Goal: Task Accomplishment & Management: Manage account settings

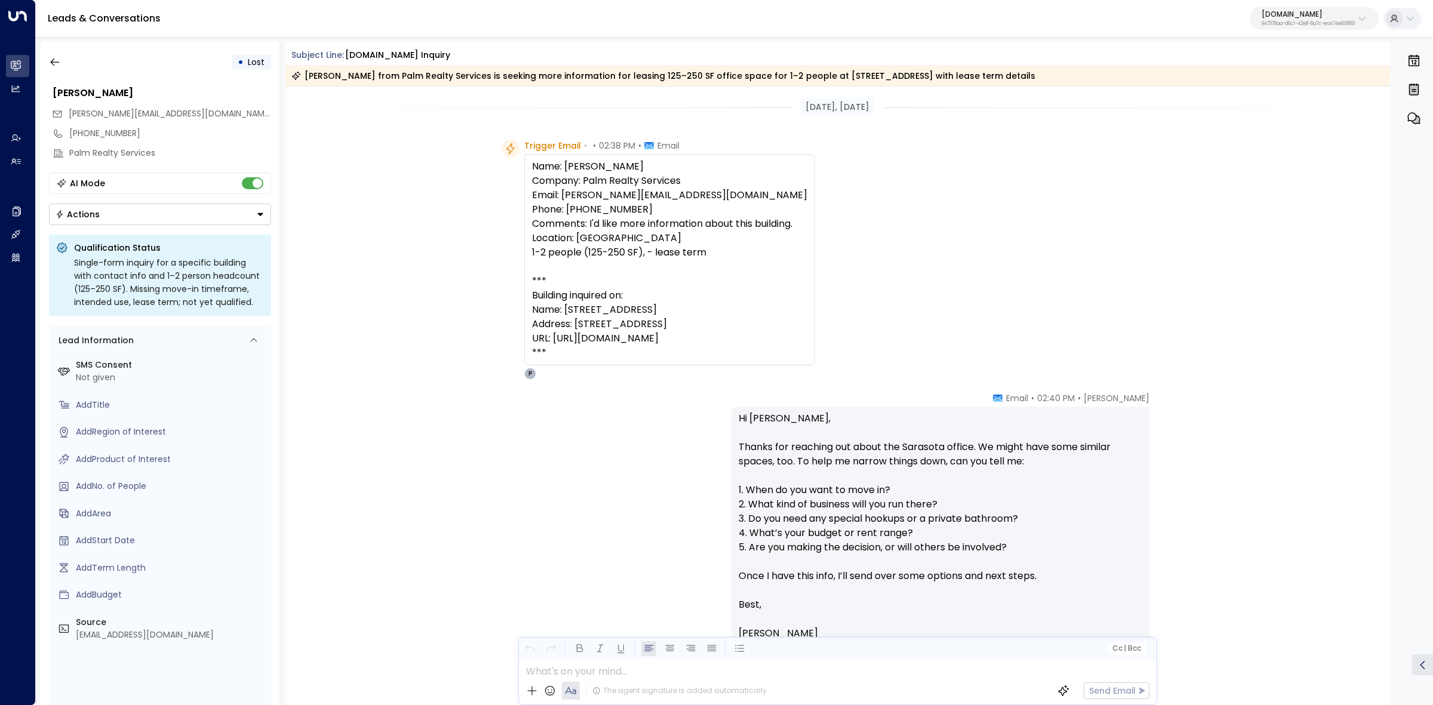
drag, startPoint x: 291, startPoint y: 53, endPoint x: 826, endPoint y: 334, distance: 604.3
click at [826, 334] on div "Subject Line: OfficeSpace.com Inquiry Angela Bryson from Palm Realty Services i…" at bounding box center [837, 373] width 1105 height 663
copy div "Subject Line: OfficeSpace.com Inquiry Angela Bryson from Palm Realty Services i…"
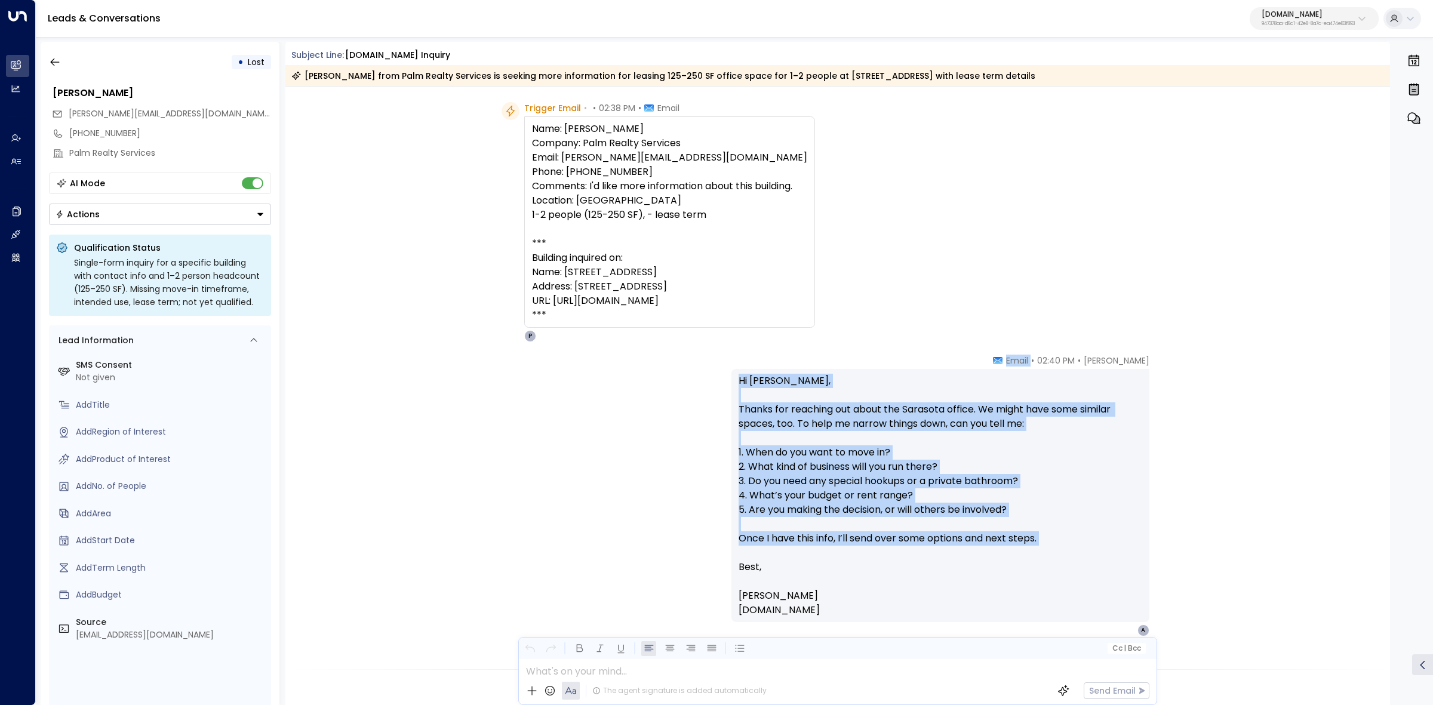
scroll to position [75, 0]
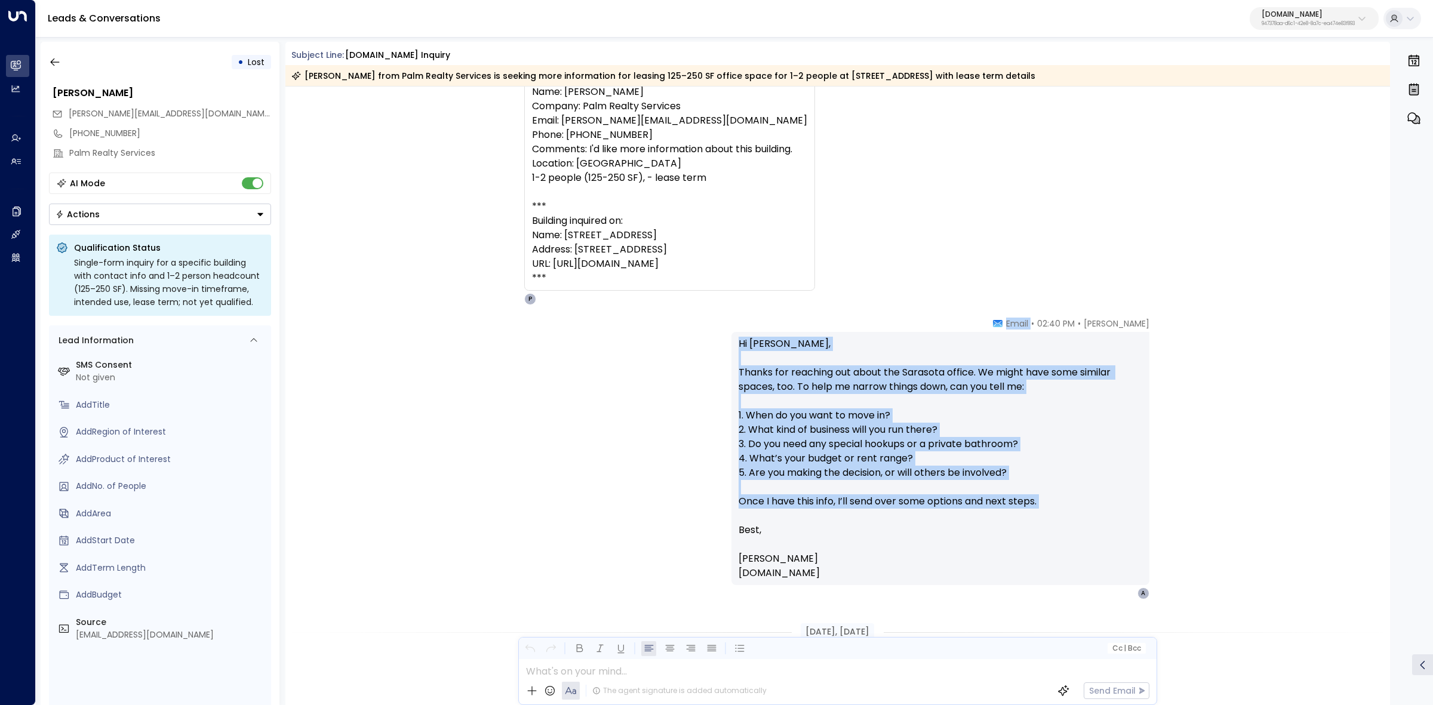
drag, startPoint x: 1005, startPoint y: 398, endPoint x: 1091, endPoint y: 571, distance: 192.8
click at [1091, 571] on div "Peter Gibbons • 02:40 PM • Email Hi Angela, Thanks for reaching out about the S…" at bounding box center [941, 459] width 418 height 282
copy div "• Email Hi Angela, Thanks for reaching out about the Sarasota office. We might …"
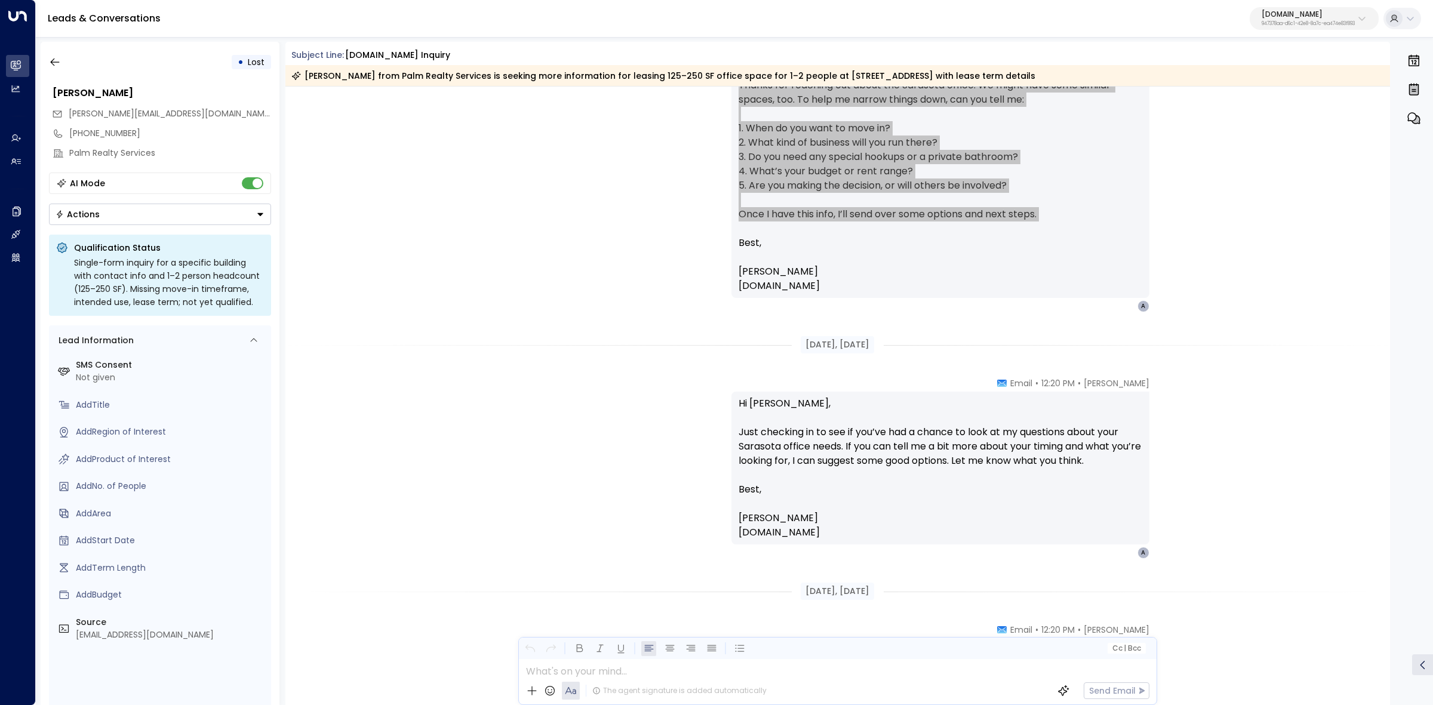
scroll to position [373, 0]
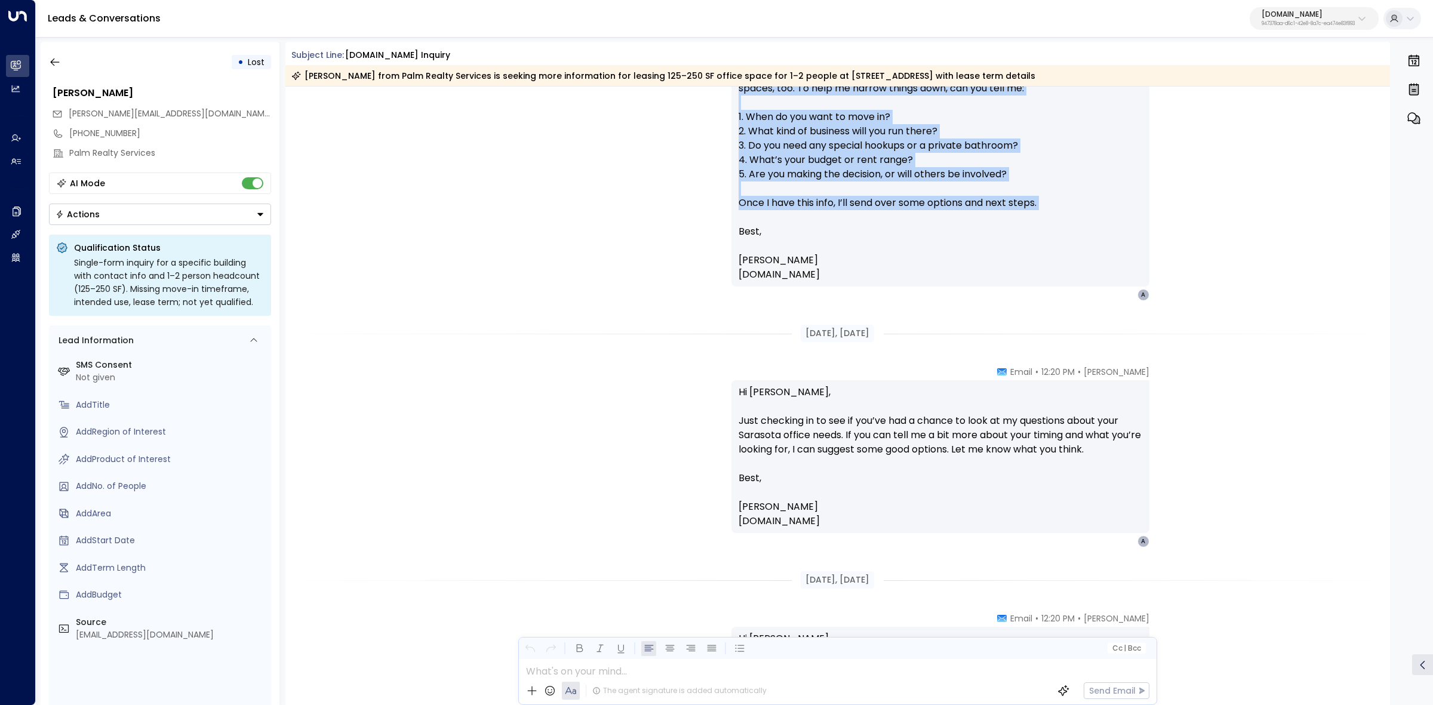
drag, startPoint x: 794, startPoint y: 328, endPoint x: 902, endPoint y: 515, distance: 215.6
click at [902, 515] on div "Aug 30, 9 days ago Trigger Email • • 02:38 PM • Email Name: Angela Bryson Compa…" at bounding box center [837, 504] width 1105 height 1582
copy div "Sep 01, 7 days ago Peter Gibbons • 12:20 PM • Email Hi Angela, Just checking in…"
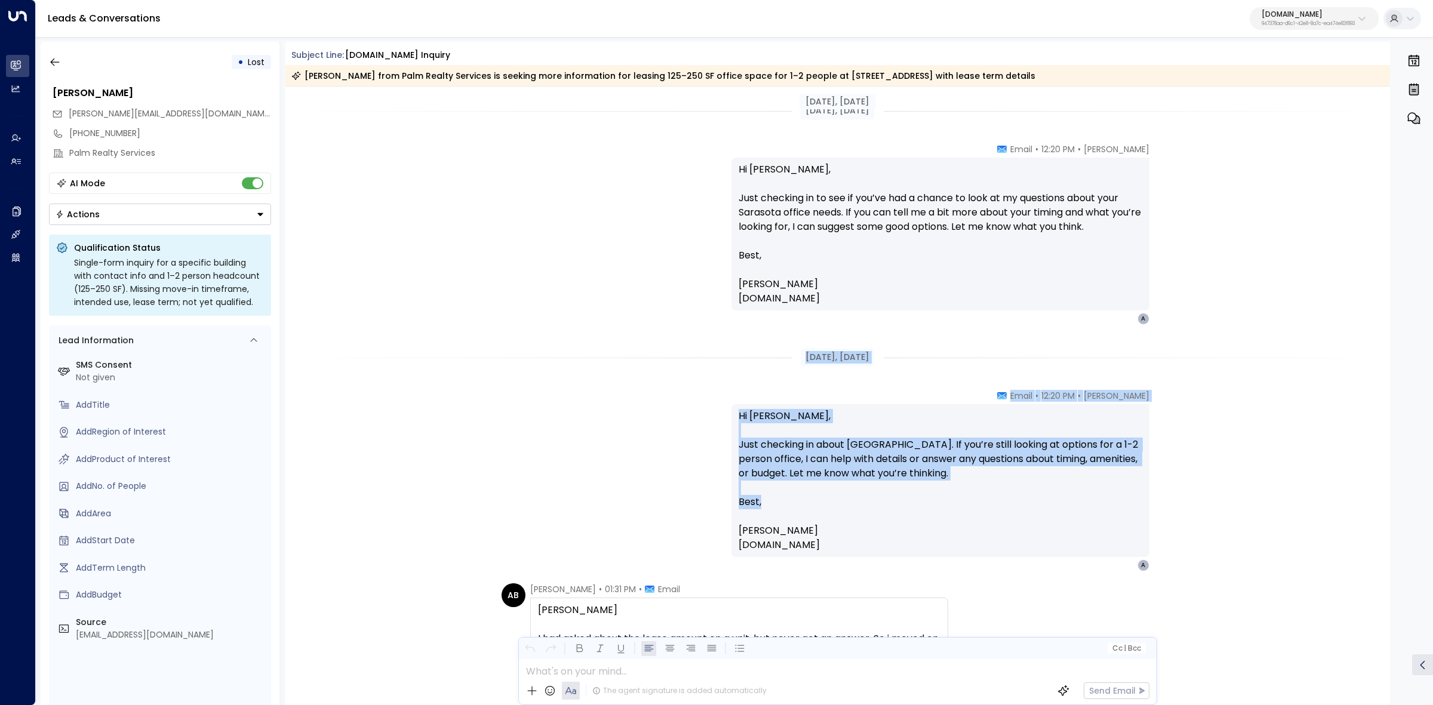
scroll to position [597, 0]
drag, startPoint x: 795, startPoint y: 432, endPoint x: 1082, endPoint y: 527, distance: 301.4
click at [1082, 527] on div "Aug 30, 9 days ago Aug 30, 9 days ago Trigger Email • • 02:38 PM • Email Name: …" at bounding box center [837, 280] width 1105 height 1582
copy div "Sep 02, 6 days ago Peter Gibbons • 12:20 PM • Email Hi Angela, Just checking in…"
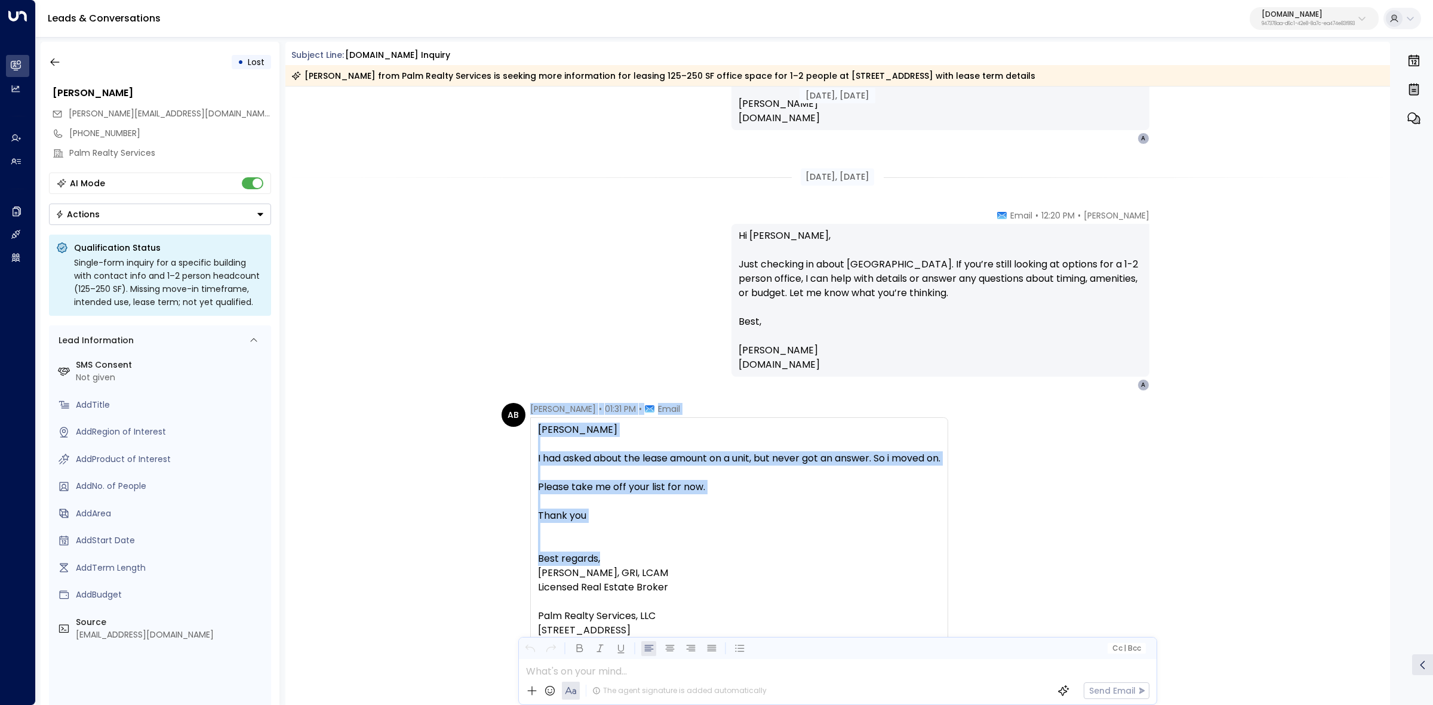
scroll to position [896, 0]
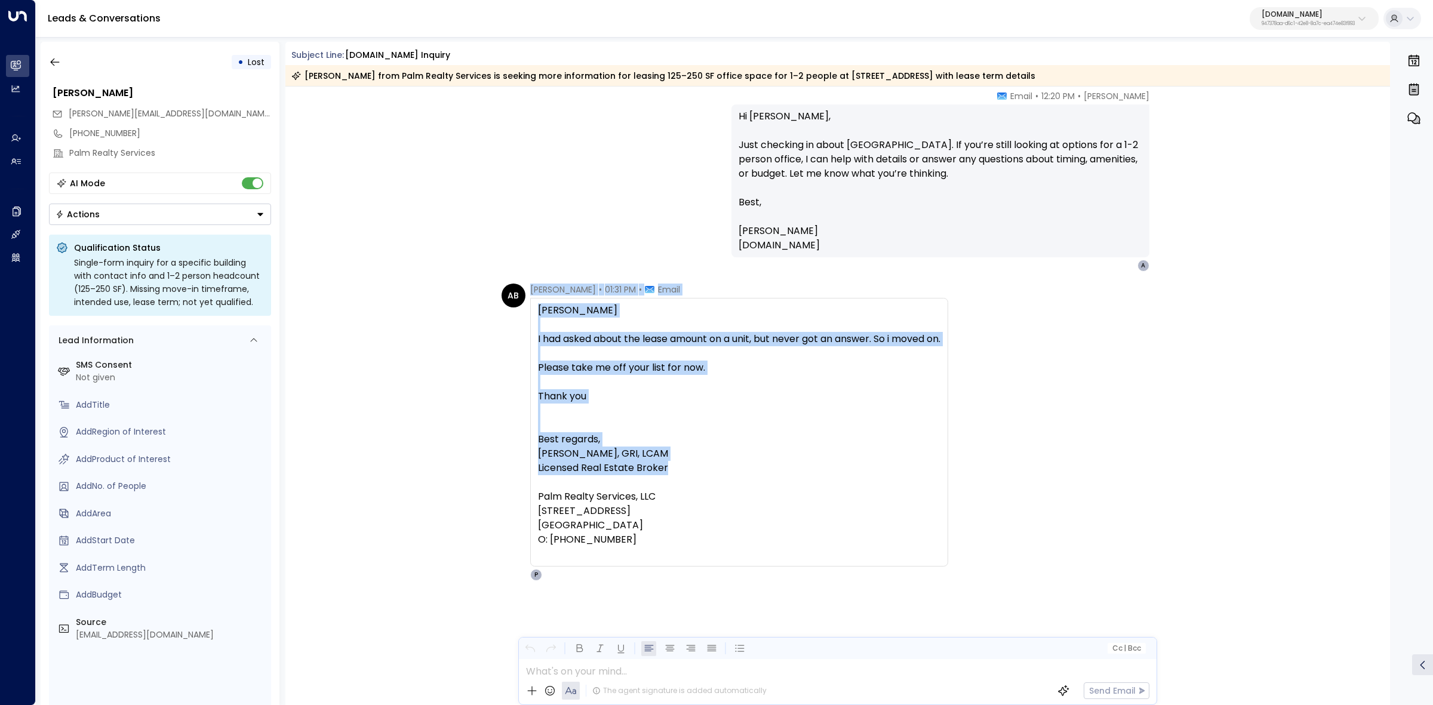
drag, startPoint x: 524, startPoint y: 440, endPoint x: 702, endPoint y: 538, distance: 203.7
click at [702, 538] on div "AB Angela Bryson • 01:31 PM • Email Peter I had asked about the lease amount on…" at bounding box center [725, 432] width 447 height 297
copy div "Angela Bryson • 01:31 PM • Email Peter I had asked about the lease amount on a …"
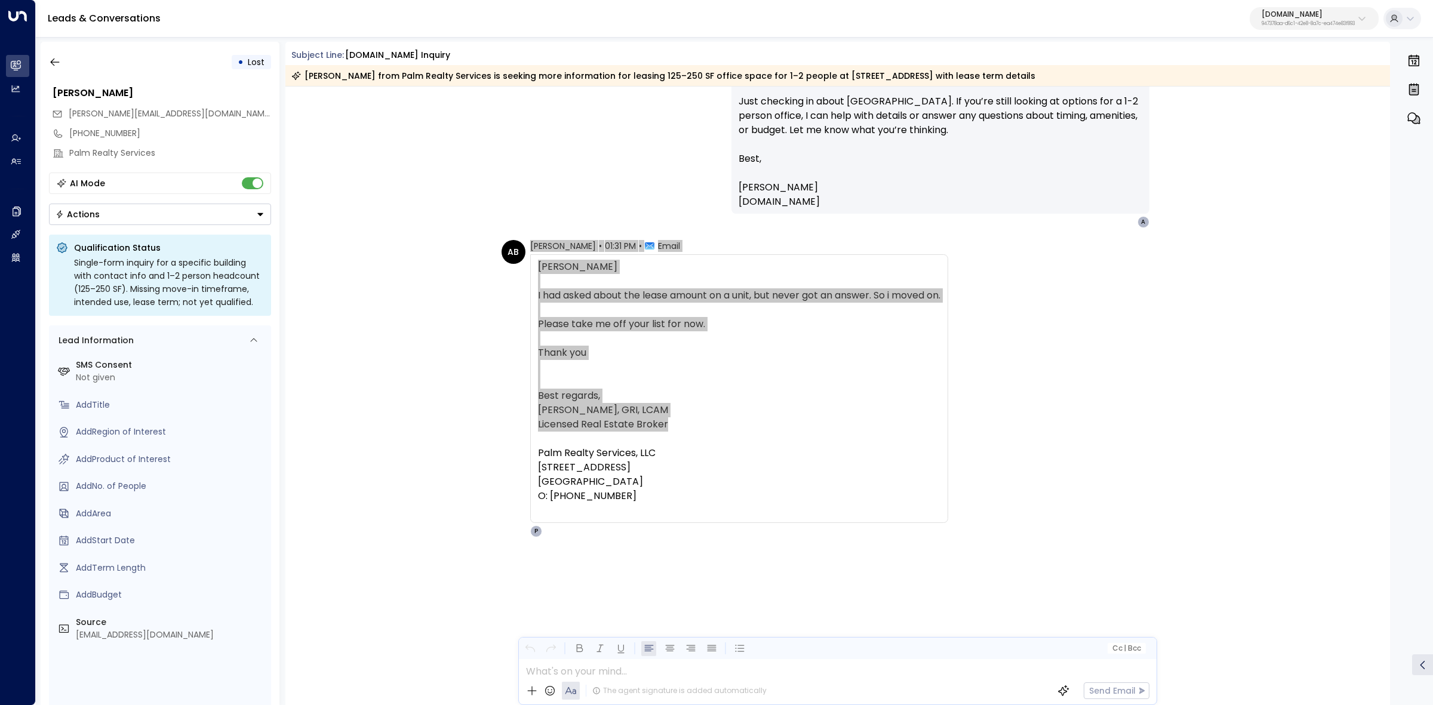
scroll to position [963, 0]
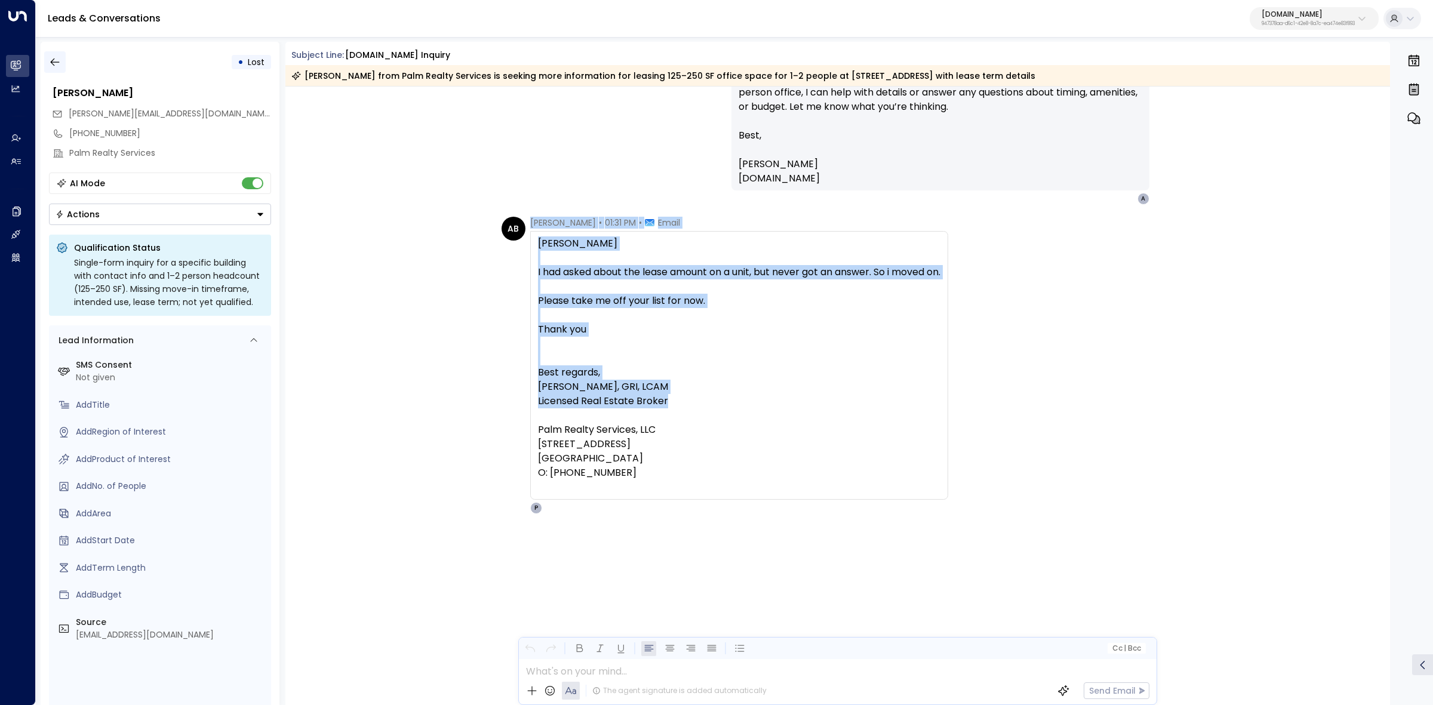
click at [57, 64] on icon "button" at bounding box center [55, 62] width 12 height 12
click at [51, 63] on icon "button" at bounding box center [54, 63] width 9 height 8
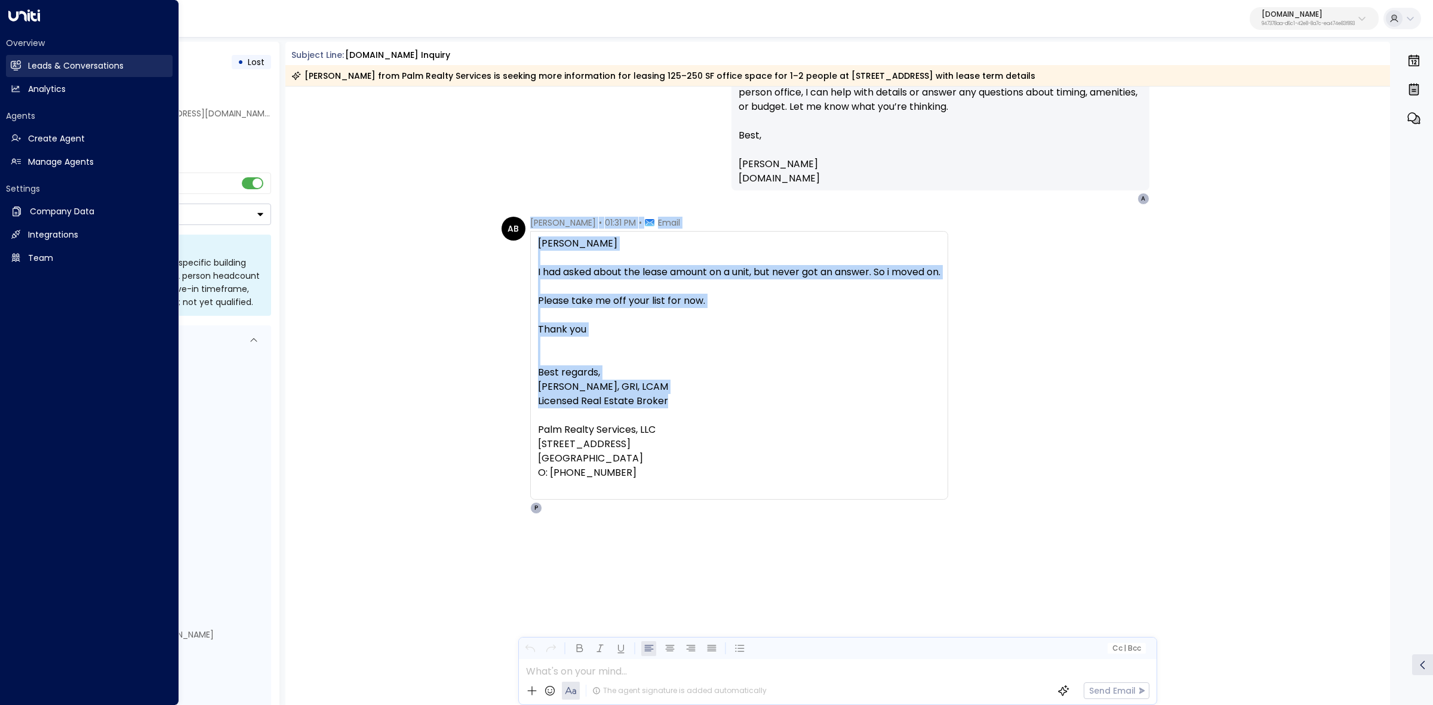
click at [105, 64] on h2 "Leads & Conversations" at bounding box center [76, 66] width 96 height 13
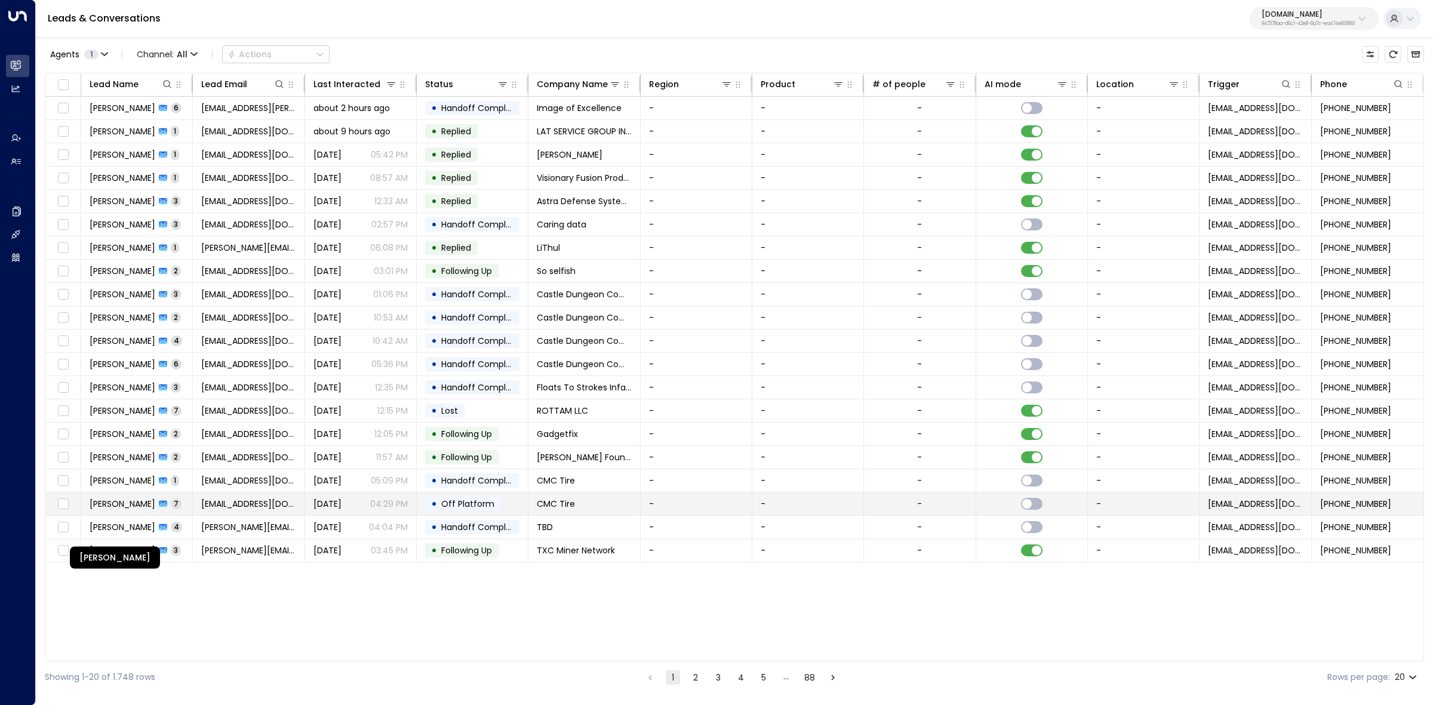
drag, startPoint x: 137, startPoint y: 531, endPoint x: 130, endPoint y: 511, distance: 22.3
click at [130, 510] on span "Tiffany Morast" at bounding box center [123, 504] width 66 height 12
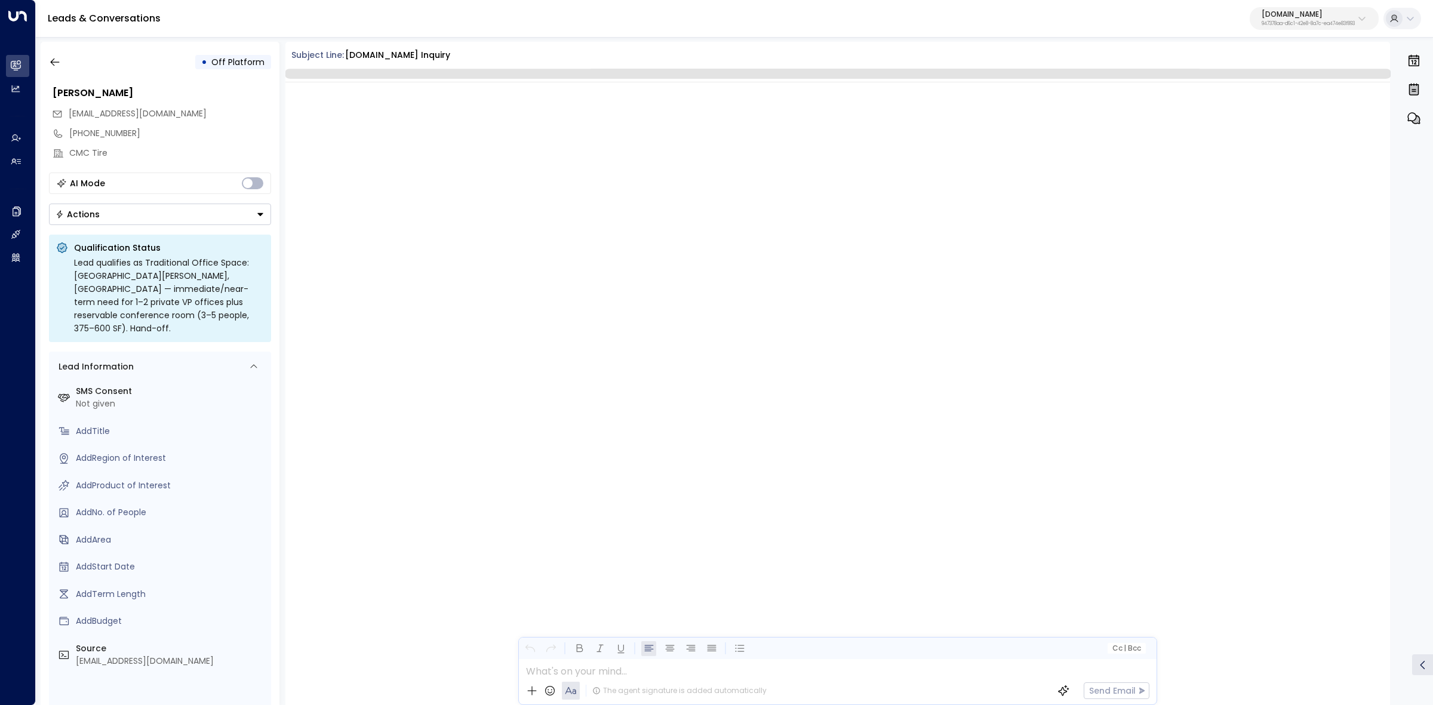
scroll to position [2103, 0]
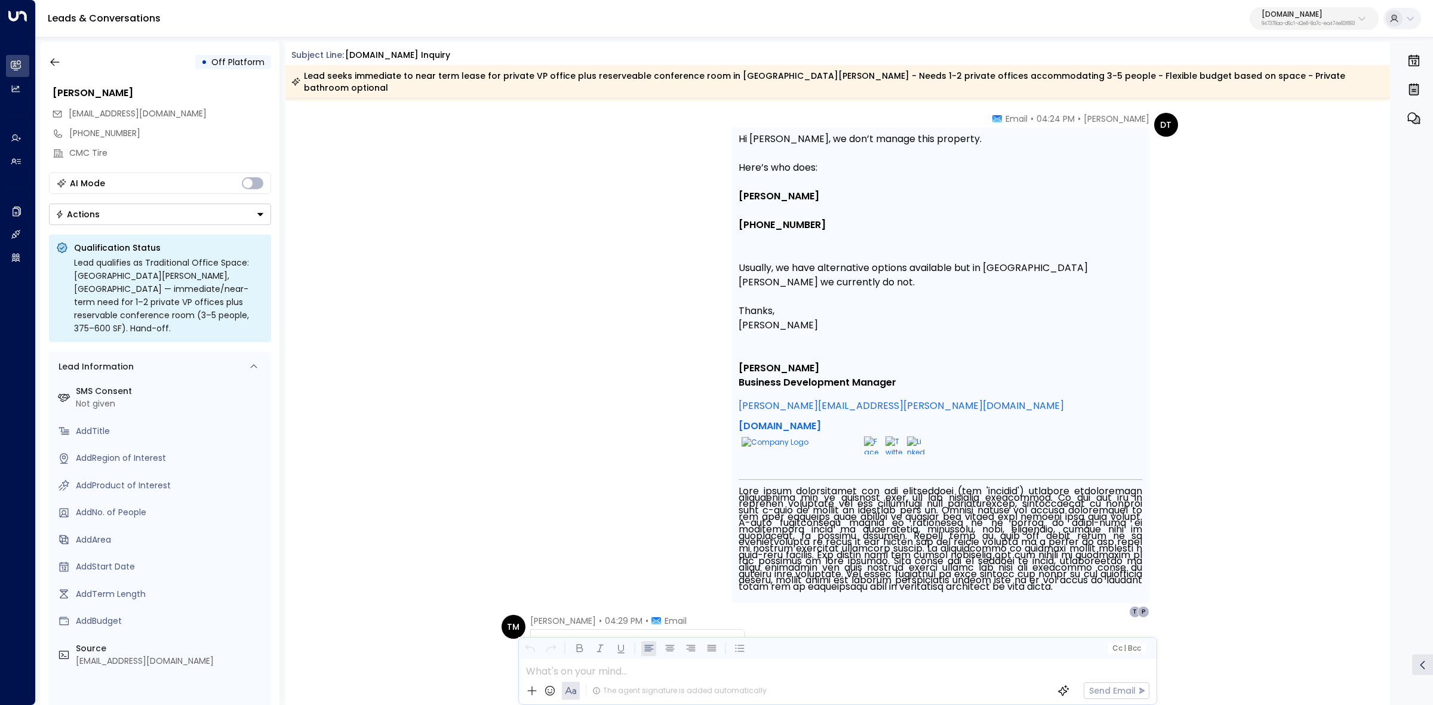
click at [51, 79] on div "• Off Platform Tiffany Morast TMORAST@CMCTIRES.COM +14358627006 CMC Tire AI Mod…" at bounding box center [160, 373] width 239 height 663
click at [60, 58] on icon "button" at bounding box center [55, 62] width 12 height 12
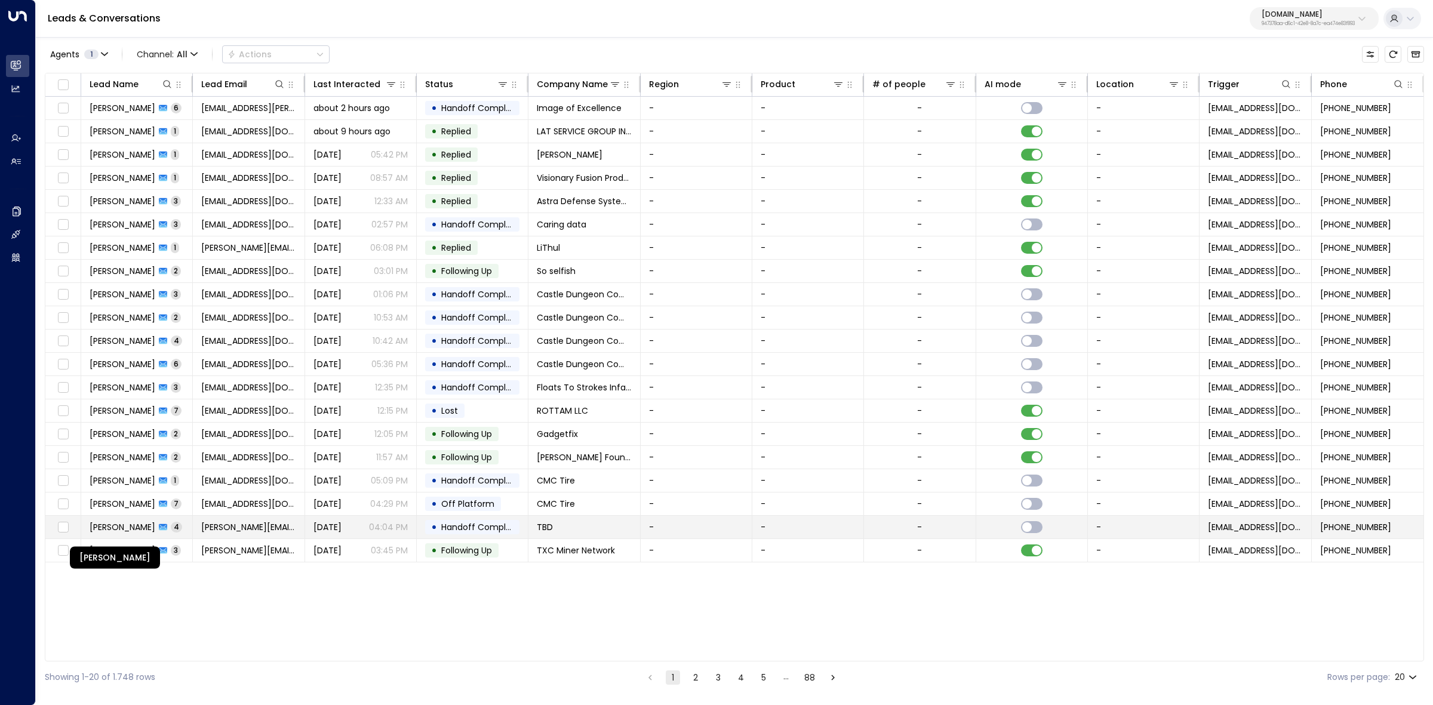
click at [117, 527] on span "Ted Konstantopoulos" at bounding box center [123, 527] width 66 height 12
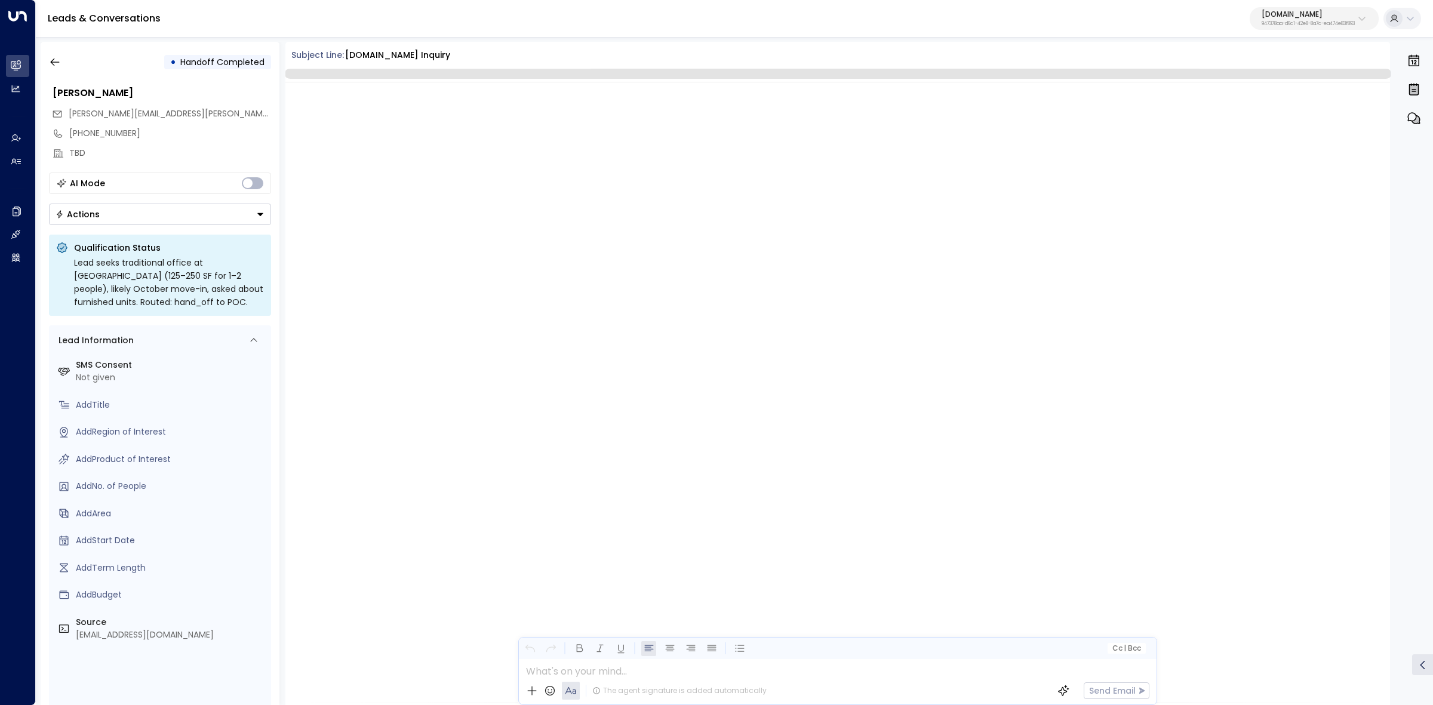
scroll to position [915, 0]
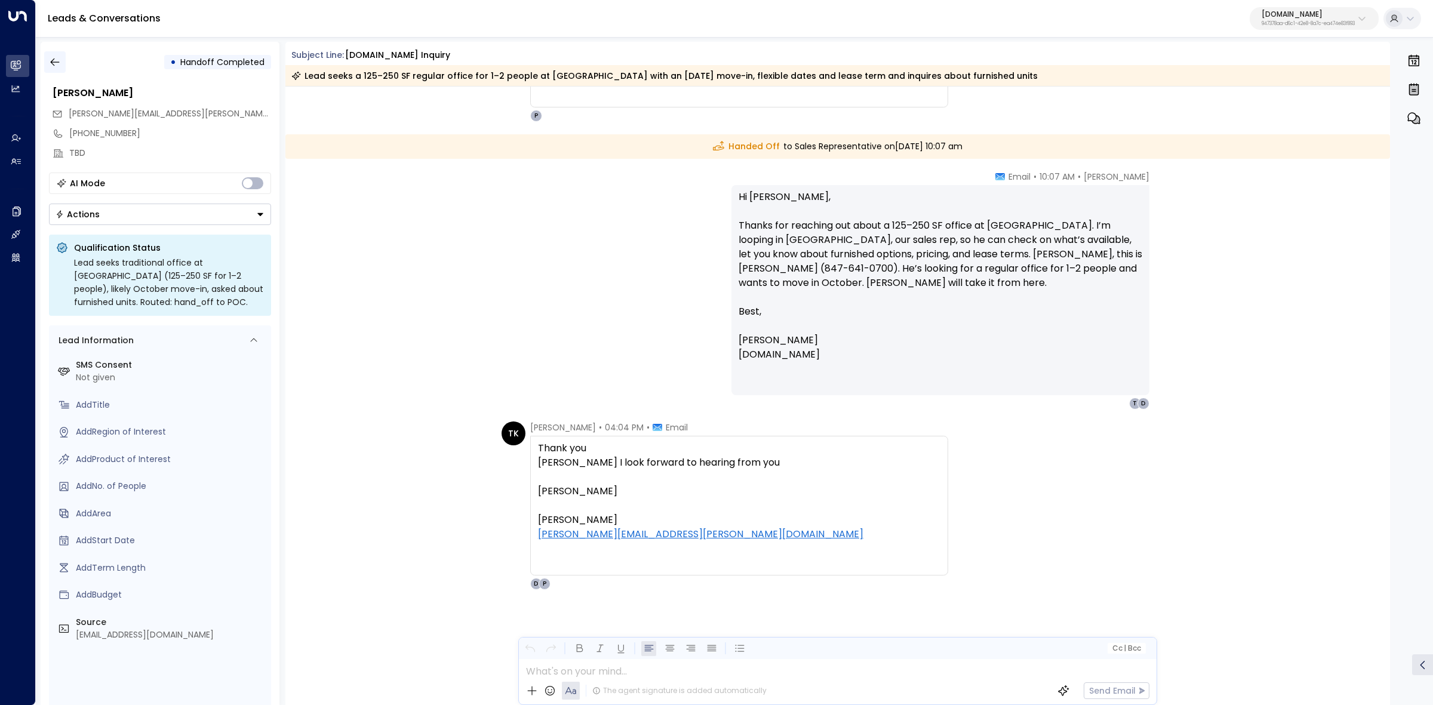
click at [56, 58] on icon "button" at bounding box center [55, 62] width 12 height 12
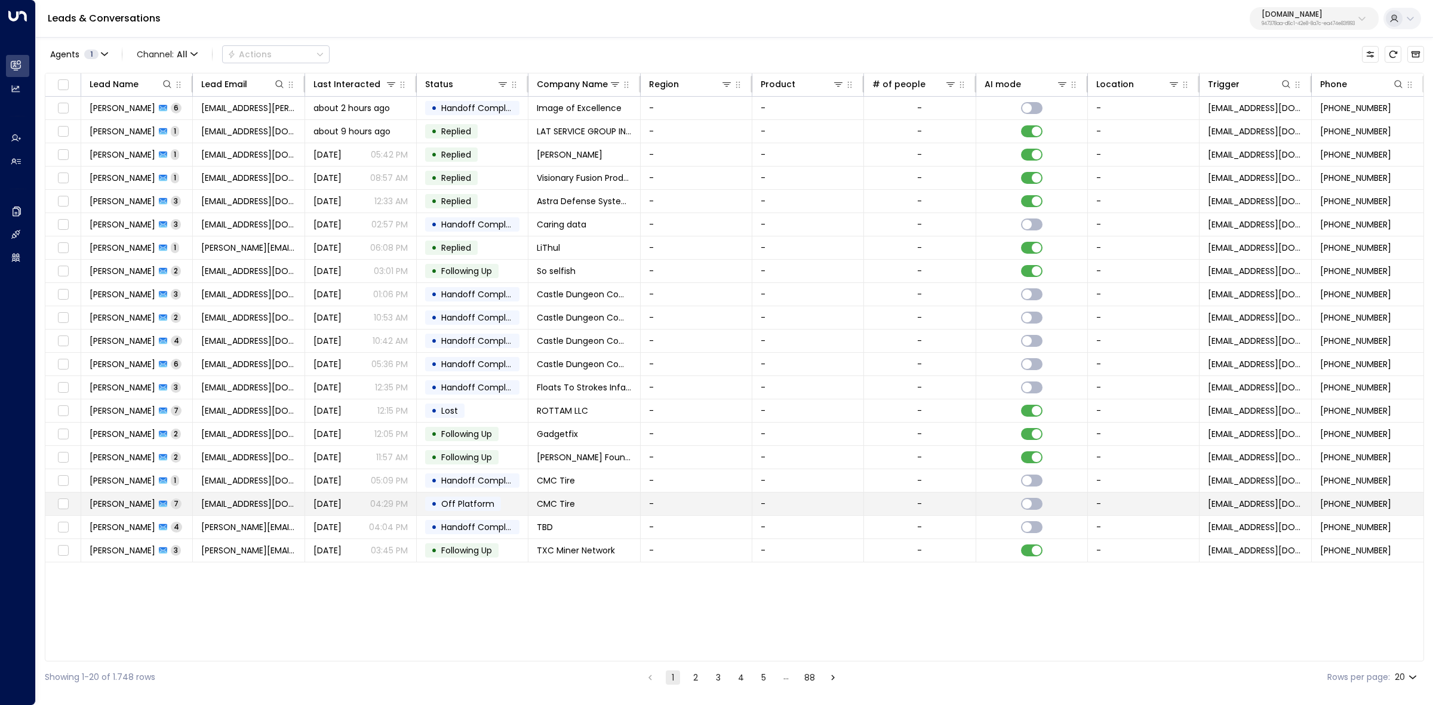
click at [125, 506] on span "Tiffany Morast" at bounding box center [123, 504] width 66 height 12
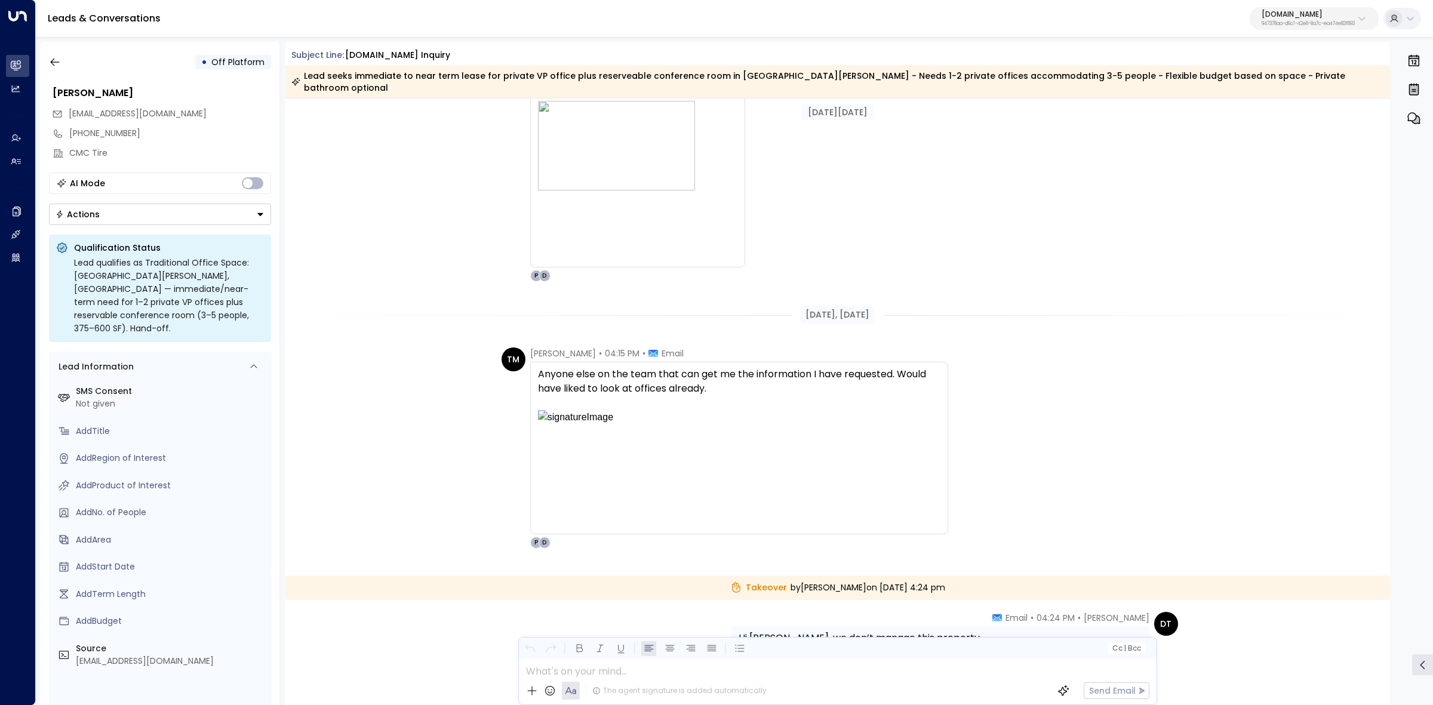
scroll to position [1396, 0]
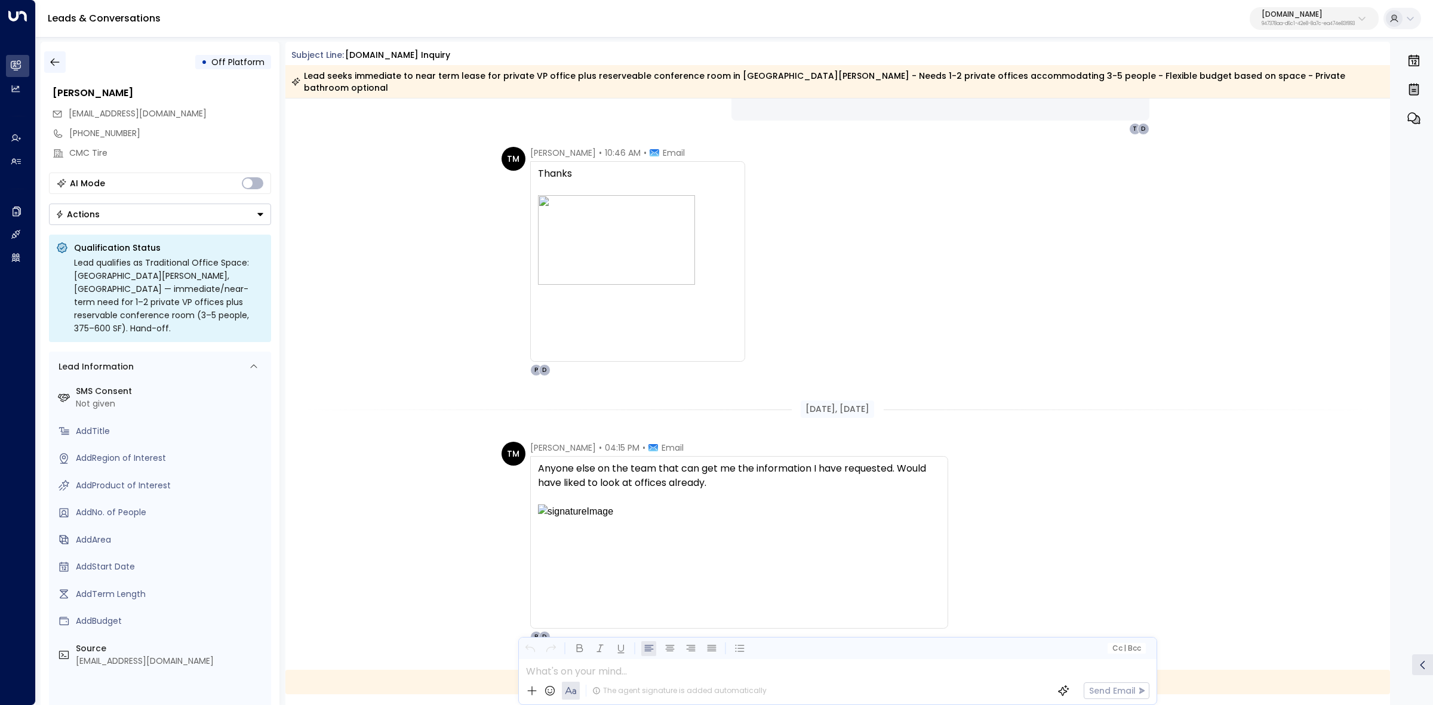
click at [53, 56] on icon "button" at bounding box center [55, 62] width 12 height 12
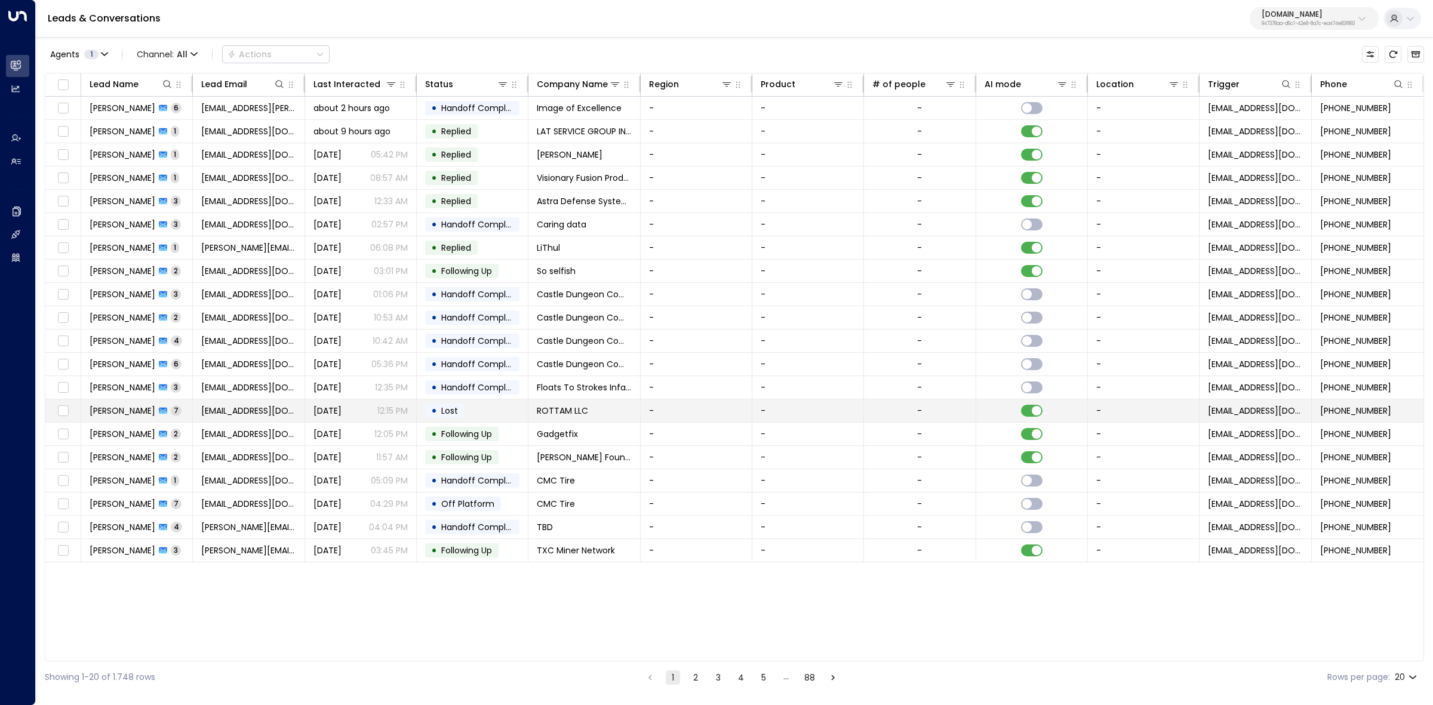
click at [127, 413] on span "Beryl Okwen" at bounding box center [123, 411] width 66 height 12
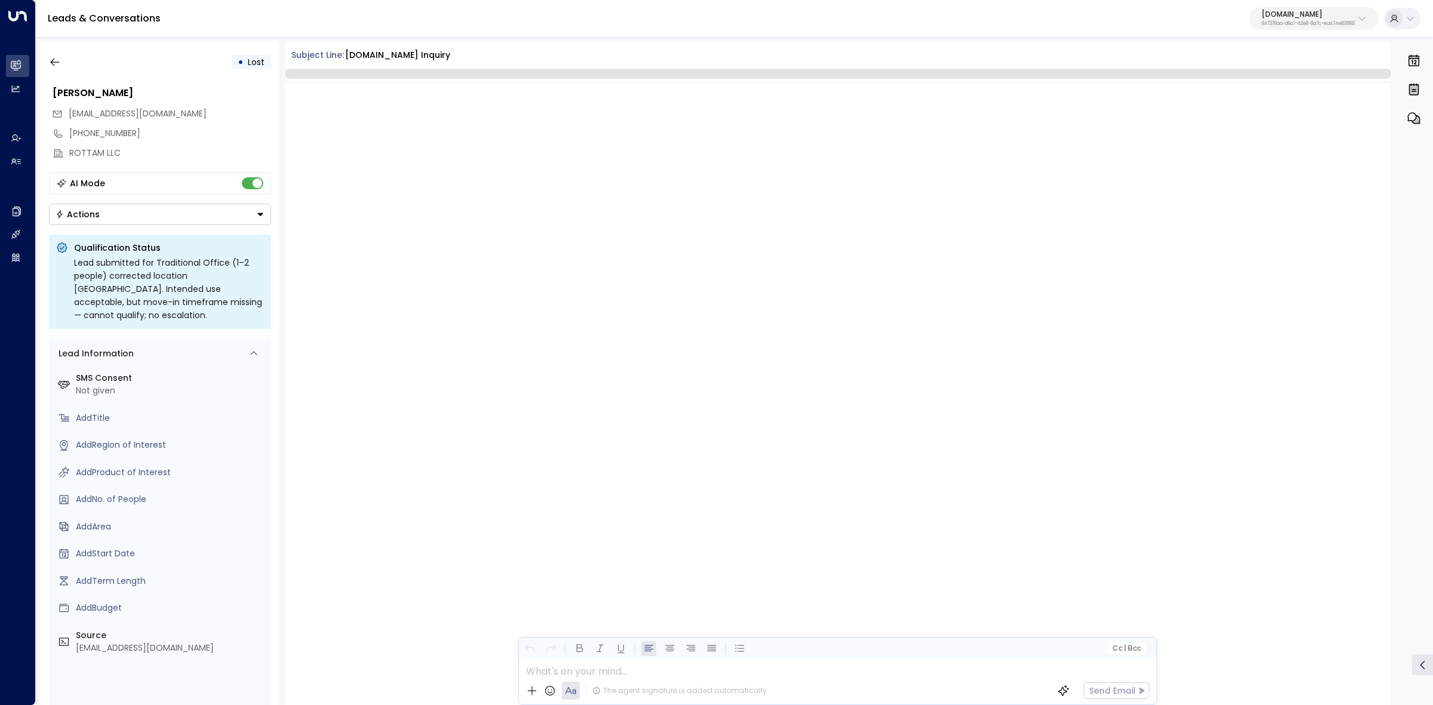
scroll to position [2035, 0]
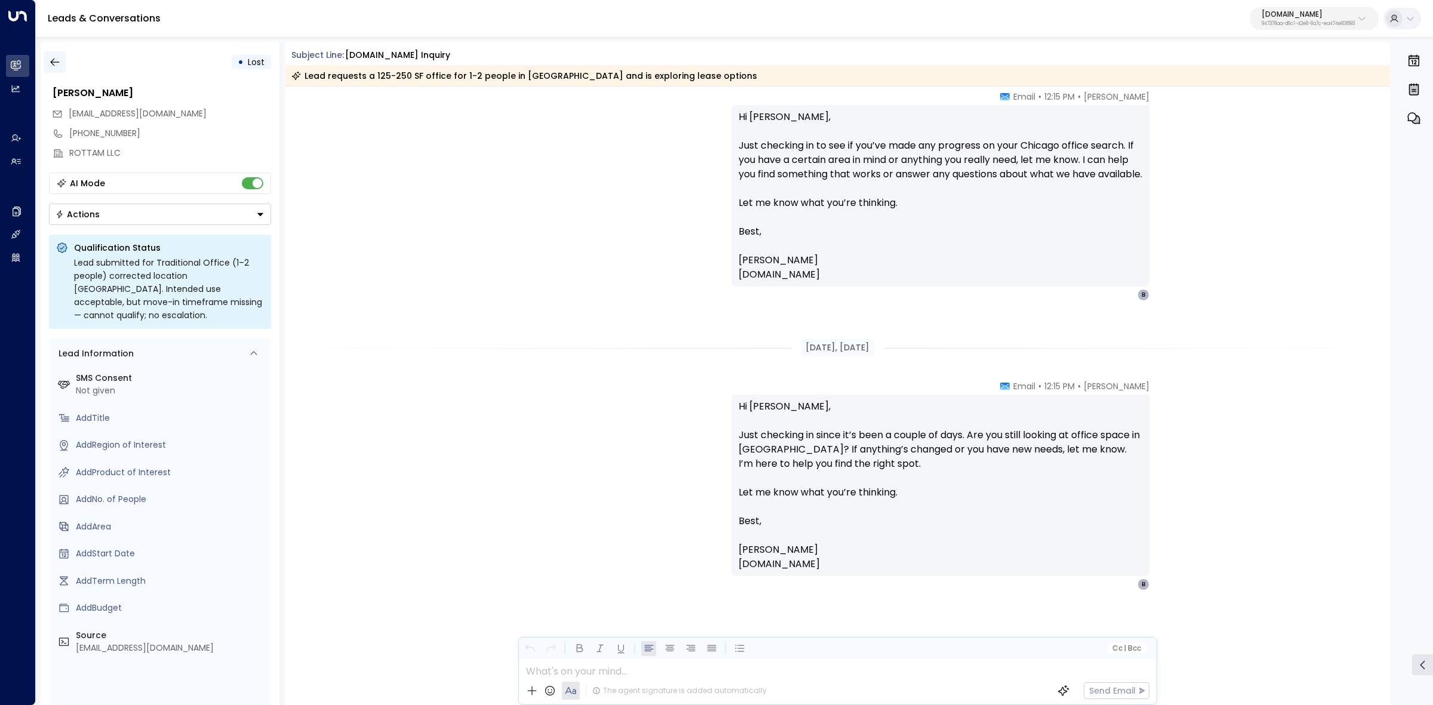
click at [48, 64] on button "button" at bounding box center [54, 61] width 21 height 21
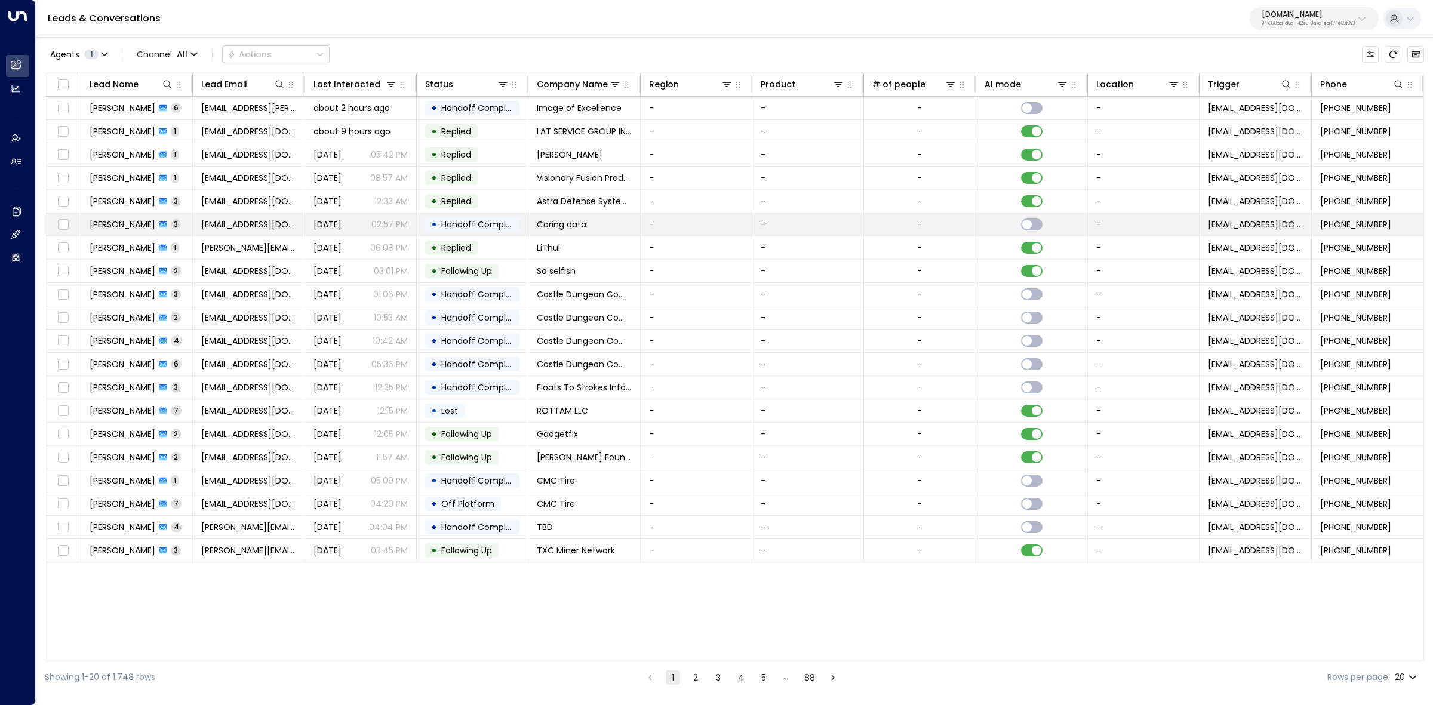
click at [121, 222] on span "John DeMarr" at bounding box center [123, 225] width 66 height 12
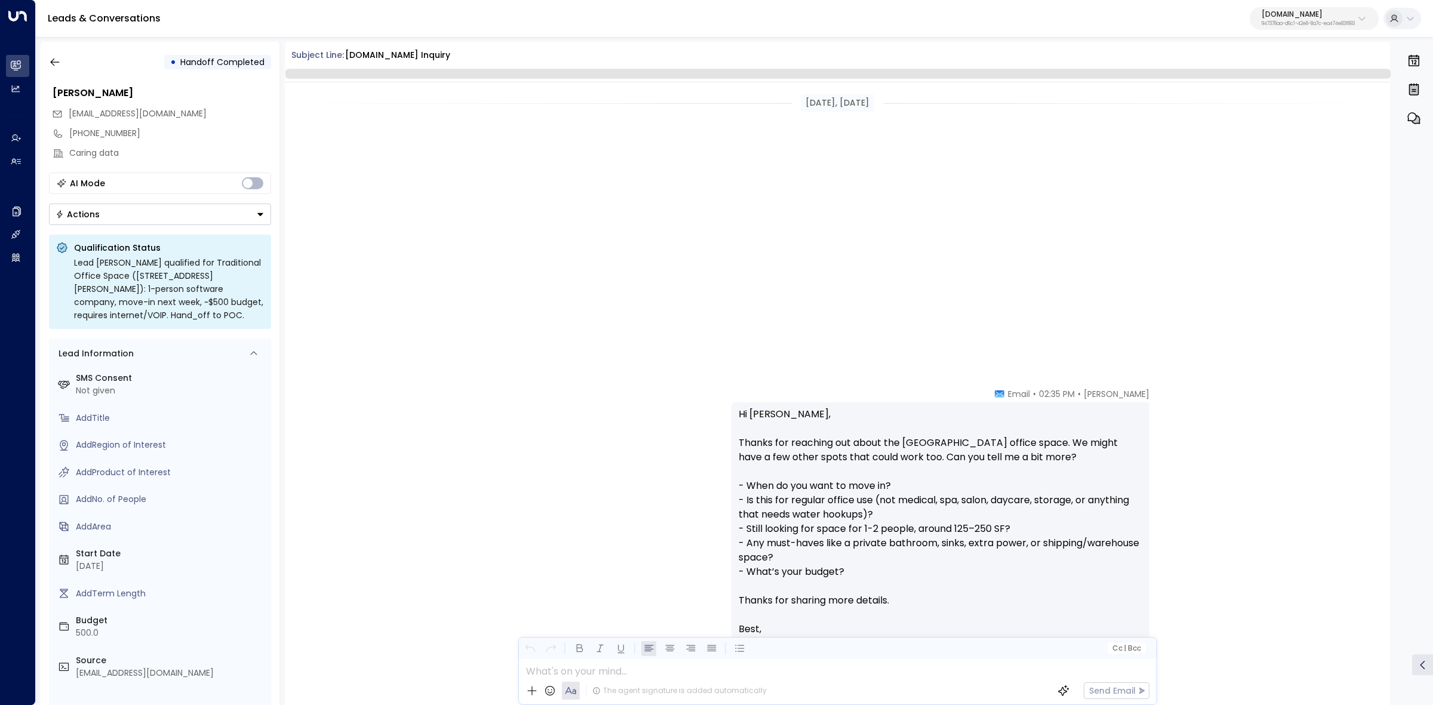
scroll to position [665, 0]
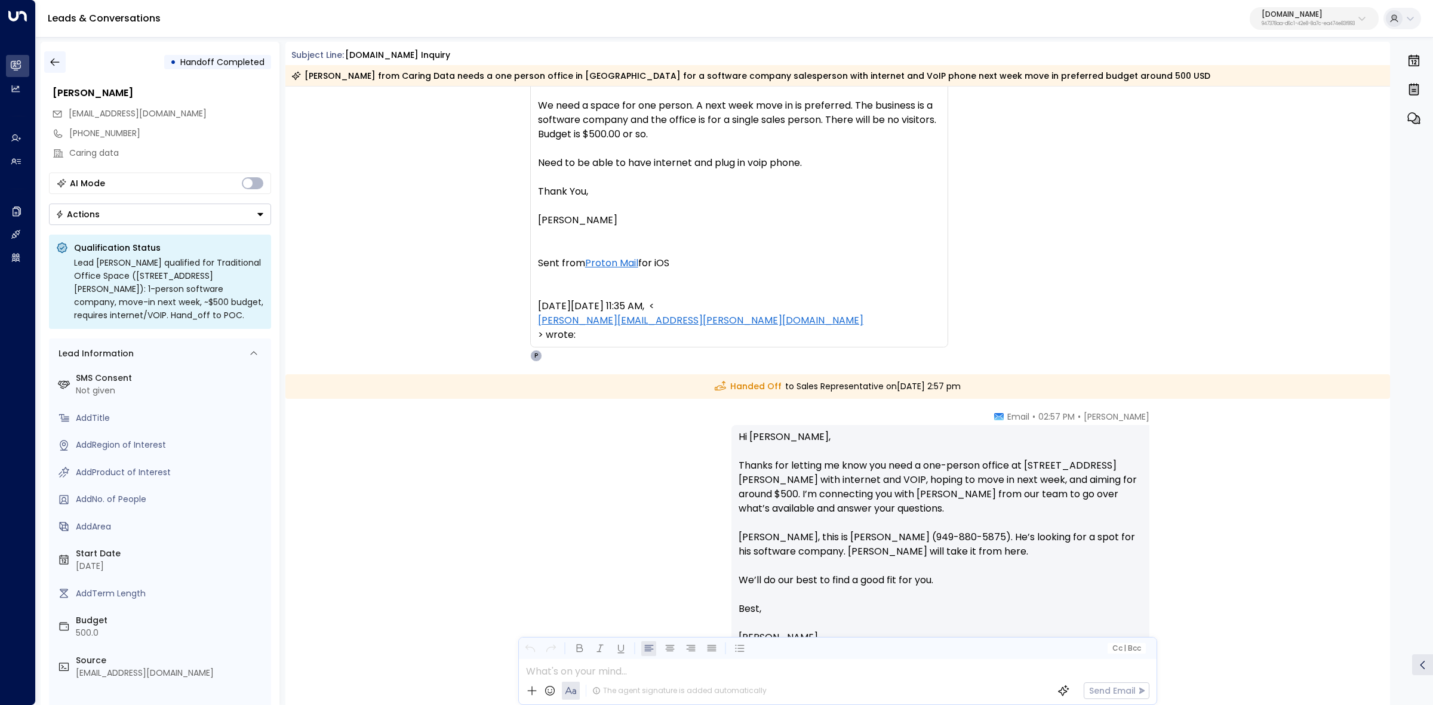
click at [57, 58] on icon "button" at bounding box center [55, 62] width 12 height 12
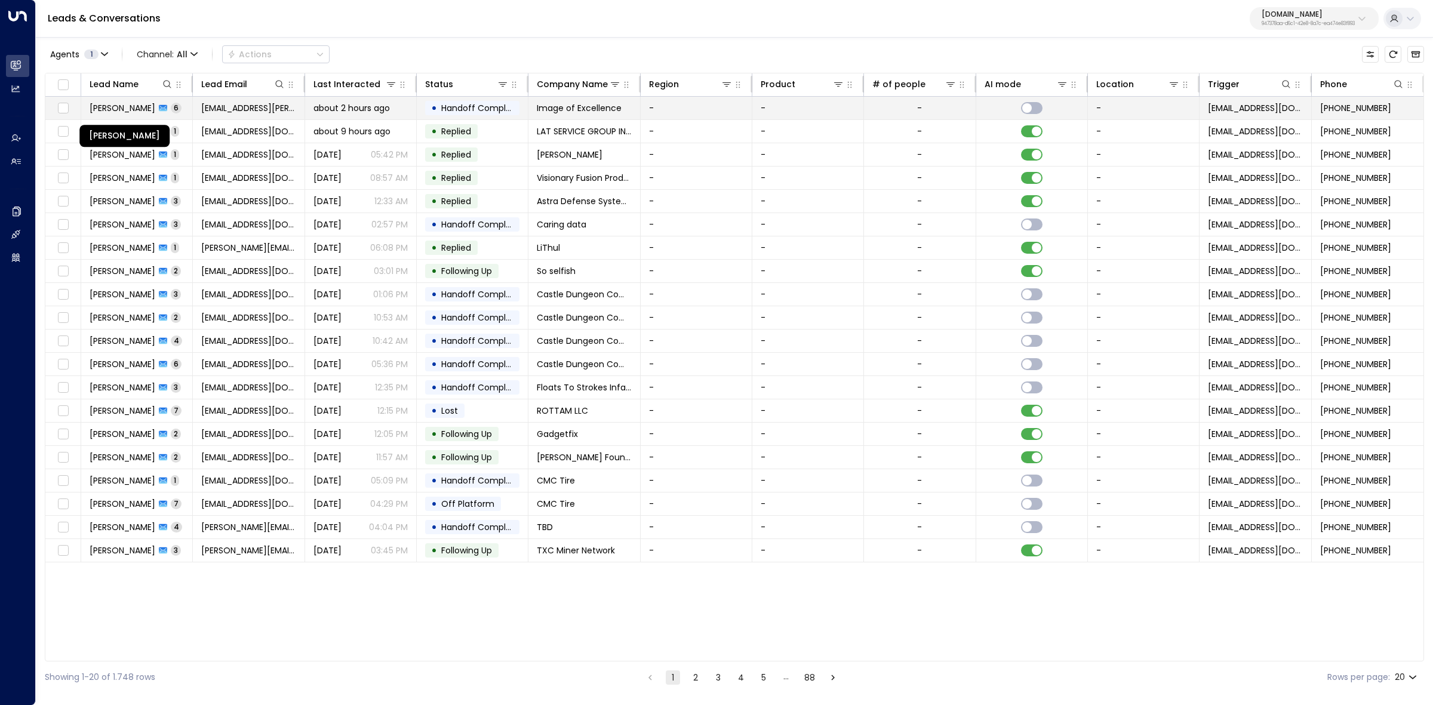
click at [137, 111] on span "Lawrence Alvord" at bounding box center [123, 108] width 66 height 12
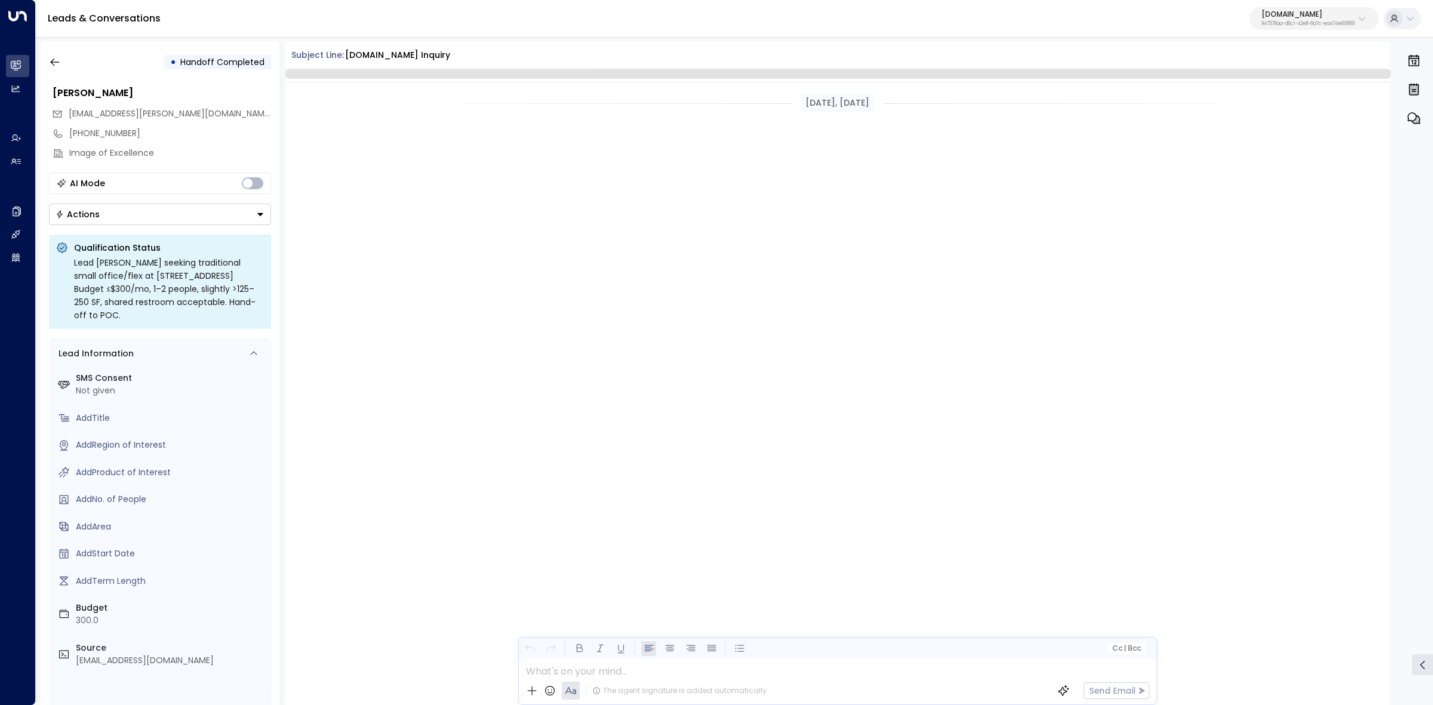
scroll to position [1160, 0]
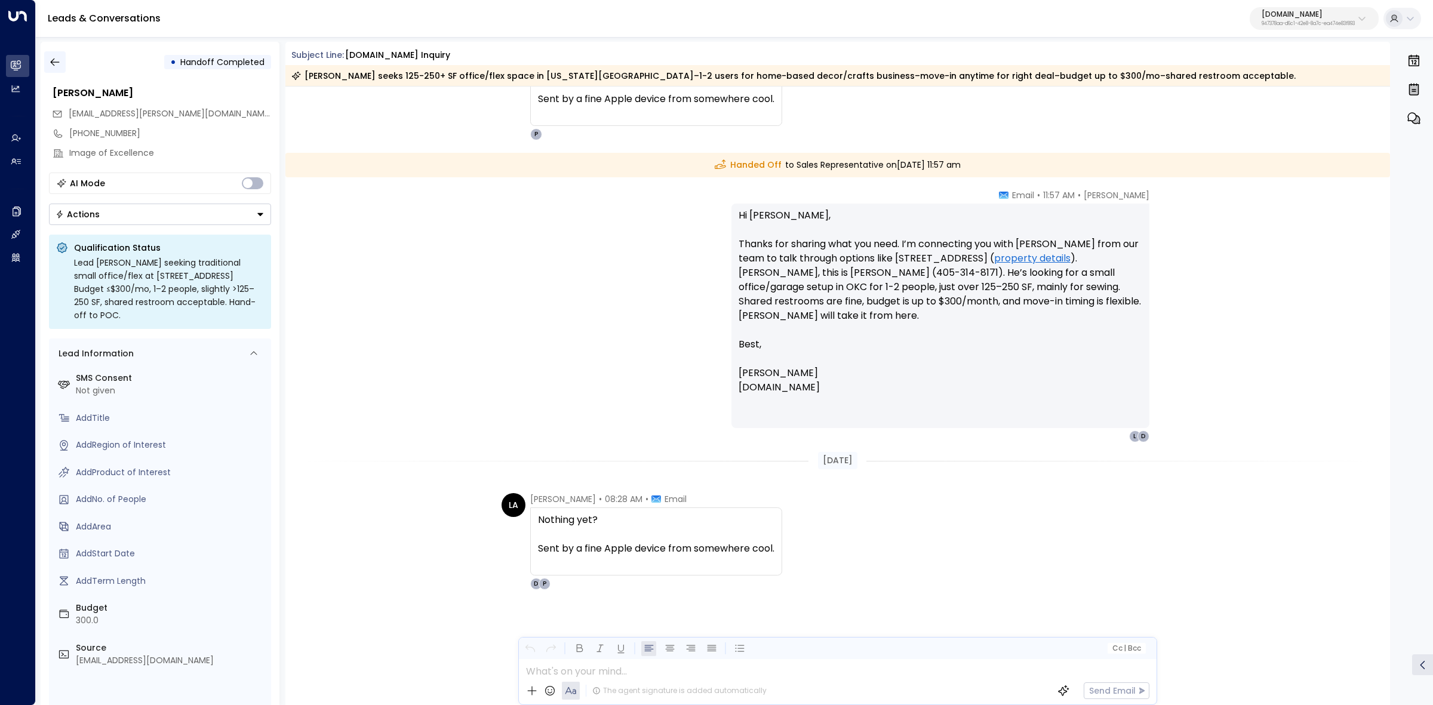
click at [52, 62] on icon "button" at bounding box center [54, 63] width 9 height 8
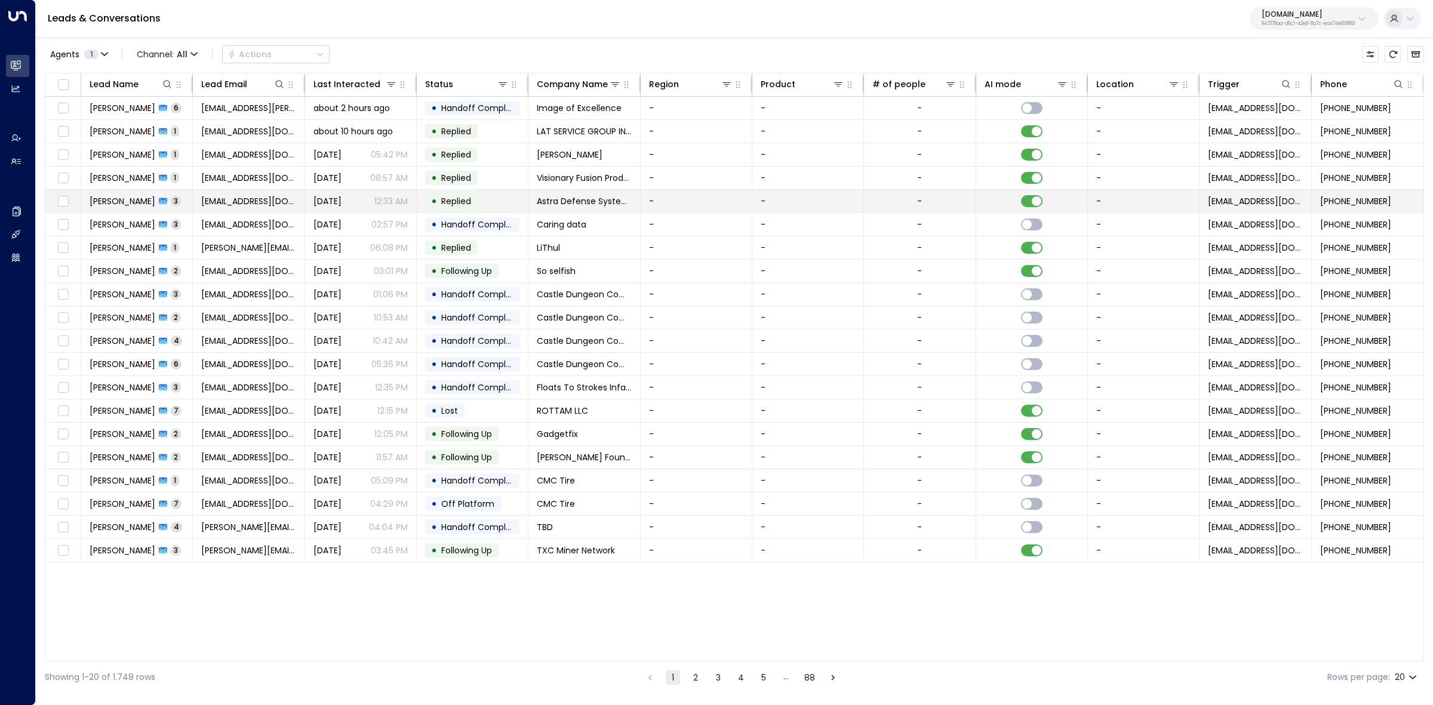
click at [106, 200] on span "Vikrant Masih" at bounding box center [123, 201] width 66 height 12
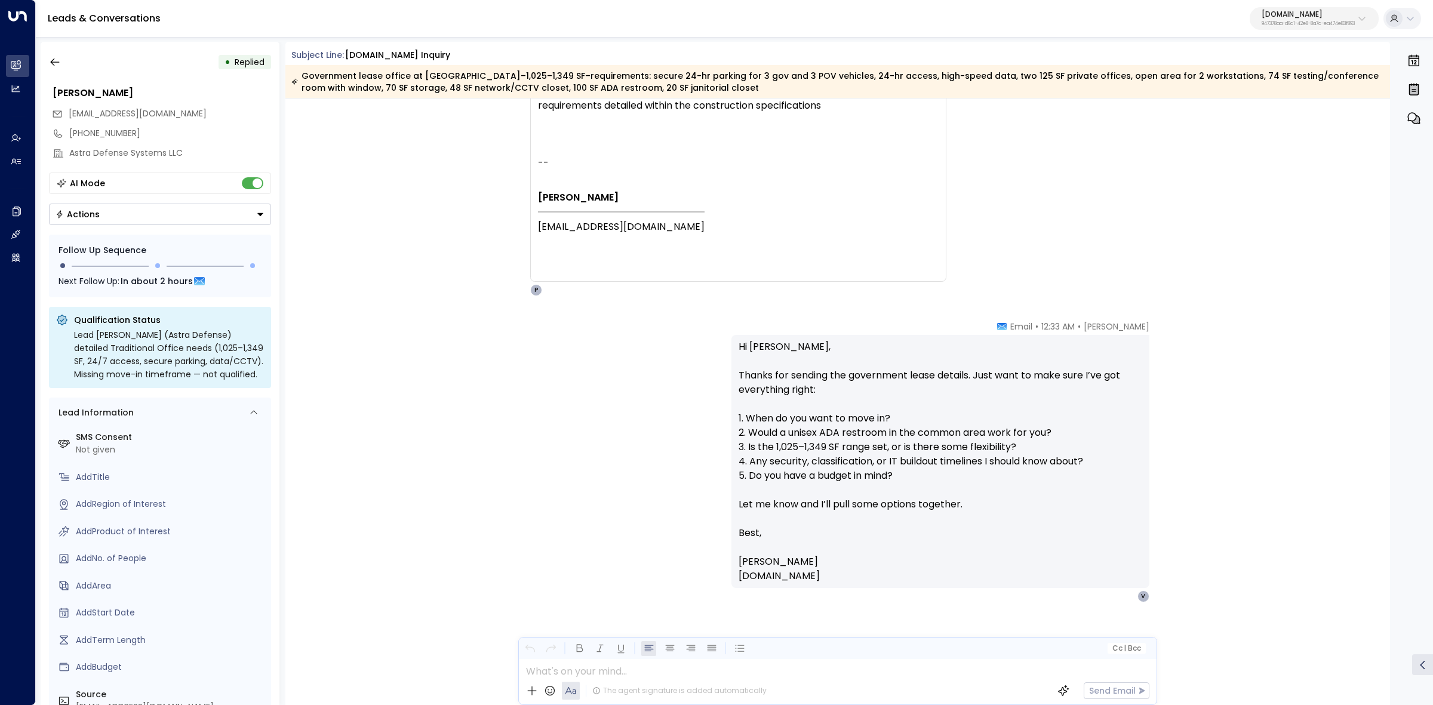
scroll to position [1058, 0]
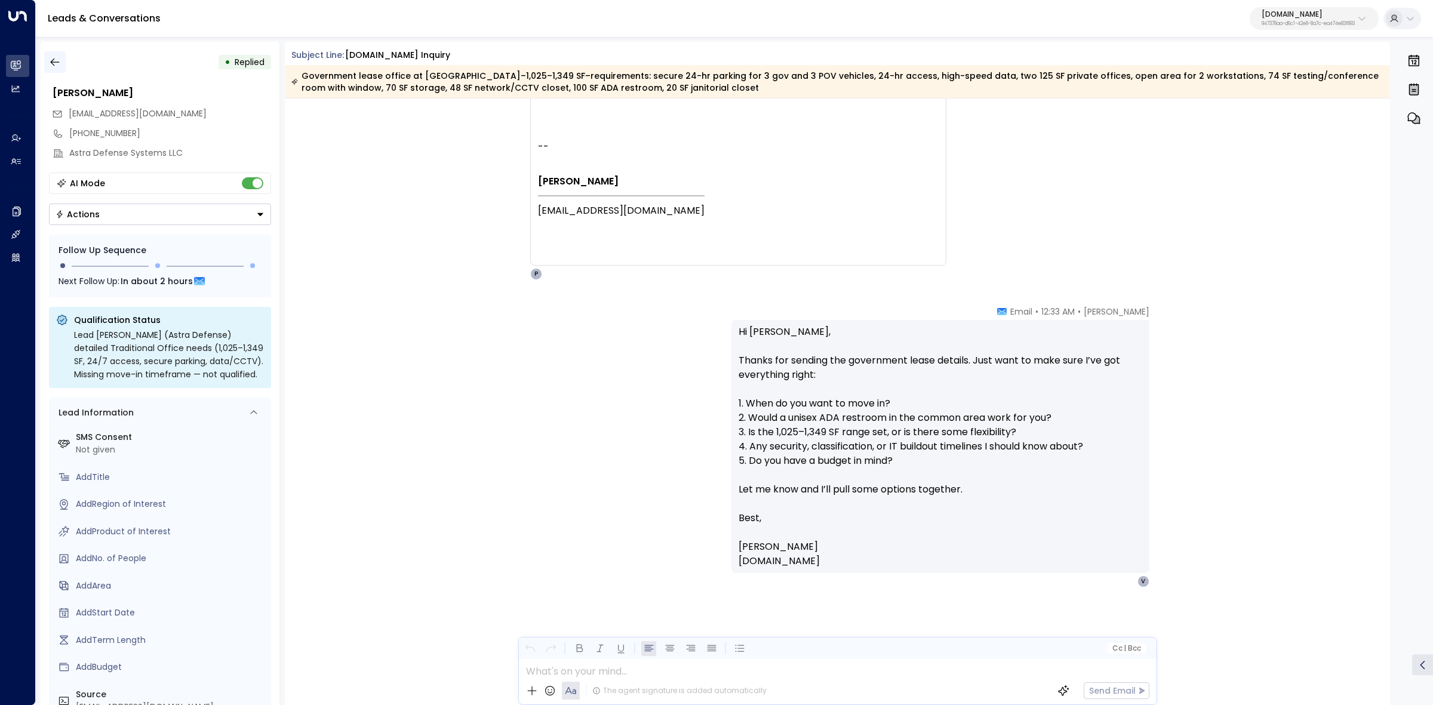
click at [58, 56] on icon "button" at bounding box center [55, 62] width 12 height 12
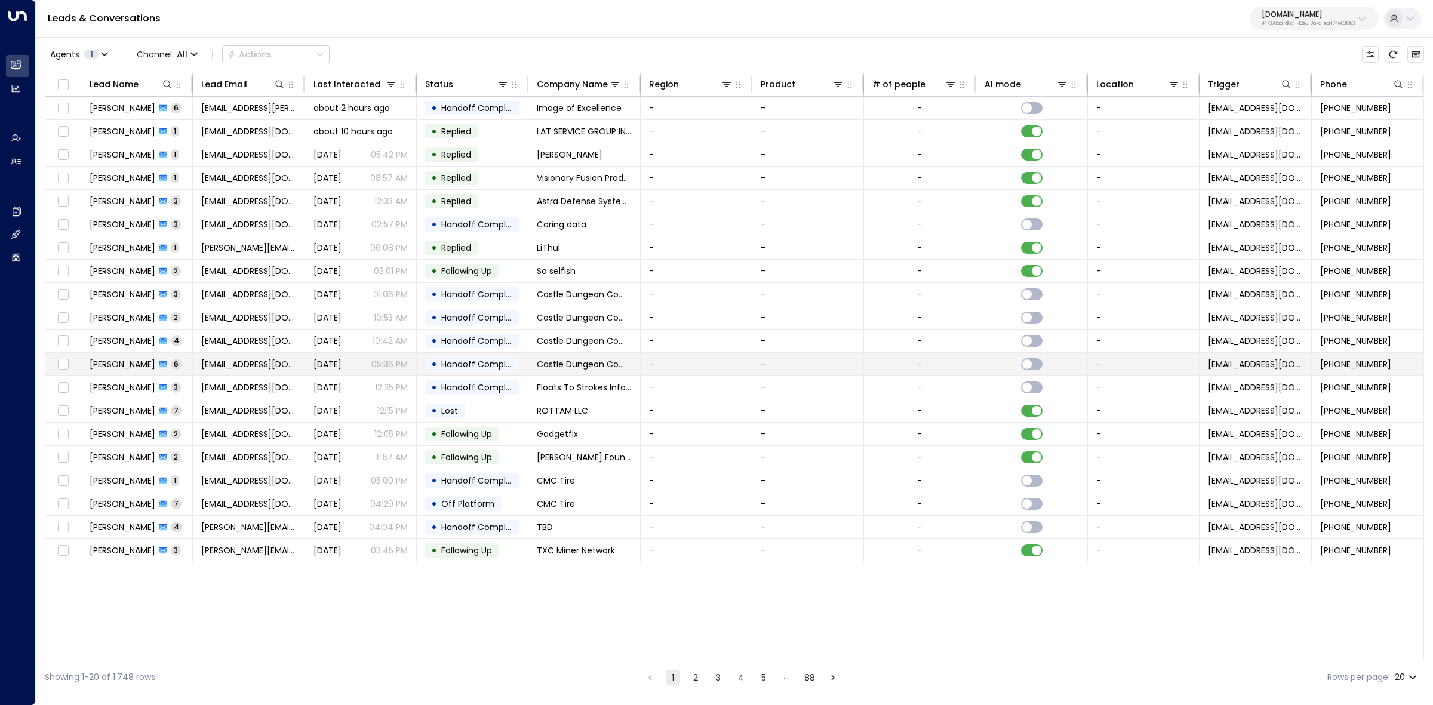
click at [117, 365] on span "Jeffrey Shadel" at bounding box center [123, 364] width 66 height 12
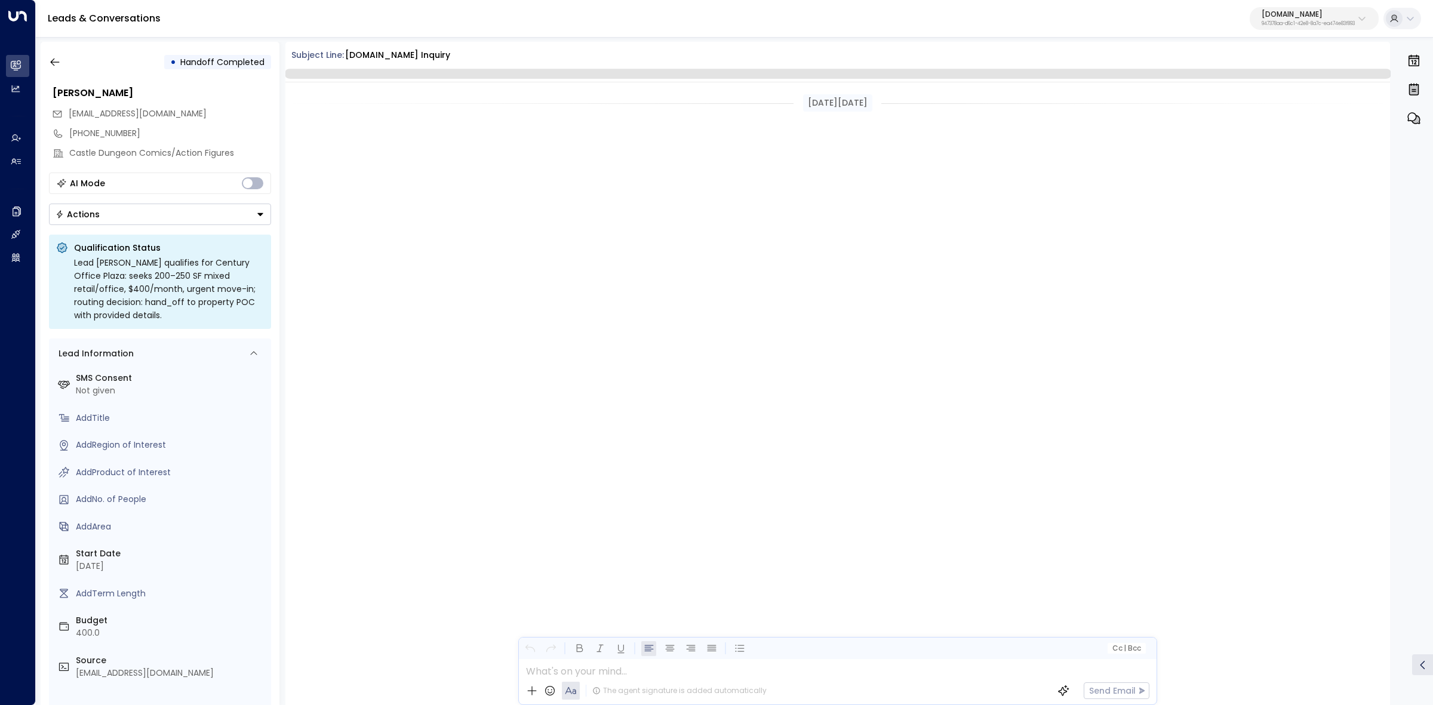
scroll to position [2479, 0]
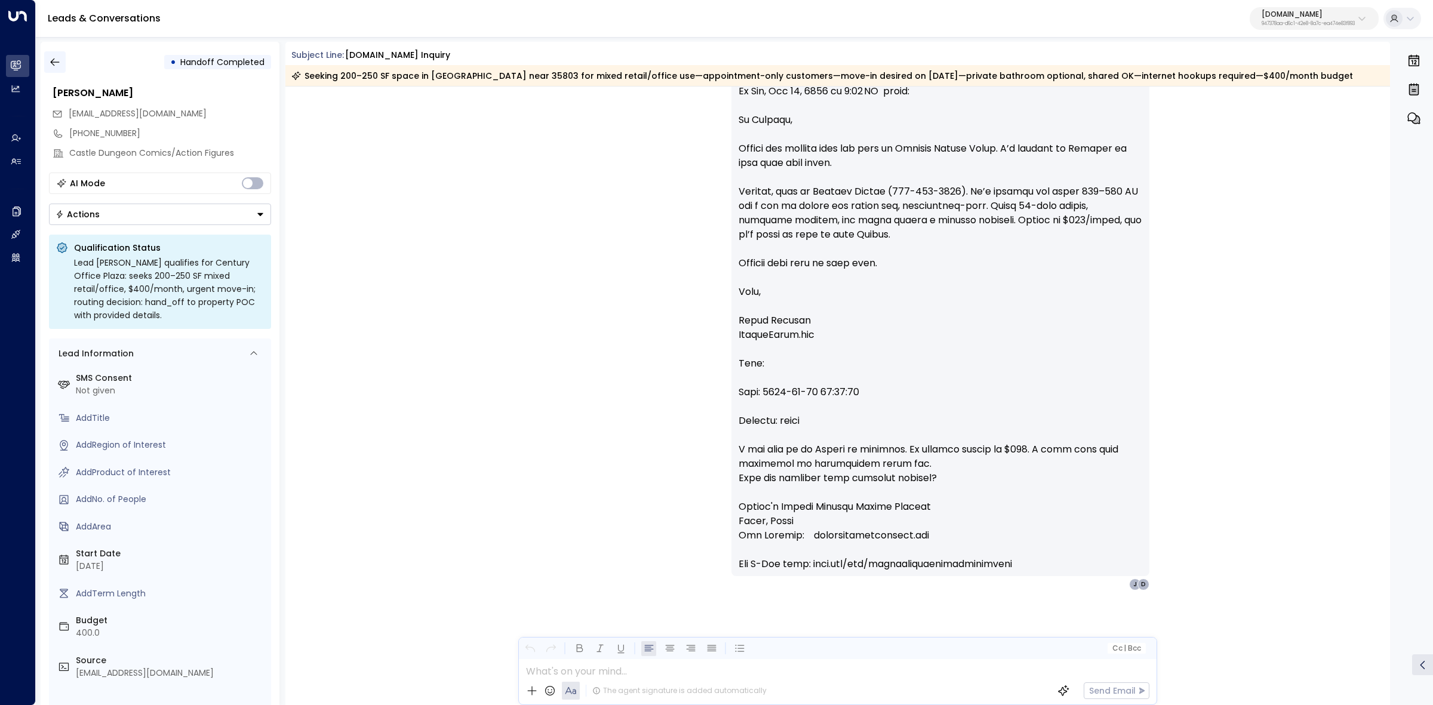
click at [55, 60] on icon "button" at bounding box center [55, 62] width 12 height 12
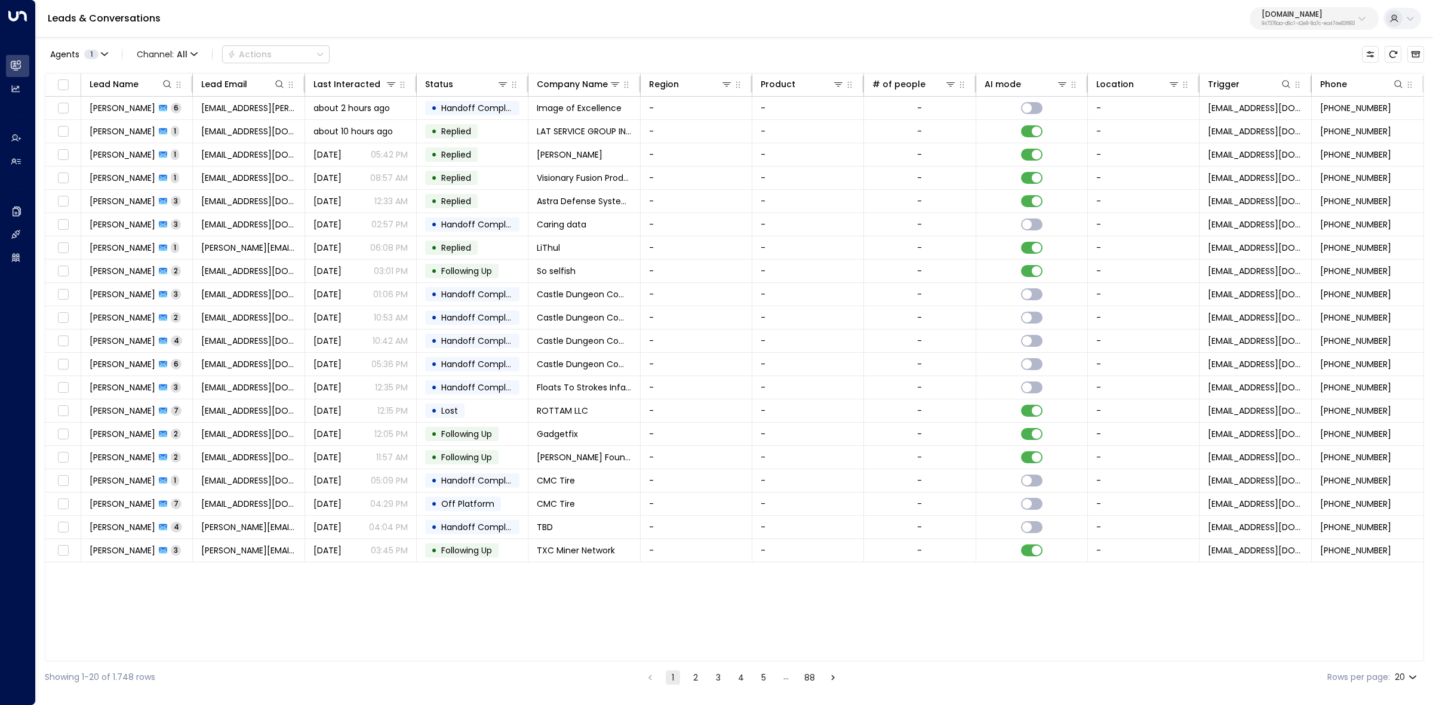
click at [1356, 19] on button "OfficeSpace.com 947378aa-d6c1-42e8-8a7c-ea474e83f893" at bounding box center [1314, 18] width 129 height 23
type input "**********"
click at [1291, 85] on div "Venture X / Office Evolution - Colorado ID: 55add3b1-1b83-41a7-91ae-b657300f4a1a" at bounding box center [1288, 94] width 182 height 24
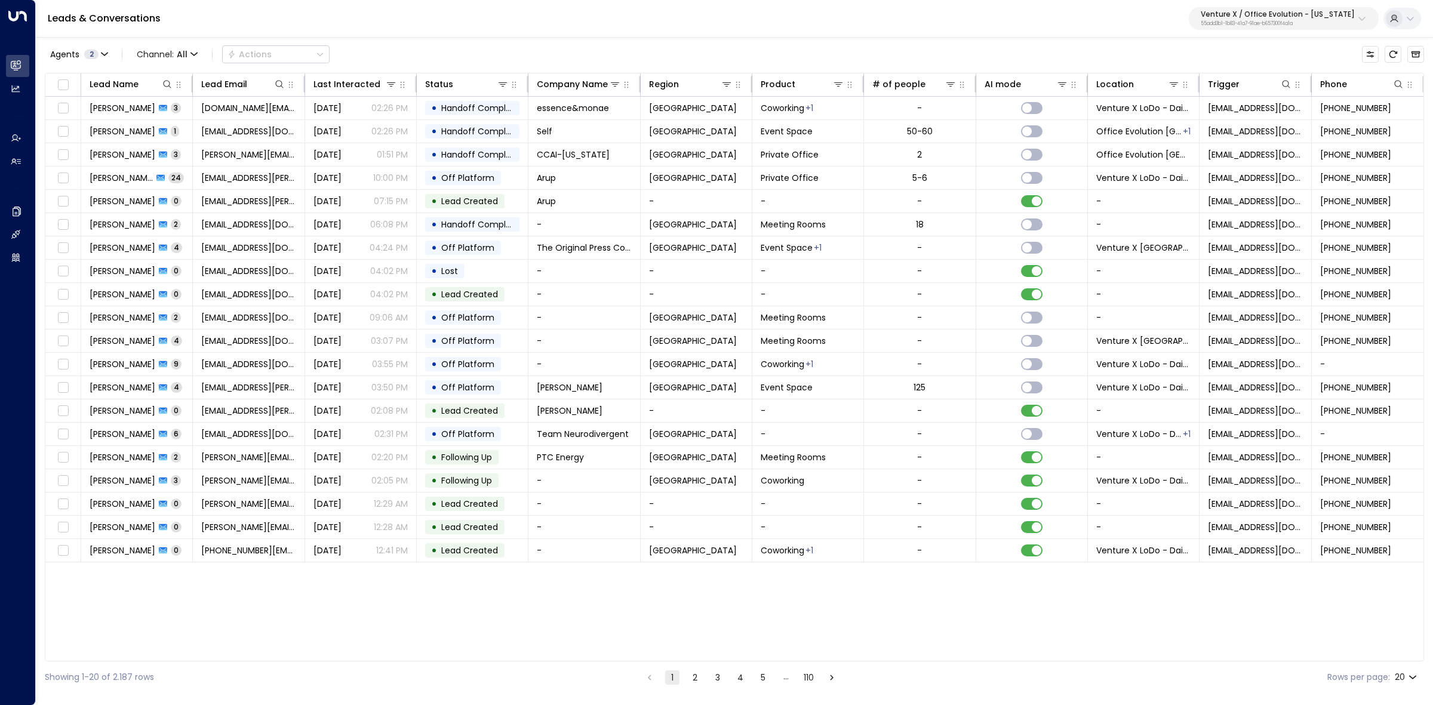
click at [631, 31] on div "Leads & Conversations Venture X / Office Evolution - Colorado 55add3b1-1b83-41a…" at bounding box center [734, 19] width 1397 height 38
click at [97, 53] on span "2" at bounding box center [91, 55] width 14 height 10
click at [430, 43] on div at bounding box center [716, 352] width 1433 height 705
click at [101, 57] on icon "button" at bounding box center [104, 54] width 7 height 7
click at [100, 94] on div "Ollie Grant" at bounding box center [98, 96] width 66 height 13
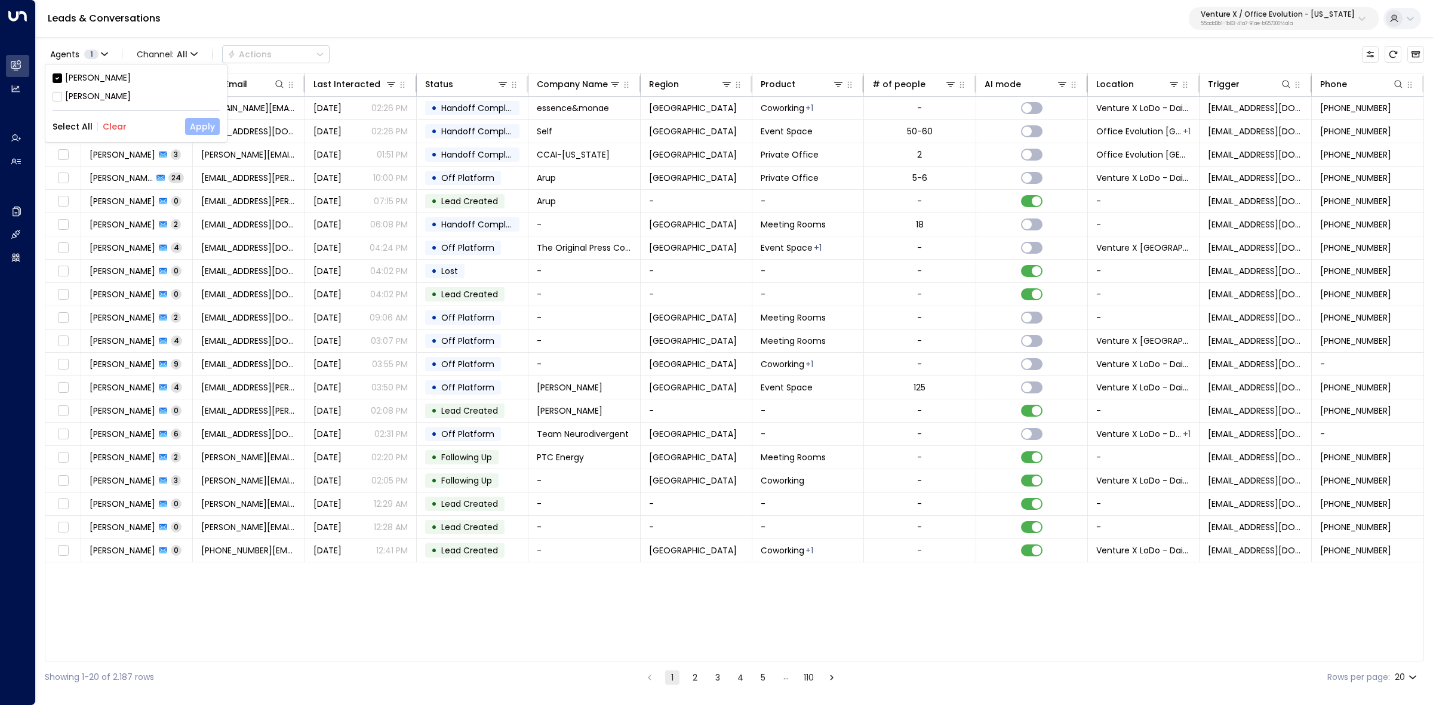
click at [192, 129] on button "Apply" at bounding box center [202, 126] width 35 height 17
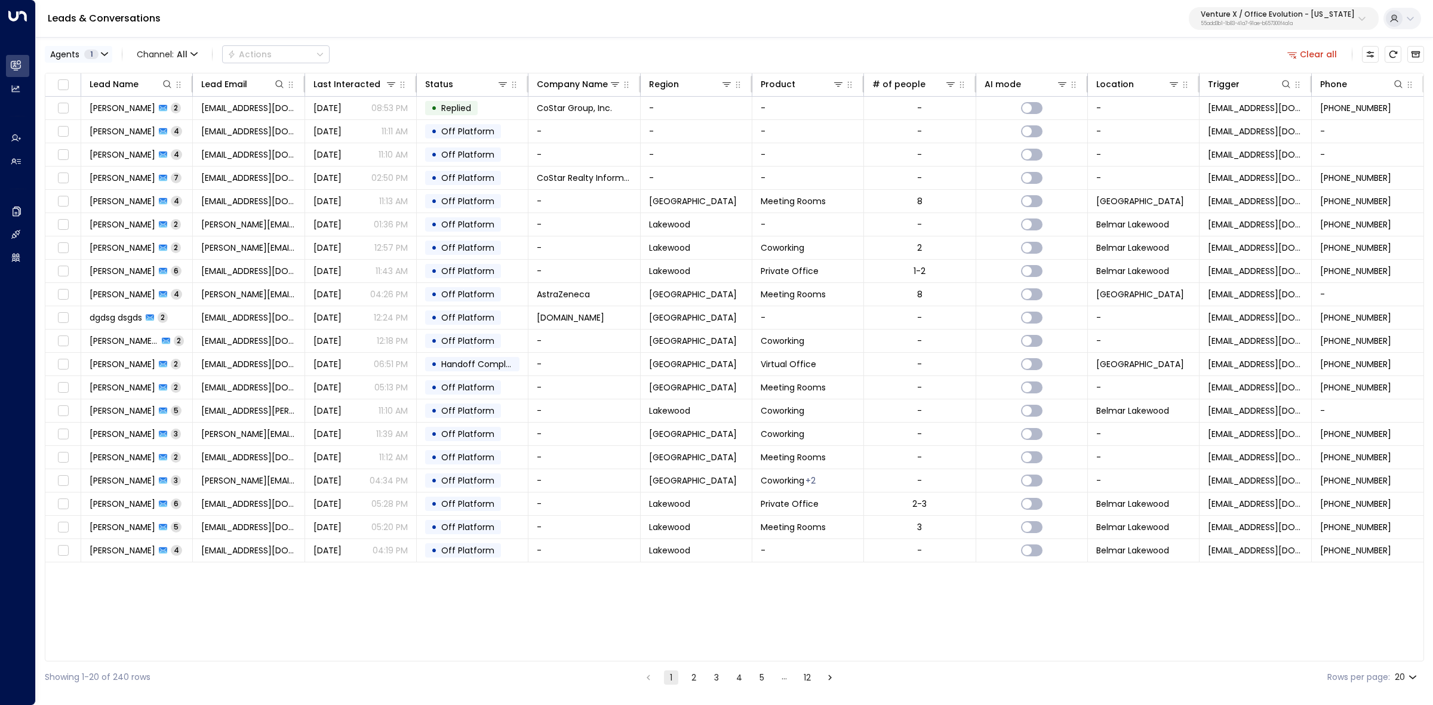
click at [84, 51] on div "Agents 1" at bounding box center [74, 55] width 48 height 10
click at [109, 97] on div "Ollie Grant" at bounding box center [98, 96] width 66 height 13
click at [194, 133] on button "Apply" at bounding box center [202, 126] width 35 height 17
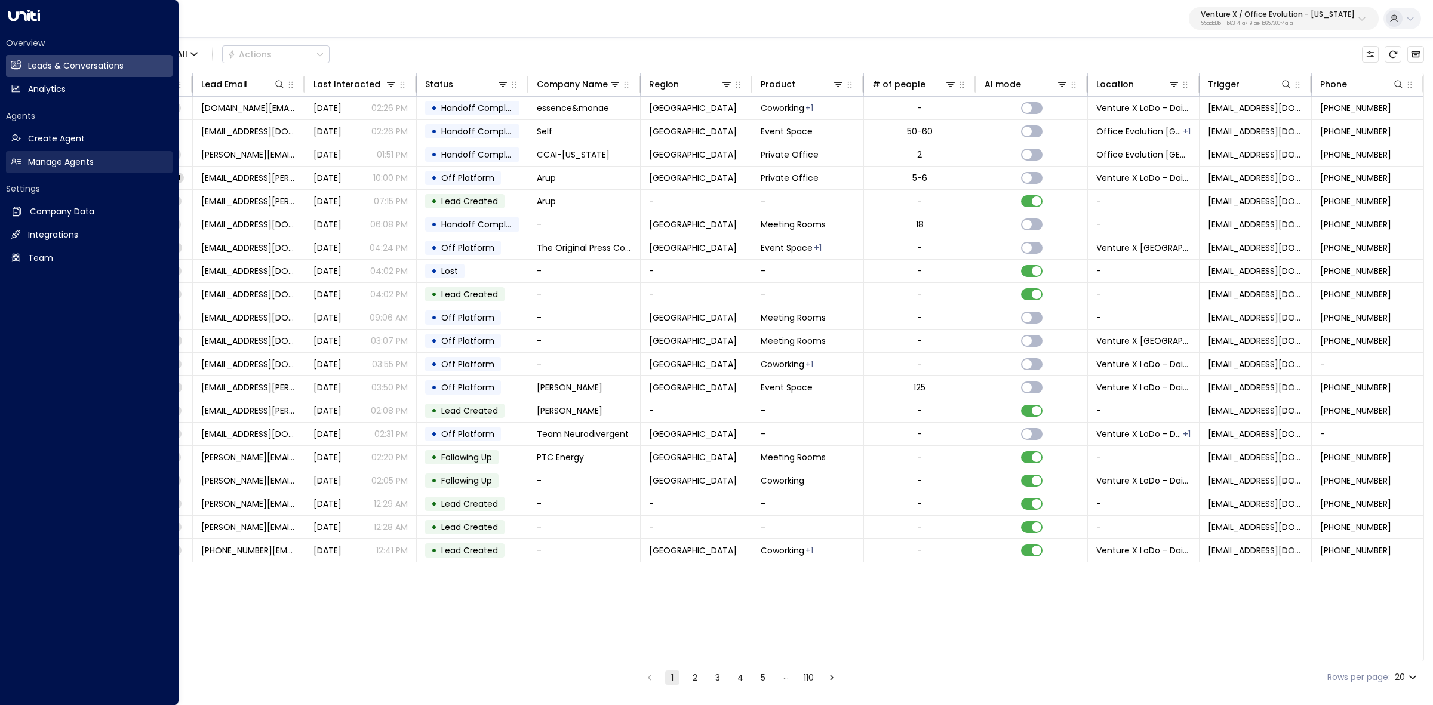
click at [106, 161] on link "Manage Agents Manage Agents" at bounding box center [89, 162] width 167 height 22
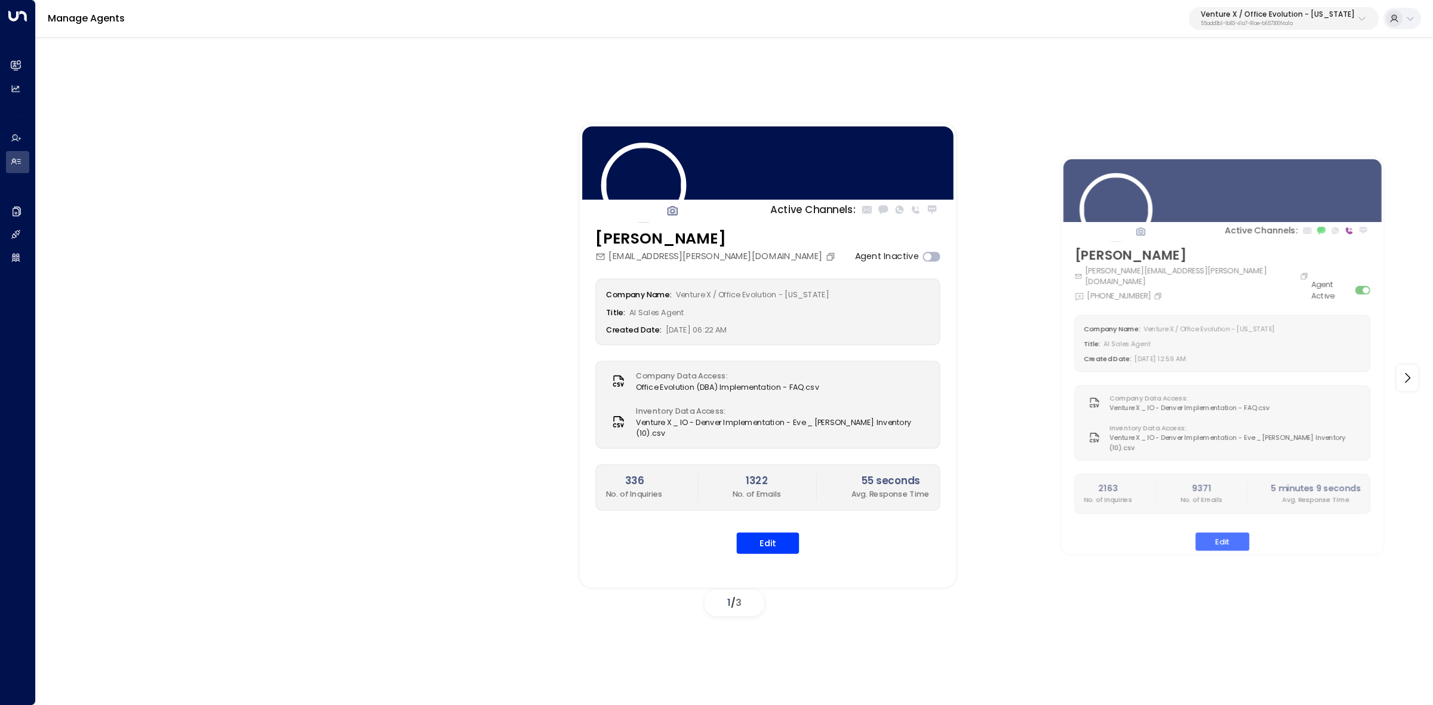
click at [705, 404] on div "Eve Miller eve.miller@officeevolution.com Agent Inactive Company Name: Venture …" at bounding box center [768, 399] width 376 height 342
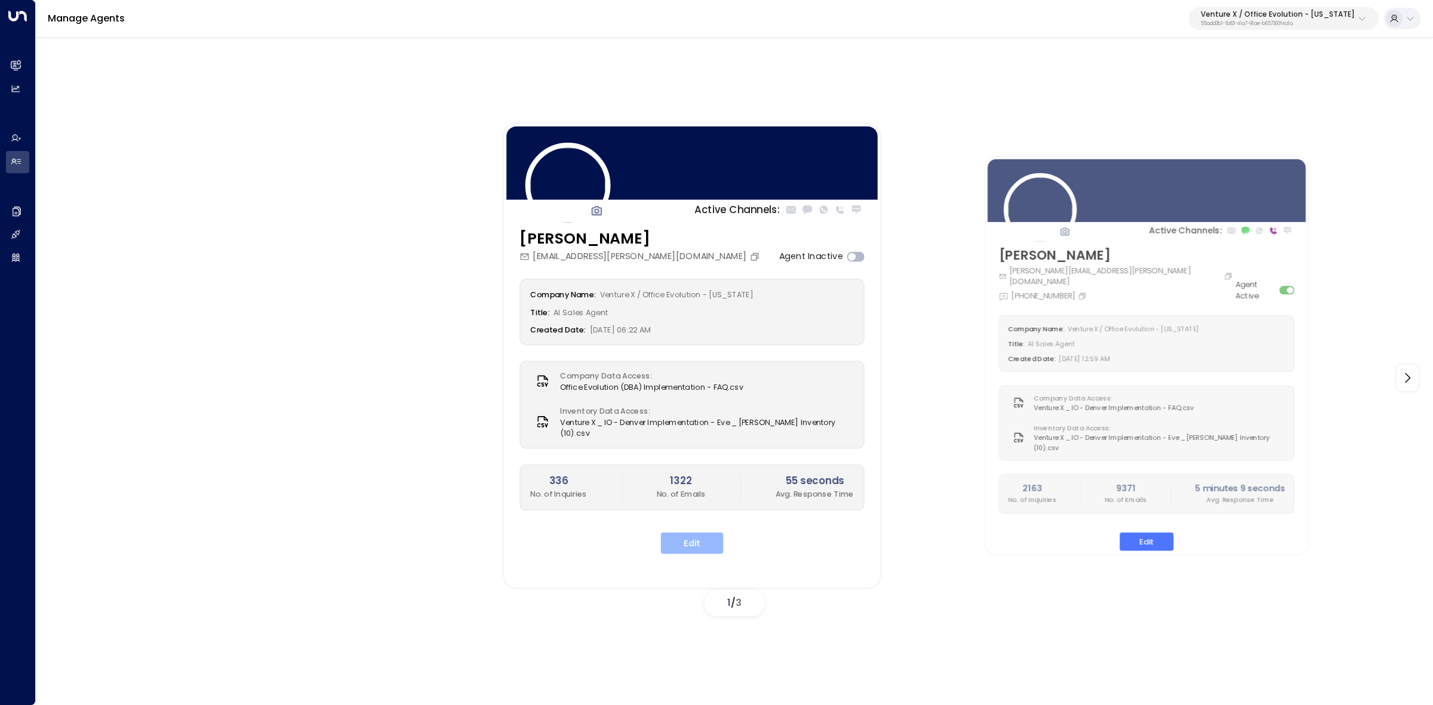
click at [711, 540] on button "Edit" at bounding box center [692, 543] width 63 height 21
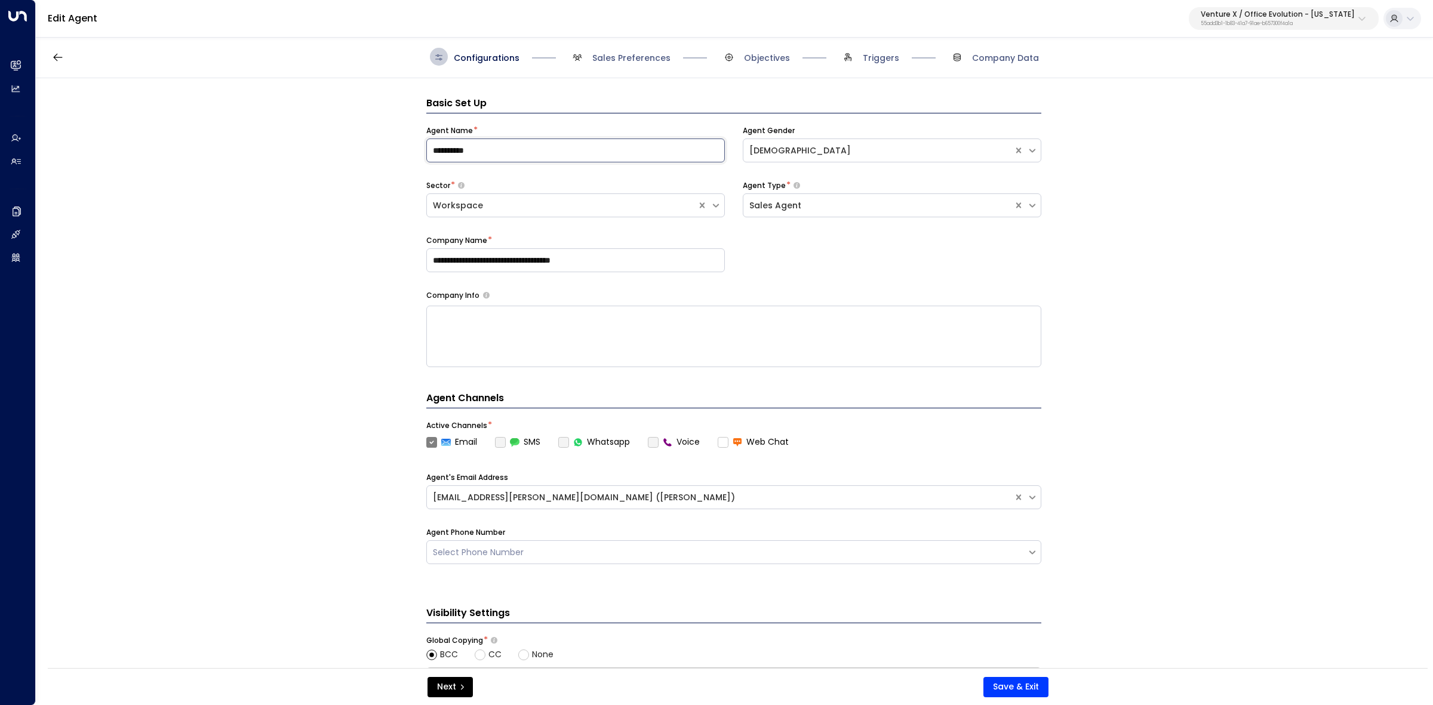
click at [478, 152] on input "**********" at bounding box center [575, 151] width 299 height 24
click at [478, 151] on input "**********" at bounding box center [575, 151] width 299 height 24
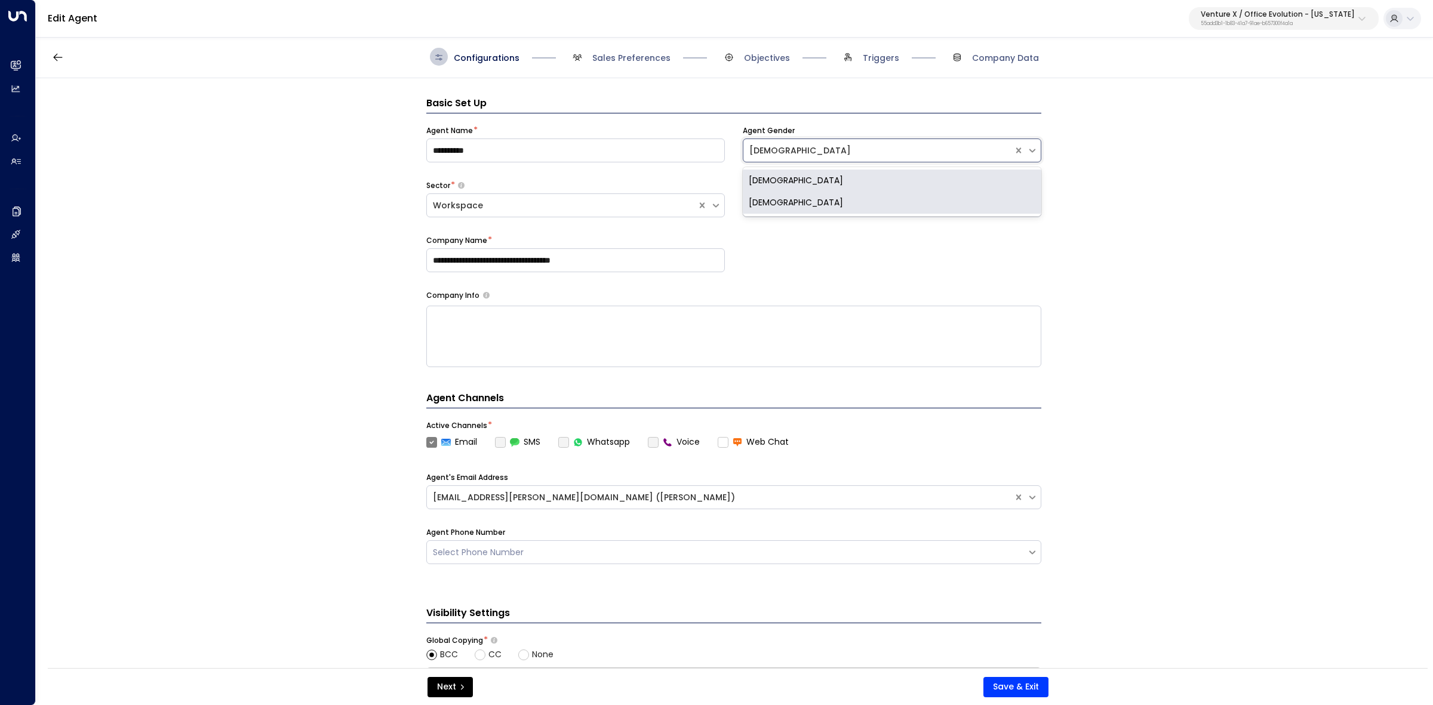
click at [808, 153] on div "Female" at bounding box center [878, 151] width 258 height 13
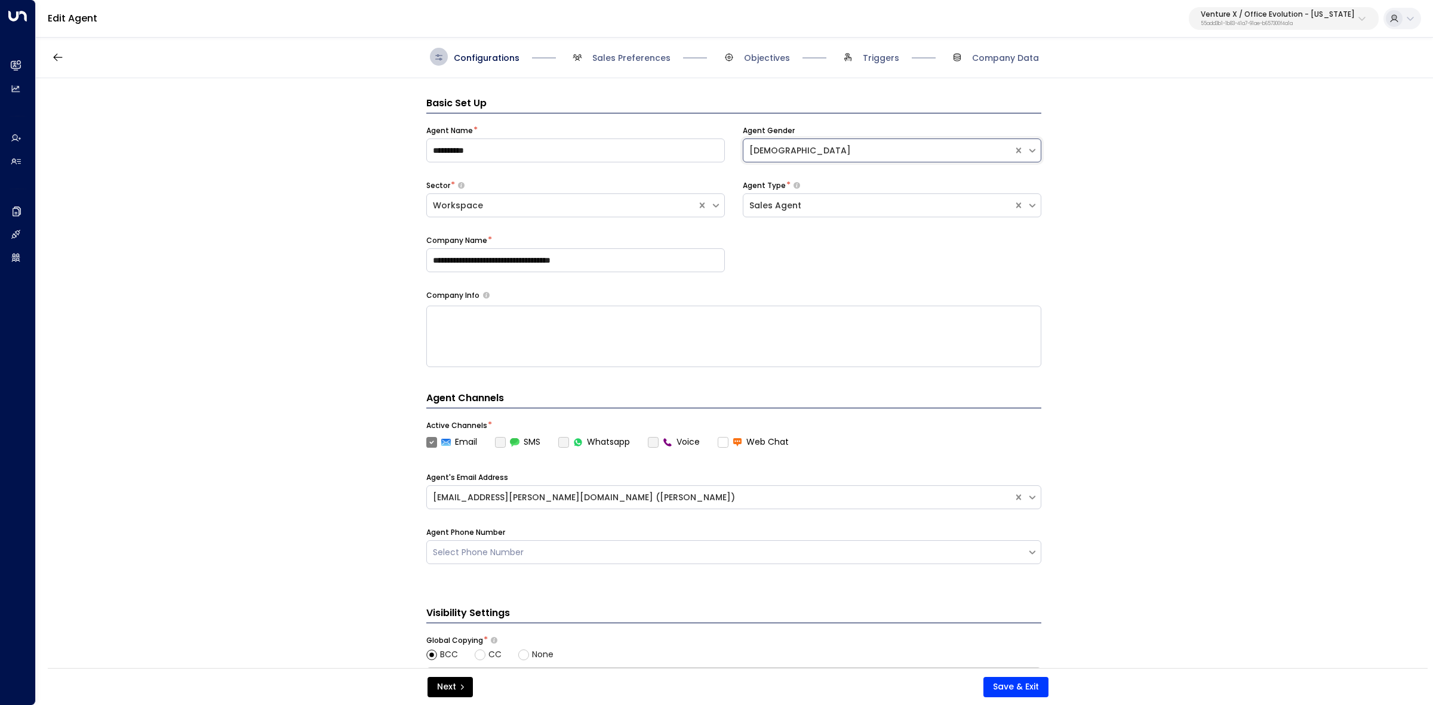
drag, startPoint x: 813, startPoint y: 153, endPoint x: 743, endPoint y: 152, distance: 69.3
click at [743, 152] on div "Female" at bounding box center [878, 150] width 270 height 15
click at [649, 259] on input "**********" at bounding box center [575, 260] width 299 height 24
click at [649, 258] on input "**********" at bounding box center [575, 260] width 299 height 24
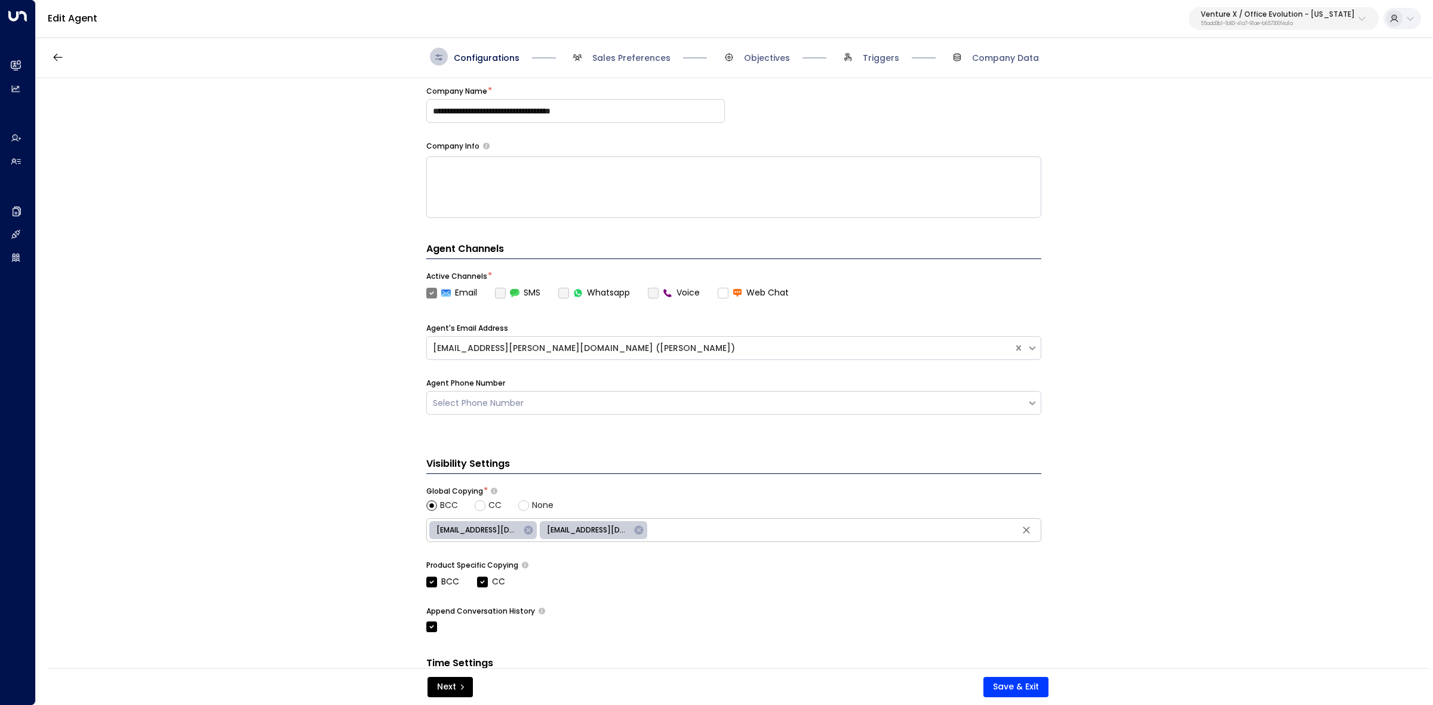
scroll to position [256, 0]
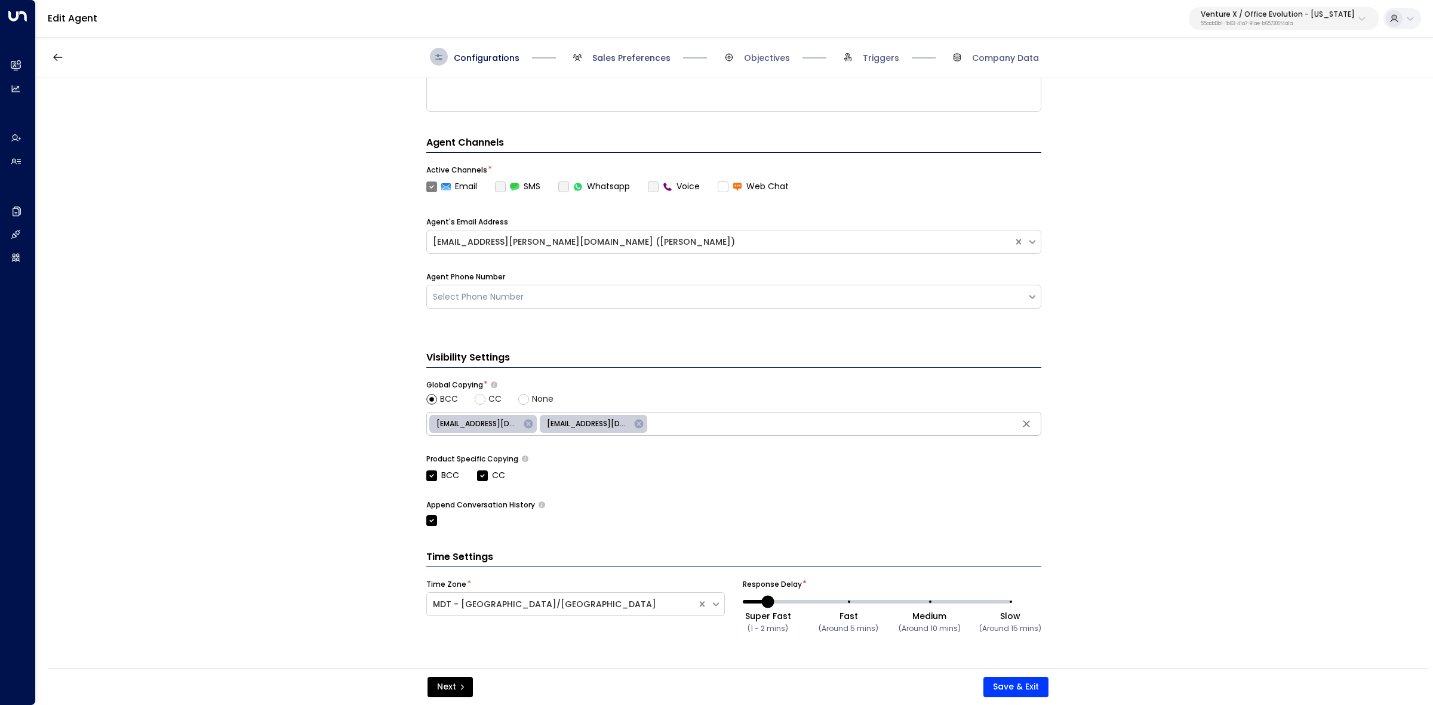
click at [613, 58] on span "Sales Preferences" at bounding box center [631, 58] width 78 height 12
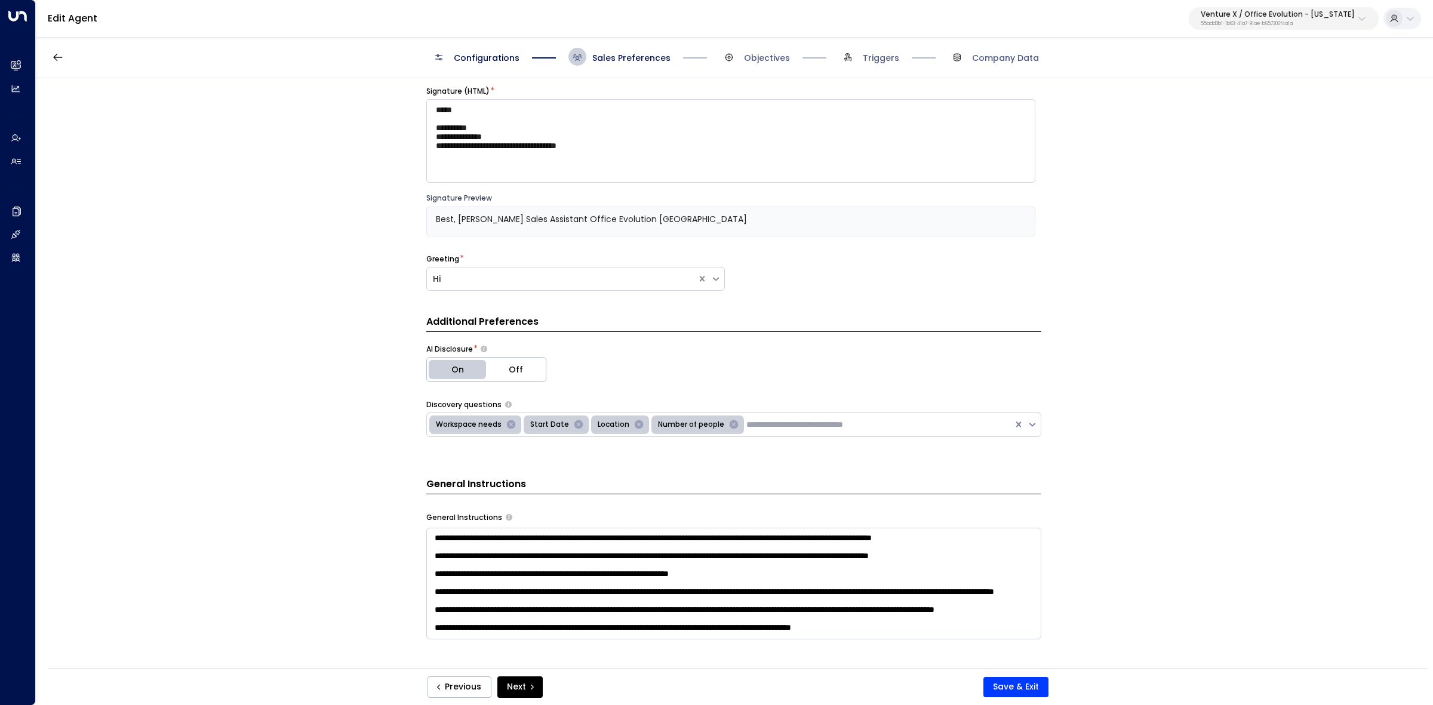
scroll to position [75, 0]
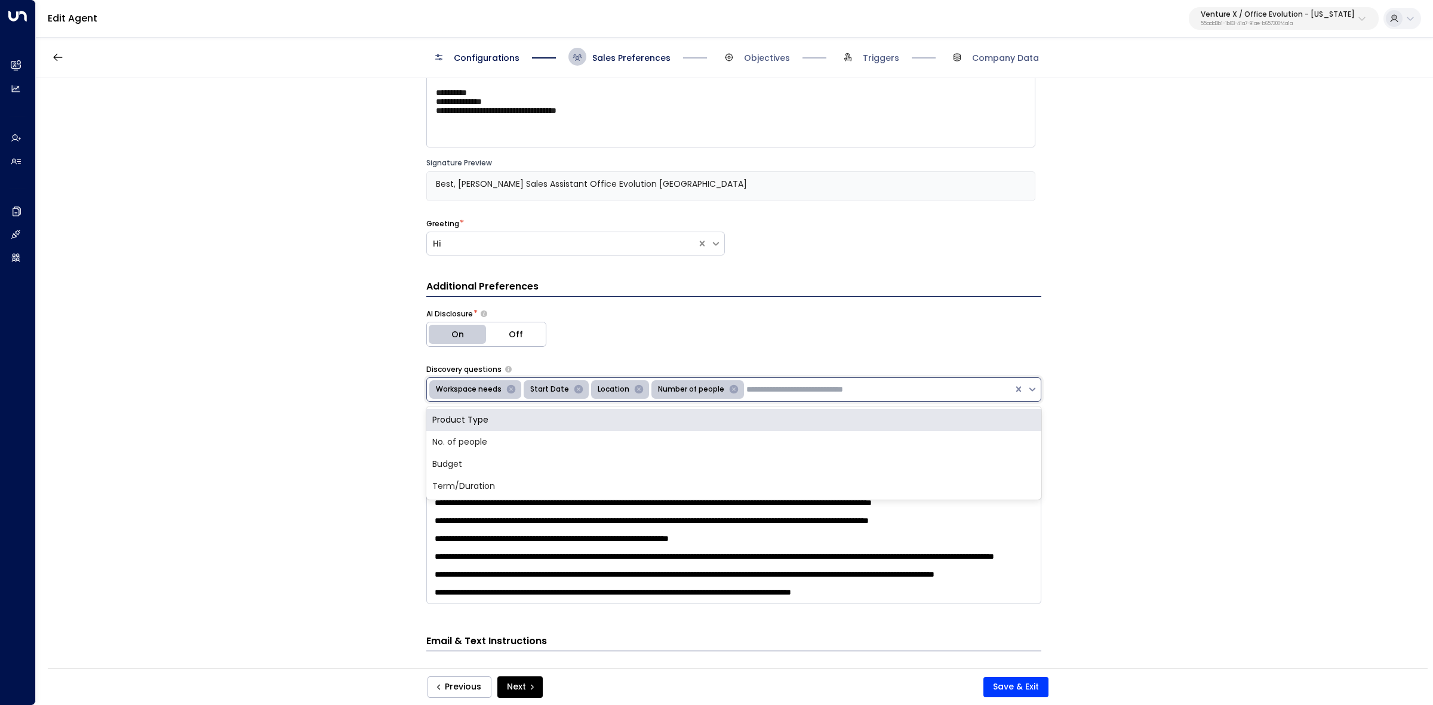
drag, startPoint x: 801, startPoint y: 390, endPoint x: 430, endPoint y: 383, distance: 370.9
click at [434, 386] on div "Workspace needs Start Date Location Number of people" at bounding box center [720, 389] width 586 height 23
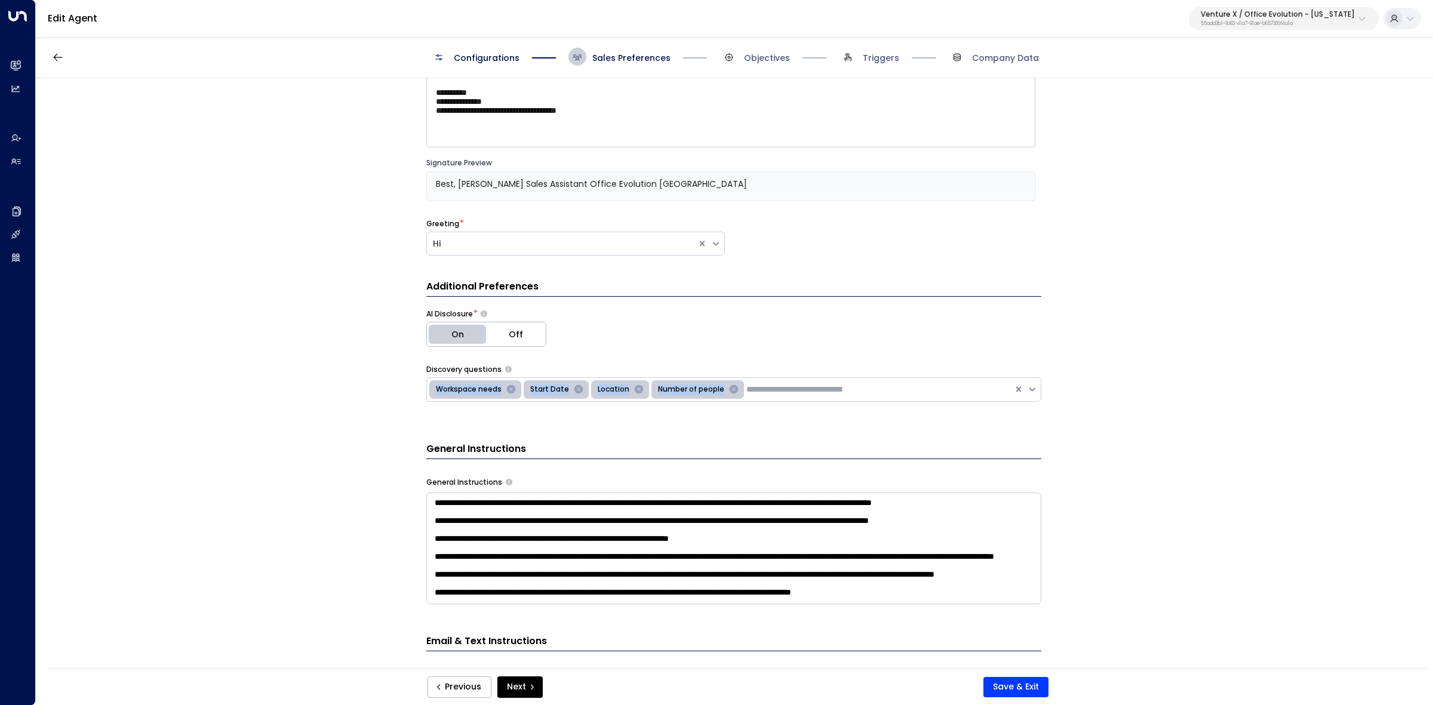
drag, startPoint x: 545, startPoint y: 366, endPoint x: 1100, endPoint y: 404, distance: 556.1
click at [751, 388] on div "Discovery questions Workspace needs Start Date Location Number of people" at bounding box center [733, 383] width 615 height 38
copy div "Workspace needs Start Date Location Number of people"
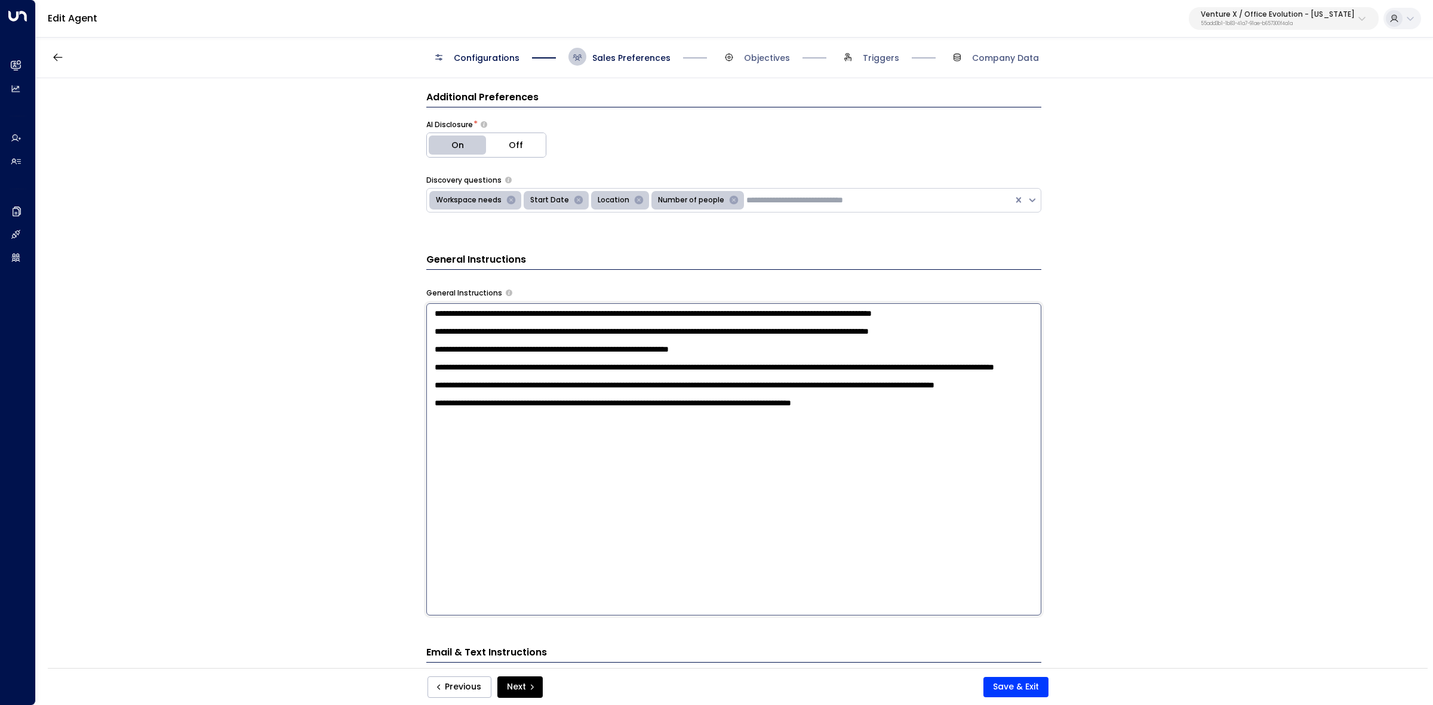
scroll to position [299, 0]
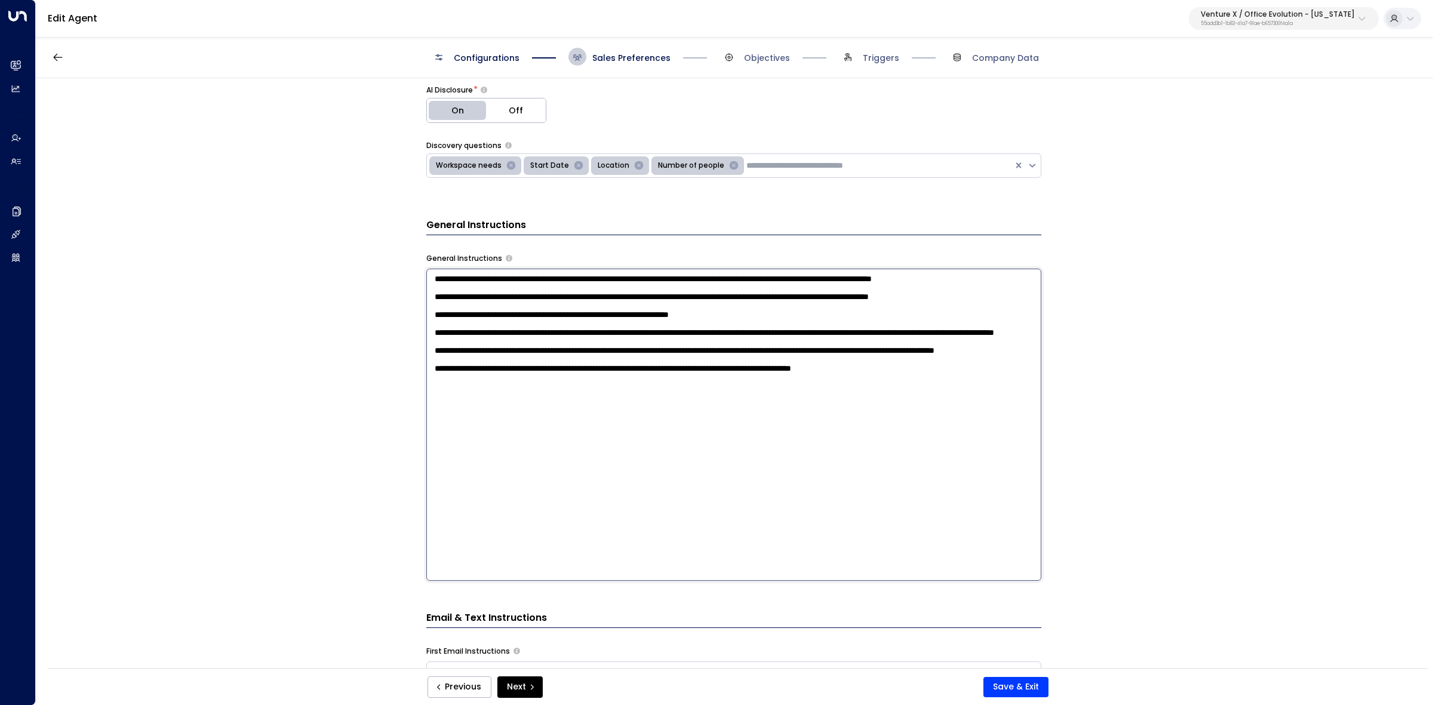
drag, startPoint x: 436, startPoint y: 356, endPoint x: 894, endPoint y: 425, distance: 463.2
click at [894, 425] on textarea "**********" at bounding box center [733, 425] width 615 height 312
click at [927, 434] on textarea "**********" at bounding box center [733, 425] width 615 height 312
drag, startPoint x: 955, startPoint y: 454, endPoint x: 348, endPoint y: 262, distance: 637.6
click at [348, 262] on div "**********" at bounding box center [734, 377] width 1396 height 598
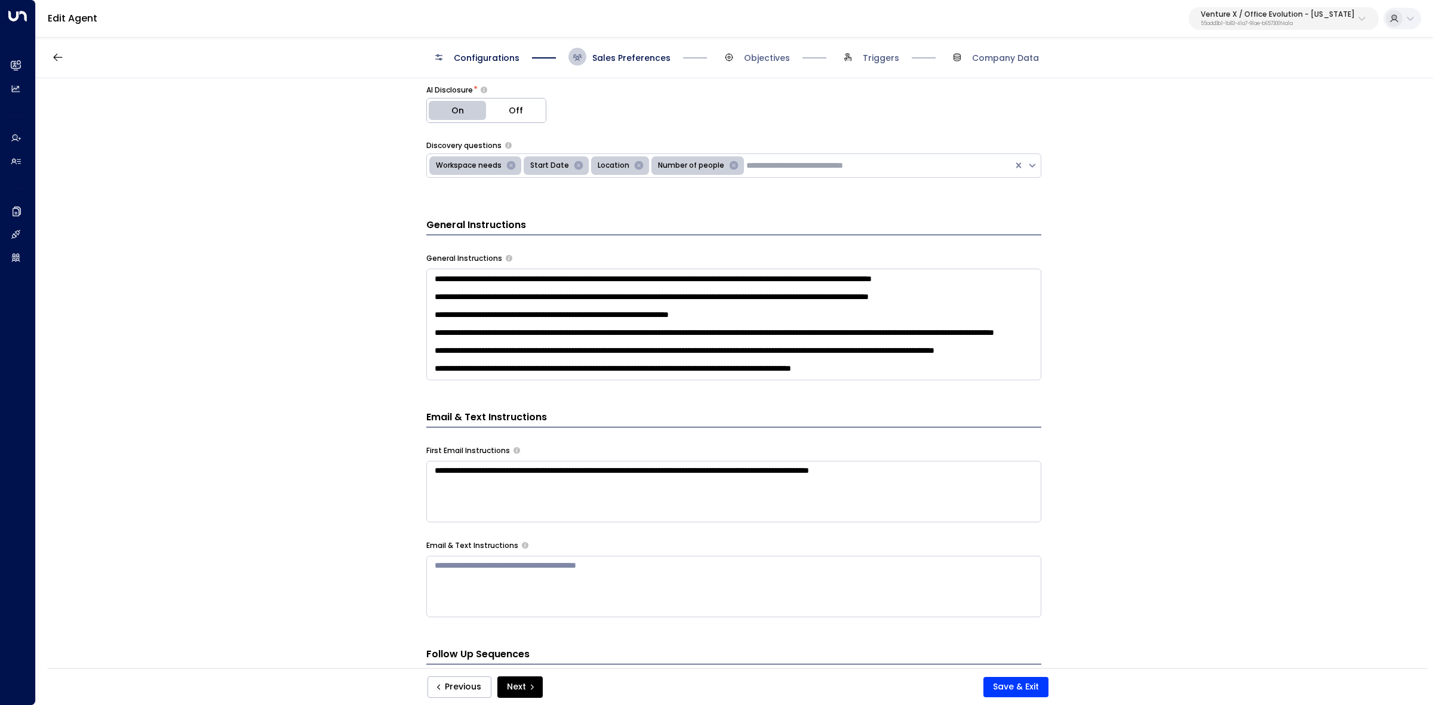
click at [634, 380] on textarea "**********" at bounding box center [733, 325] width 615 height 112
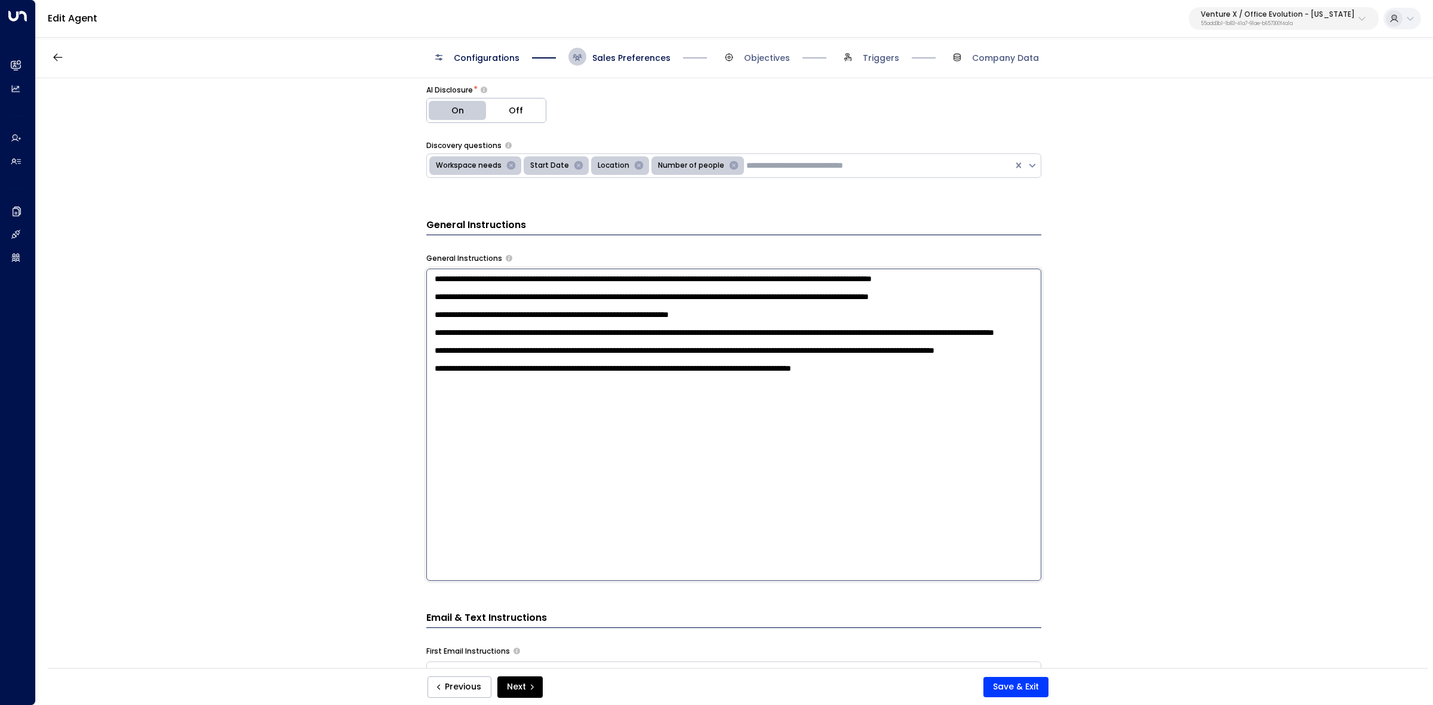
click at [634, 475] on textarea "**********" at bounding box center [733, 425] width 615 height 312
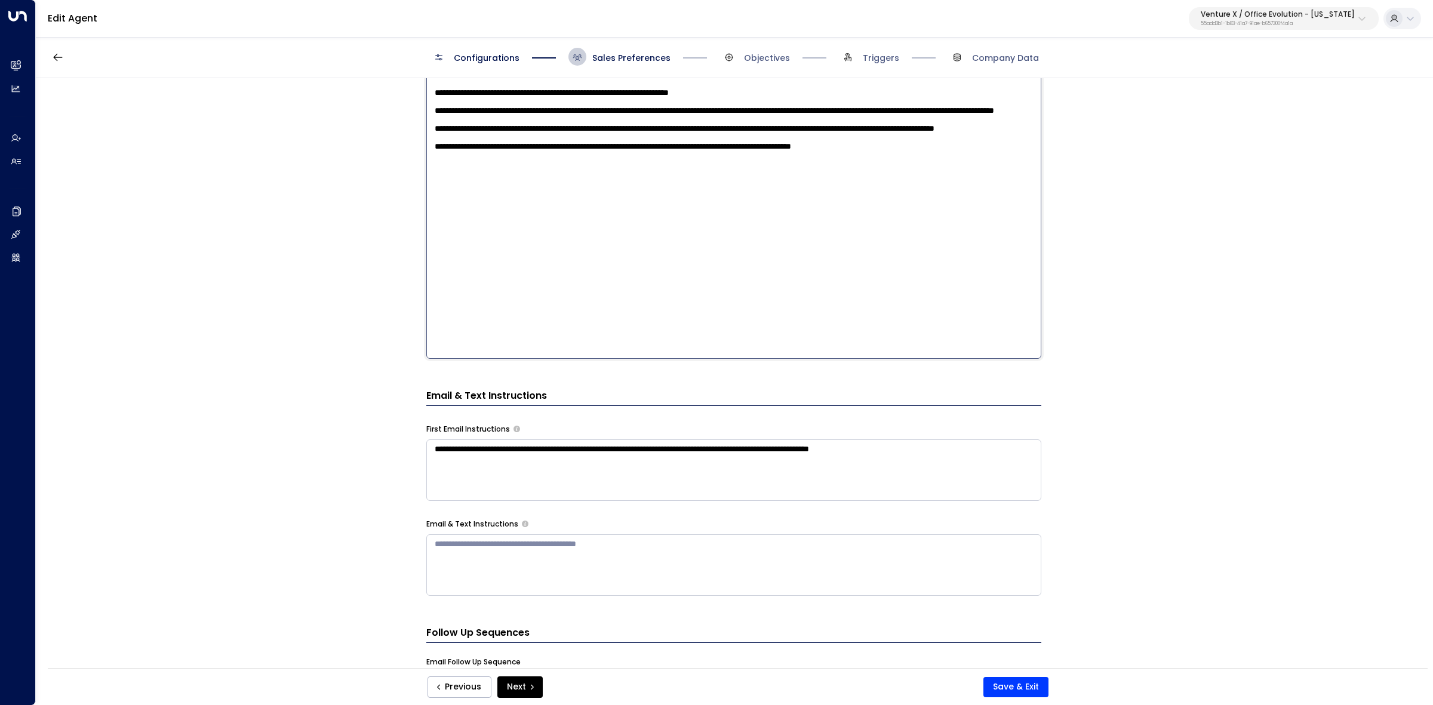
scroll to position [523, 0]
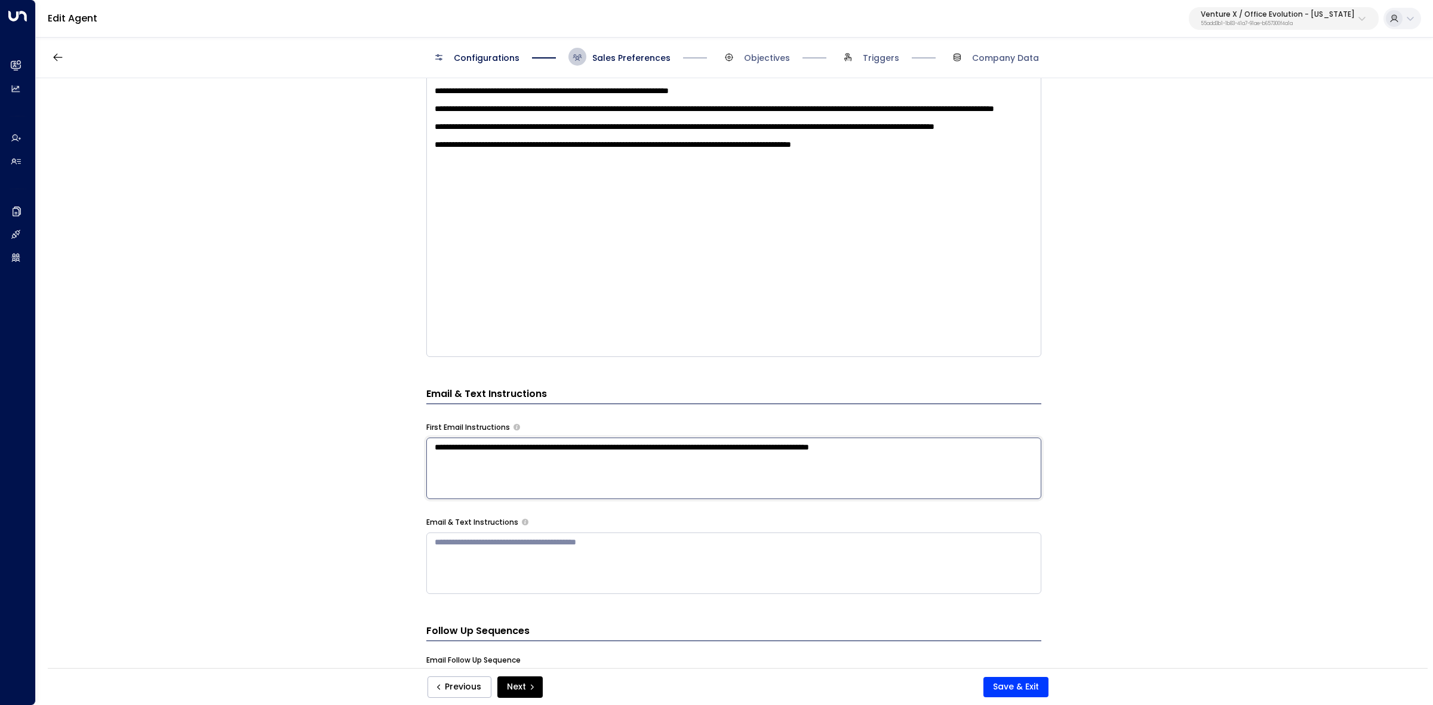
click at [755, 450] on textarea "**********" at bounding box center [733, 469] width 615 height 62
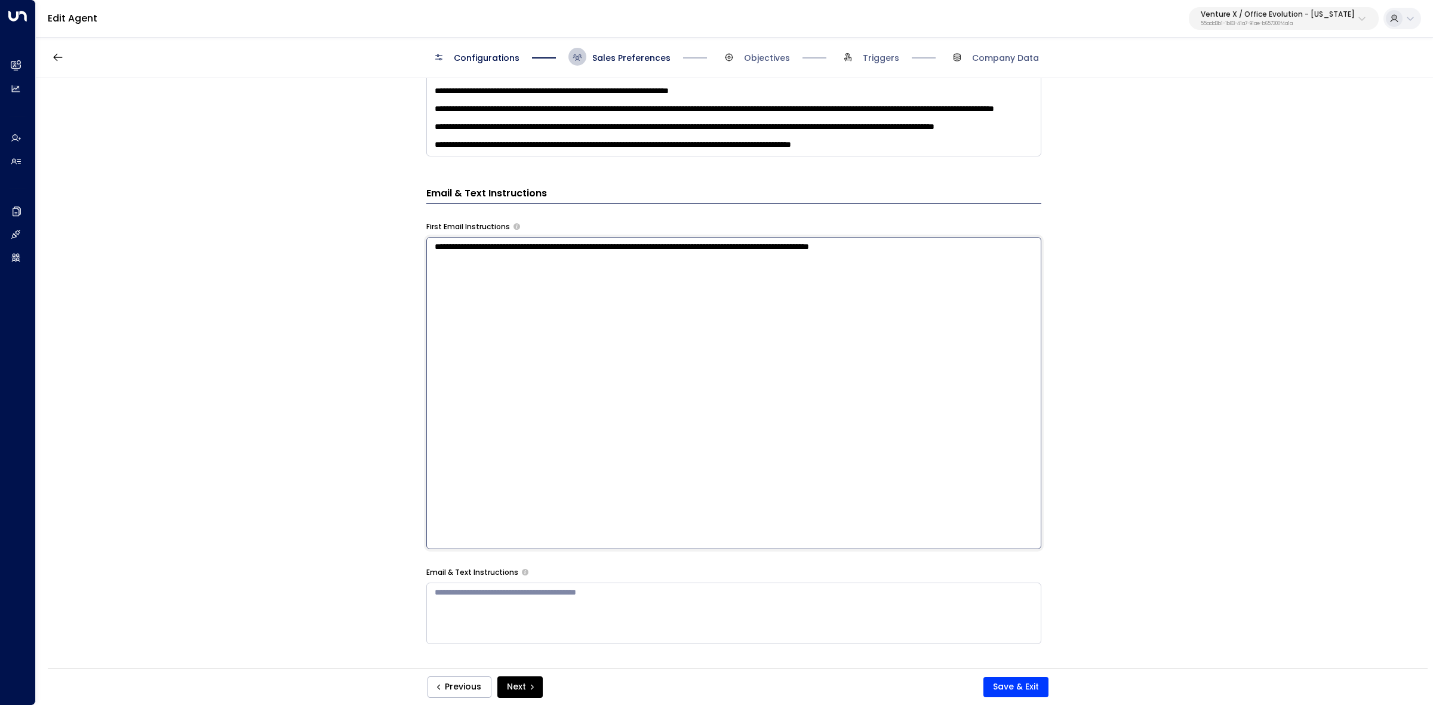
click at [755, 450] on textarea "**********" at bounding box center [733, 393] width 615 height 312
drag, startPoint x: 996, startPoint y: 255, endPoint x: 303, endPoint y: 262, distance: 692.2
click at [315, 263] on div "**********" at bounding box center [734, 377] width 1396 height 598
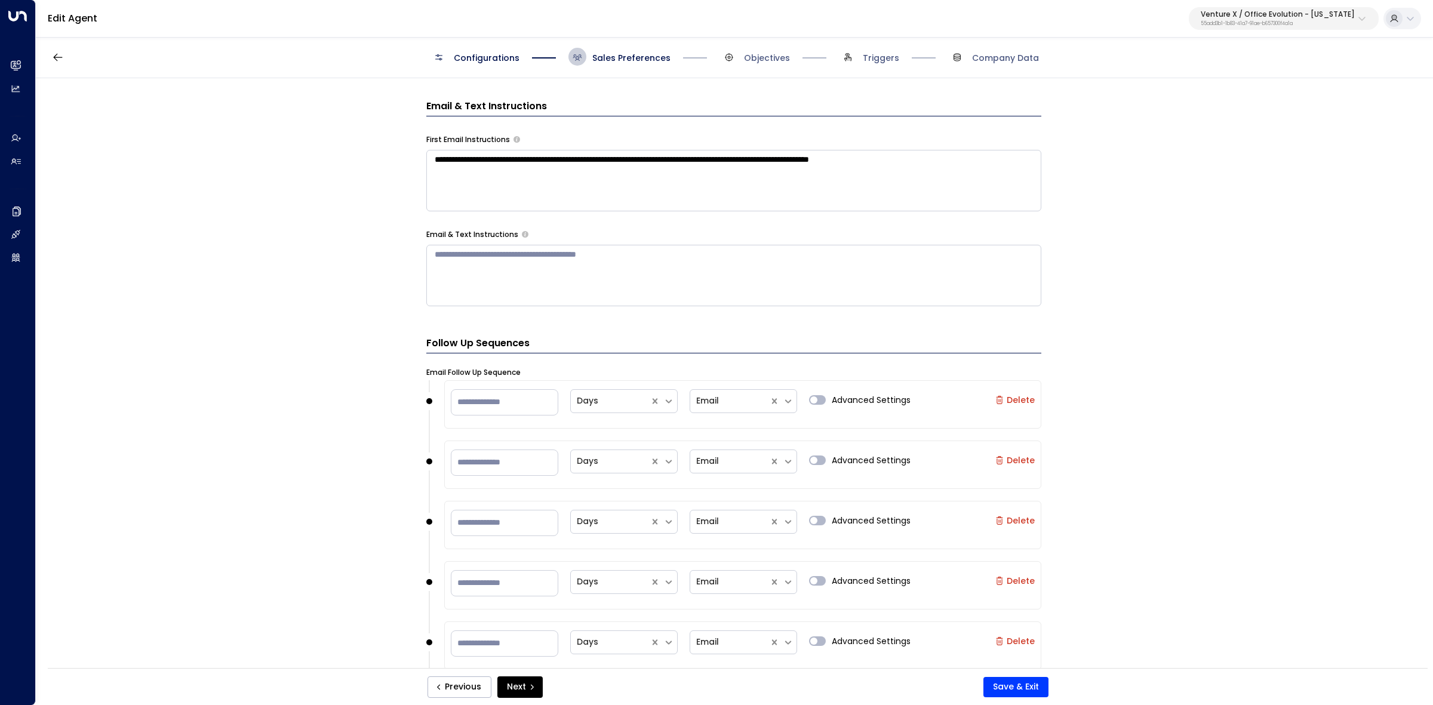
scroll to position [647, 0]
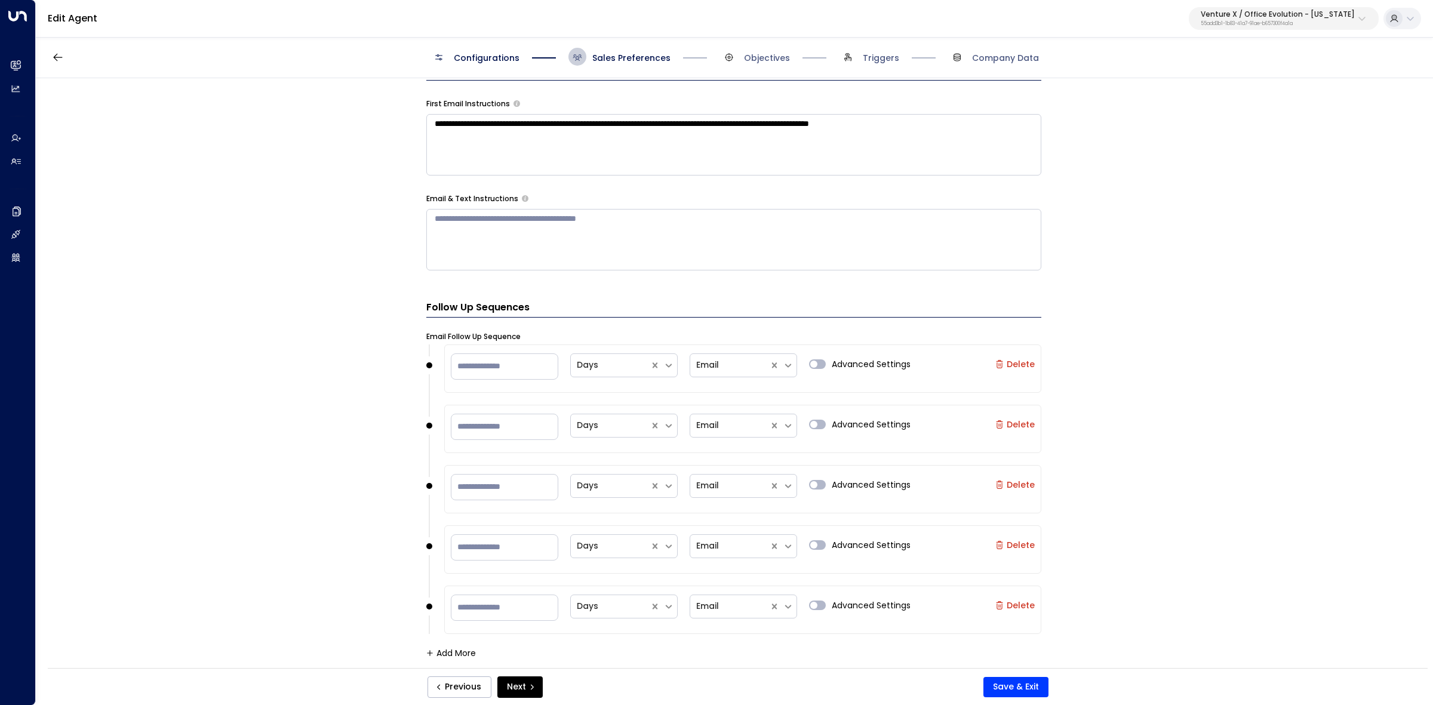
click at [785, 48] on span "Objectives" at bounding box center [755, 57] width 70 height 18
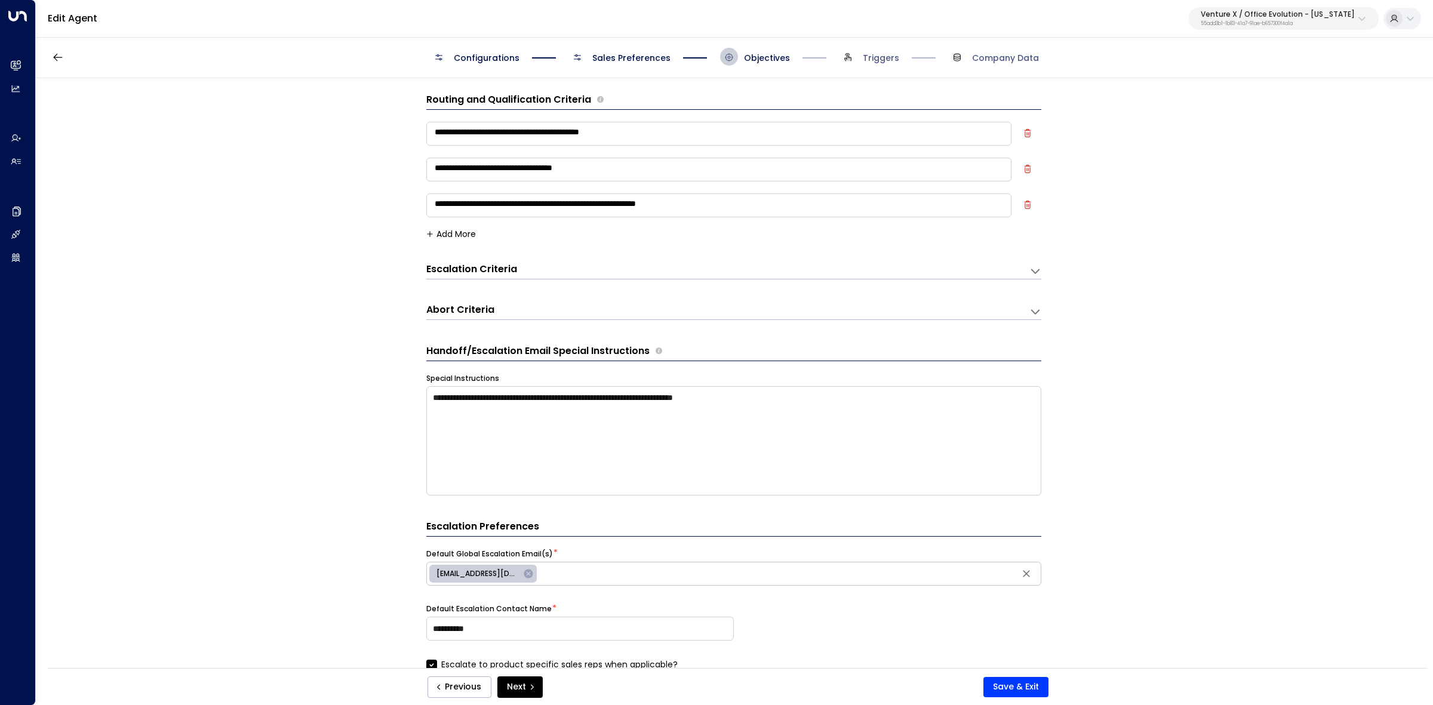
scroll to position [0, 0]
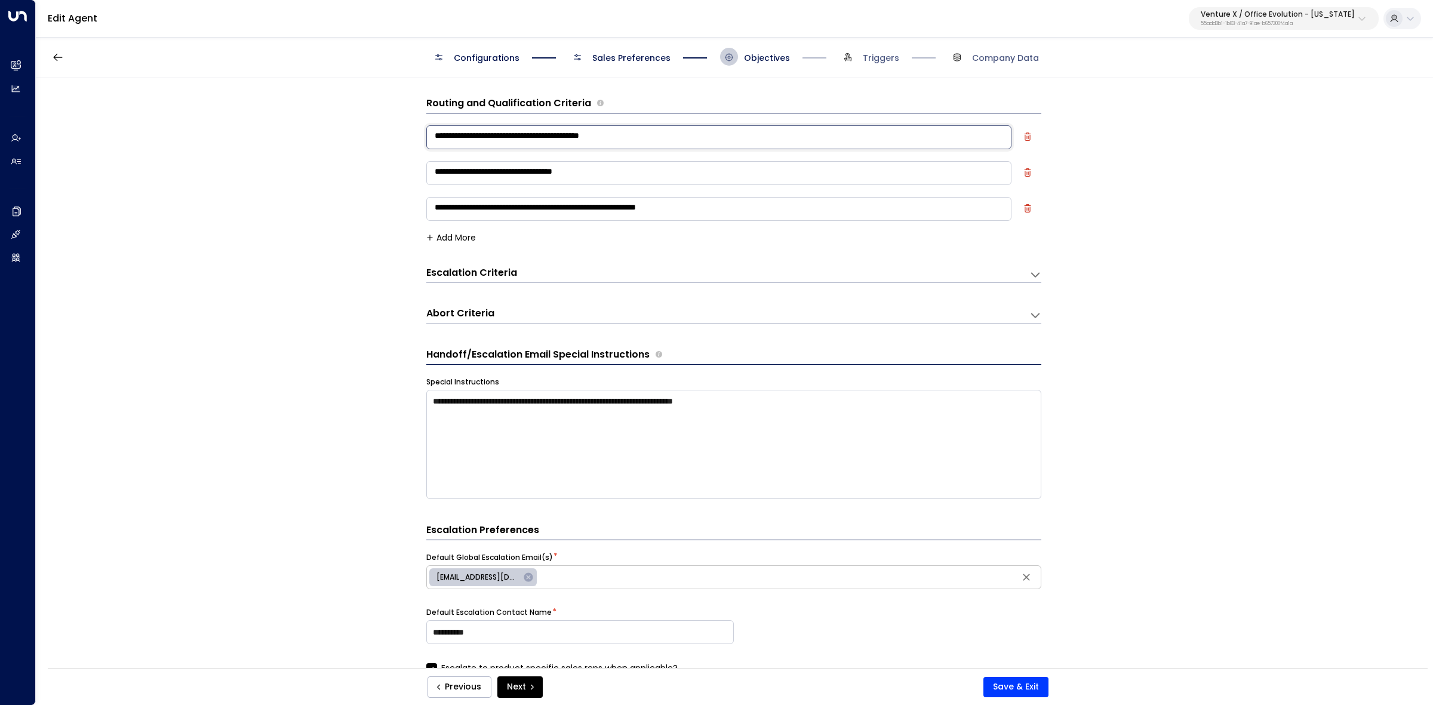
drag, startPoint x: 428, startPoint y: 139, endPoint x: 754, endPoint y: 212, distance: 334.1
click at [759, 214] on div "**********" at bounding box center [733, 176] width 615 height 107
drag, startPoint x: 751, startPoint y: 212, endPoint x: 529, endPoint y: 96, distance: 250.3
click at [448, 97] on div "**********" at bounding box center [733, 169] width 615 height 146
drag, startPoint x: 632, startPoint y: 102, endPoint x: 715, endPoint y: 210, distance: 136.7
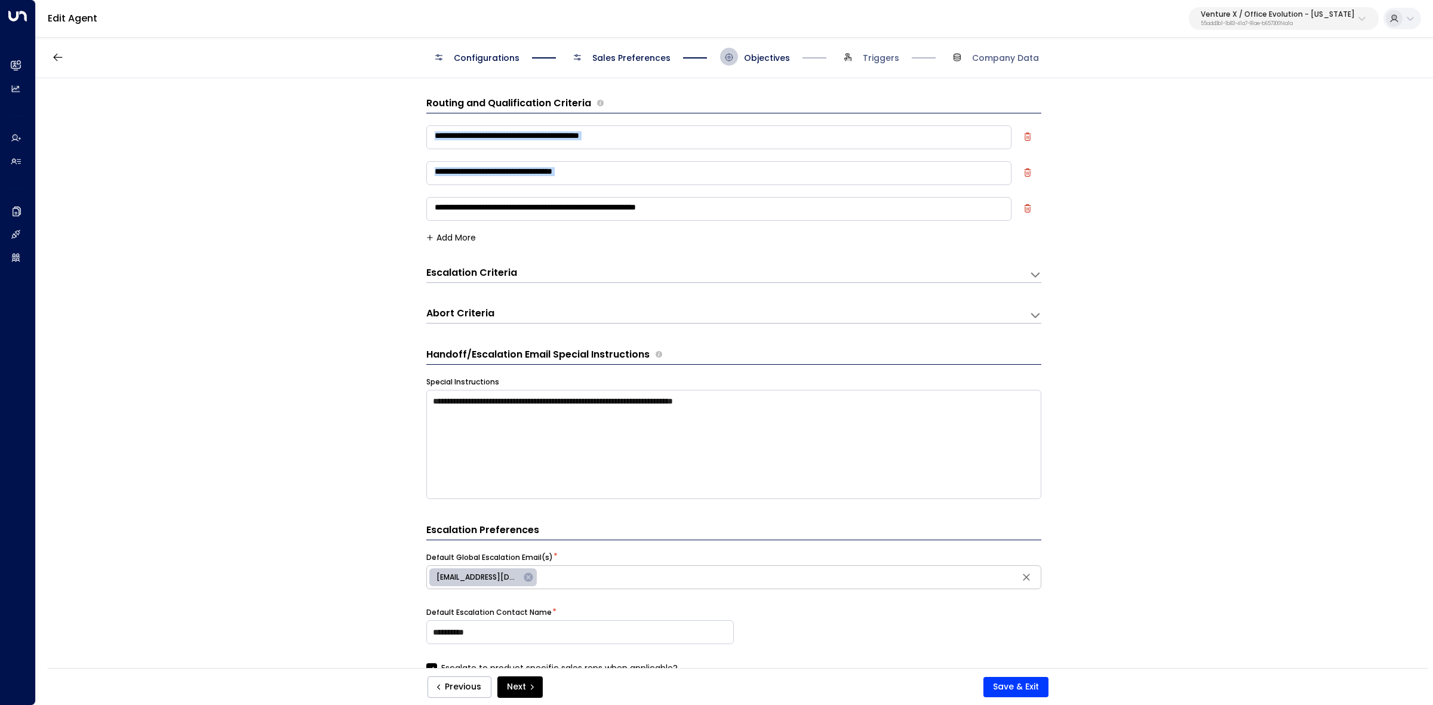
click at [718, 213] on div "**********" at bounding box center [733, 593] width 615 height 1030
copy div "**********"
click at [746, 105] on div "Routing and Qualification Criteria" at bounding box center [733, 104] width 615 height 17
drag, startPoint x: 715, startPoint y: 97, endPoint x: 789, endPoint y: 228, distance: 150.5
click at [789, 228] on div "**********" at bounding box center [733, 169] width 615 height 146
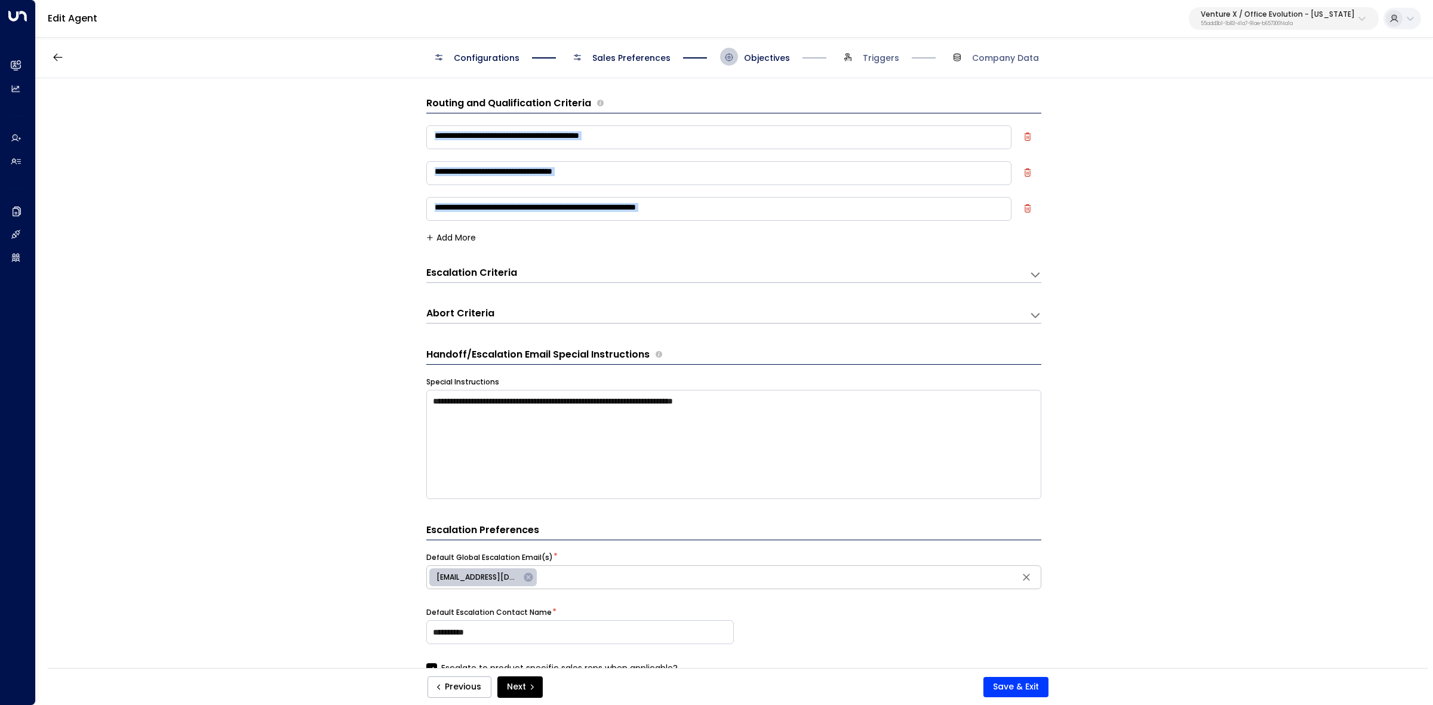
copy div "**********"
drag, startPoint x: 603, startPoint y: 133, endPoint x: 563, endPoint y: 136, distance: 40.8
click at [563, 136] on textarea "**********" at bounding box center [718, 137] width 585 height 24
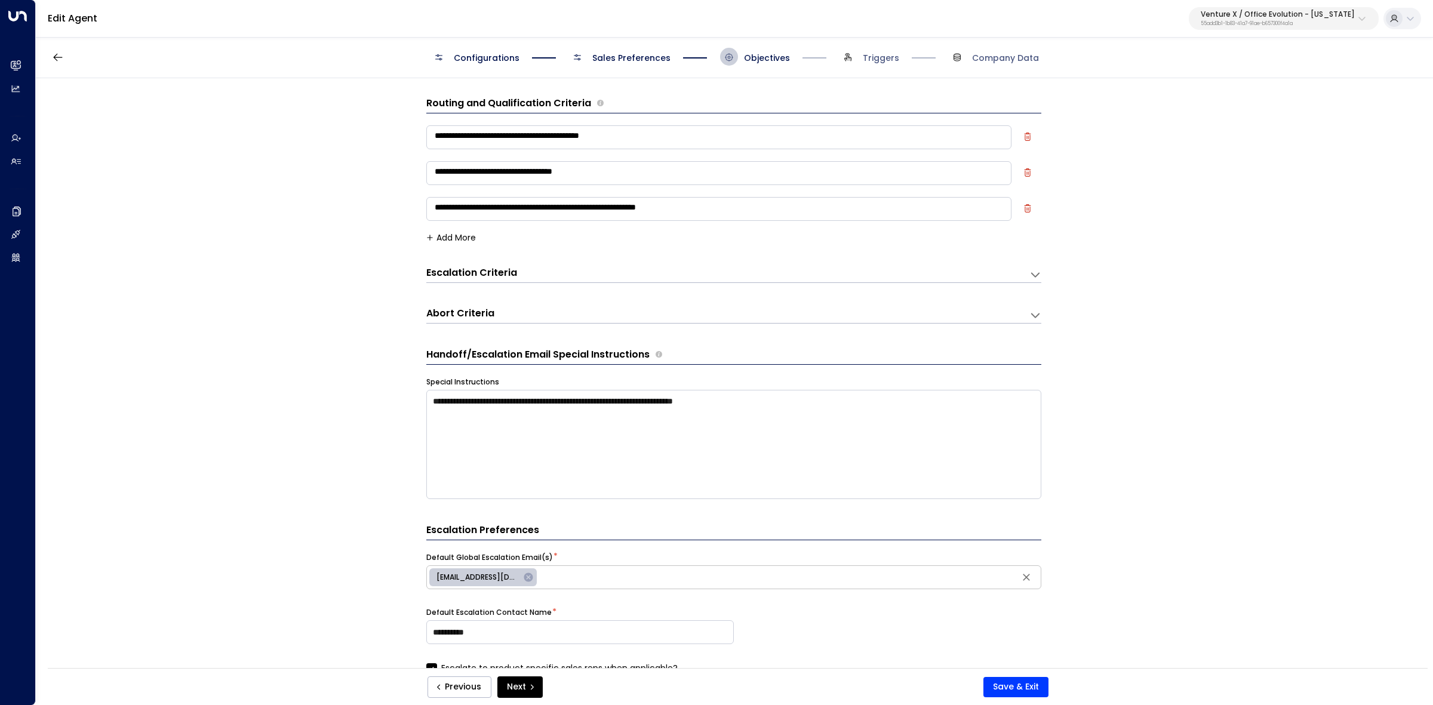
click at [499, 178] on textarea "**********" at bounding box center [718, 173] width 585 height 24
click at [636, 203] on textarea "**********" at bounding box center [718, 209] width 585 height 24
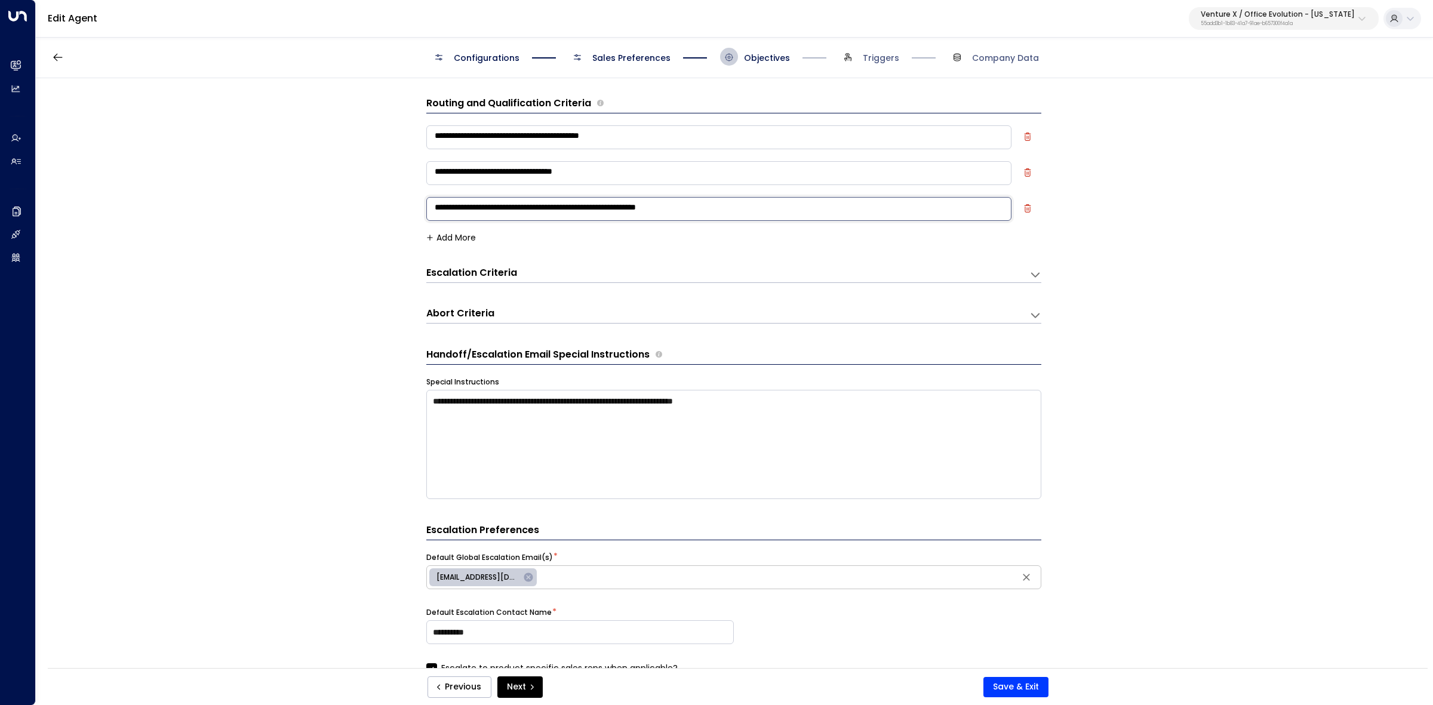
click at [636, 203] on textarea "**********" at bounding box center [718, 209] width 585 height 24
click at [590, 407] on textarea "**********" at bounding box center [733, 444] width 615 height 109
click at [590, 406] on textarea "**********" at bounding box center [733, 444] width 615 height 109
click at [1034, 274] on icon at bounding box center [1036, 275] width 12 height 12
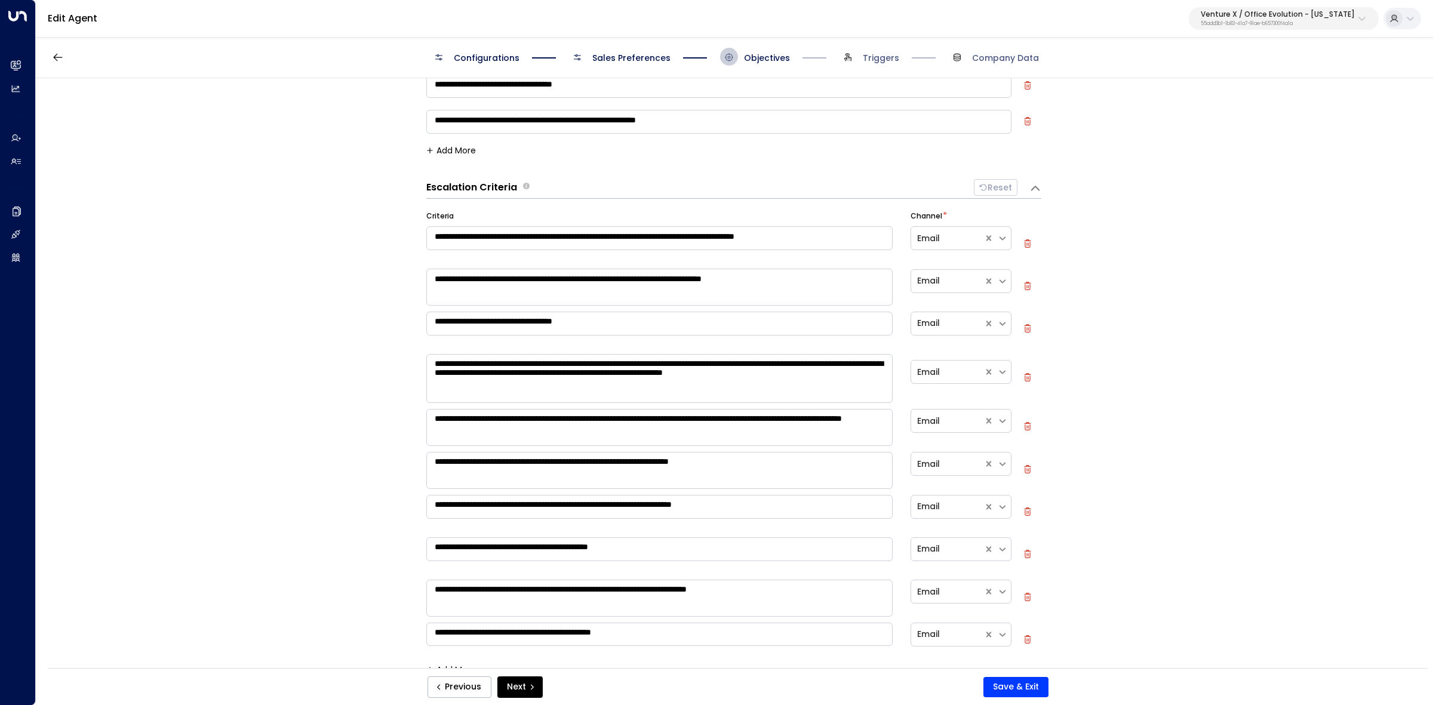
scroll to position [224, 0]
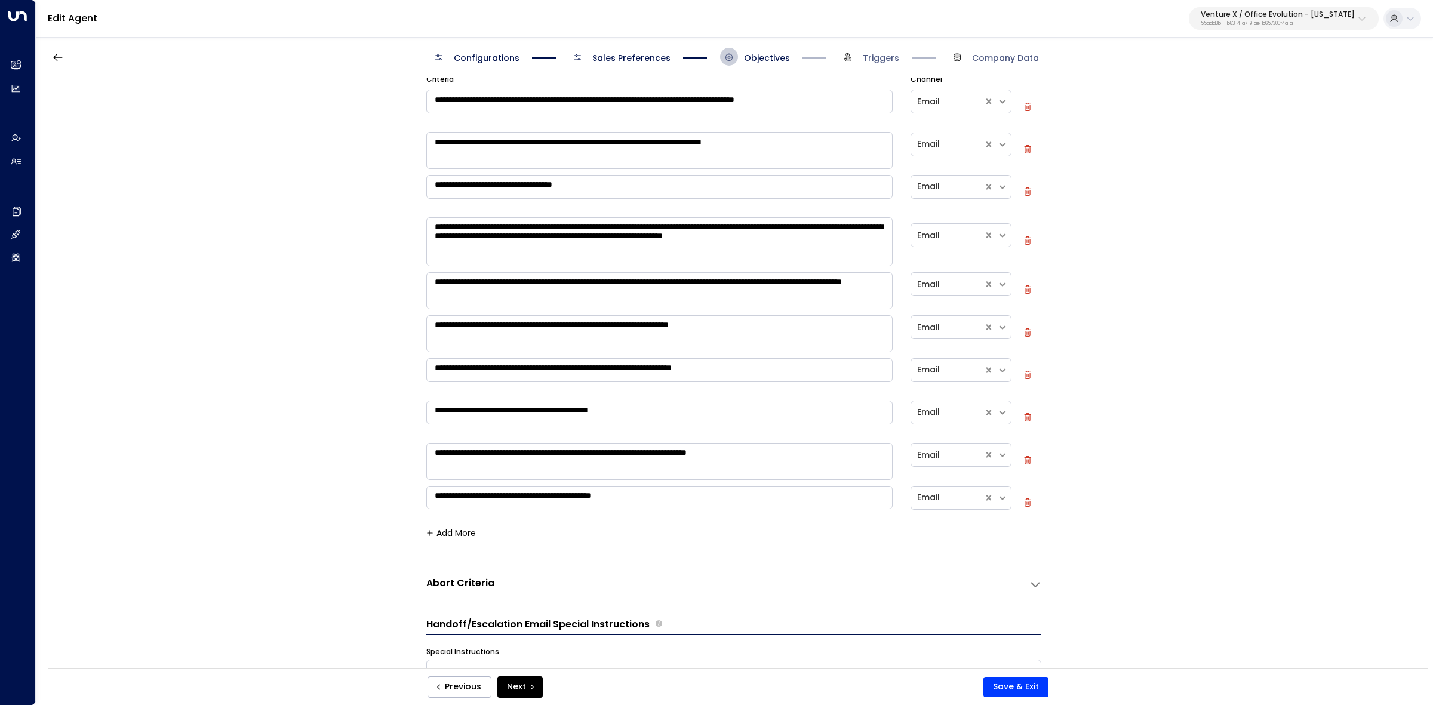
click at [1032, 586] on icon at bounding box center [1035, 585] width 8 height 5
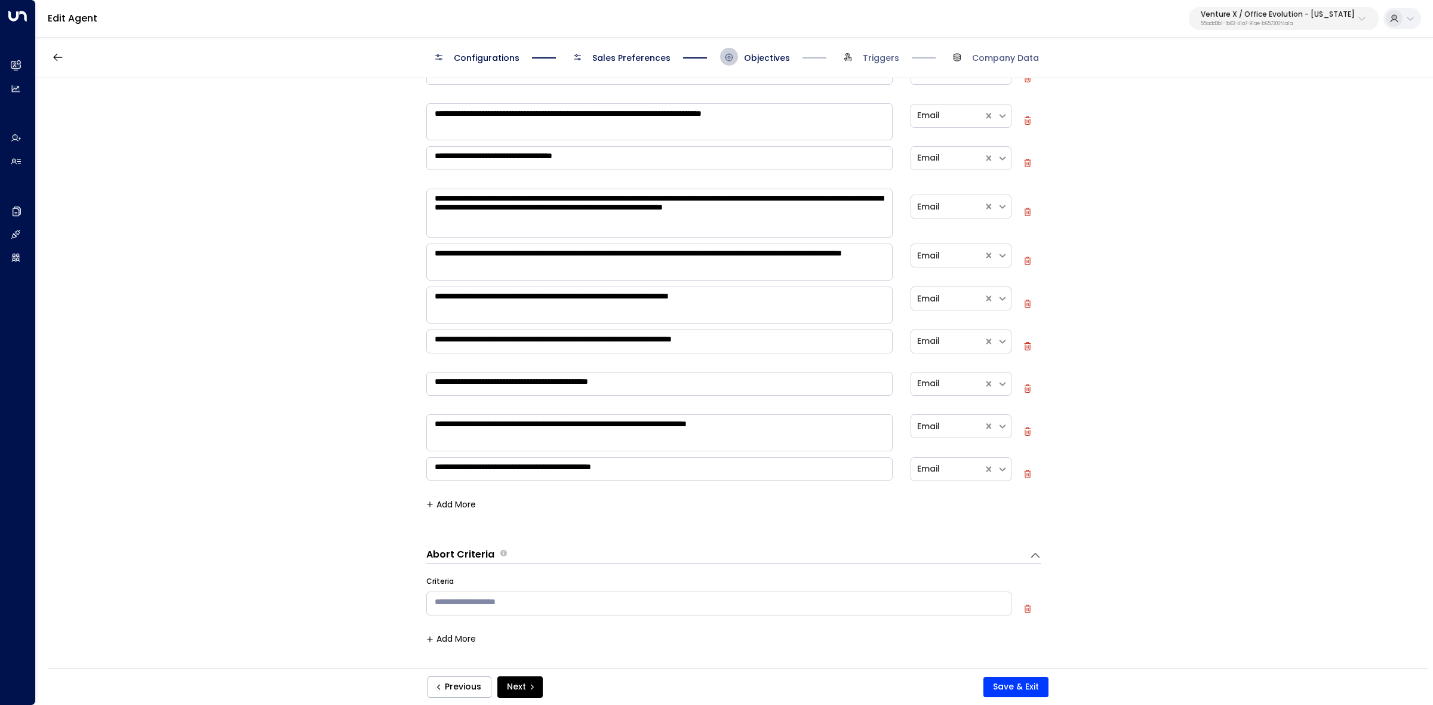
scroll to position [299, 0]
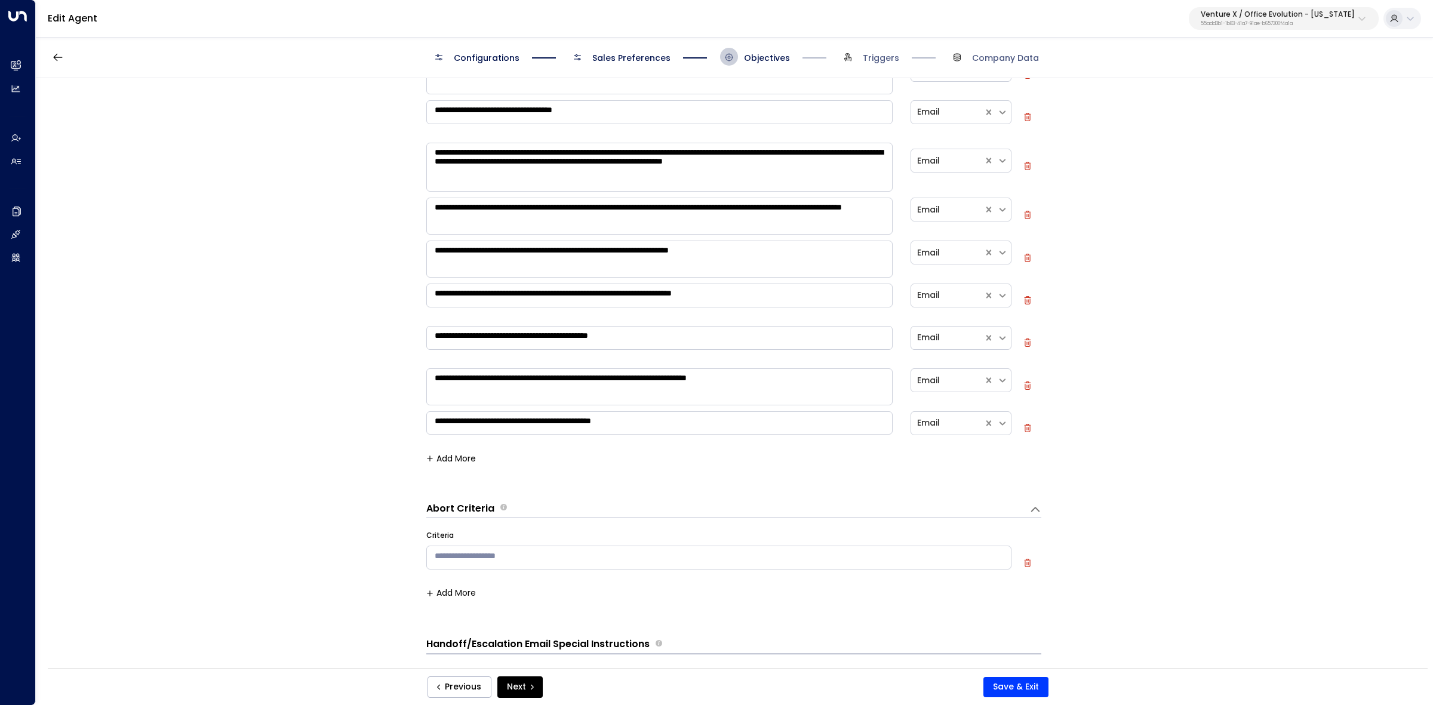
click at [1037, 509] on icon at bounding box center [1036, 510] width 12 height 12
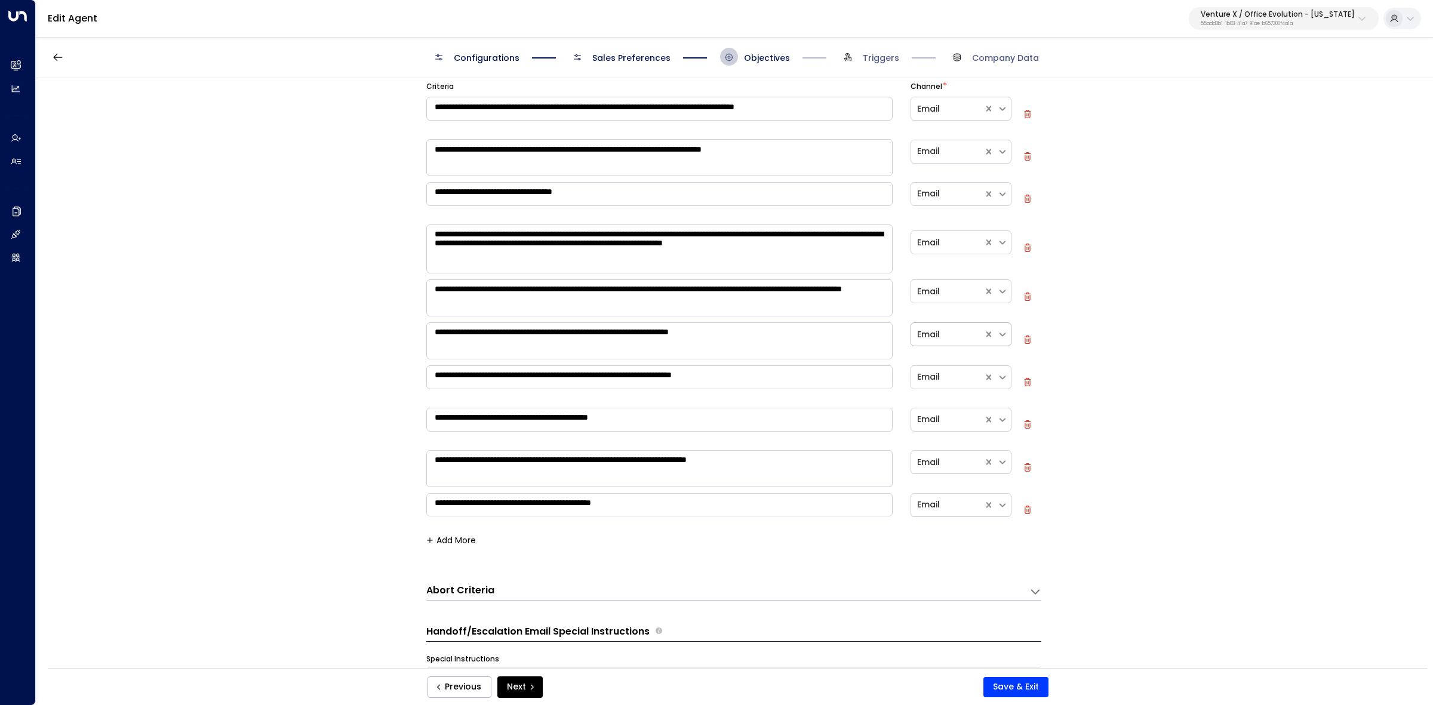
scroll to position [136, 0]
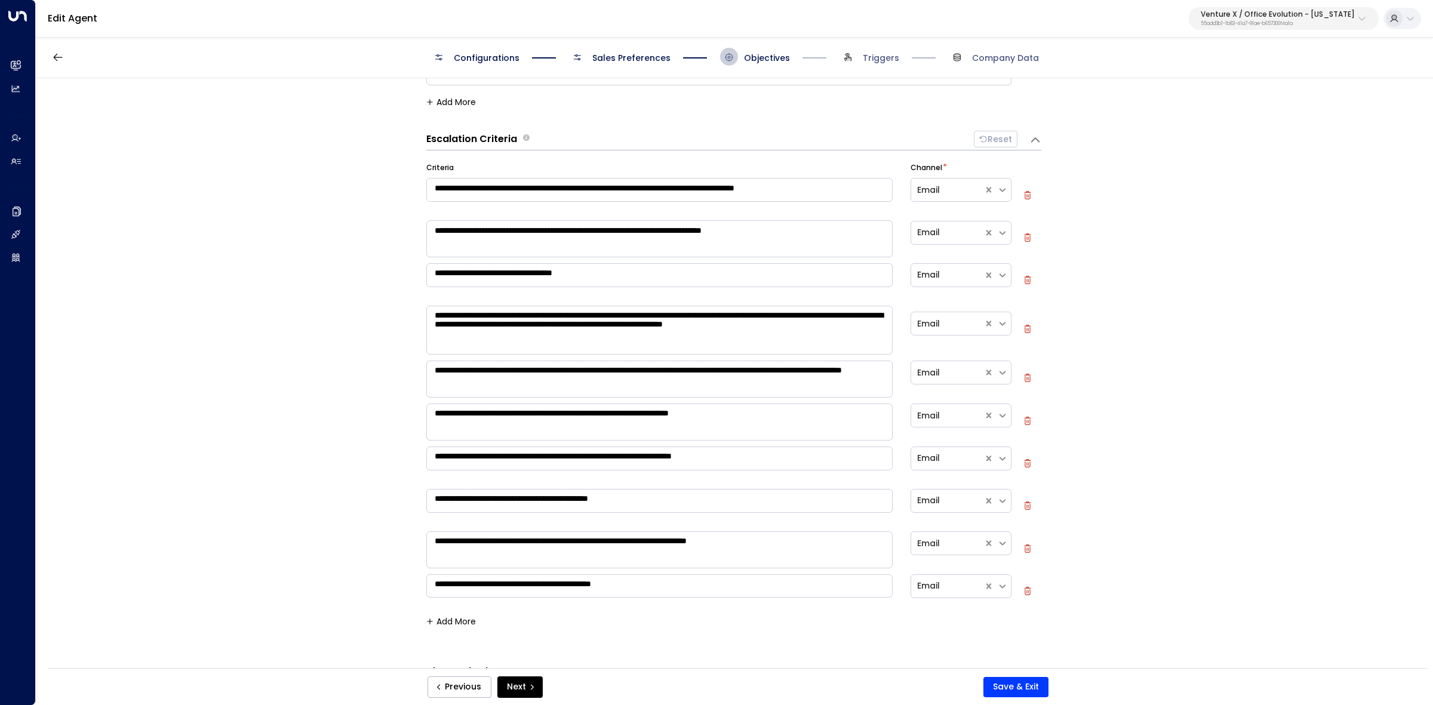
click at [685, 195] on textarea "**********" at bounding box center [659, 190] width 466 height 24
click at [682, 228] on textarea "**********" at bounding box center [659, 238] width 466 height 37
click at [682, 227] on textarea "**********" at bounding box center [659, 238] width 466 height 37
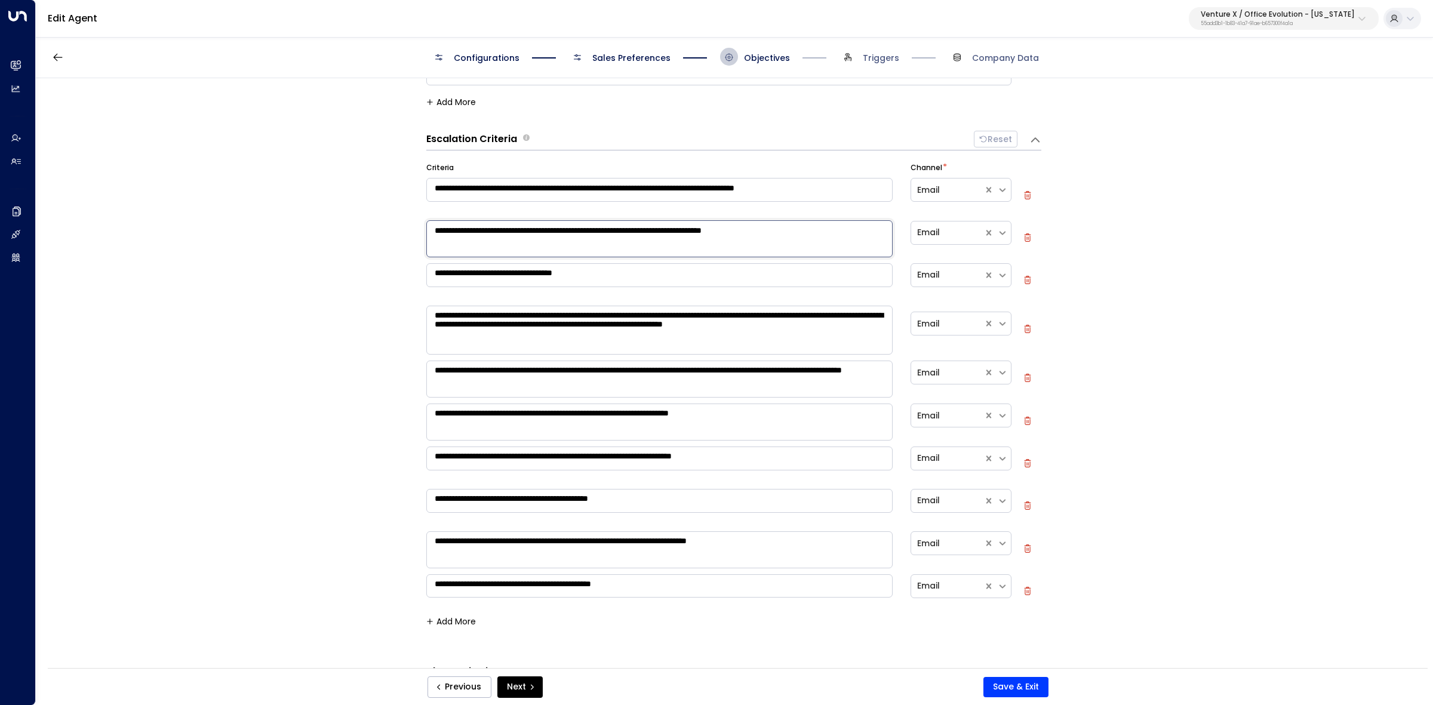
click at [682, 227] on textarea "**********" at bounding box center [659, 238] width 466 height 37
click at [620, 264] on textarea "**********" at bounding box center [659, 275] width 466 height 24
click at [620, 265] on textarea "**********" at bounding box center [659, 275] width 466 height 24
click at [620, 264] on textarea "**********" at bounding box center [659, 275] width 466 height 24
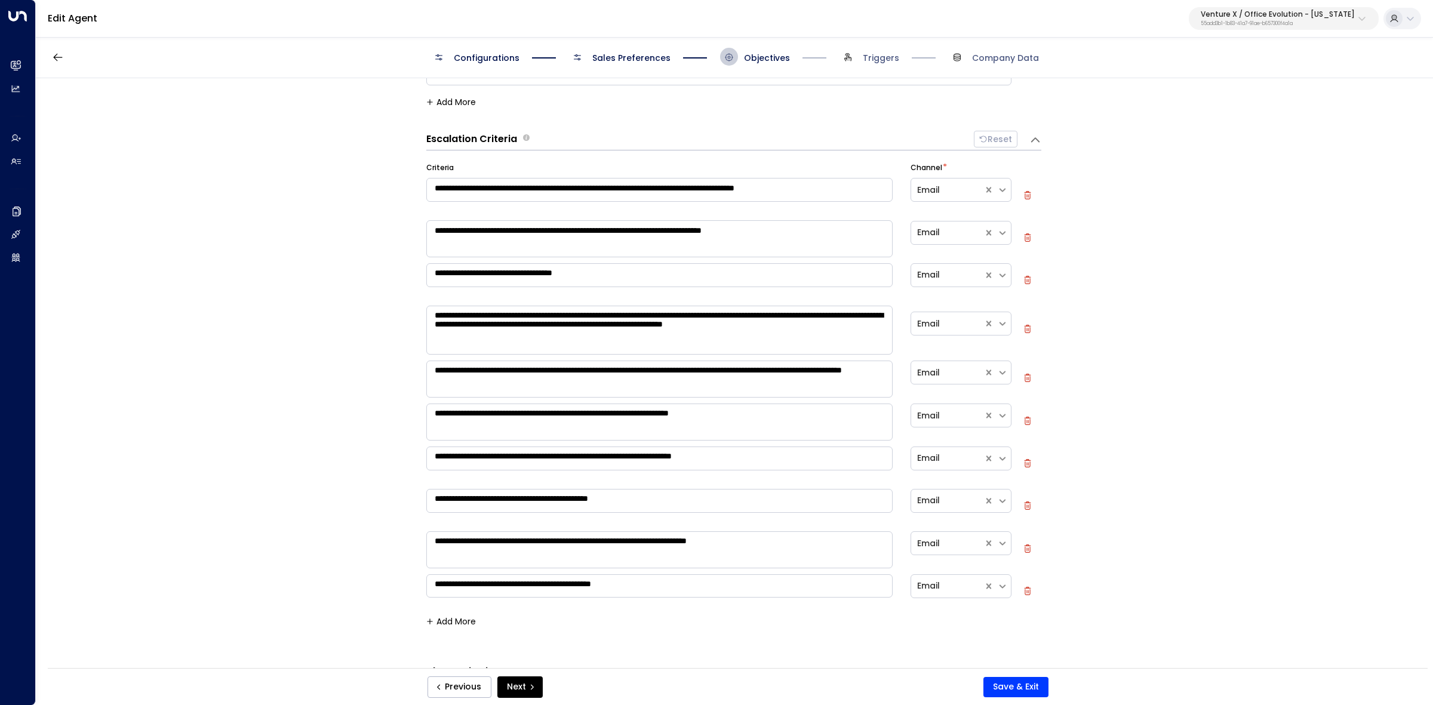
click at [666, 340] on textarea "**********" at bounding box center [659, 330] width 466 height 49
click at [548, 383] on textarea "**********" at bounding box center [659, 379] width 466 height 37
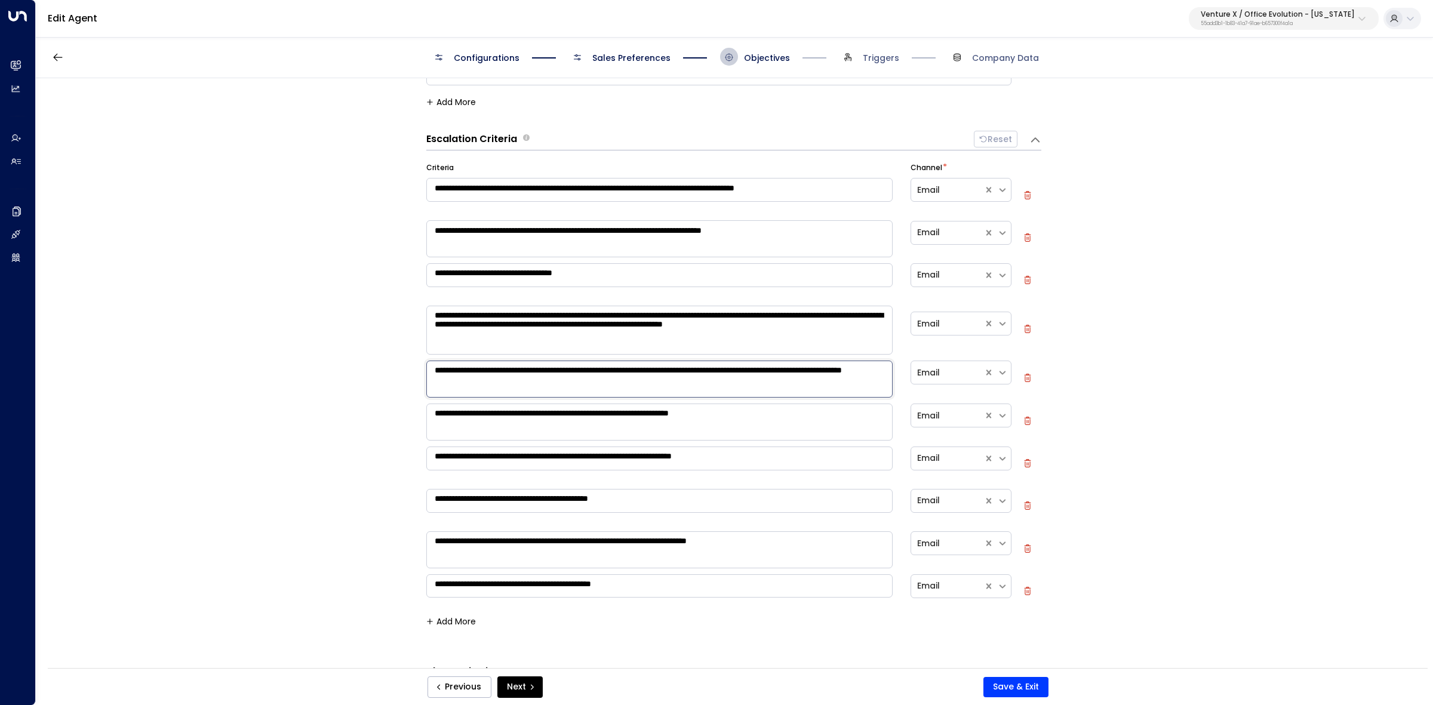
click at [548, 383] on textarea "**********" at bounding box center [659, 379] width 466 height 37
click at [548, 382] on textarea "**********" at bounding box center [659, 379] width 466 height 37
click at [563, 415] on textarea "**********" at bounding box center [659, 422] width 466 height 37
click at [563, 414] on textarea "**********" at bounding box center [659, 422] width 466 height 37
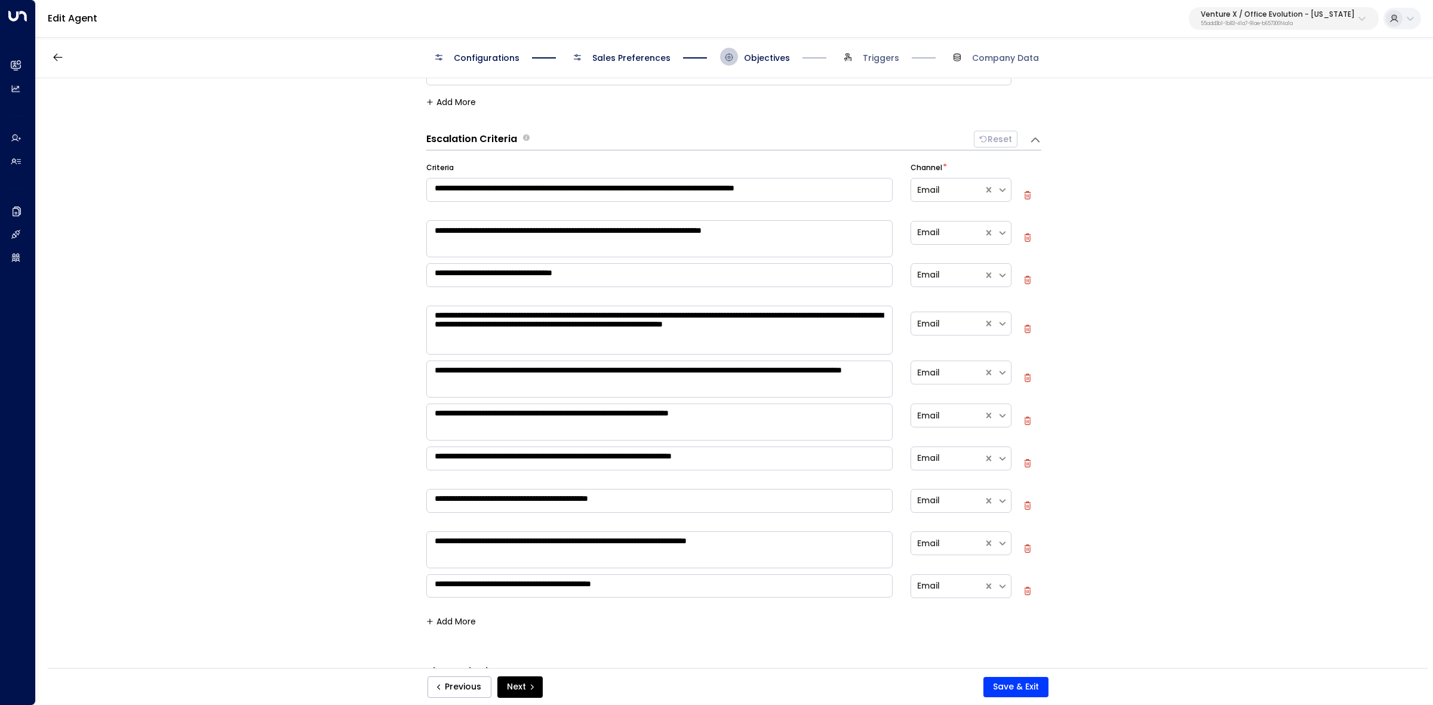
click at [646, 453] on textarea "**********" at bounding box center [659, 459] width 466 height 24
click at [520, 493] on textarea "**********" at bounding box center [659, 501] width 466 height 24
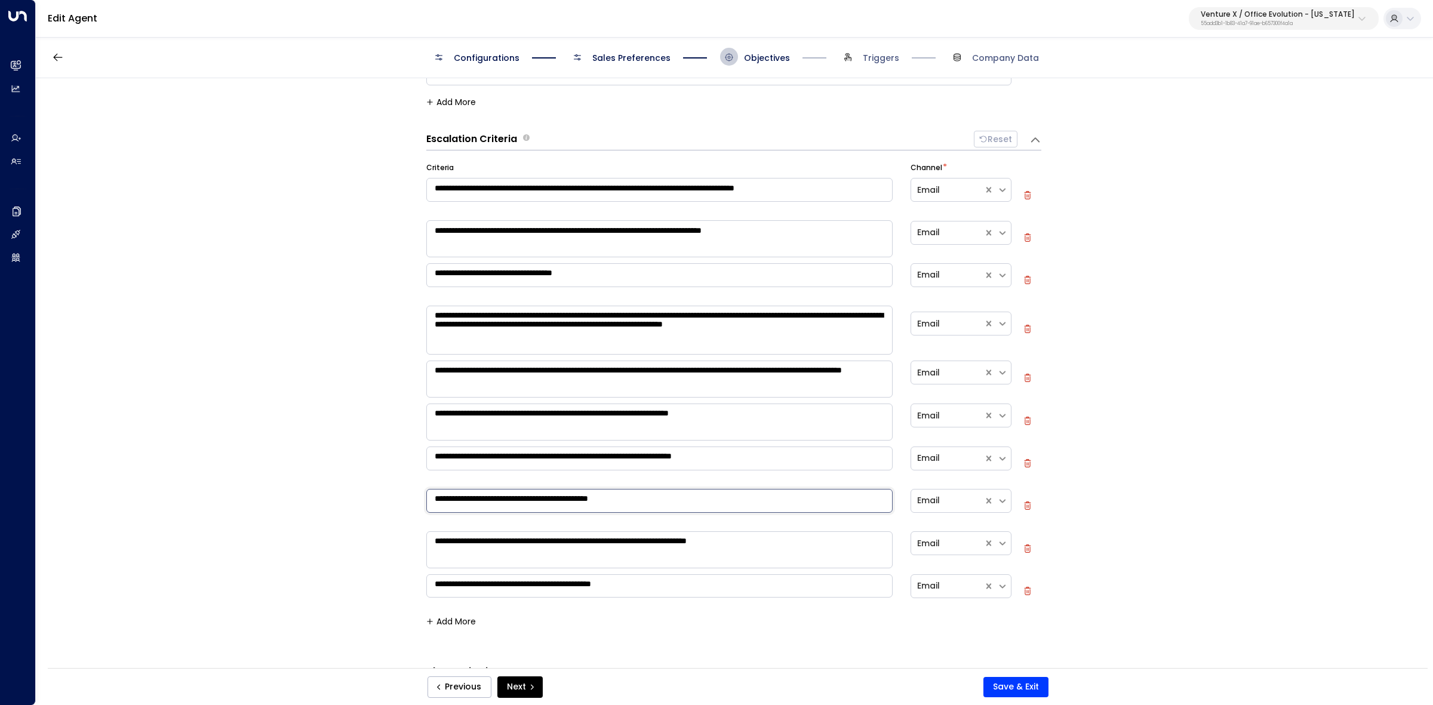
click at [520, 493] on textarea "**********" at bounding box center [659, 501] width 466 height 24
click at [527, 546] on textarea "**********" at bounding box center [659, 549] width 466 height 37
click at [616, 568] on textarea "**********" at bounding box center [659, 549] width 466 height 37
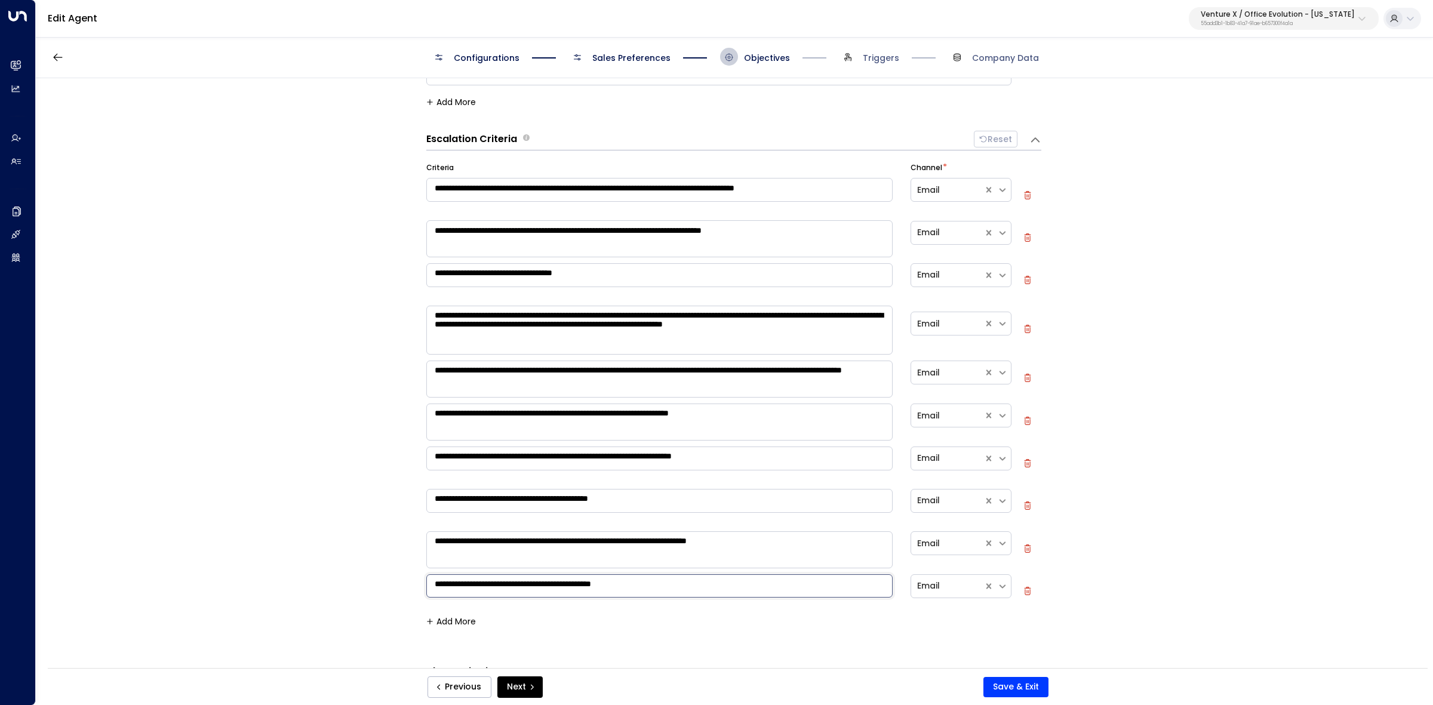
click at [615, 584] on textarea "**********" at bounding box center [659, 586] width 466 height 24
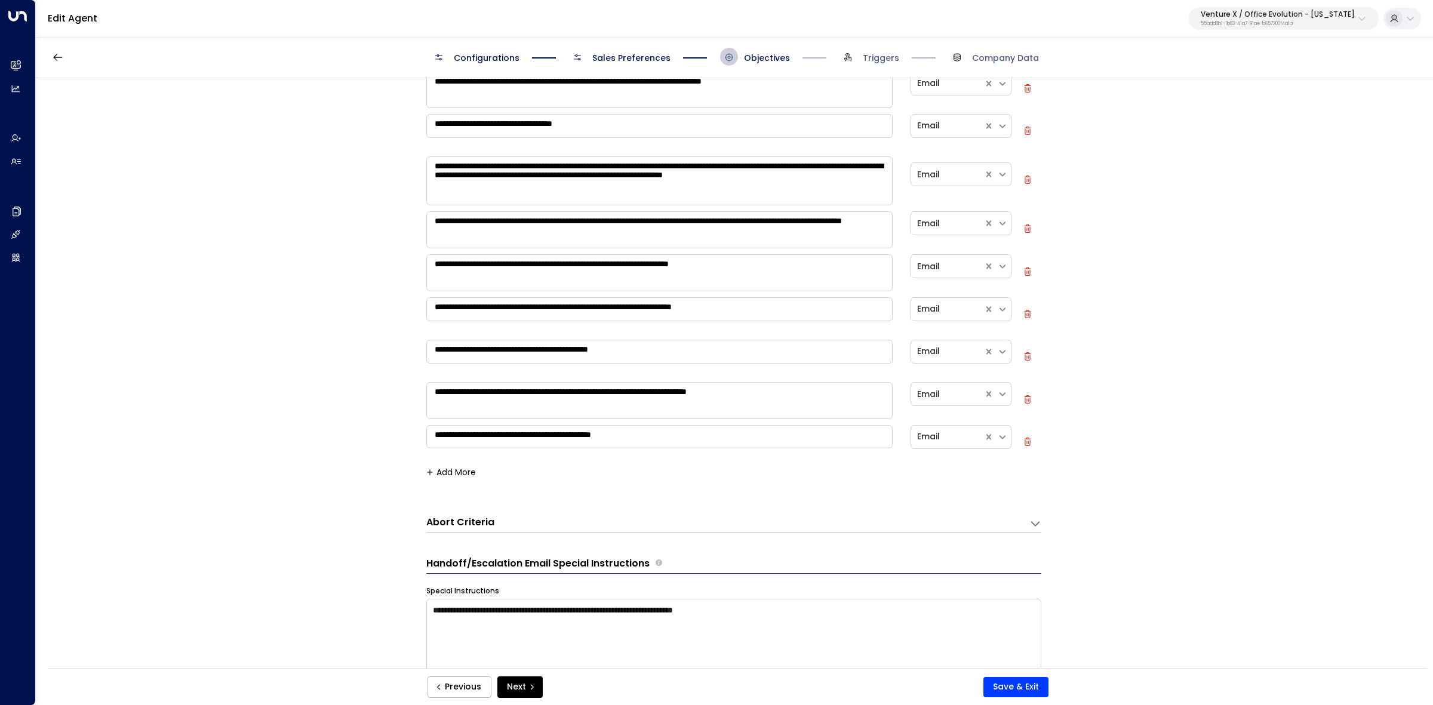
scroll to position [0, 0]
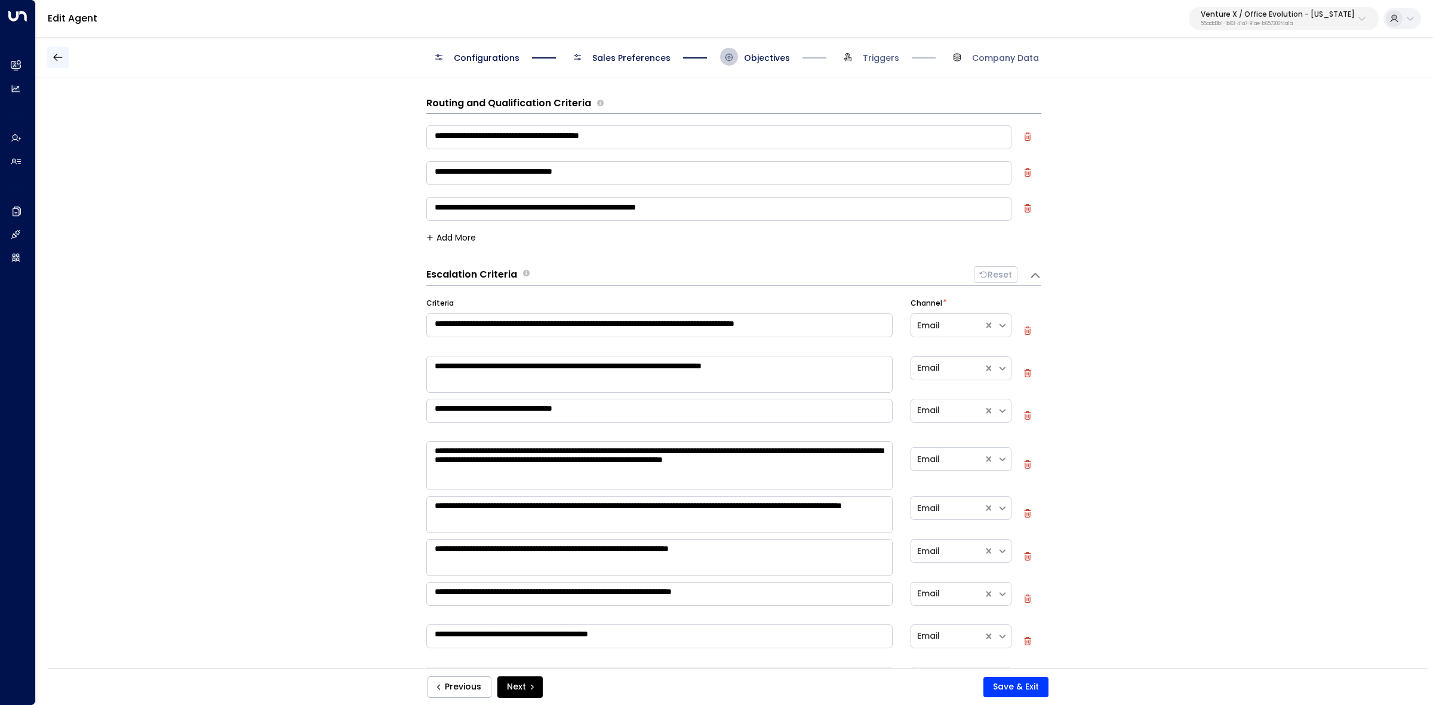
click at [54, 54] on icon "button" at bounding box center [58, 57] width 12 height 12
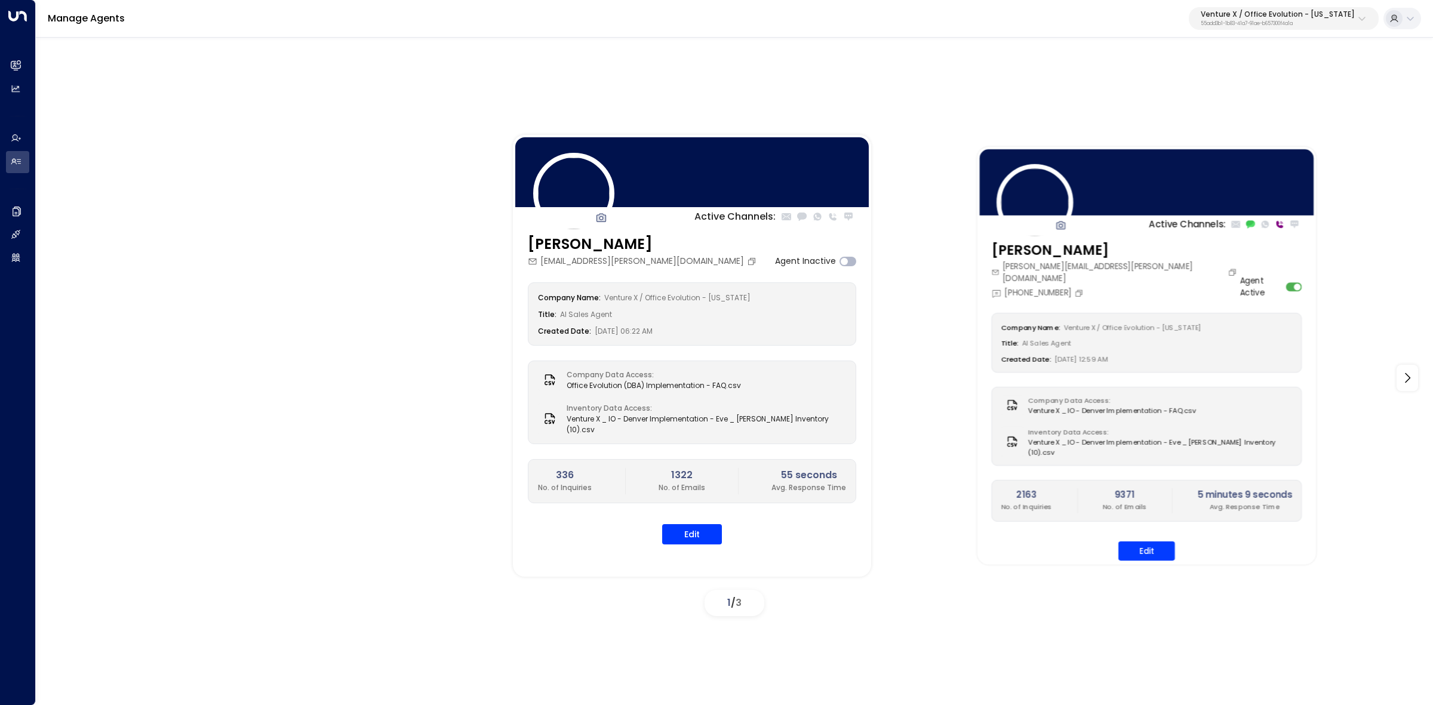
click at [1141, 551] on div "Ollie Grant ollie.grant@venturex.com +1 (719) 437-7875 Agent Active Company Nam…" at bounding box center [1146, 407] width 339 height 334
click at [1159, 542] on button "Edit" at bounding box center [1147, 551] width 57 height 19
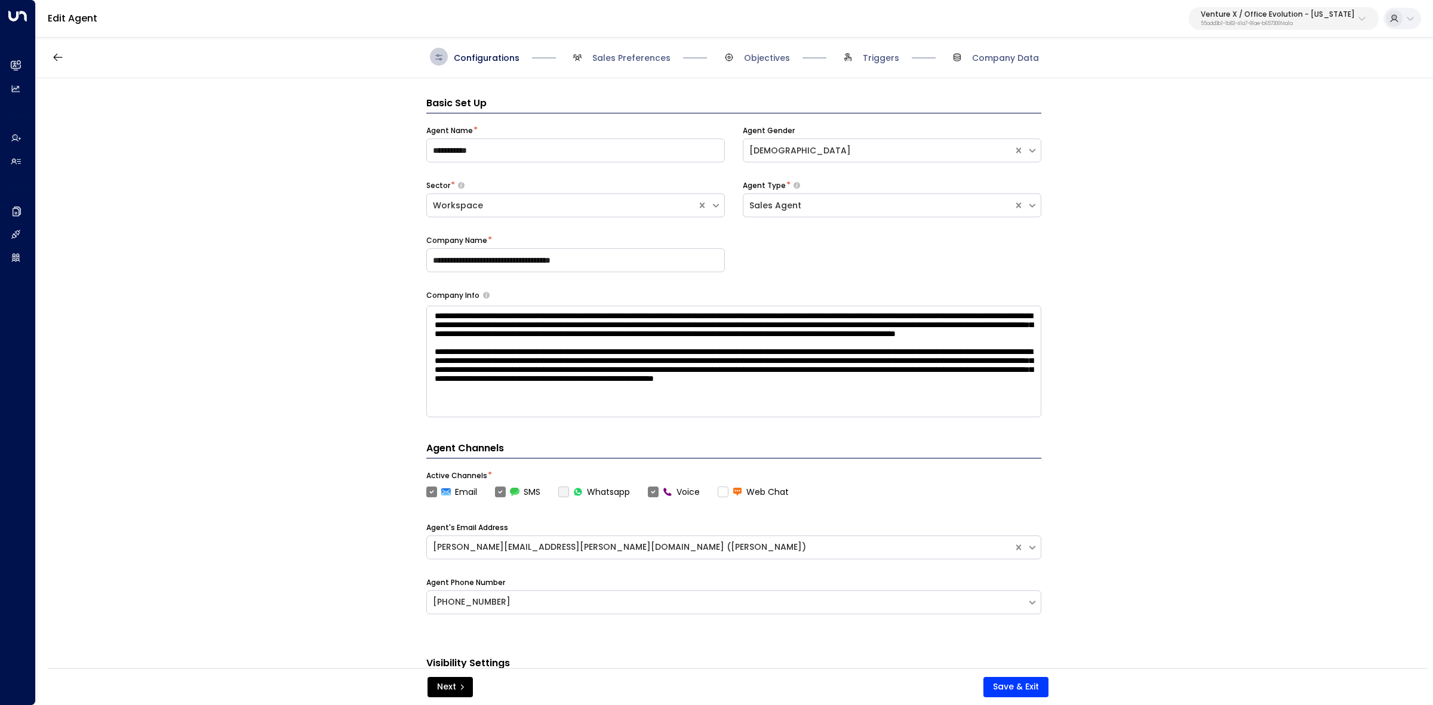
scroll to position [18, 0]
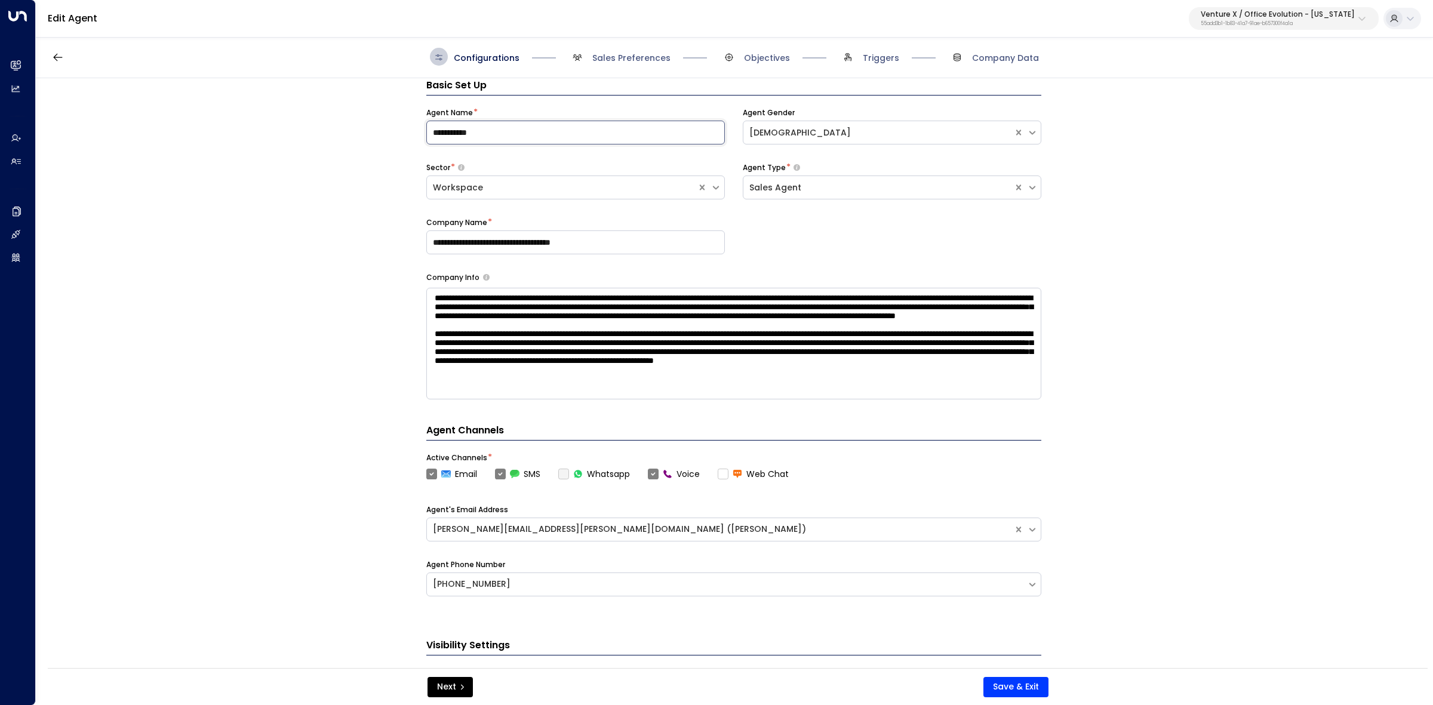
click at [595, 133] on input "**********" at bounding box center [575, 133] width 299 height 24
click at [595, 132] on input "**********" at bounding box center [575, 133] width 299 height 24
drag, startPoint x: 435, startPoint y: 300, endPoint x: 1003, endPoint y: 427, distance: 582.6
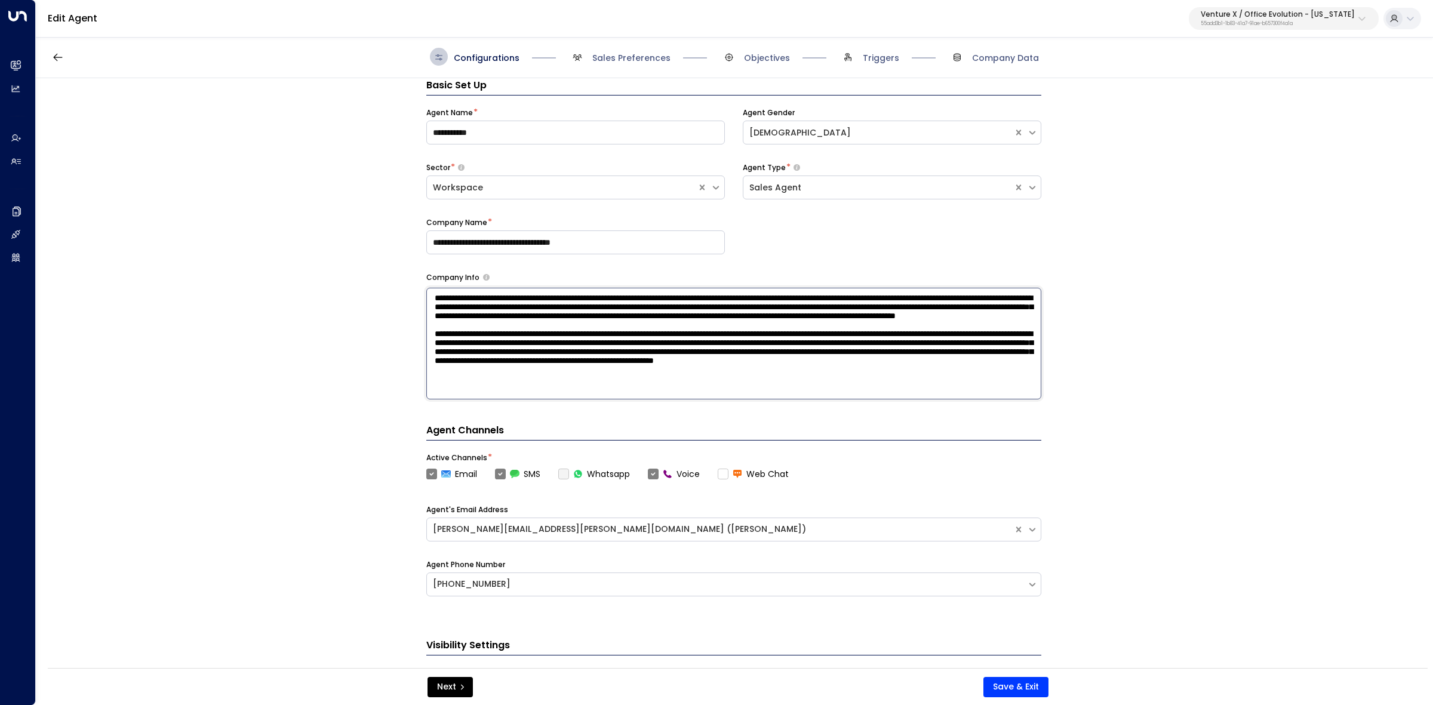
click at [1003, 427] on div "**********" at bounding box center [733, 346] width 615 height 536
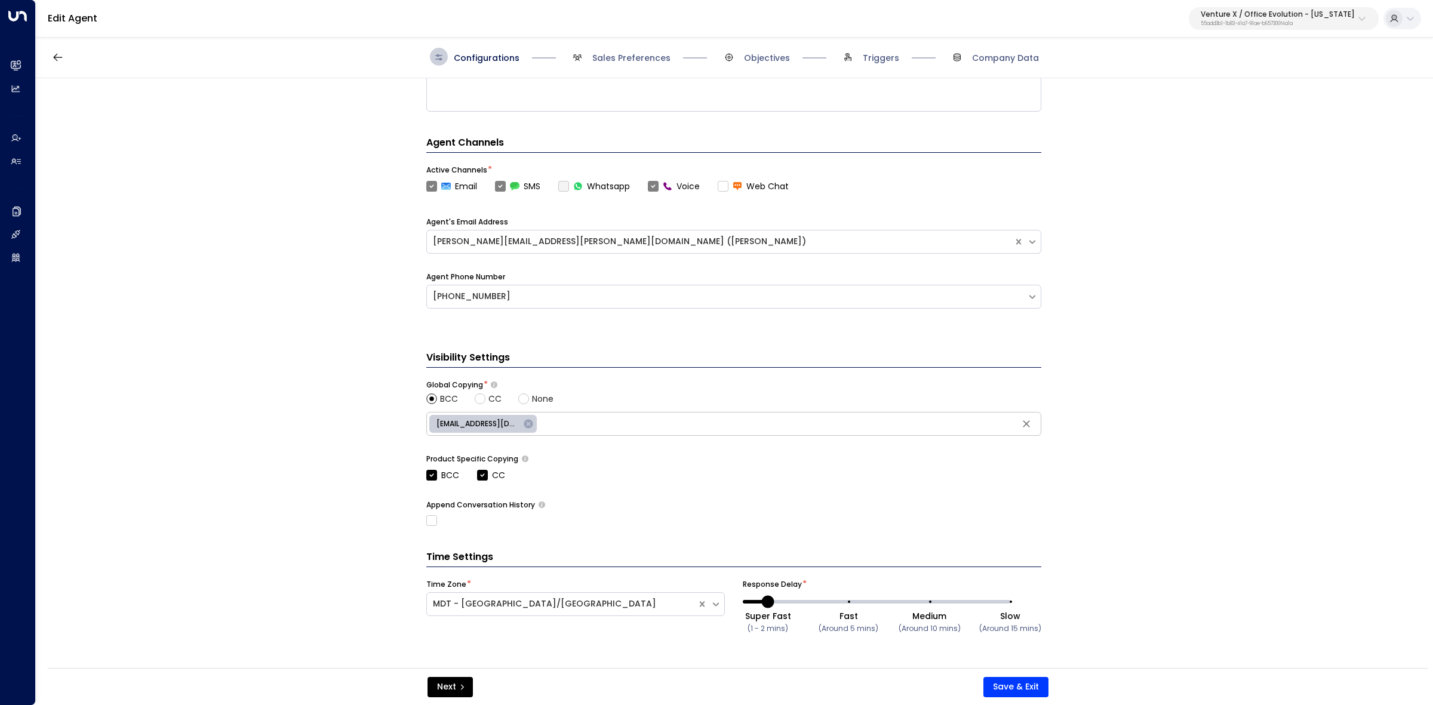
scroll to position [0, 0]
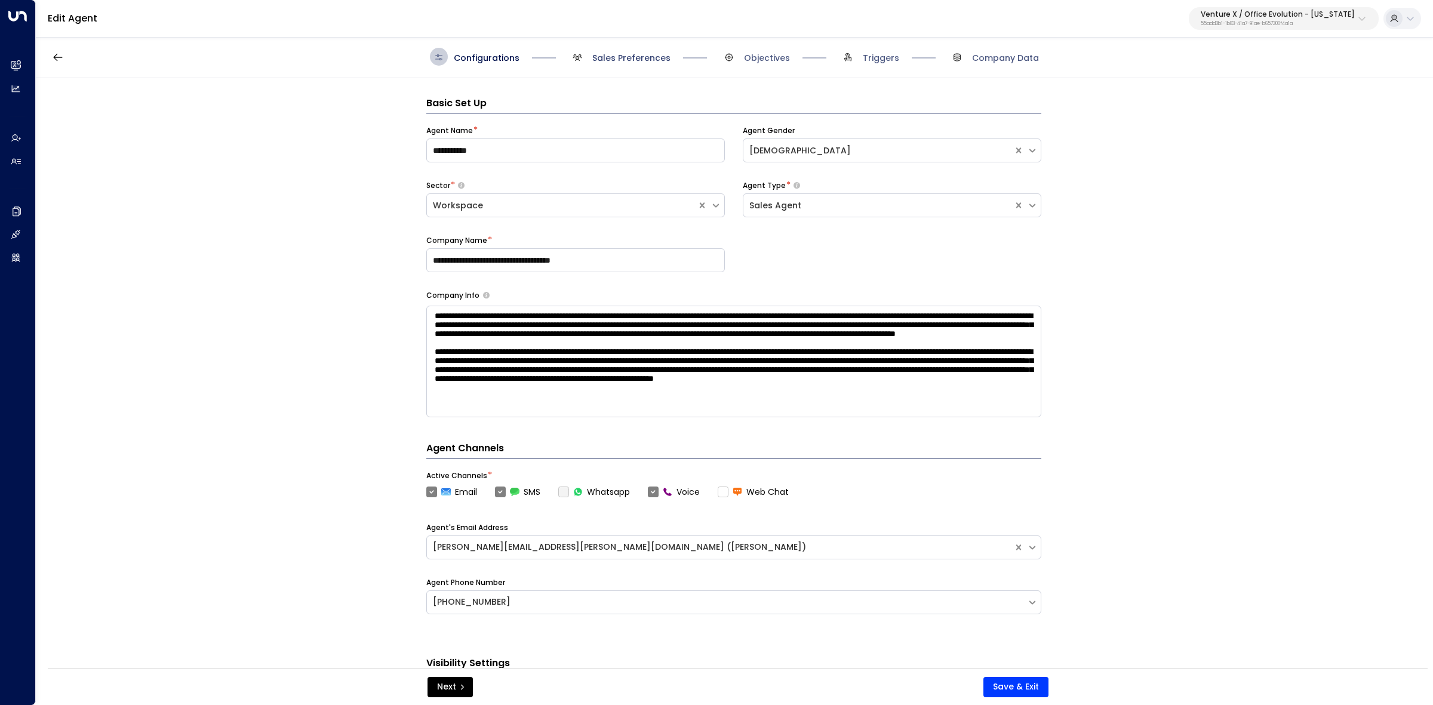
click at [594, 58] on span "Sales Preferences" at bounding box center [631, 58] width 78 height 12
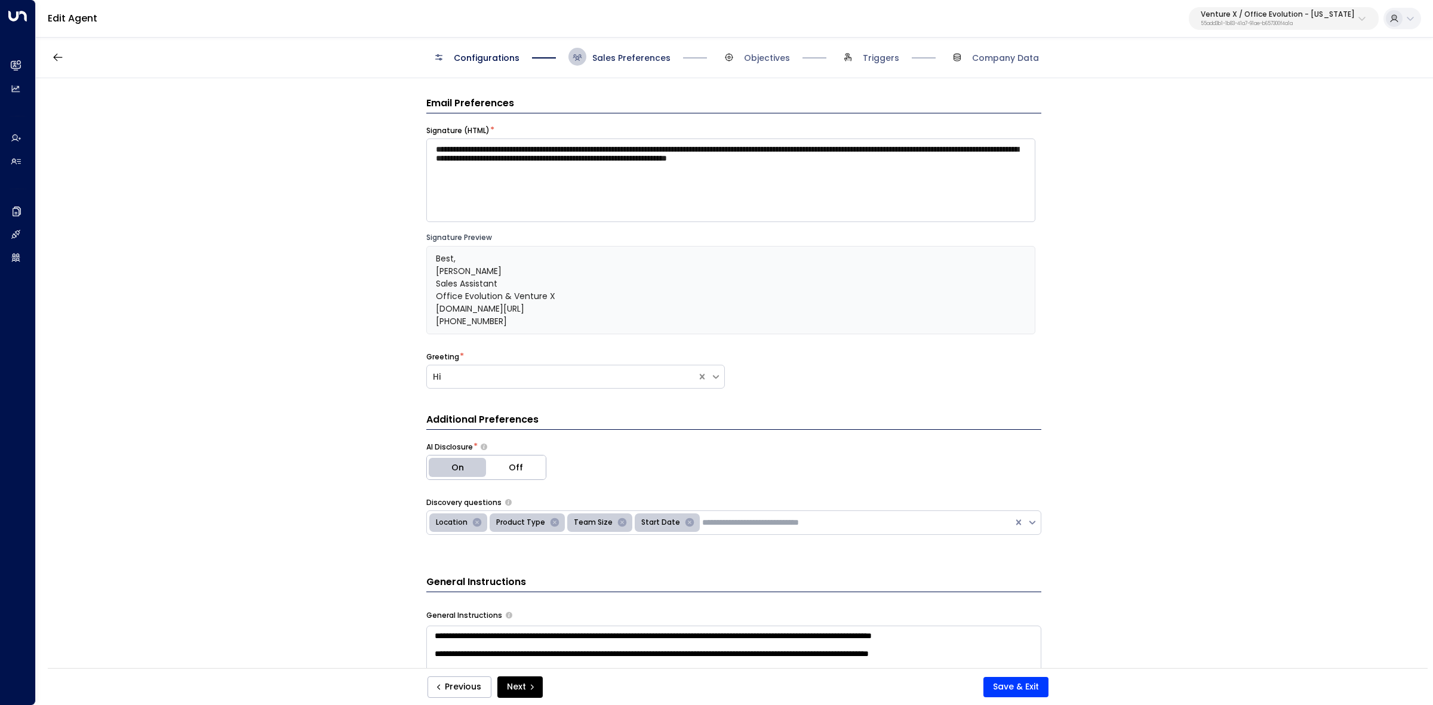
scroll to position [18, 0]
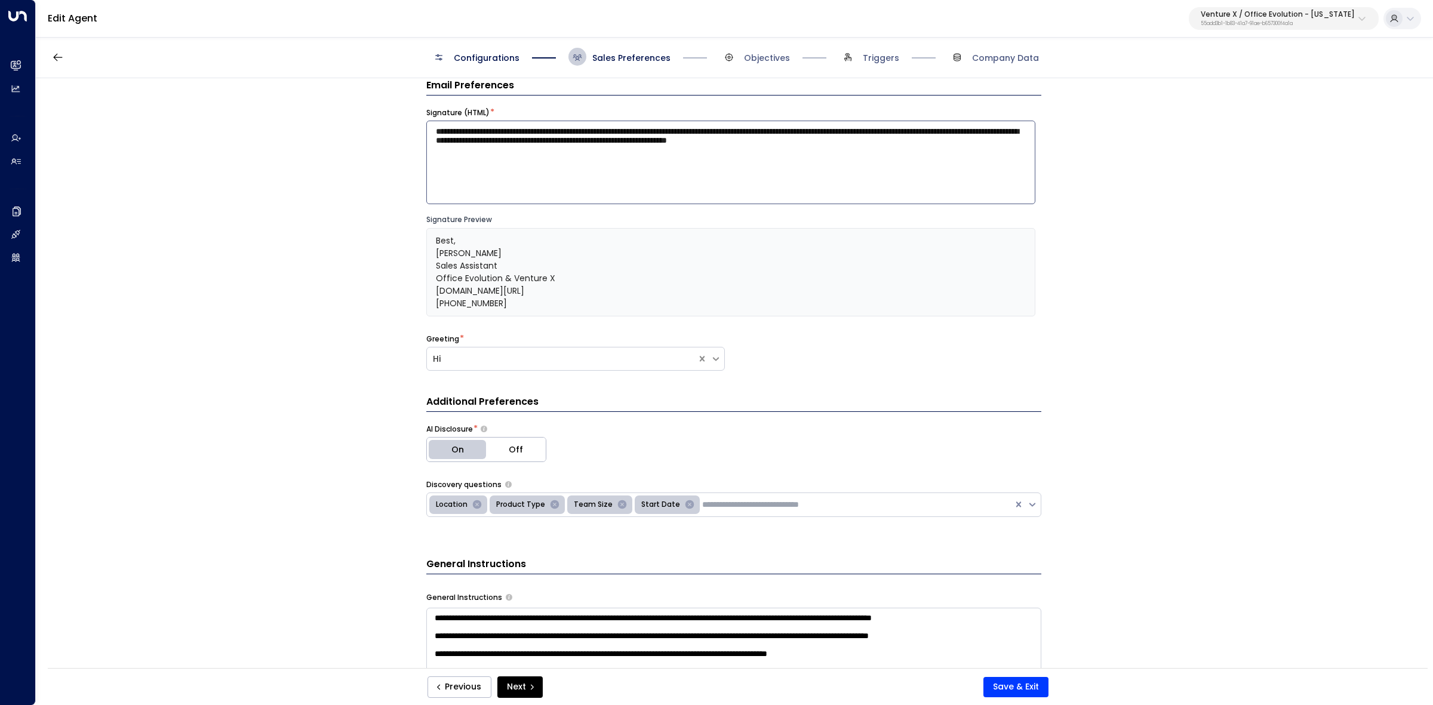
drag, startPoint x: 486, startPoint y: 162, endPoint x: 512, endPoint y: 195, distance: 41.6
click at [481, 159] on textarea "**********" at bounding box center [730, 163] width 609 height 84
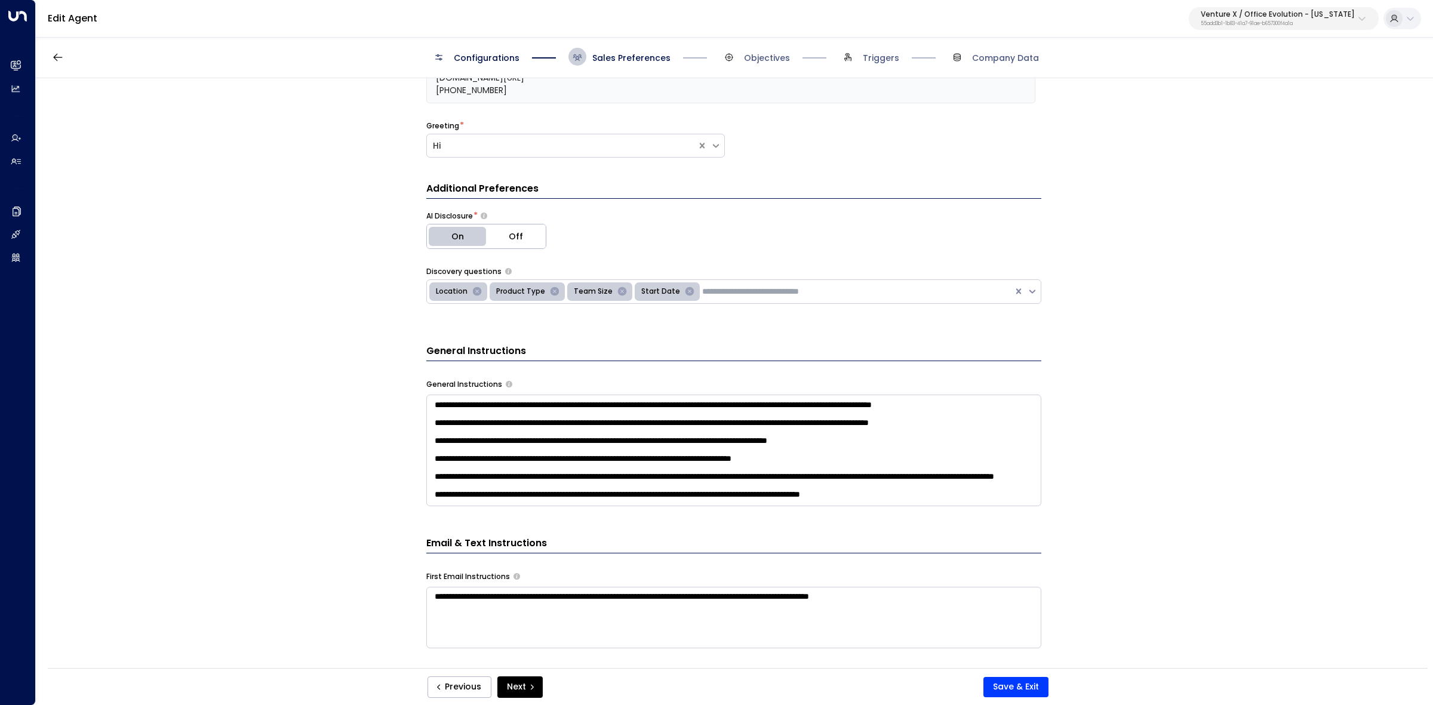
scroll to position [317, 0]
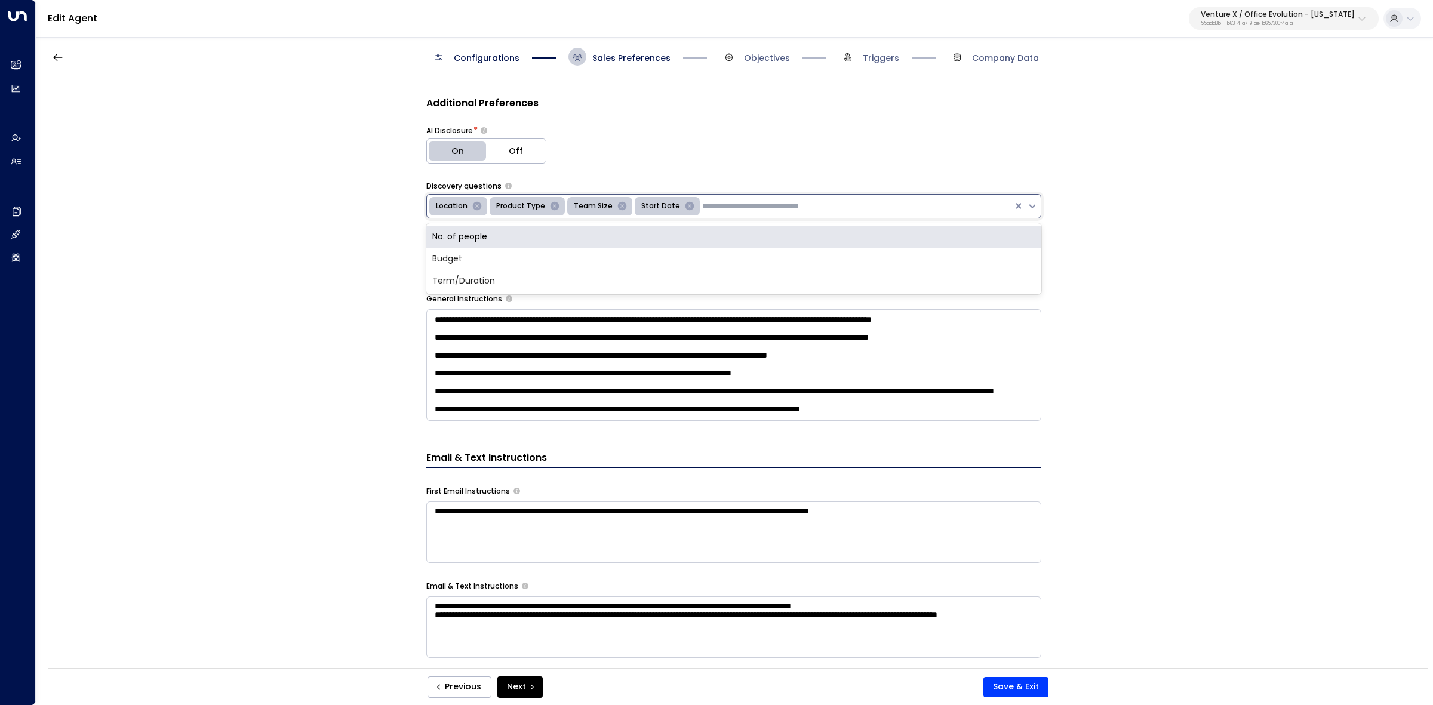
drag, startPoint x: 708, startPoint y: 206, endPoint x: 410, endPoint y: 205, distance: 297.4
click at [408, 203] on div "**********" at bounding box center [734, 377] width 1396 height 598
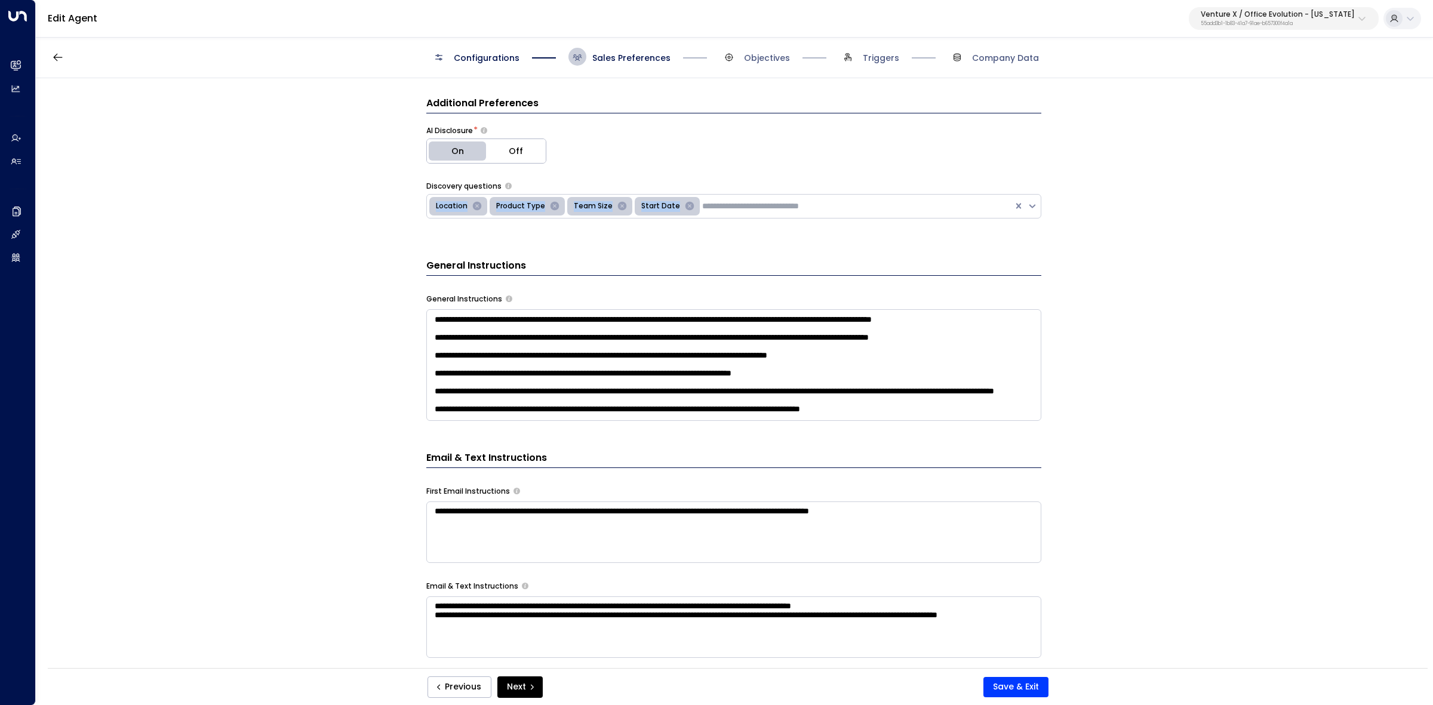
drag, startPoint x: 652, startPoint y: 186, endPoint x: 738, endPoint y: 216, distance: 91.4
click at [739, 219] on div "Discovery questions Location Product Type Team Size Start Date" at bounding box center [733, 200] width 615 height 38
copy div "Location Product Type Team Size Start Date"
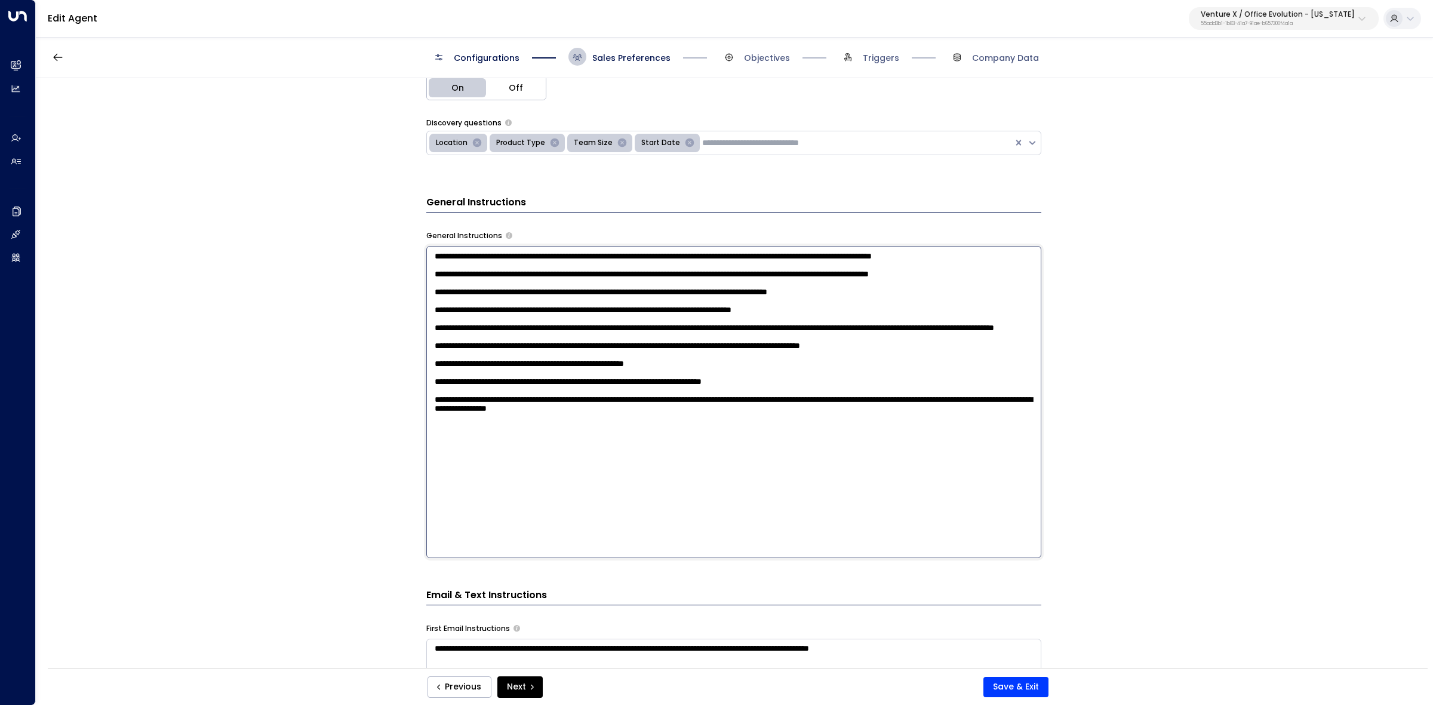
scroll to position [466, 0]
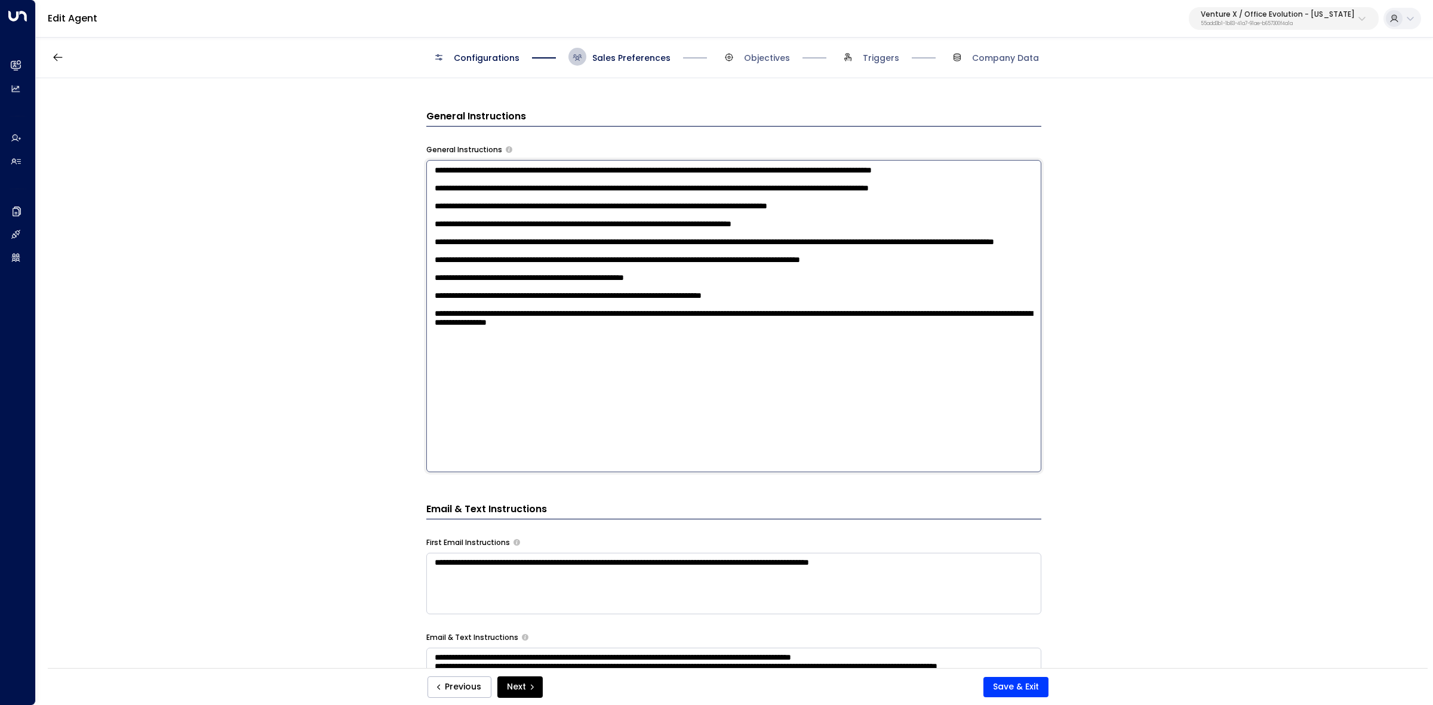
drag, startPoint x: 431, startPoint y: 320, endPoint x: 915, endPoint y: 477, distance: 508.4
click at [915, 477] on div "**********" at bounding box center [733, 494] width 615 height 1095
click at [730, 363] on textarea at bounding box center [733, 316] width 615 height 312
click at [749, 533] on div "**********" at bounding box center [733, 494] width 615 height 1095
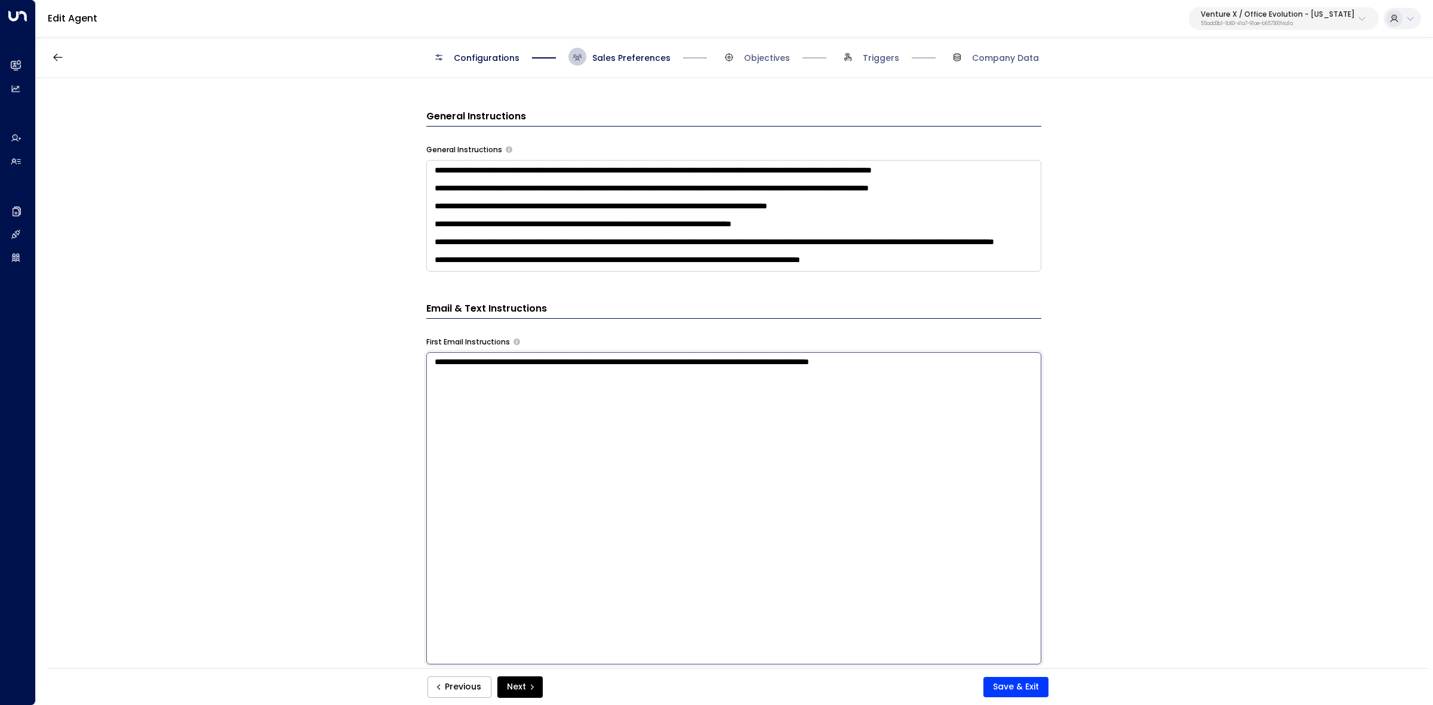
click at [593, 366] on textarea "**********" at bounding box center [733, 508] width 615 height 312
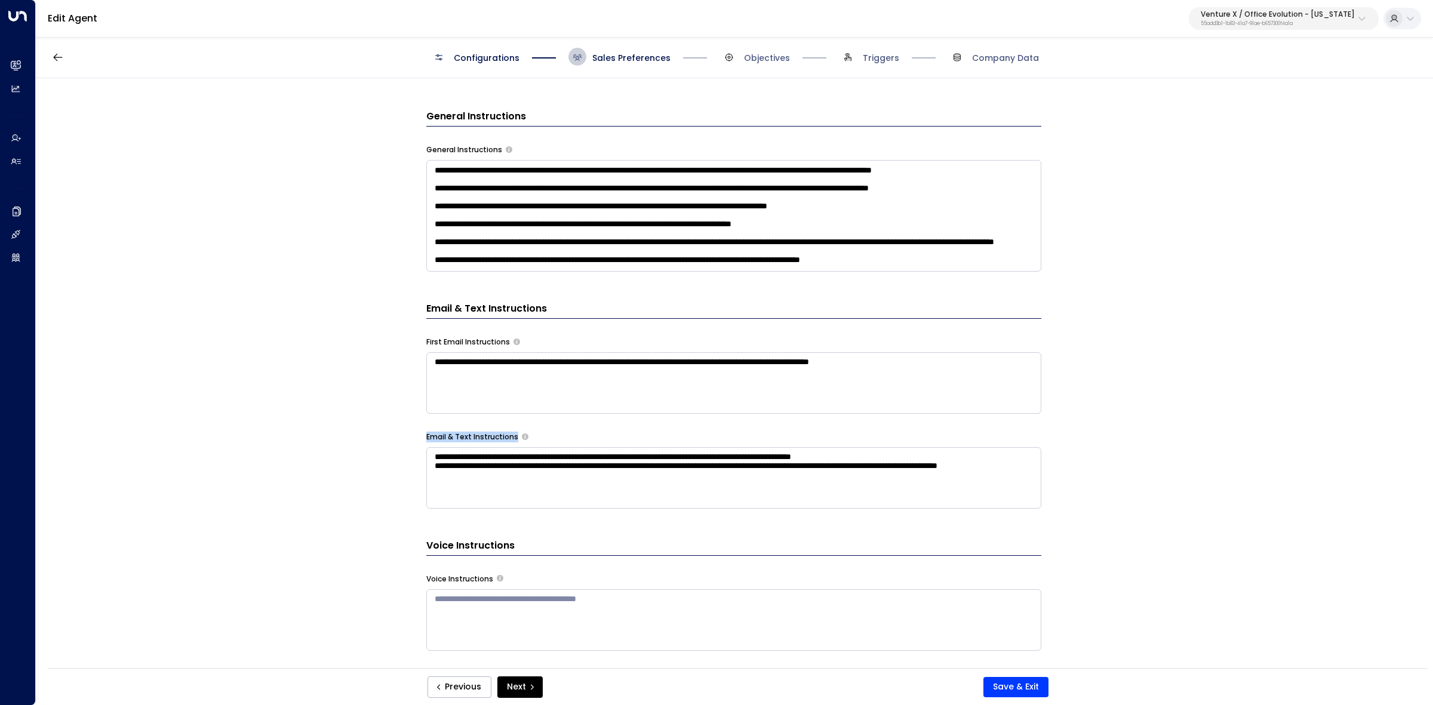
drag, startPoint x: 420, startPoint y: 441, endPoint x: 545, endPoint y: 476, distance: 129.7
click at [545, 476] on div "**********" at bounding box center [734, 377] width 1396 height 598
drag, startPoint x: 603, startPoint y: 481, endPoint x: 408, endPoint y: 448, distance: 197.9
click at [408, 448] on div "**********" at bounding box center [734, 377] width 1396 height 598
drag, startPoint x: 573, startPoint y: 497, endPoint x: 395, endPoint y: 455, distance: 182.8
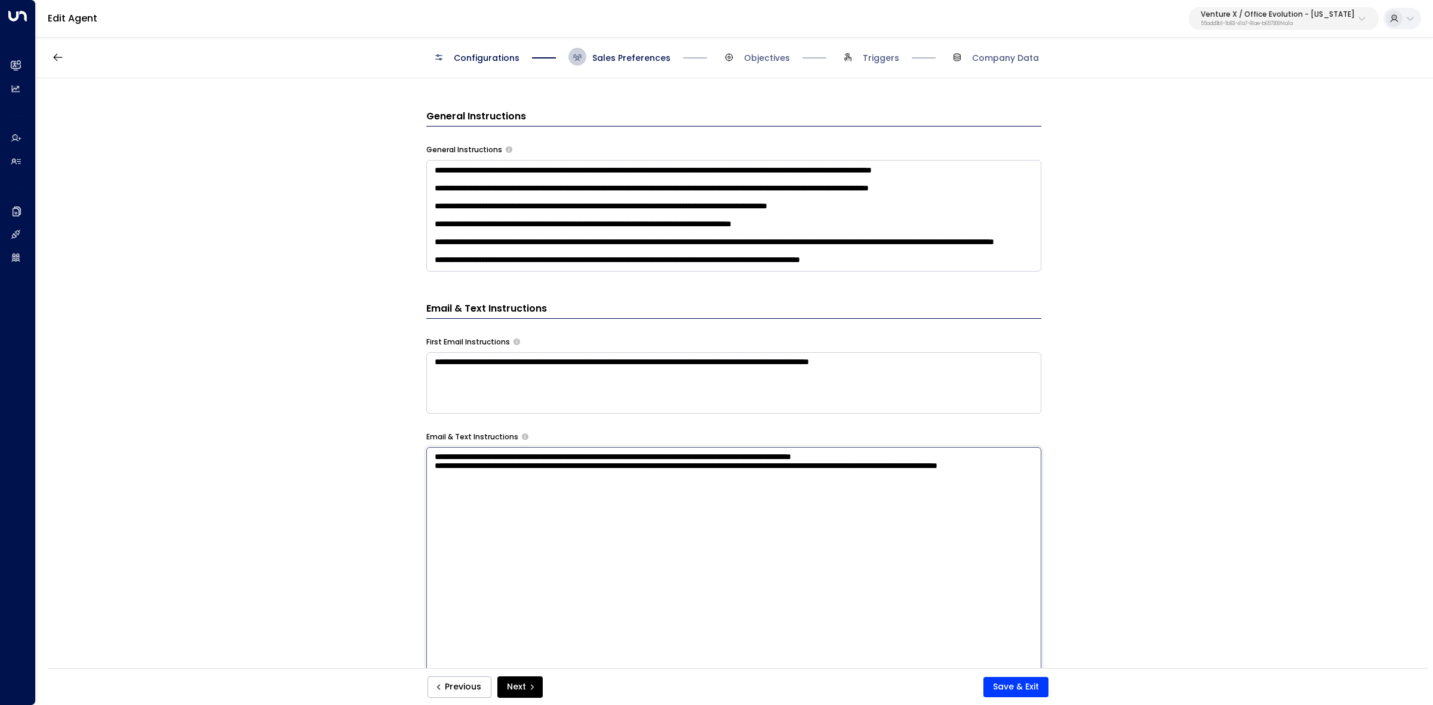
click at [395, 454] on div "**********" at bounding box center [734, 377] width 1396 height 598
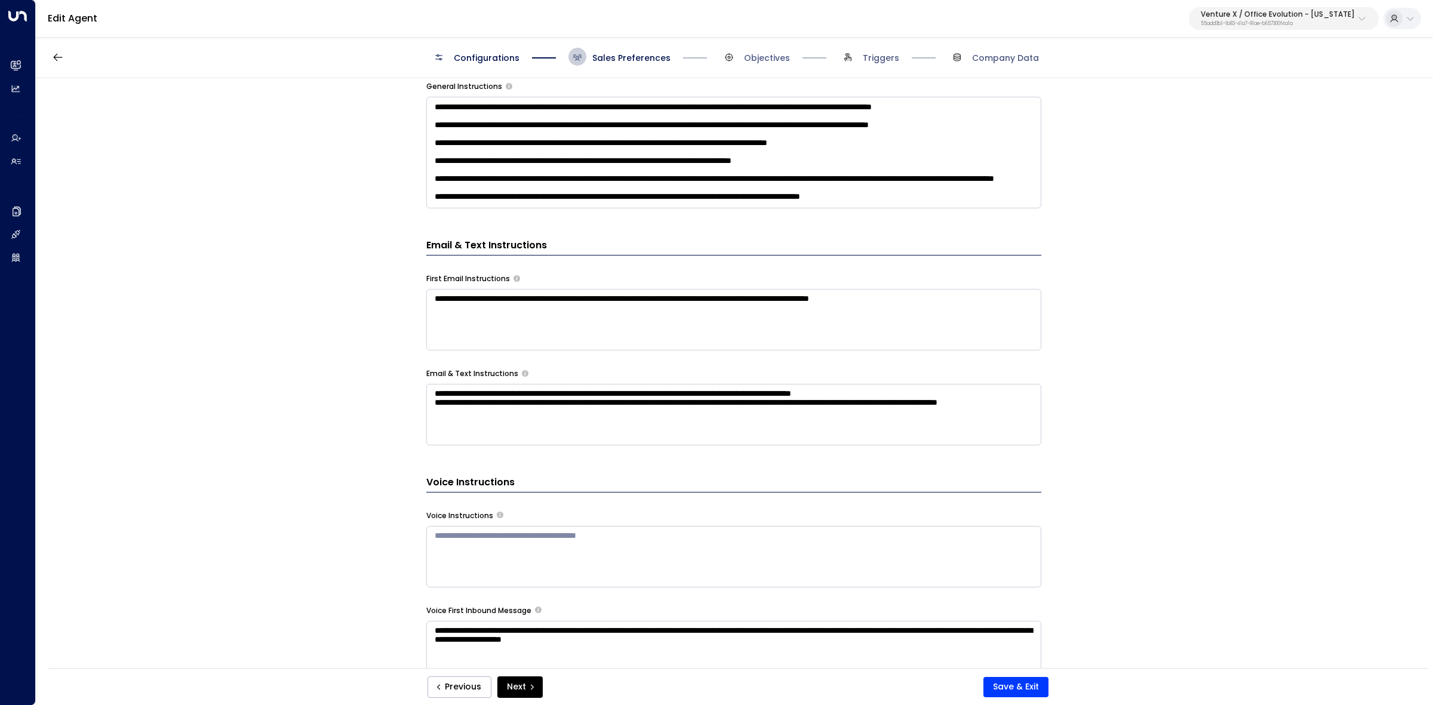
scroll to position [690, 0]
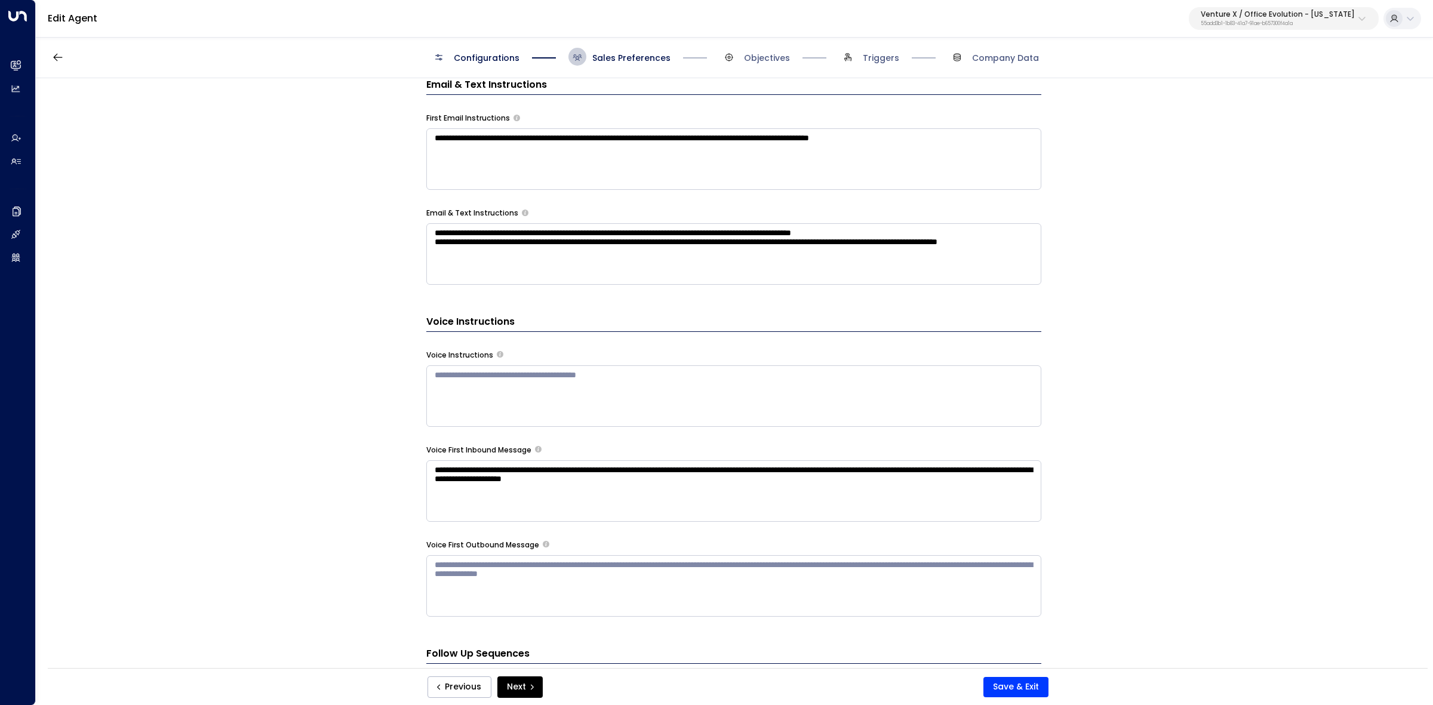
click at [1160, 493] on div "**********" at bounding box center [734, 377] width 1396 height 598
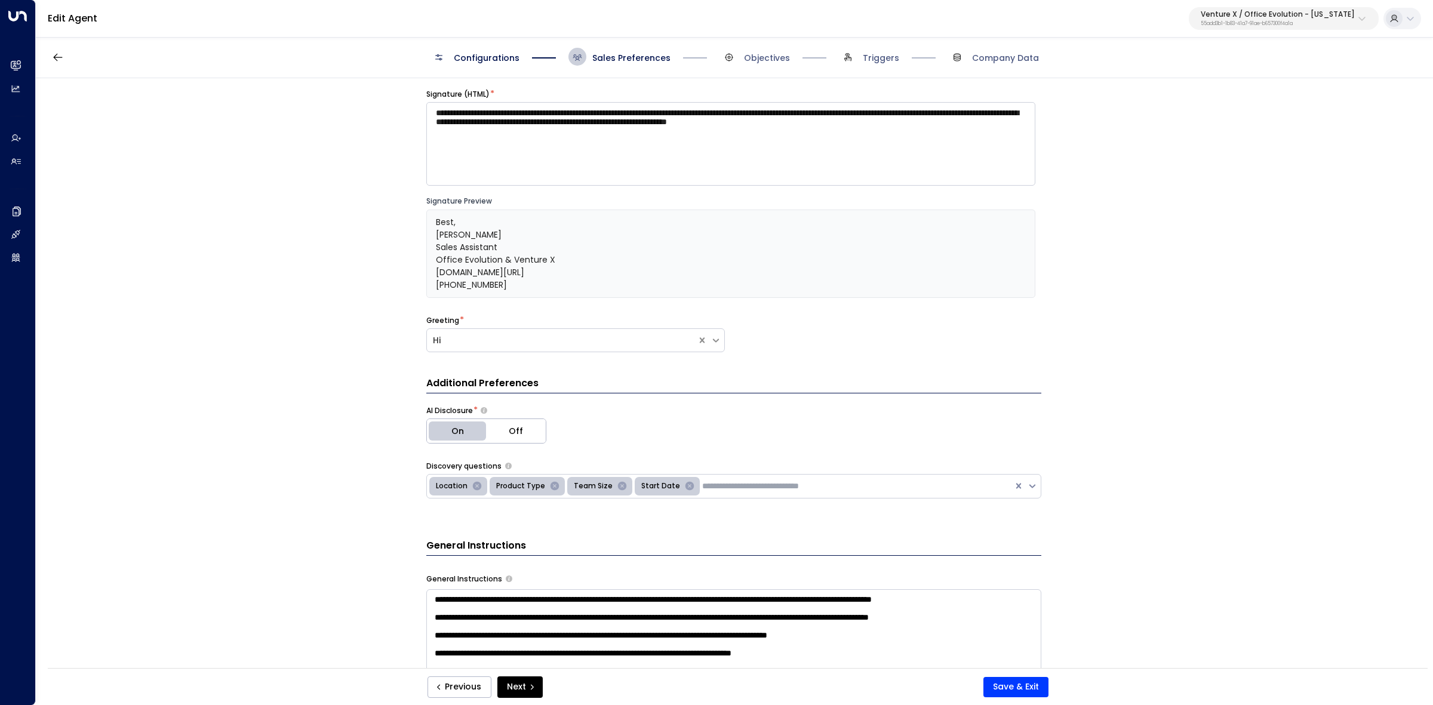
scroll to position [0, 0]
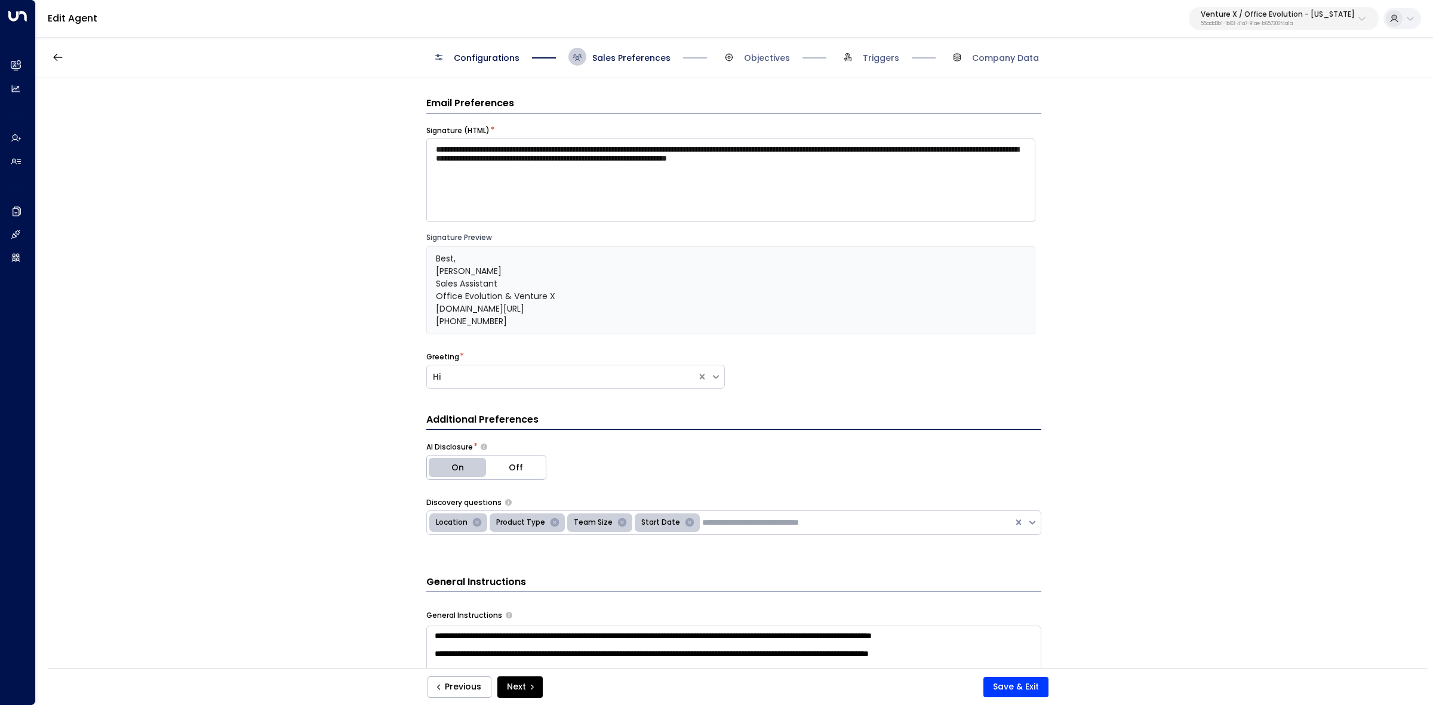
click at [479, 50] on span "Configurations" at bounding box center [475, 57] width 90 height 18
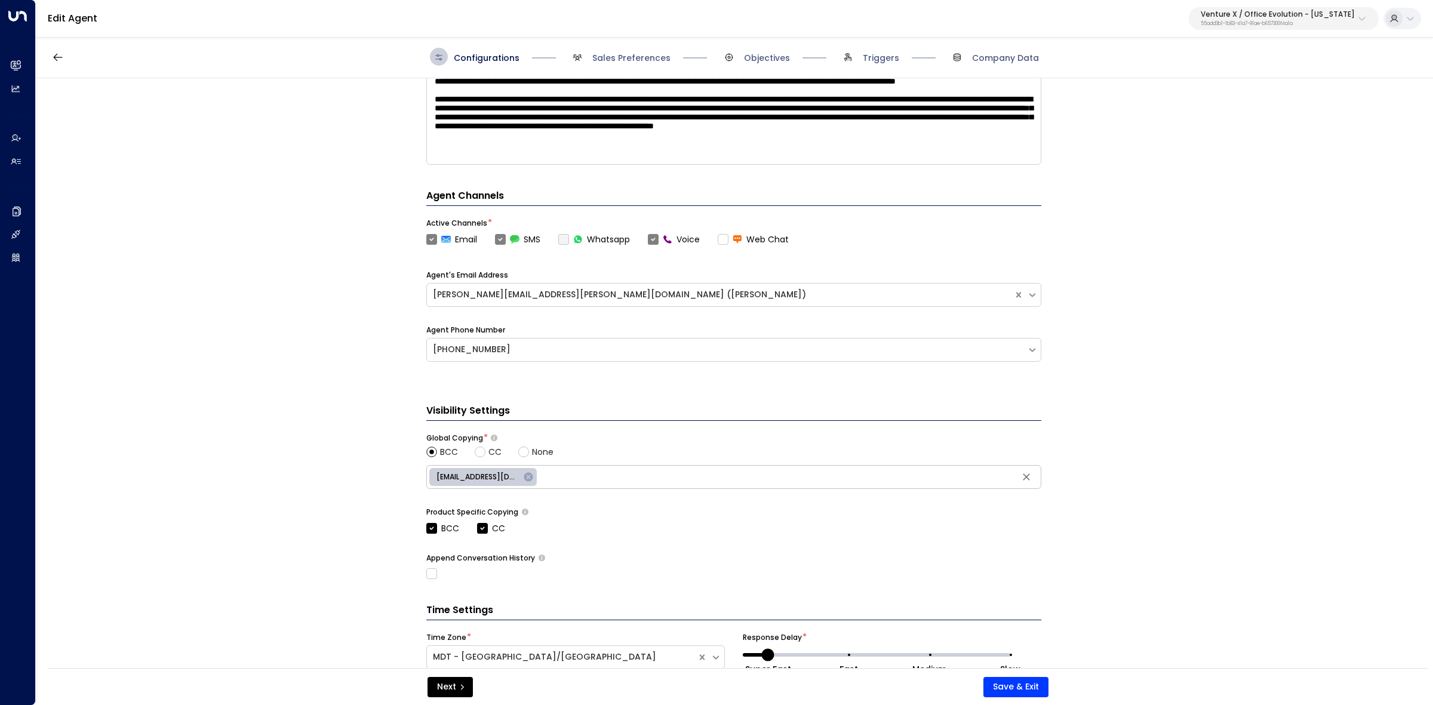
scroll to position [306, 0]
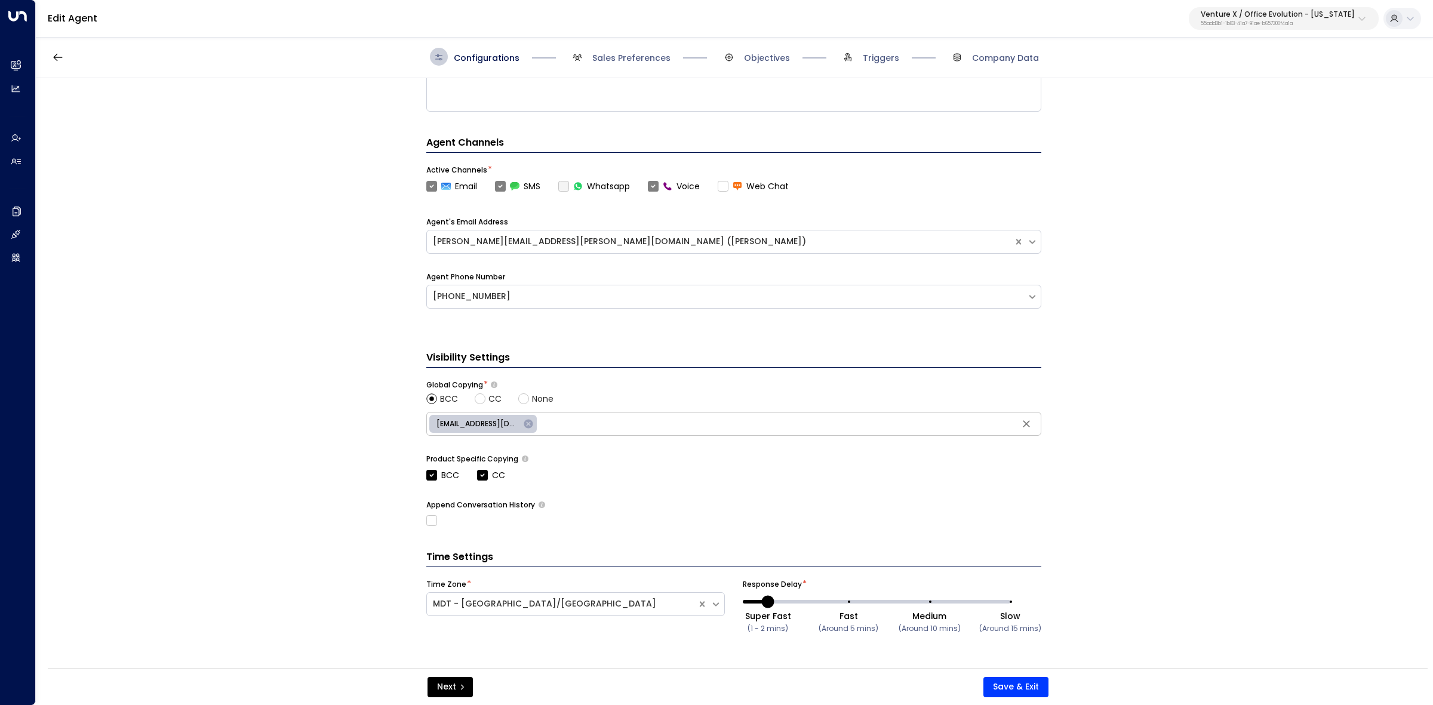
click at [630, 38] on div "Configurations Sales Preferences Objectives Triggers Company Data" at bounding box center [734, 57] width 1397 height 42
click at [630, 54] on span "Sales Preferences" at bounding box center [631, 58] width 78 height 12
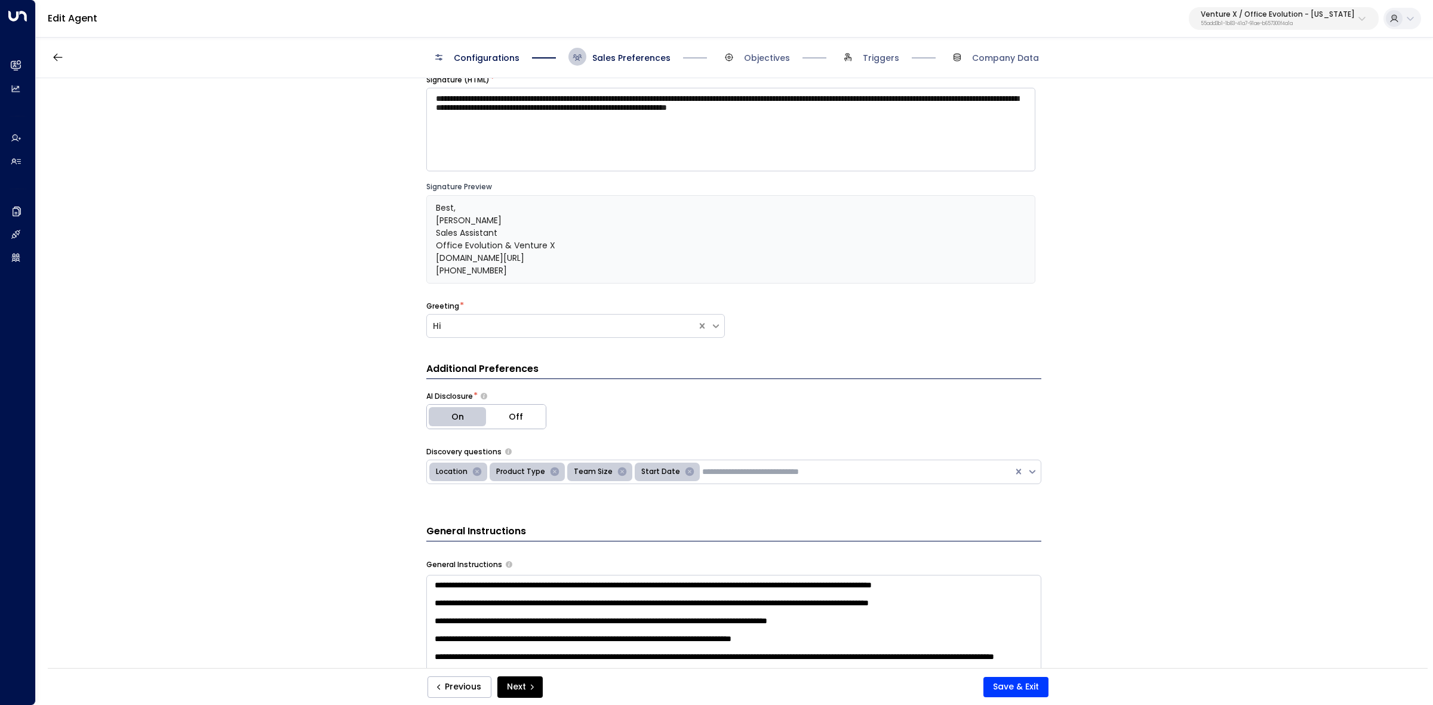
scroll to position [18, 0]
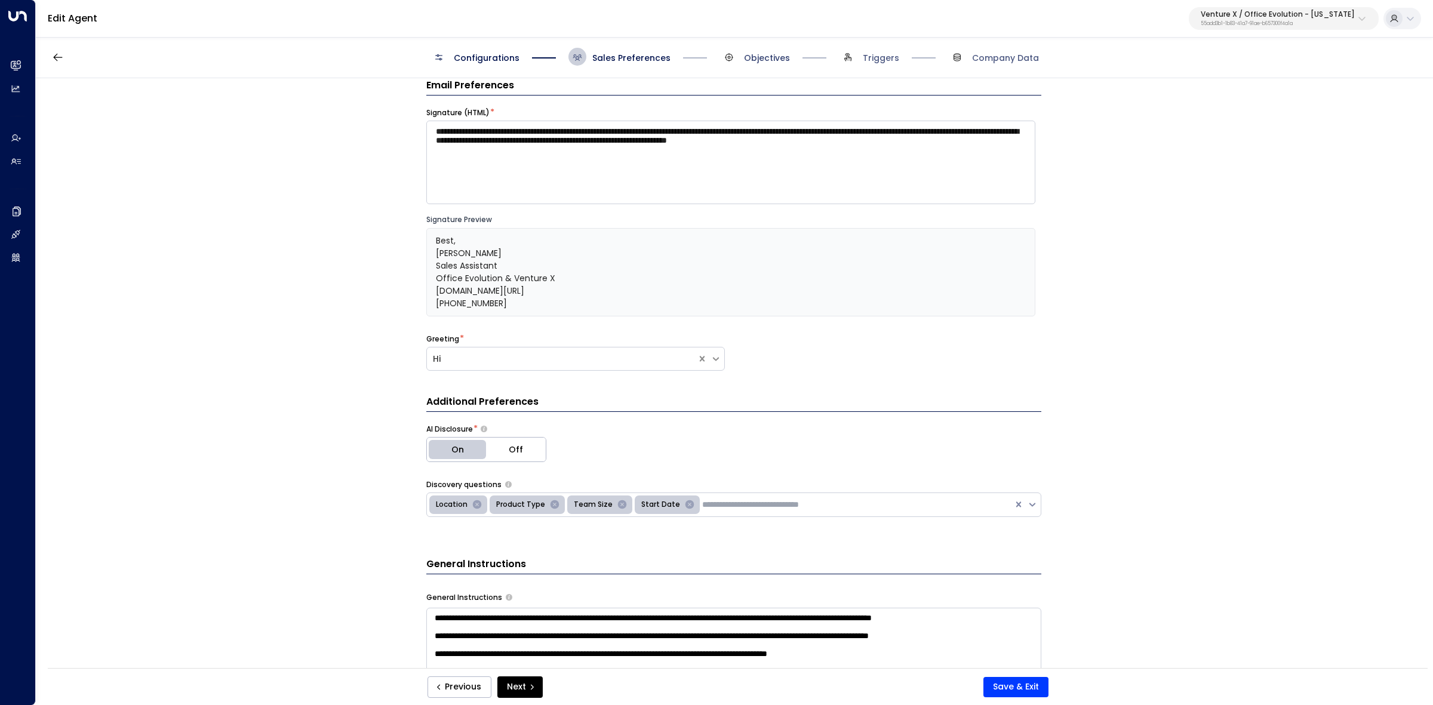
click at [746, 54] on span "Objectives" at bounding box center [767, 58] width 46 height 12
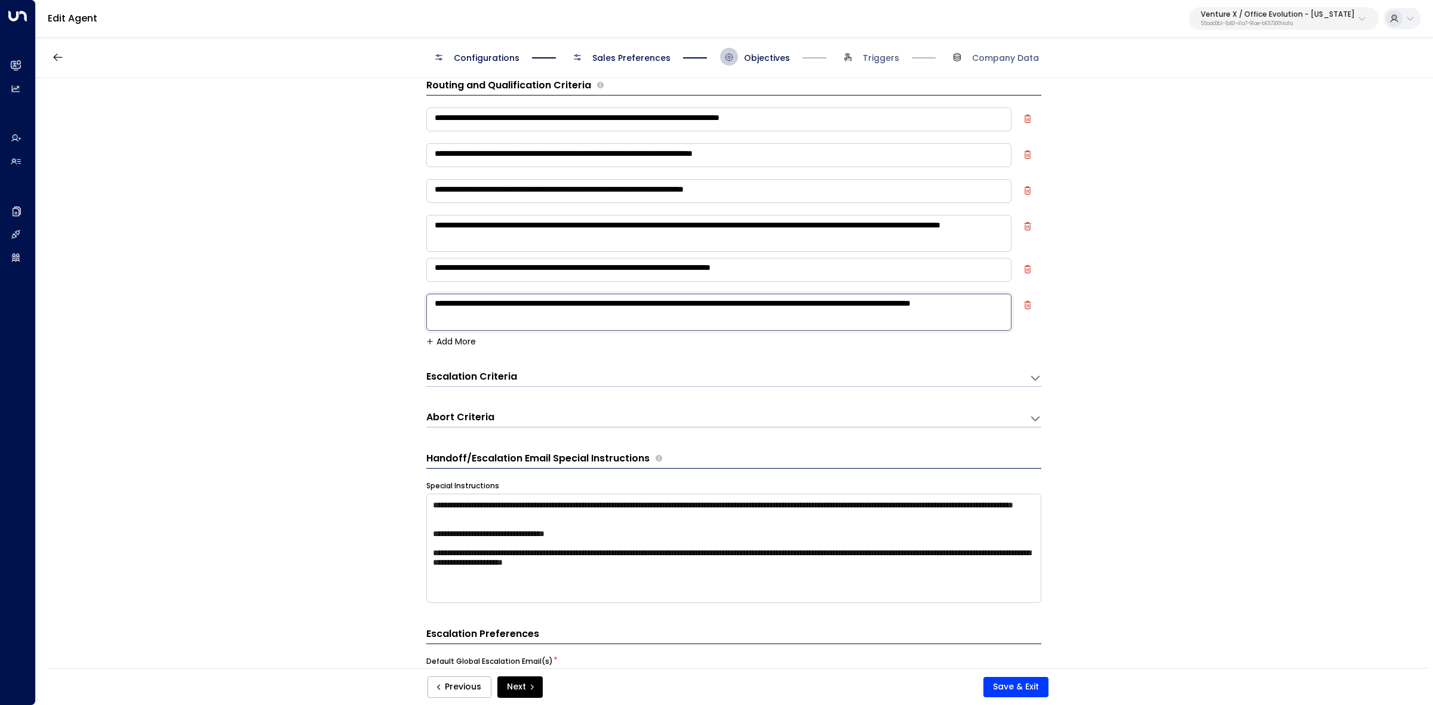
drag, startPoint x: 563, startPoint y: 321, endPoint x: 430, endPoint y: 103, distance: 255.4
click at [430, 103] on div "**********" at bounding box center [733, 225] width 615 height 244
click at [440, 124] on textarea "**********" at bounding box center [718, 119] width 585 height 24
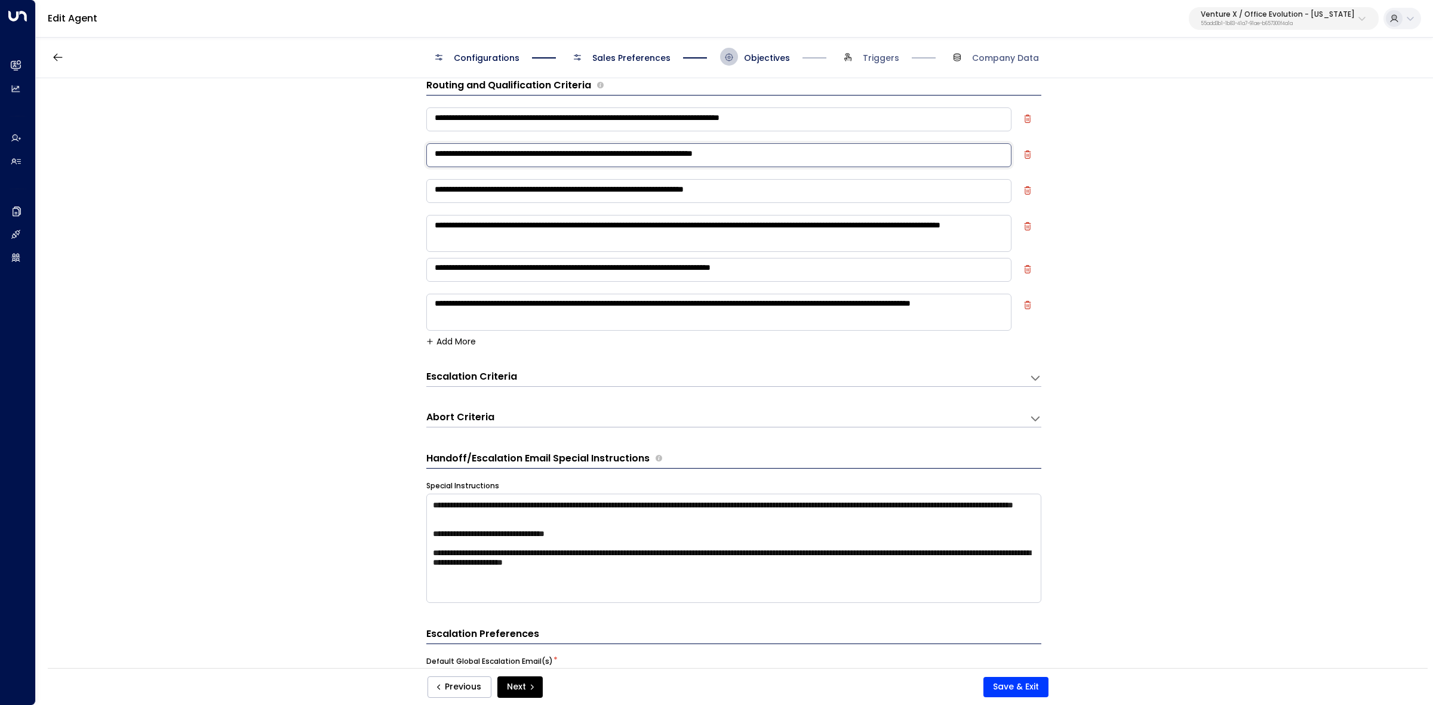
click at [806, 165] on textarea "**********" at bounding box center [718, 155] width 585 height 24
click at [802, 160] on textarea "**********" at bounding box center [718, 155] width 585 height 24
click at [802, 159] on textarea "**********" at bounding box center [718, 155] width 585 height 24
click at [577, 184] on textarea "**********" at bounding box center [718, 191] width 585 height 24
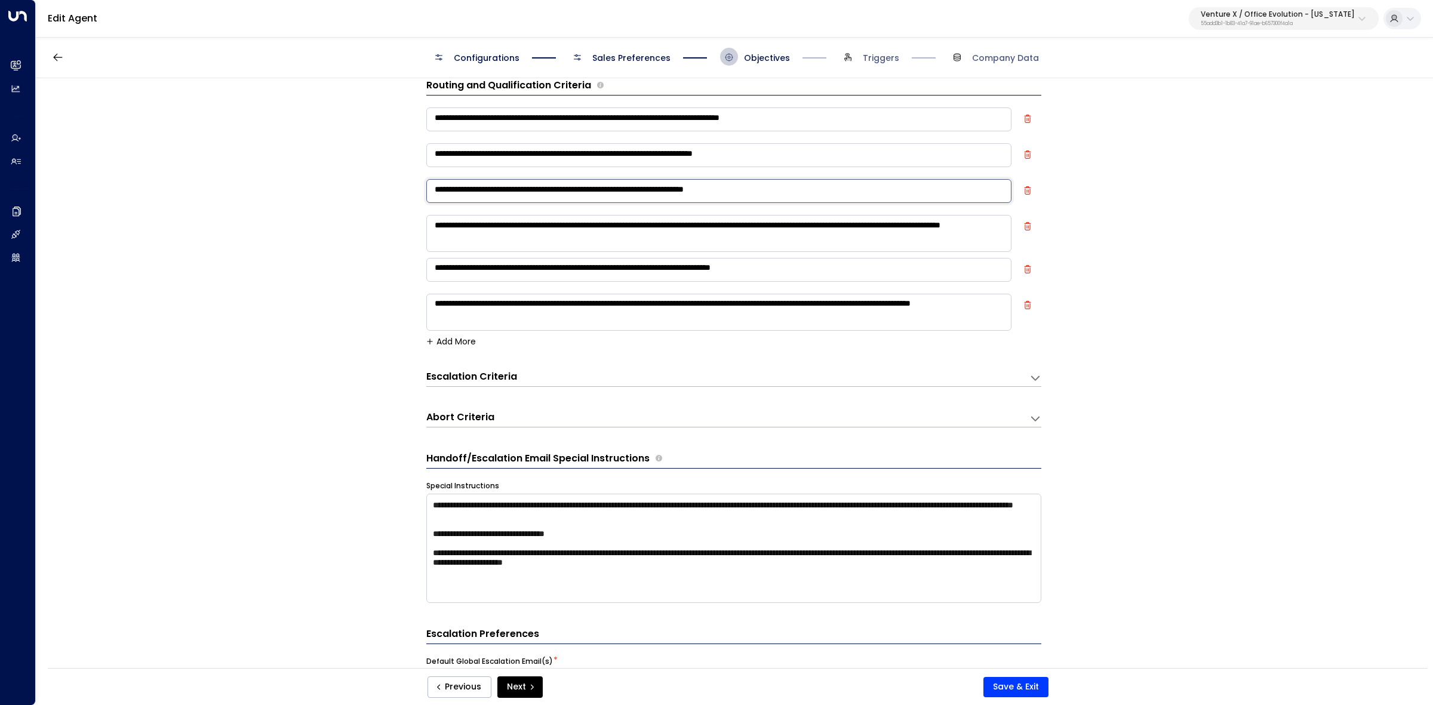
click at [577, 184] on textarea "**********" at bounding box center [718, 191] width 585 height 24
drag, startPoint x: 576, startPoint y: 232, endPoint x: 457, endPoint y: 220, distance: 120.0
click at [413, 215] on div "**********" at bounding box center [734, 377] width 1396 height 598
click at [457, 220] on textarea "**********" at bounding box center [718, 233] width 585 height 37
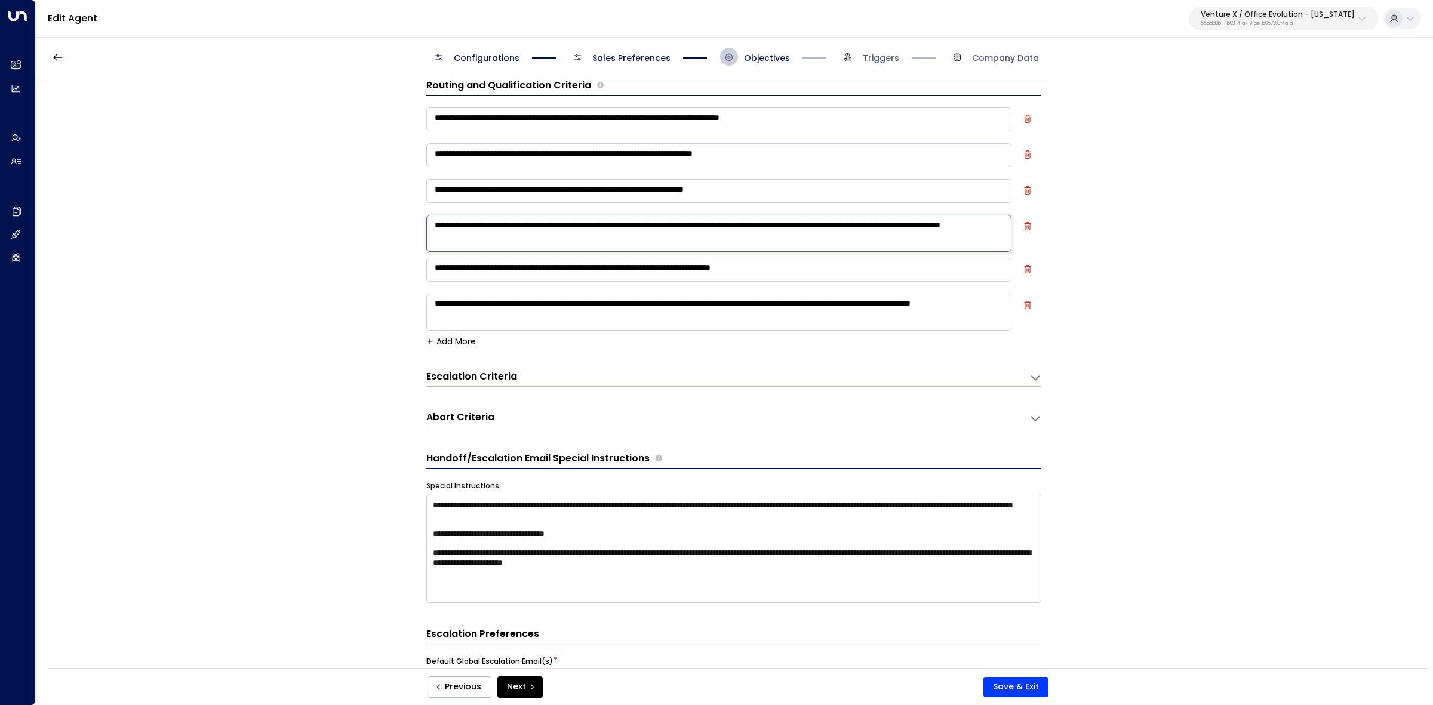
drag, startPoint x: 441, startPoint y: 228, endPoint x: 687, endPoint y: 248, distance: 246.9
click at [687, 248] on textarea "**********" at bounding box center [718, 233] width 585 height 37
click at [524, 272] on textarea "**********" at bounding box center [718, 270] width 585 height 24
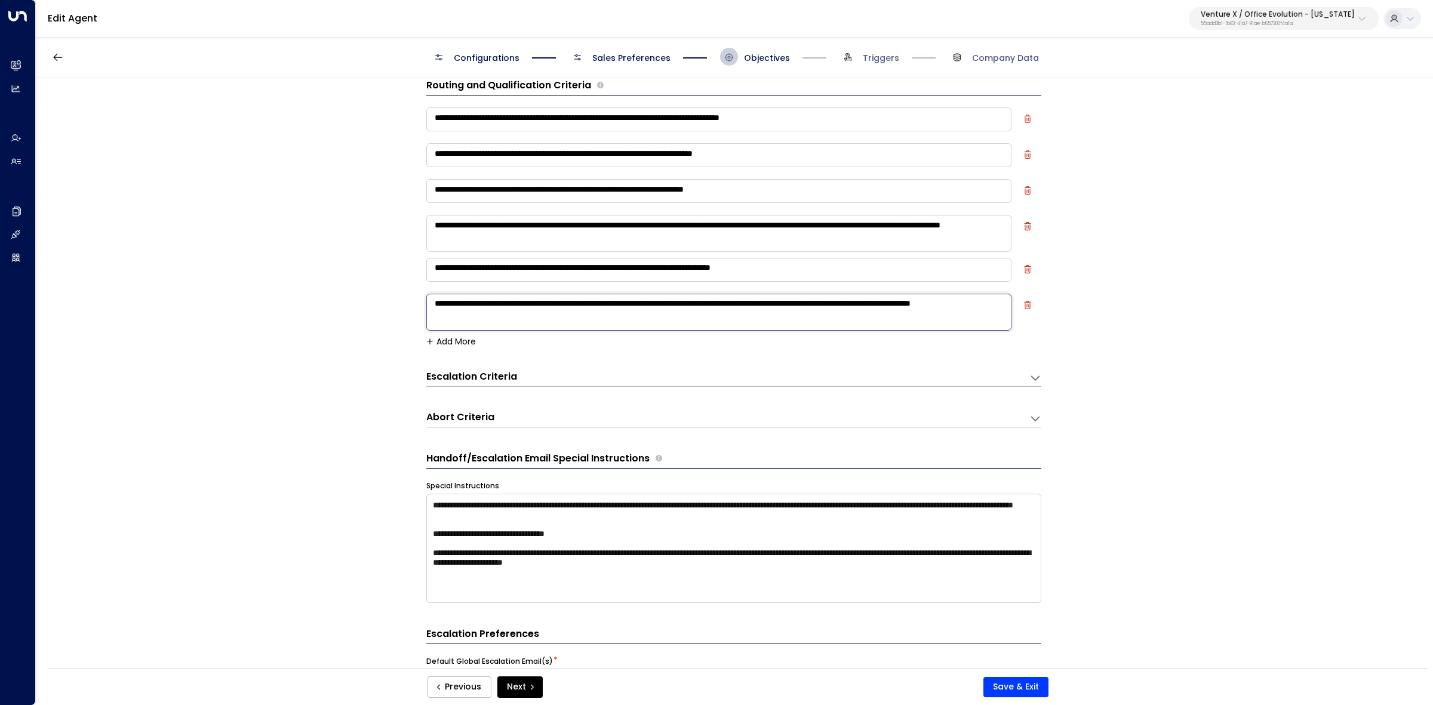
drag, startPoint x: 465, startPoint y: 312, endPoint x: 395, endPoint y: 300, distance: 70.9
click at [395, 300] on div "**********" at bounding box center [734, 377] width 1396 height 598
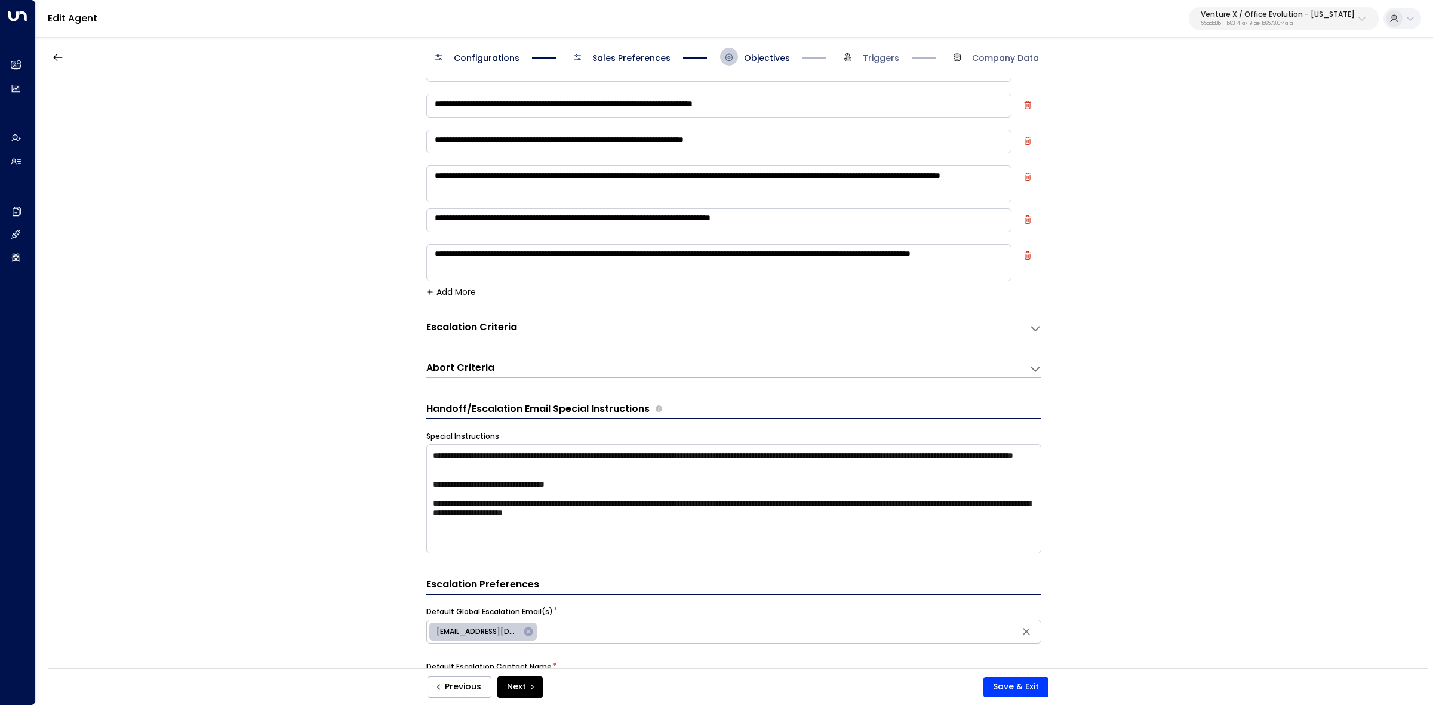
scroll to position [93, 0]
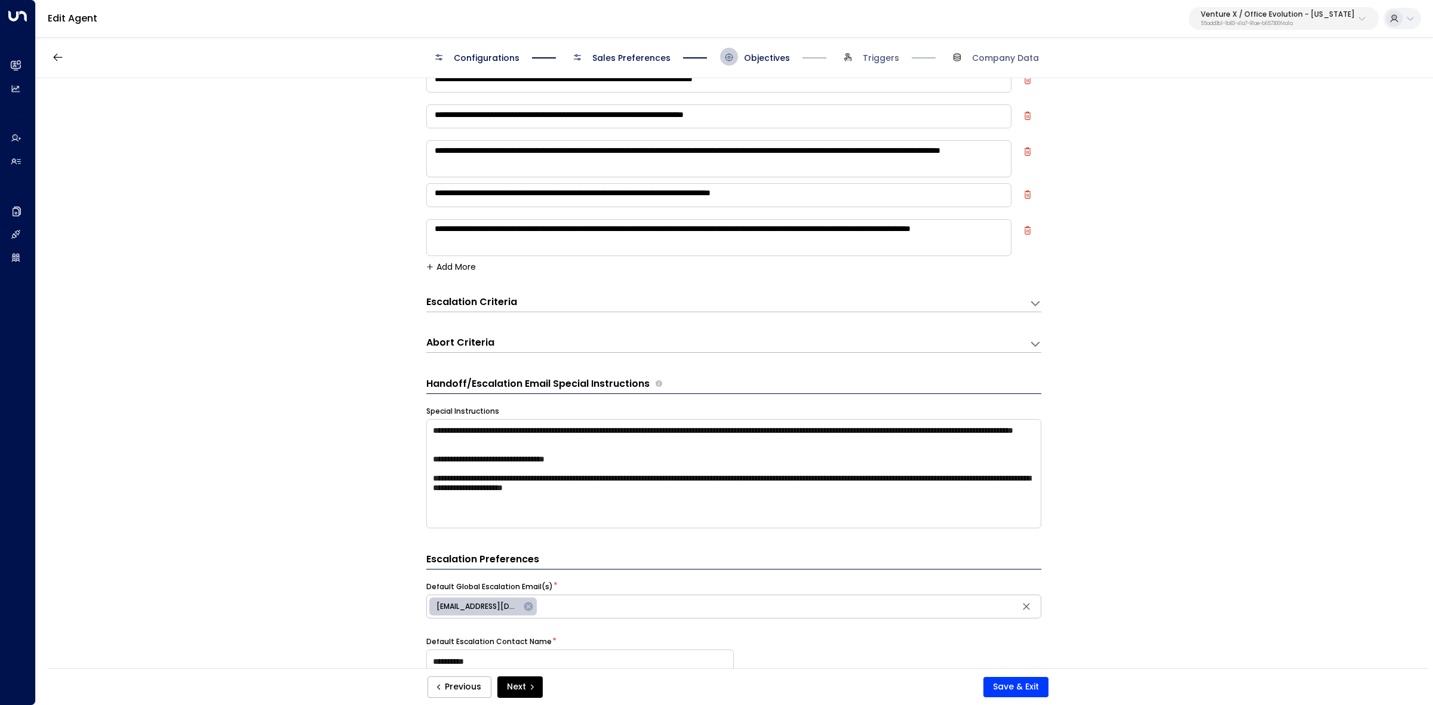
click at [539, 303] on div "Escalation Criteria Reset" at bounding box center [721, 303] width 591 height 14
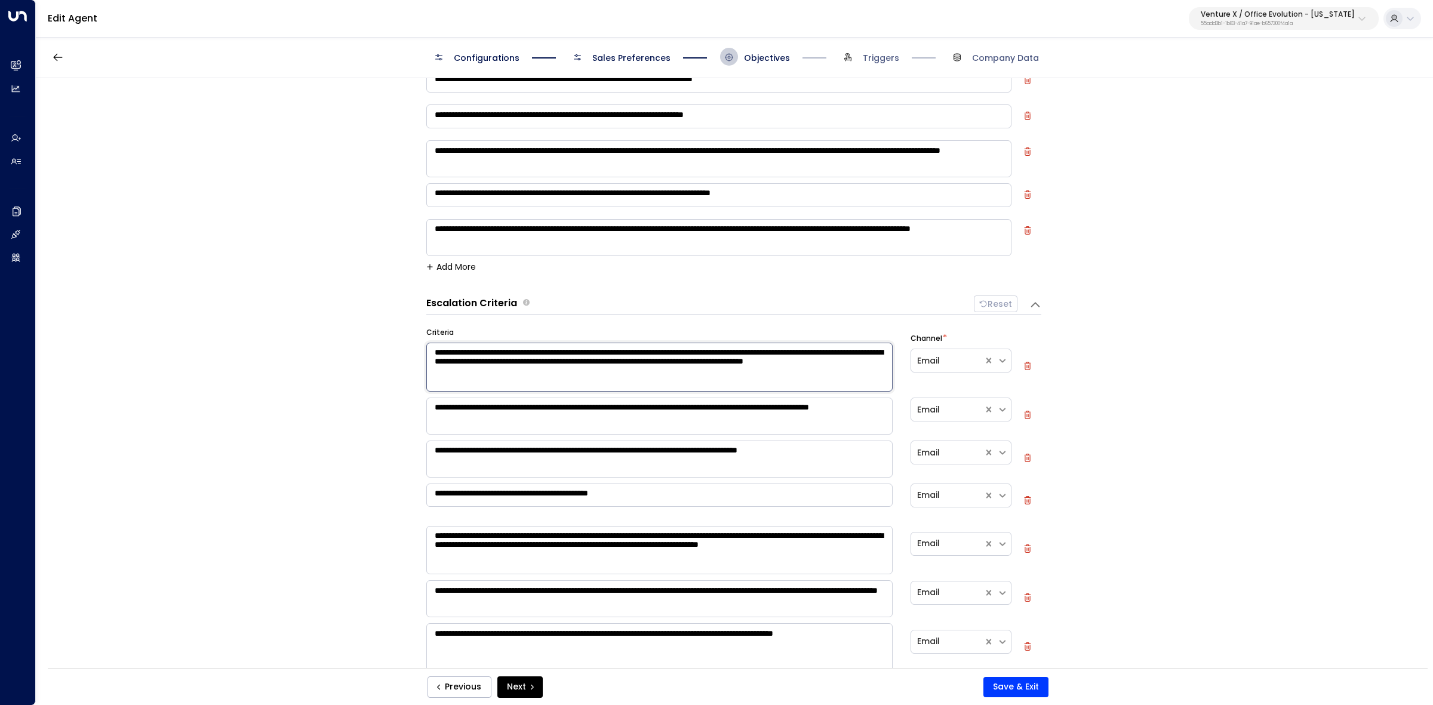
drag, startPoint x: 431, startPoint y: 351, endPoint x: 607, endPoint y: 392, distance: 180.9
click at [607, 392] on div "**********" at bounding box center [733, 542] width 615 height 430
drag, startPoint x: 503, startPoint y: 420, endPoint x: 386, endPoint y: 396, distance: 120.0
click at [386, 396] on div "**********" at bounding box center [734, 377] width 1396 height 598
click at [863, 451] on textarea "**********" at bounding box center [659, 459] width 466 height 37
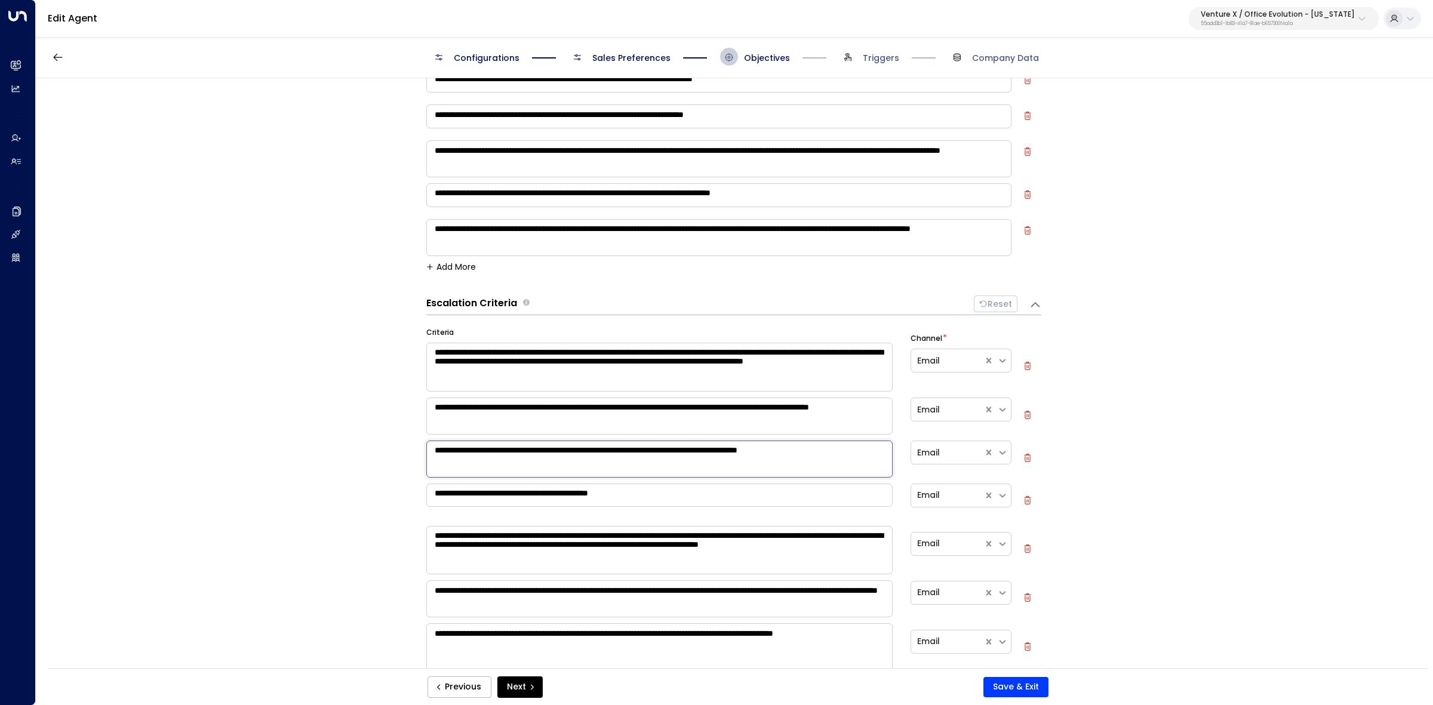
click at [863, 451] on textarea "**********" at bounding box center [659, 459] width 466 height 37
drag, startPoint x: 620, startPoint y: 497, endPoint x: 309, endPoint y: 494, distance: 310.5
click at [296, 499] on div "**********" at bounding box center [734, 377] width 1396 height 598
drag, startPoint x: 511, startPoint y: 552, endPoint x: 377, endPoint y: 523, distance: 137.6
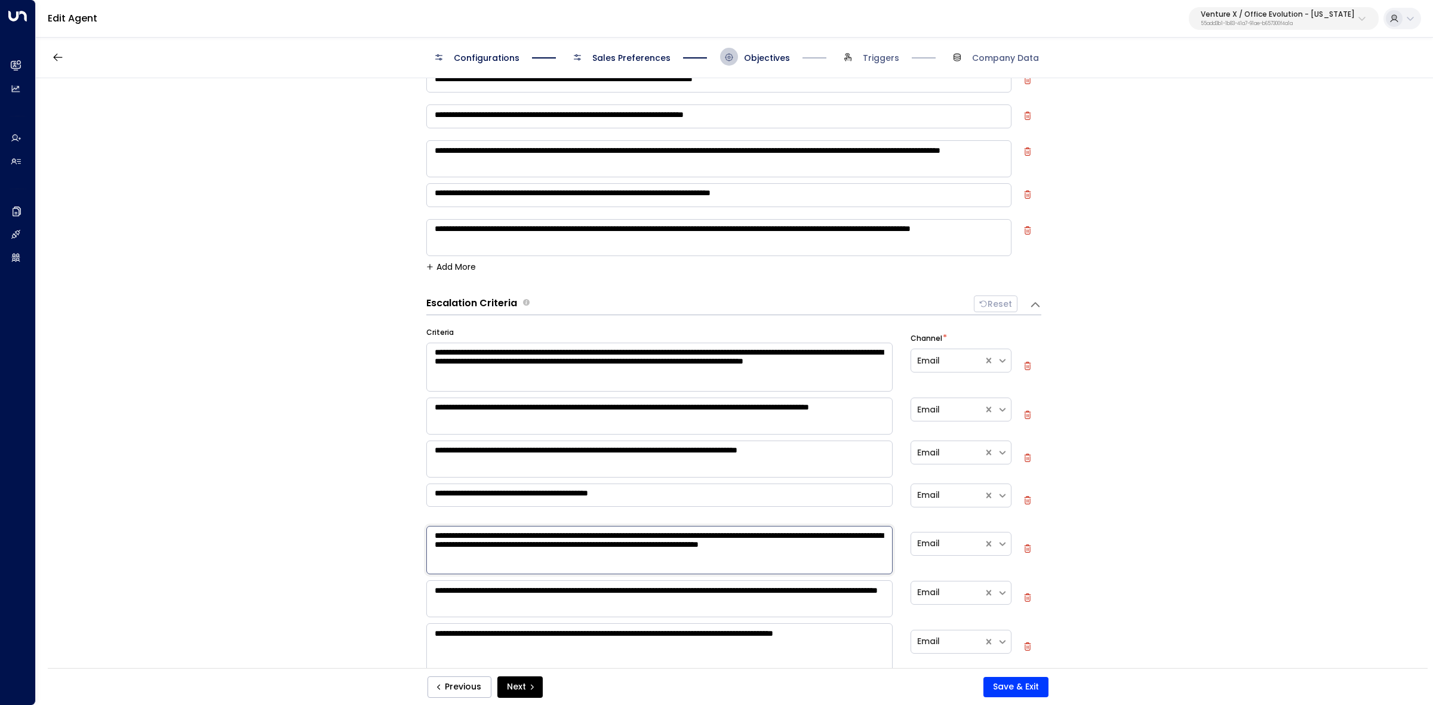
click at [377, 523] on div "**********" at bounding box center [734, 377] width 1396 height 598
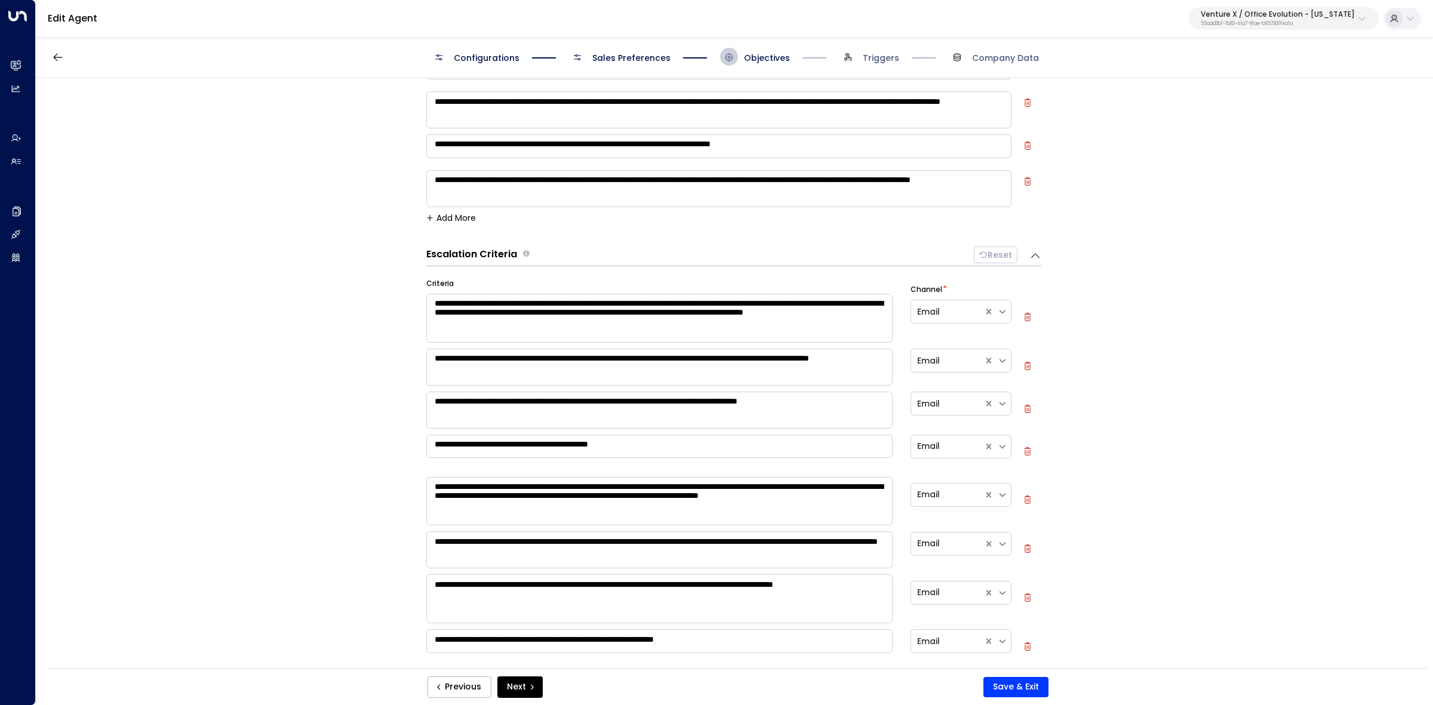
scroll to position [167, 0]
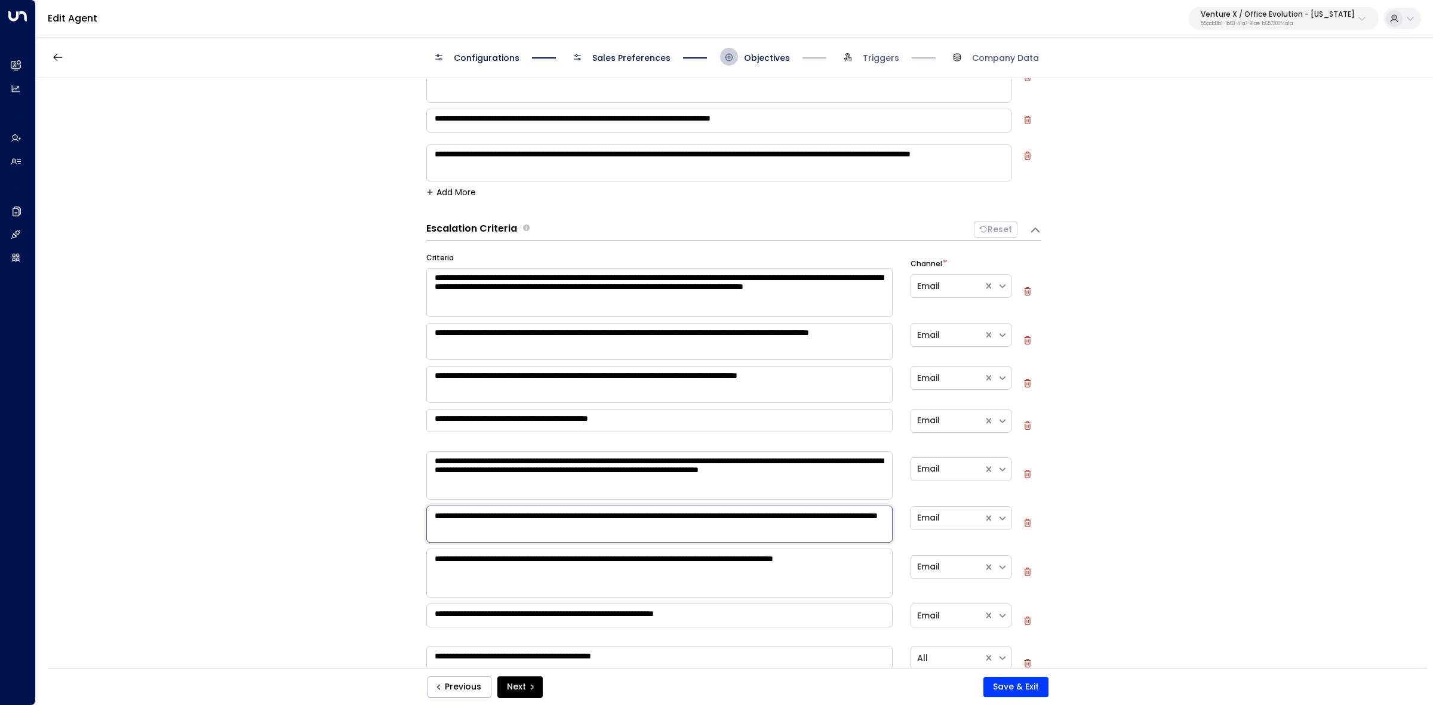
drag, startPoint x: 660, startPoint y: 521, endPoint x: 559, endPoint y: 527, distance: 101.7
click at [559, 527] on textarea "**********" at bounding box center [659, 524] width 466 height 37
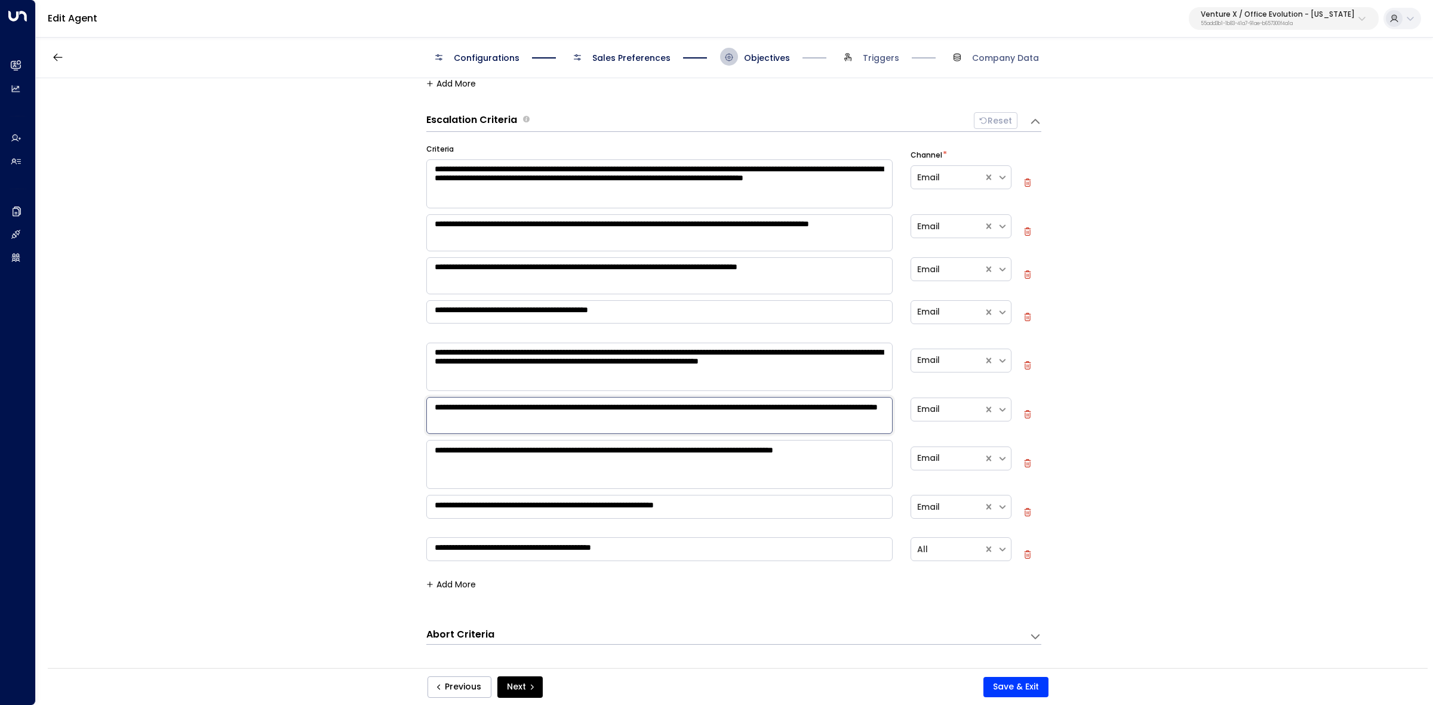
scroll to position [300, 0]
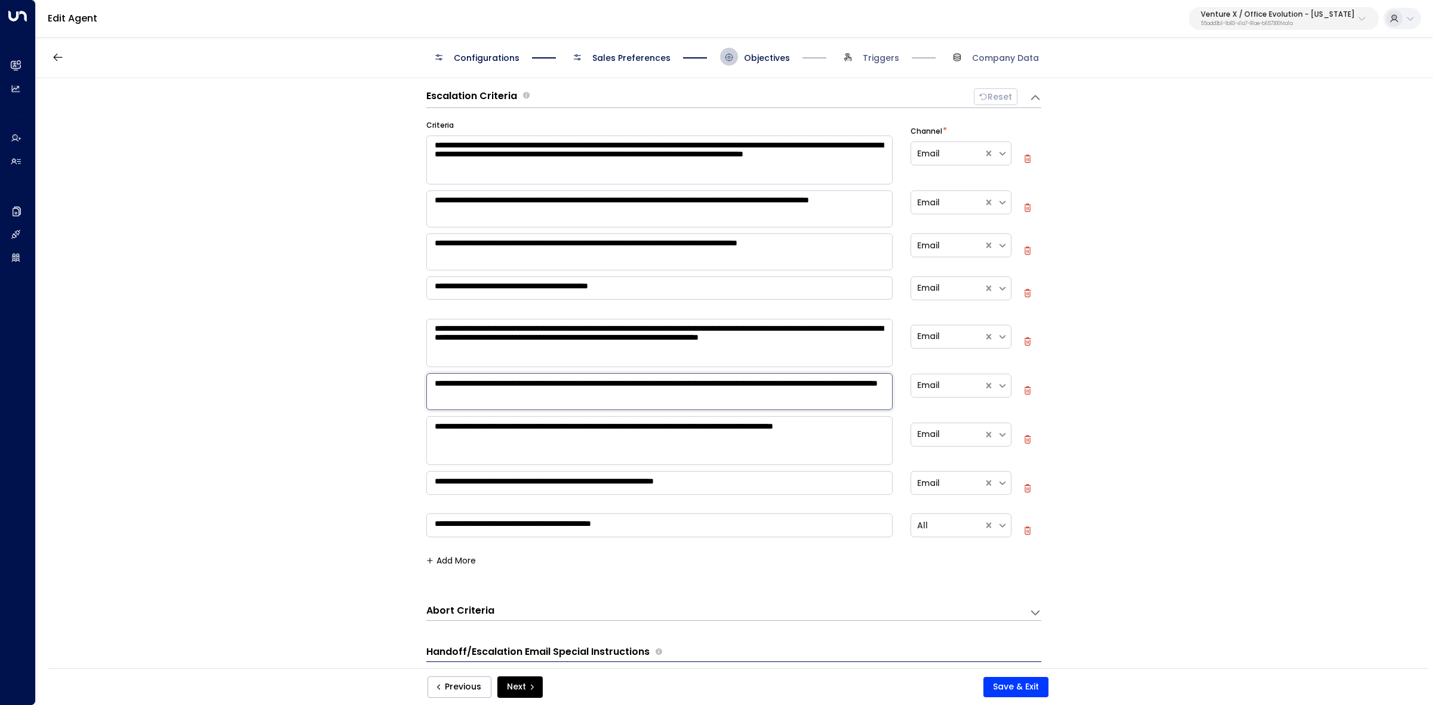
drag, startPoint x: 431, startPoint y: 518, endPoint x: 828, endPoint y: 505, distance: 397.3
click at [828, 505] on div "**********" at bounding box center [733, 335] width 615 height 430
click at [567, 439] on textarea "**********" at bounding box center [659, 440] width 466 height 49
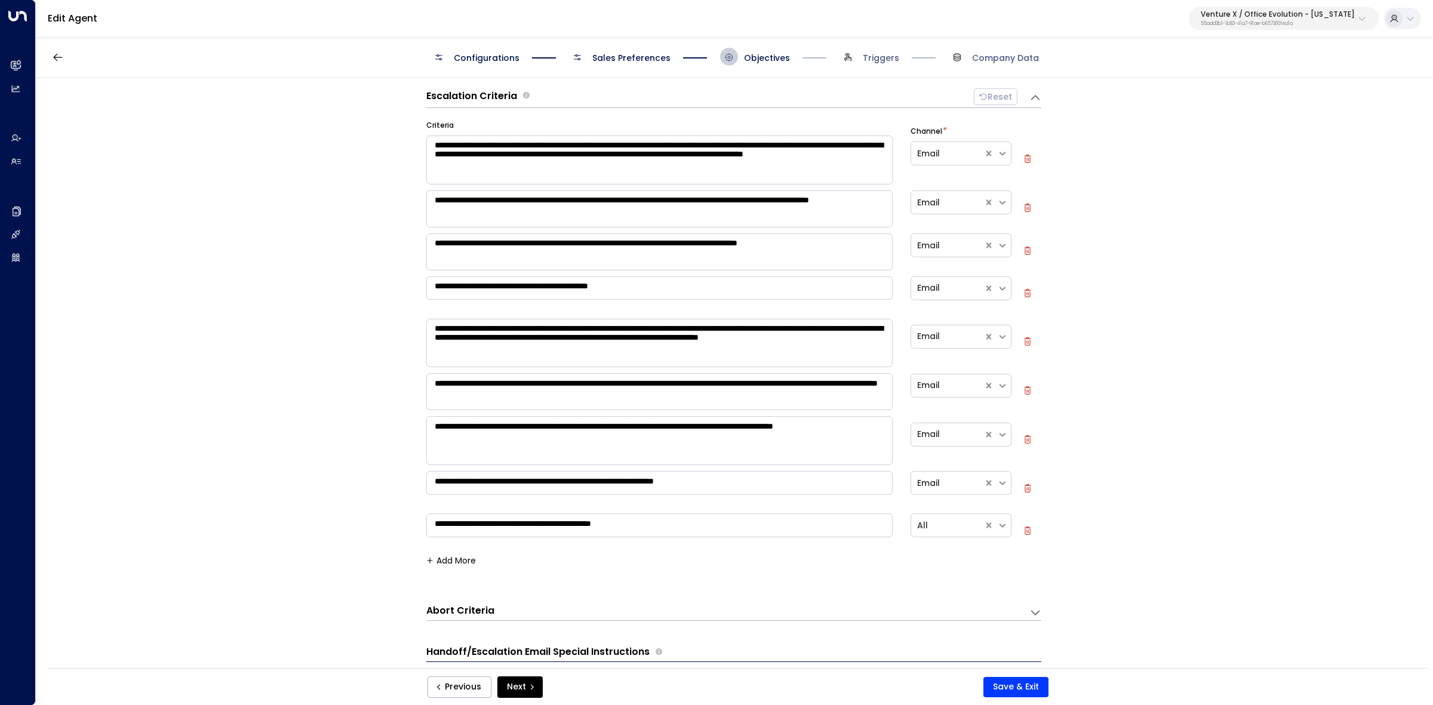
click at [483, 481] on textarea "**********" at bounding box center [659, 483] width 466 height 24
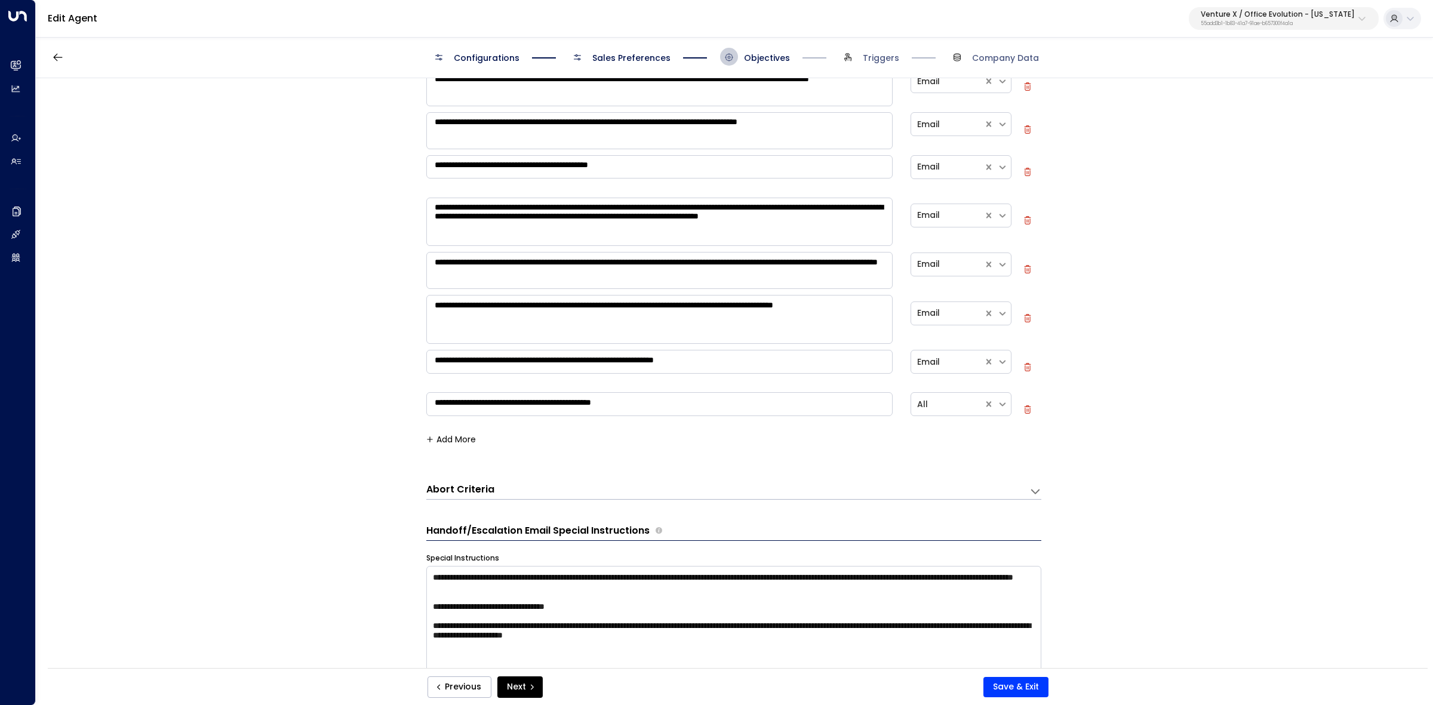
scroll to position [449, 0]
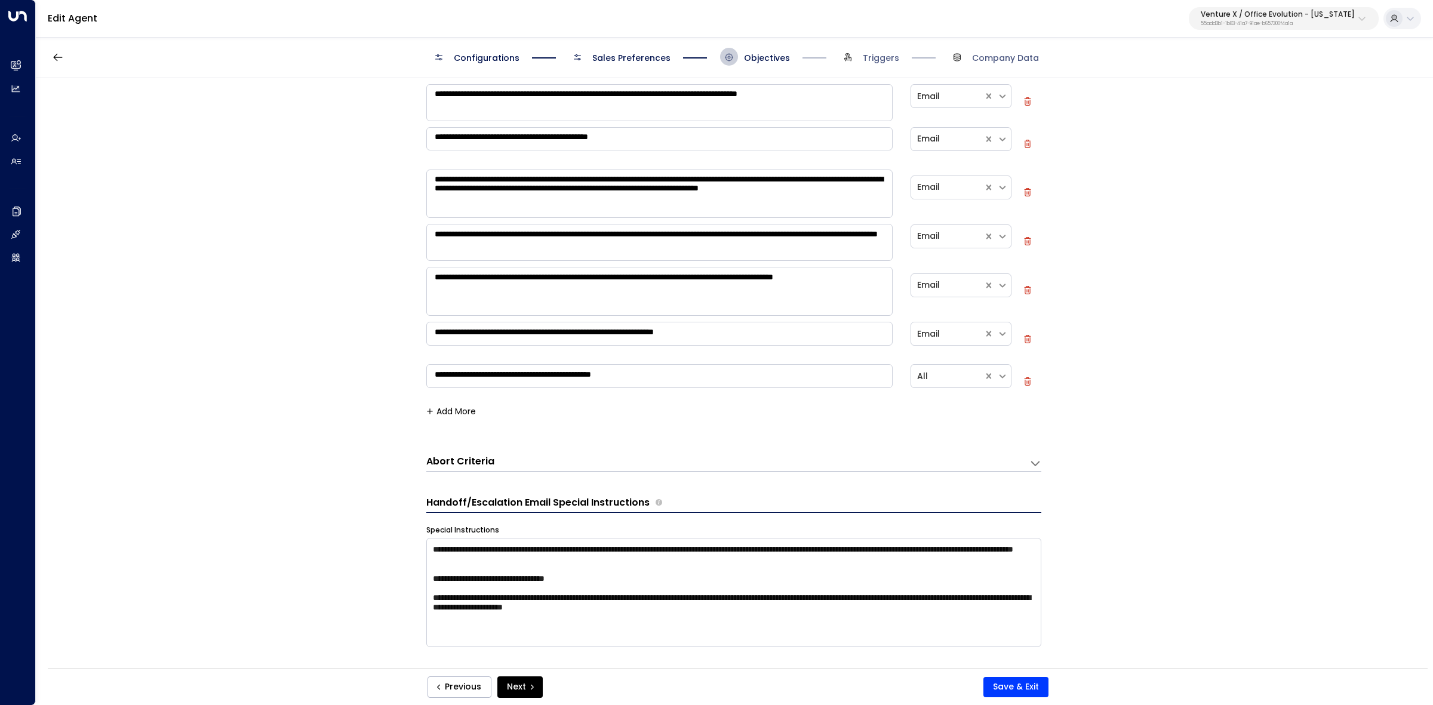
click at [598, 371] on textarea "**********" at bounding box center [659, 376] width 466 height 24
click at [1032, 466] on div "**********" at bounding box center [734, 377] width 1396 height 598
click at [1031, 465] on icon at bounding box center [1036, 463] width 12 height 12
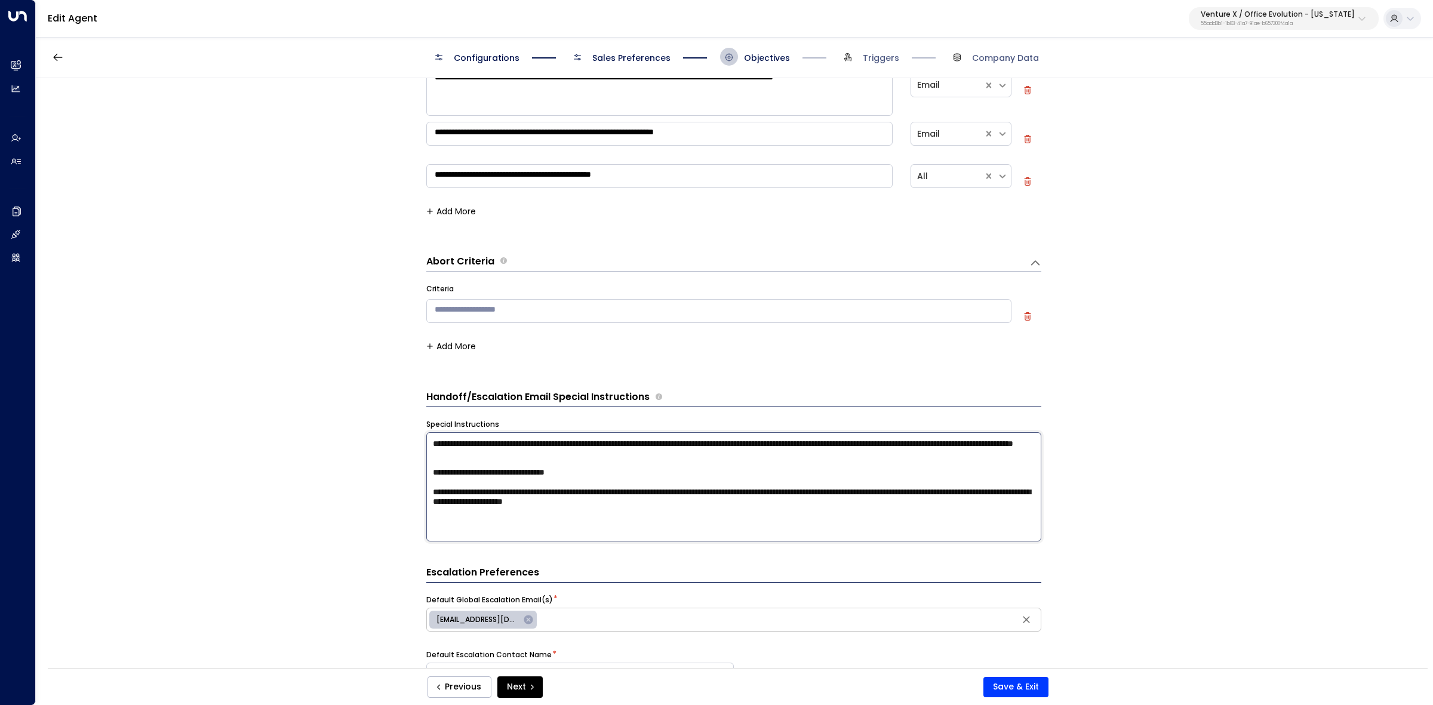
scroll to position [673, 0]
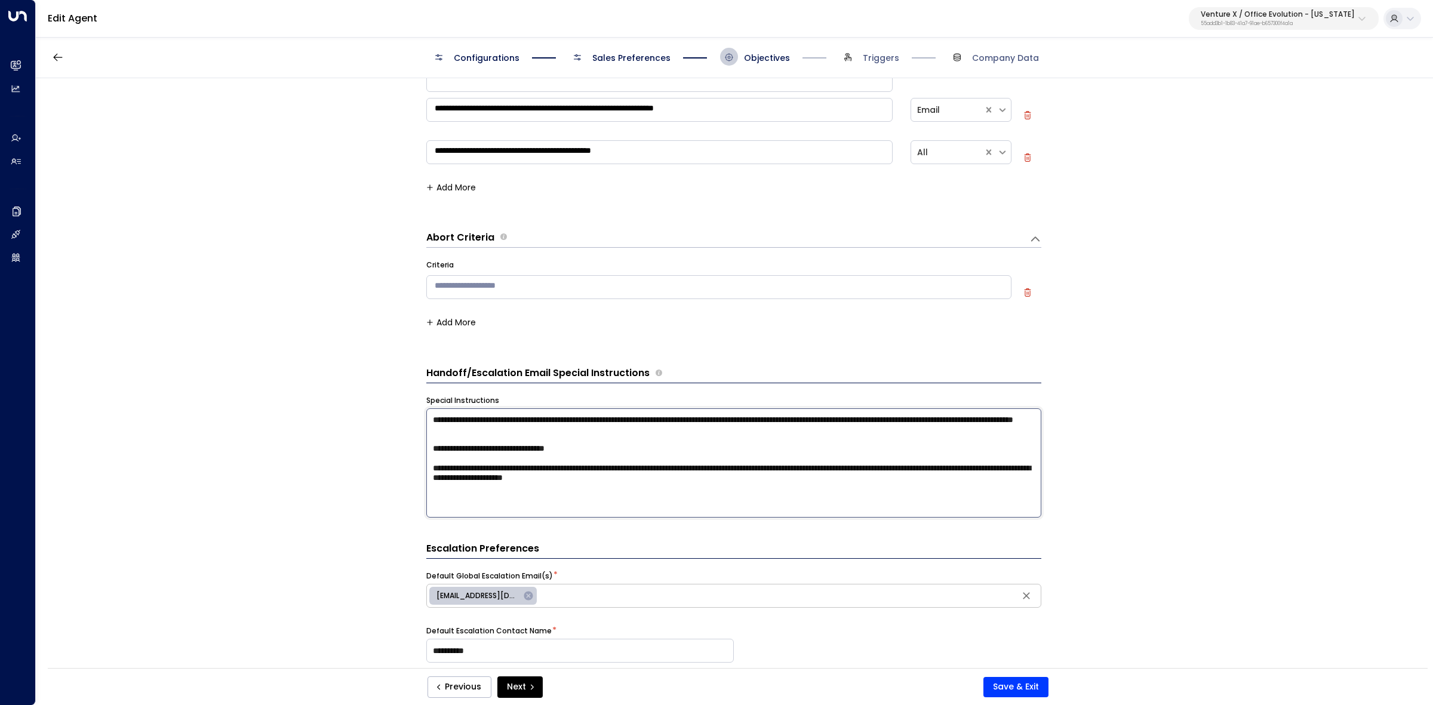
drag, startPoint x: 429, startPoint y: 491, endPoint x: 874, endPoint y: 567, distance: 451.3
click at [874, 567] on form "**********" at bounding box center [733, 275] width 615 height 1704
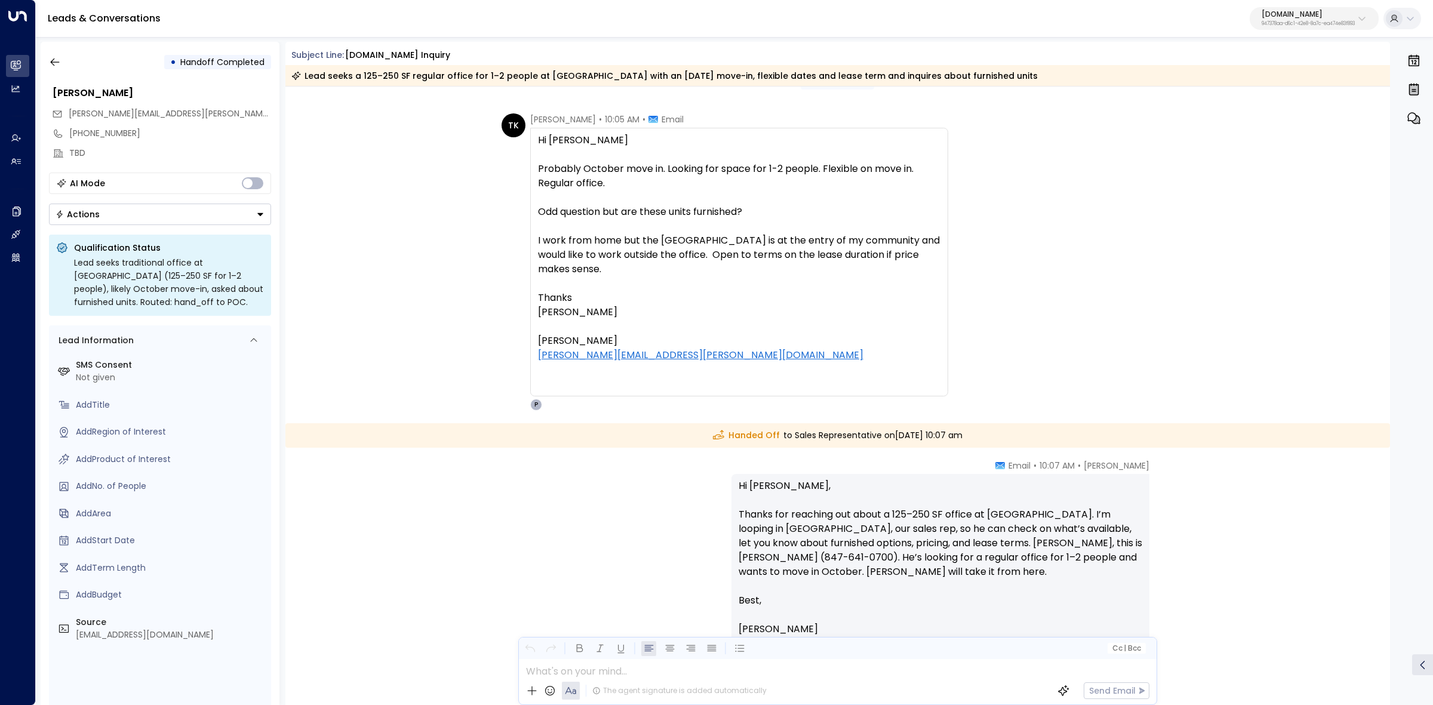
scroll to position [616, 0]
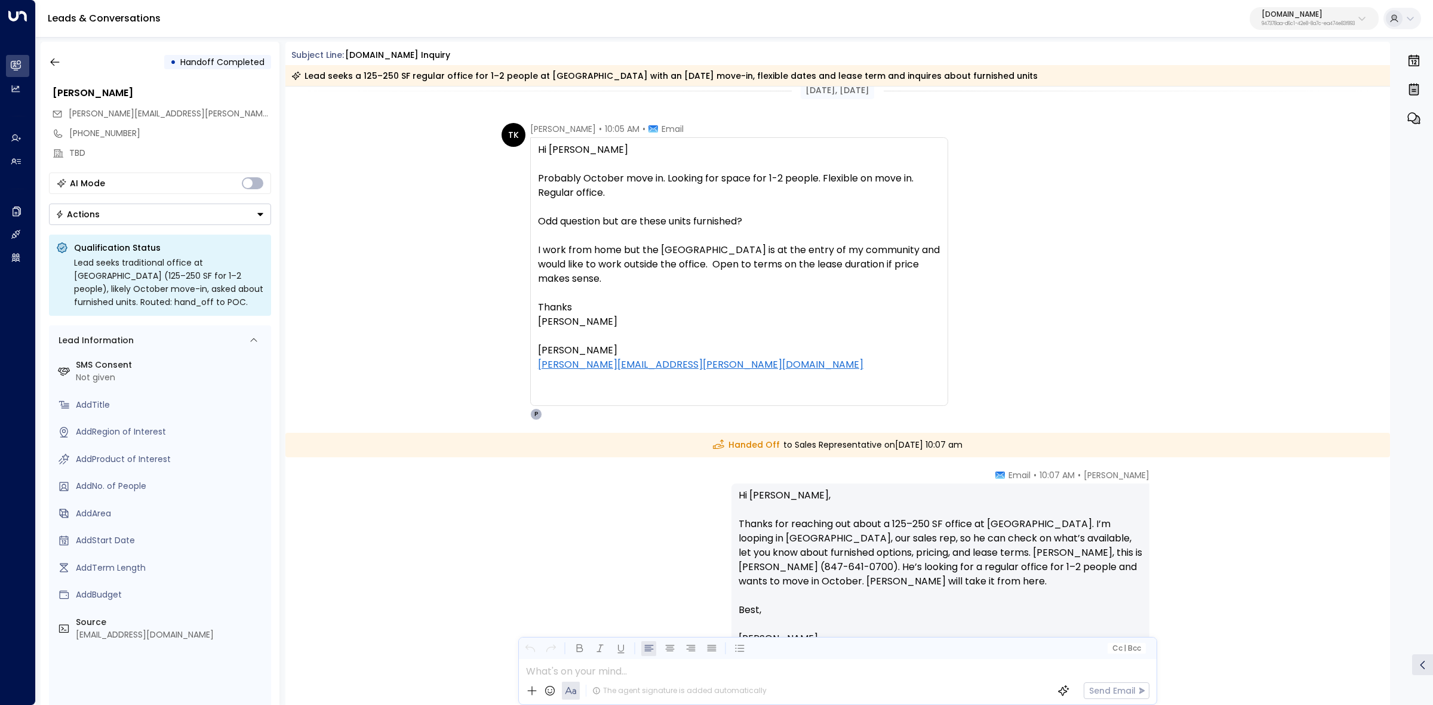
drag, startPoint x: 297, startPoint y: 54, endPoint x: 1036, endPoint y: 84, distance: 739.9
click at [1036, 84] on div "Subject Line: OfficeSpace.com Inquiry Lead seeks a 125–250 SF regular office fo…" at bounding box center [837, 67] width 1105 height 37
copy div "ubject Line: OfficeSpace.com Inquiry Lead seeks a 125–250 SF regular office for…"
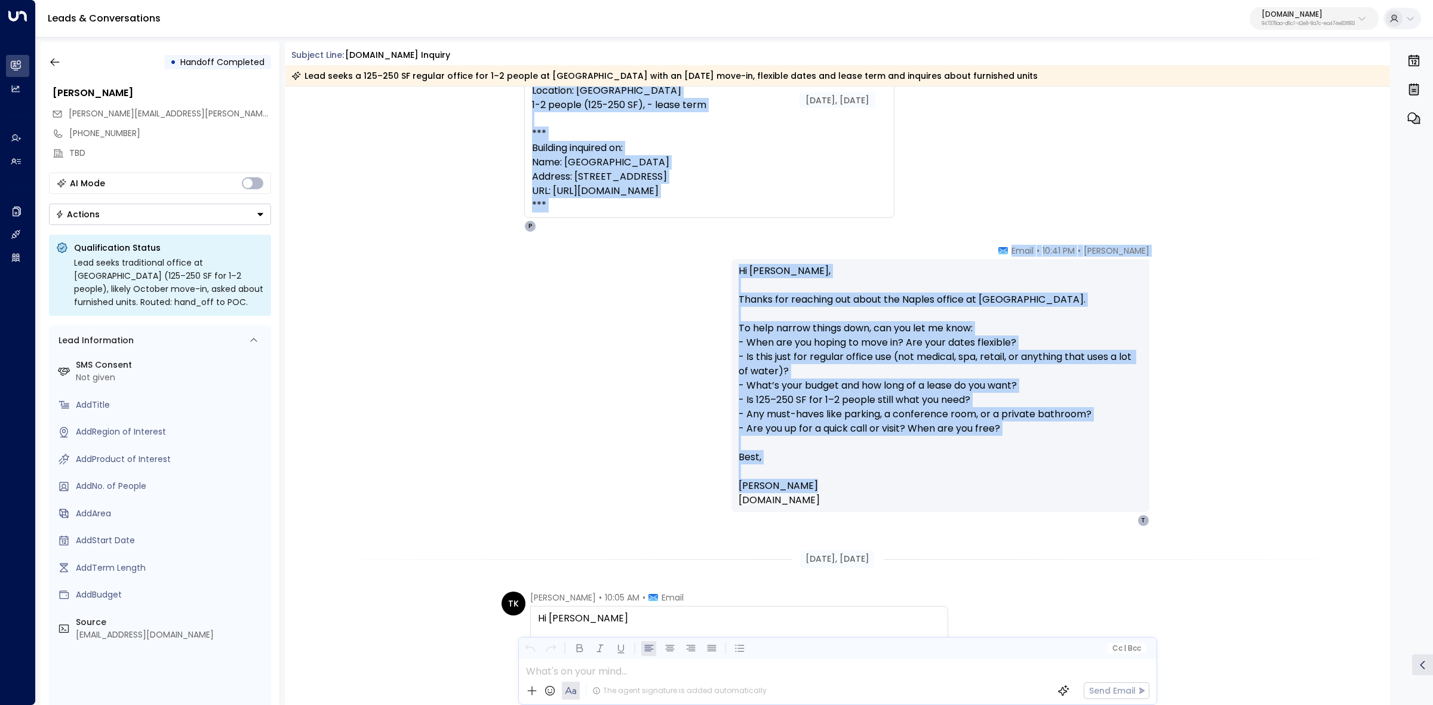
scroll to position [149, 0]
drag, startPoint x: 526, startPoint y: 143, endPoint x: 880, endPoint y: 497, distance: 500.8
click at [880, 497] on div "Sep 03, 5 days ago Sep 03, 5 days ago Trigger Email • • 10:39 PM • Email Name: …" at bounding box center [837, 706] width 1105 height 1538
copy div "rigger Email • • 10:39 PM • Email Name: Ted Konstantopoulos Company: TBD Email:…"
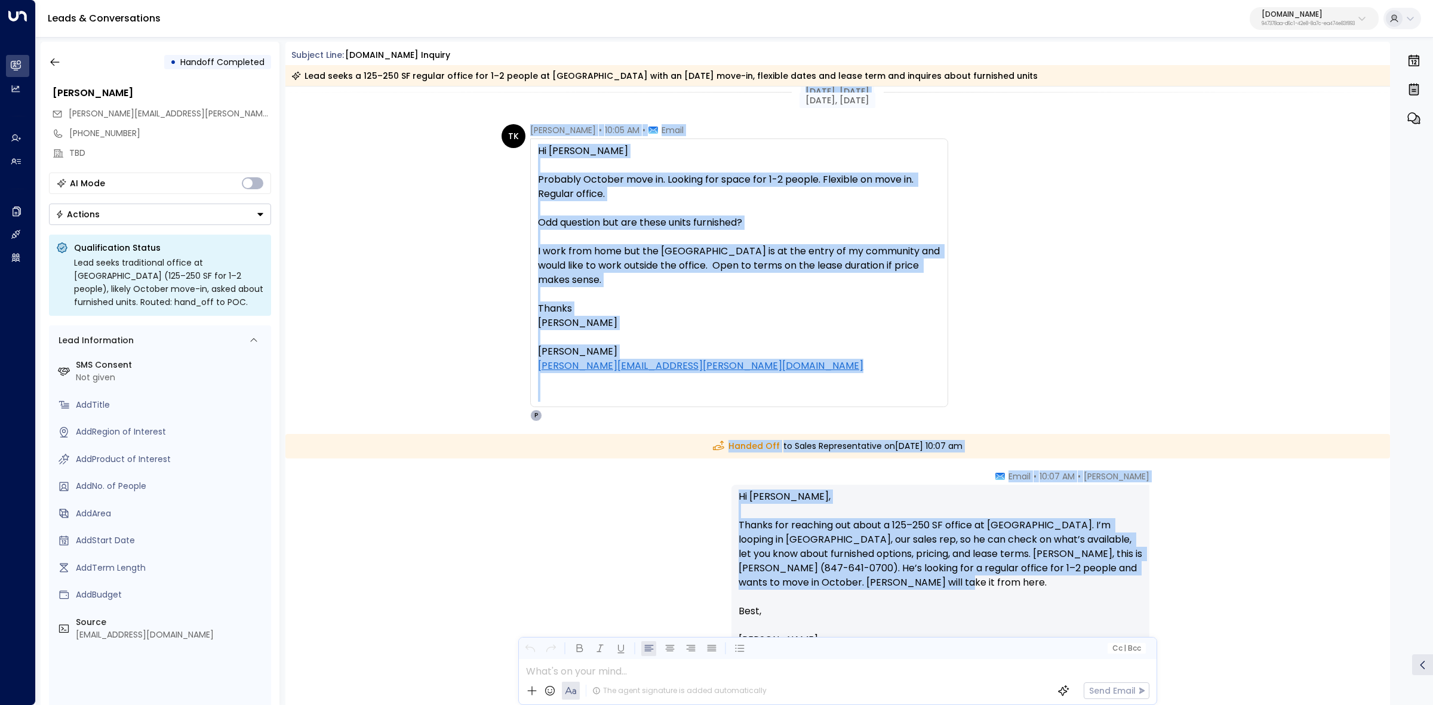
scroll to position [746, 0]
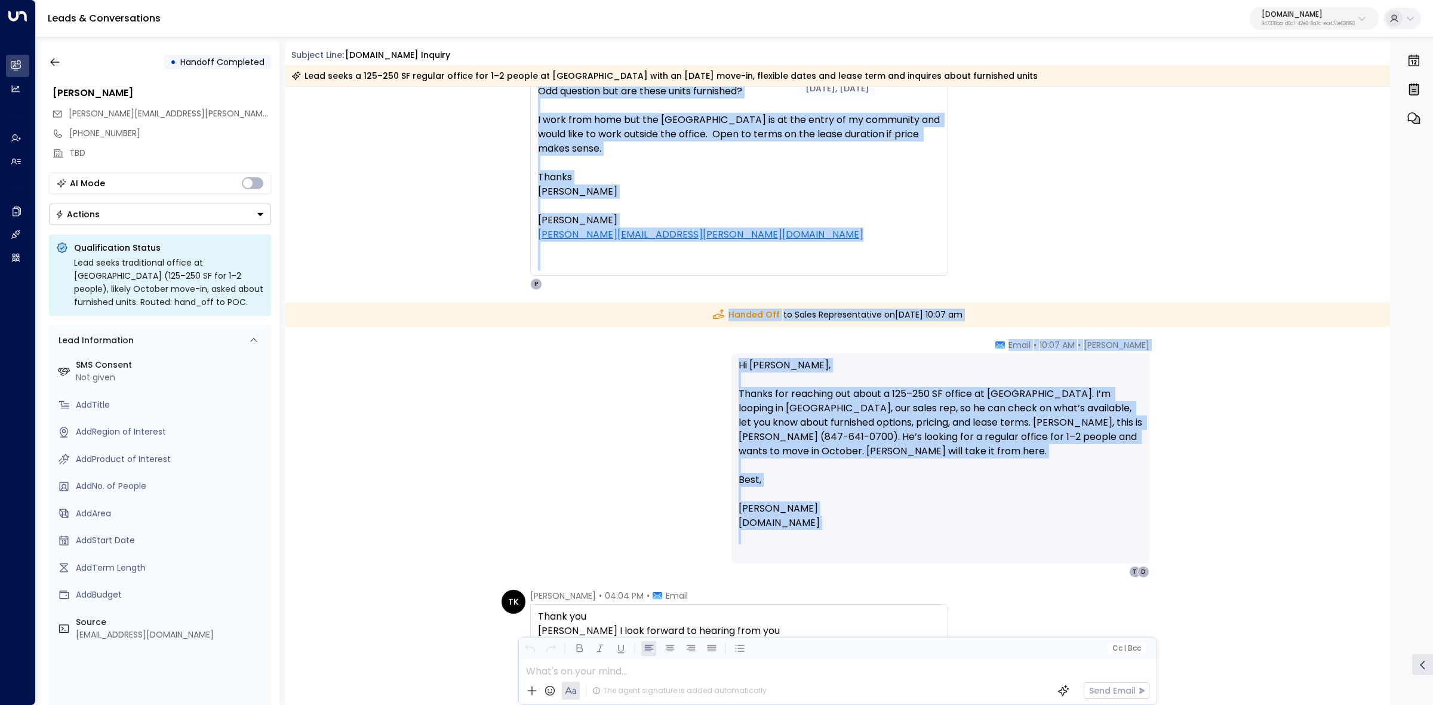
drag, startPoint x: 792, startPoint y: 333, endPoint x: 1056, endPoint y: 552, distance: 342.6
click at [1056, 552] on div "Sep 04, 4 days ago Sep 04, 4 days ago TK Ted Konstantopoulos • 10:05 AM • Email…" at bounding box center [837, 109] width 1105 height 1538
copy div "Sep 04, 4 days ago TK Ted Konstantopoulos • 10:05 AM • Email Hi Peter Probably …"
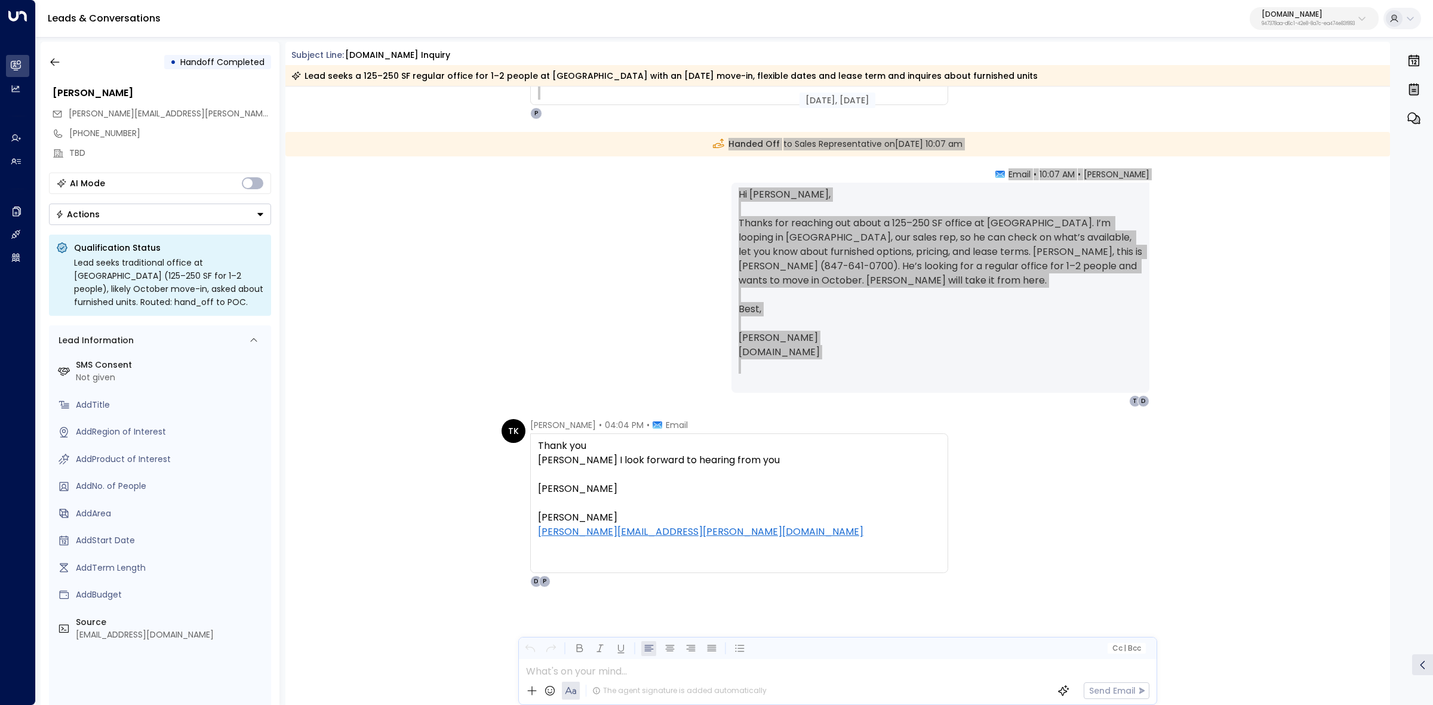
scroll to position [920, 0]
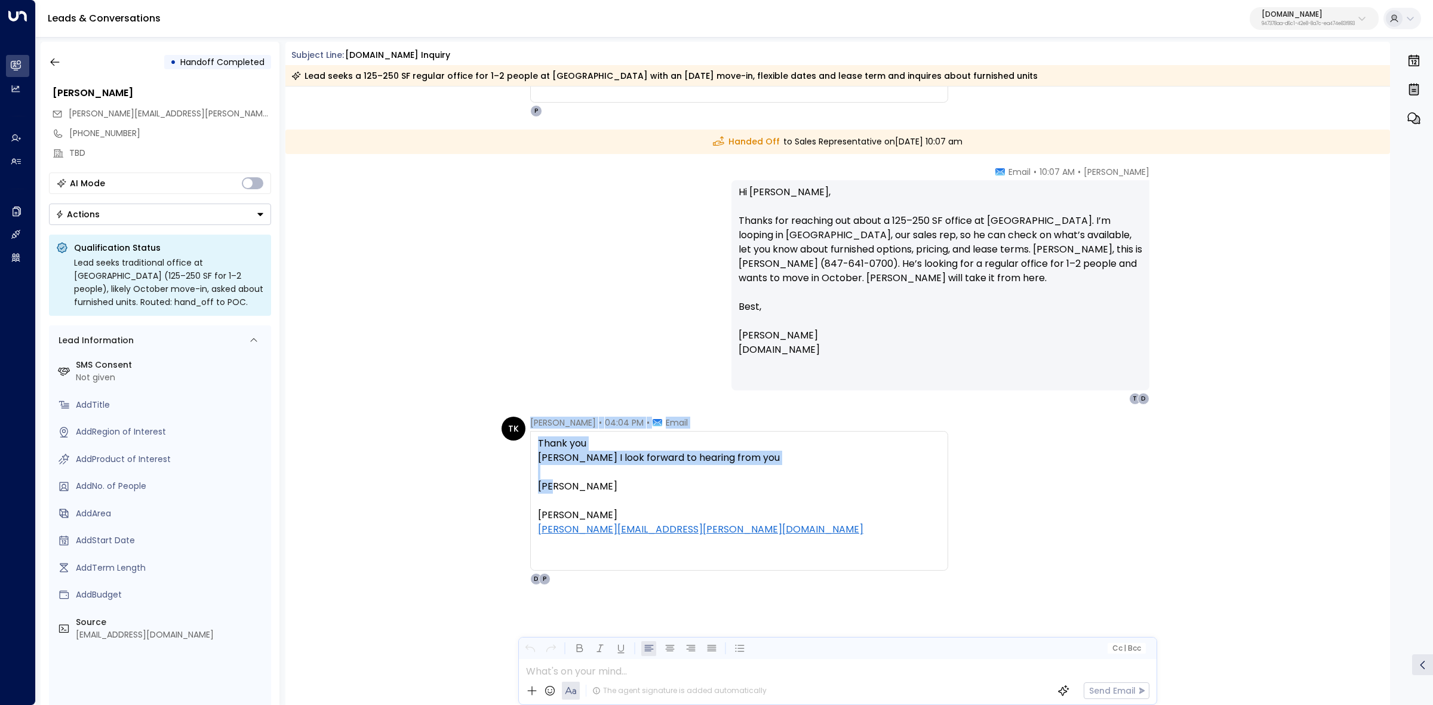
drag, startPoint x: 529, startPoint y: 421, endPoint x: 760, endPoint y: 490, distance: 241.3
click at [760, 490] on div "TK Ted Konstantopoulos • 04:04 PM • Email Thank you Dewayne I look forward to h…" at bounding box center [840, 501] width 677 height 168
copy div "Ted Konstantopoulos • 04:04 PM • Email Thank you Dewayne I look forward to hear…"
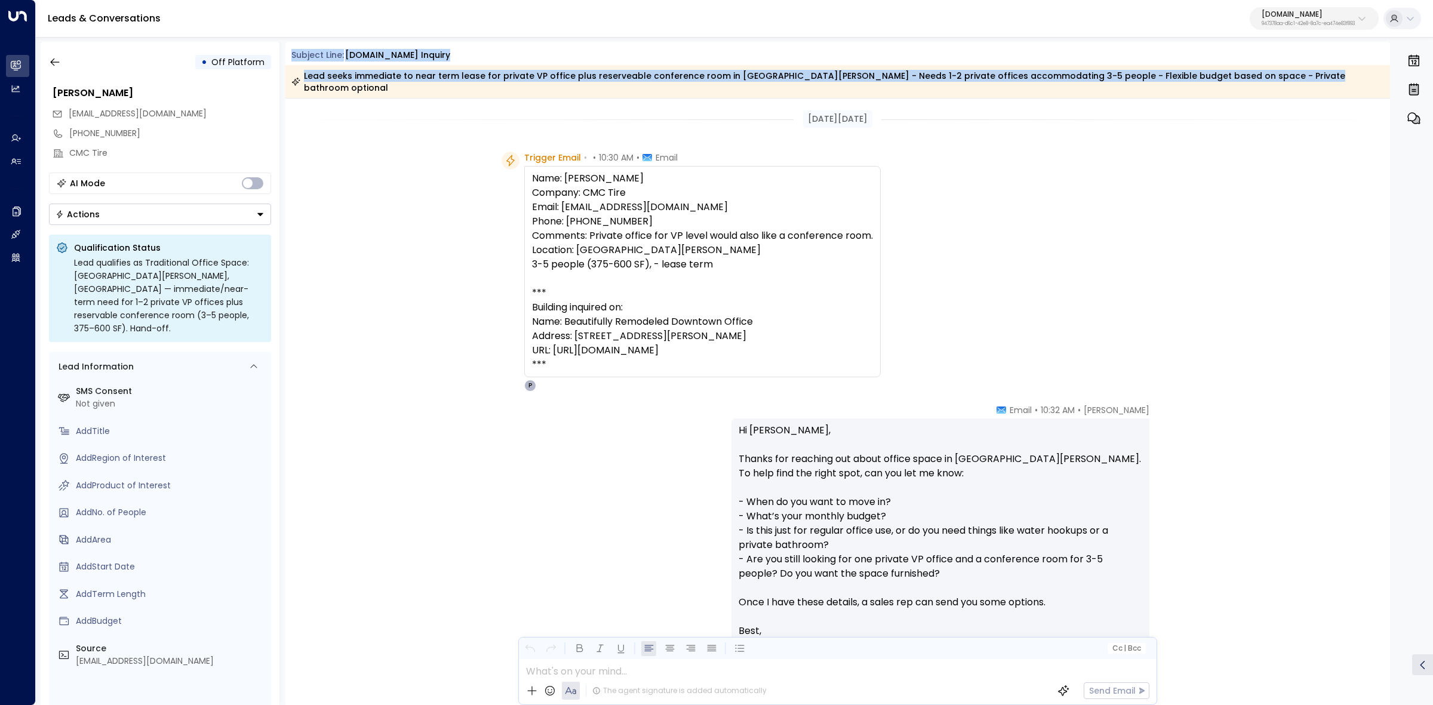
drag, startPoint x: 285, startPoint y: 54, endPoint x: 1283, endPoint y: 85, distance: 998.4
click at [1283, 85] on div "• Off Platform Tiffany Morast TMORAST@CMCTIRES.COM +14358627006 CMC Tire AI Mod…" at bounding box center [737, 373] width 1393 height 663
copy div "Subject Line: OfficeSpace.com Inquiry Lead seeks immediate to near term lease f…"
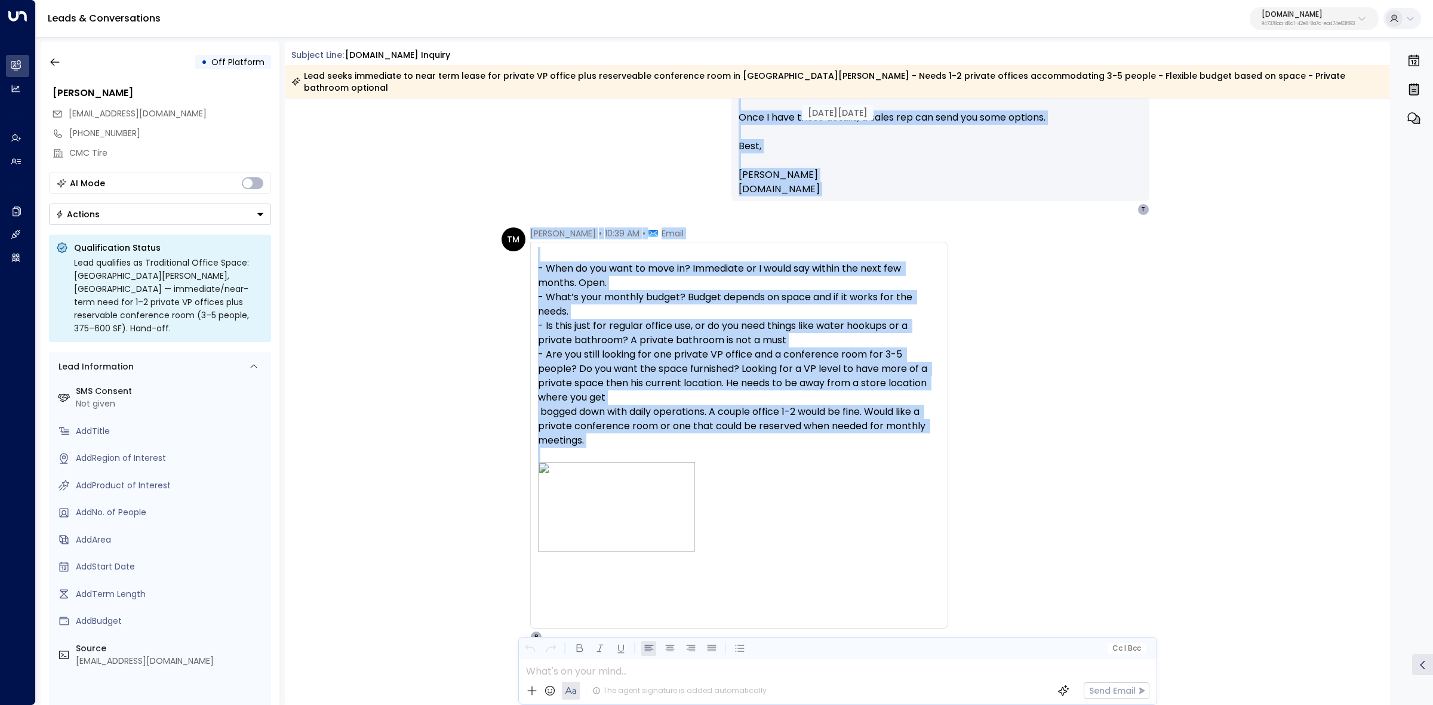
scroll to position [523, 0]
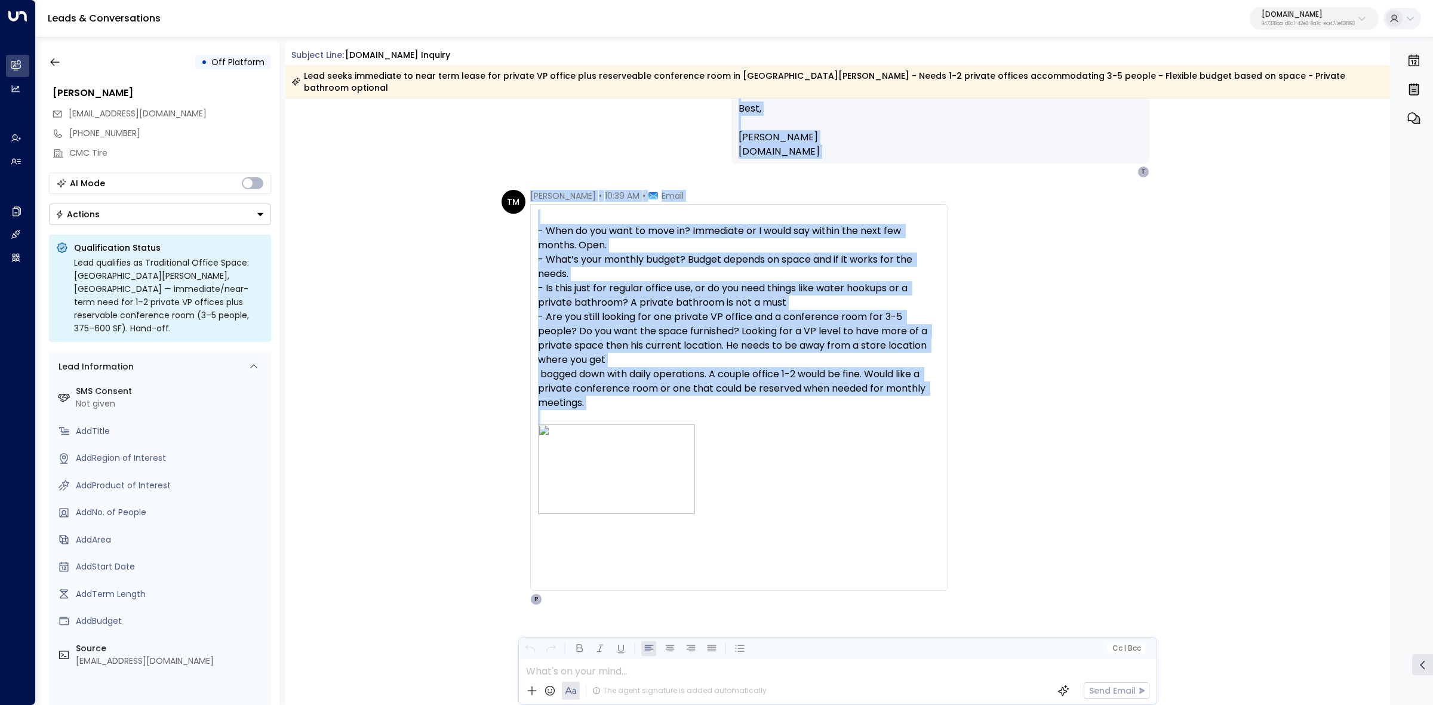
drag, startPoint x: 1001, startPoint y: 319, endPoint x: 904, endPoint y: 506, distance: 210.2
copy div "Email Hi Tiffany, Thanks for reaching out about office space in St George. To h…"
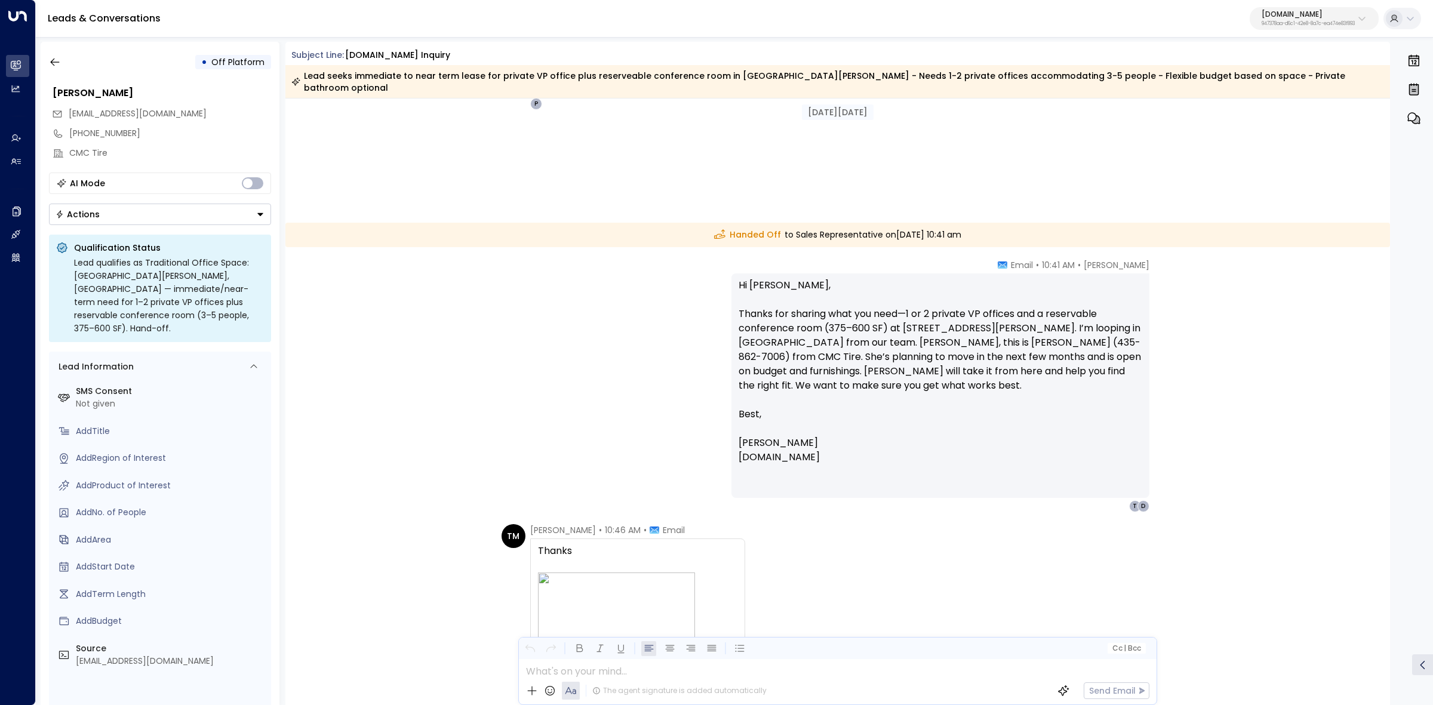
scroll to position [1045, 0]
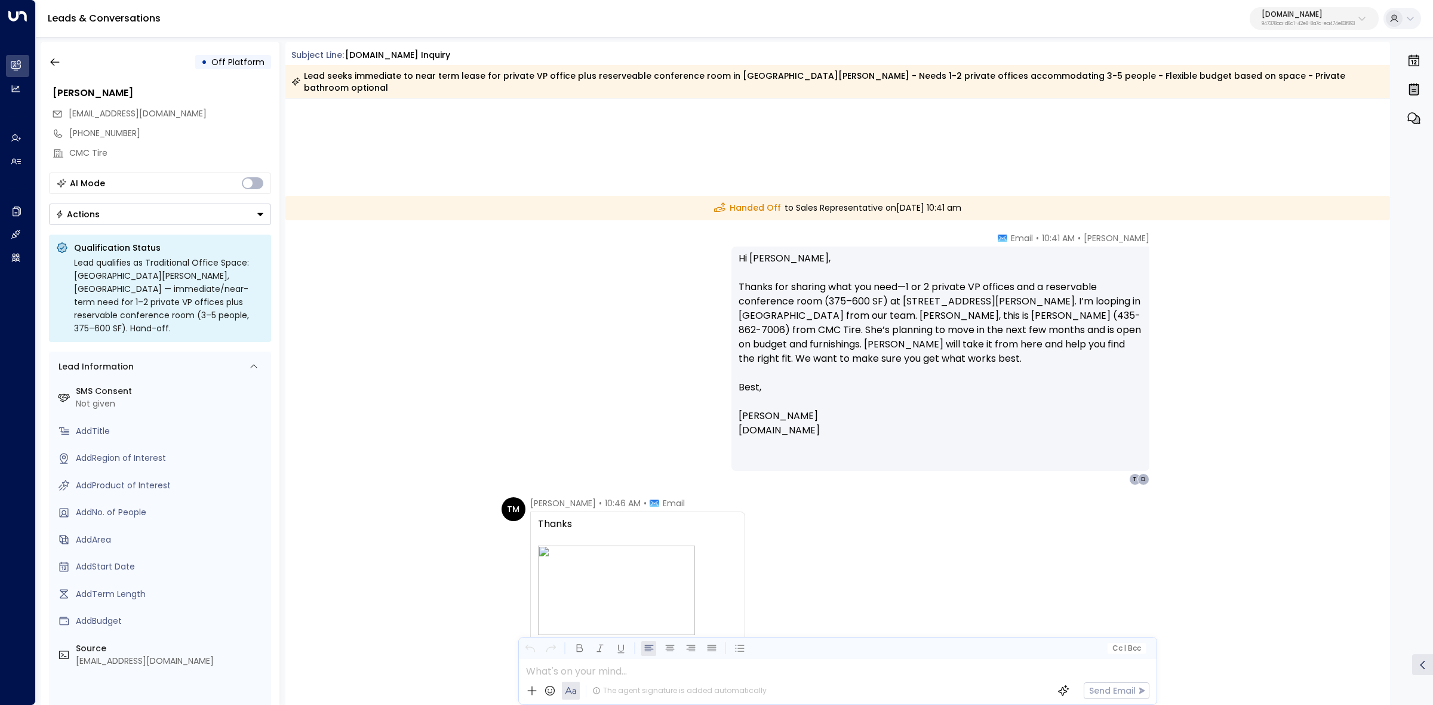
drag, startPoint x: 678, startPoint y: 341, endPoint x: 1027, endPoint y: 520, distance: 392.3
click at [1027, 520] on div "Aug 27, 12 days ago Aug 27, 12 days ago Peter Gibbons • 10:32 AM • Email Hi Tif…" at bounding box center [837, 466] width 1105 height 2827
copy div "Handed Off to Sales Representative on Wednesday, Aug 27 2025 at 10:41 am Peter …"
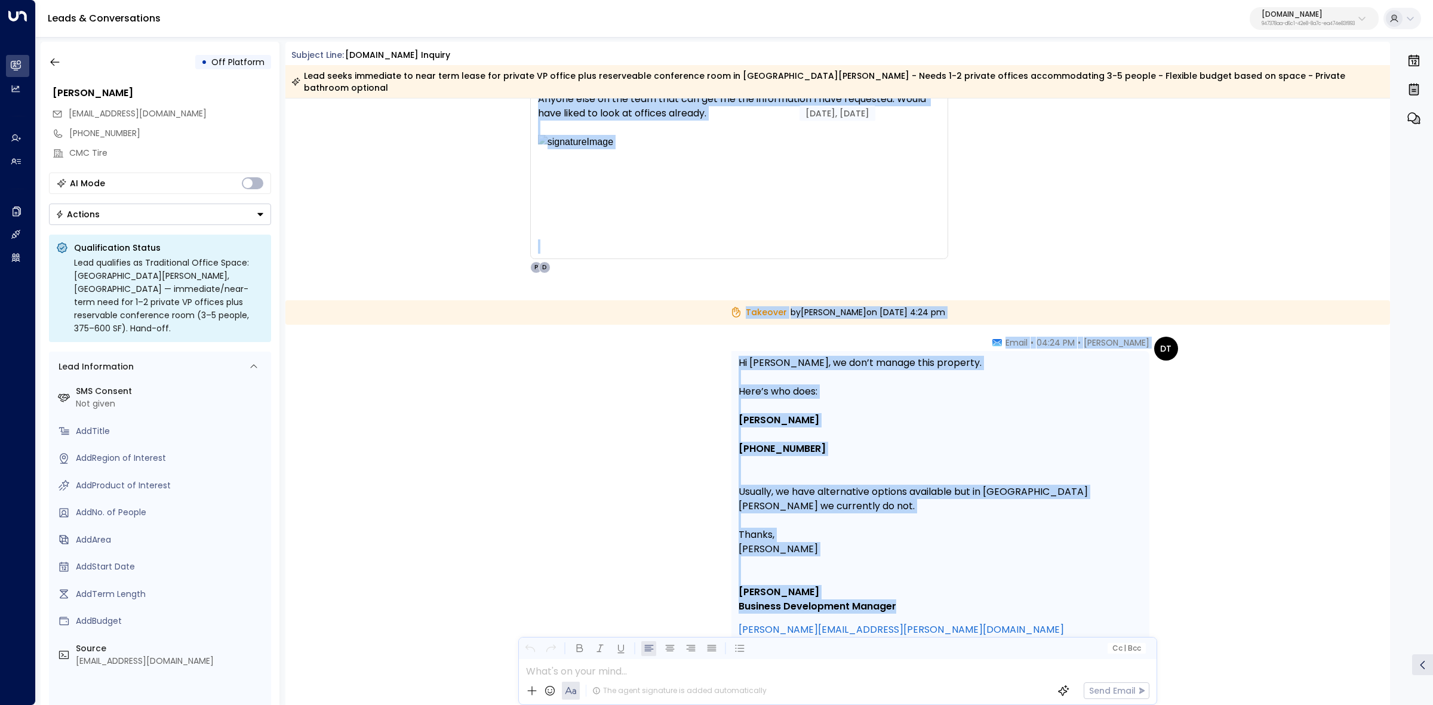
scroll to position [1792, 0]
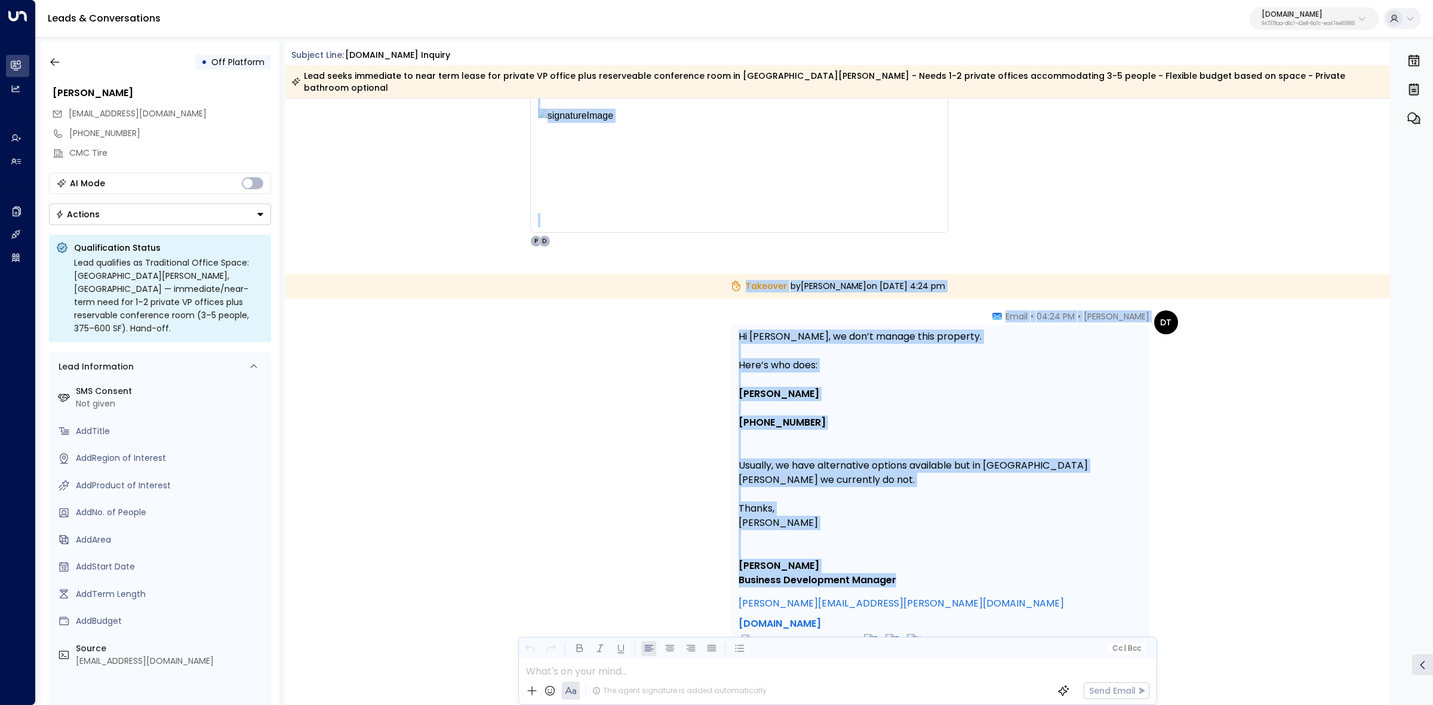
copy div "Sep 04, 4 days ago TM Tiffany Morast • 04:15 PM • Email Anyone else on the team…"
drag, startPoint x: 751, startPoint y: 231, endPoint x: 1022, endPoint y: 560, distance: 426.4
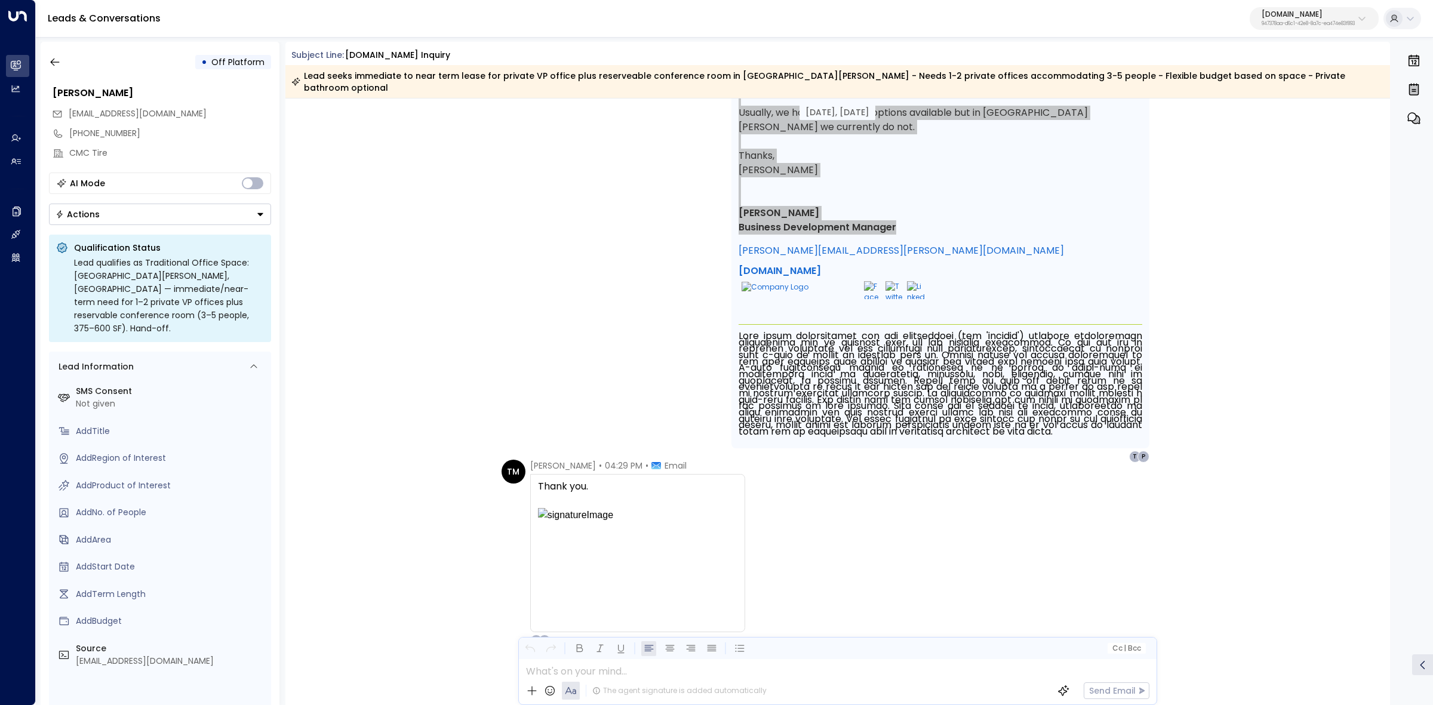
scroll to position [2208, 0]
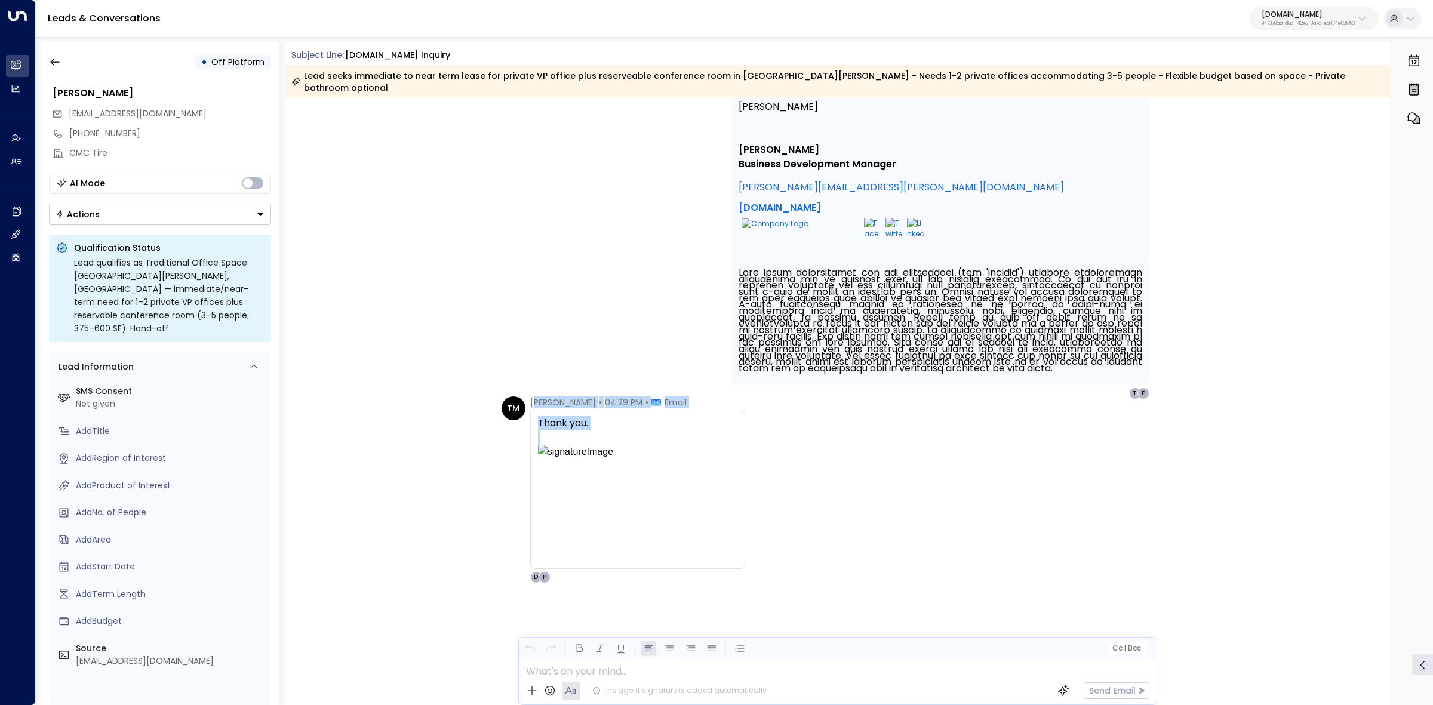
drag, startPoint x: 531, startPoint y: 389, endPoint x: 659, endPoint y: 476, distance: 154.2
click at [659, 476] on div "Tiffany Morast • 04:29 PM • Email Thank you. P D" at bounding box center [637, 490] width 215 height 187
copy div "iffany Morast • 04:29 PM • Email Thank you."
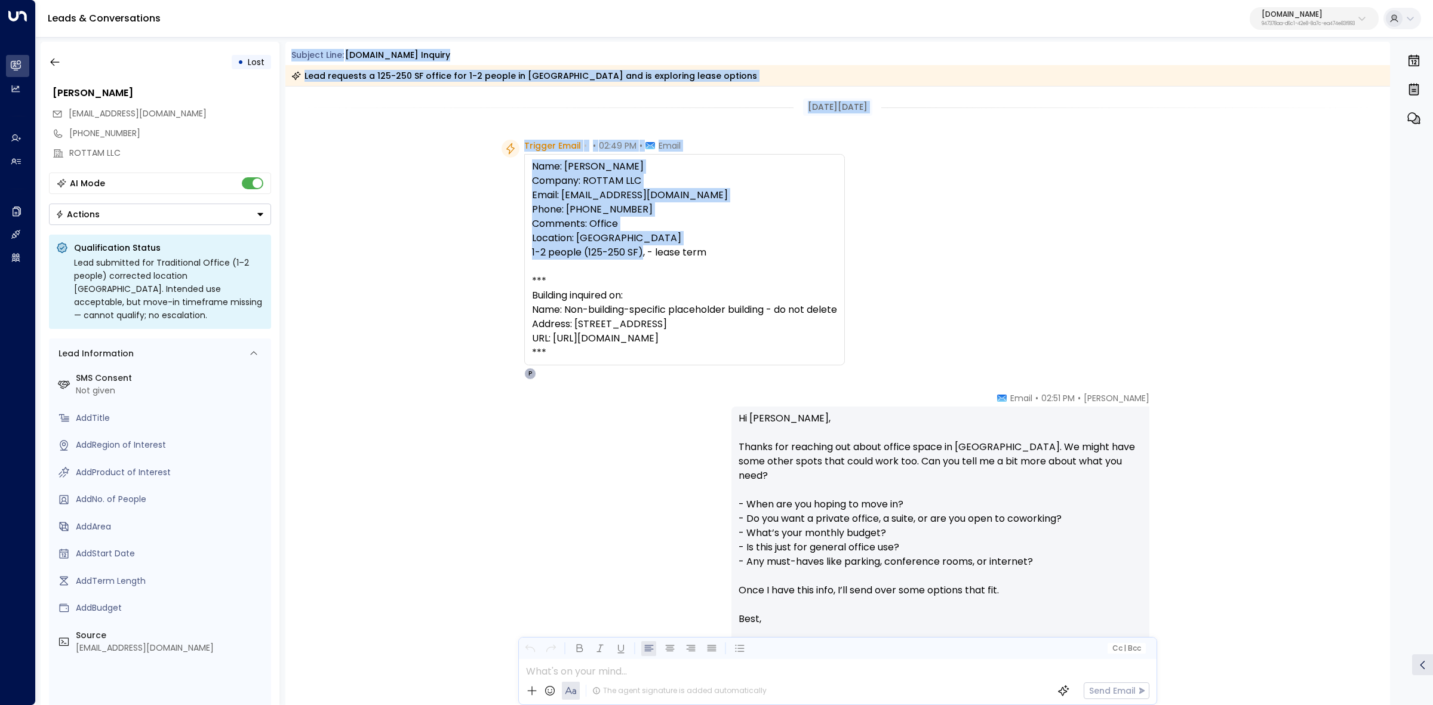
drag, startPoint x: 293, startPoint y: 52, endPoint x: 920, endPoint y: 258, distance: 660.6
click at [920, 258] on div "Subject Line: OfficeSpace.com Inquiry Lead requests a 125-250 SF office for 1-2…" at bounding box center [837, 373] width 1105 height 663
copy div "Subject Line: OfficeSpace.com Inquiry Lead requests a 125-250 SF office for 1-2…"
drag, startPoint x: 727, startPoint y: 315, endPoint x: 520, endPoint y: 149, distance: 264.7
click at [520, 149] on div "Trigger Email • • 02:49 PM • Email Name: BERYL OKWEN Company: ROTTAM LLC Email:…" at bounding box center [673, 260] width 343 height 240
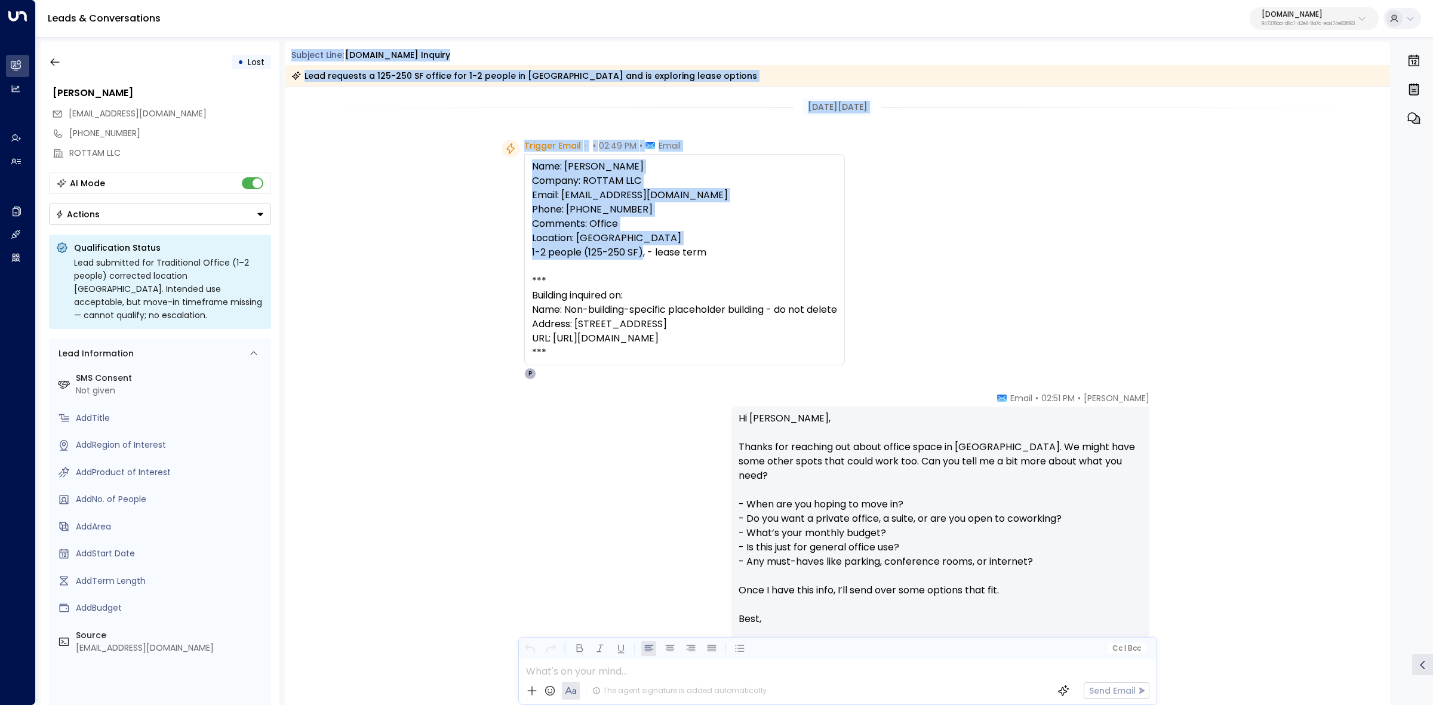
copy div "Trigger Email • • 02:49 PM • Email Name: BERYL OKWEN Company: ROTTAM LLC Email:…"
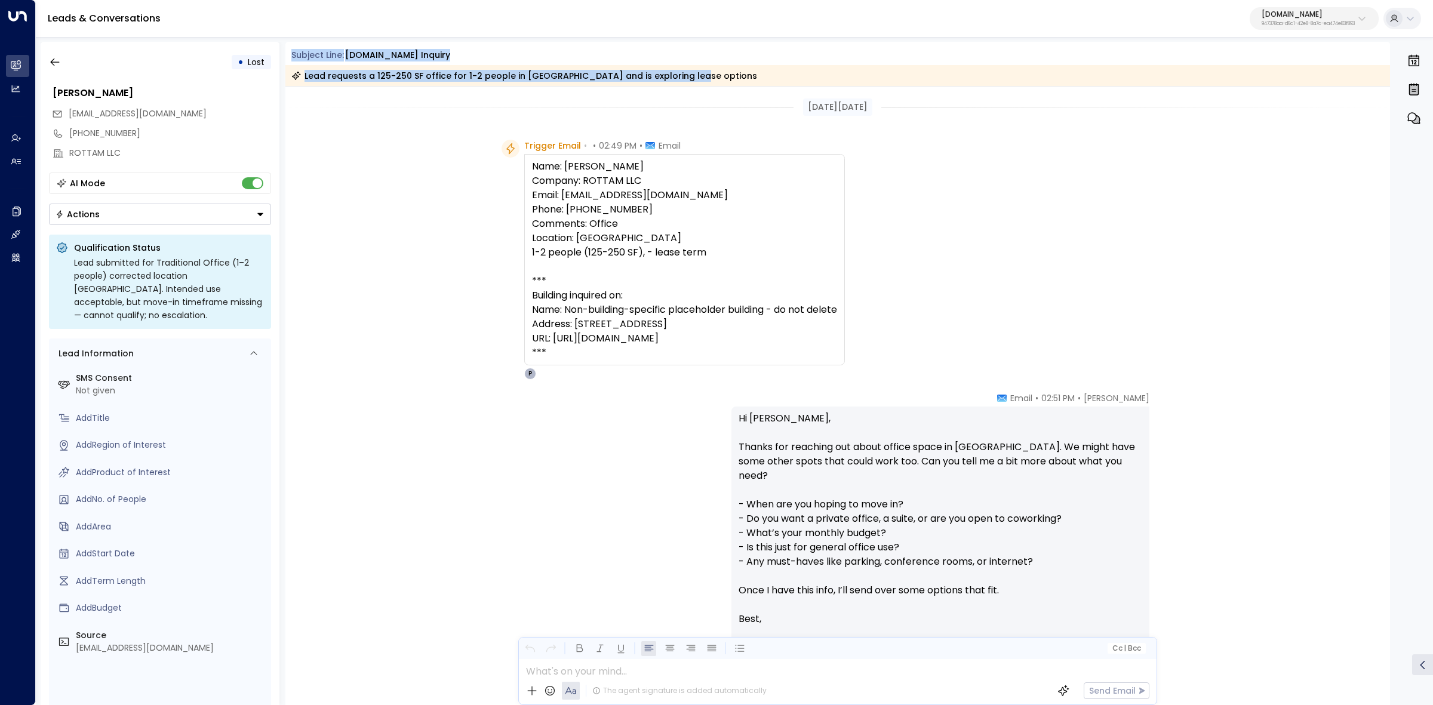
drag, startPoint x: 291, startPoint y: 55, endPoint x: 766, endPoint y: 81, distance: 476.1
click at [766, 81] on div "Subject Line: OfficeSpace.com Inquiry Lead requests a 125-250 SF office for 1-2…" at bounding box center [837, 67] width 1105 height 37
copy div "Subject Line: OfficeSpace.com Inquiry Lead requests a 125-250 SF office for 1-2…"
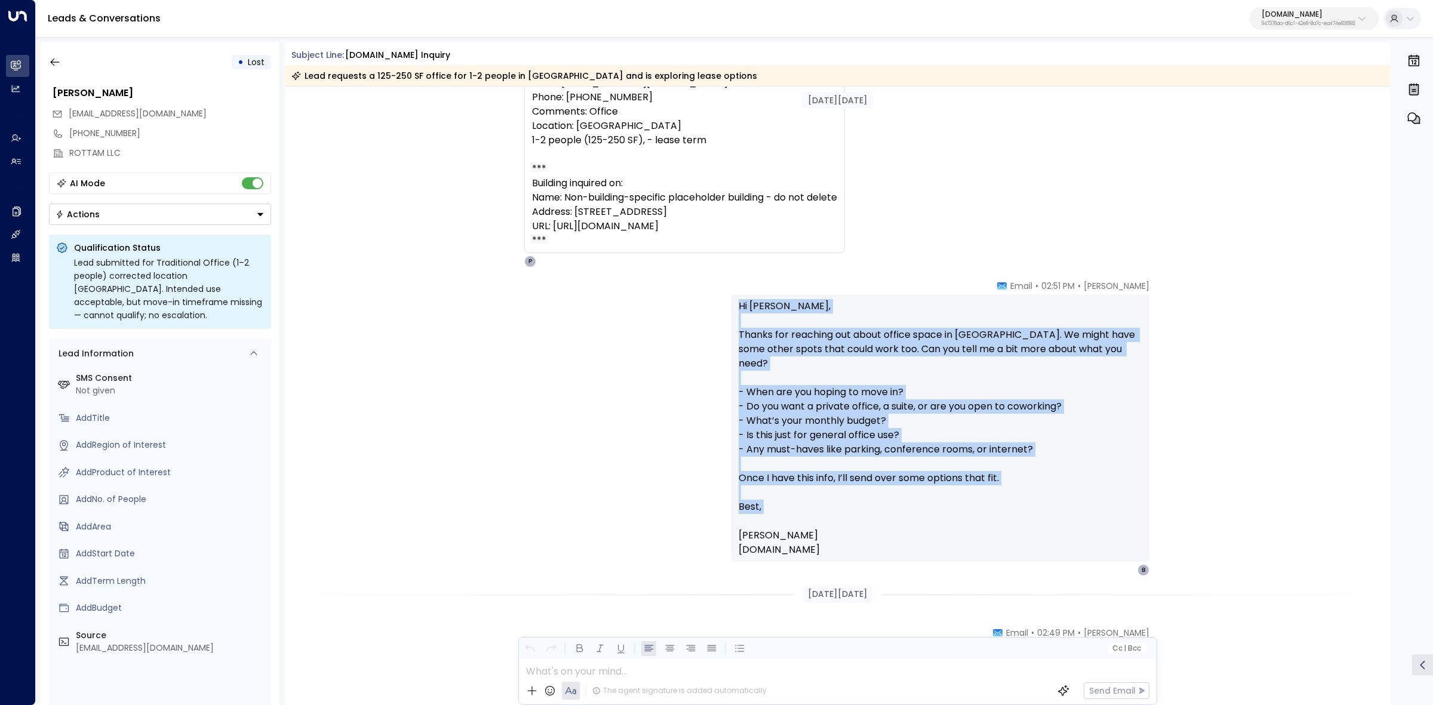
drag, startPoint x: 988, startPoint y: 398, endPoint x: 1025, endPoint y: 371, distance: 45.8
click at [1106, 464] on div "Peter Gibbons • 02:51 PM • Email Hi Beryl, Thanks for reaching out about office…" at bounding box center [941, 428] width 418 height 296
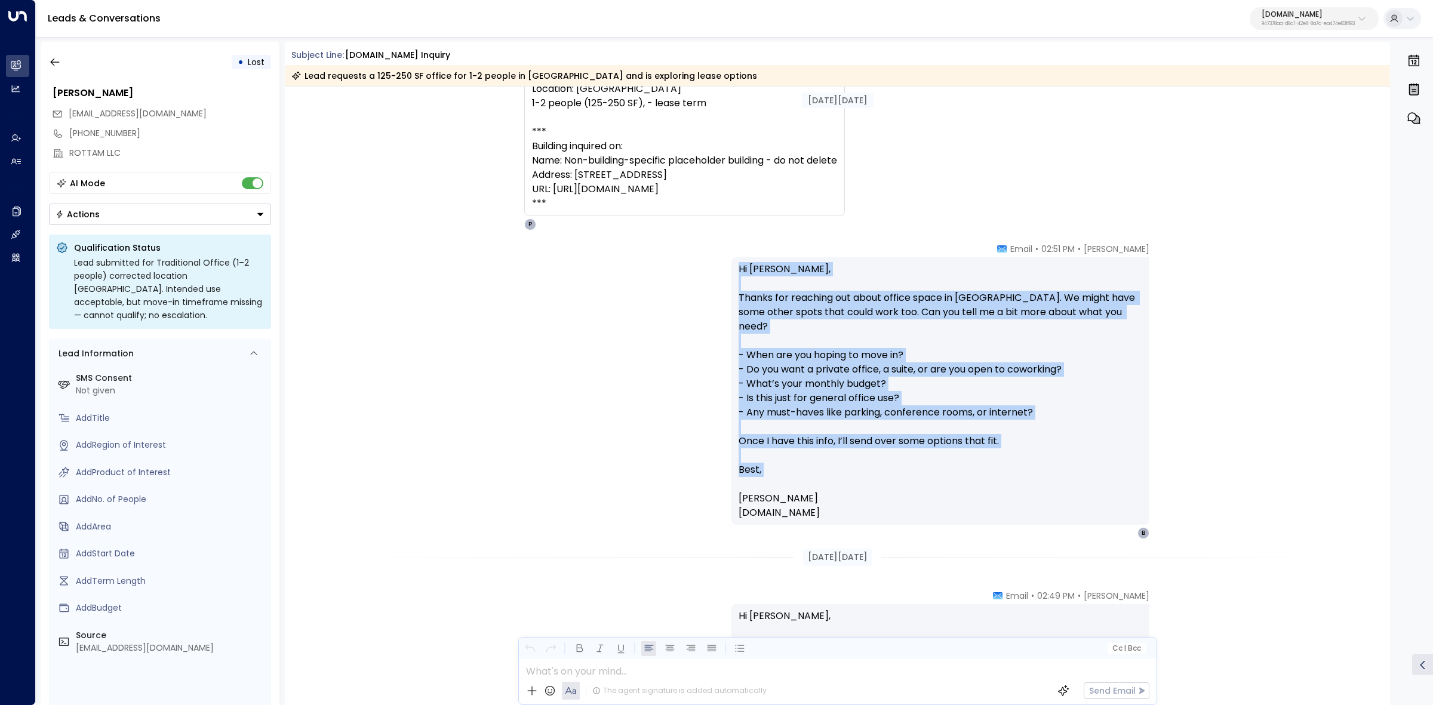
drag, startPoint x: 1022, startPoint y: 365, endPoint x: 1016, endPoint y: 351, distance: 15.5
click at [1022, 364] on p "Hi Beryl, Thanks for reaching out about office space in Denver. We might have s…" at bounding box center [941, 391] width 404 height 258
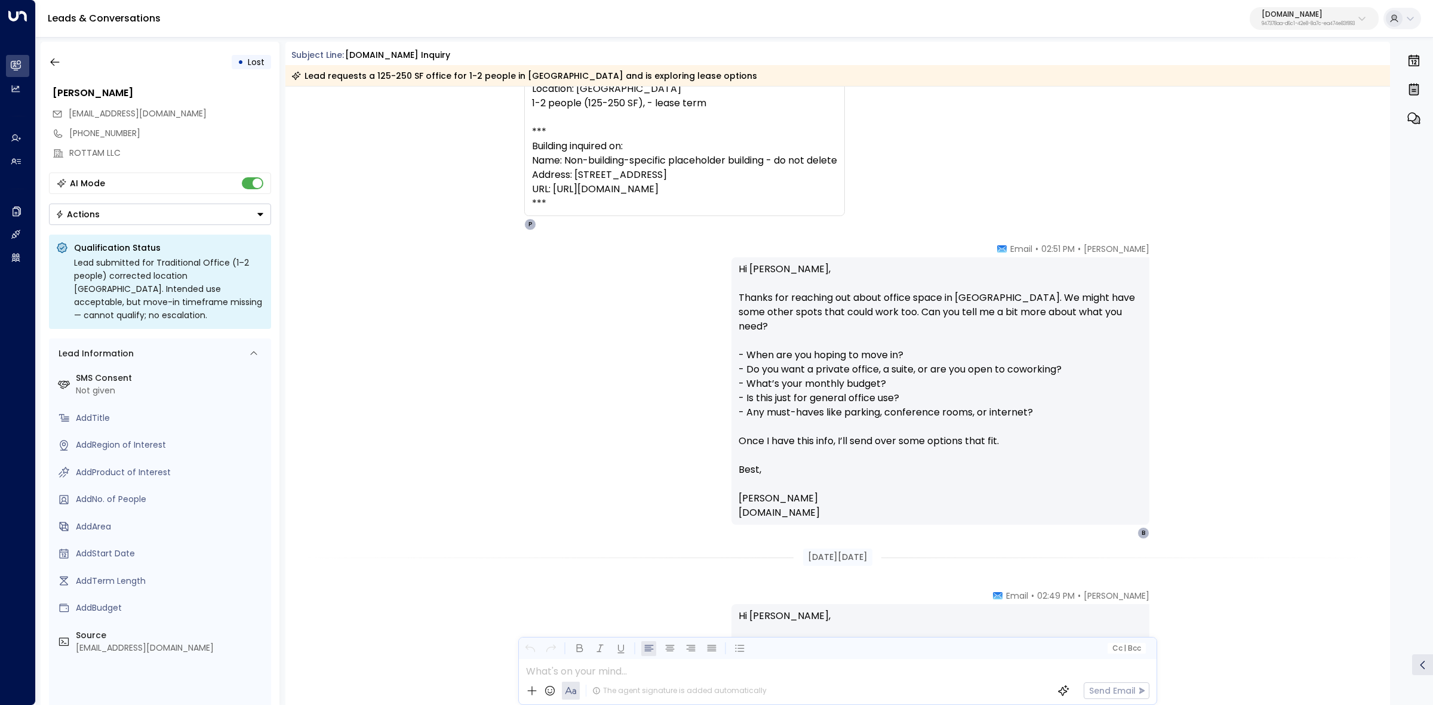
click at [739, 271] on p "Hi Beryl, Thanks for reaching out about office space in Denver. We might have s…" at bounding box center [941, 391] width 404 height 258
drag, startPoint x: 736, startPoint y: 269, endPoint x: 948, endPoint y: 502, distance: 314.5
click at [948, 502] on p "Hi Beryl, Thanks for reaching out about office space in Denver. We might have s…" at bounding box center [941, 391] width 404 height 258
copy p "Hi Beryl, Thanks for reaching out about office space in Denver. We might have s…"
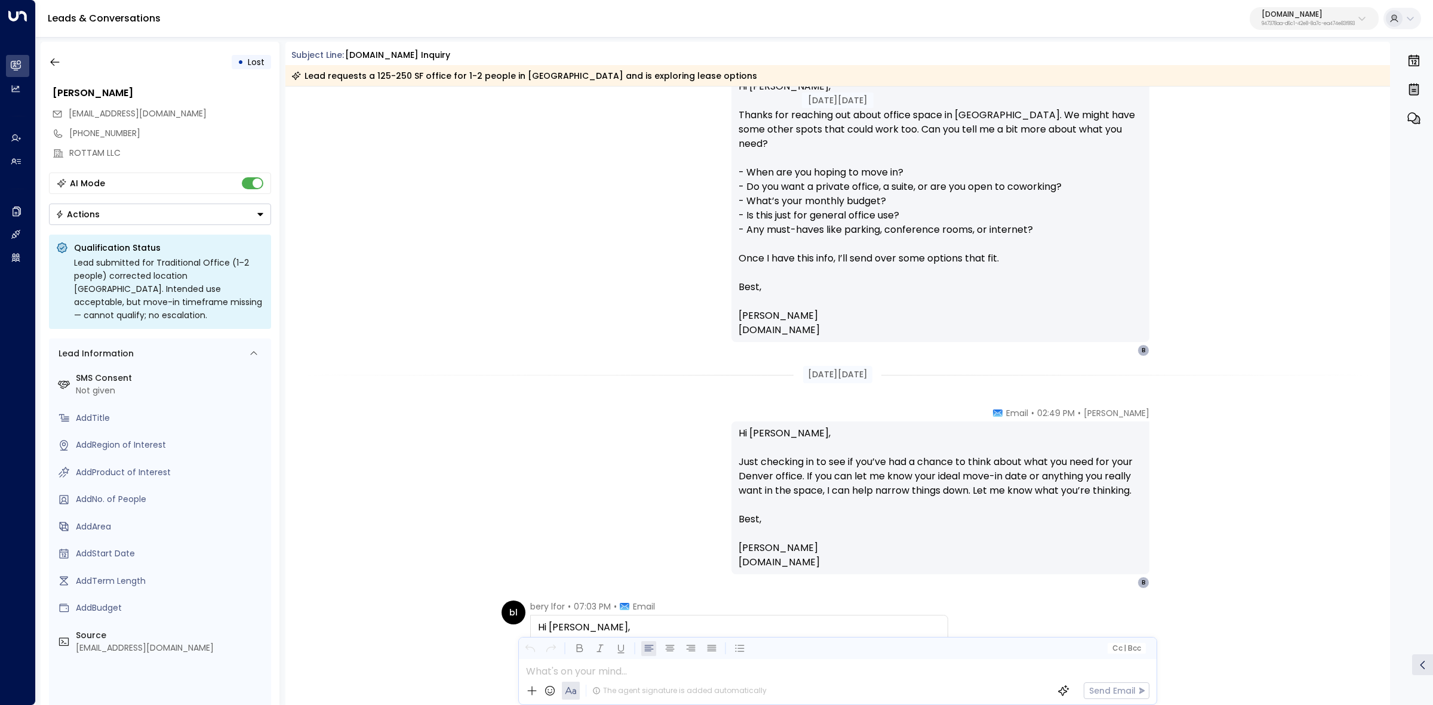
scroll to position [373, 0]
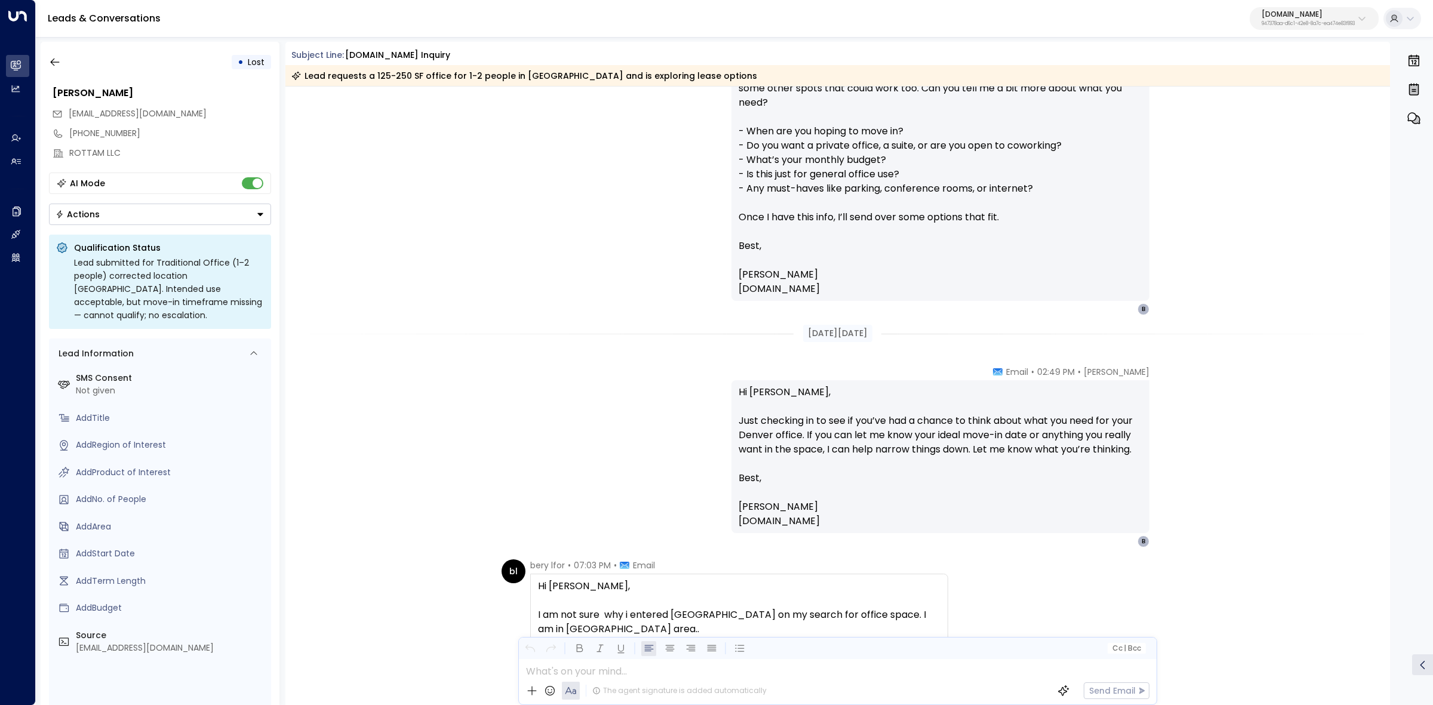
drag, startPoint x: 797, startPoint y: 336, endPoint x: 970, endPoint y: 530, distance: 260.6
copy div "Aug 27, 12 days ago Peter Gibbons • 02:49 PM • Email Hi Beryl, Just checking in…"
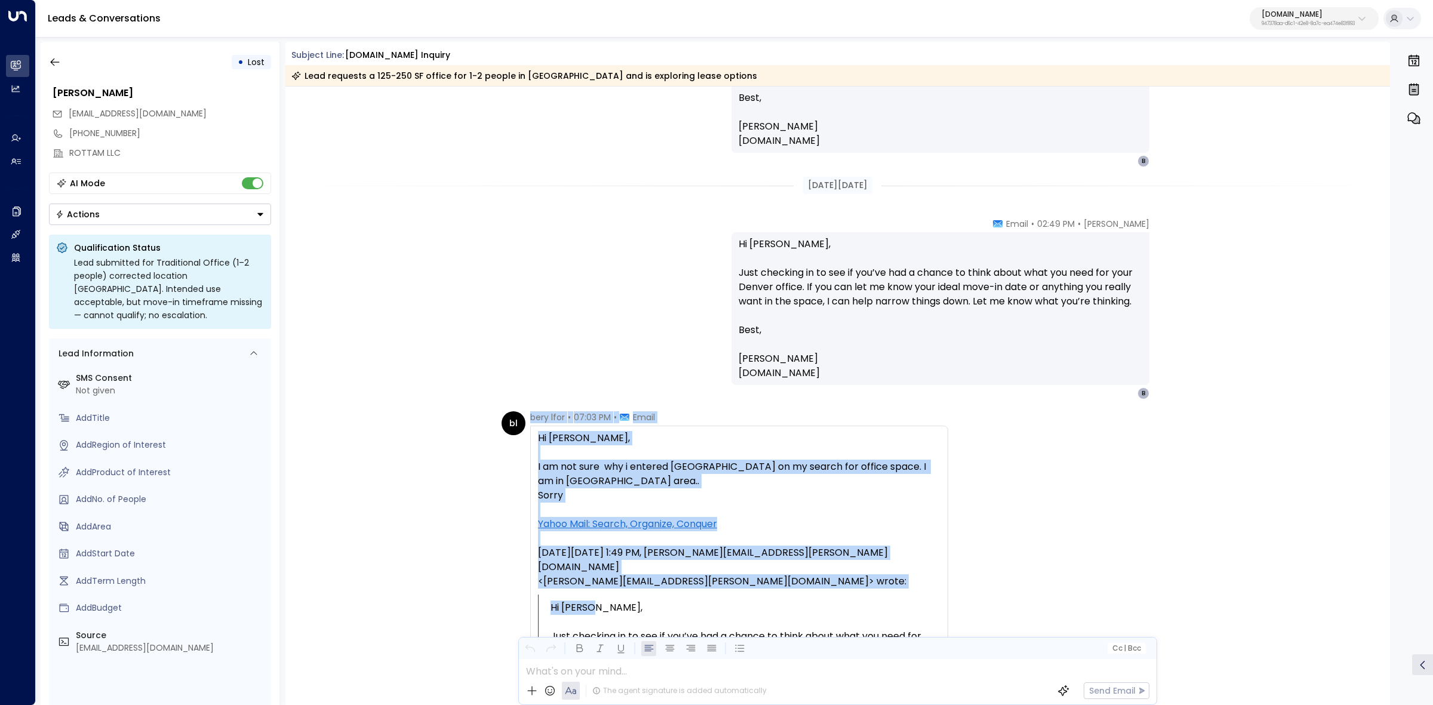
scroll to position [523, 0]
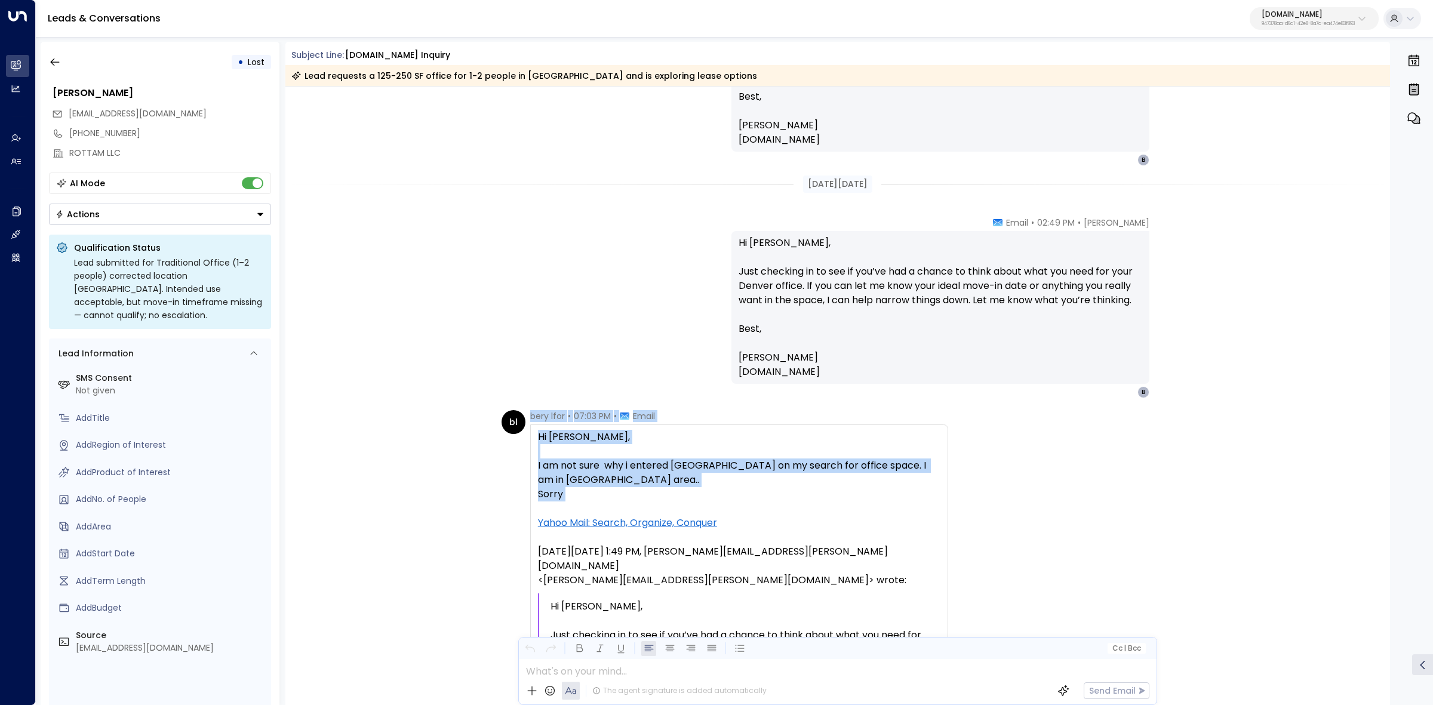
drag, startPoint x: 527, startPoint y: 487, endPoint x: 889, endPoint y: 508, distance: 362.5
click at [889, 508] on div "bl bery lfor • 07:03 PM • Email Hi Peter, I am not sure why i entered Denver on…" at bounding box center [725, 606] width 447 height 393
copy div "bery lfor • 07:03 PM • Email Hi Peter, I am not sure why i entered Denver on my…"
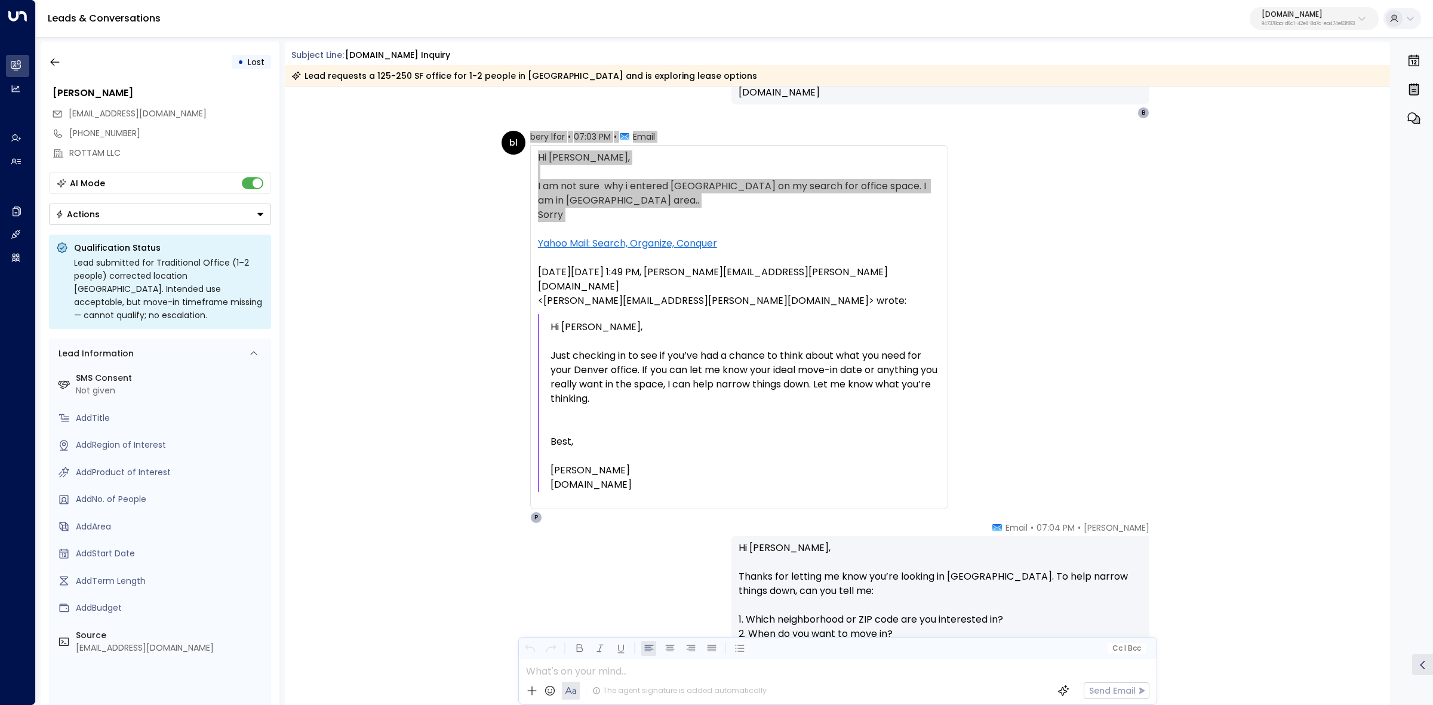
scroll to position [821, 0]
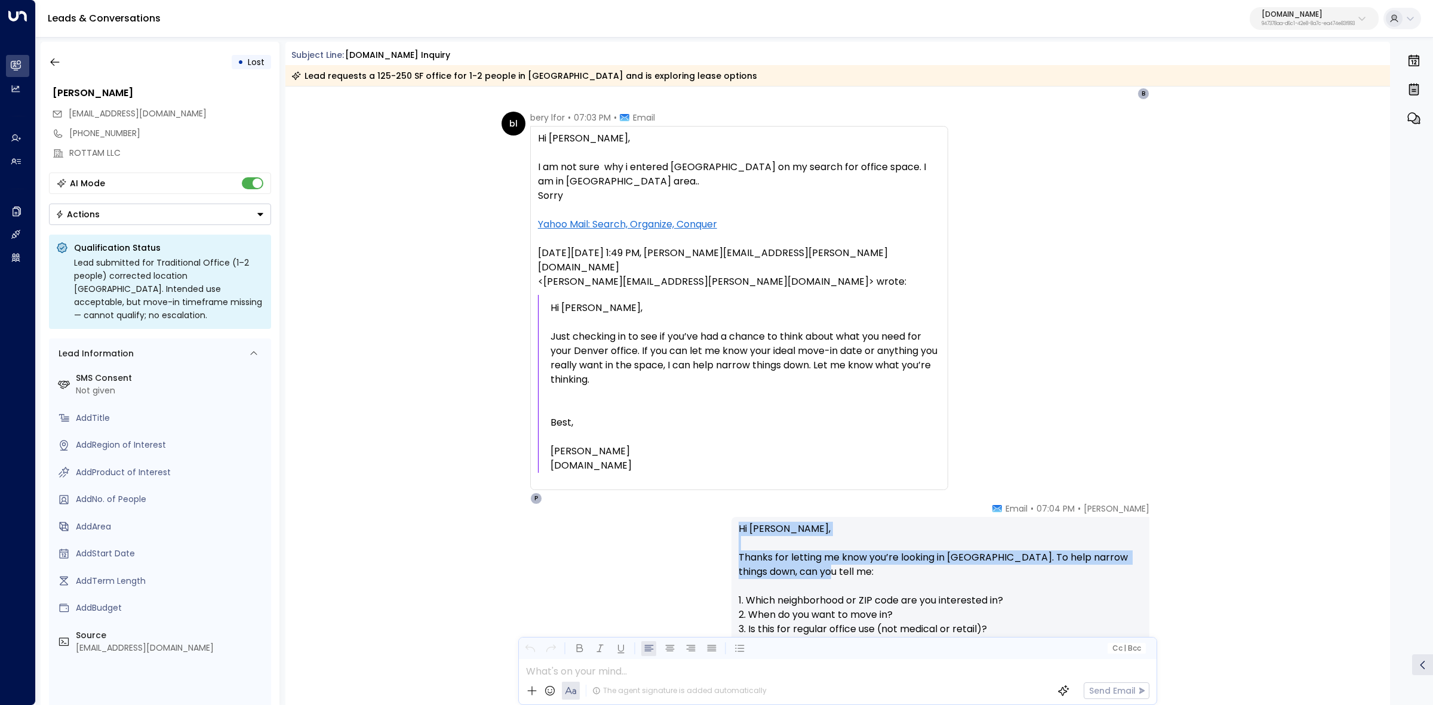
drag, startPoint x: 947, startPoint y: 505, endPoint x: 1084, endPoint y: 572, distance: 152.5
click at [1084, 578] on div "Peter Gibbons • 07:04 PM • Email Hi Beryl, Thanks for letting me know you’re lo…" at bounding box center [941, 658] width 418 height 311
click at [1084, 571] on p "Hi Beryl, Thanks for letting me know you’re looking in Chicago. To help narrow …" at bounding box center [941, 658] width 404 height 272
click at [772, 542] on p "Hi Beryl, Thanks for letting me know you’re looking in Chicago. To help narrow …" at bounding box center [941, 658] width 404 height 272
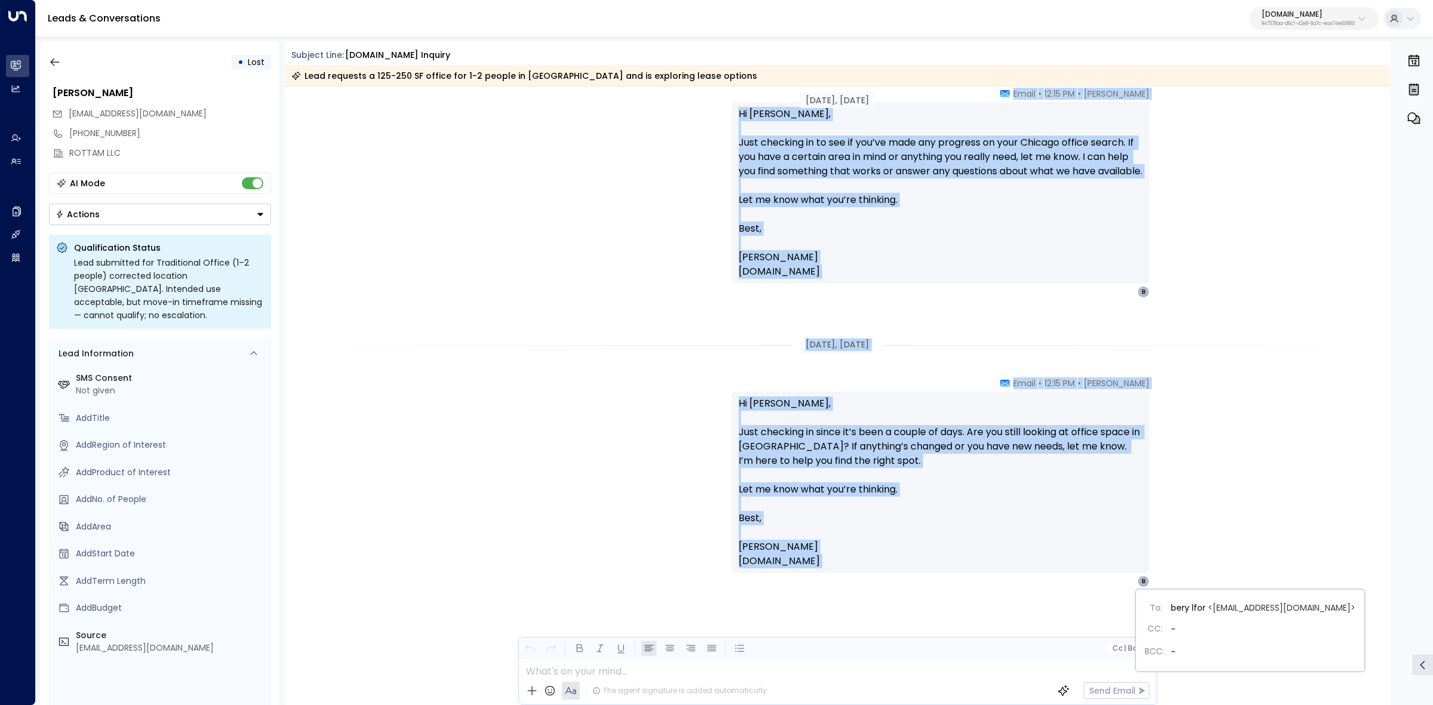
scroll to position [1874, 0]
drag, startPoint x: 735, startPoint y: 526, endPoint x: 1141, endPoint y: 583, distance: 410.2
copy div "Peter Gibbons • 12:45 PM • Email Hi Beryl, Just checking in to see if you’ve ha…"
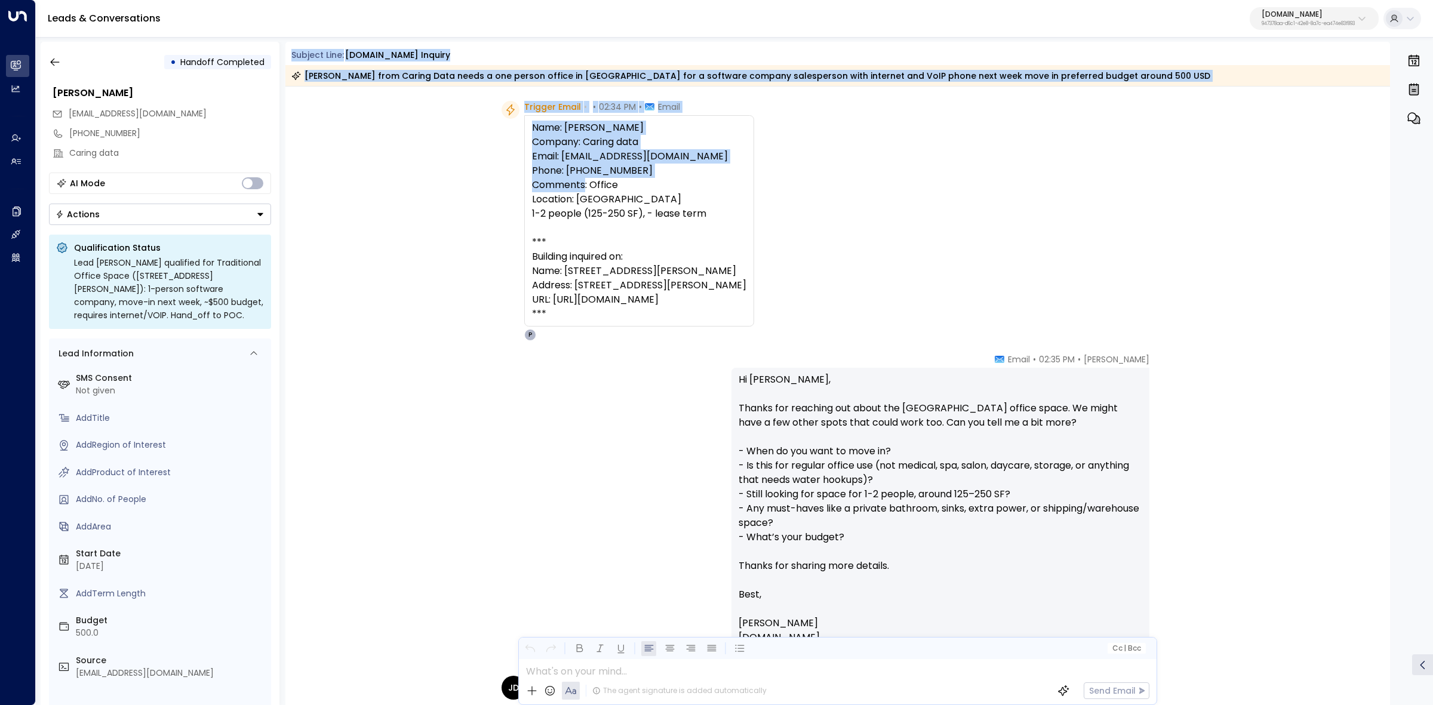
scroll to position [75, 0]
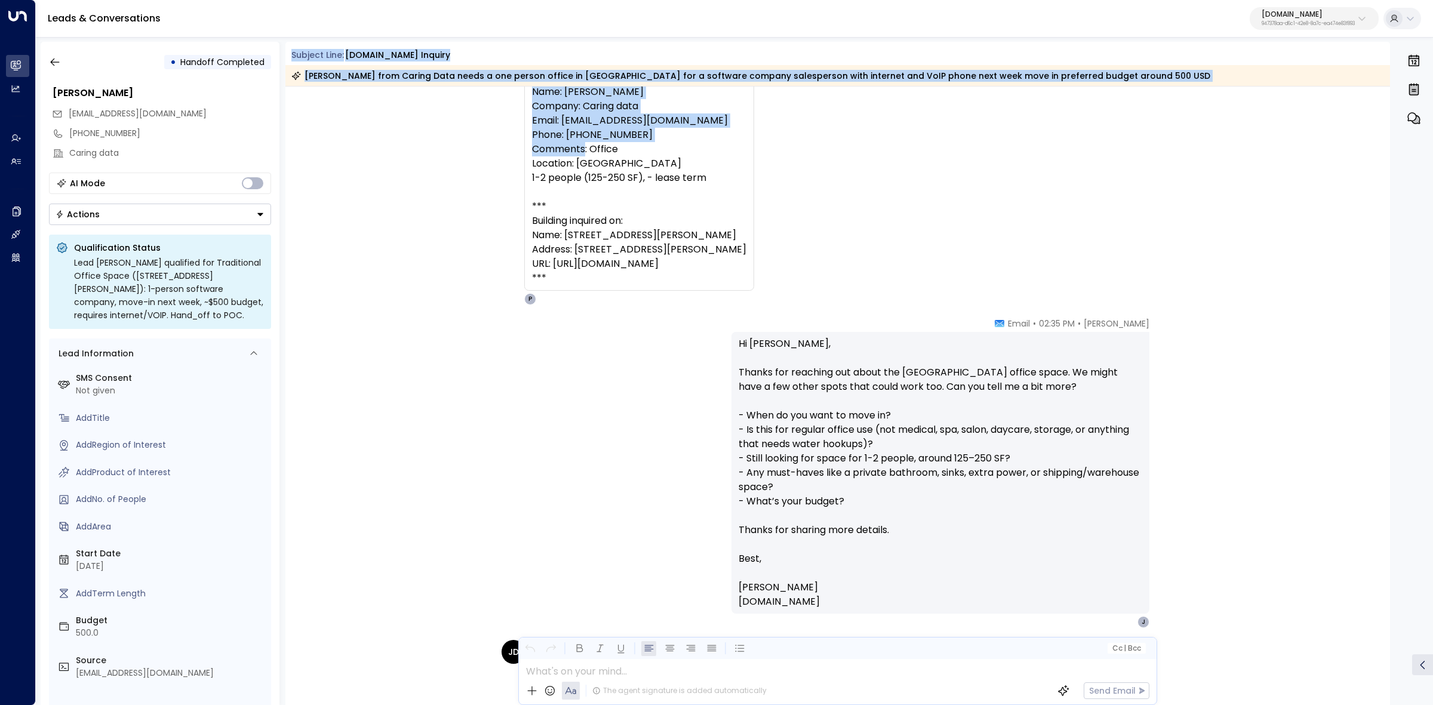
drag, startPoint x: 290, startPoint y: 55, endPoint x: 763, endPoint y: 279, distance: 522.8
click at [763, 279] on div "Subject Line: [DOMAIN_NAME] Inquiry [PERSON_NAME] from Caring Data needs a one …" at bounding box center [837, 373] width 1105 height 663
copy div "Subject Line: [DOMAIN_NAME] Inquiry [PERSON_NAME] from Caring Data needs a one …"
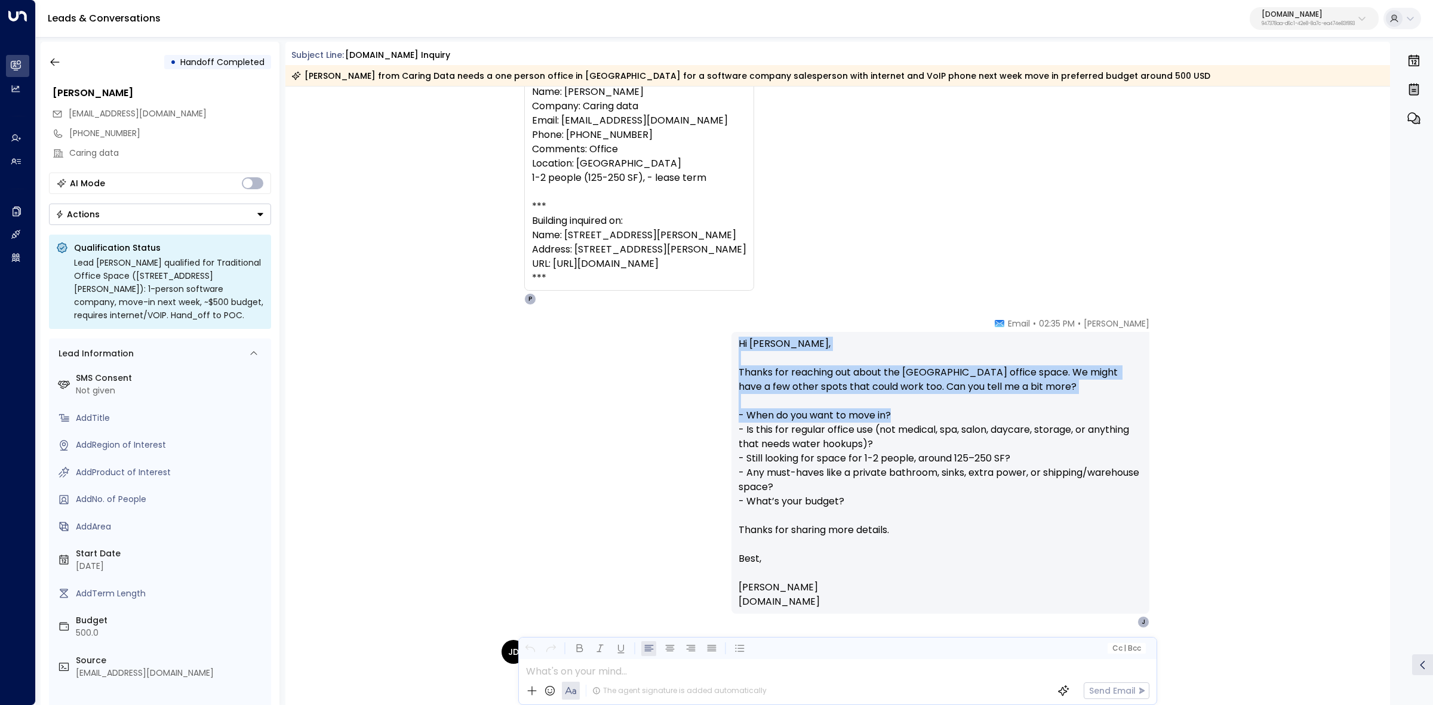
drag, startPoint x: 982, startPoint y: 321, endPoint x: 1079, endPoint y: 409, distance: 130.6
click at [1111, 417] on div "[PERSON_NAME] • 02:35 PM • Email Hi [PERSON_NAME], Thanks for reaching out abou…" at bounding box center [941, 473] width 418 height 311
click at [1022, 374] on p "Hi John, Thanks for reaching out about the Garden Grove office space. We might …" at bounding box center [941, 473] width 404 height 272
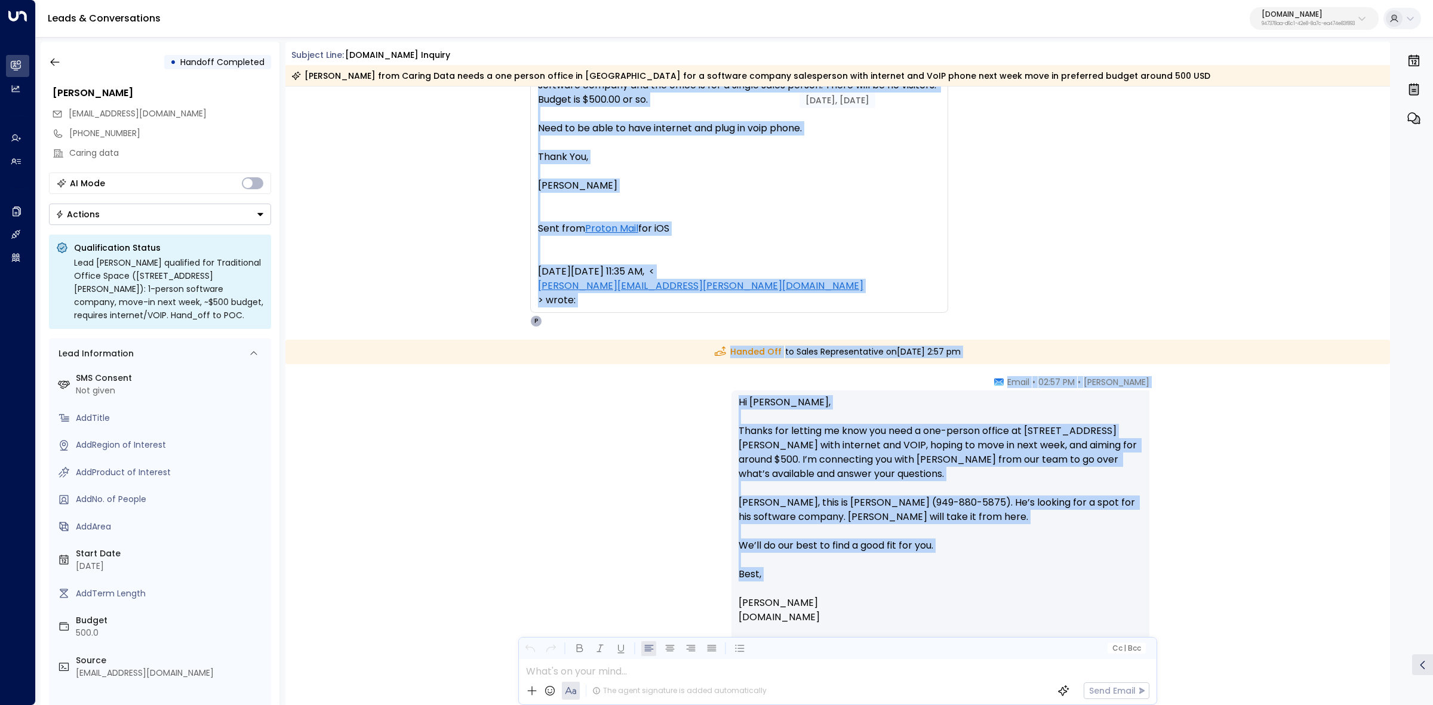
scroll to position [746, 0]
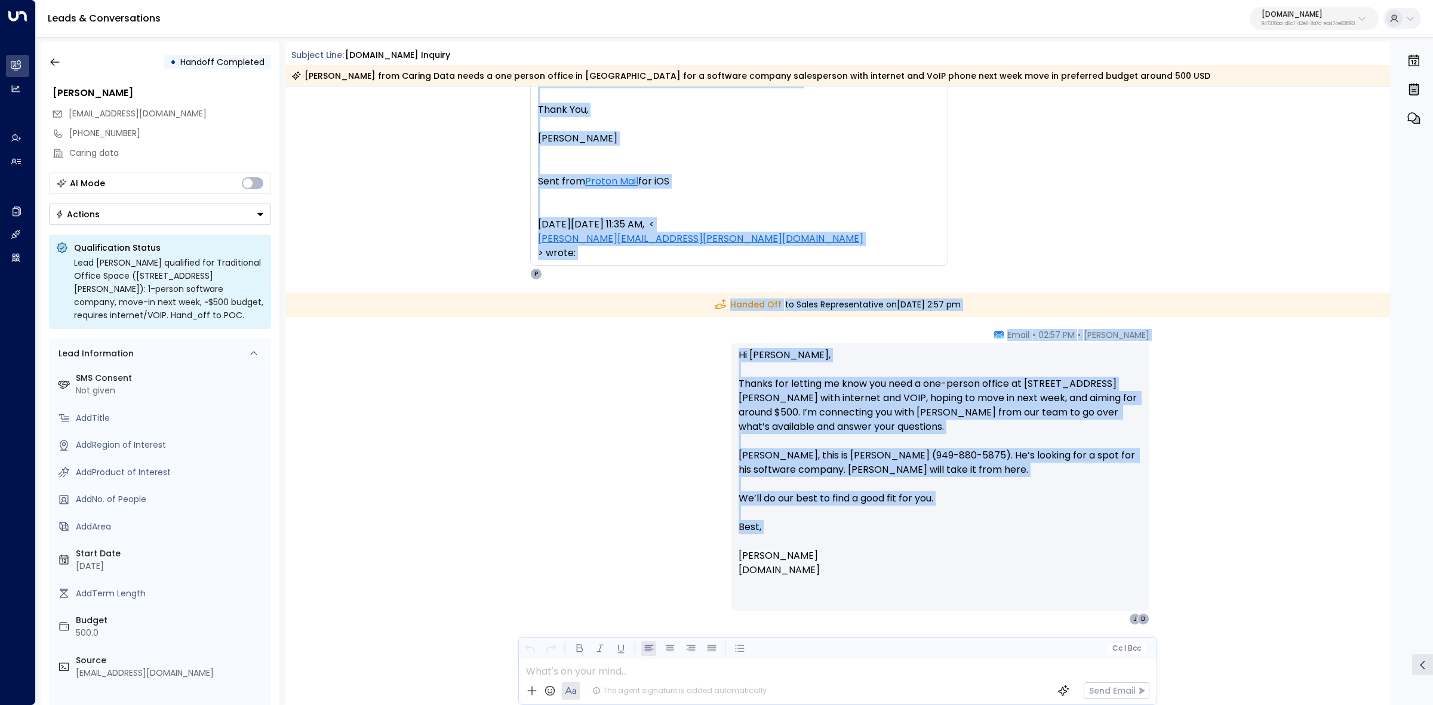
drag, startPoint x: 733, startPoint y: 348, endPoint x: 1014, endPoint y: 569, distance: 357.6
click at [1019, 569] on div "Sep 06, 2 days ago Peter Gibbons • 02:35 PM • Email Hi John, Thanks for reachin…" at bounding box center [837, 42] width 1105 height 1405
copy div "Hi John, Thanks for reaching out about the Garden Grove office space. We might …"
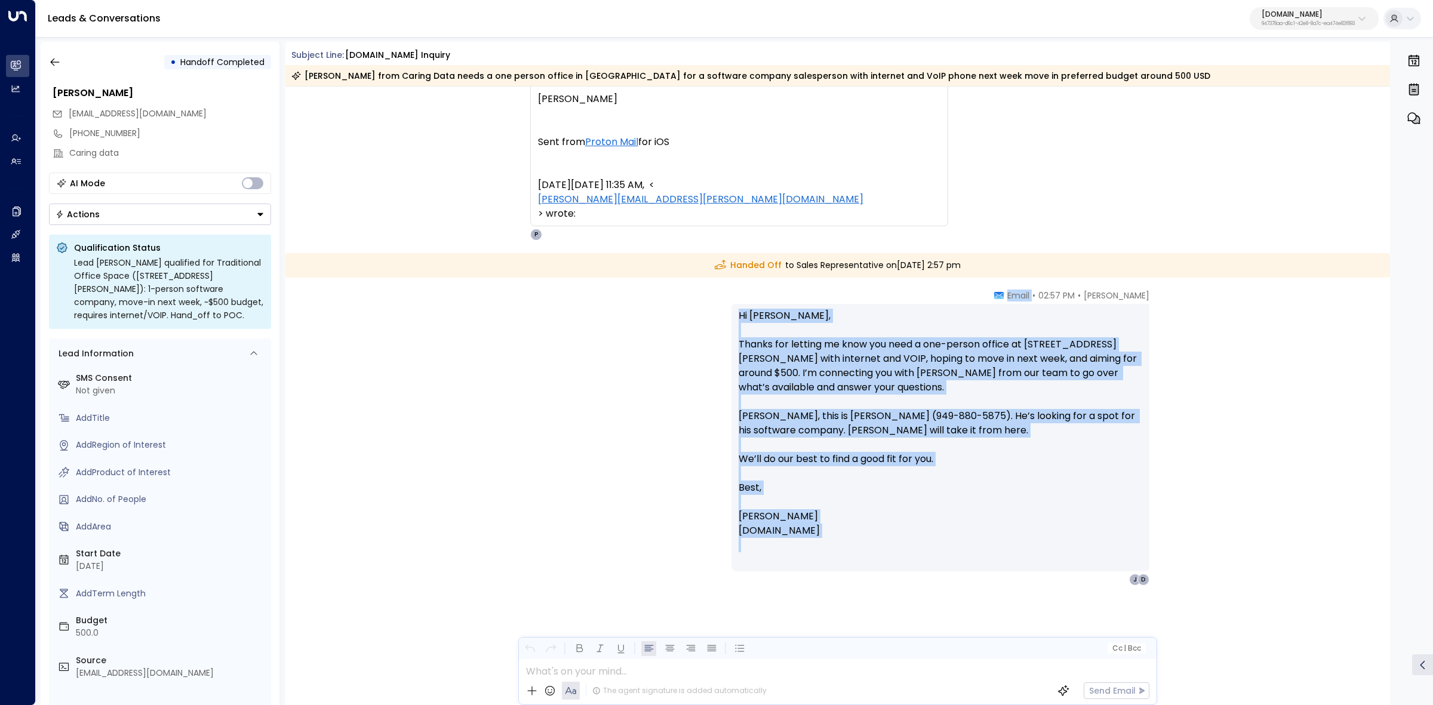
scroll to position [785, 0]
drag, startPoint x: 1001, startPoint y: 330, endPoint x: 1179, endPoint y: 557, distance: 288.9
click at [1179, 557] on div "Peter Gibbons • 02:57 PM • Email Hi John, Thanks for letting me know you need a…" at bounding box center [837, 498] width 1105 height 416
copy div "Email Hi John, Thanks for letting me know you need a one-person office at 12881…"
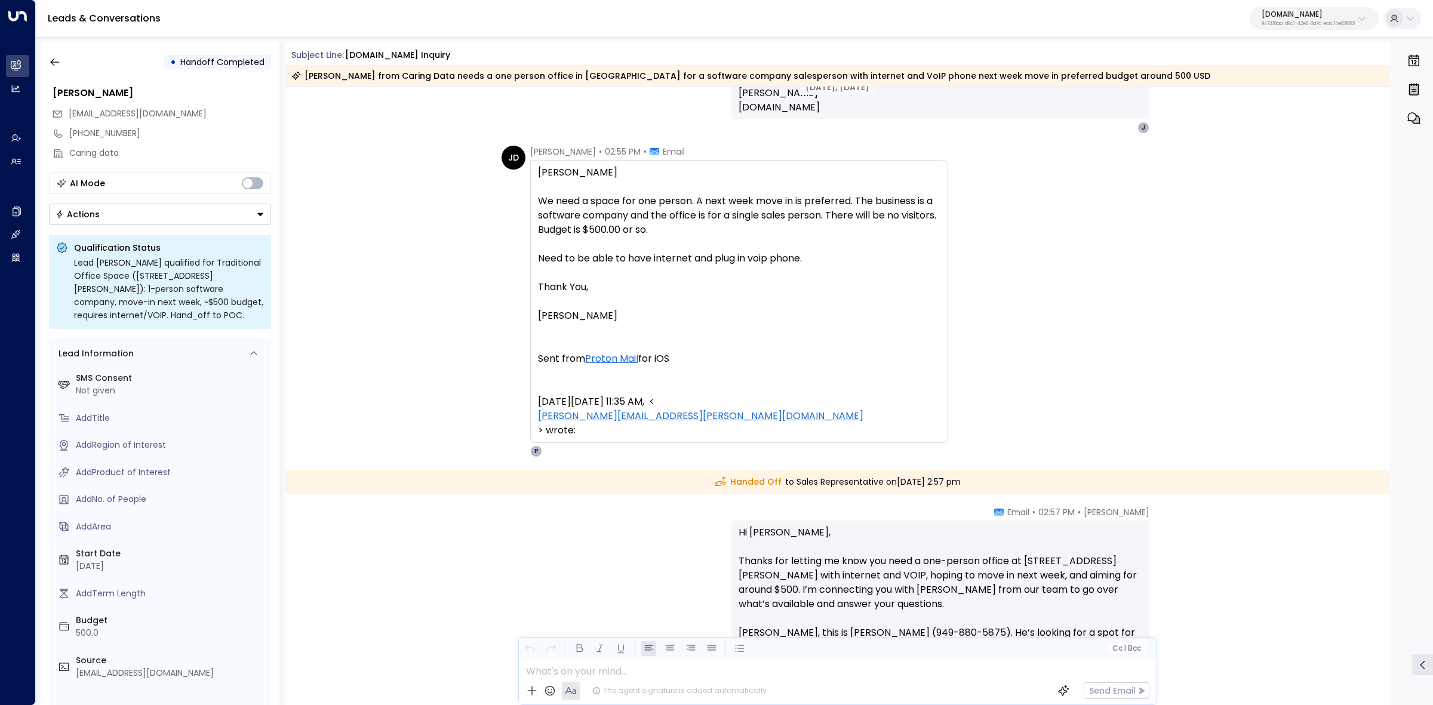
scroll to position [711, 0]
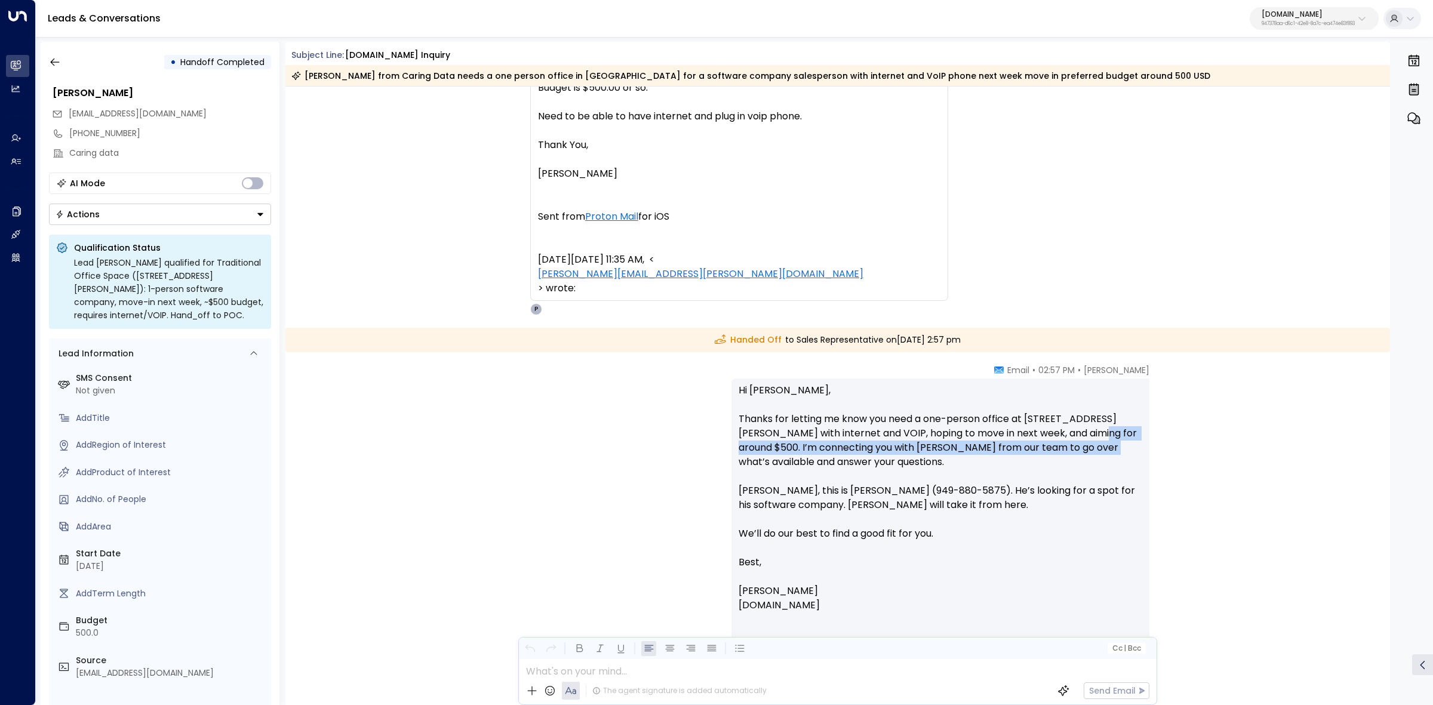
drag, startPoint x: 1083, startPoint y: 439, endPoint x: 1124, endPoint y: 460, distance: 46.5
click at [1119, 459] on p "Hi [PERSON_NAME], Thanks for letting me know you need a one-person office at [S…" at bounding box center [941, 497] width 404 height 229
click at [1124, 460] on p "Hi [PERSON_NAME], Thanks for letting me know you need a one-person office at [S…" at bounding box center [941, 497] width 404 height 229
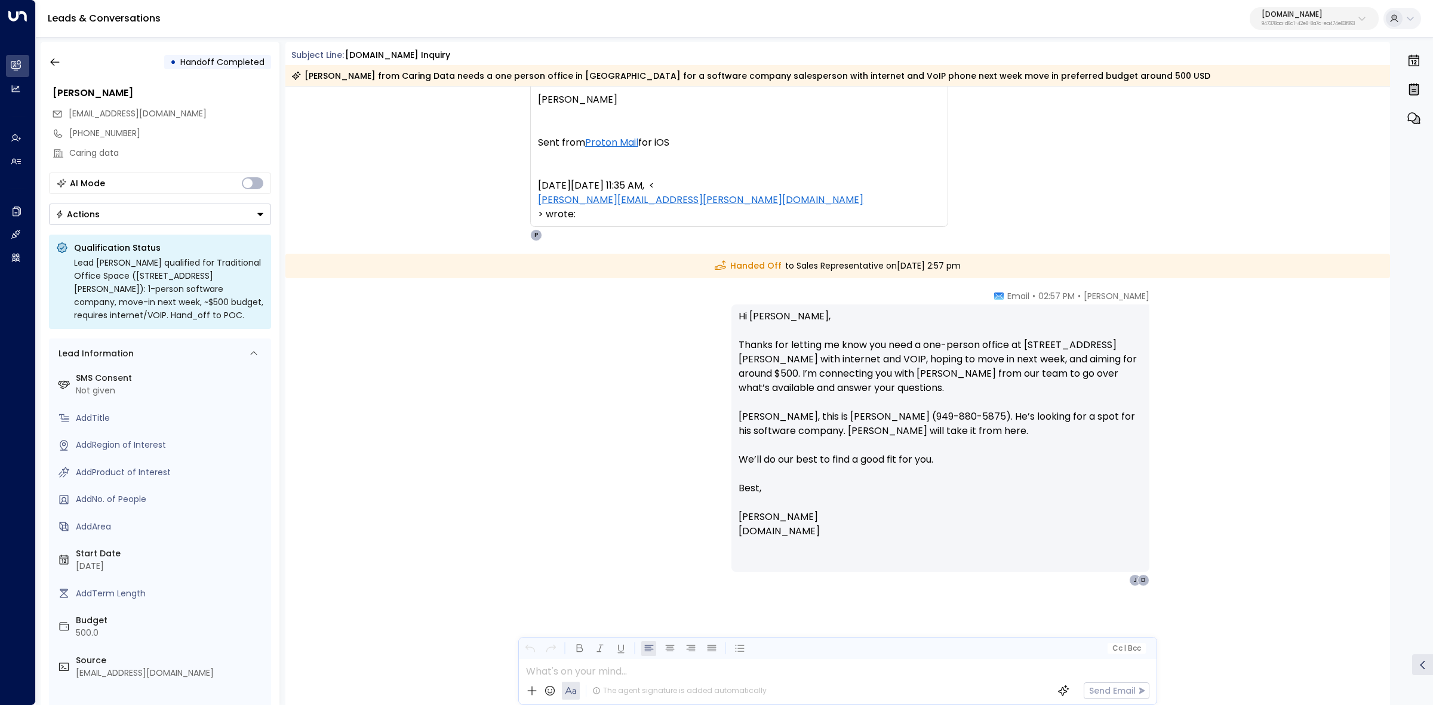
scroll to position [786, 0]
drag, startPoint x: 899, startPoint y: 432, endPoint x: 1038, endPoint y: 422, distance: 138.9
click at [1035, 423] on p "Hi [PERSON_NAME], Thanks for letting me know you need a one-person office at [S…" at bounding box center [941, 423] width 404 height 229
click at [1038, 422] on p "Hi [PERSON_NAME], Thanks for letting me know you need a one-person office at [S…" at bounding box center [941, 423] width 404 height 229
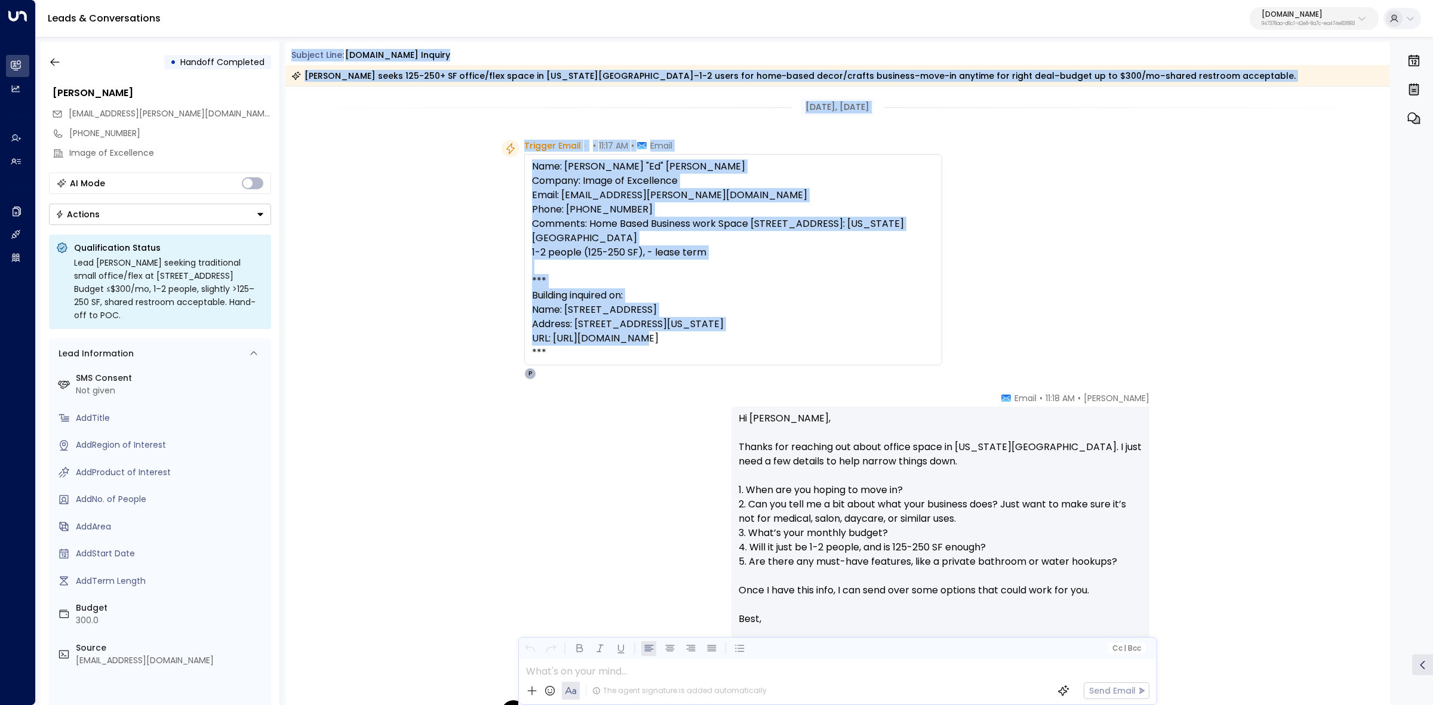
drag, startPoint x: 288, startPoint y: 52, endPoint x: 748, endPoint y: 347, distance: 546.3
click at [748, 347] on div "Subject Line: OfficeSpace.com Inquiry Lawrence seeks 125-250+ SF office/flex sp…" at bounding box center [837, 373] width 1105 height 663
copy div "Subject Line: OfficeSpace.com Inquiry Lawrence seeks 125-250+ SF office/flex sp…"
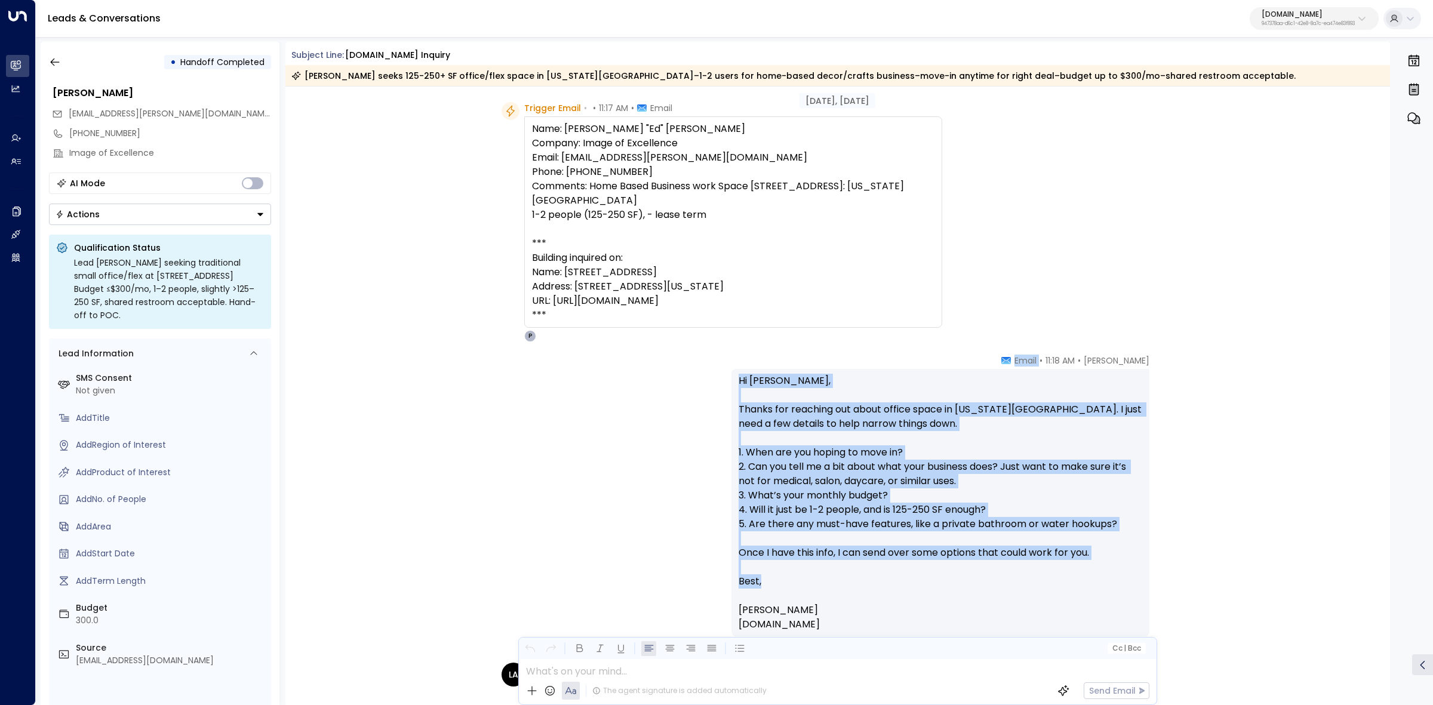
scroll to position [75, 0]
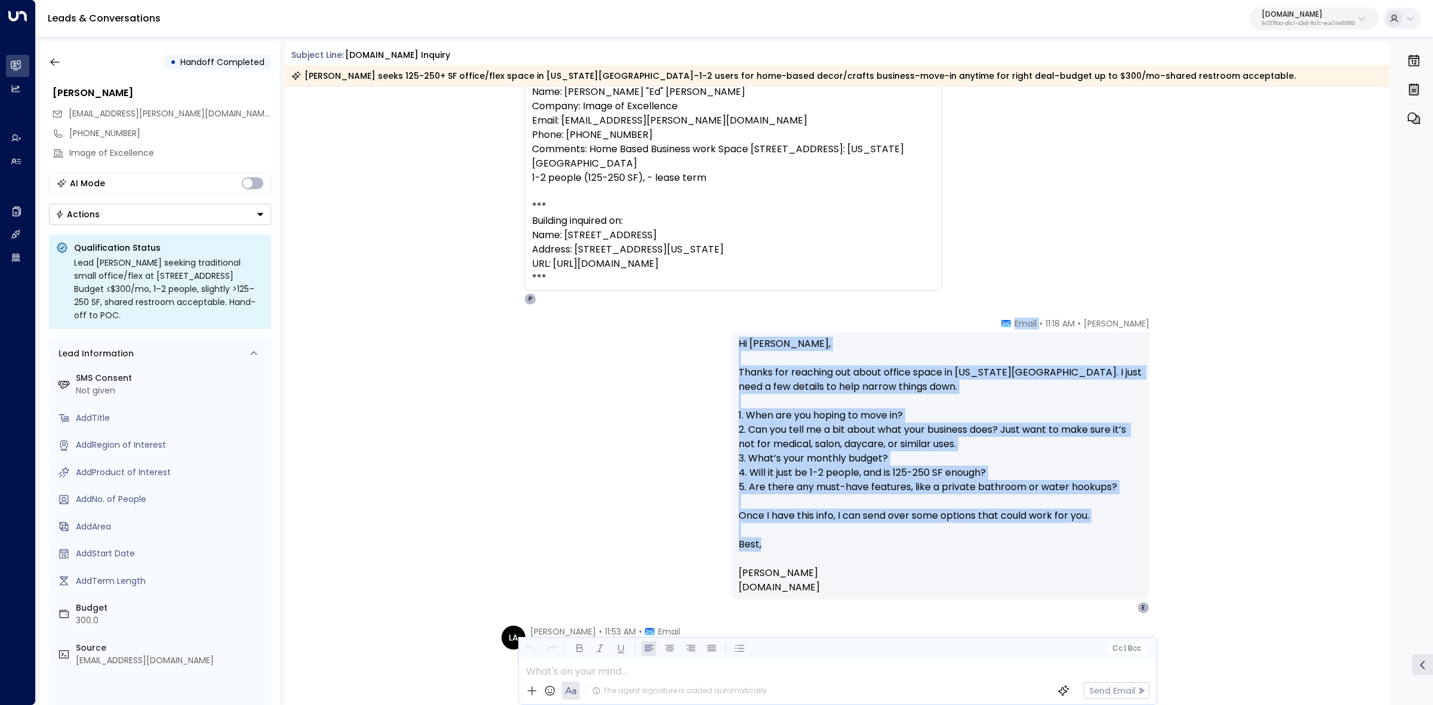
drag, startPoint x: 1010, startPoint y: 395, endPoint x: 1163, endPoint y: 581, distance: 241.4
click at [1163, 581] on div "Peter Gibbons • 11:18 AM • Email Hi Lawrence, Thanks for reaching out about off…" at bounding box center [955, 466] width 447 height 296
copy div "• Email Hi Lawrence, Thanks for reaching out about office space in Oklahoma Cit…"
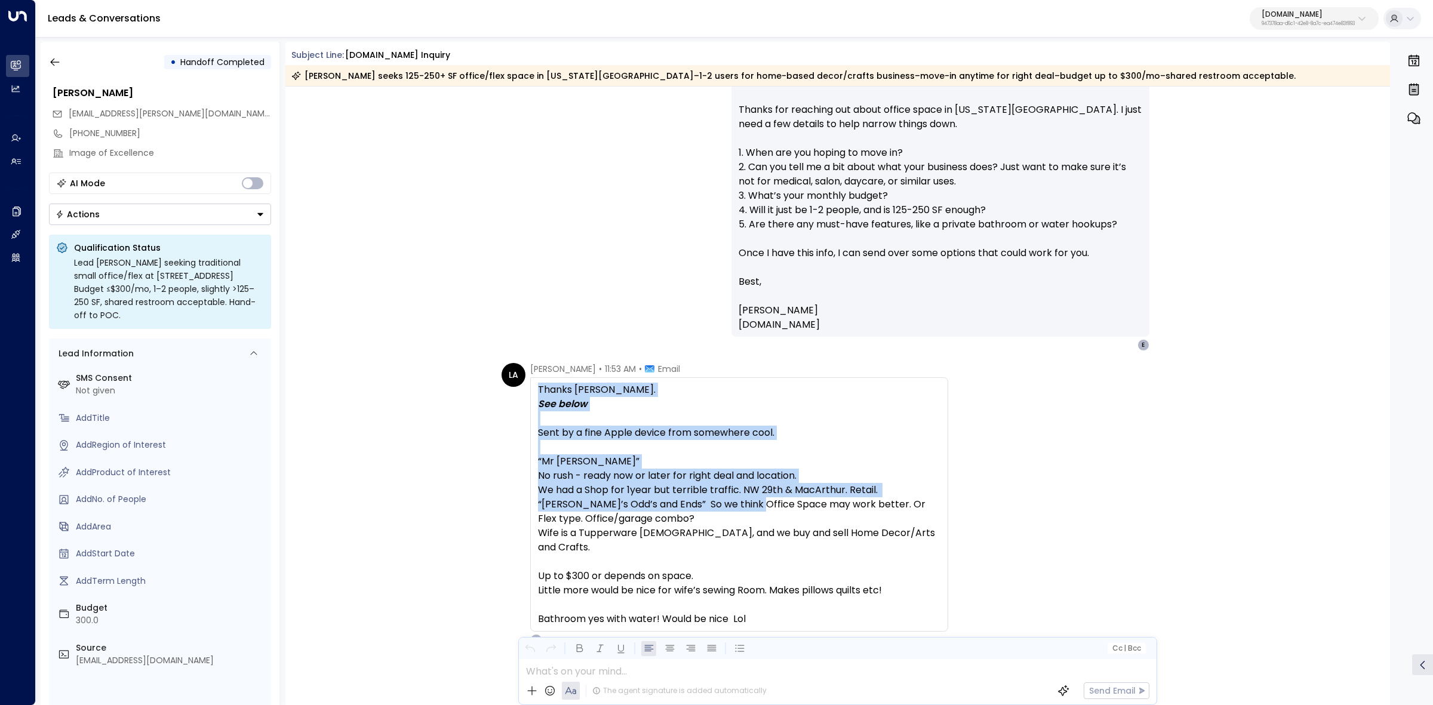
scroll to position [373, 0]
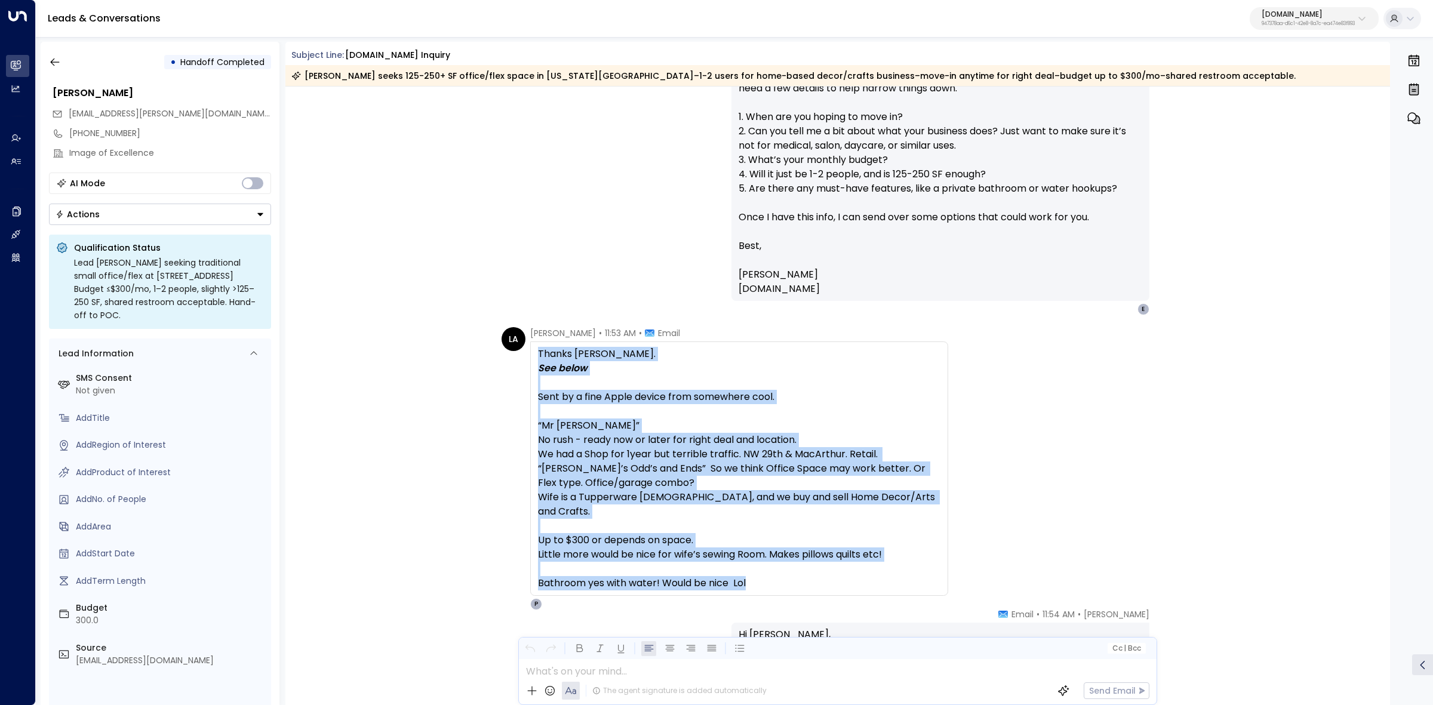
drag, startPoint x: 536, startPoint y: 424, endPoint x: 1081, endPoint y: 579, distance: 566.9
click at [1081, 579] on div "LA Lawrence Alvord • 11:53 AM • Email Thanks Peter. See below Sent by a fine Ap…" at bounding box center [840, 468] width 677 height 283
copy div "Thanks Peter. See below Sent by a fine Apple device from somewhere cool. “Mr Ed…"
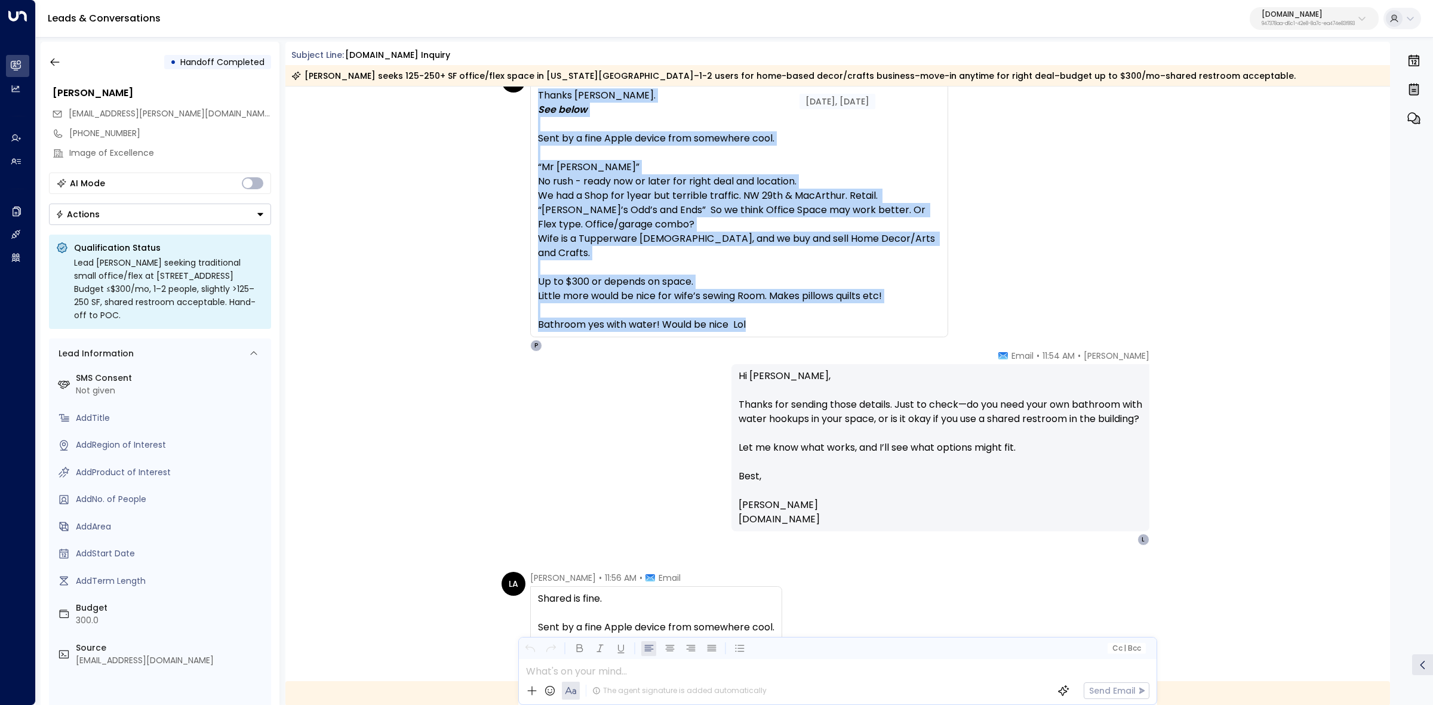
scroll to position [672, 0]
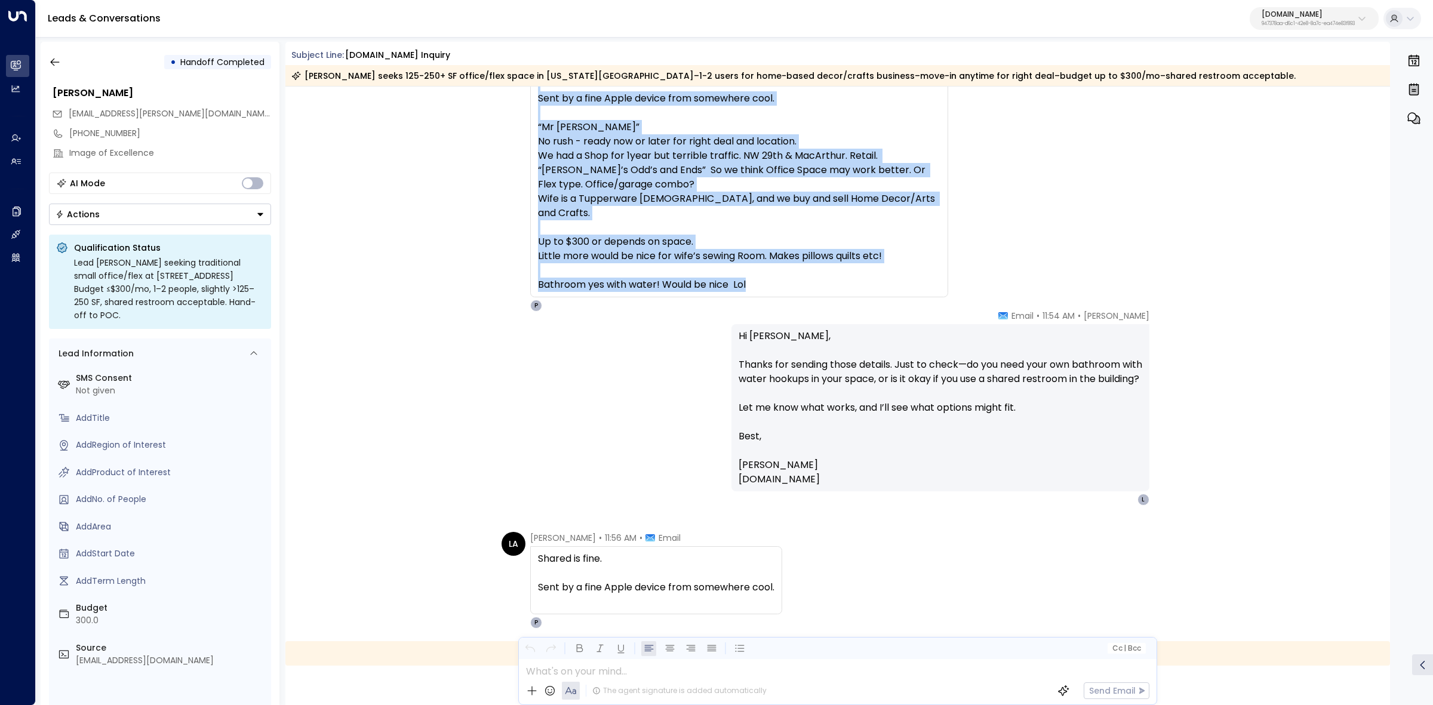
drag, startPoint x: 736, startPoint y: 486, endPoint x: 942, endPoint y: 502, distance: 206.7
click at [942, 491] on div "Hi Lawrence, Thanks for sending those details. Just to check—do you need your o…" at bounding box center [941, 407] width 418 height 167
copy p "Hi Lawrence, Thanks for sending those details. Just to check—do you need your o…"
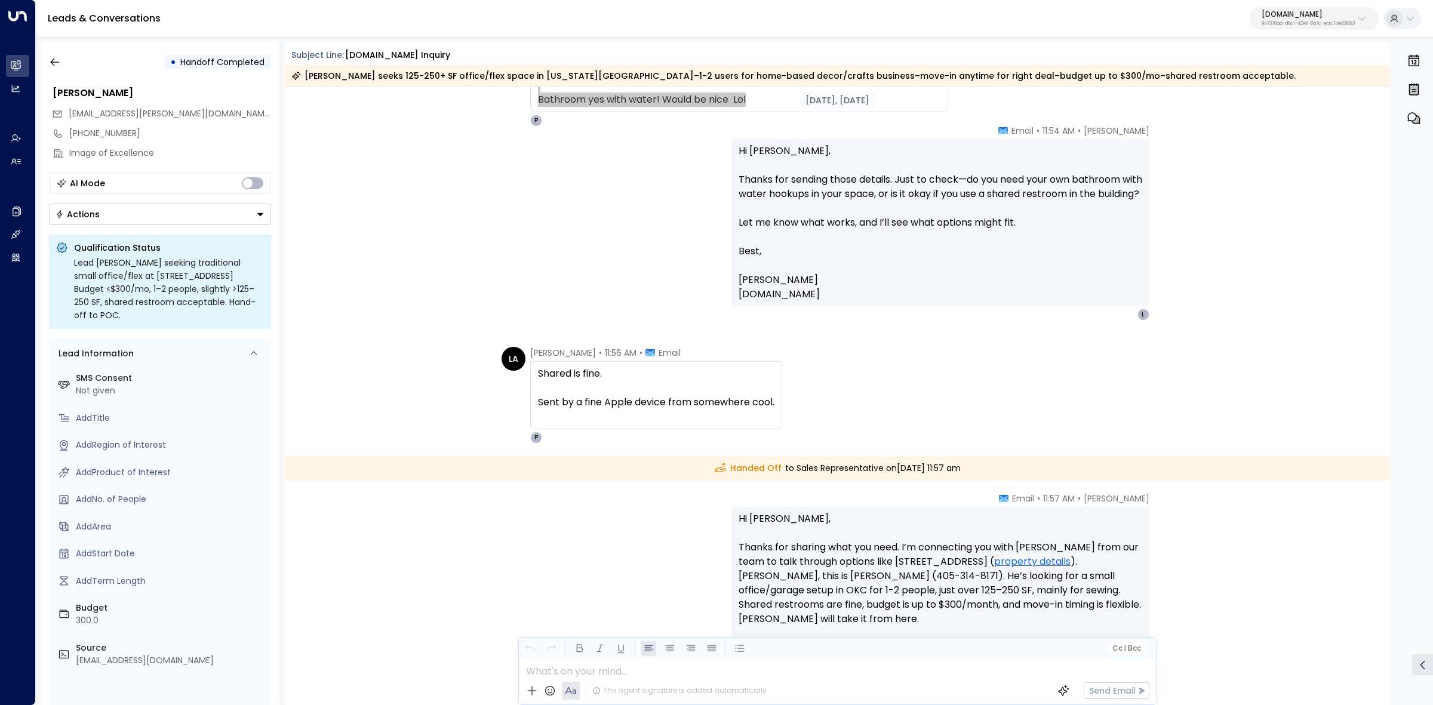
scroll to position [896, 0]
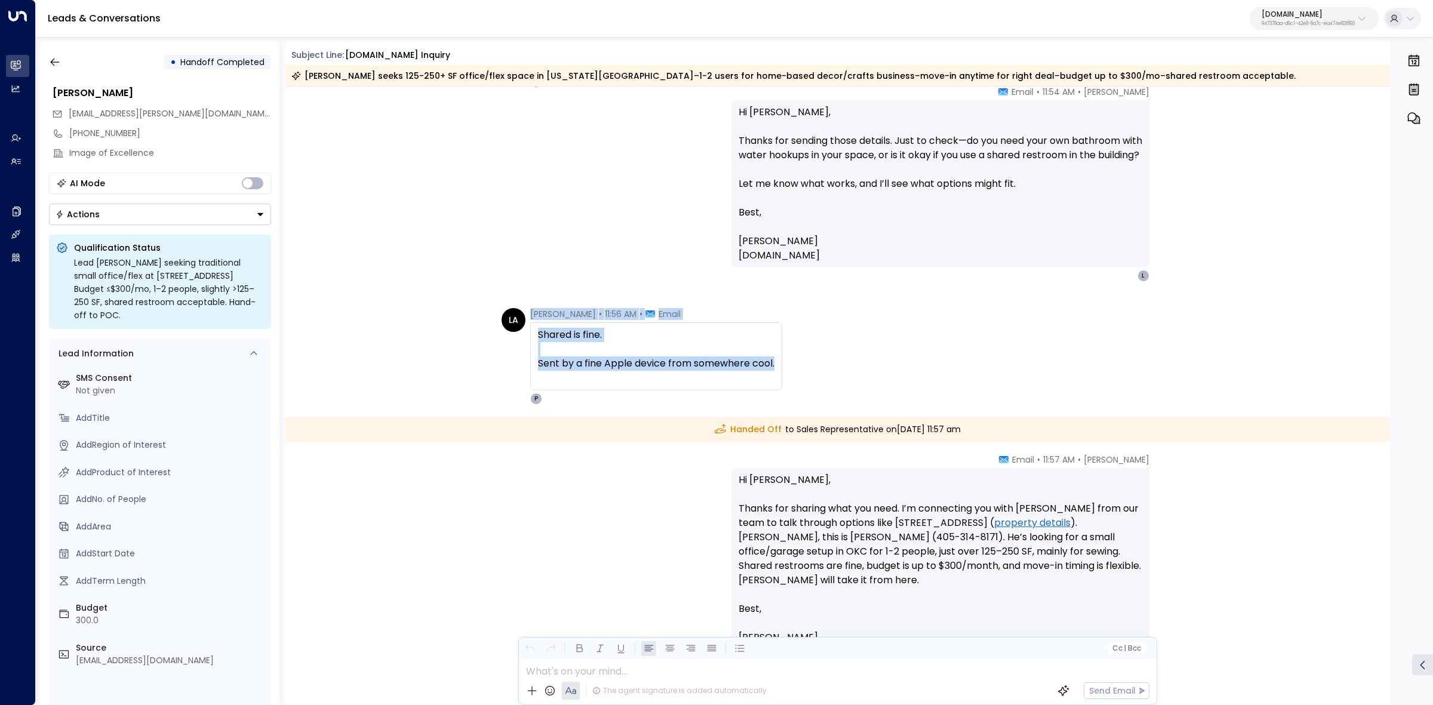
drag, startPoint x: 570, startPoint y: 324, endPoint x: 893, endPoint y: 383, distance: 328.6
click at [839, 368] on div "LA Lawrence Alvord • 11:56 AM • Email Shared is fine. Sent by a fine Apple devi…" at bounding box center [840, 356] width 677 height 97
copy div "Lawrence Alvord • 11:56 AM • Email Shared is fine. Sent by a fine Apple device …"
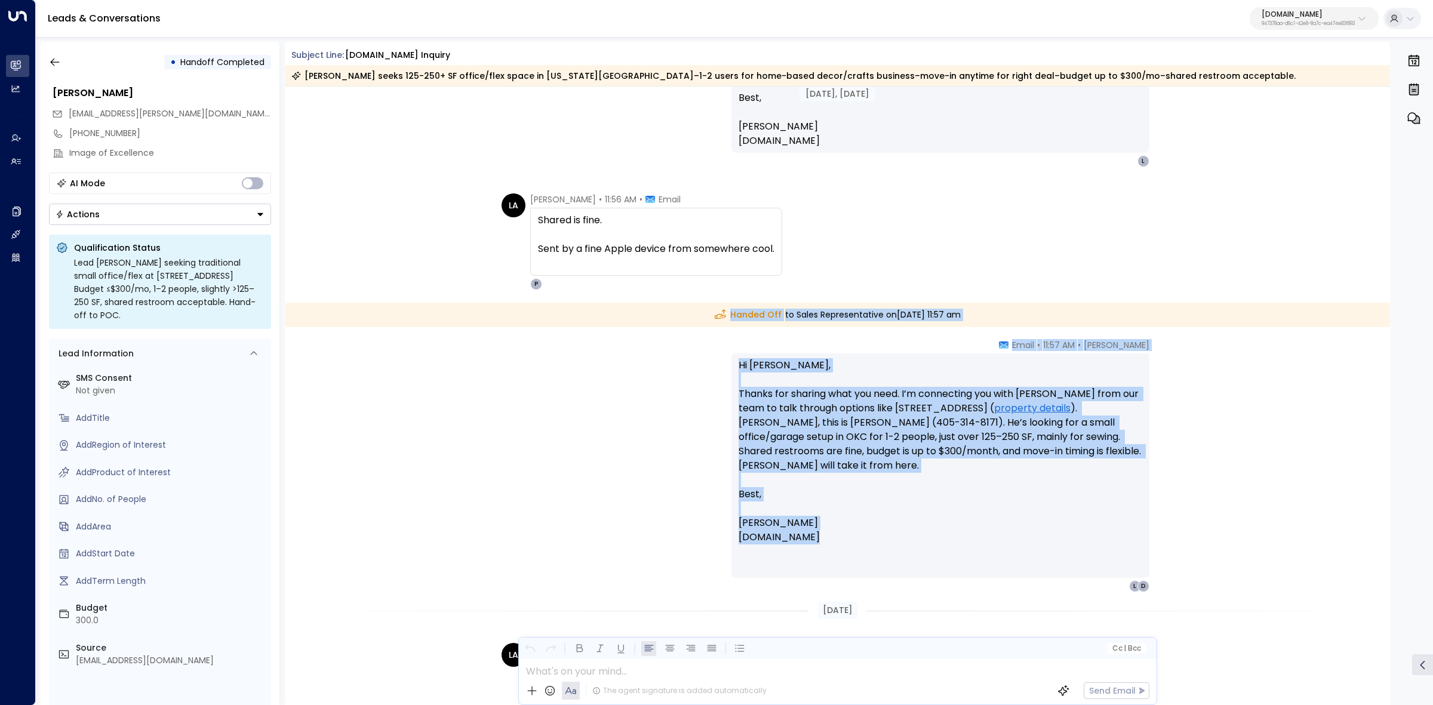
scroll to position [1045, 0]
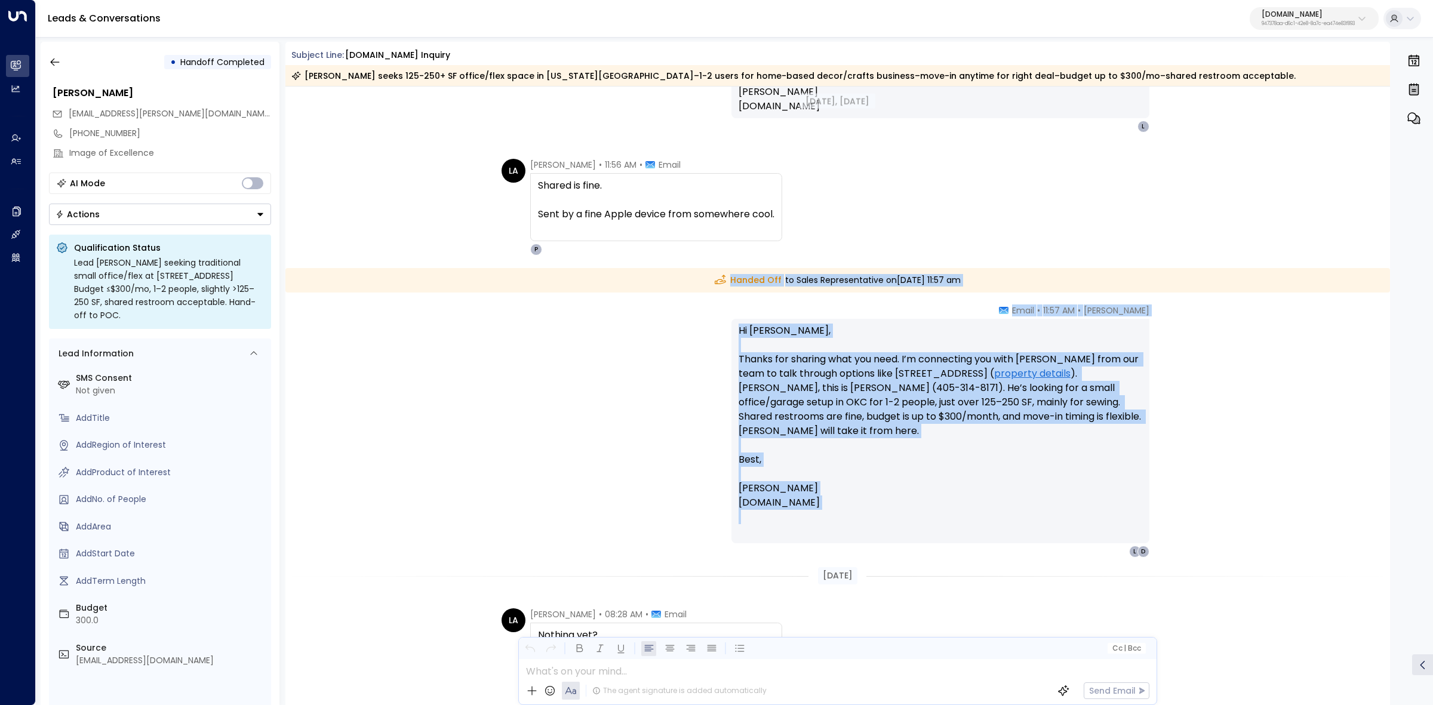
drag, startPoint x: 697, startPoint y: 426, endPoint x: 1001, endPoint y: 532, distance: 322.6
copy div "Handed Off to Sales Representative on Friday, Sep 05 2025 at 11:57 am Peter Gib…"
click at [865, 279] on div "Handed Off to Sales Representative on Friday, Sep 05 2025 at 11:57 am" at bounding box center [837, 280] width 1105 height 24
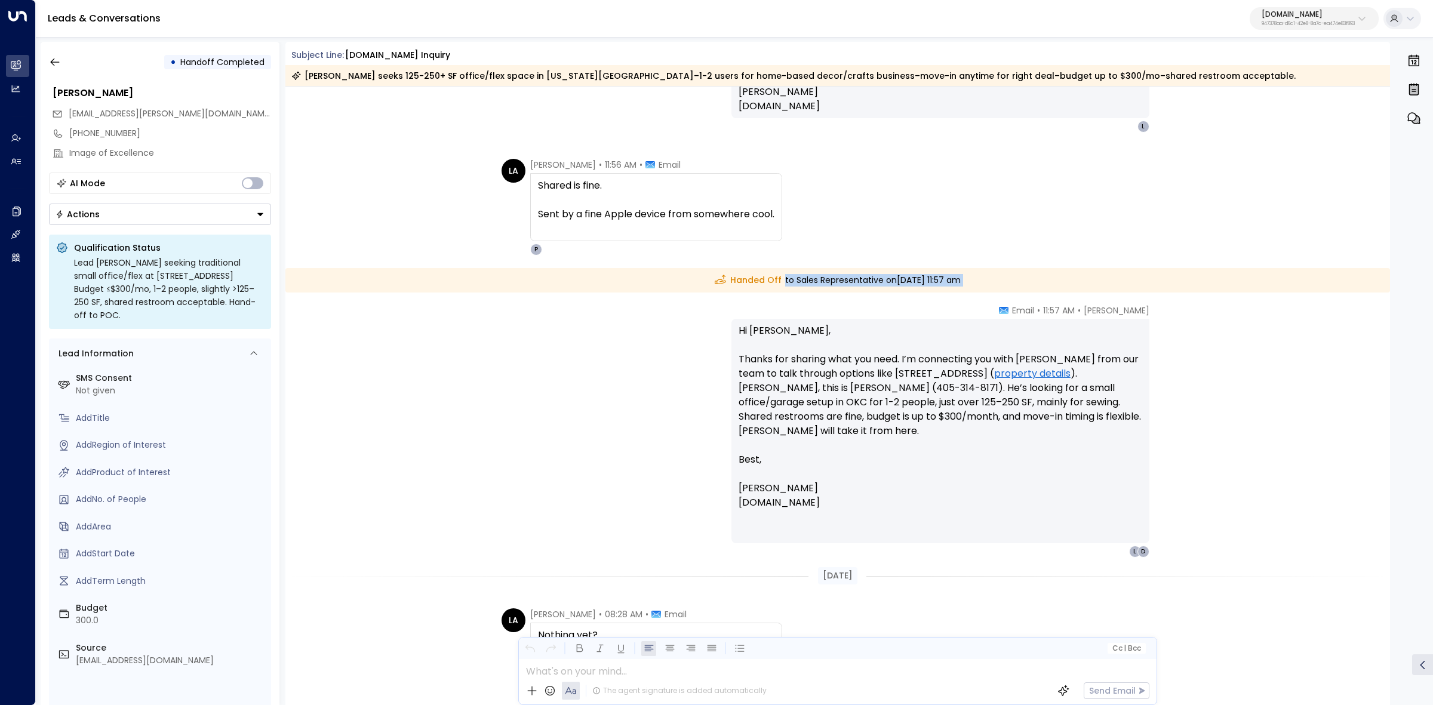
click at [865, 278] on div "Handed Off to Sales Representative on Friday, Sep 05 2025 at 11:57 am" at bounding box center [837, 280] width 1105 height 24
click at [1007, 282] on div "Handed Off to Sales Representative on Friday, Sep 05 2025 at 11:57 am" at bounding box center [837, 280] width 1105 height 24
drag, startPoint x: 1007, startPoint y: 282, endPoint x: 1034, endPoint y: 291, distance: 28.7
click at [1034, 291] on div "Handed Off to Sales Representative on Friday, Sep 05 2025 at 11:57 am" at bounding box center [837, 280] width 1105 height 24
copy div "Handed Off to Sales Representative on Friday, Sep 05 2025 at 11:57 am"
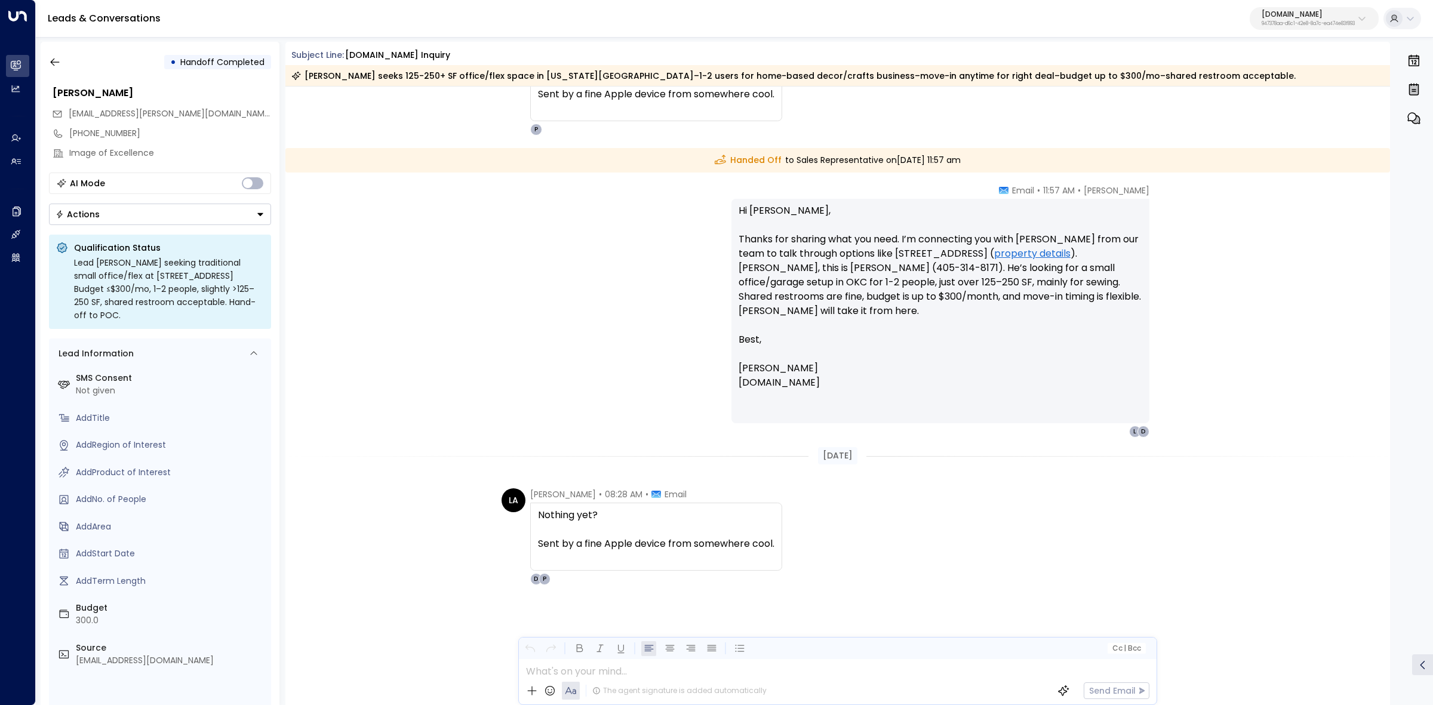
scroll to position [1165, 0]
drag, startPoint x: 523, startPoint y: 493, endPoint x: 837, endPoint y: 533, distance: 317.3
click at [837, 533] on div "LA Lawrence Alvord • 08:28 AM • Email Nothing yet? Sent by a fine Apple device …" at bounding box center [840, 537] width 677 height 97
copy div "Lawrence Alvord • 08:28 AM • Email Nothing yet?"
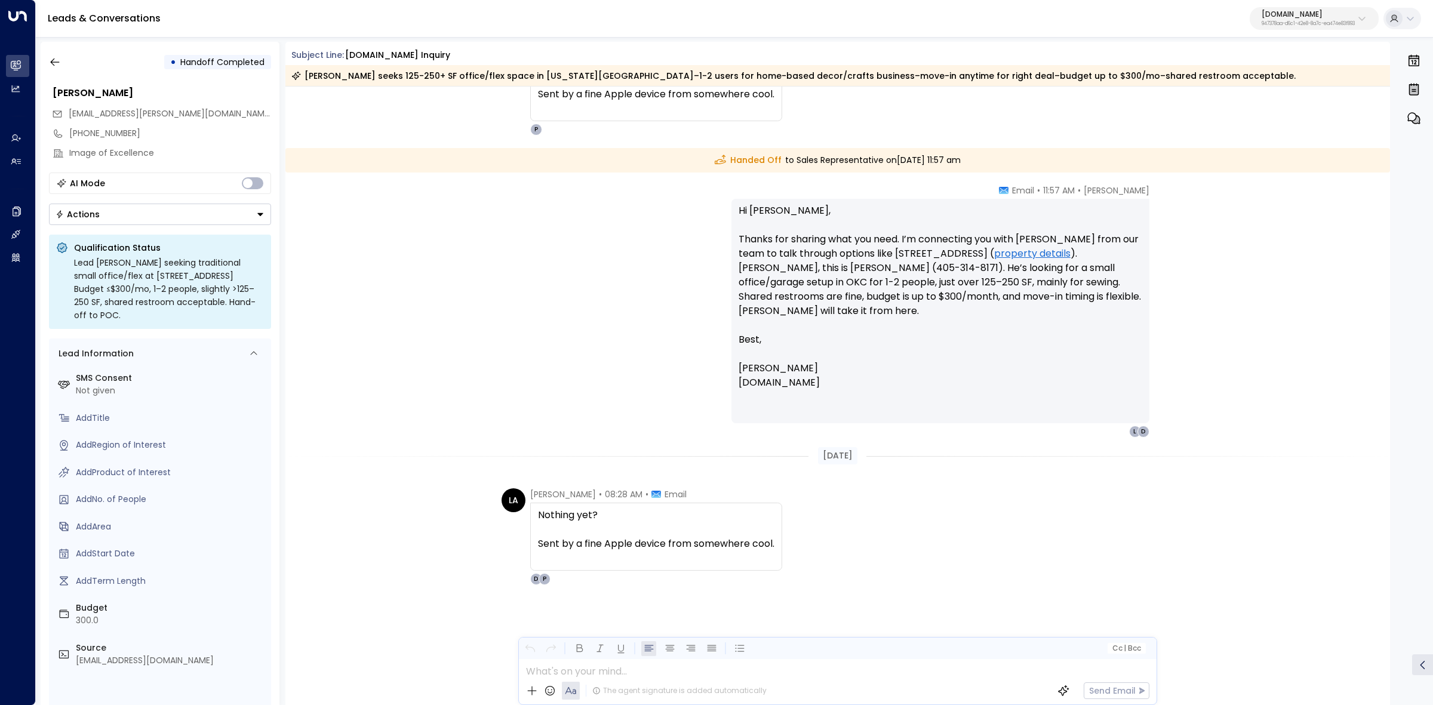
click at [847, 157] on div "Handed Off to Sales Representative on Friday, Sep 05 2025 at 11:57 am" at bounding box center [837, 160] width 1105 height 24
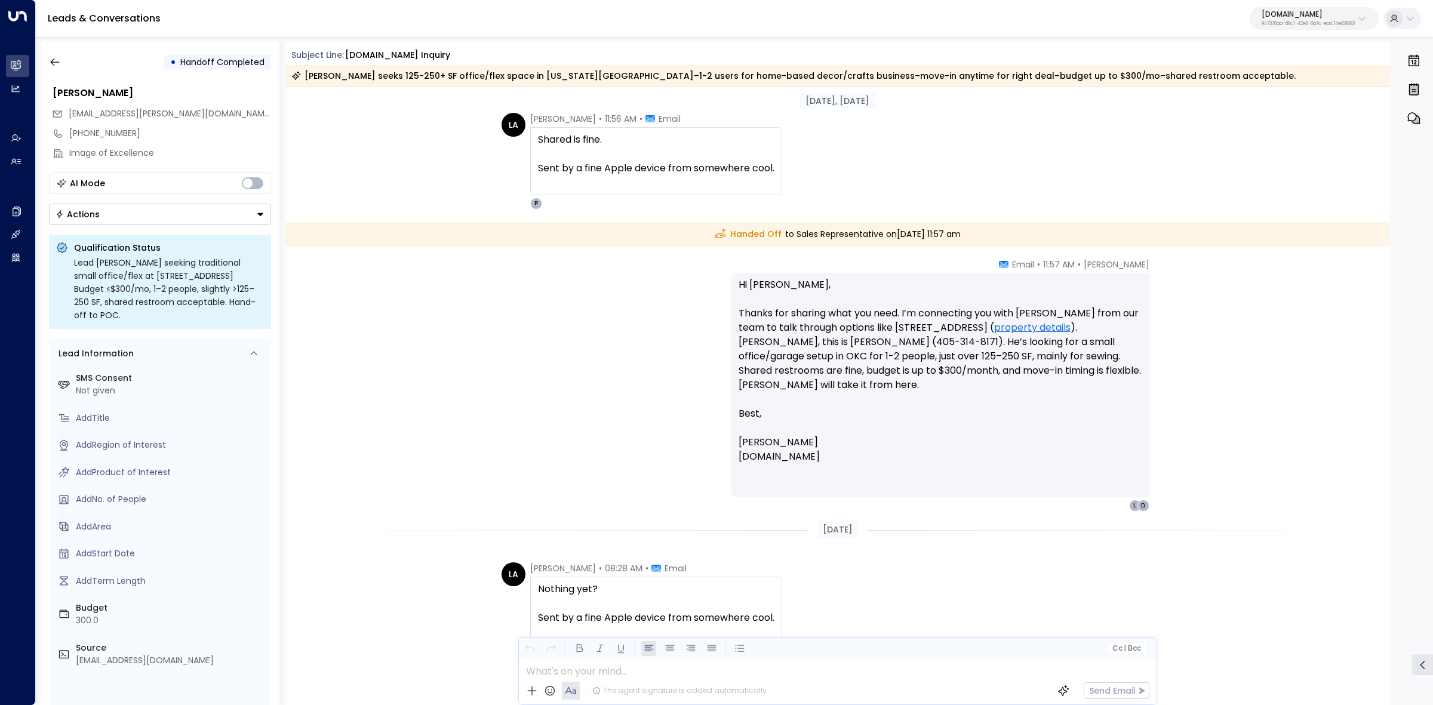
scroll to position [1090, 0]
drag, startPoint x: 838, startPoint y: 228, endPoint x: 885, endPoint y: 236, distance: 47.9
click at [880, 234] on div "Handed Off to Sales Representative on Friday, Sep 05 2025 at 11:57 am" at bounding box center [837, 235] width 1105 height 24
click at [885, 236] on div "Handed Off to Sales Representative on Friday, Sep 05 2025 at 11:57 am" at bounding box center [837, 235] width 1105 height 24
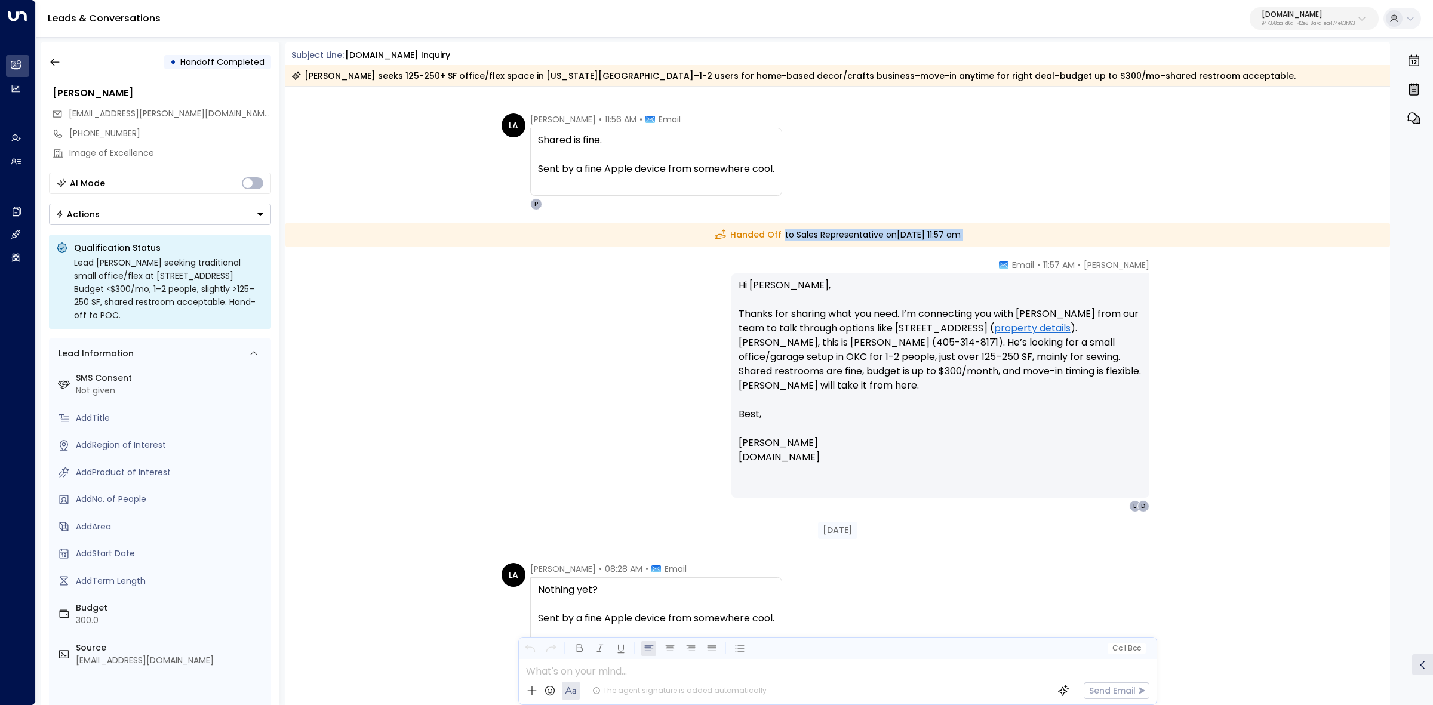
click at [885, 236] on div "Handed Off to Sales Representative on Friday, Sep 05 2025 at 11:57 am" at bounding box center [837, 235] width 1105 height 24
click at [883, 236] on div "Handed Off to Sales Representative on Friday, Sep 05 2025 at 11:57 am" at bounding box center [837, 235] width 1105 height 24
drag, startPoint x: 953, startPoint y: 293, endPoint x: 1050, endPoint y: 311, distance: 98.9
click at [1049, 311] on p "Hi Lawrence, Thanks for sharing what you need. I’m connecting you with Dewayne …" at bounding box center [941, 371] width 404 height 186
click at [1050, 311] on p "Hi Lawrence, Thanks for sharing what you need. I’m connecting you with Dewayne …" at bounding box center [941, 371] width 404 height 186
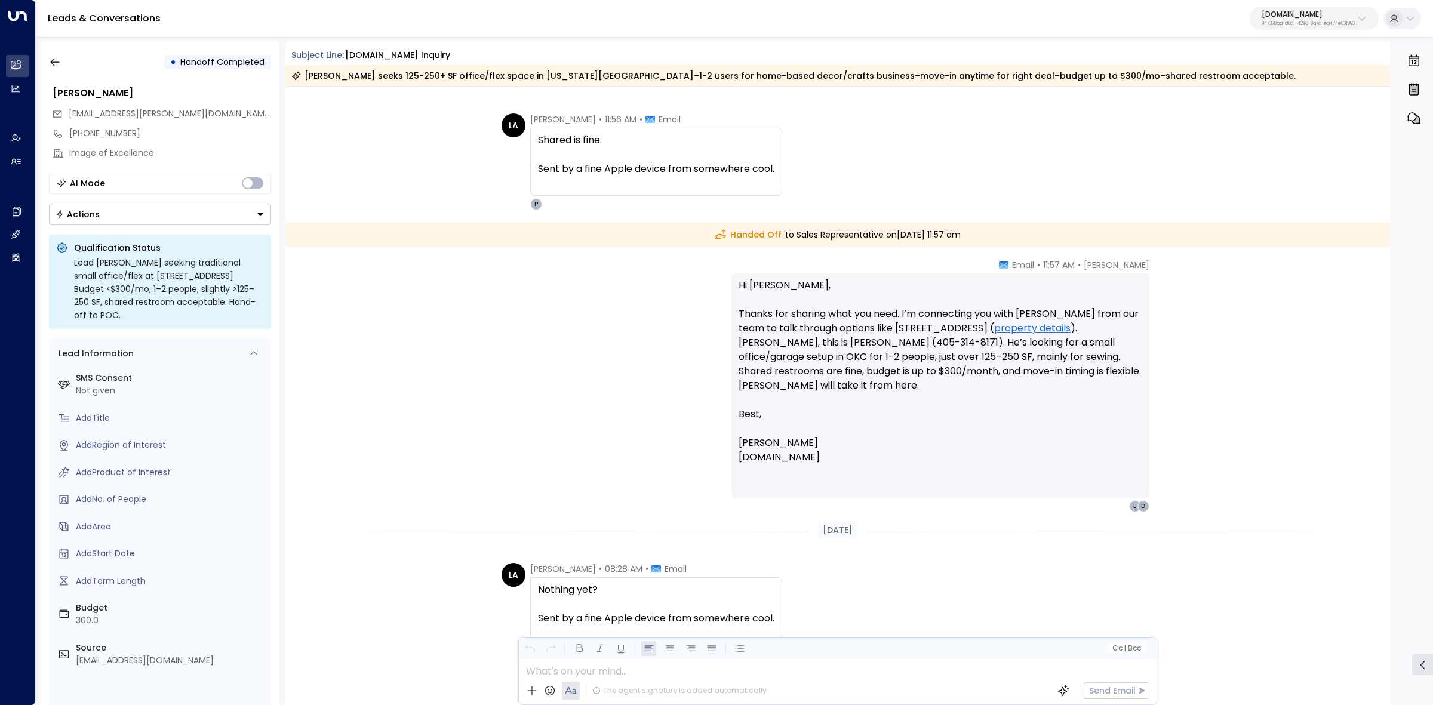
click at [1096, 282] on p "Hi Lawrence, Thanks for sharing what you need. I’m connecting you with Dewayne …" at bounding box center [941, 371] width 404 height 186
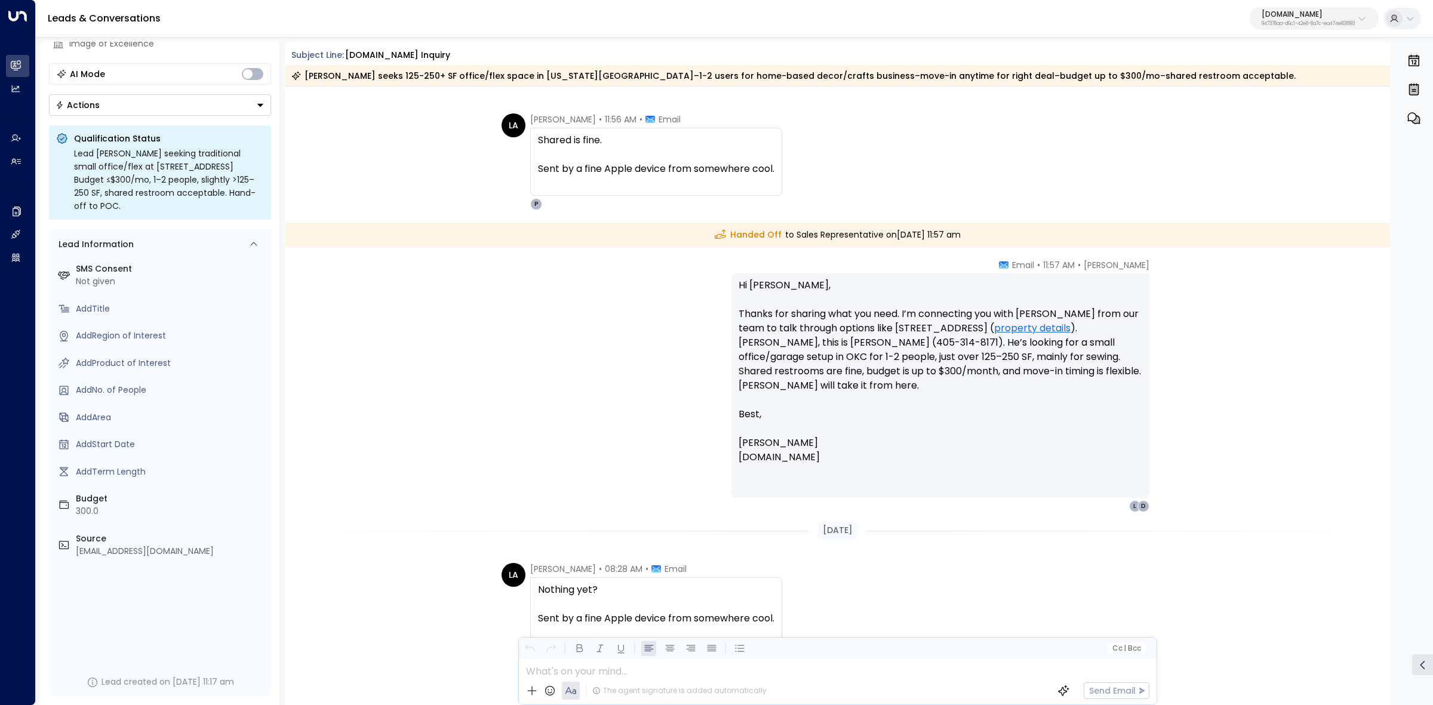
click at [1156, 270] on img at bounding box center [1166, 271] width 24 height 24
drag, startPoint x: 986, startPoint y: 274, endPoint x: 979, endPoint y: 274, distance: 6.6
click at [984, 274] on div "Hi Lawrence, Thanks for sharing what you need. I’m connecting you with Dewayne …" at bounding box center [941, 386] width 418 height 225
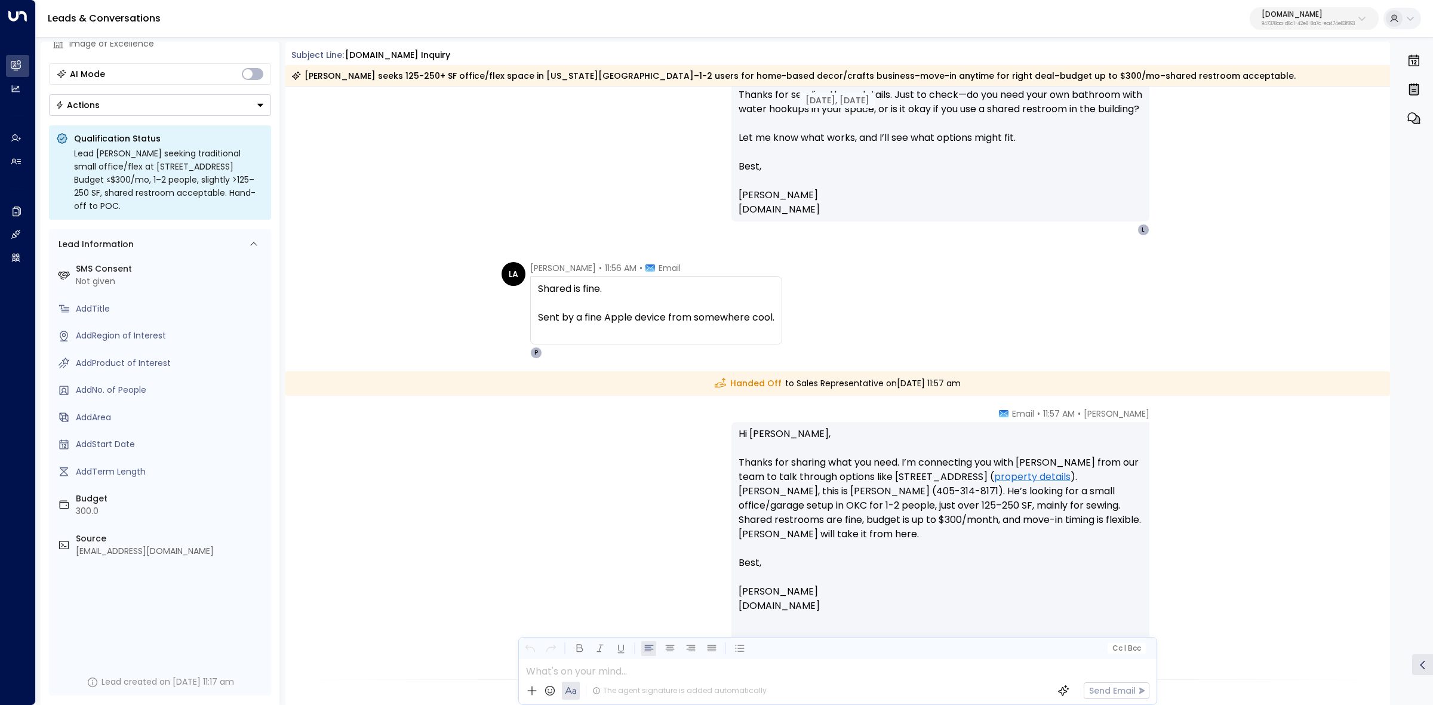
scroll to position [941, 0]
drag, startPoint x: 724, startPoint y: 387, endPoint x: 896, endPoint y: 395, distance: 172.8
click at [896, 395] on div "Handed Off to Sales Representative on Friday, Sep 05 2025 at 11:57 am" at bounding box center [837, 384] width 1105 height 24
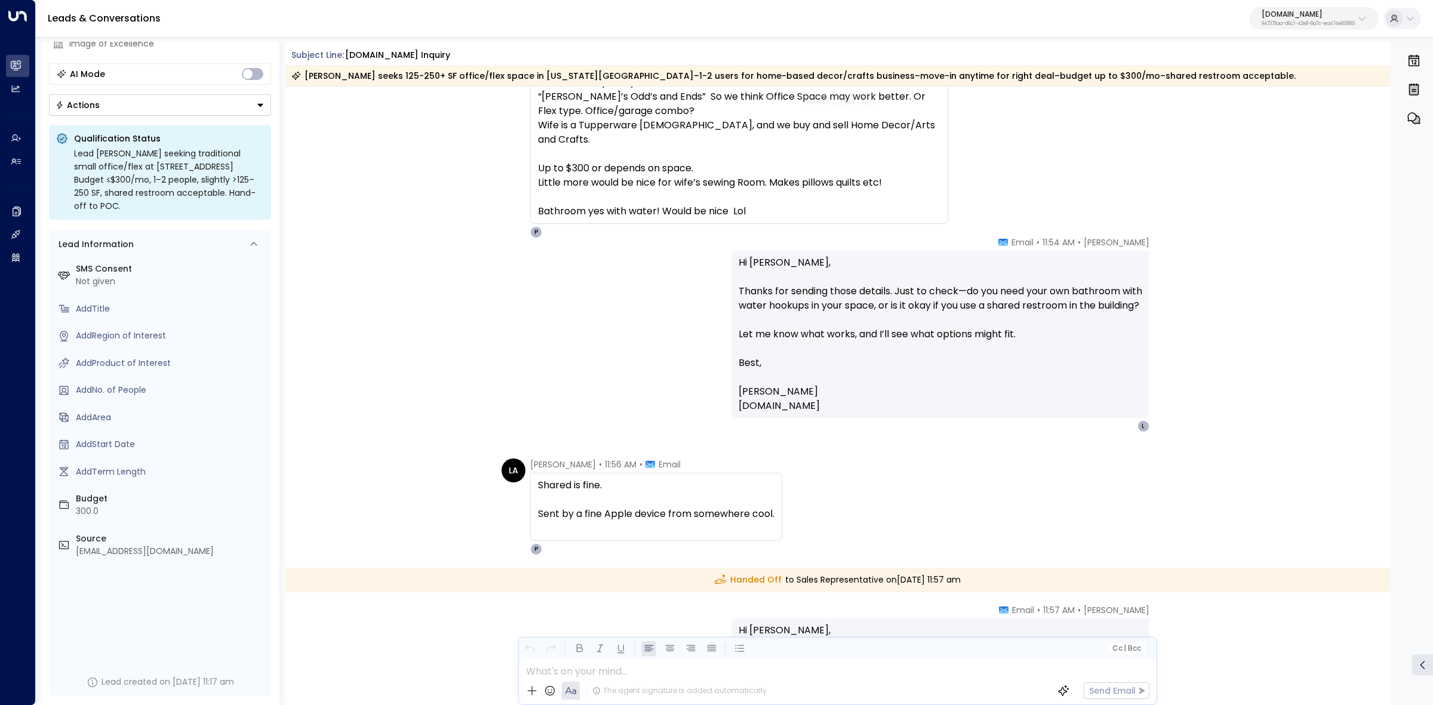
scroll to position [746, 0]
drag, startPoint x: 853, startPoint y: 588, endPoint x: 960, endPoint y: 570, distance: 109.0
click at [960, 570] on div "Handed Off to Sales Representative on Friday, Sep 05 2025 at 11:57 am" at bounding box center [837, 579] width 1105 height 24
click at [962, 568] on div "Handed Off to Sales Representative on Friday, Sep 05 2025 at 11:57 am" at bounding box center [837, 579] width 1105 height 24
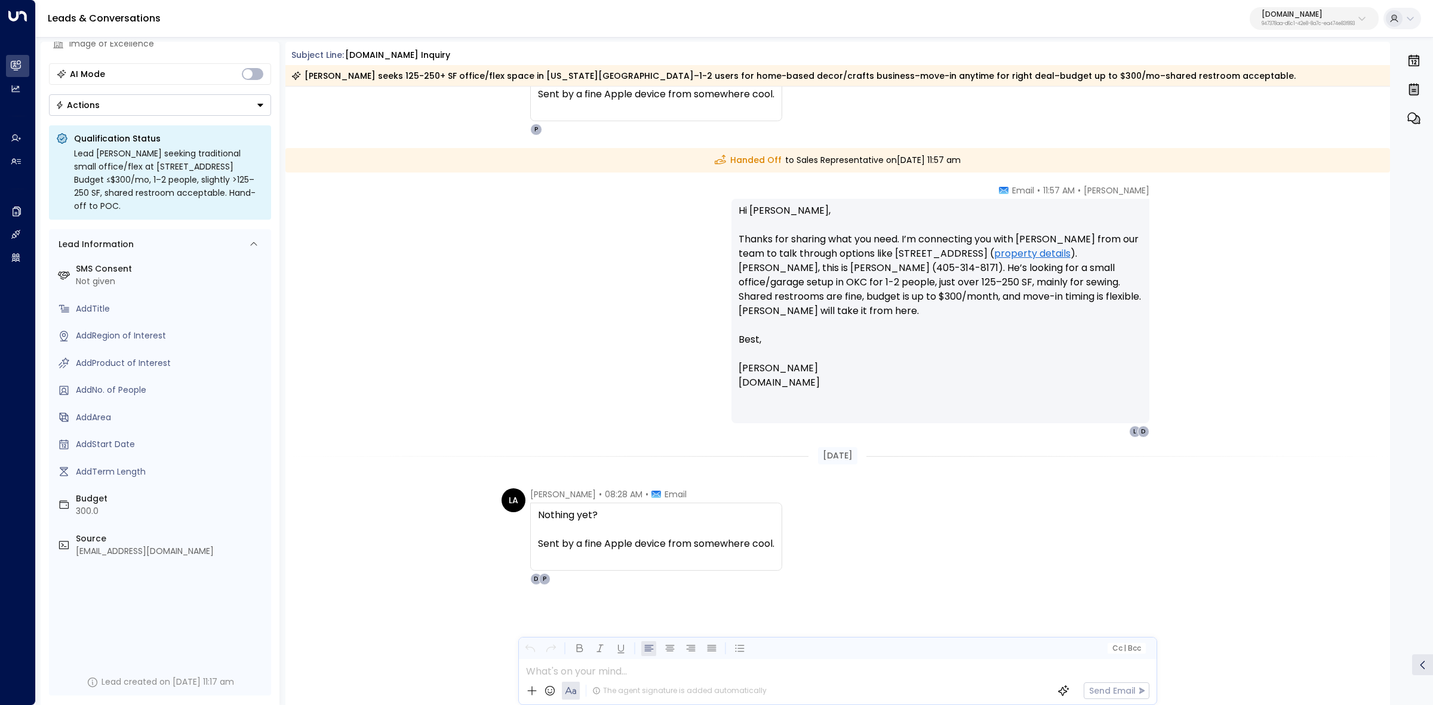
scroll to position [1165, 0]
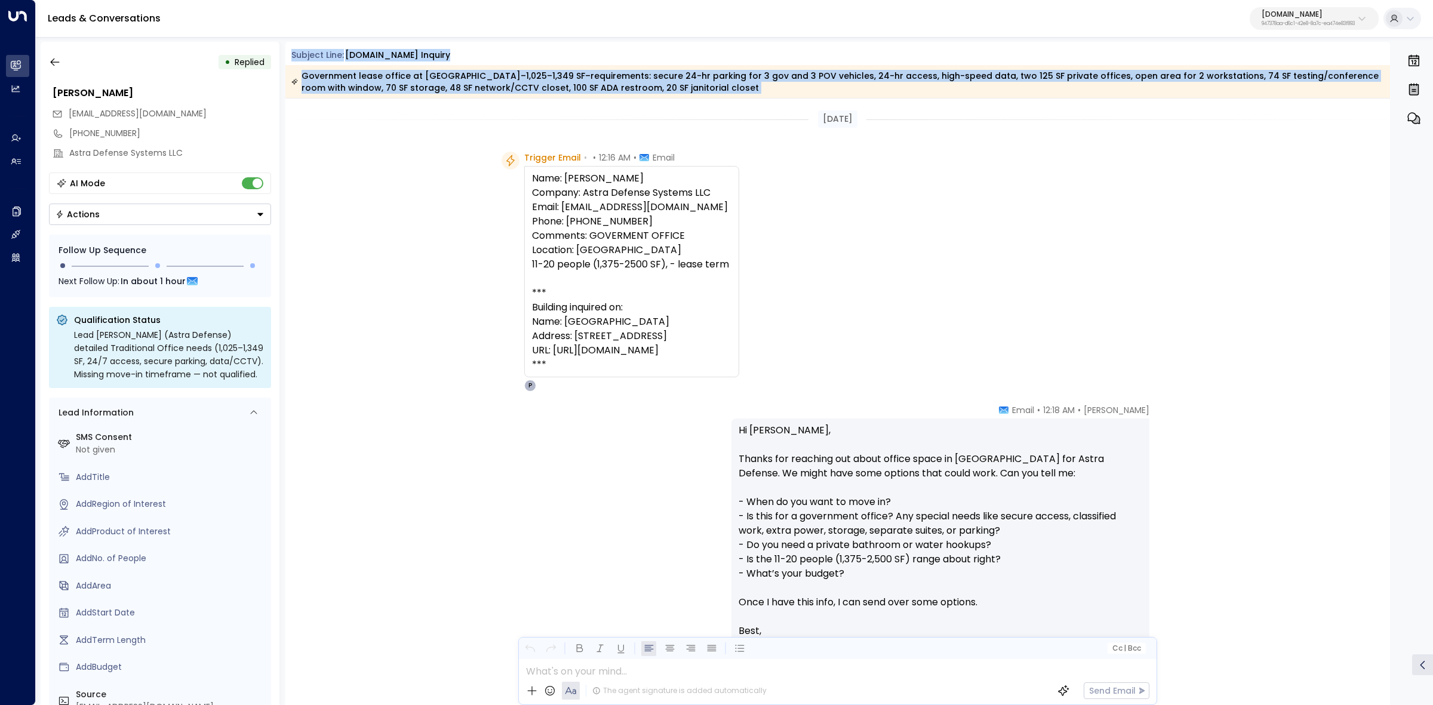
drag, startPoint x: 287, startPoint y: 51, endPoint x: 763, endPoint y: 87, distance: 477.3
click at [765, 100] on div "Subject Line: [DOMAIN_NAME] Inquiry Government lease office at [GEOGRAPHIC_DATA…" at bounding box center [837, 373] width 1105 height 663
copy div "Subject Line: [DOMAIN_NAME] Inquiry Government lease office at [GEOGRAPHIC_DATA…"
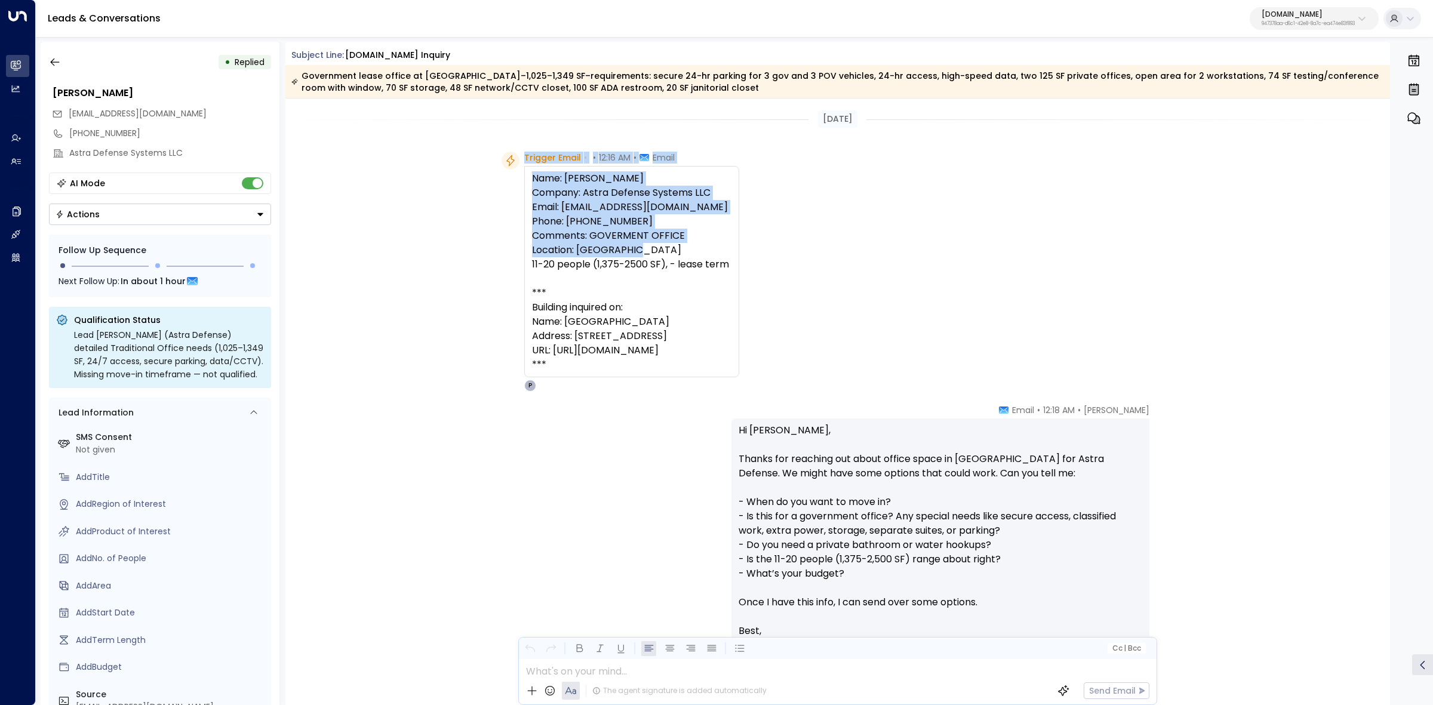
drag, startPoint x: 517, startPoint y: 152, endPoint x: 742, endPoint y: 246, distance: 244.4
click at [739, 245] on div "Trigger Email • • 12:16 AM • Email Name: [PERSON_NAME] Company: Astra Defense S…" at bounding box center [621, 272] width 238 height 240
drag, startPoint x: 745, startPoint y: 246, endPoint x: 706, endPoint y: 239, distance: 38.9
click at [732, 245] on div "Name: [PERSON_NAME] Company: Astra Defense Systems LLC Email: [EMAIL_ADDRESS][D…" at bounding box center [631, 271] width 199 height 201
click at [554, 154] on span "Trigger Email" at bounding box center [552, 158] width 57 height 12
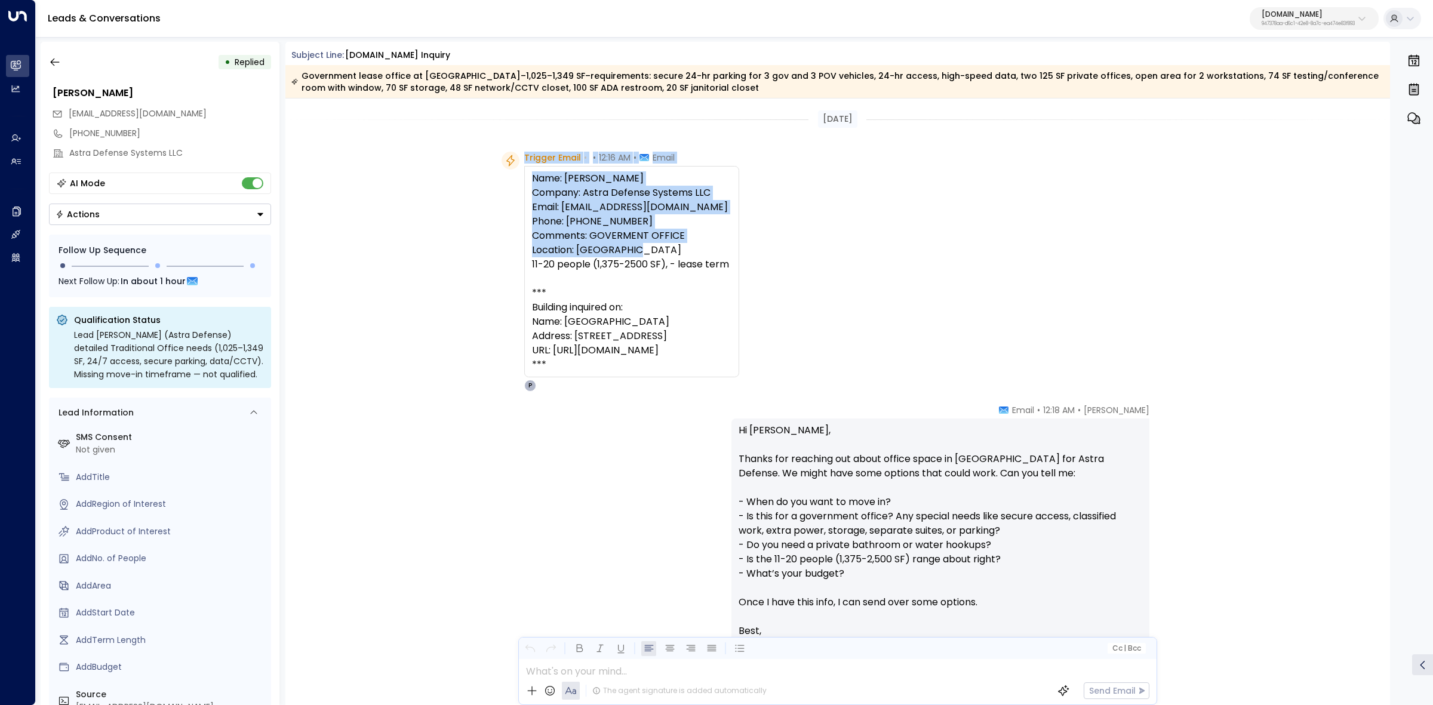
click at [526, 157] on span "Trigger Email" at bounding box center [552, 158] width 57 height 12
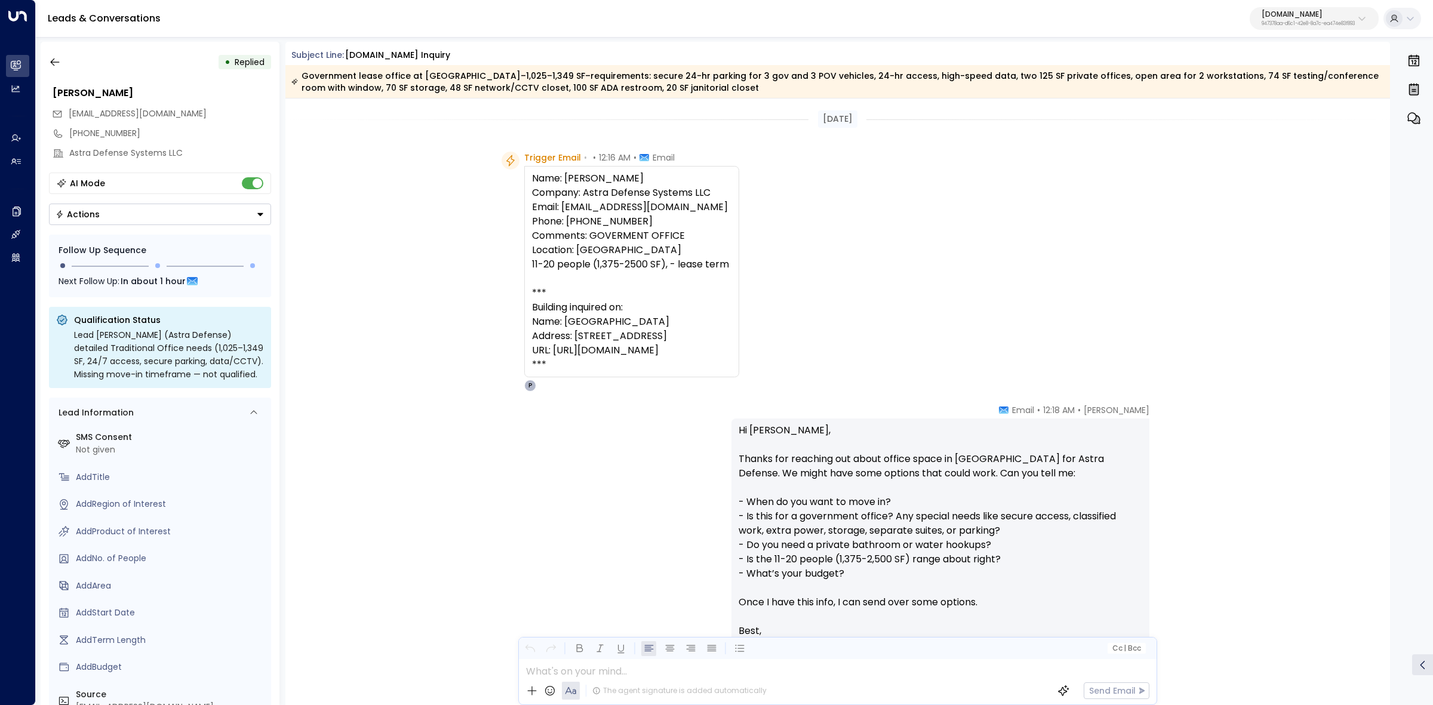
drag, startPoint x: 558, startPoint y: 166, endPoint x: 797, endPoint y: 361, distance: 308.5
click at [739, 363] on div "Trigger Email • • 12:16 AM • Email Name: [PERSON_NAME] Company: Astra Defense S…" at bounding box center [621, 272] width 238 height 240
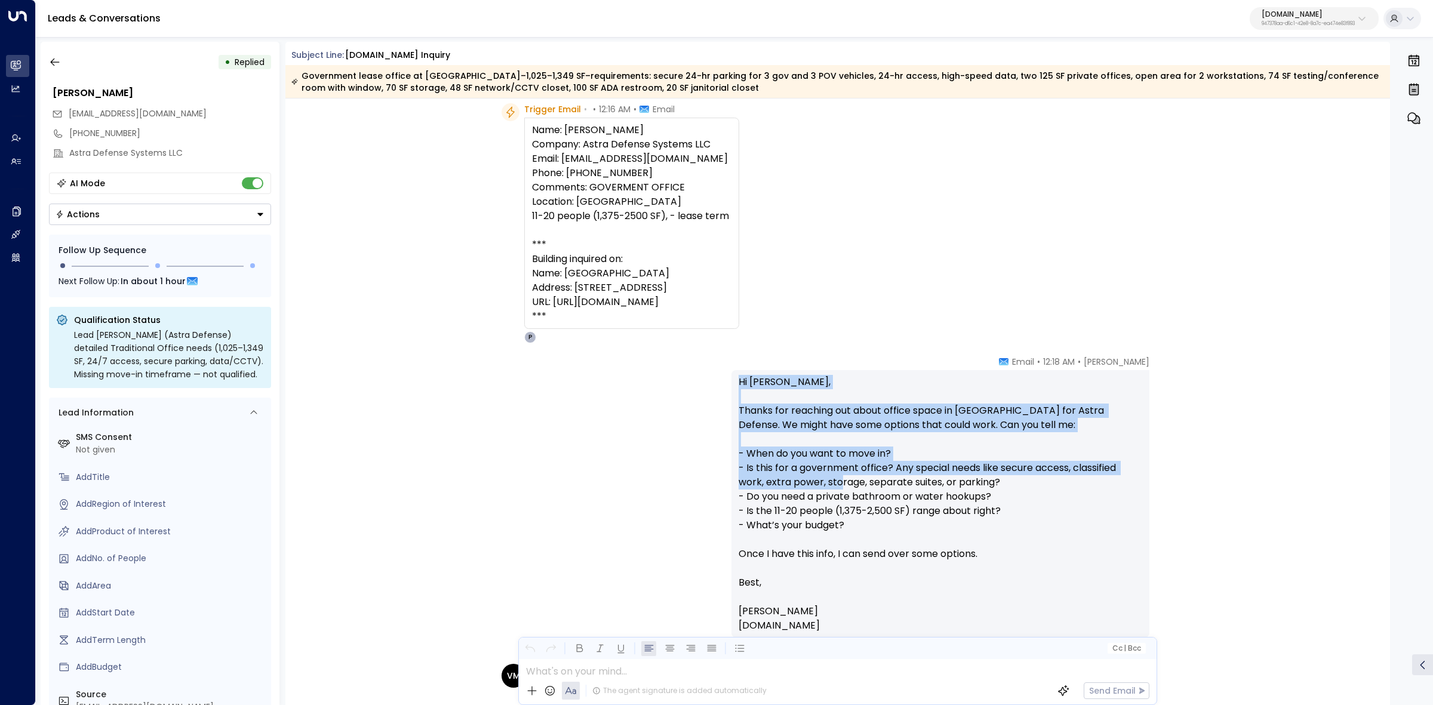
scroll to position [75, 0]
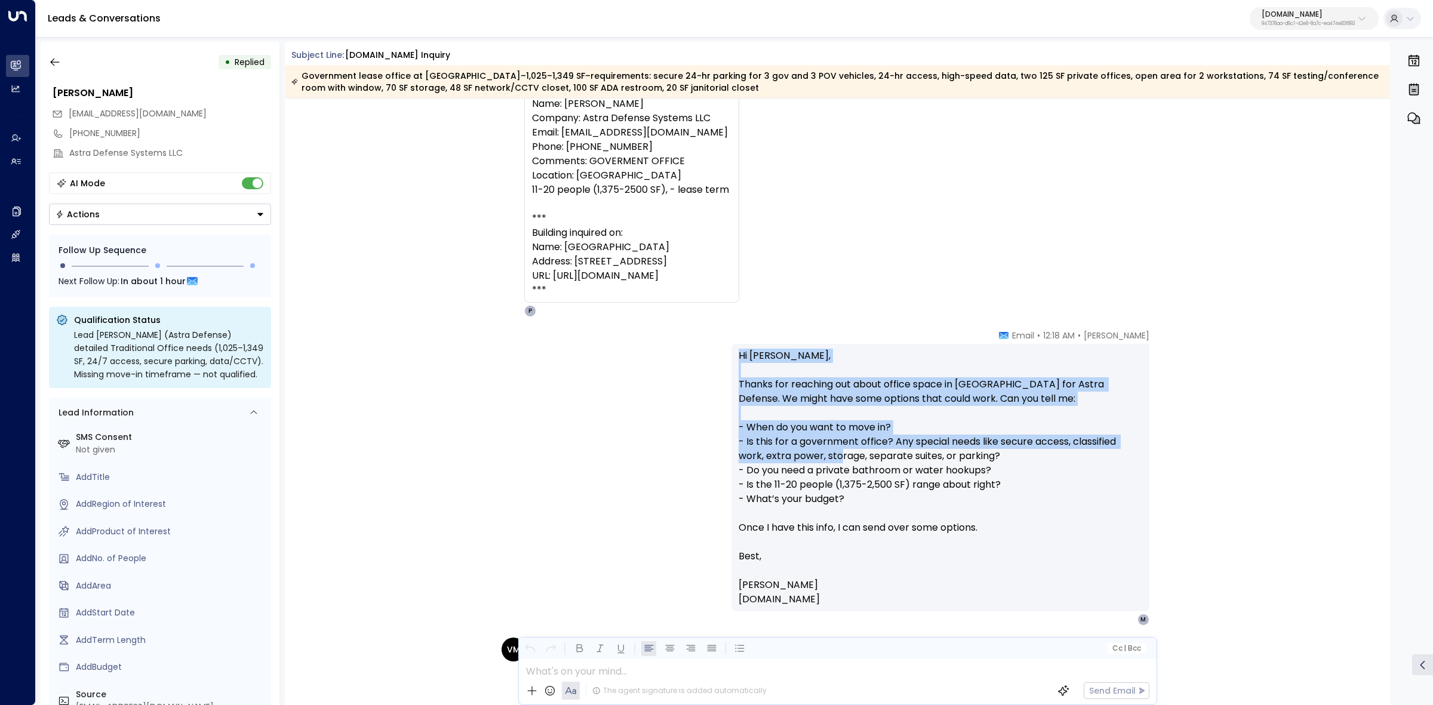
drag, startPoint x: 733, startPoint y: 428, endPoint x: 1010, endPoint y: 597, distance: 324.6
click at [1010, 597] on div "Hi [PERSON_NAME], Thanks for reaching out about office space in [GEOGRAPHIC_DAT…" at bounding box center [941, 478] width 418 height 268
copy p "Hi Vikrant, Thanks for reaching out about office space in Tallahassee for Astra…"
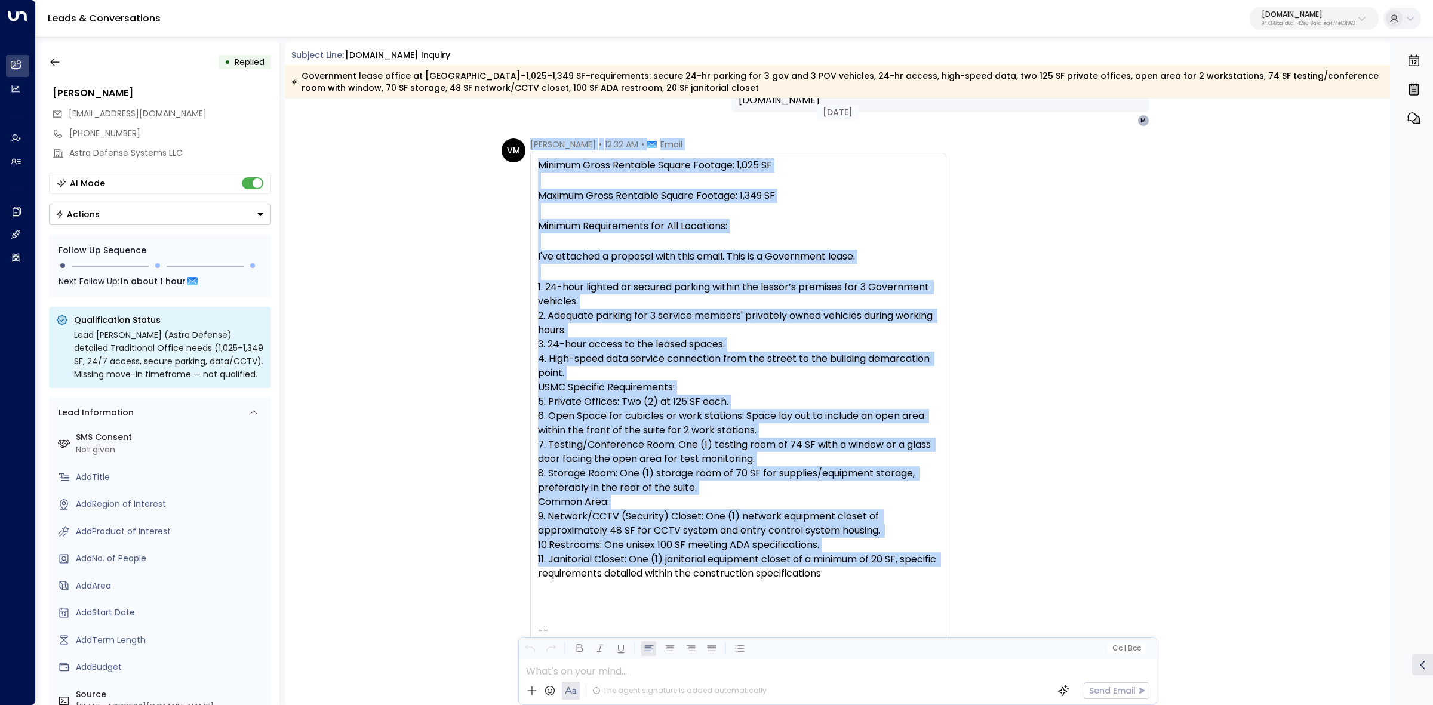
scroll to position [672, 0]
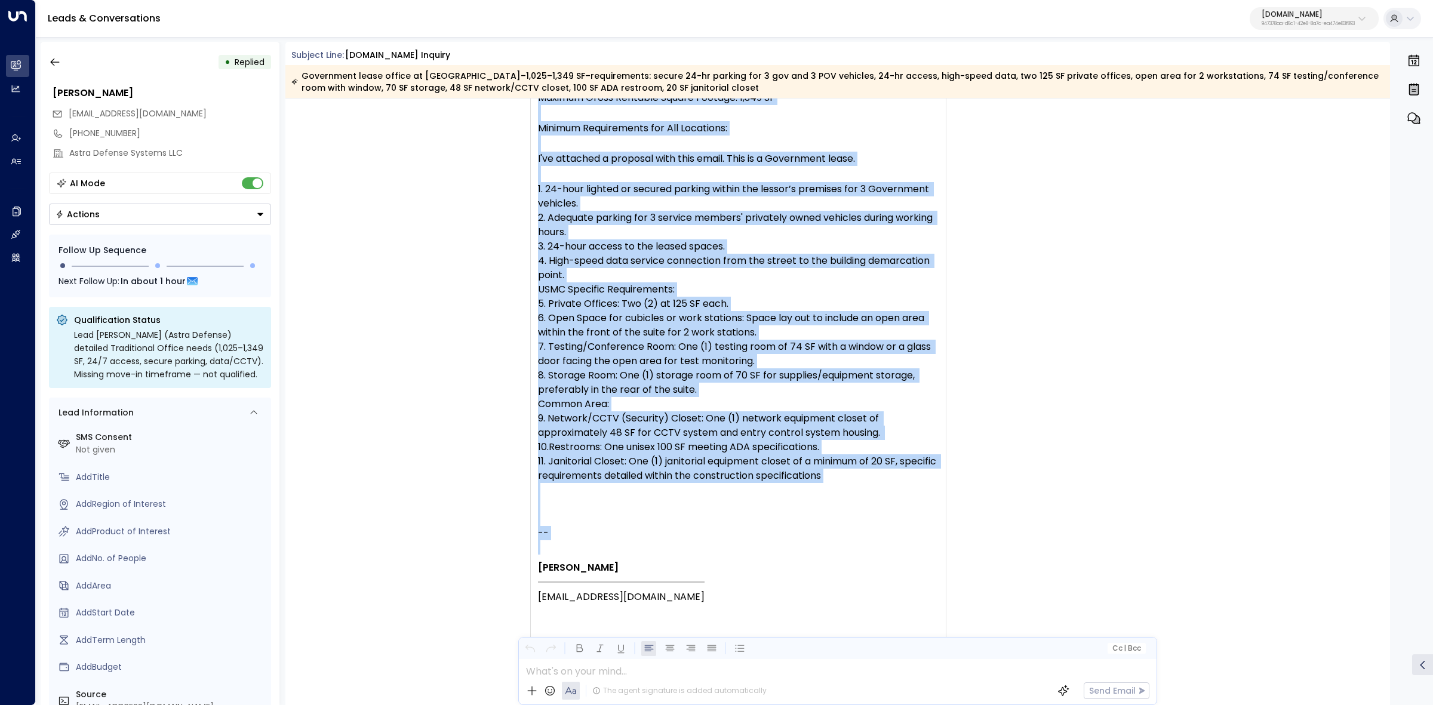
drag, startPoint x: 608, startPoint y: 419, endPoint x: 638, endPoint y: 583, distance: 166.3
click at [642, 580] on div "VM Vikrant Masih • 12:32 AM • Email Minimum Gross Rentable Square Footage: 1,02…" at bounding box center [724, 354] width 445 height 626
copy div "Vikrant Masih • 12:32 AM • Email Minimum Gross Rentable Square Footage: 1,025 S…"
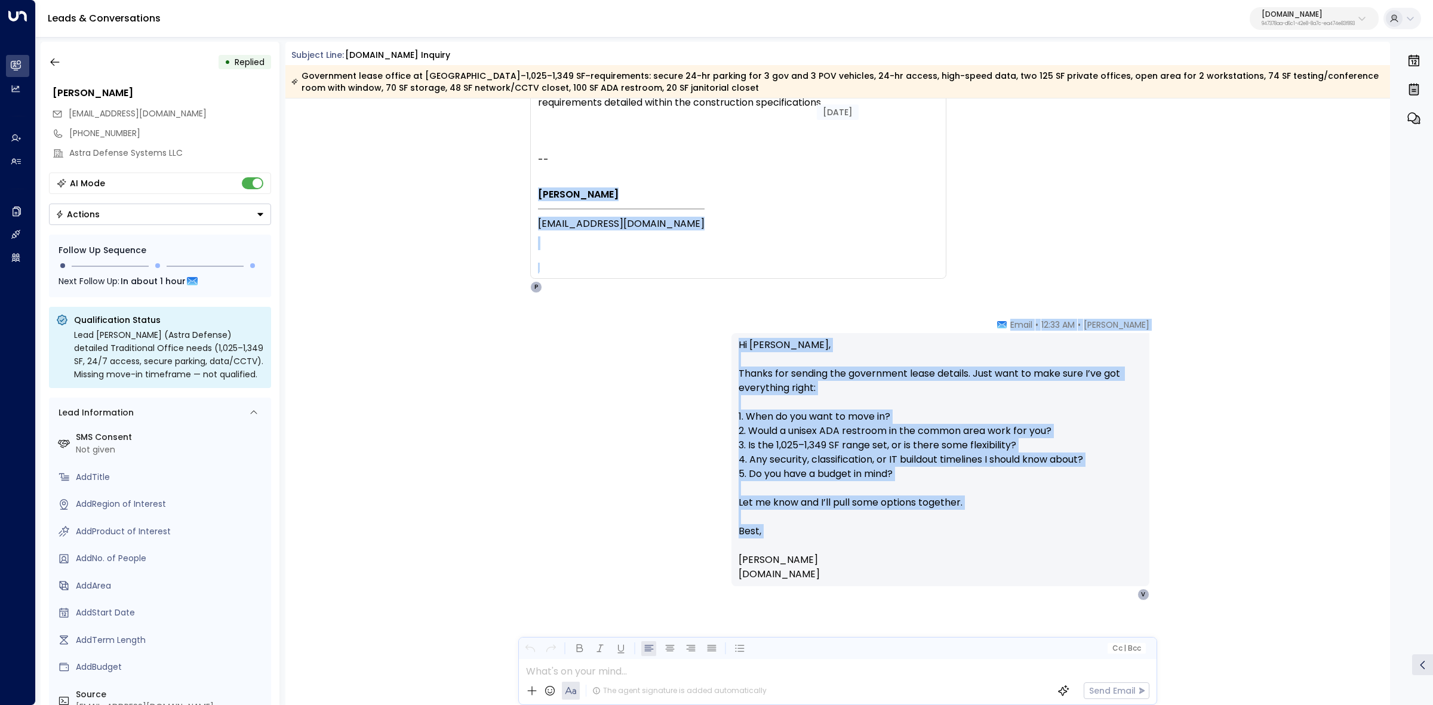
scroll to position [1060, 0]
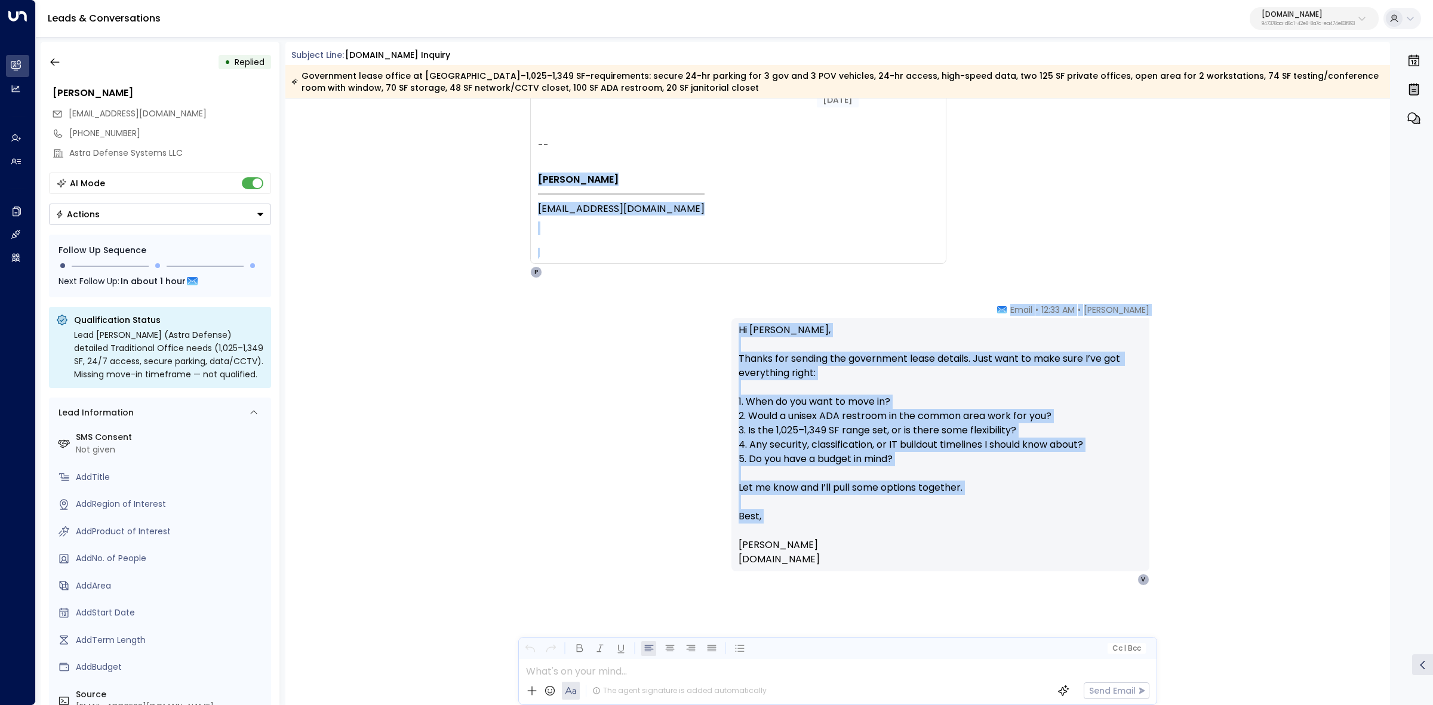
drag, startPoint x: 986, startPoint y: 380, endPoint x: 1390, endPoint y: 603, distance: 461.4
copy div "Vikrant Masih masihvik@gmail.com P Peter Gibbons • 12:33 AM • Email Hi Vikrant,…"
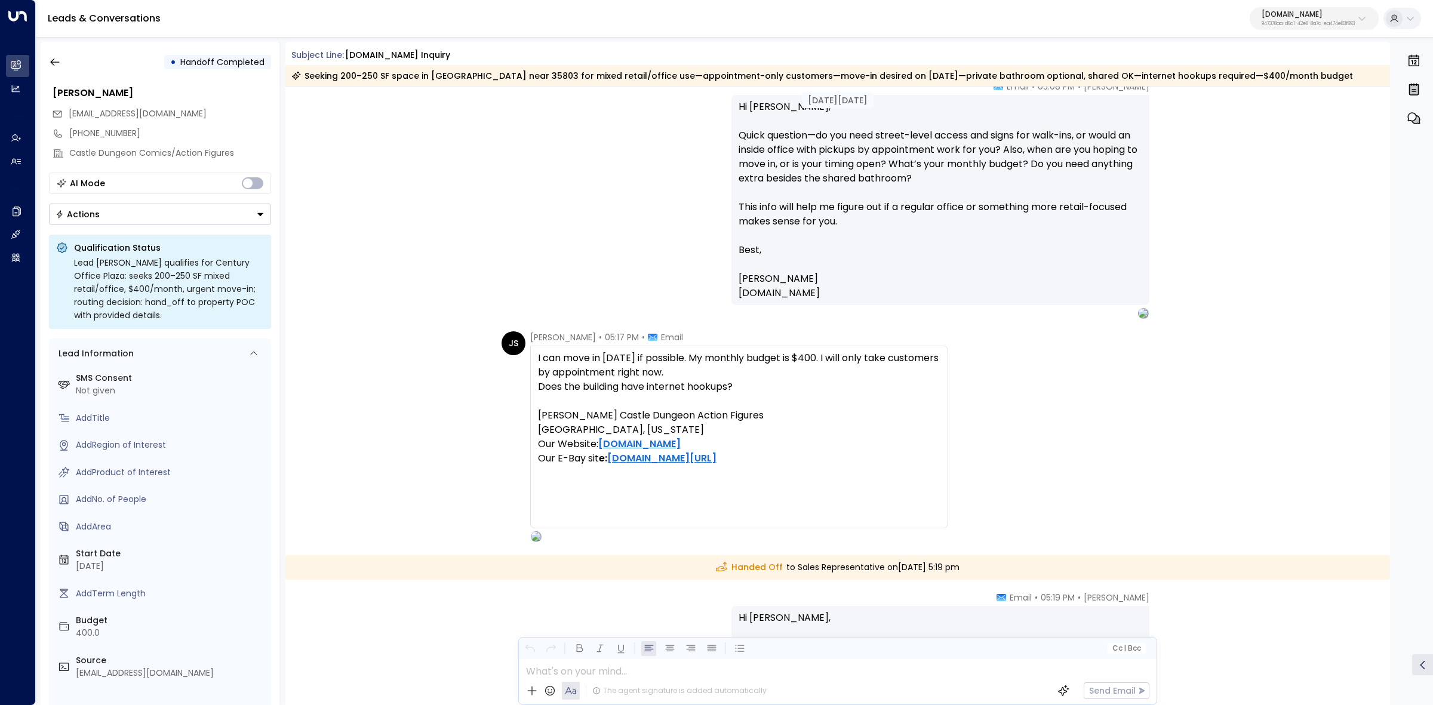
scroll to position [944, 0]
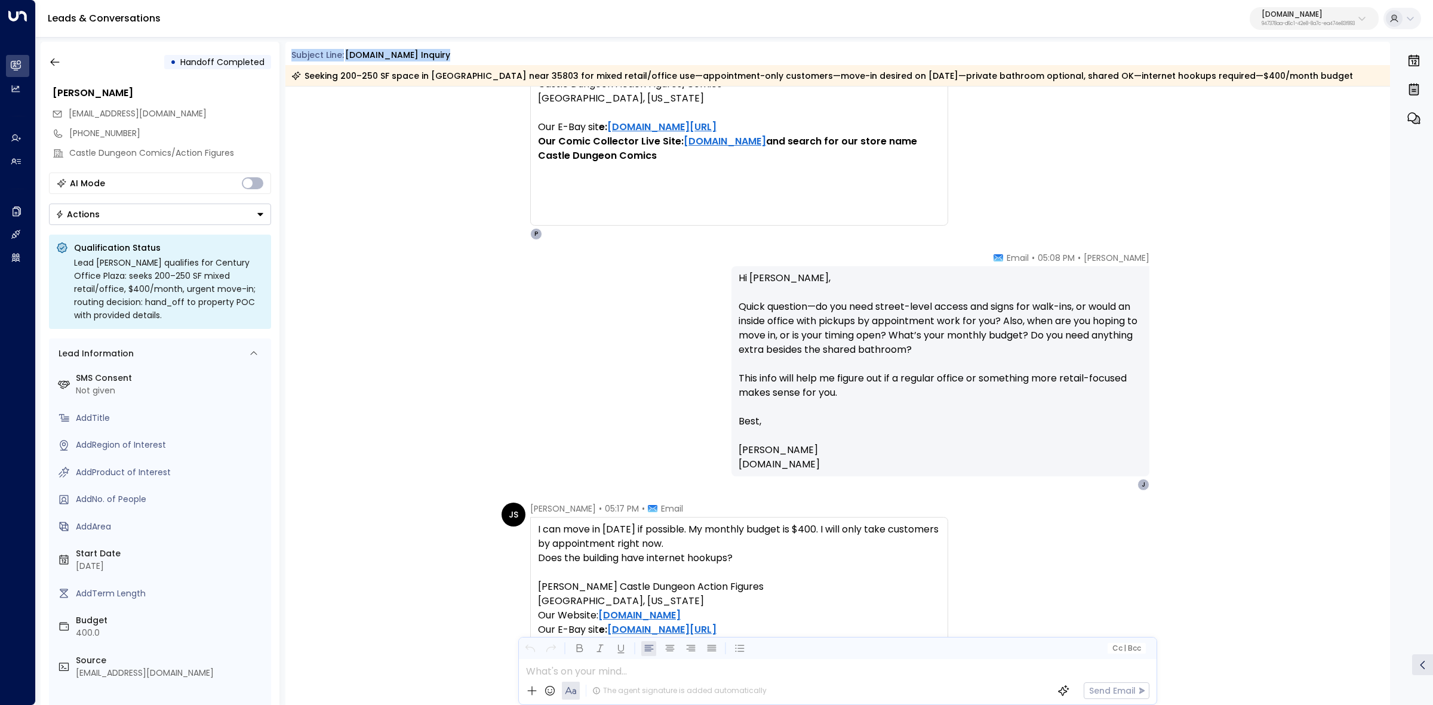
drag, startPoint x: 291, startPoint y: 53, endPoint x: 1287, endPoint y: 69, distance: 996.2
click at [1287, 69] on div "Subject Line: OfficeSpace.com Inquiry Seeking 200–250 SF space in Huntsville ne…" at bounding box center [837, 67] width 1105 height 37
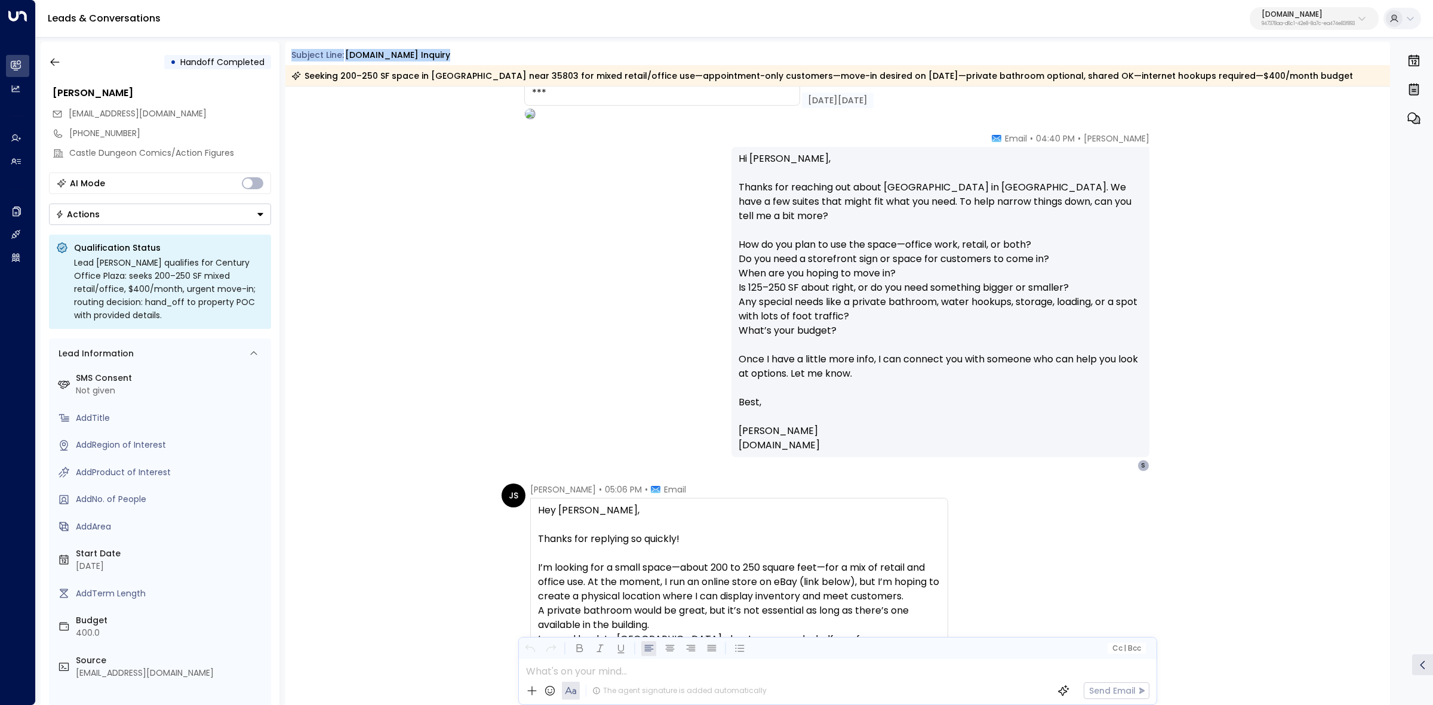
scroll to position [0, 0]
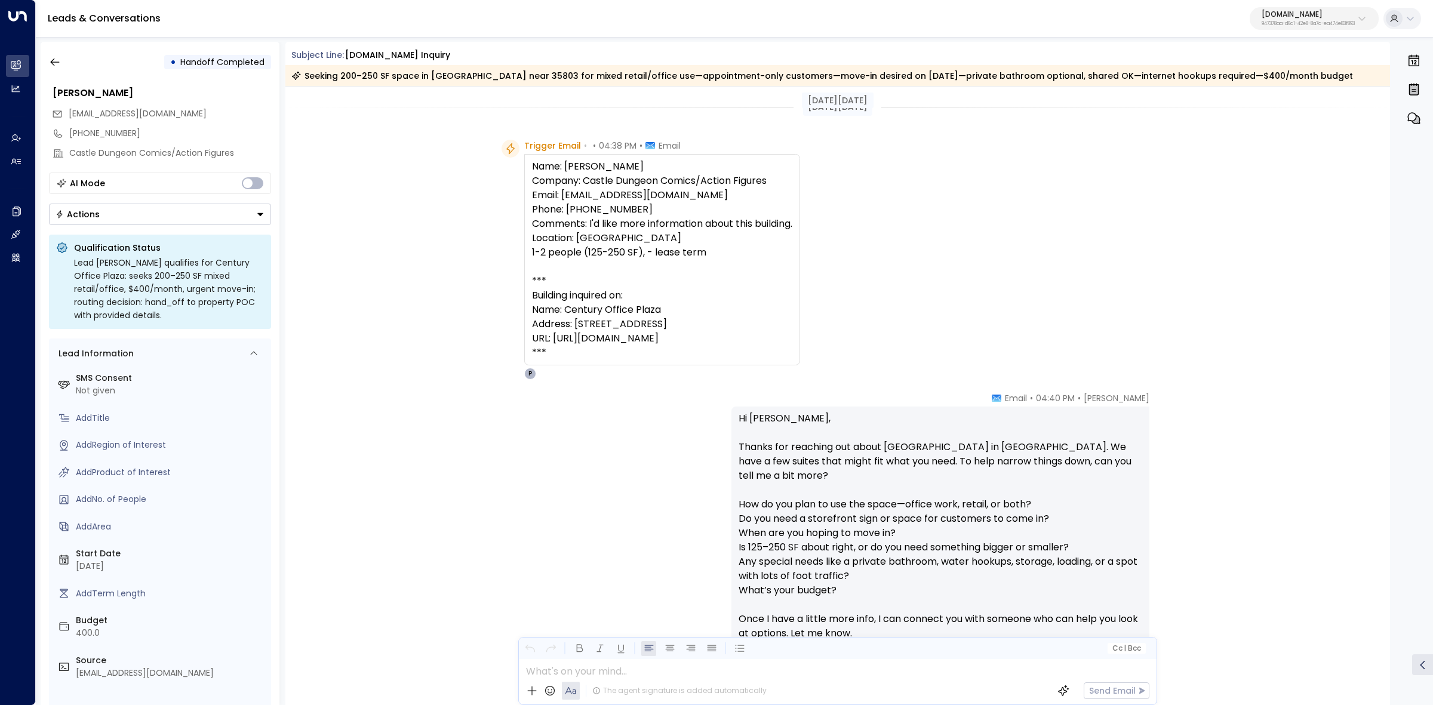
click at [433, 93] on div "Aug 13, 26 days ago" at bounding box center [837, 95] width 1105 height 16
drag, startPoint x: 291, startPoint y: 55, endPoint x: 752, endPoint y: 336, distance: 540.6
click at [752, 336] on div "Subject Line: OfficeSpace.com Inquiry Seeking 200–250 SF space in Huntsville ne…" at bounding box center [837, 373] width 1105 height 663
copy div "Subject Line: OfficeSpace.com Inquiry Seeking 200–250 SF space in Huntsville ne…"
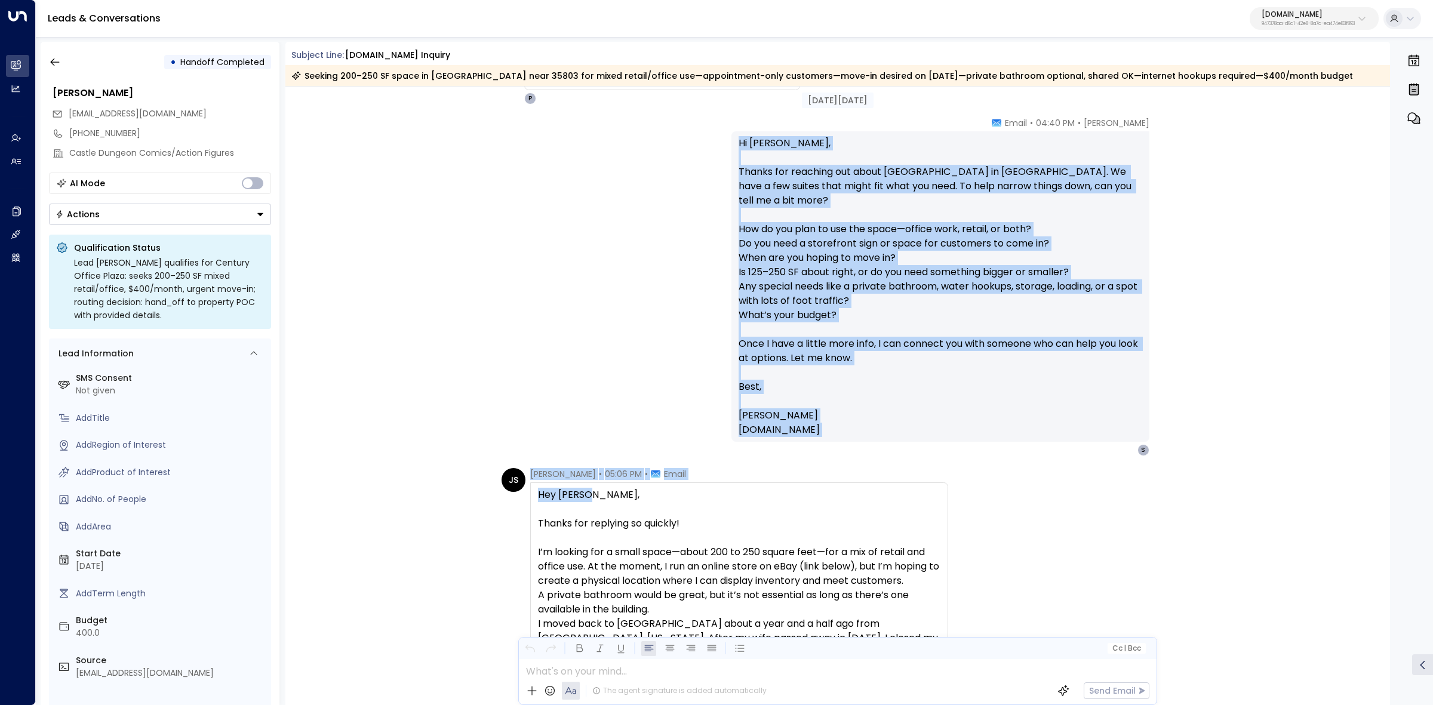
scroll to position [299, 0]
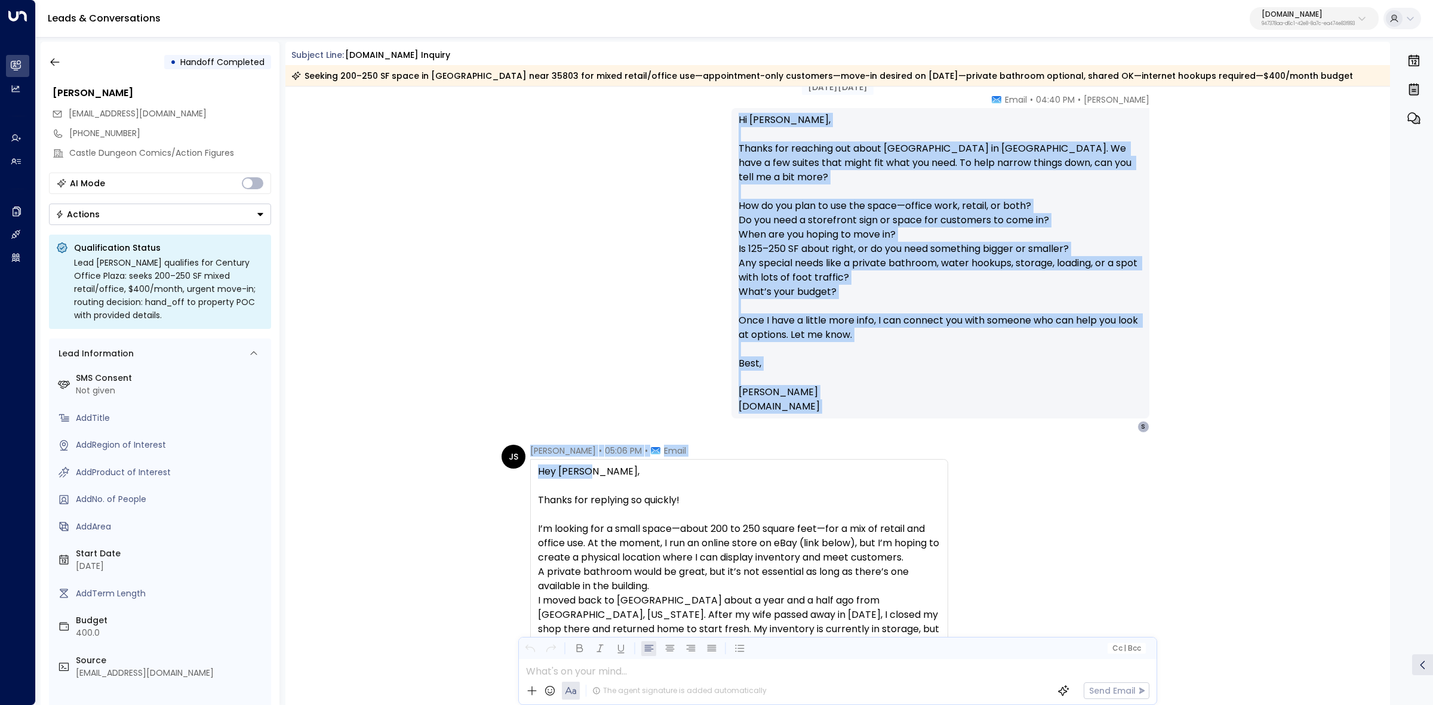
drag, startPoint x: 733, startPoint y: 425, endPoint x: 1047, endPoint y: 409, distance: 313.9
click at [1047, 408] on div "Hi Jeffrey, Thanks for reaching out about Century Office Plaza in Huntsville. W…" at bounding box center [941, 263] width 418 height 311
copy p "Hi Jeffrey, Thanks for reaching out about Century Office Plaza in Huntsville. W…"
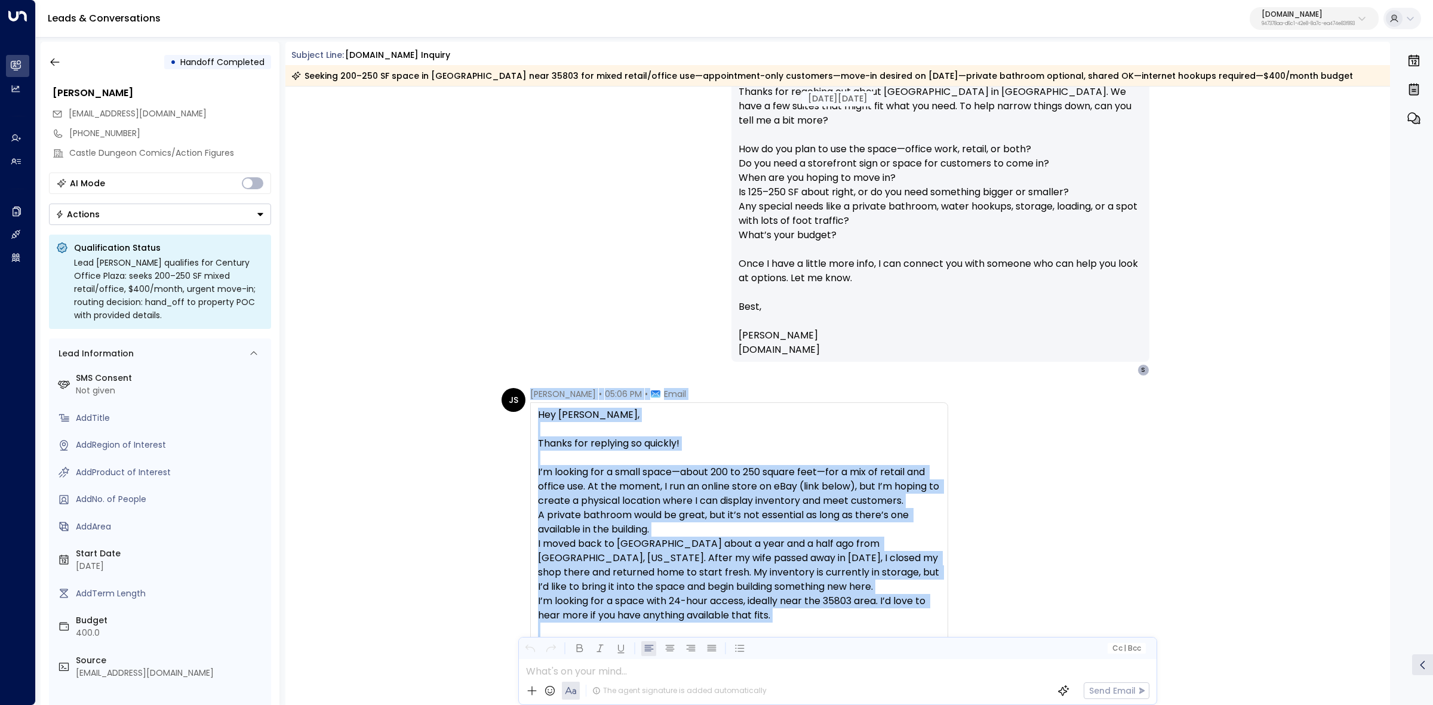
scroll to position [523, 0]
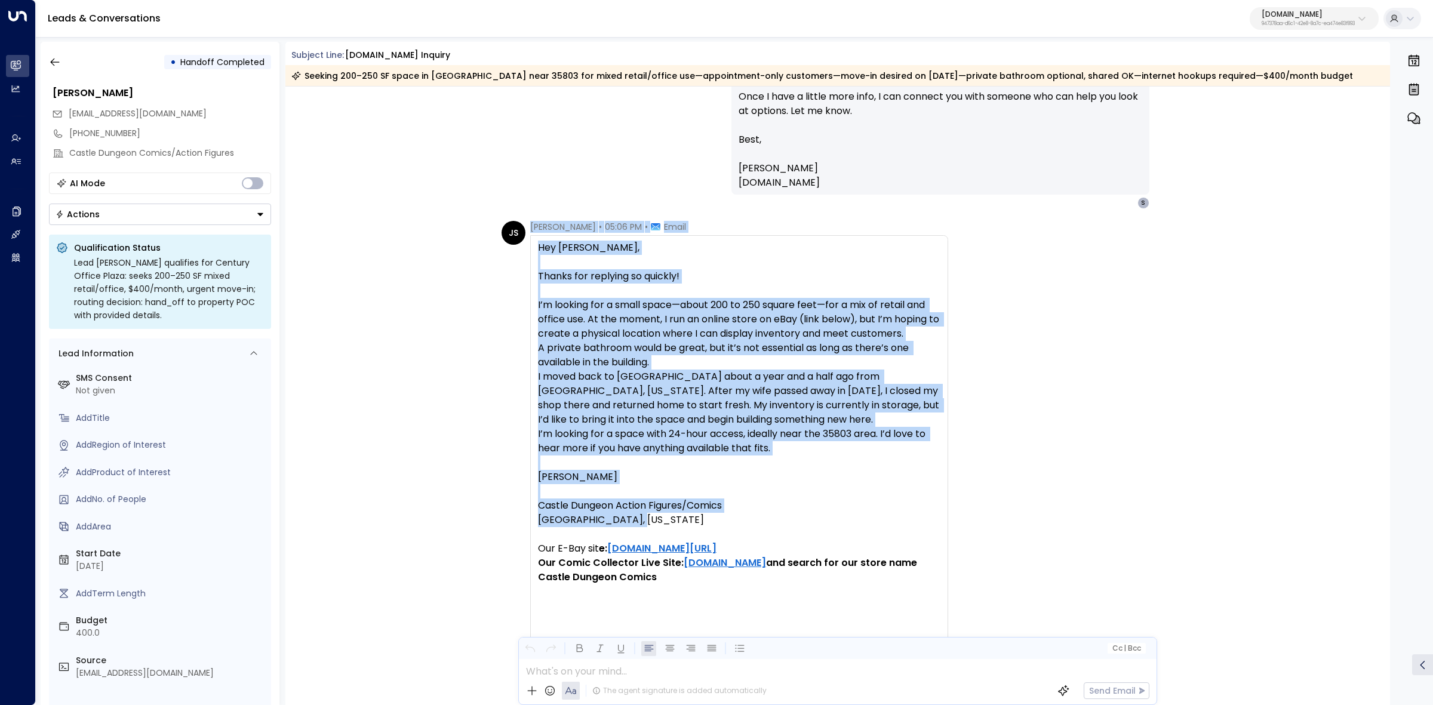
drag, startPoint x: 530, startPoint y: 447, endPoint x: 911, endPoint y: 521, distance: 388.2
click at [911, 521] on div "Jeff Shadel • 05:06 PM • Email Hey Peter, Thanks for replying so quickly! I’m l…" at bounding box center [739, 441] width 418 height 441
copy div "Jeff Shadel • 05:06 PM • Email Hey Peter, Thanks for replying so quickly! I’m l…"
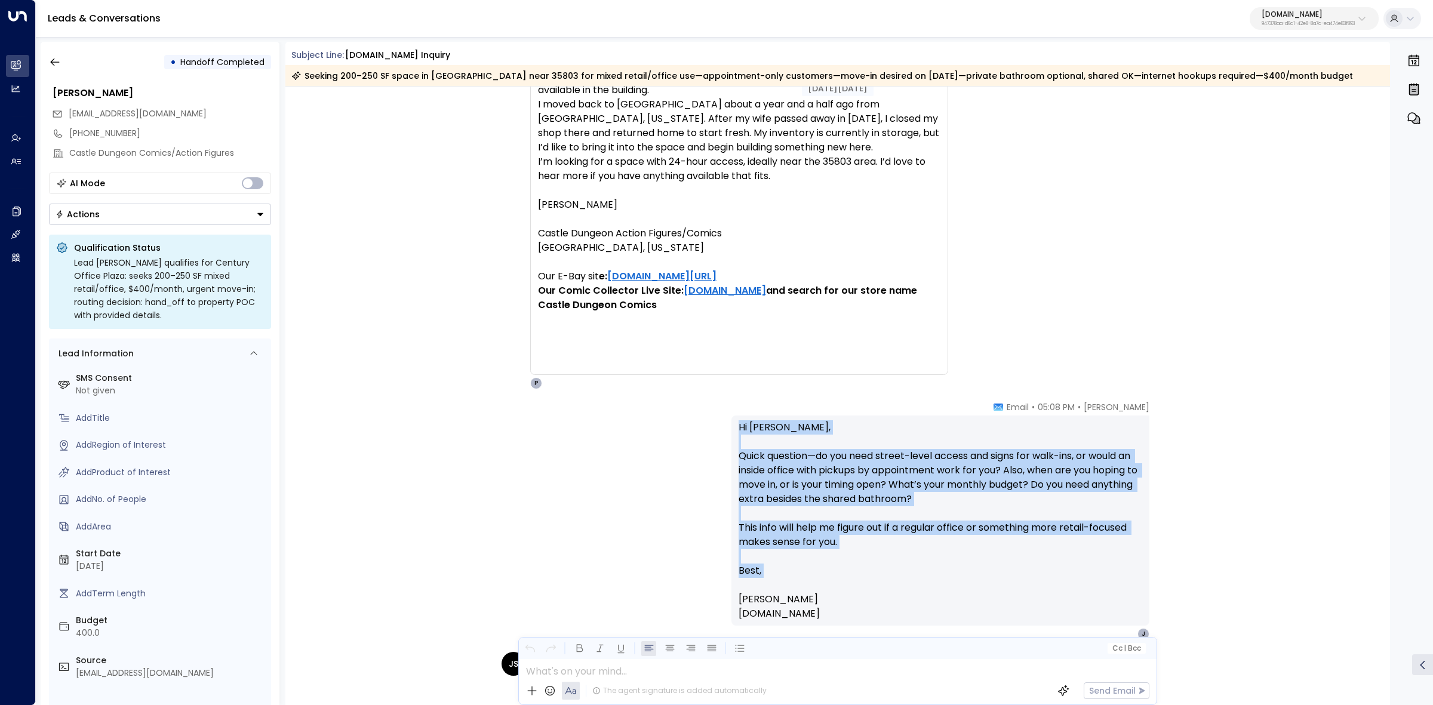
scroll to position [821, 0]
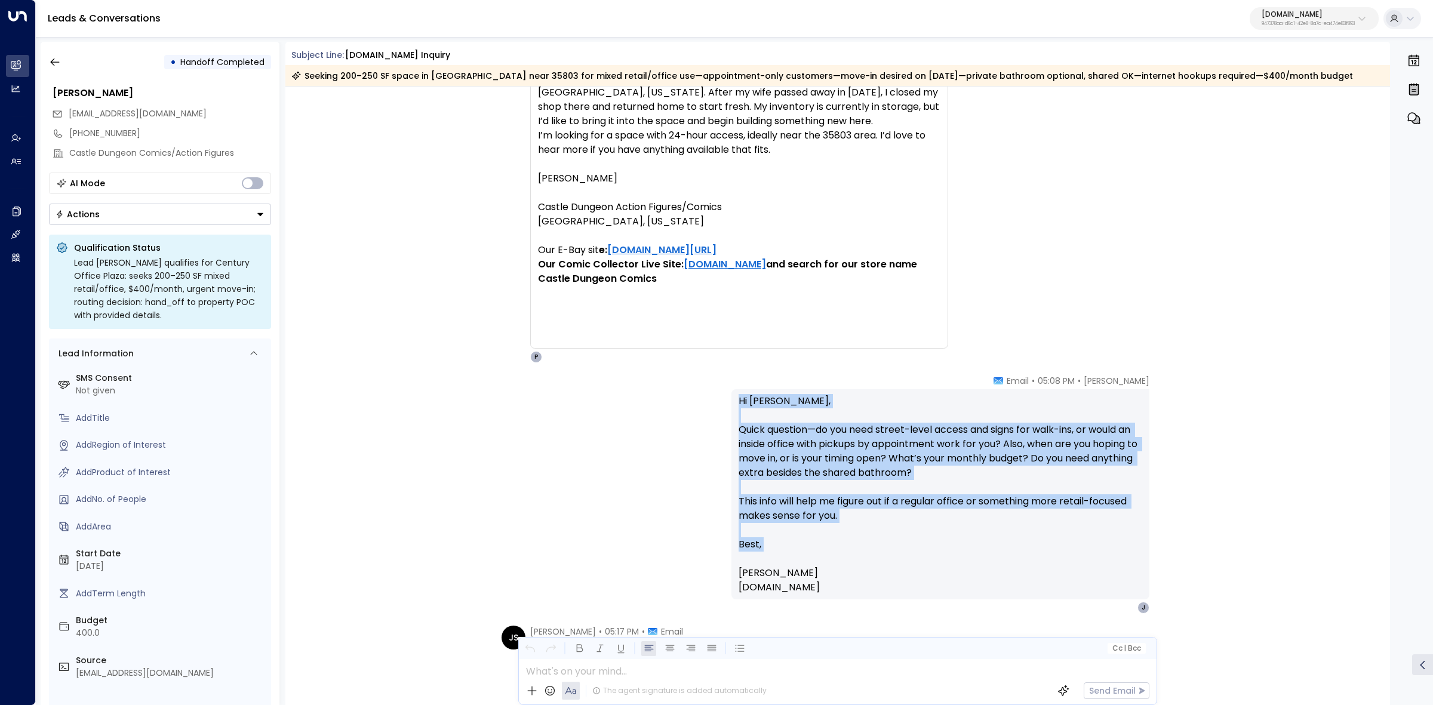
drag, startPoint x: 736, startPoint y: 477, endPoint x: 875, endPoint y: 589, distance: 178.8
click at [875, 589] on div "Hi Jeff, Quick question—do you need street-level access and signs for walk-ins,…" at bounding box center [941, 494] width 418 height 210
copy p "Hi Jeff, Quick question—do you need street-level access and signs for walk-ins,…"
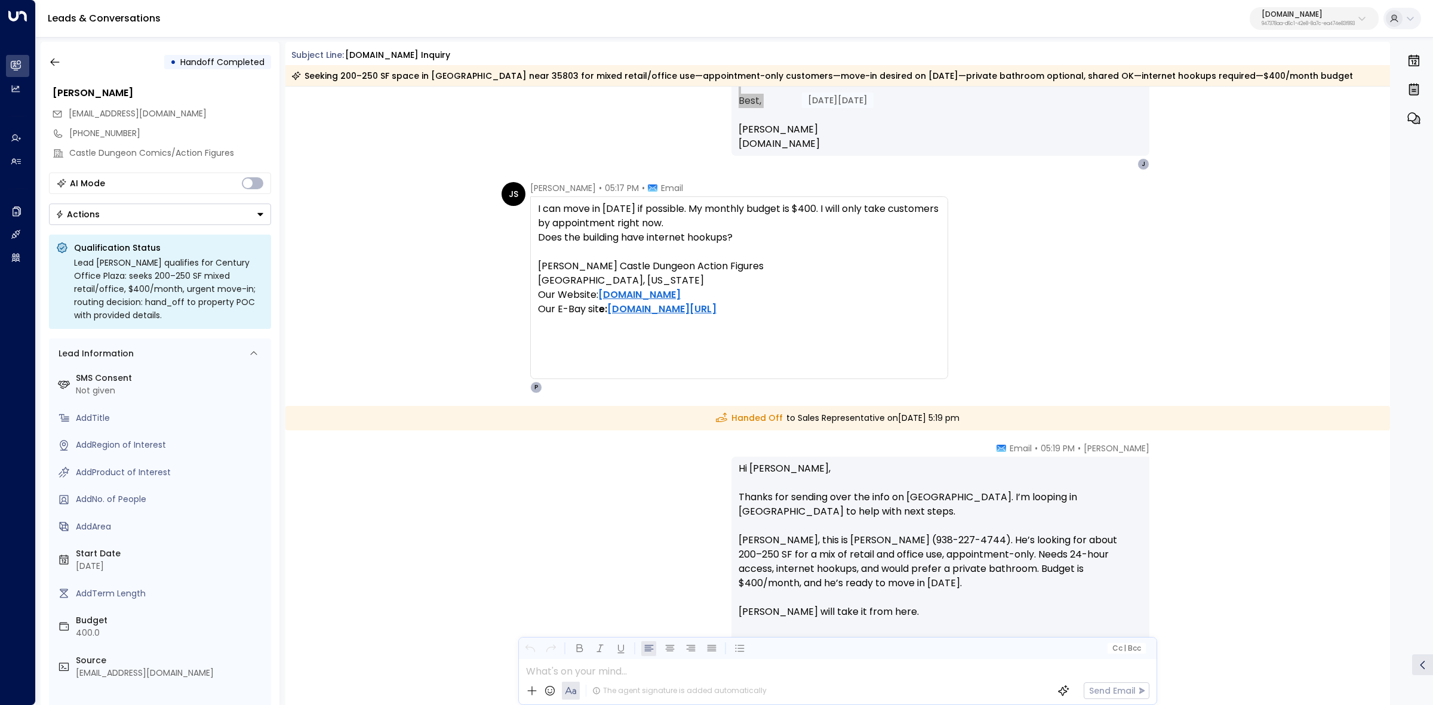
scroll to position [1269, 0]
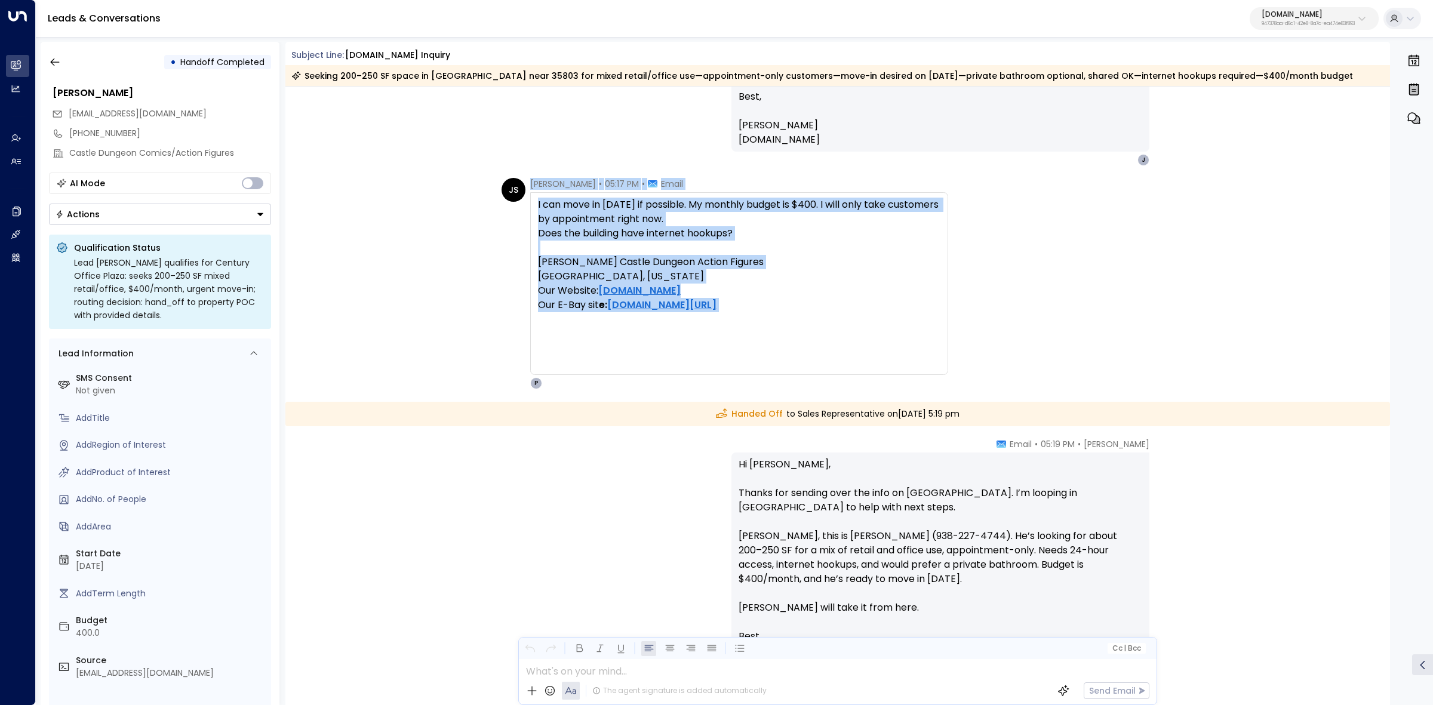
drag, startPoint x: 618, startPoint y: 229, endPoint x: 930, endPoint y: 326, distance: 327.1
click at [930, 326] on div "Jeff Shadel • 05:17 PM • Email I can move in on Friday if possible. My monthly …" at bounding box center [739, 283] width 418 height 211
copy div "Jeff Shadel • 05:17 PM • Email I can move in on Friday if possible. My monthly …"
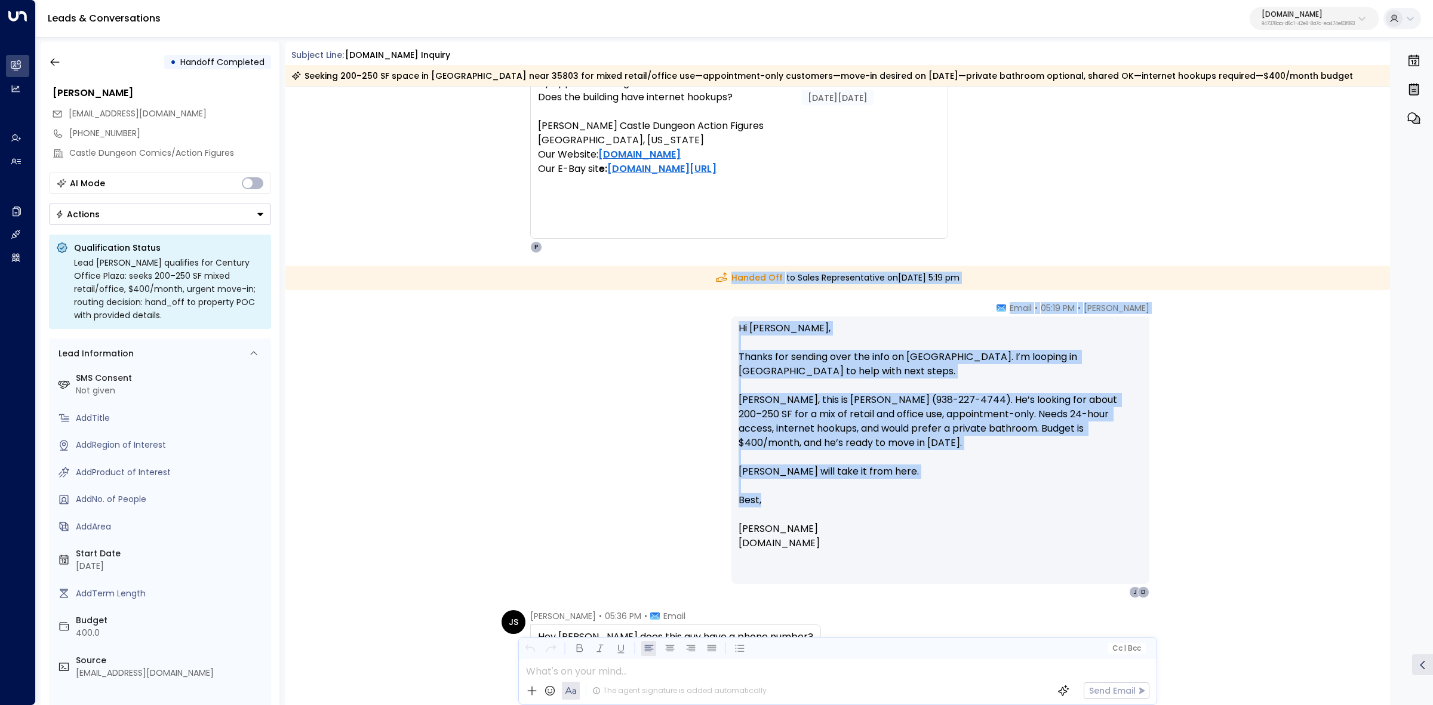
scroll to position [1418, 0]
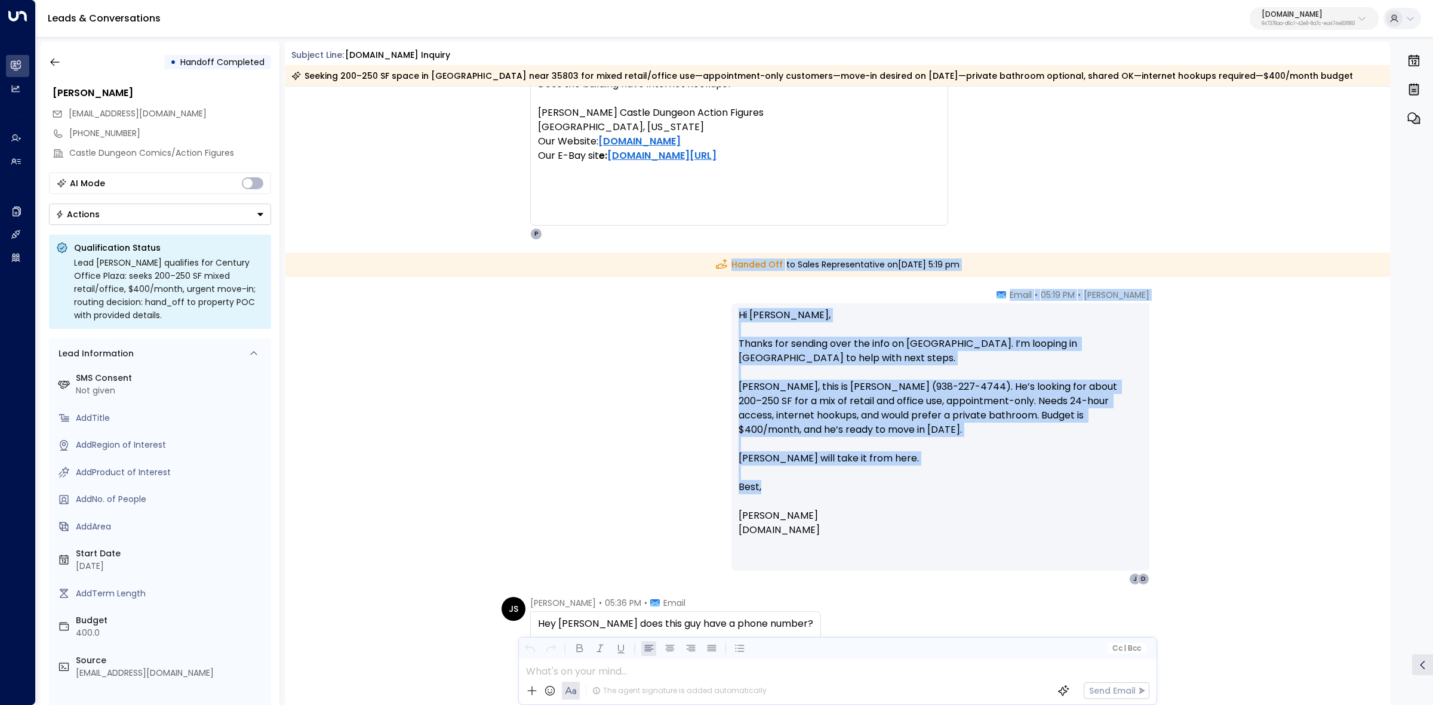
drag, startPoint x: 687, startPoint y: 413, endPoint x: 1038, endPoint y: 534, distance: 371.1
click at [1030, 534] on div "Aug 13, 26 days ago Peter Gibbons • 05:08 PM • Email Hi Jeff, Quick question—do…" at bounding box center [837, 146] width 1105 height 2956
copy div "Handed Off to Sales Representative on Wednesday, Aug 13 2025 at 5:19 pm Peter G…"
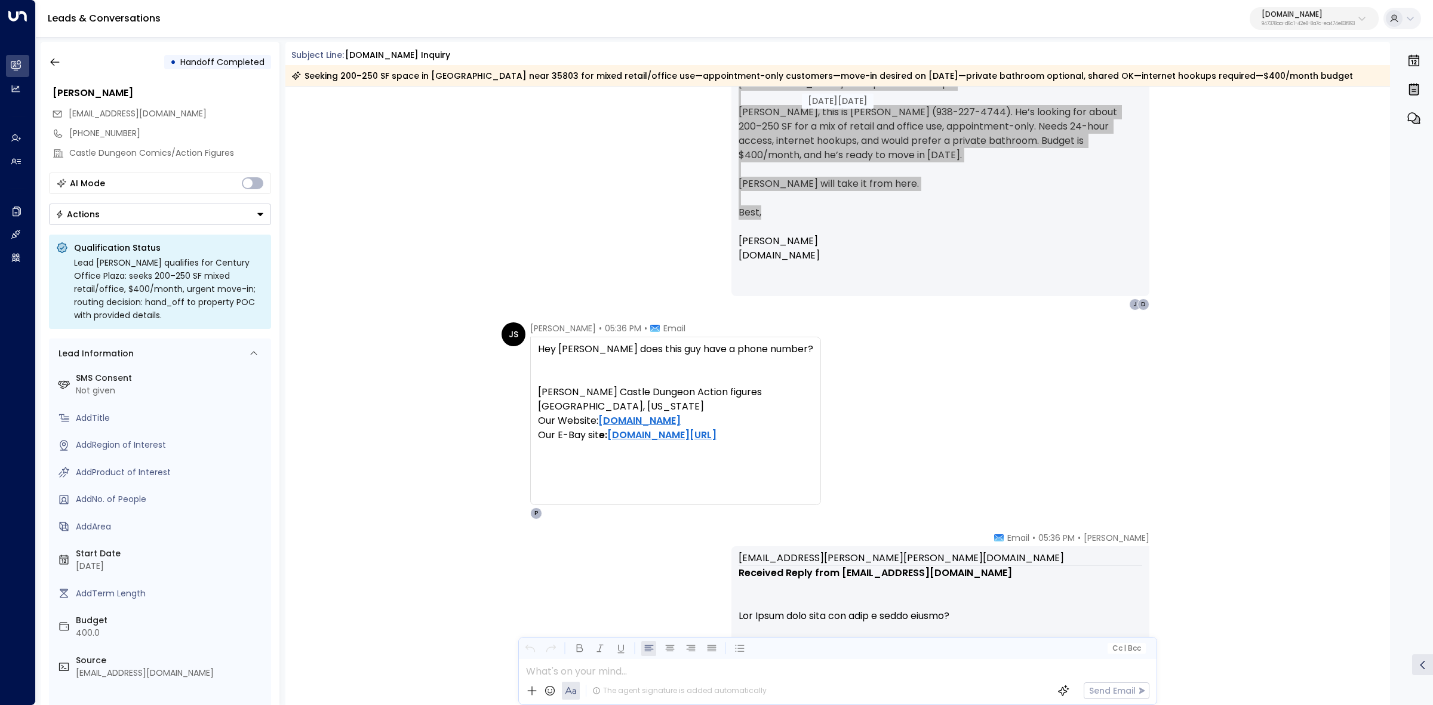
scroll to position [1792, 0]
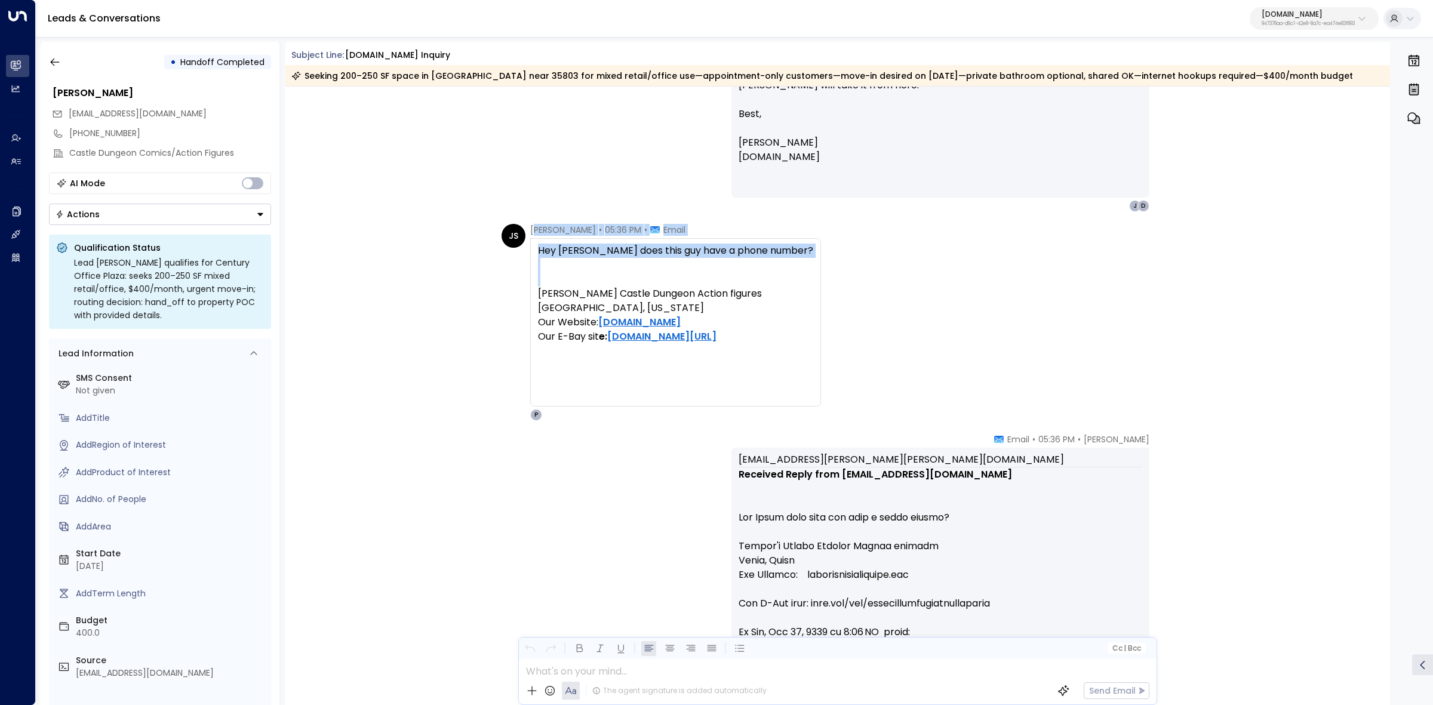
drag, startPoint x: 531, startPoint y: 231, endPoint x: 781, endPoint y: 275, distance: 253.5
click at [774, 275] on div "Jeff Shadel • 05:36 PM • Email Hey Peter does this guy have a phone number? Sha…" at bounding box center [675, 322] width 291 height 197
click at [890, 287] on div "JS Jeff Shadel • 05:36 PM • Email Hey Peter does this guy have a phone number? …" at bounding box center [840, 322] width 677 height 197
drag, startPoint x: 523, startPoint y: 229, endPoint x: 813, endPoint y: 325, distance: 305.9
click at [813, 325] on div "JS Jeff Shadel • 05:36 PM • Email Hey Peter does this guy have a phone number? …" at bounding box center [661, 322] width 319 height 197
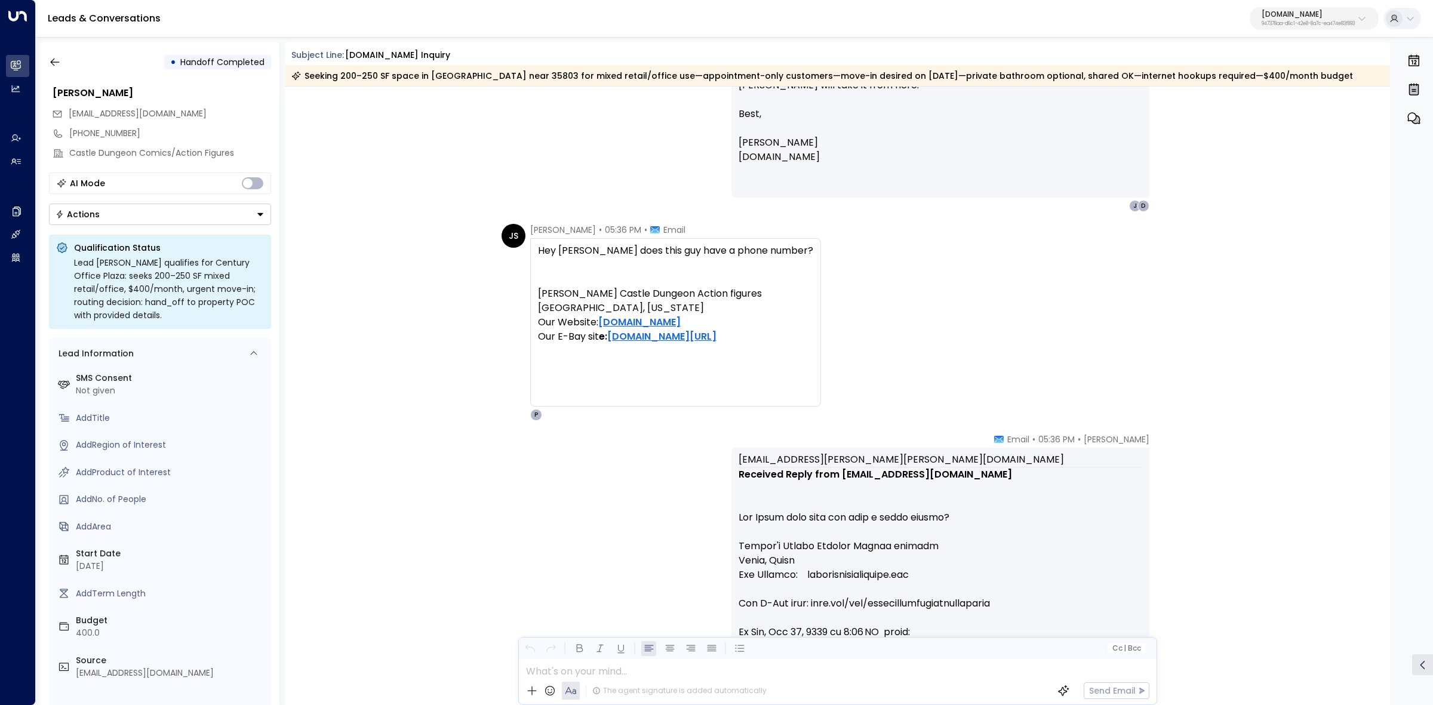
copy div "Jeff Shadel • 05:36 PM • Email Hey Peter does this guy have a phone number? Sha…"
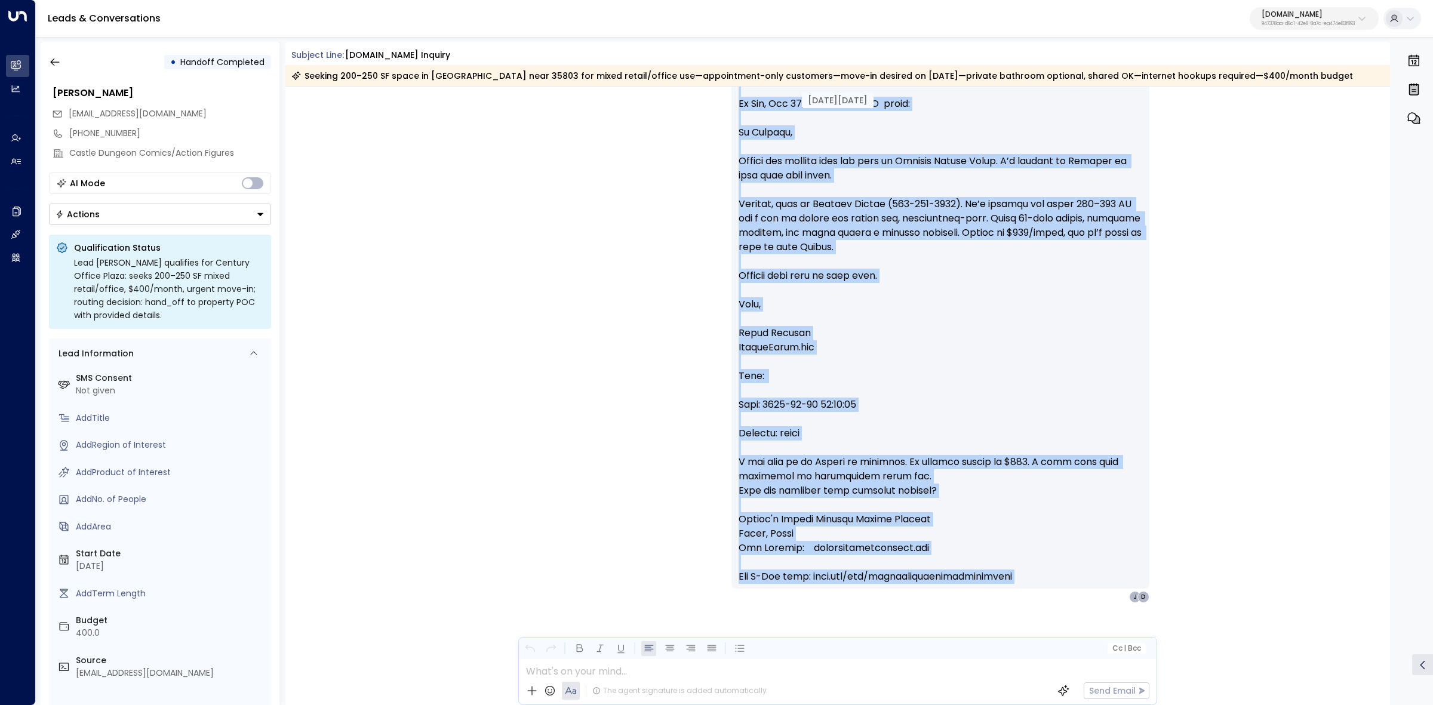
scroll to position [2337, 0]
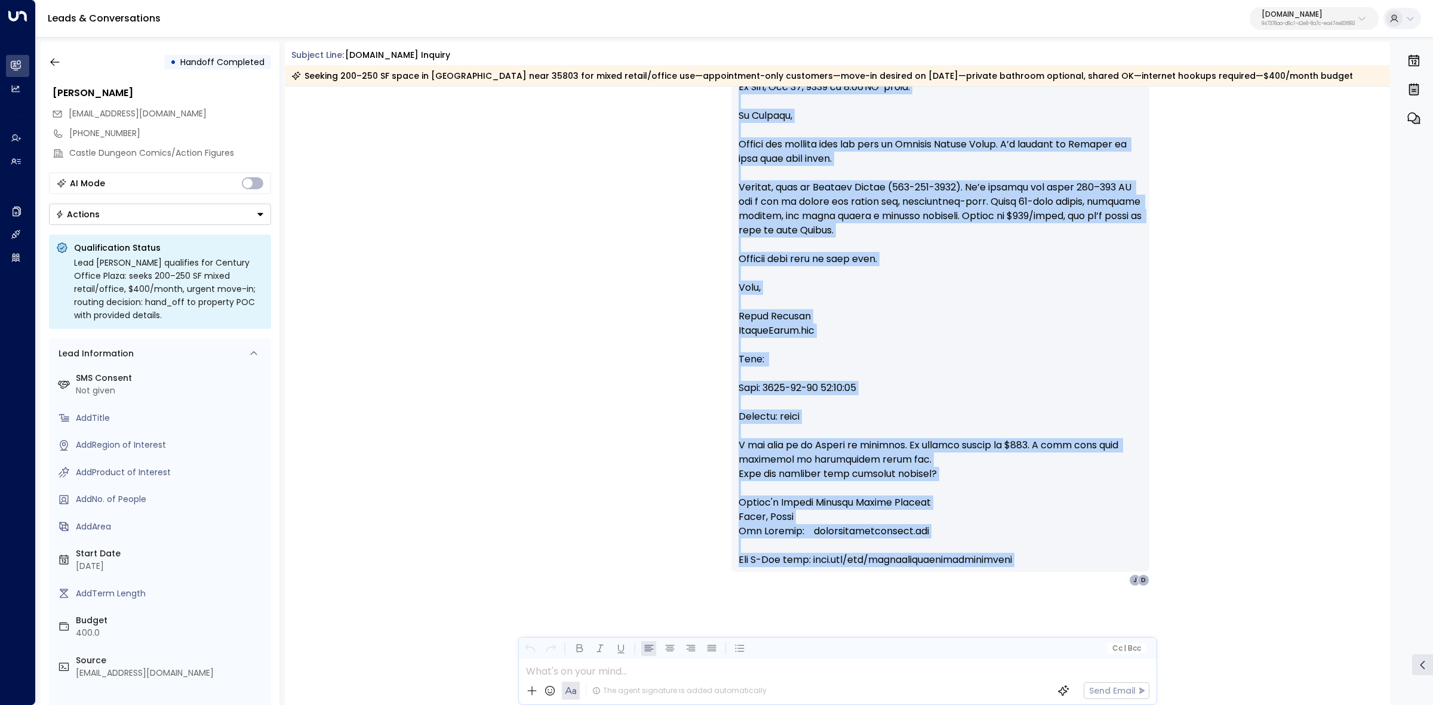
drag, startPoint x: 1051, startPoint y: 448, endPoint x: 1123, endPoint y: 597, distance: 165.6
click at [1123, 597] on div "Peter Gibbons • 05:36 PM • Email +dewayne.terry@theinstantgroup.com Received Re…" at bounding box center [837, 297] width 1105 height 818
copy div "Email +dewayne.terry@theinstantgroup.com Received Reply from shadelscastledunge…"
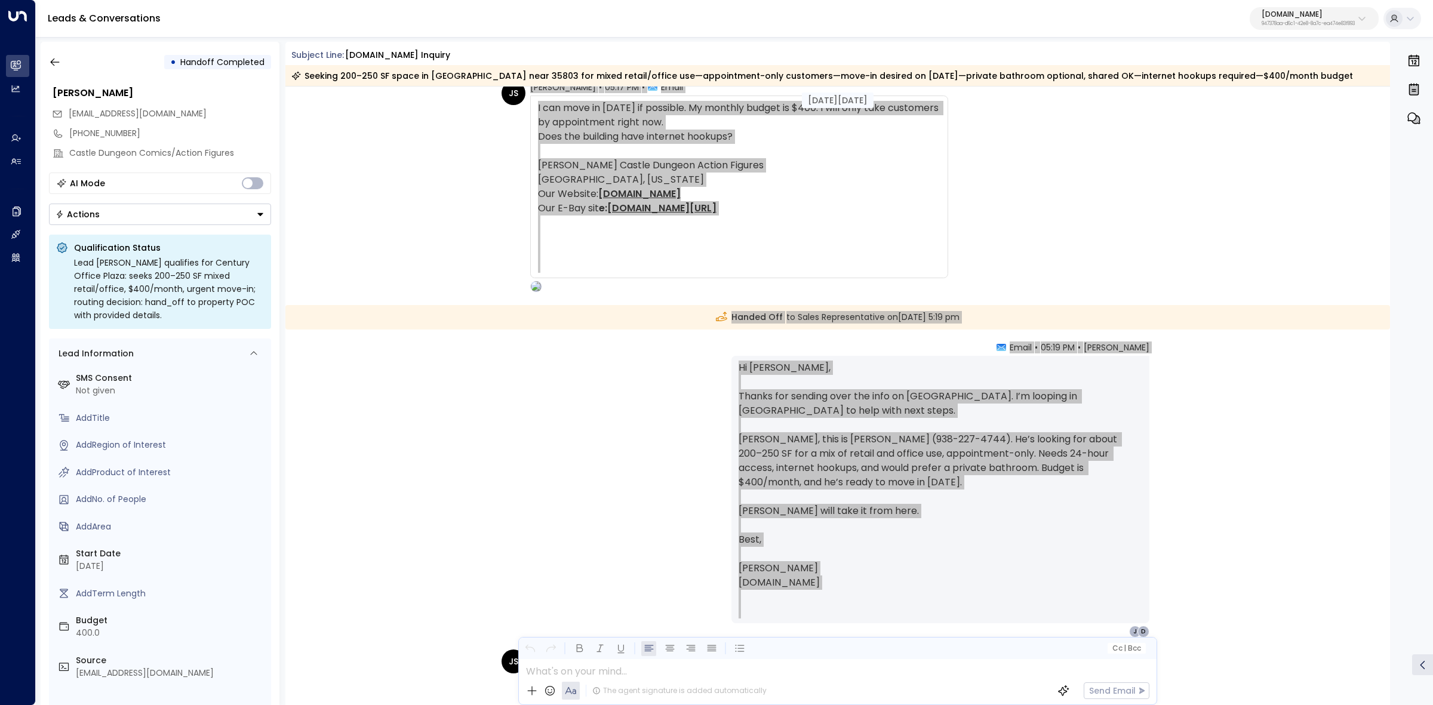
scroll to position [1222, 0]
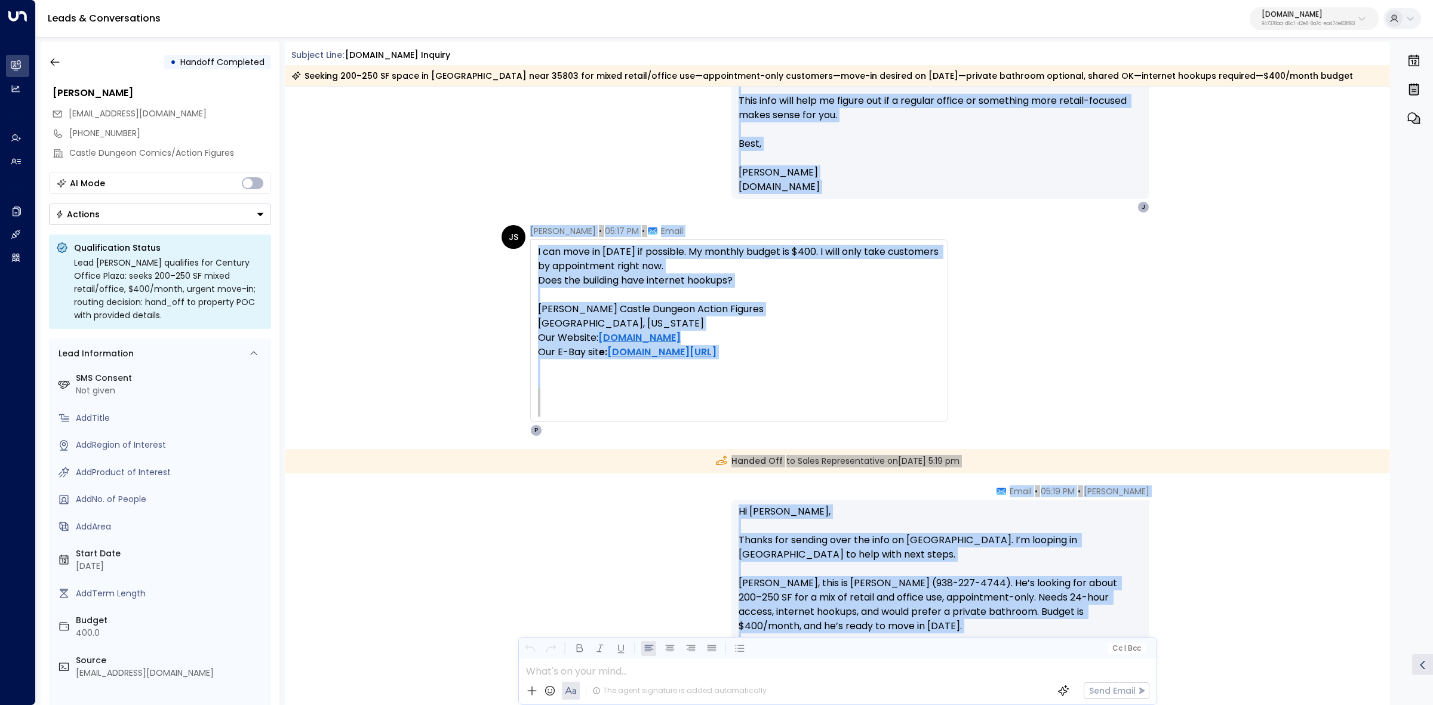
click at [955, 452] on div "Handed Off to Sales Representative on Wednesday, Aug 13 2025 at 5:19 pm" at bounding box center [837, 461] width 1105 height 24
click at [1028, 461] on div "Handed Off to Sales Representative on Wednesday, Aug 13 2025 at 5:19 pm" at bounding box center [837, 461] width 1105 height 24
click at [1028, 462] on div "Handed Off to Sales Representative on Wednesday, Aug 13 2025 at 5:19 pm" at bounding box center [837, 461] width 1105 height 24
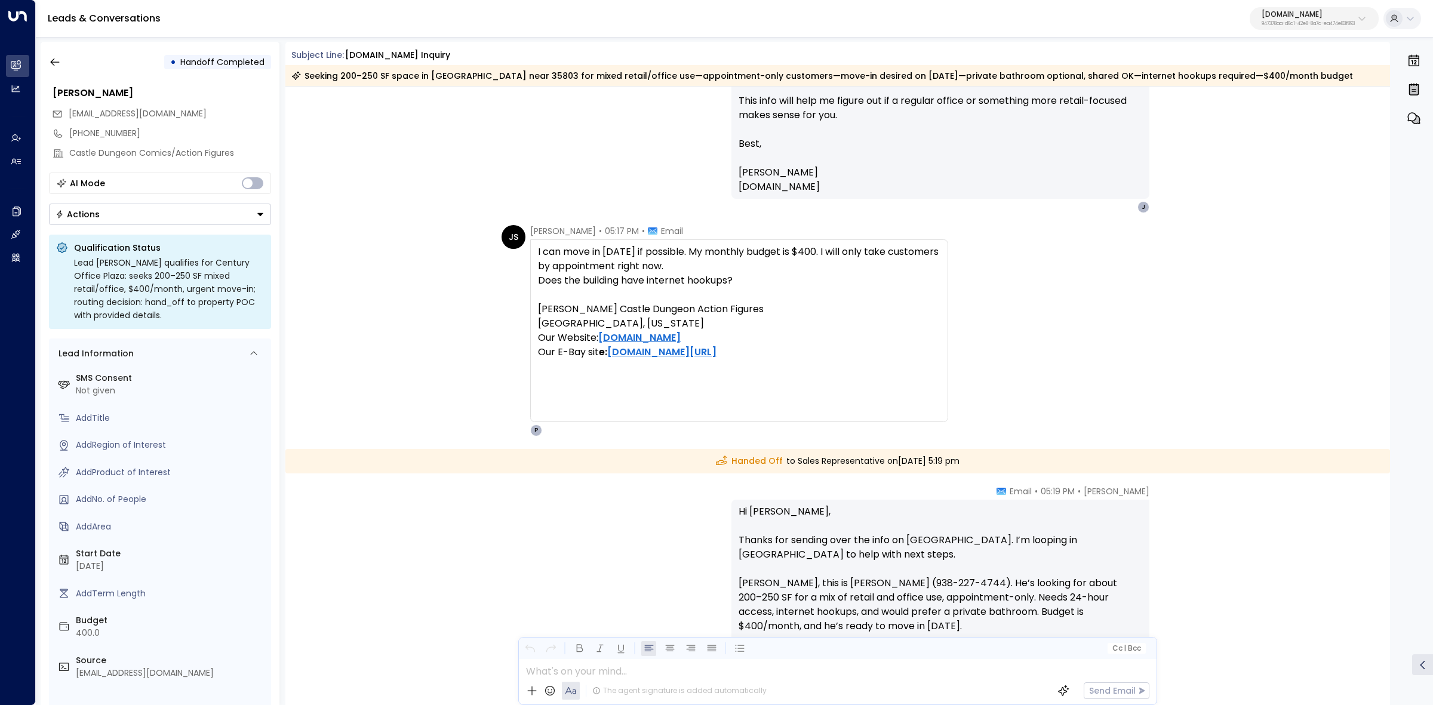
click at [1178, 451] on div "Handed Off to Sales Representative on Wednesday, Aug 13 2025 at 5:19 pm" at bounding box center [837, 461] width 1105 height 24
drag, startPoint x: 1165, startPoint y: 462, endPoint x: 846, endPoint y: 451, distance: 319.1
click at [824, 455] on div "Handed Off to Sales Representative on Wednesday, Aug 13 2025 at 5:19 pm" at bounding box center [837, 461] width 1105 height 24
click at [1033, 454] on div "Handed Off to Sales Representative on Wednesday, Aug 13 2025 at 5:19 pm" at bounding box center [837, 461] width 1105 height 24
click at [716, 458] on span "Handed Off" at bounding box center [749, 461] width 67 height 13
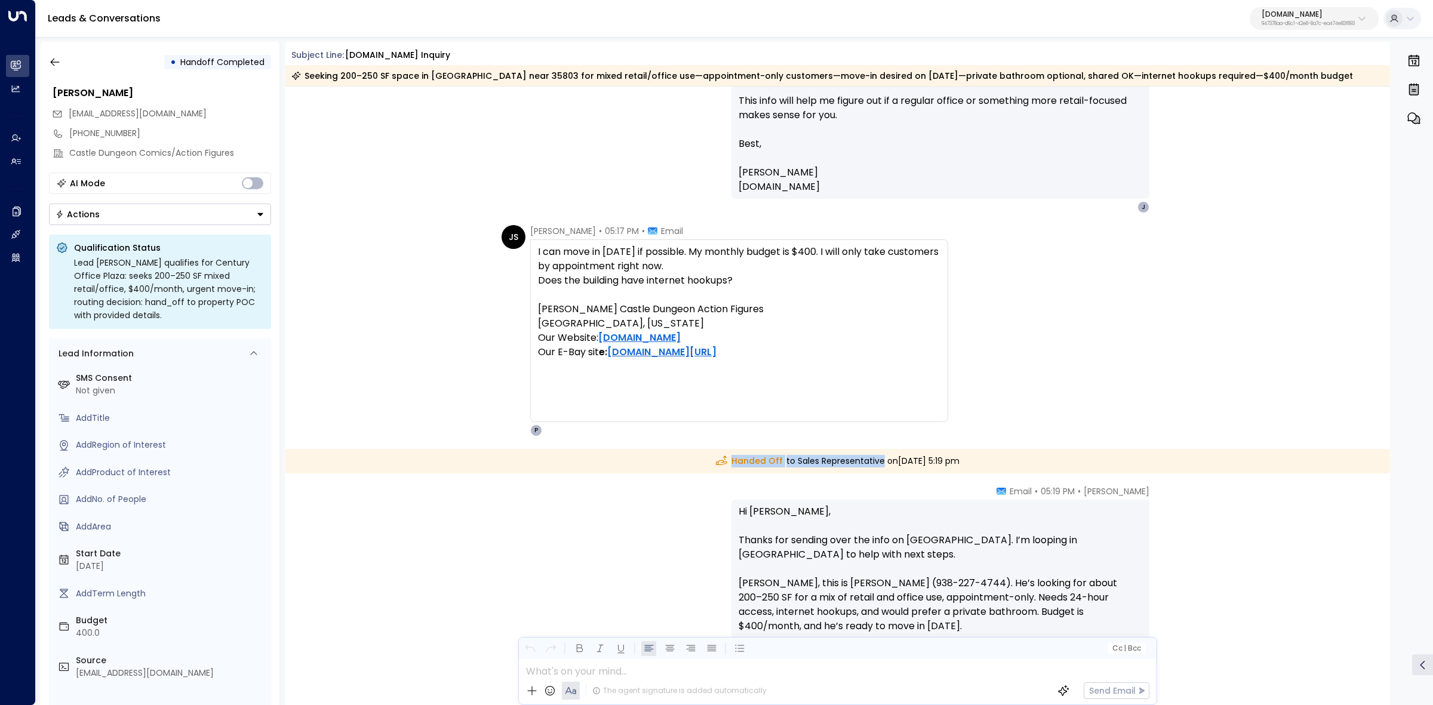
drag, startPoint x: 675, startPoint y: 461, endPoint x: 832, endPoint y: 442, distance: 157.6
click at [838, 457] on div "Handed Off to Sales Representative on Wednesday, Aug 13 2025 at 5:19 pm" at bounding box center [837, 461] width 1105 height 24
copy div "Handed Off to Sales Representative"
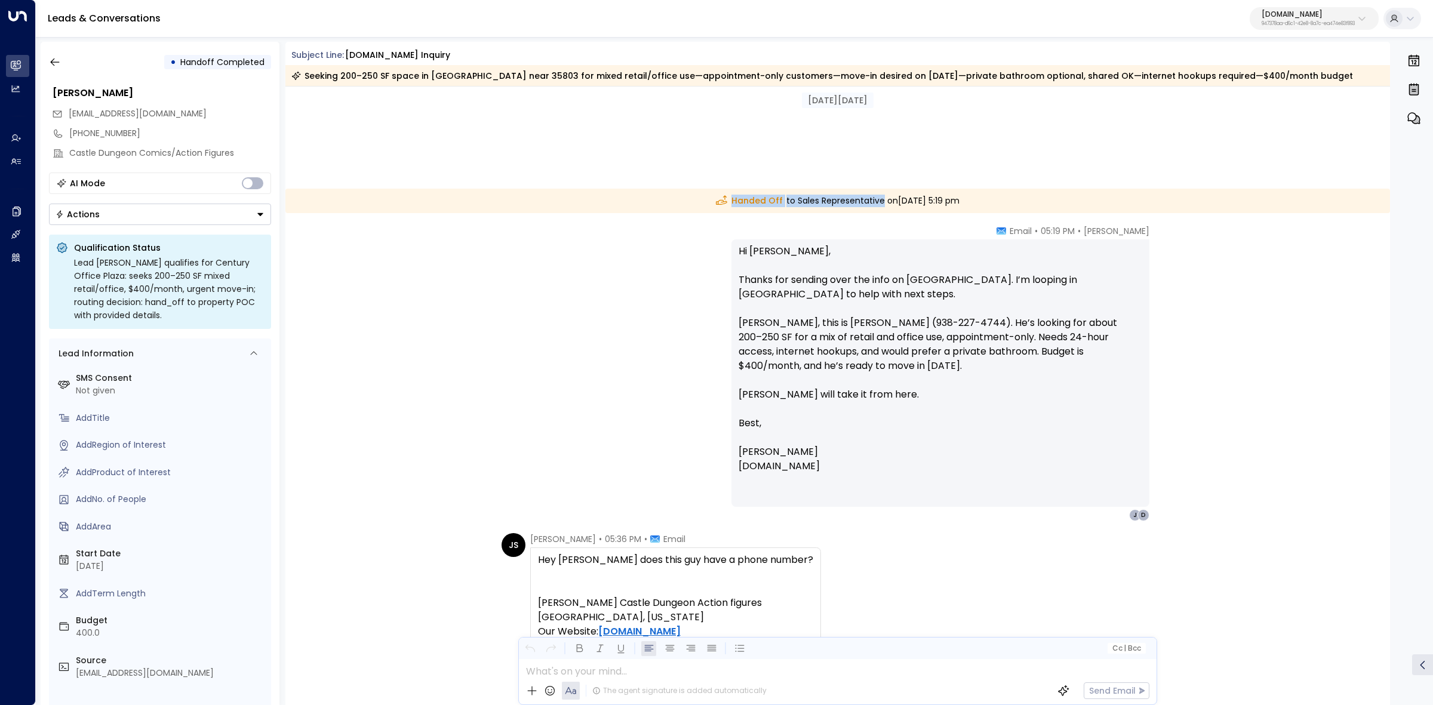
scroll to position [1744, 0]
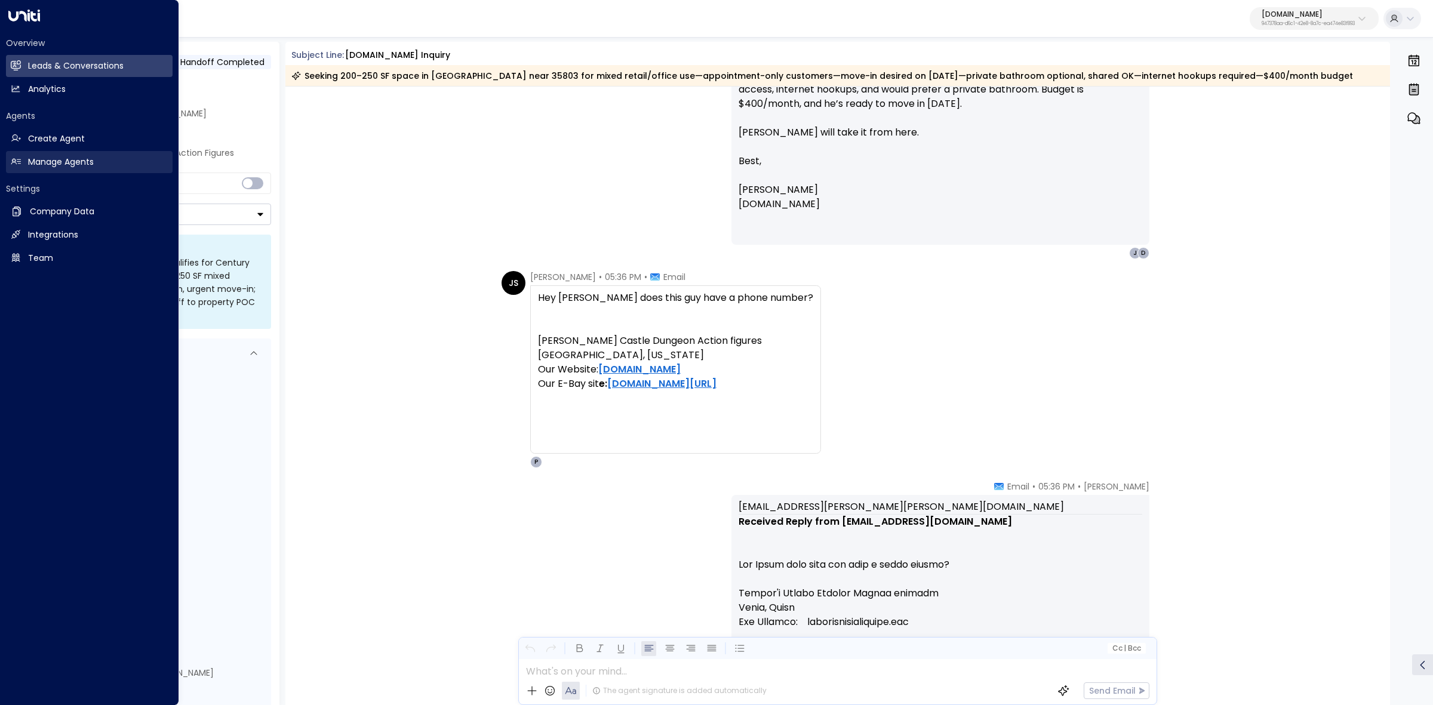
click at [70, 153] on link "Manage Agents Manage Agents" at bounding box center [89, 162] width 167 height 22
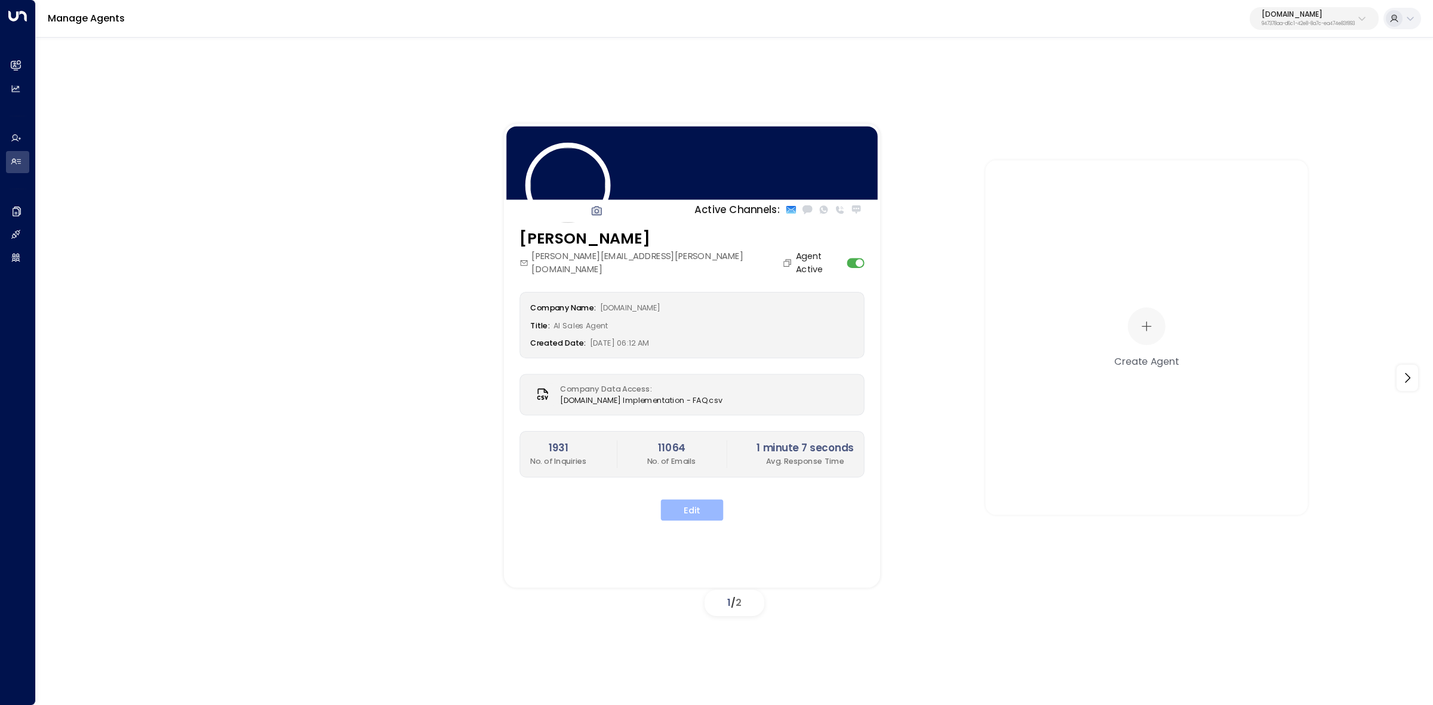
click at [705, 499] on button "Edit" at bounding box center [692, 509] width 63 height 21
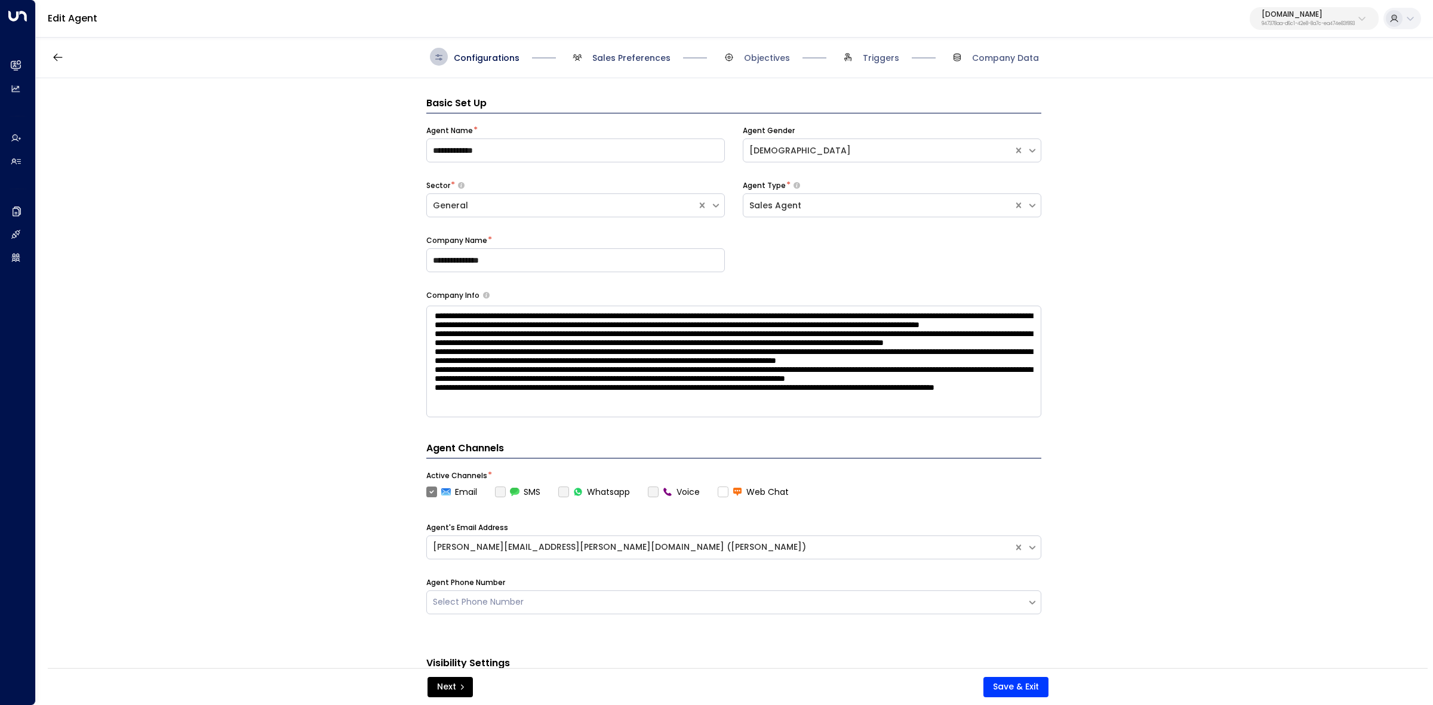
click at [637, 52] on span "Sales Preferences" at bounding box center [631, 58] width 78 height 12
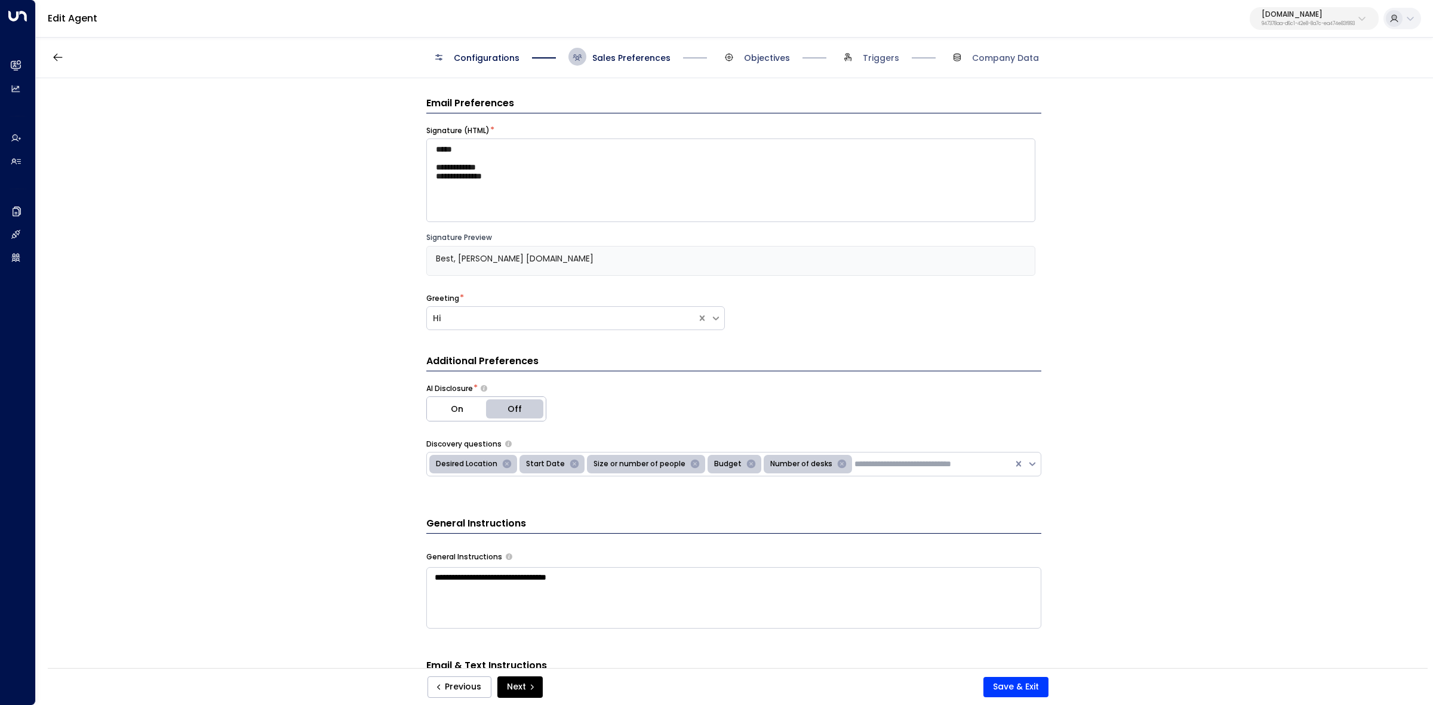
click at [769, 58] on span "Objectives" at bounding box center [767, 58] width 46 height 12
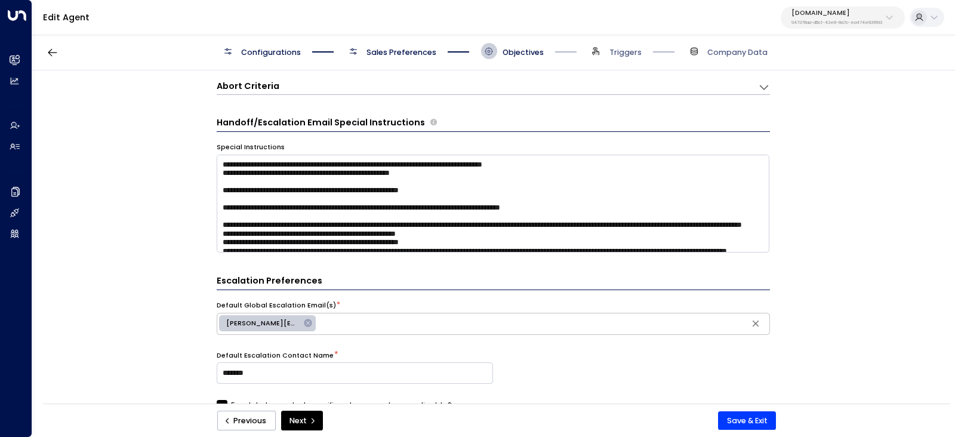
scroll to position [310, 0]
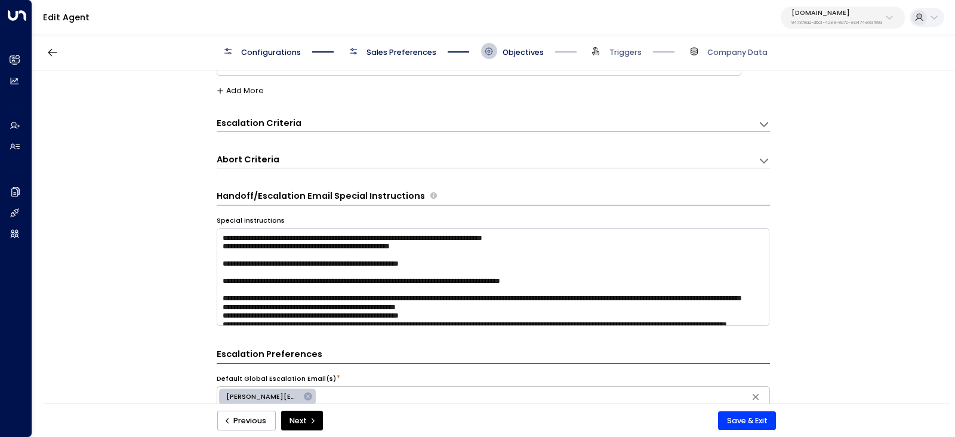
click at [839, 13] on p "OfficeSpace.com" at bounding box center [837, 13] width 91 height 7
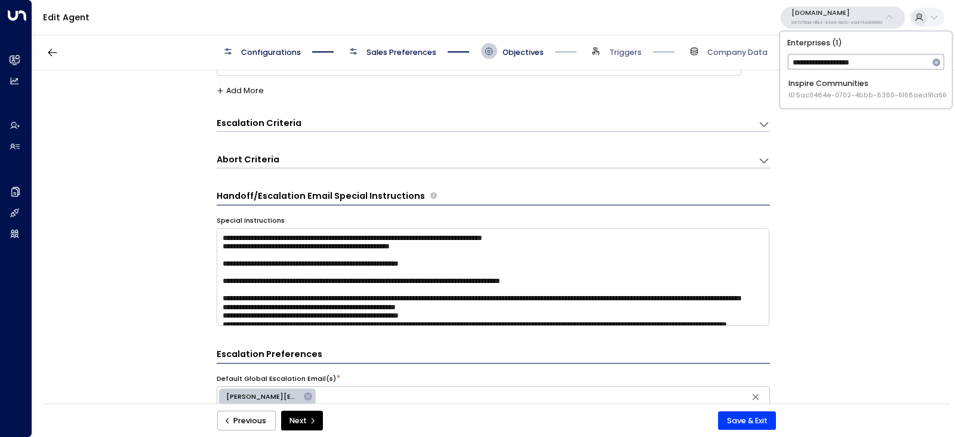
type input "**********"
click at [872, 88] on div "Inspire Communities ID: 5ac0484e-0702-4bbb-8380-6168aea91a66" at bounding box center [868, 89] width 158 height 22
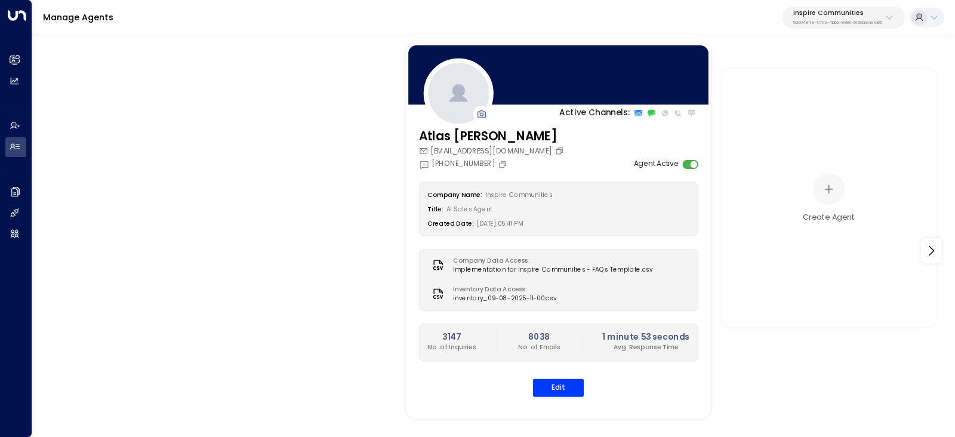
click at [484, 145] on h3 "Atlas [PERSON_NAME]" at bounding box center [493, 136] width 148 height 19
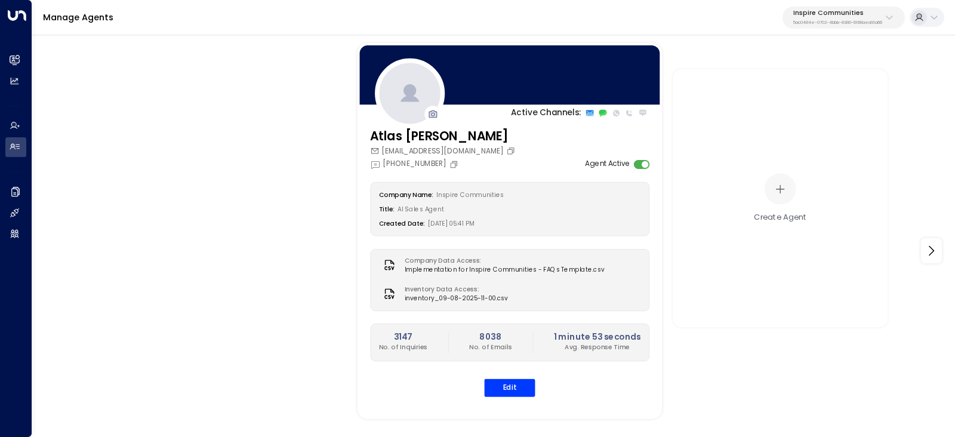
click at [436, 137] on h3 "Atlas [PERSON_NAME]" at bounding box center [444, 136] width 148 height 19
click at [512, 389] on button "Edit" at bounding box center [509, 388] width 51 height 18
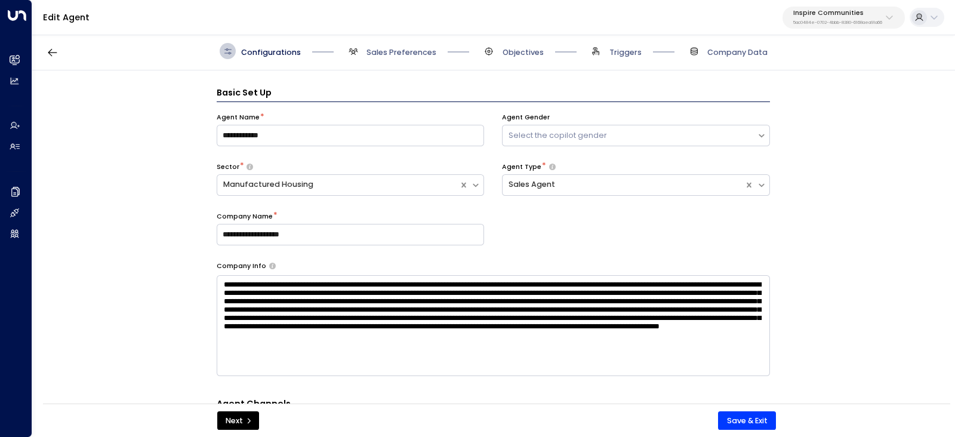
scroll to position [16, 0]
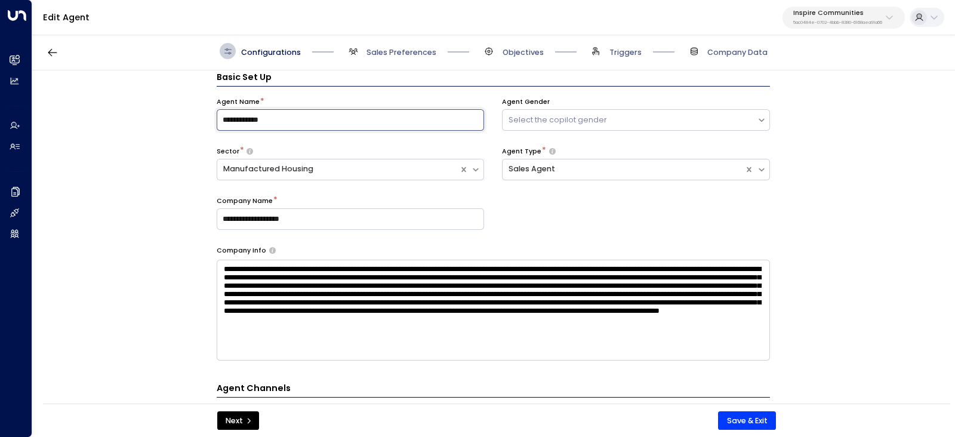
click at [263, 115] on input "**********" at bounding box center [351, 119] width 268 height 21
click at [281, 115] on input "**********" at bounding box center [351, 119] width 268 height 21
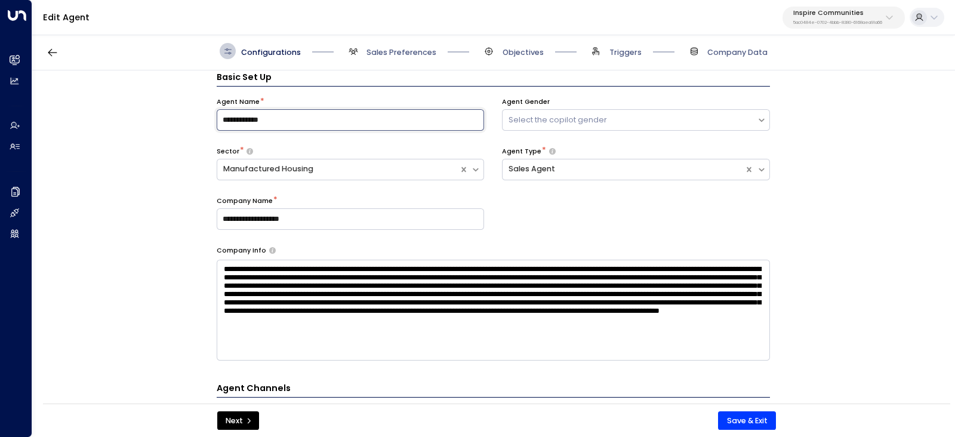
click at [281, 115] on input "**********" at bounding box center [351, 119] width 268 height 21
click at [277, 208] on input "**********" at bounding box center [351, 218] width 268 height 21
click at [276, 213] on input "**********" at bounding box center [351, 218] width 268 height 21
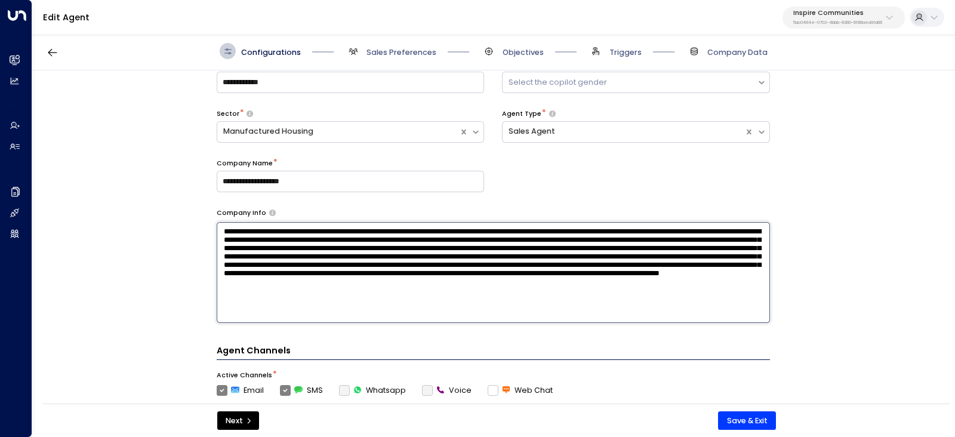
drag, startPoint x: 645, startPoint y: 330, endPoint x: 848, endPoint y: 394, distance: 212.7
click at [855, 399] on div "**********" at bounding box center [493, 240] width 922 height 340
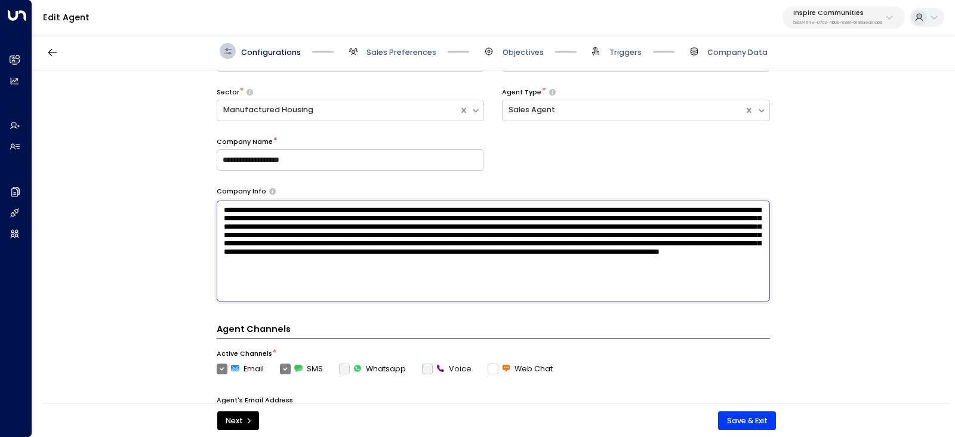
click at [221, 207] on textarea at bounding box center [494, 251] width 554 height 101
drag, startPoint x: 221, startPoint y: 207, endPoint x: 703, endPoint y: 318, distance: 495.0
click at [703, 318] on div "**********" at bounding box center [494, 253] width 554 height 483
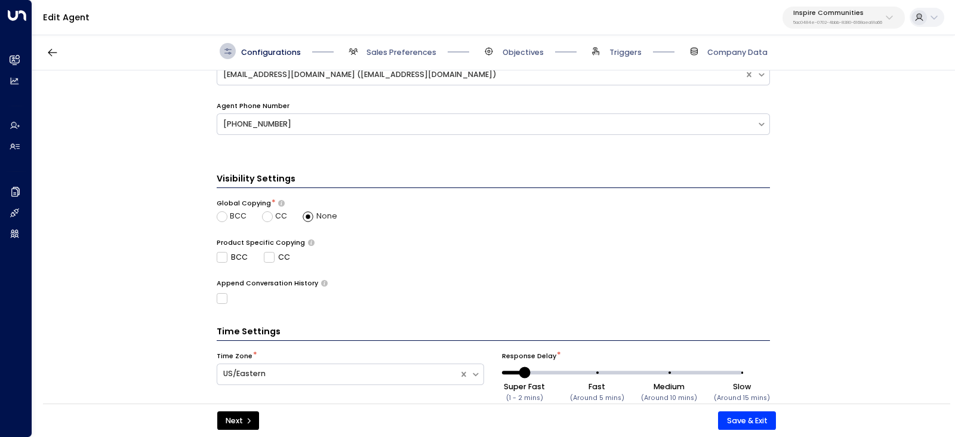
scroll to position [447, 0]
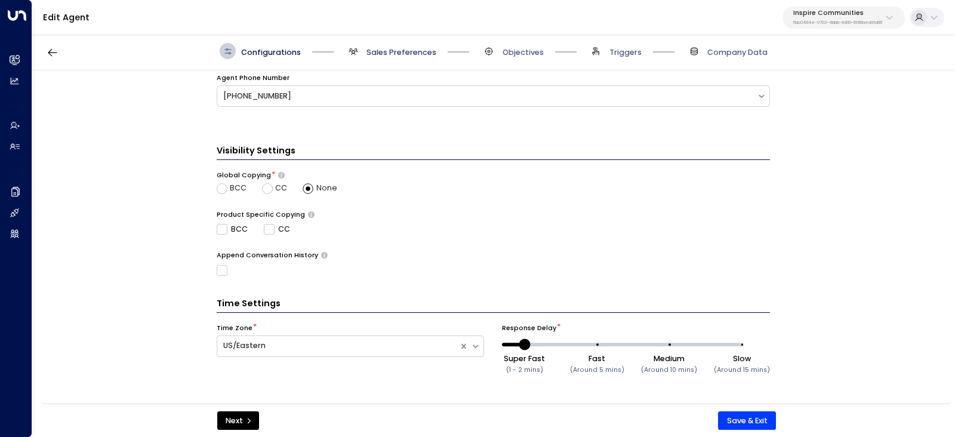
click at [397, 47] on span "Sales Preferences" at bounding box center [402, 52] width 70 height 11
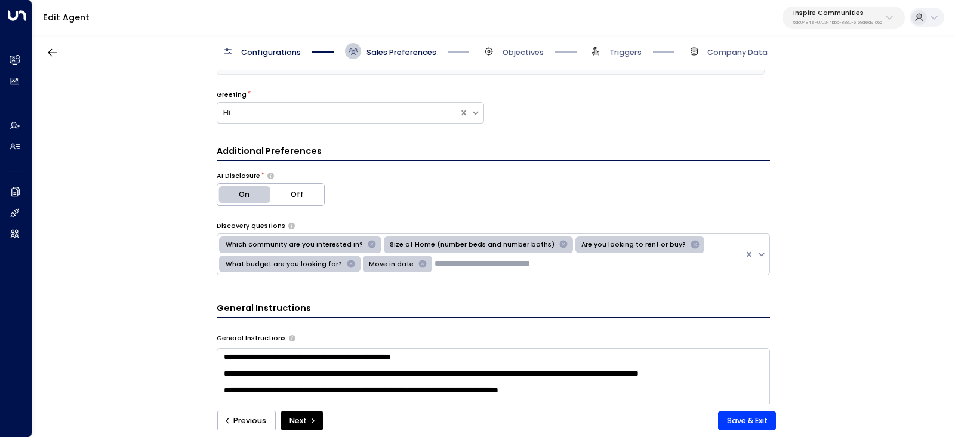
scroll to position [239, 0]
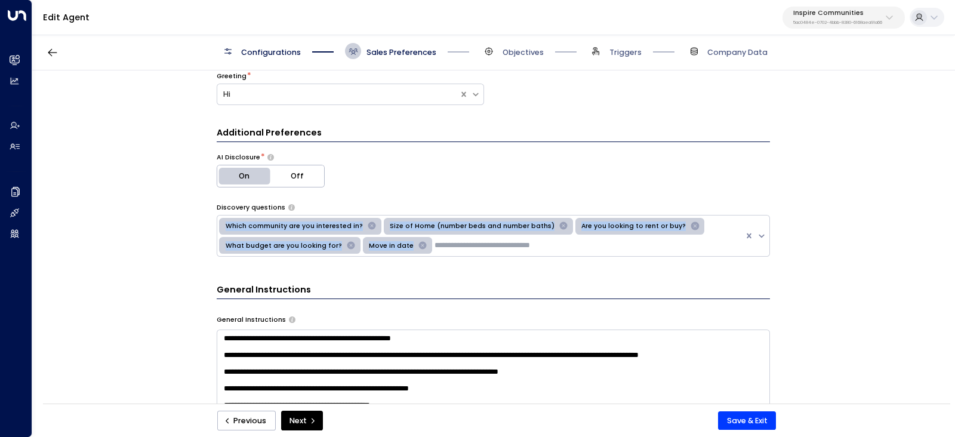
drag, startPoint x: 311, startPoint y: 205, endPoint x: 442, endPoint y: 244, distance: 137.0
click at [442, 244] on div "Discovery questions Which community are you interested in? Size of Home (number…" at bounding box center [494, 230] width 554 height 54
copy div "Which community are you interested in? Size of Home (number beds and number bat…"
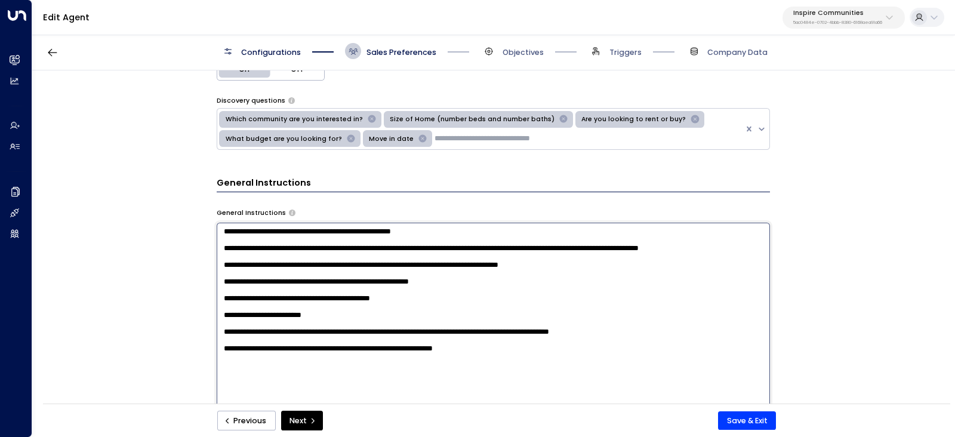
scroll to position [389, 0]
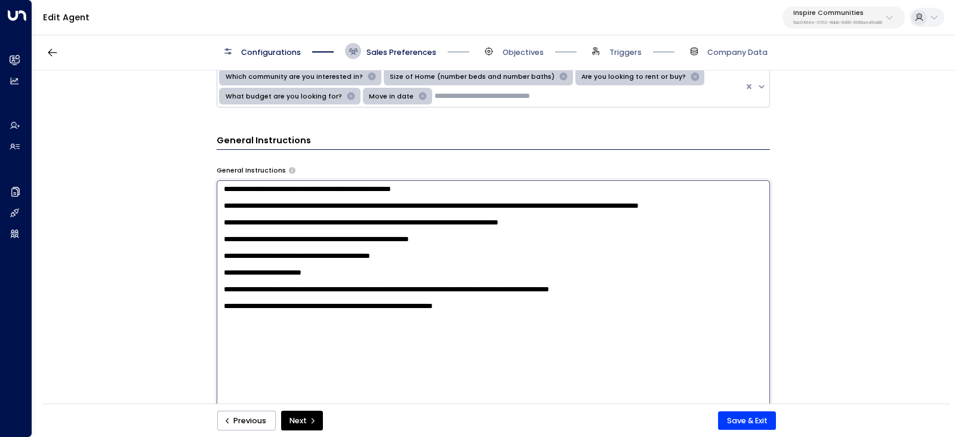
drag, startPoint x: 223, startPoint y: 266, endPoint x: 569, endPoint y: 355, distance: 356.9
click at [569, 355] on textarea "**********" at bounding box center [494, 321] width 554 height 282
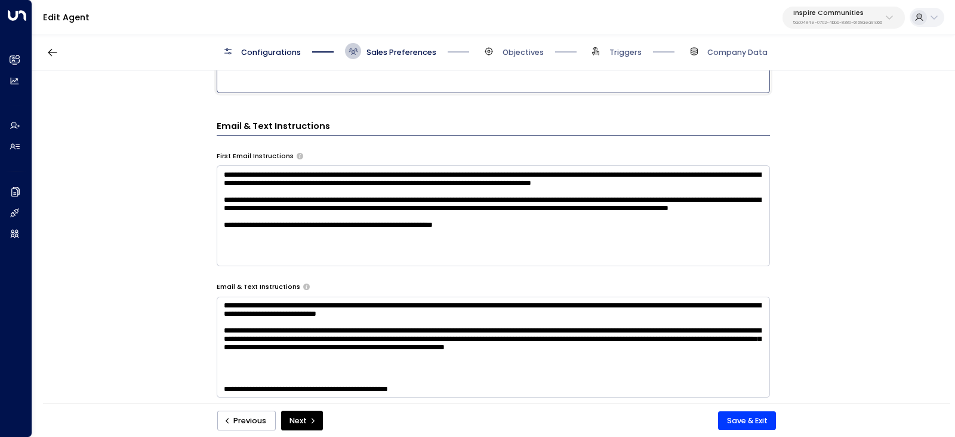
scroll to position [762, 0]
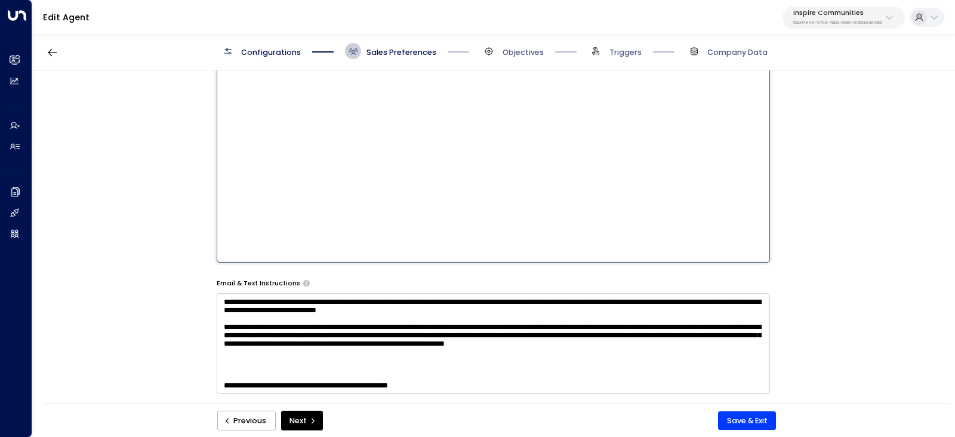
drag, startPoint x: 502, startPoint y: 252, endPoint x: 258, endPoint y: 186, distance: 252.5
click at [259, 186] on textarea "**********" at bounding box center [494, 121] width 554 height 282
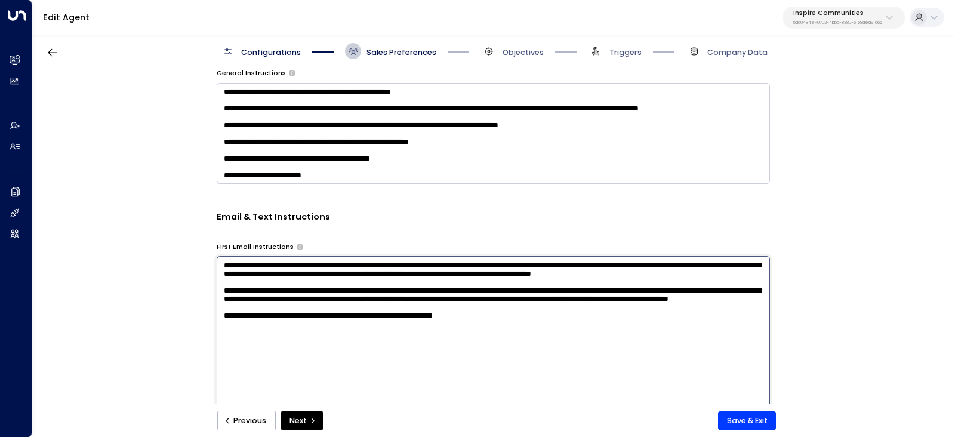
scroll to position [463, 0]
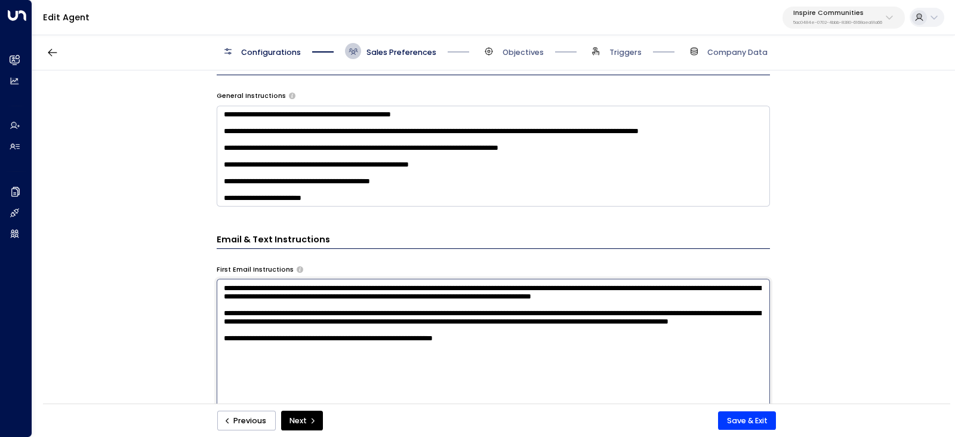
drag, startPoint x: 222, startPoint y: 288, endPoint x: 555, endPoint y: 373, distance: 344.0
click at [556, 377] on textarea "**********" at bounding box center [494, 420] width 554 height 282
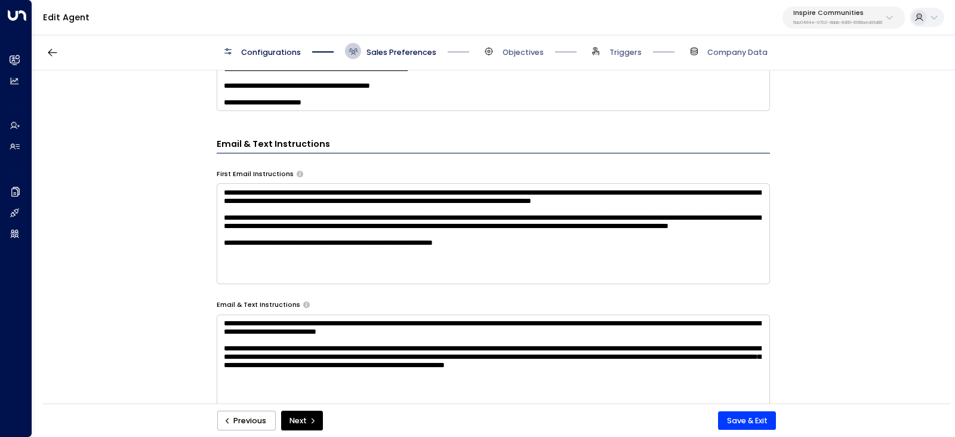
scroll to position [613, 0]
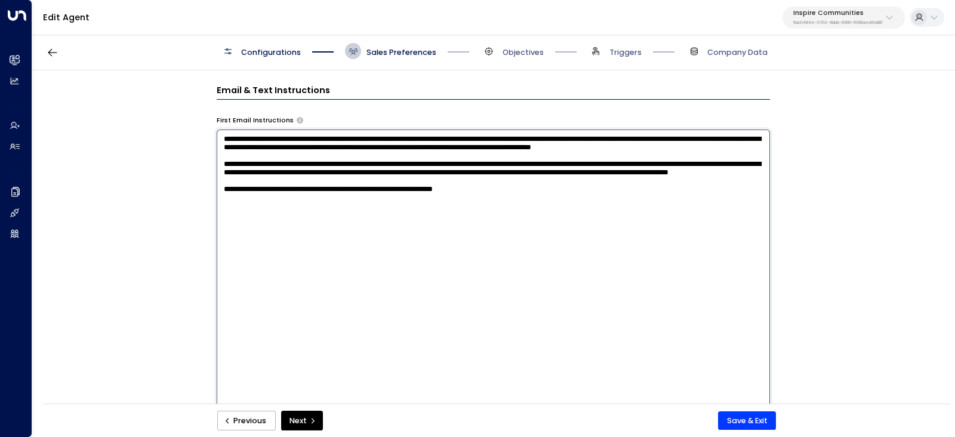
click at [399, 304] on textarea "**********" at bounding box center [494, 271] width 554 height 282
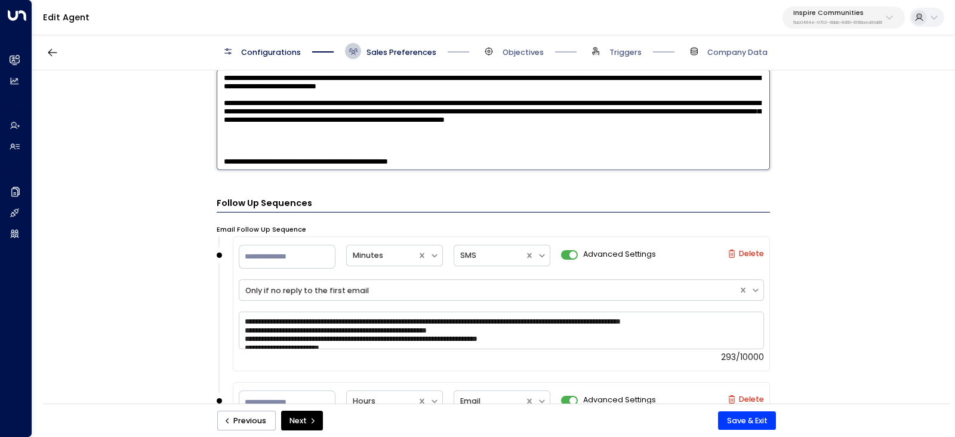
scroll to position [804, 0]
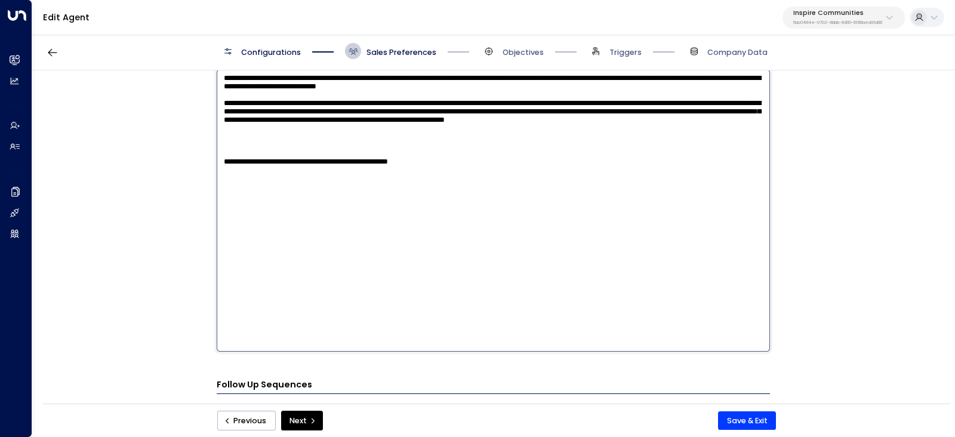
click at [282, 153] on textarea "**********" at bounding box center [494, 210] width 554 height 282
click at [574, 225] on textarea "**********" at bounding box center [494, 210] width 554 height 282
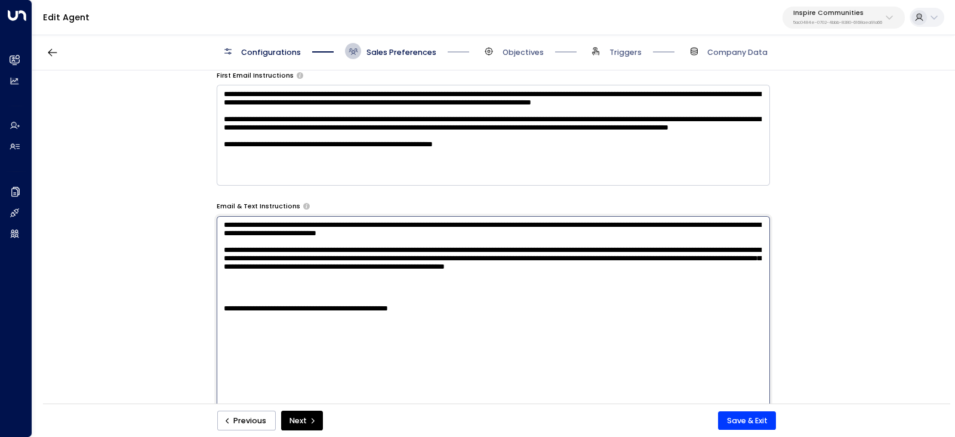
scroll to position [655, 0]
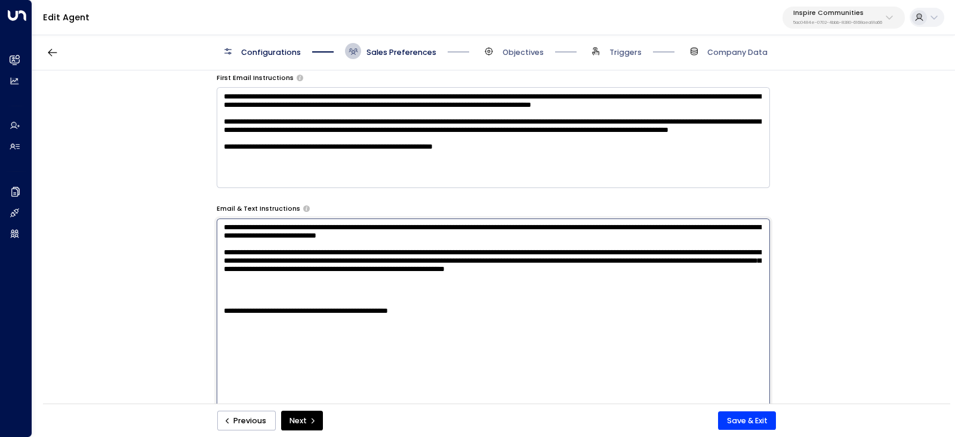
drag, startPoint x: 416, startPoint y: 213, endPoint x: 237, endPoint y: 322, distance: 209.3
click at [237, 322] on textarea "**********" at bounding box center [494, 360] width 554 height 282
click at [239, 326] on textarea "**********" at bounding box center [494, 360] width 554 height 282
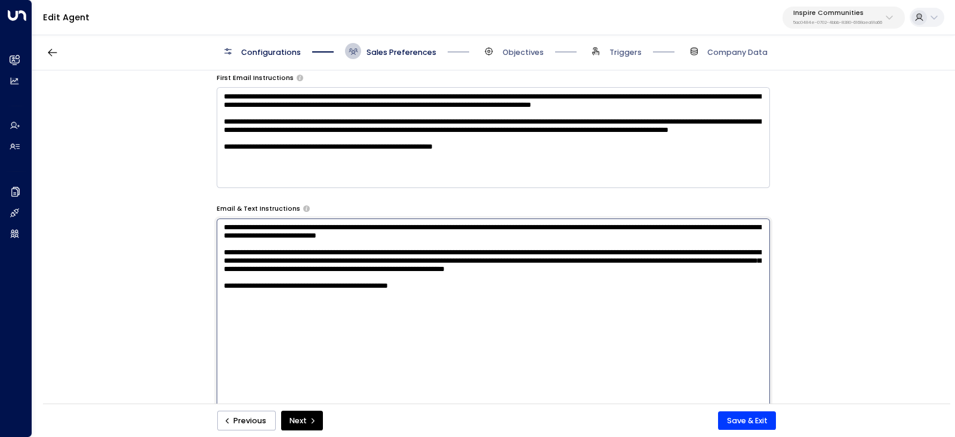
drag, startPoint x: 457, startPoint y: 322, endPoint x: 198, endPoint y: 172, distance: 299.4
click at [198, 172] on div "**********" at bounding box center [493, 240] width 922 height 340
type textarea "**********"
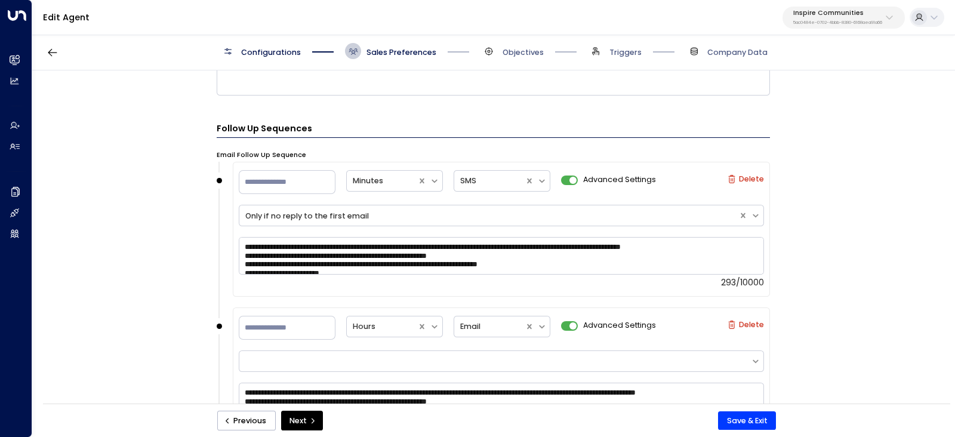
scroll to position [954, 0]
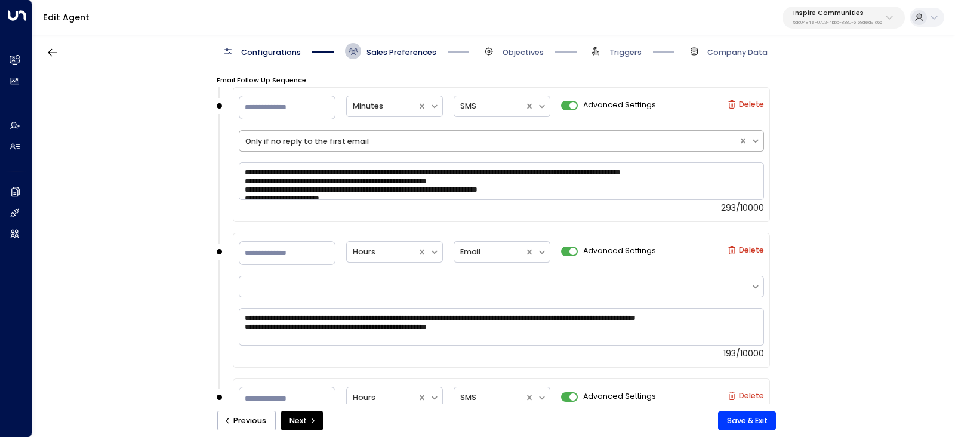
click at [377, 137] on div at bounding box center [489, 141] width 488 height 11
click at [377, 136] on div at bounding box center [489, 141] width 488 height 11
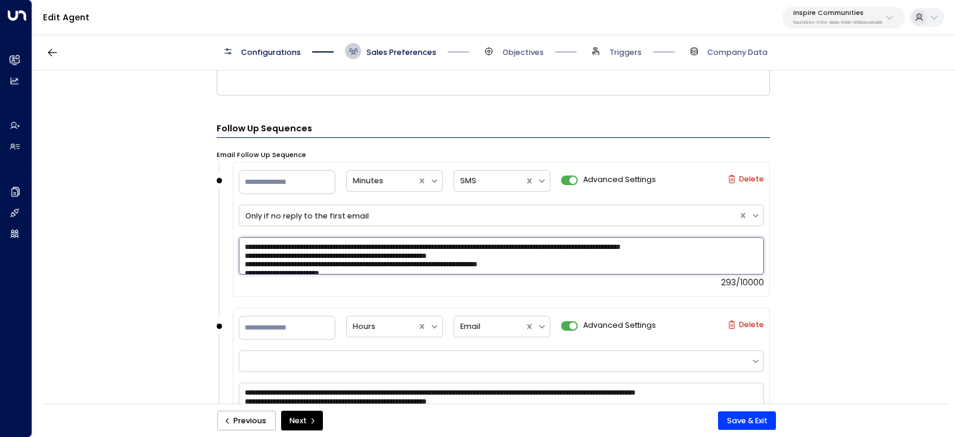
scroll to position [8, 0]
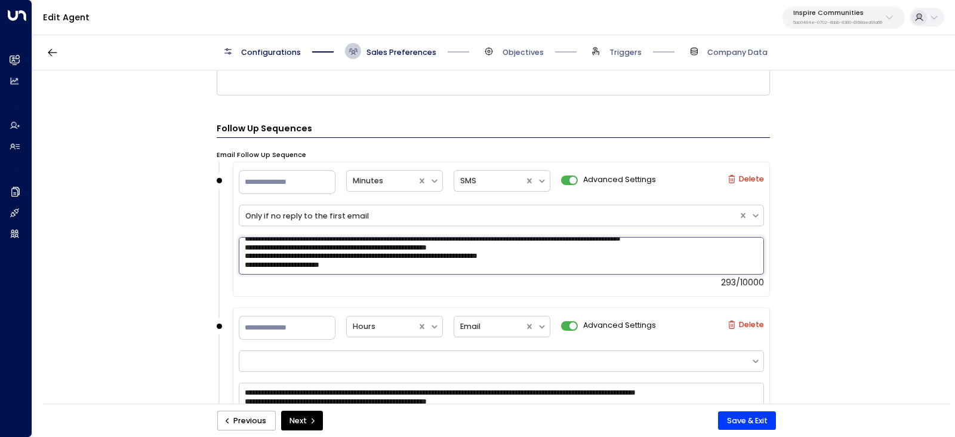
drag, startPoint x: 242, startPoint y: 250, endPoint x: 564, endPoint y: 285, distance: 323.8
click at [564, 285] on div "**********" at bounding box center [502, 261] width 526 height 53
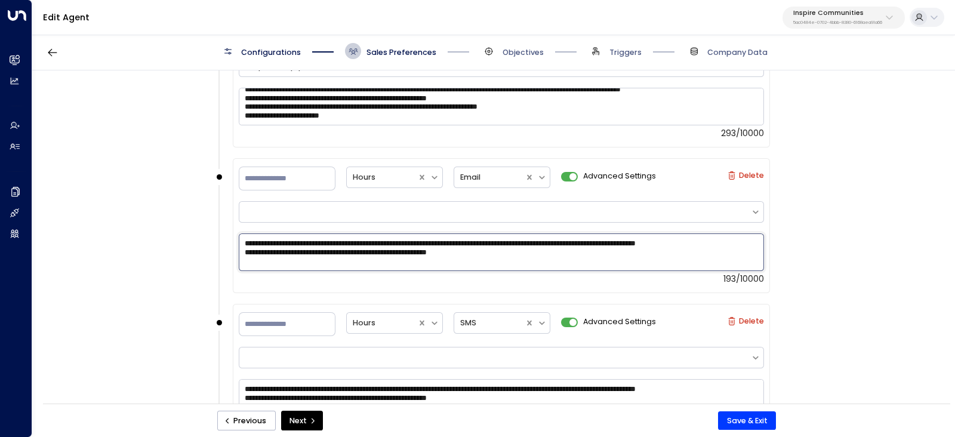
drag, startPoint x: 486, startPoint y: 260, endPoint x: 223, endPoint y: 243, distance: 263.3
click at [223, 243] on div "**********" at bounding box center [494, 231] width 554 height 146
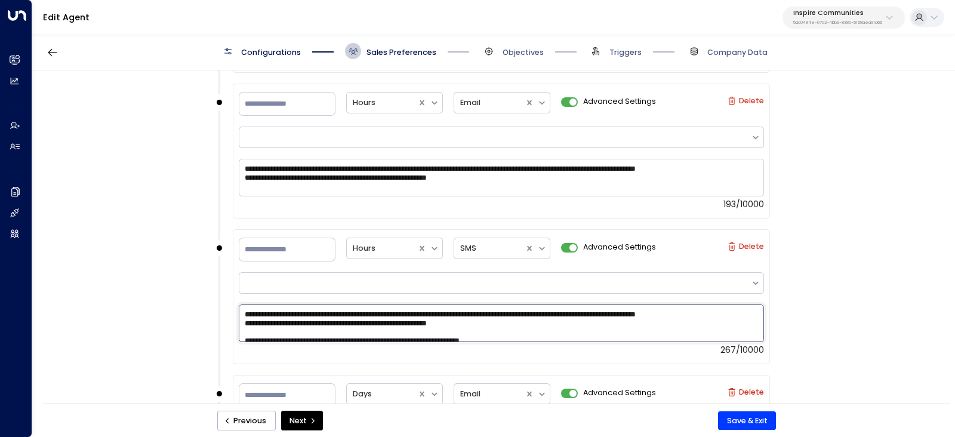
scroll to position [8, 0]
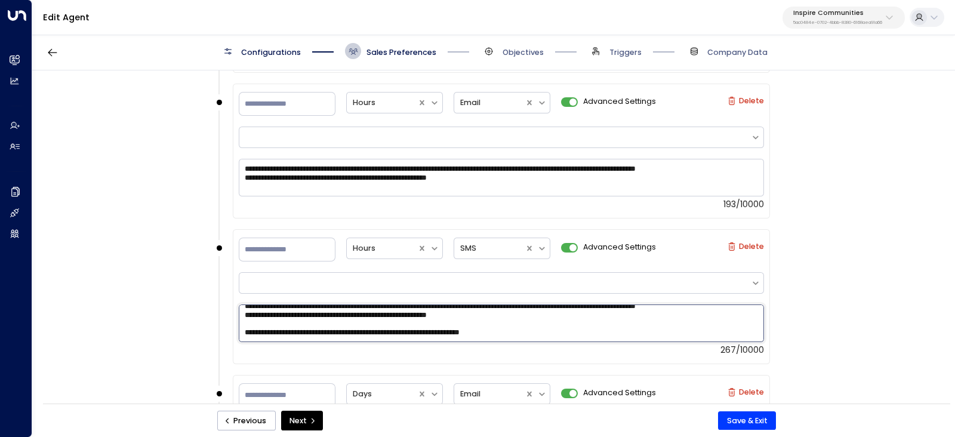
drag, startPoint x: 242, startPoint y: 312, endPoint x: 612, endPoint y: 351, distance: 371.6
click at [612, 351] on div "**********" at bounding box center [502, 329] width 526 height 53
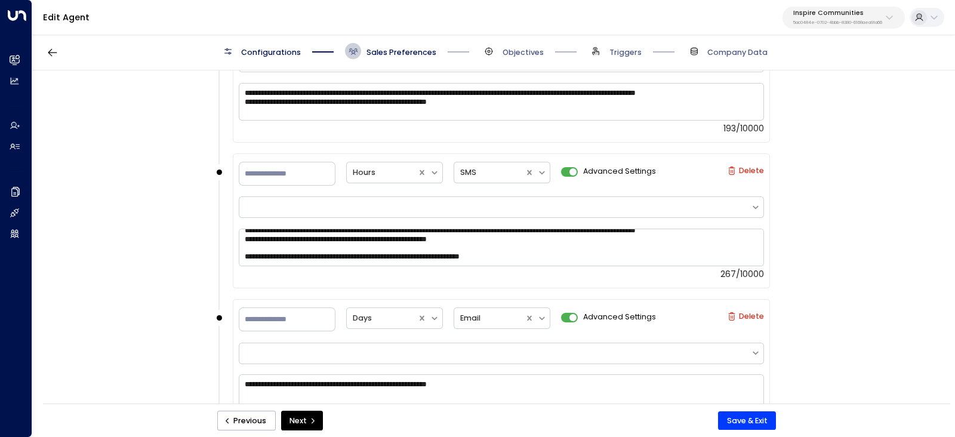
scroll to position [1327, 0]
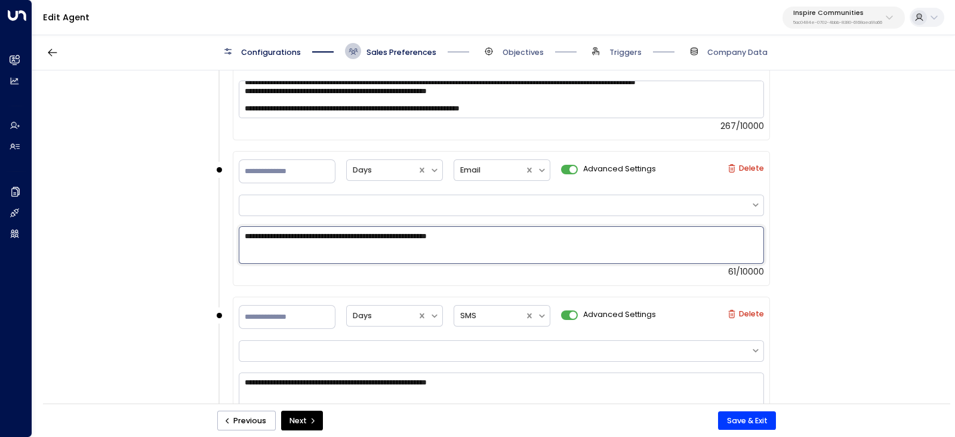
click at [424, 226] on textarea "**********" at bounding box center [502, 245] width 526 height 38
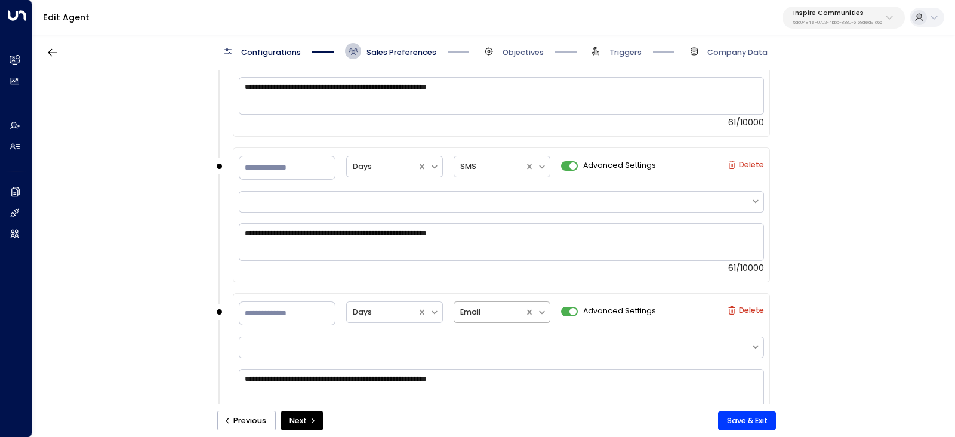
scroll to position [1626, 0]
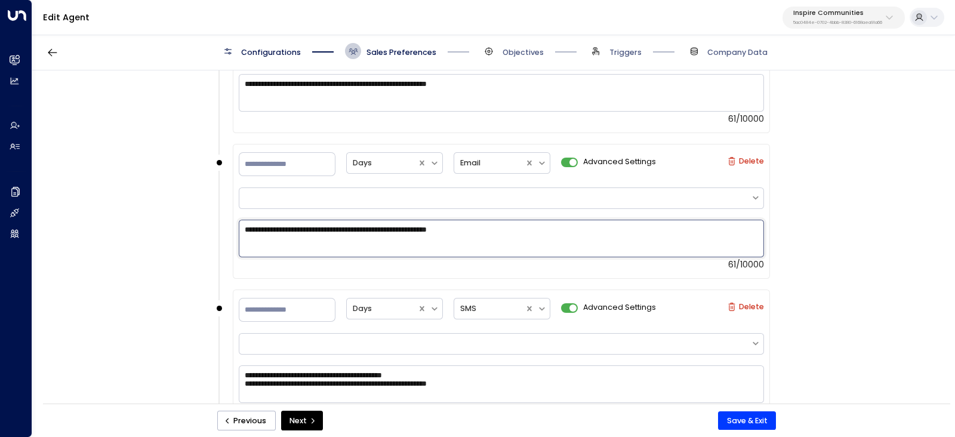
click at [417, 225] on textarea "**********" at bounding box center [502, 239] width 526 height 38
click at [417, 224] on textarea "**********" at bounding box center [502, 239] width 526 height 38
click at [418, 224] on textarea "**********" at bounding box center [502, 239] width 526 height 38
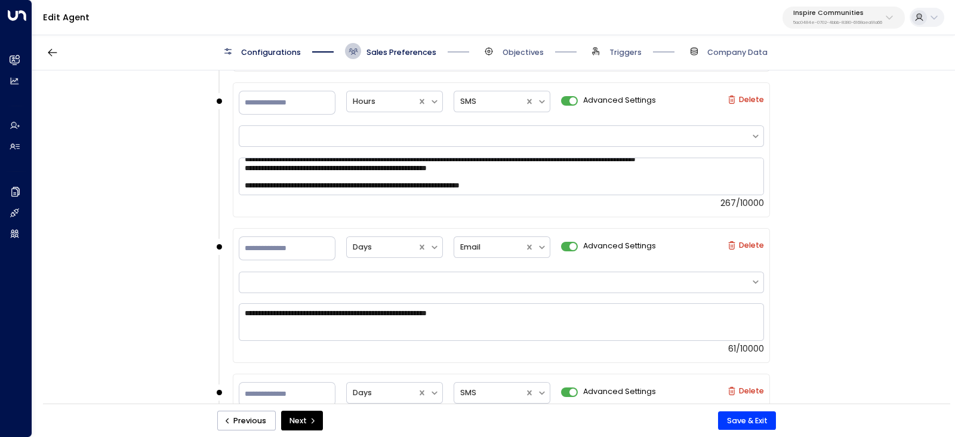
scroll to position [1252, 0]
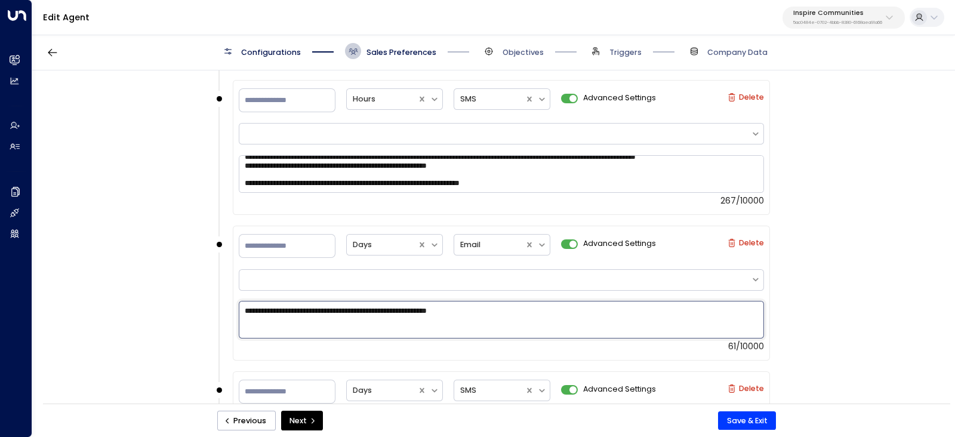
click at [463, 303] on textarea "**********" at bounding box center [502, 320] width 526 height 38
click at [463, 302] on textarea "**********" at bounding box center [502, 320] width 526 height 38
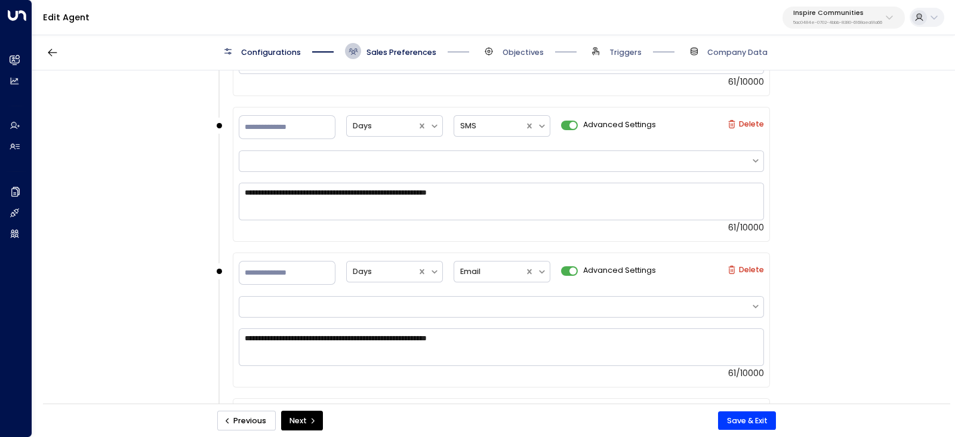
scroll to position [1551, 0]
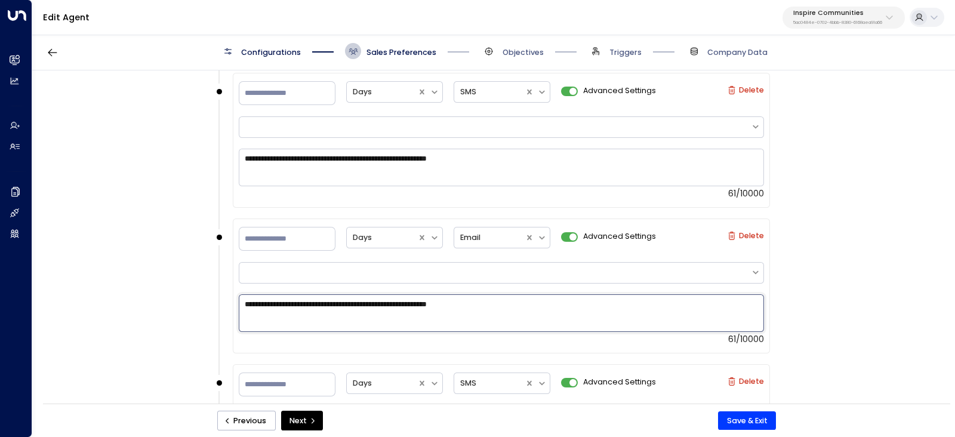
click at [398, 306] on textarea "**********" at bounding box center [502, 313] width 526 height 38
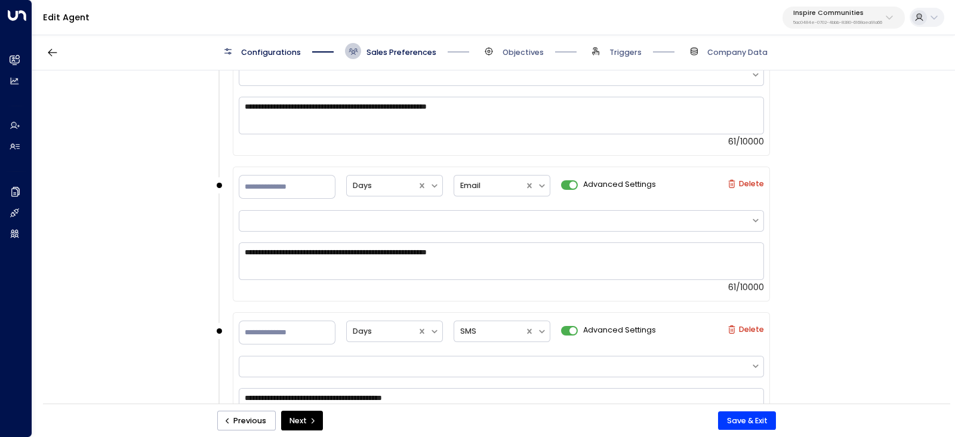
scroll to position [1700, 0]
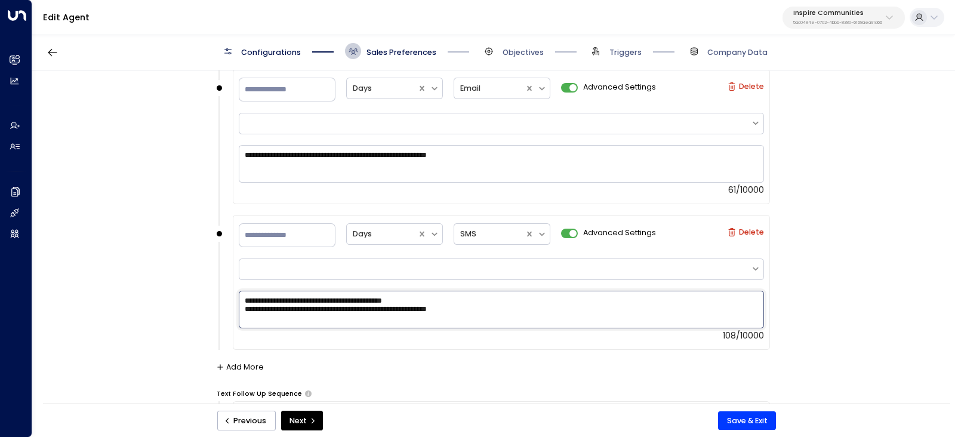
drag, startPoint x: 527, startPoint y: 324, endPoint x: 233, endPoint y: 298, distance: 295.6
click at [233, 298] on div "**********" at bounding box center [501, 282] width 537 height 135
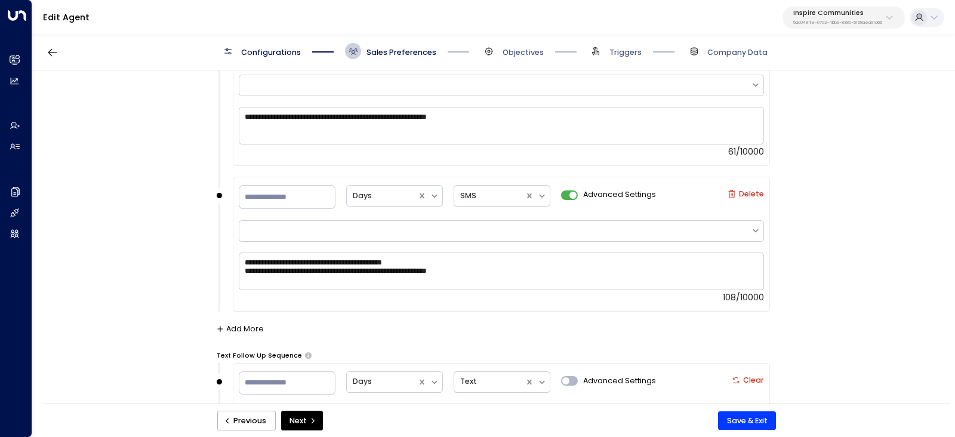
scroll to position [1769, 0]
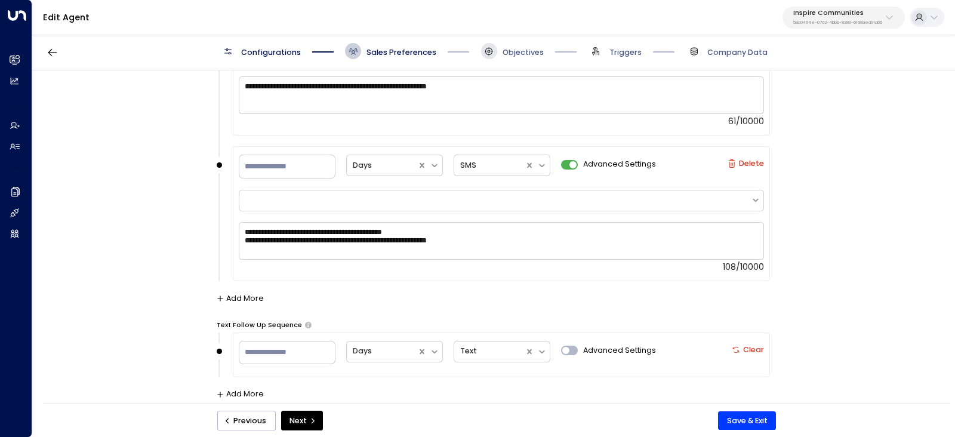
drag, startPoint x: 479, startPoint y: 49, endPoint x: 487, endPoint y: 51, distance: 8.7
click at [481, 50] on div "Configurations Sales Preferences Objectives Triggers Company Data" at bounding box center [494, 51] width 548 height 16
click at [505, 52] on span "Objectives" at bounding box center [523, 52] width 41 height 11
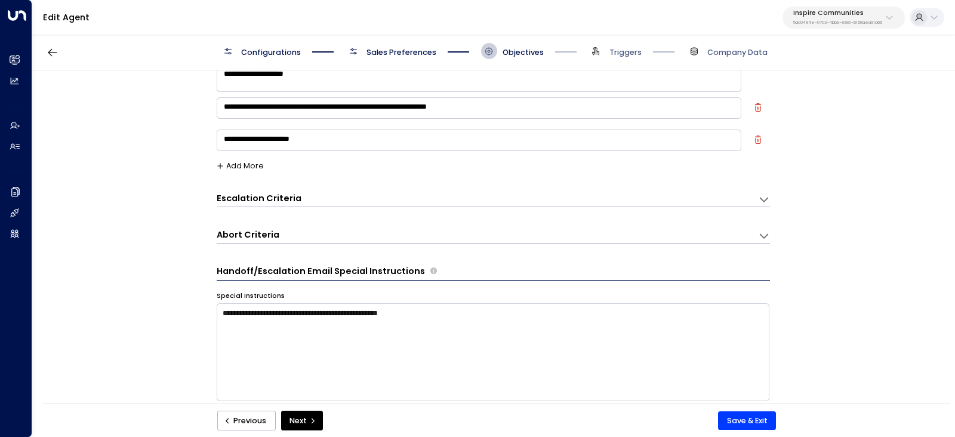
scroll to position [16, 0]
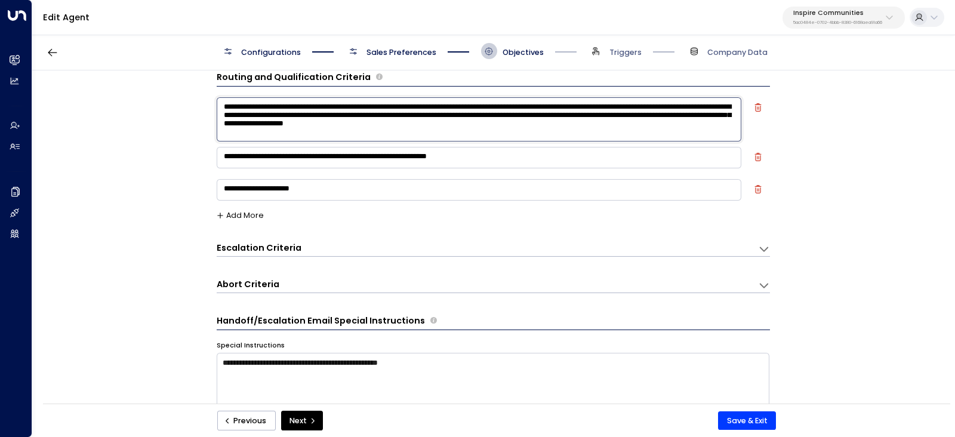
drag, startPoint x: 222, startPoint y: 109, endPoint x: 641, endPoint y: 142, distance: 420.5
click at [641, 142] on div "**********" at bounding box center [494, 121] width 554 height 50
click at [352, 156] on textarea "**********" at bounding box center [479, 157] width 525 height 21
click at [352, 155] on textarea "**********" at bounding box center [479, 157] width 525 height 21
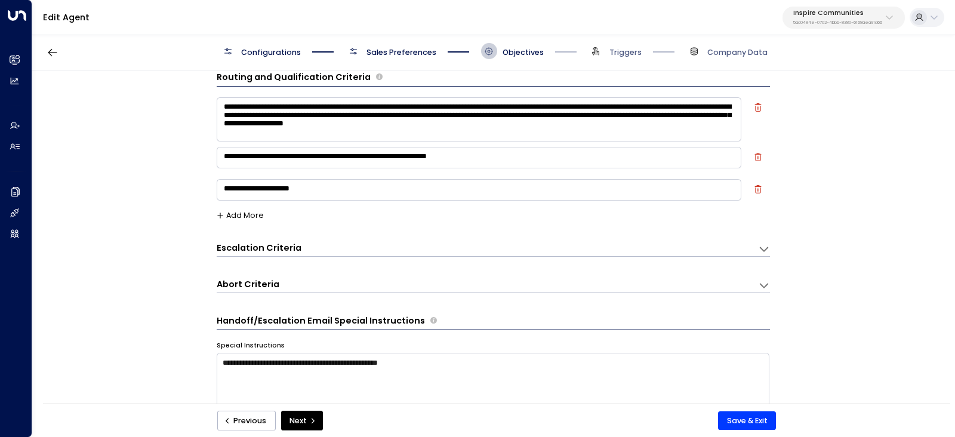
click at [318, 186] on textarea "**********" at bounding box center [479, 189] width 525 height 21
click at [318, 185] on textarea "**********" at bounding box center [479, 189] width 525 height 21
click at [463, 247] on div "Escalation Criteria Reset" at bounding box center [482, 248] width 531 height 13
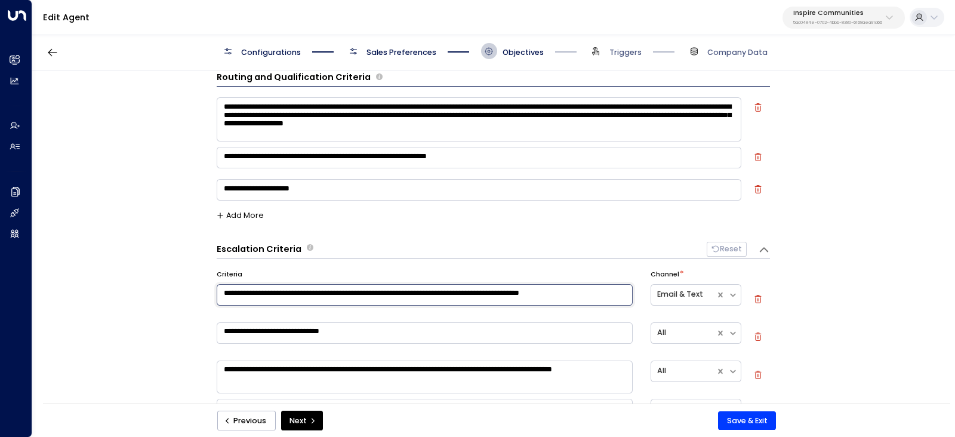
click at [422, 294] on textarea "**********" at bounding box center [425, 294] width 417 height 21
click at [422, 293] on textarea "**********" at bounding box center [425, 294] width 417 height 21
click at [422, 292] on textarea "**********" at bounding box center [425, 294] width 417 height 21
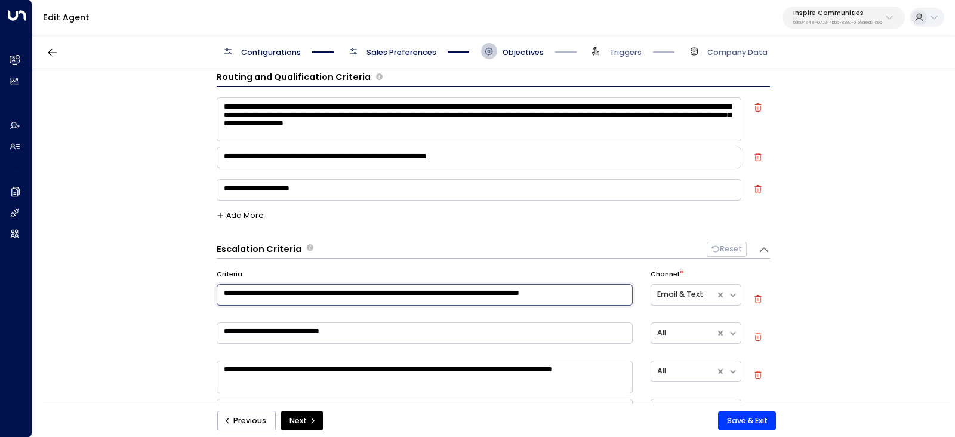
click at [422, 292] on textarea "**********" at bounding box center [425, 294] width 417 height 21
click at [422, 291] on textarea "**********" at bounding box center [425, 294] width 417 height 21
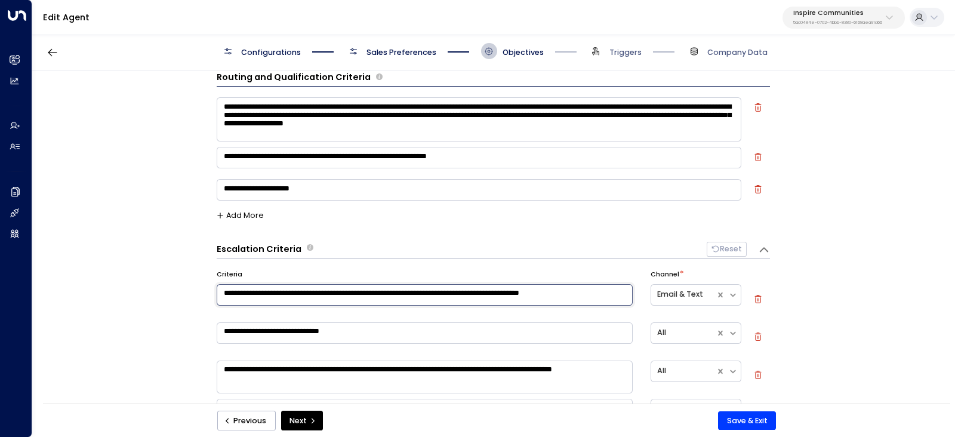
click at [422, 291] on textarea "**********" at bounding box center [425, 294] width 417 height 21
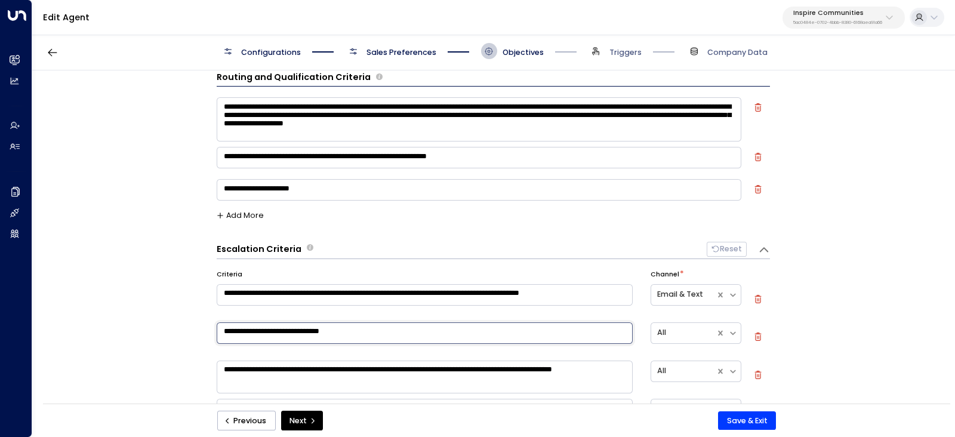
click at [348, 330] on textarea "**********" at bounding box center [425, 332] width 417 height 21
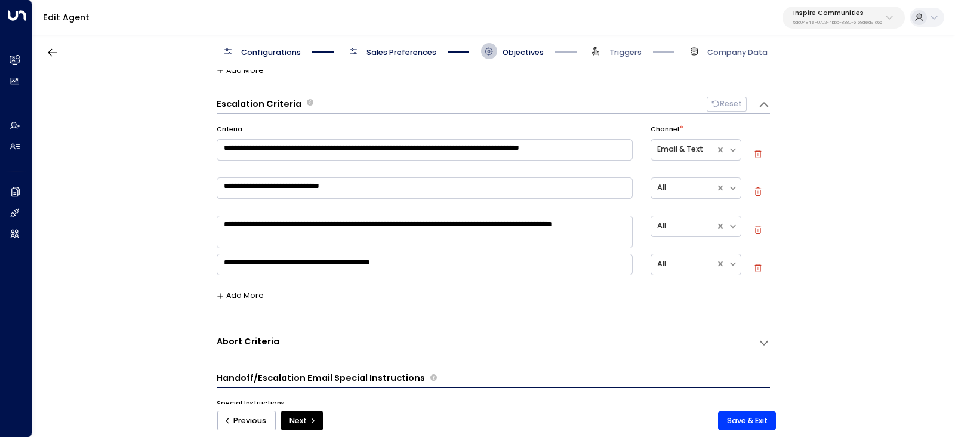
scroll to position [165, 0]
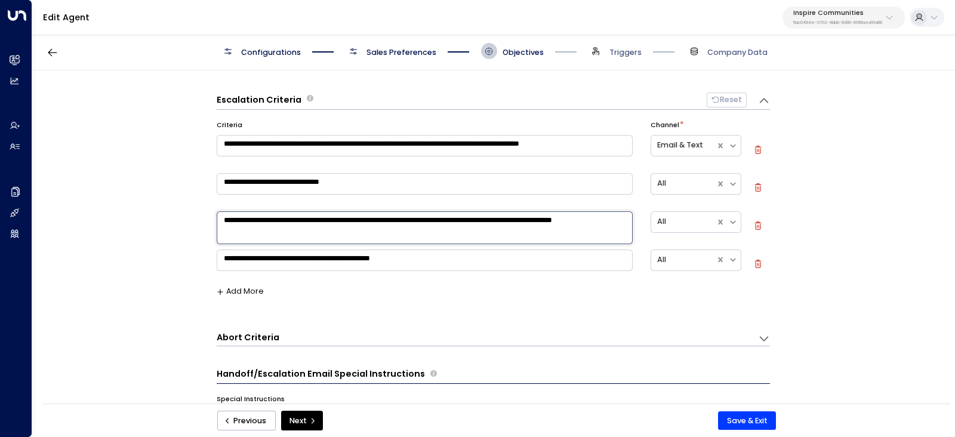
drag, startPoint x: 218, startPoint y: 223, endPoint x: 314, endPoint y: 240, distance: 97.1
click at [314, 240] on textarea "**********" at bounding box center [425, 227] width 417 height 33
click at [311, 261] on textarea "**********" at bounding box center [425, 260] width 417 height 21
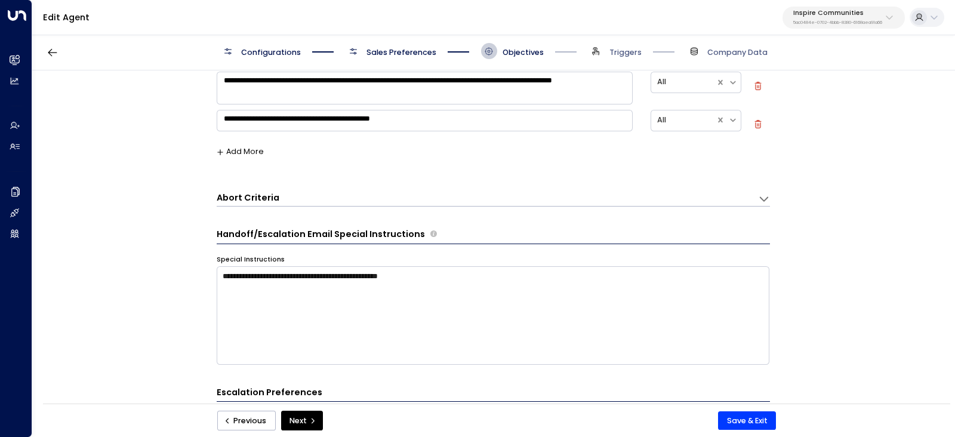
scroll to position [314, 0]
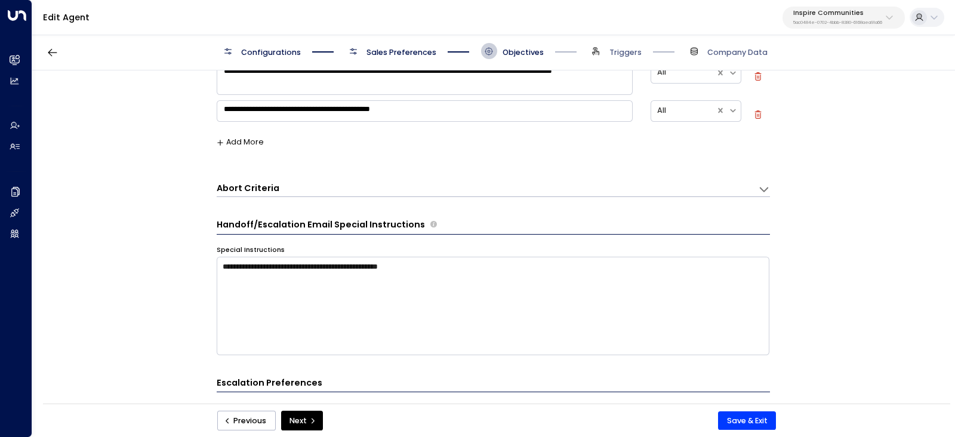
click at [706, 195] on div "Abort Criteria" at bounding box center [488, 189] width 542 height 14
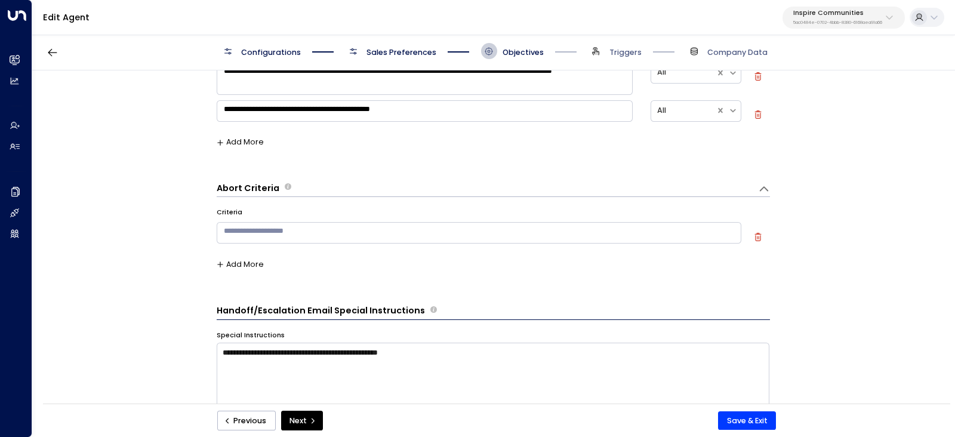
scroll to position [389, 0]
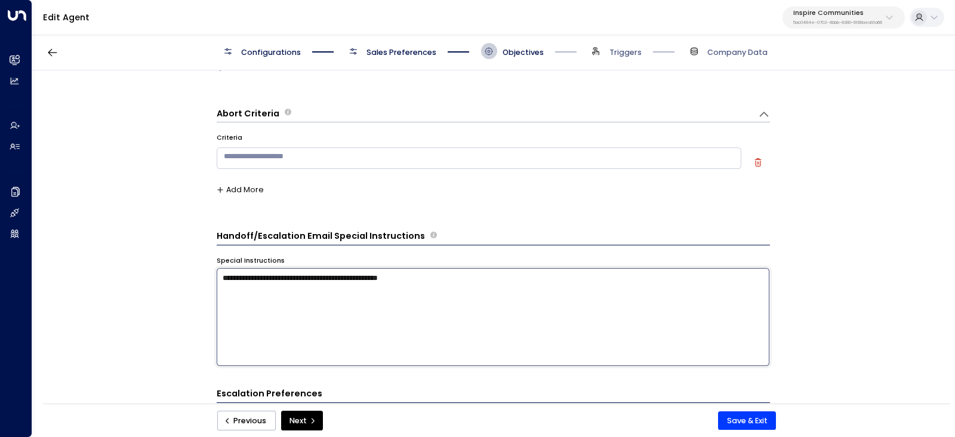
click at [415, 272] on textarea "**********" at bounding box center [494, 317] width 554 height 98
click at [416, 272] on textarea "**********" at bounding box center [494, 317] width 554 height 98
click at [417, 271] on textarea "**********" at bounding box center [494, 317] width 554 height 98
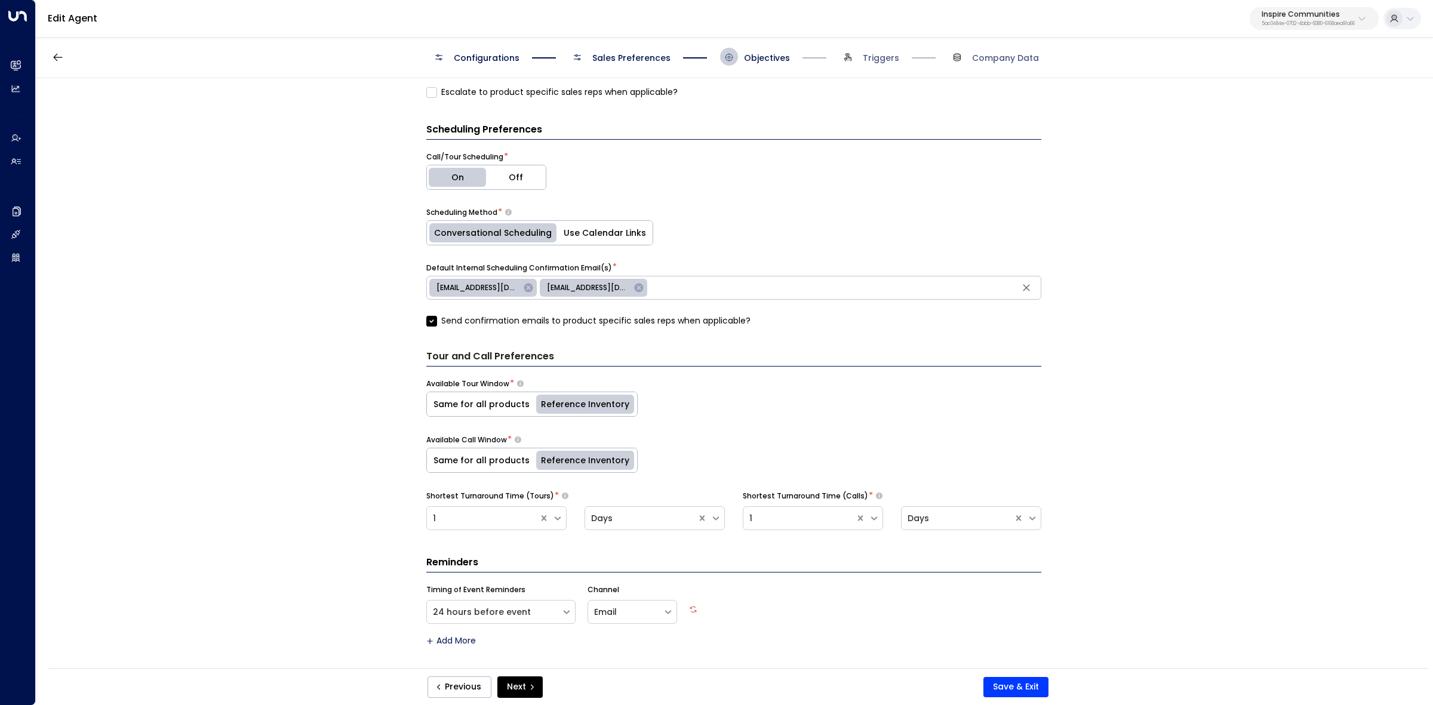
scroll to position [915, 0]
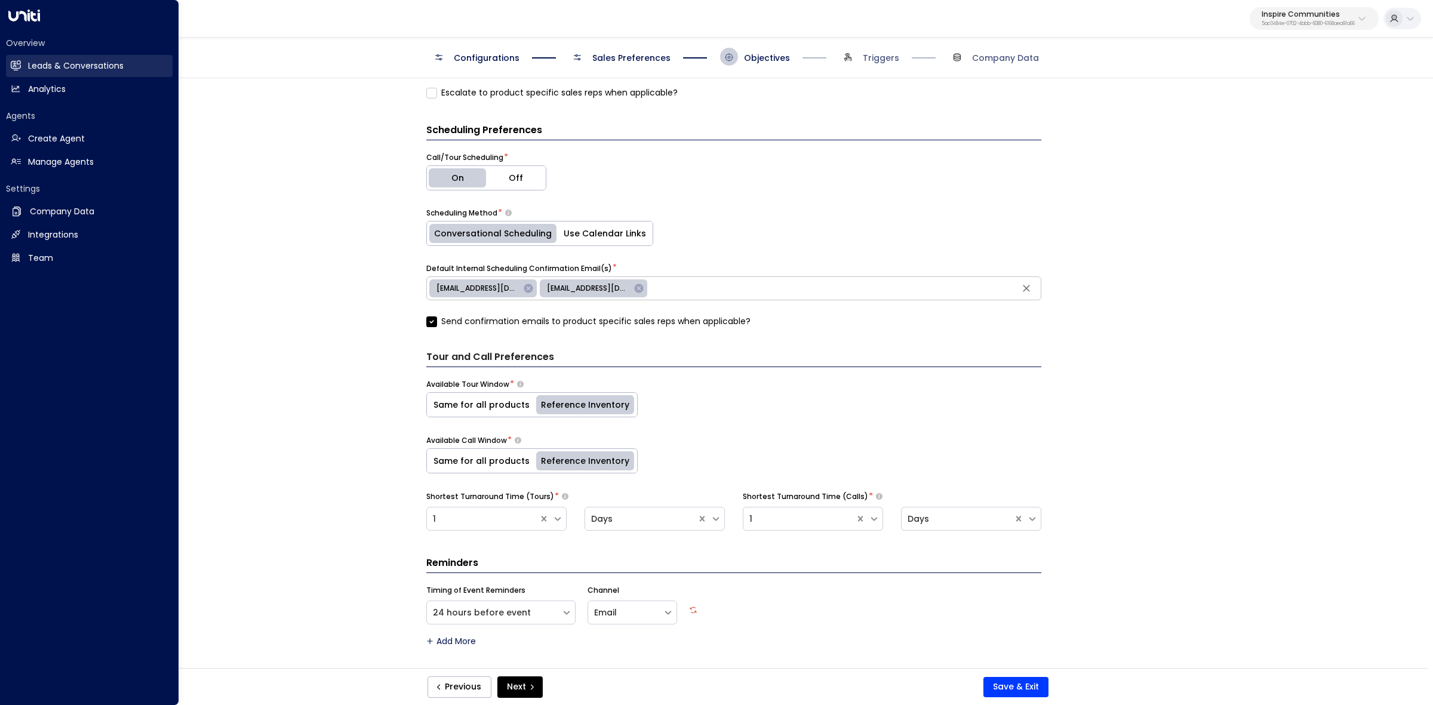
click at [43, 67] on h2 "Leads & Conversations" at bounding box center [76, 66] width 96 height 13
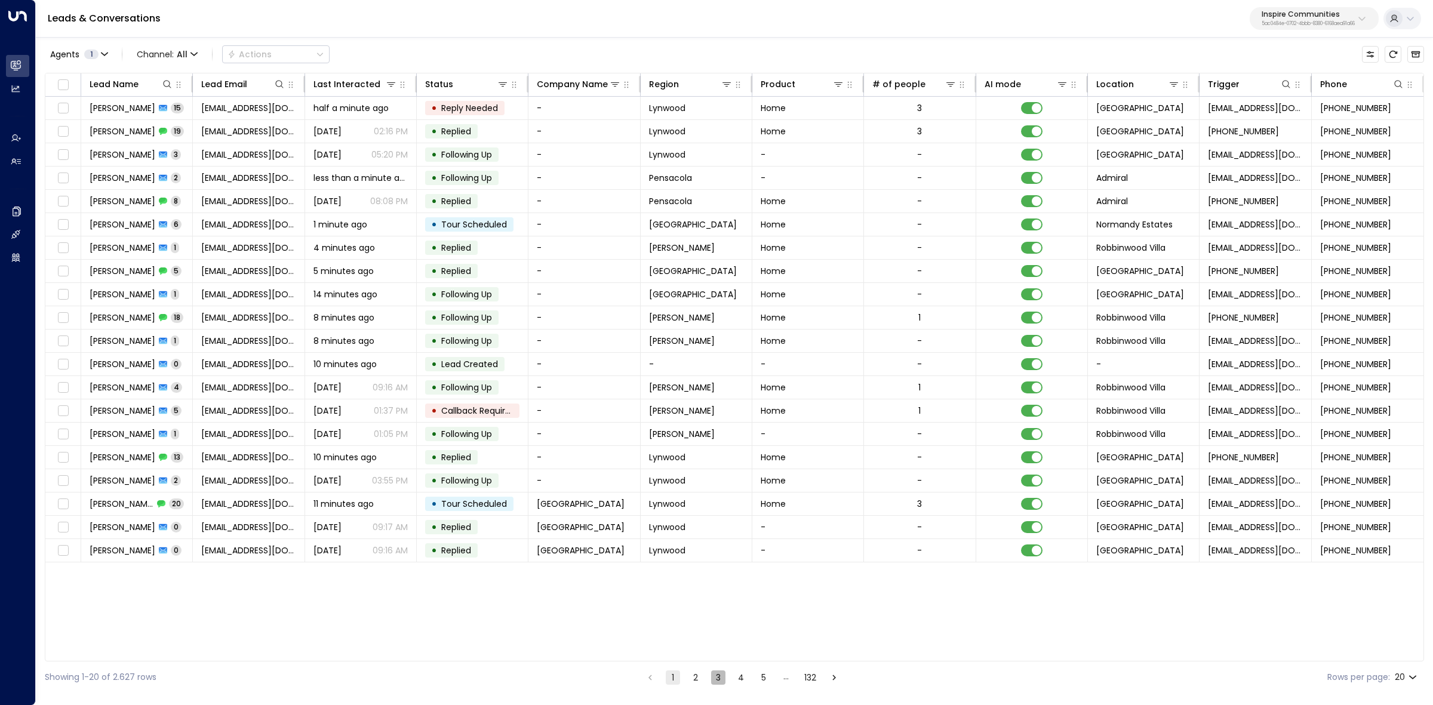
click at [715, 677] on button "3" at bounding box center [718, 678] width 14 height 14
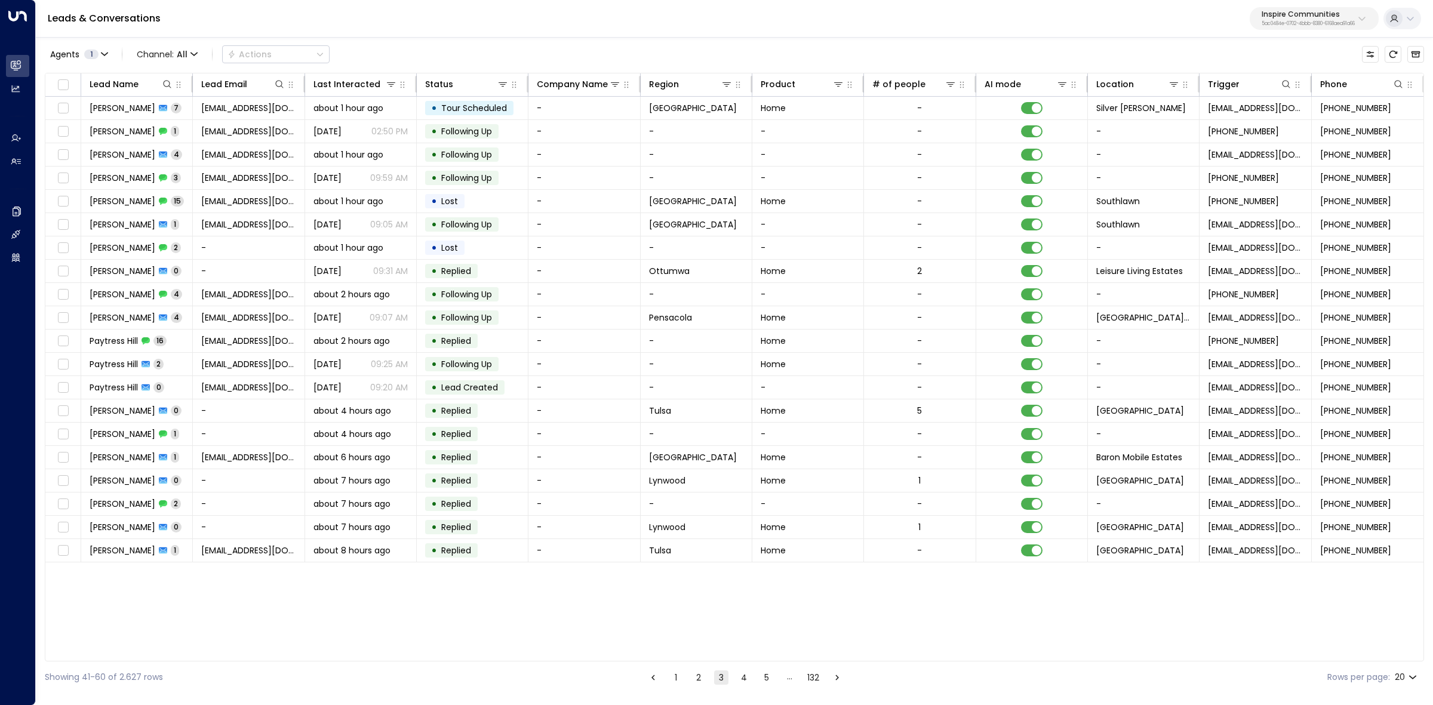
click at [697, 678] on button "2" at bounding box center [699, 678] width 14 height 14
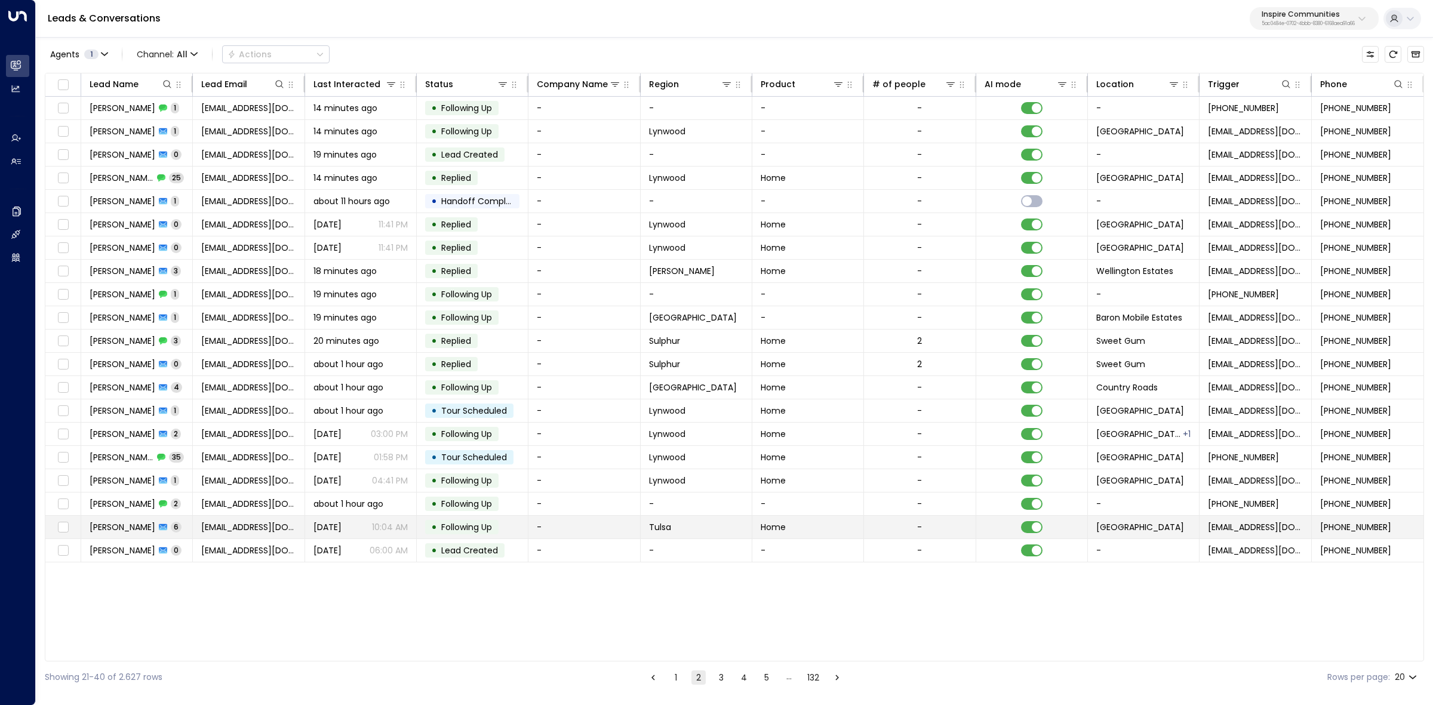
click at [140, 527] on span "Marshall Brown" at bounding box center [123, 527] width 66 height 12
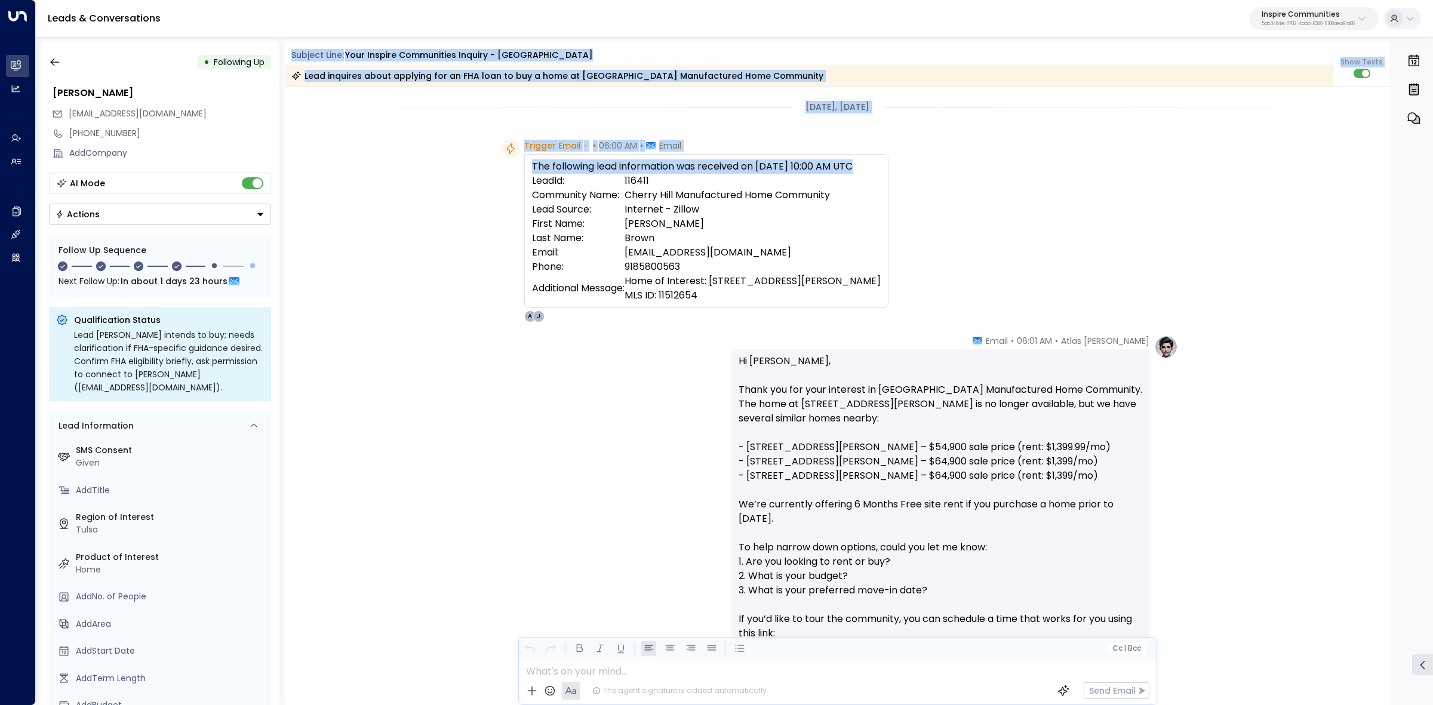
drag, startPoint x: 290, startPoint y: 55, endPoint x: 1049, endPoint y: 254, distance: 785.2
click at [1049, 254] on div "Subject Line: Your Inspire Communities Inquiry - Cherry Hill Lead inquires abou…" at bounding box center [837, 373] width 1105 height 663
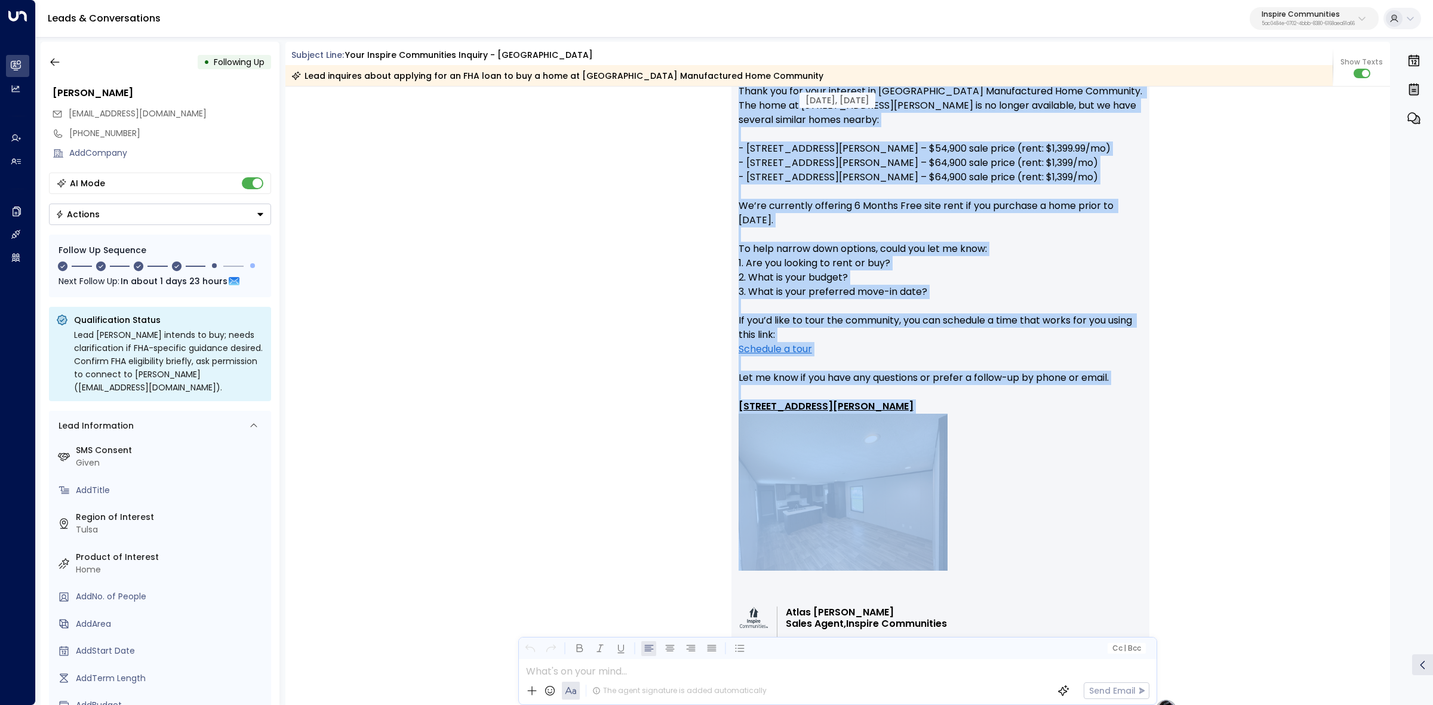
scroll to position [373, 0]
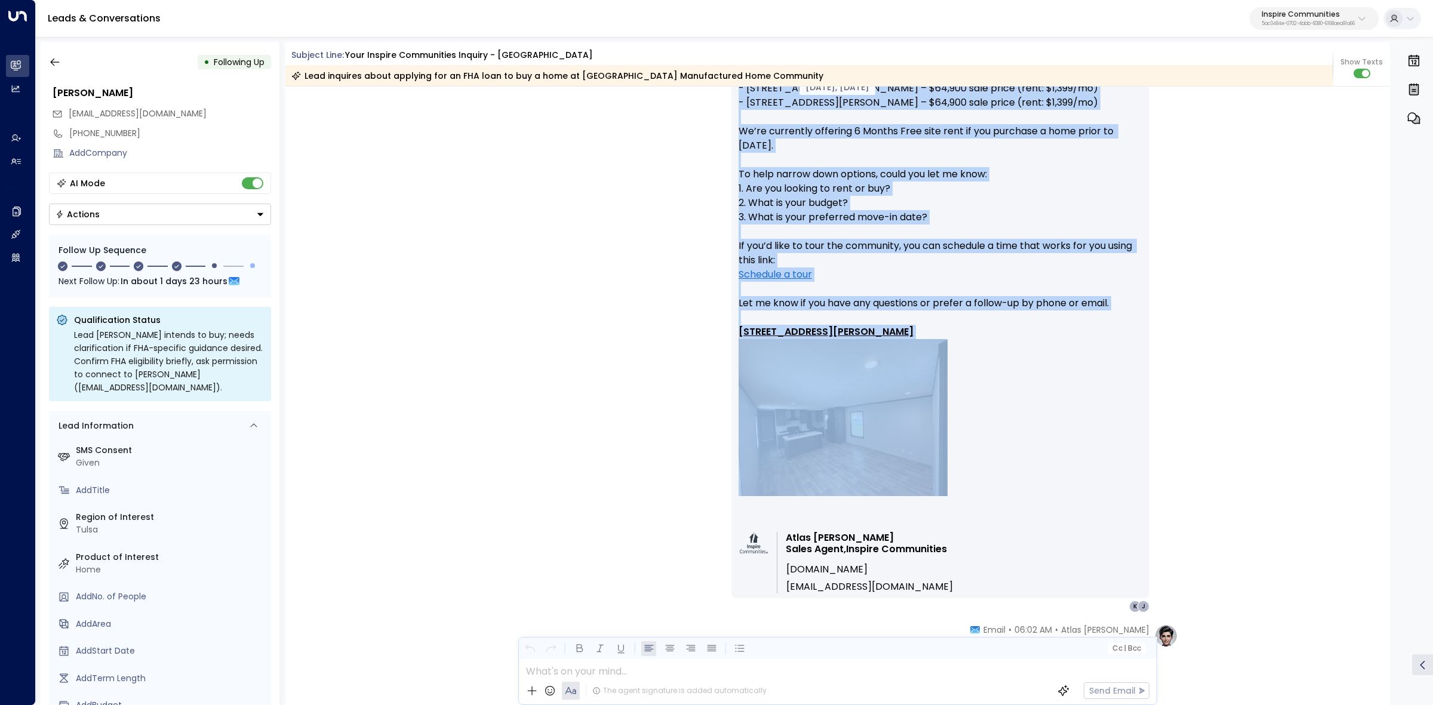
drag, startPoint x: 1006, startPoint y: 340, endPoint x: 1132, endPoint y: 484, distance: 190.9
click at [1132, 484] on div "Atlas Parker • 06:01 AM • Email Hi Marshall, Thank you for your interest in Che…" at bounding box center [941, 287] width 418 height 651
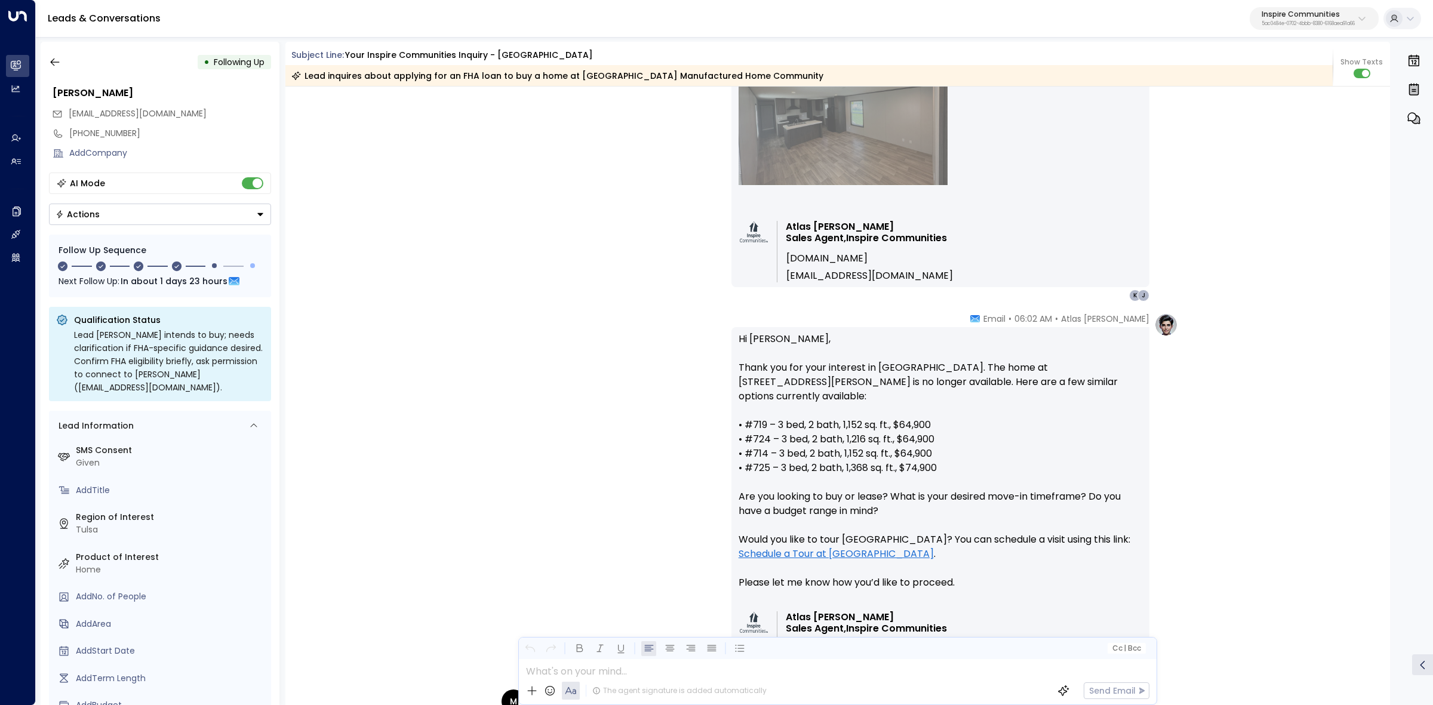
scroll to position [746, 0]
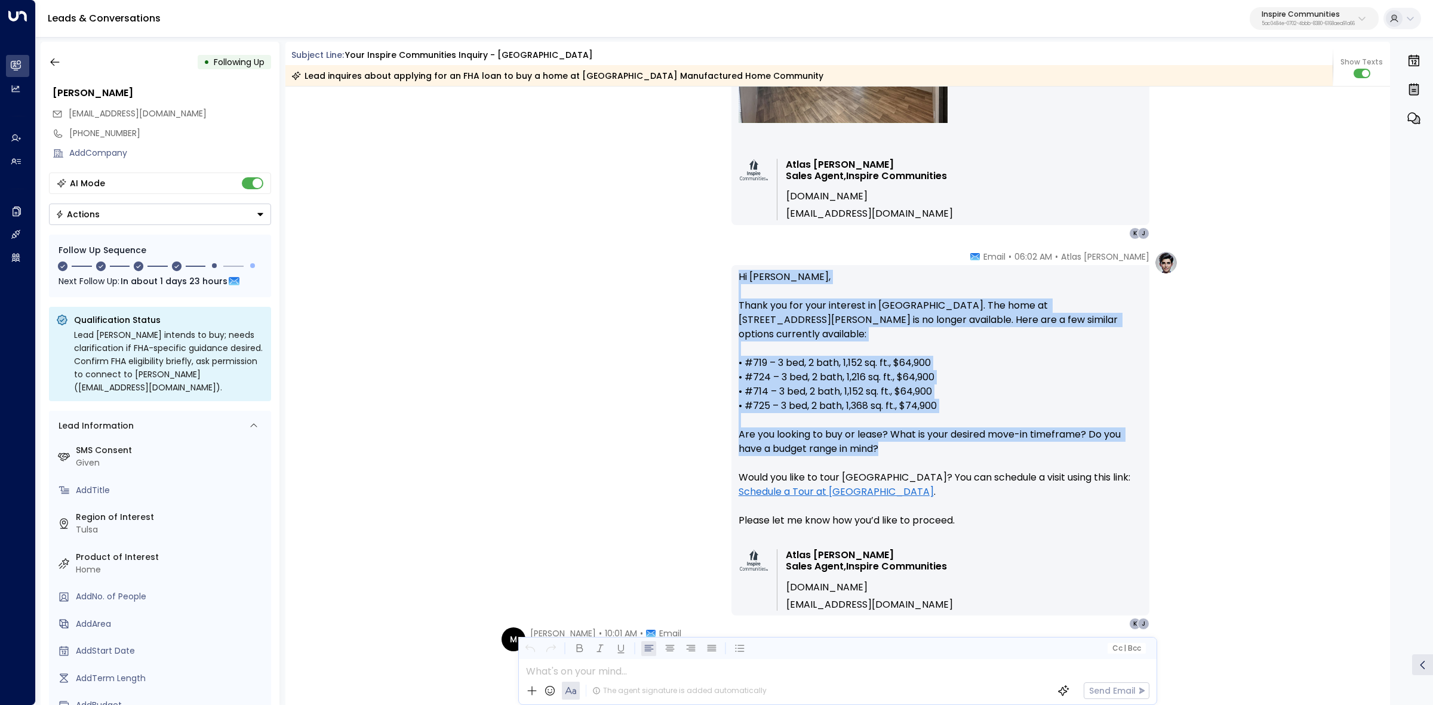
drag, startPoint x: 1040, startPoint y: 264, endPoint x: 1129, endPoint y: 429, distance: 187.3
click at [1126, 429] on div "Atlas Parker • 06:02 AM • Email Hi Marshall, Thank you for your interest in Che…" at bounding box center [941, 440] width 418 height 379
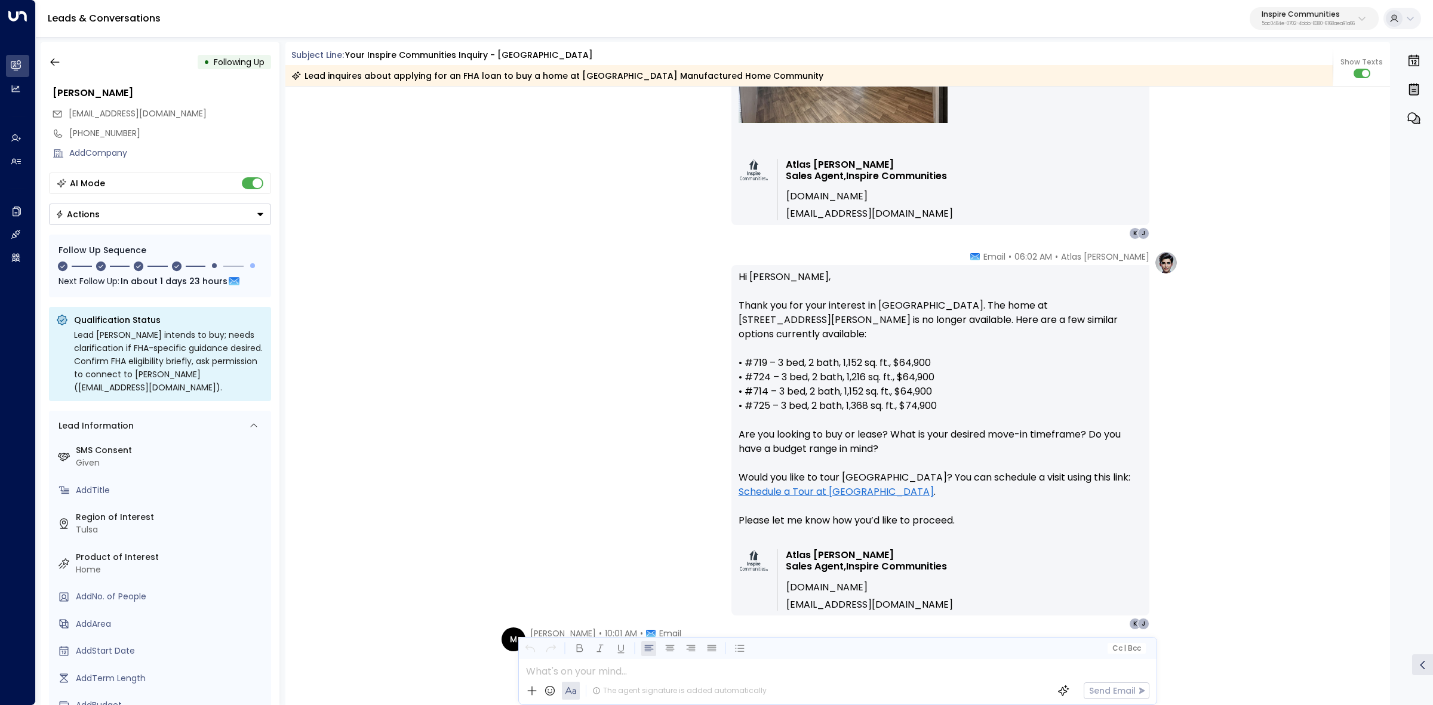
click at [1001, 244] on div "Sep 03, 5 days ago Trigger Email • • 06:00 AM • Email The following lead inform…" at bounding box center [837, 650] width 1105 height 2620
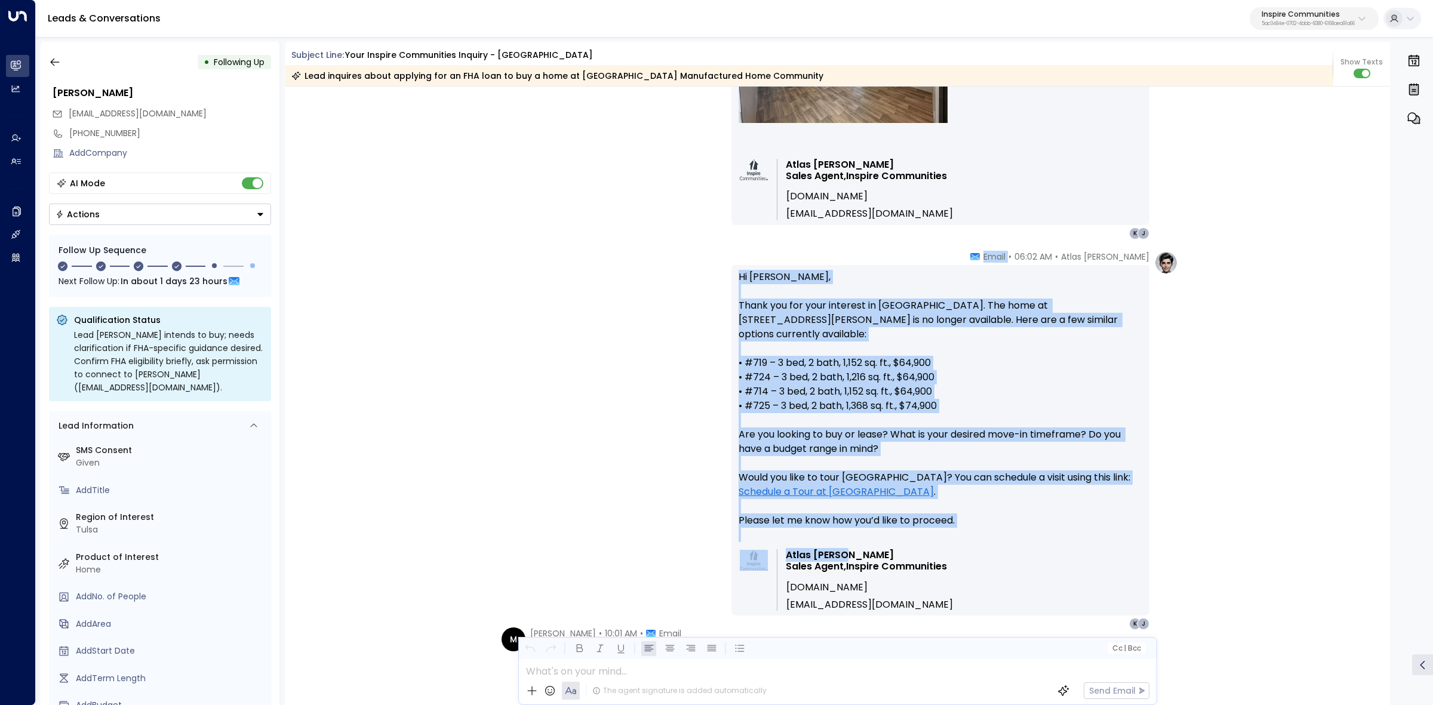
drag, startPoint x: 1020, startPoint y: 257, endPoint x: 870, endPoint y: 531, distance: 313.2
click at [868, 534] on div "Atlas Parker • 06:02 AM • Email Hi Marshall, Thank you for your interest in Che…" at bounding box center [941, 440] width 418 height 379
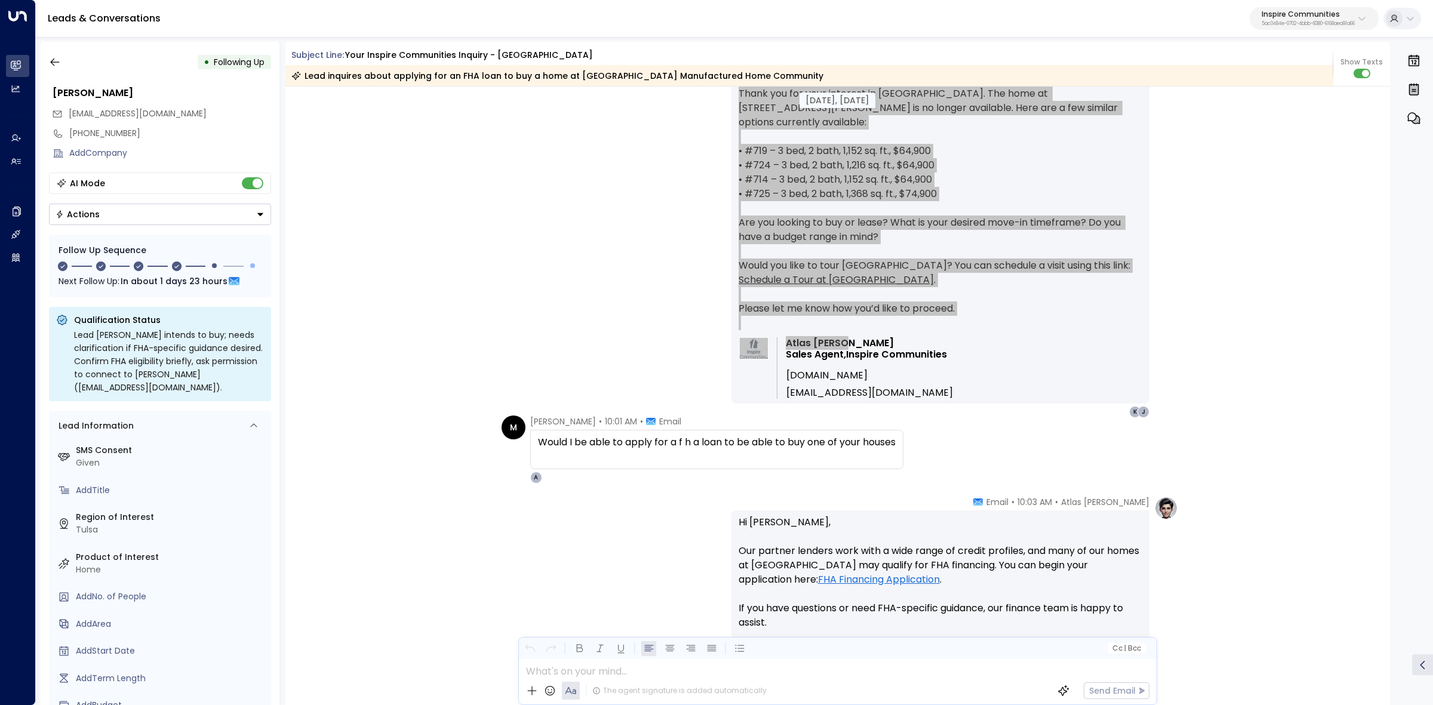
scroll to position [970, 0]
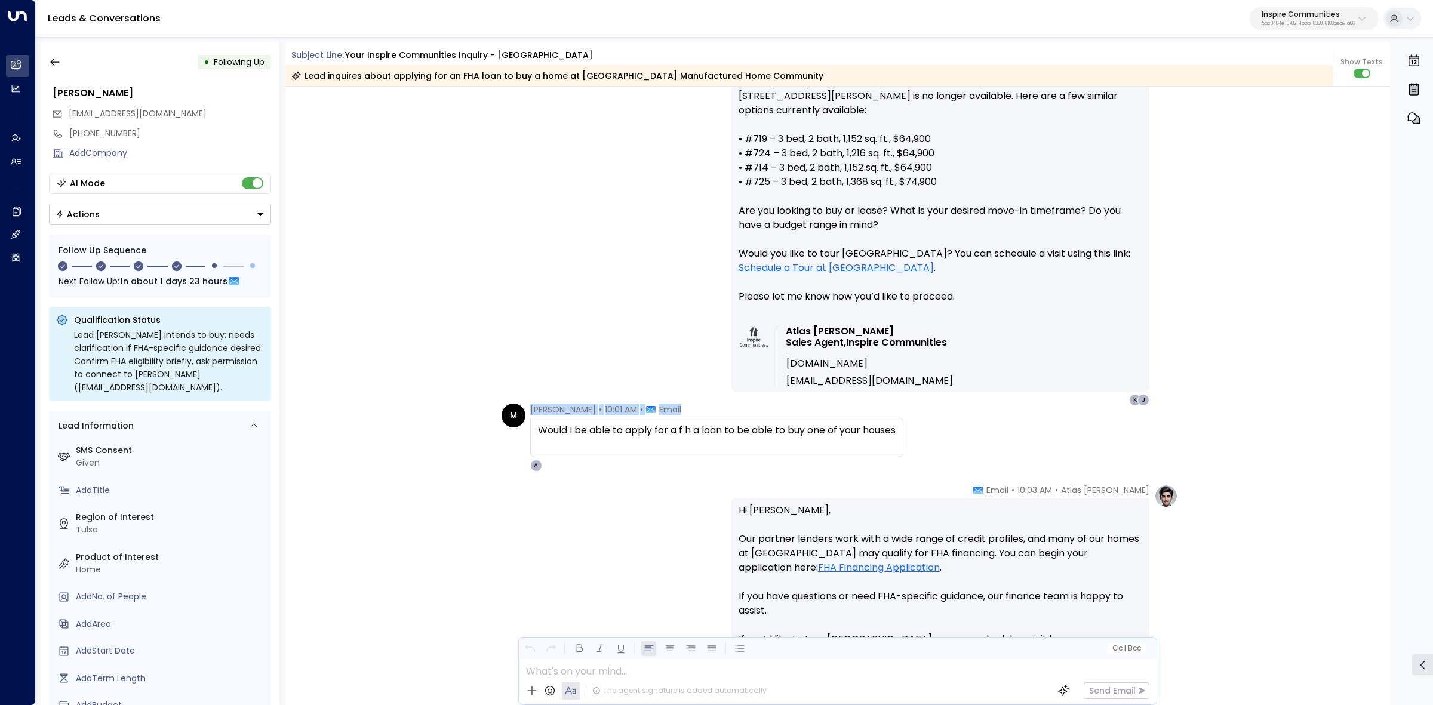
drag, startPoint x: 574, startPoint y: 414, endPoint x: 896, endPoint y: 459, distance: 324.4
click at [896, 459] on div "M Marshall • 10:01 AM • Email Would I be able to apply for a f h a loan to be a…" at bounding box center [703, 438] width 402 height 68
drag, startPoint x: 995, startPoint y: 487, endPoint x: 1124, endPoint y: 497, distance: 129.3
click at [1124, 497] on div "Atlas Parker • 10:03 AM • Email Hi Marshall, Our partner lenders work with a wi…" at bounding box center [941, 638] width 418 height 308
click at [1009, 484] on span "Email" at bounding box center [998, 490] width 22 height 12
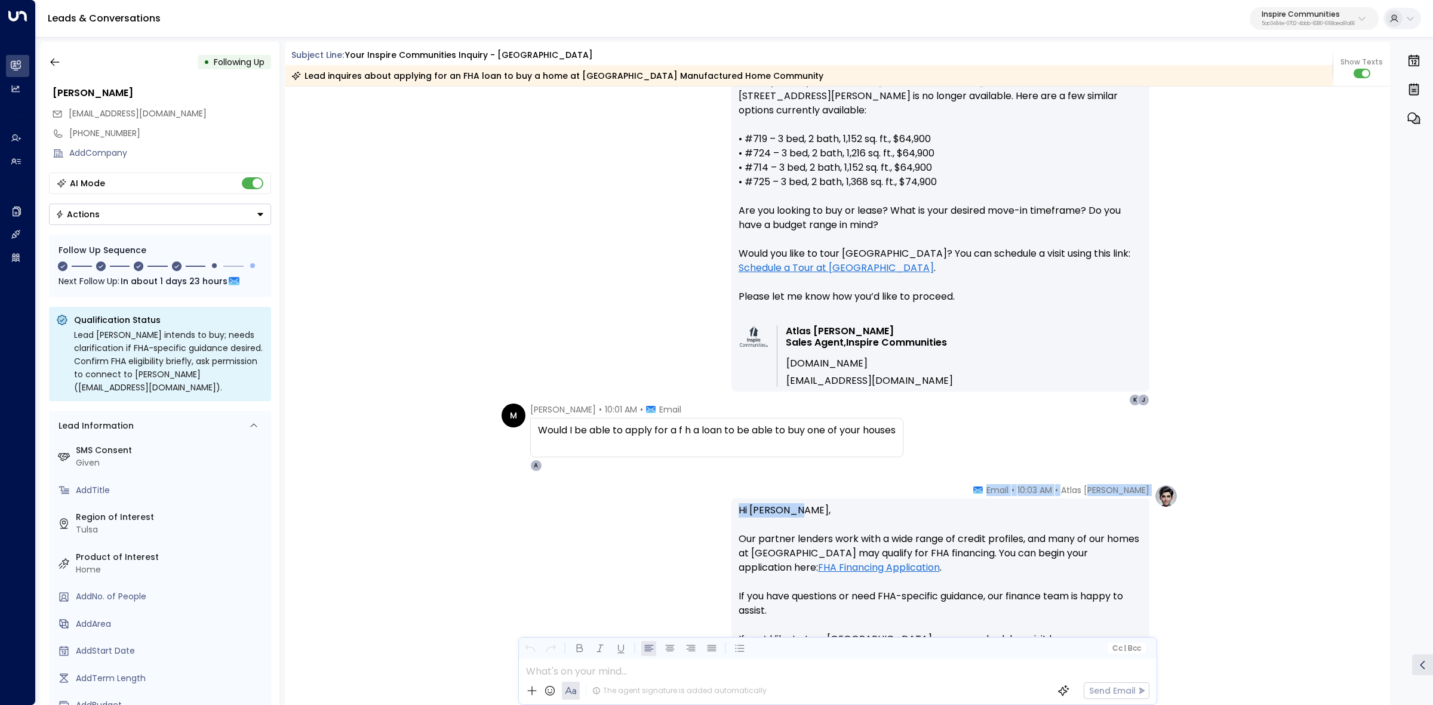
click at [1009, 493] on span "Email" at bounding box center [998, 490] width 22 height 12
click at [1021, 518] on p "Hi Marshall, Our partner lenders work with a wide range of credit profiles, and…" at bounding box center [941, 603] width 404 height 201
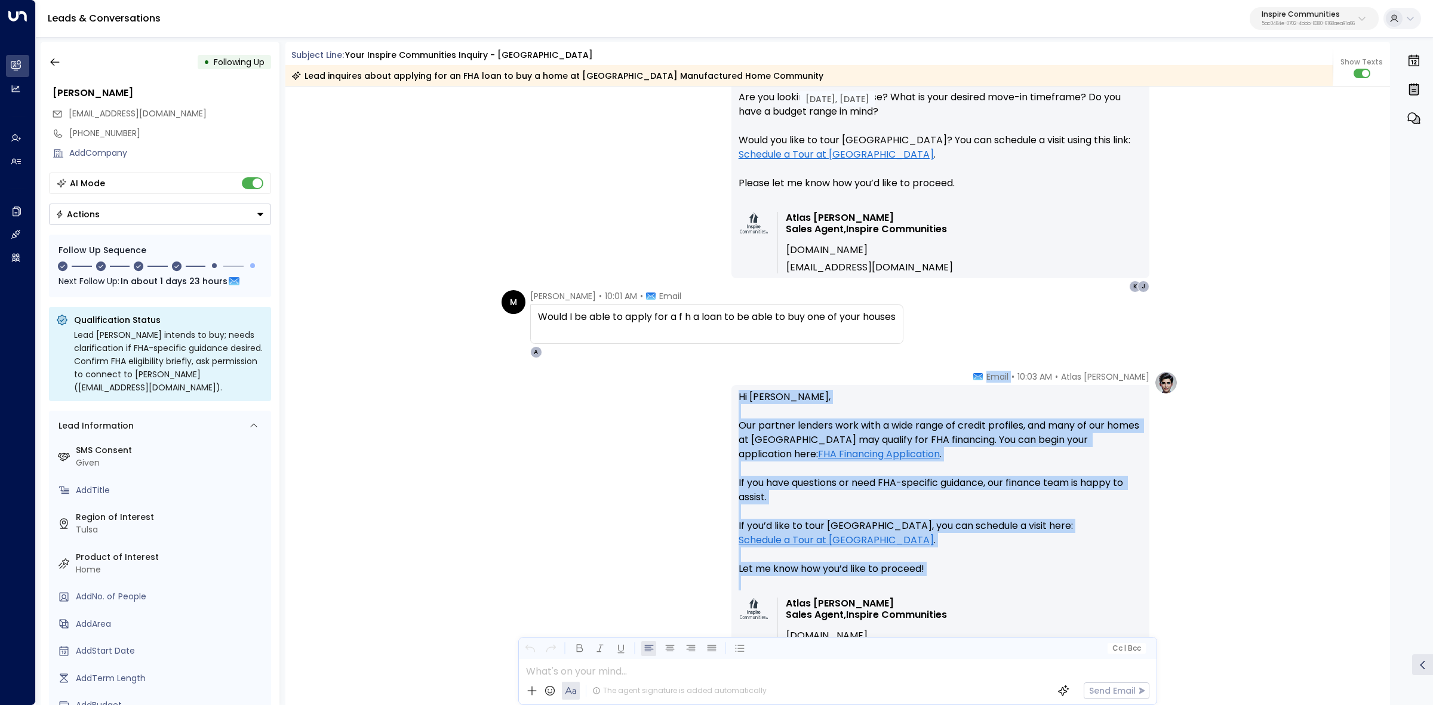
scroll to position [1120, 0]
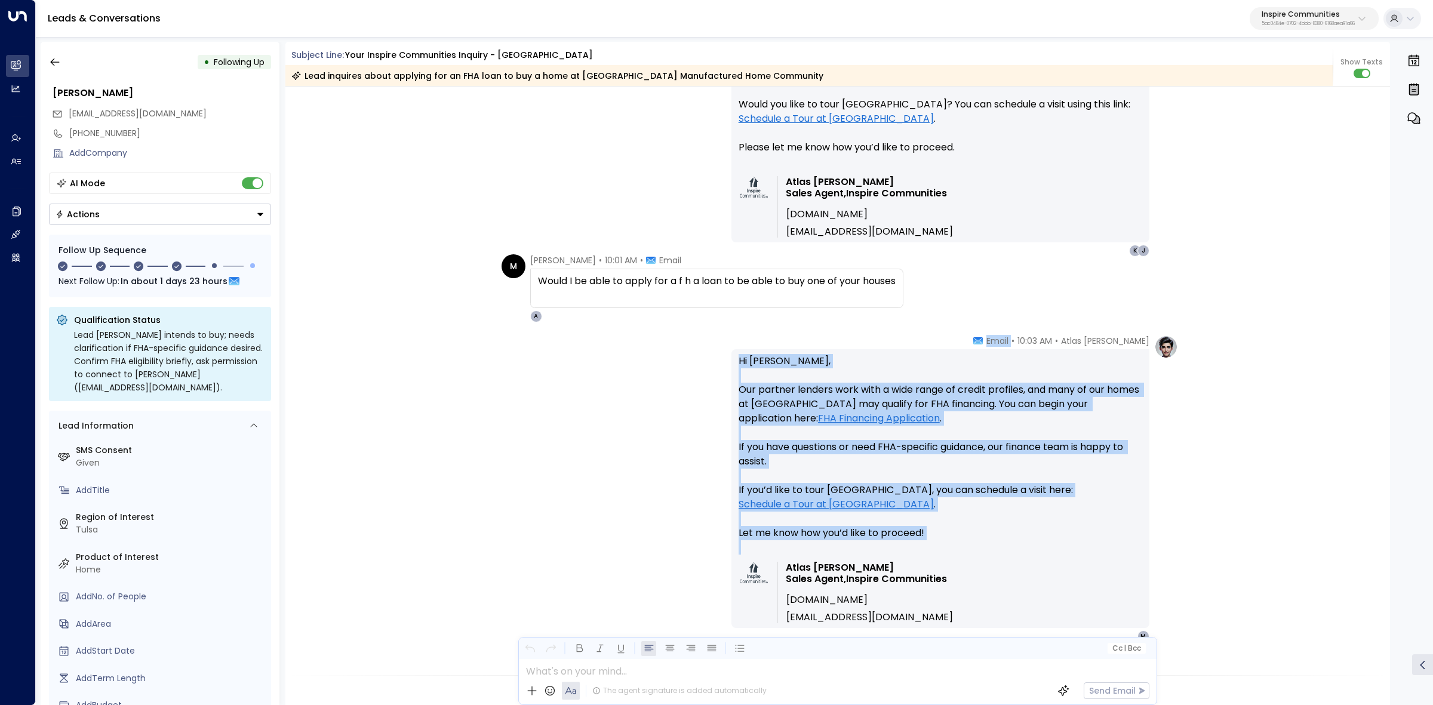
drag, startPoint x: 1023, startPoint y: 488, endPoint x: 1106, endPoint y: 572, distance: 118.2
click at [1106, 572] on div "Atlas Parker • 10:03 AM • Email Hi Marshall, Our partner lenders work with a wi…" at bounding box center [941, 489] width 418 height 308
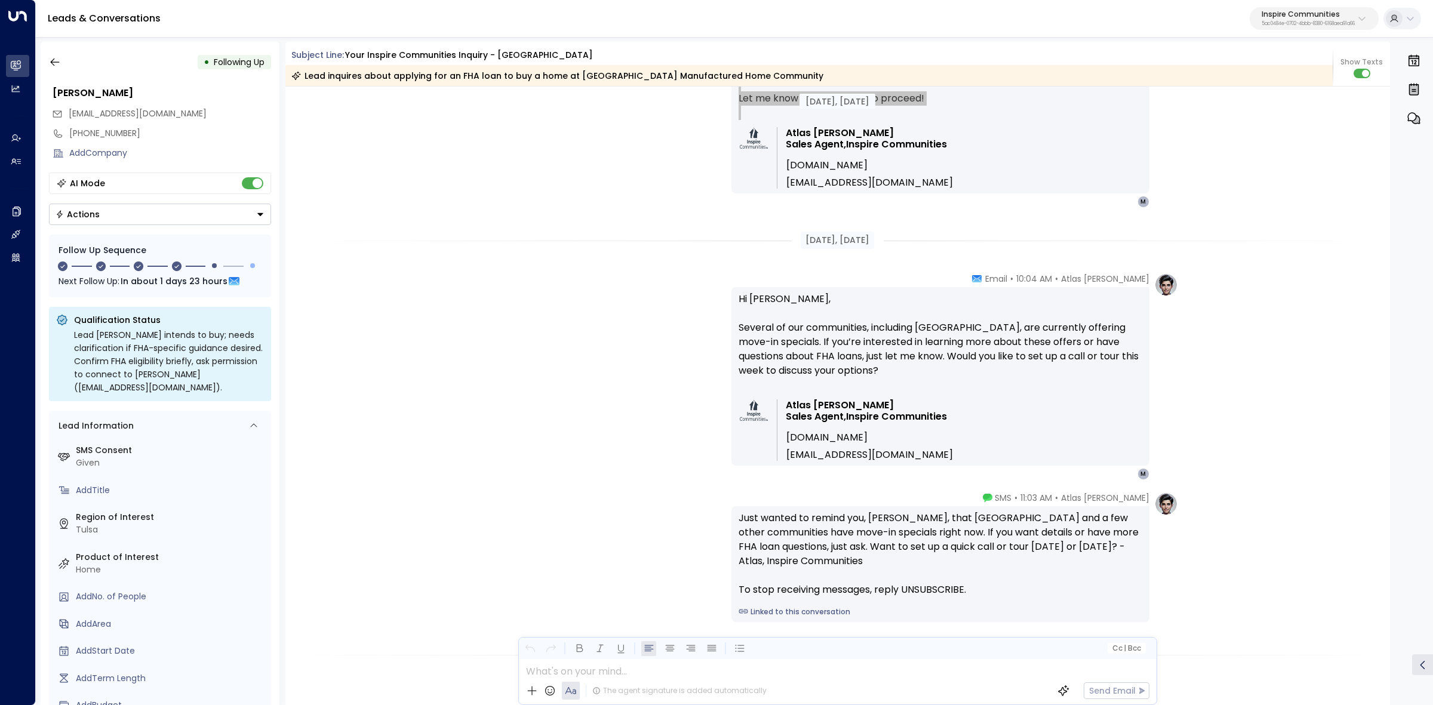
scroll to position [1568, 0]
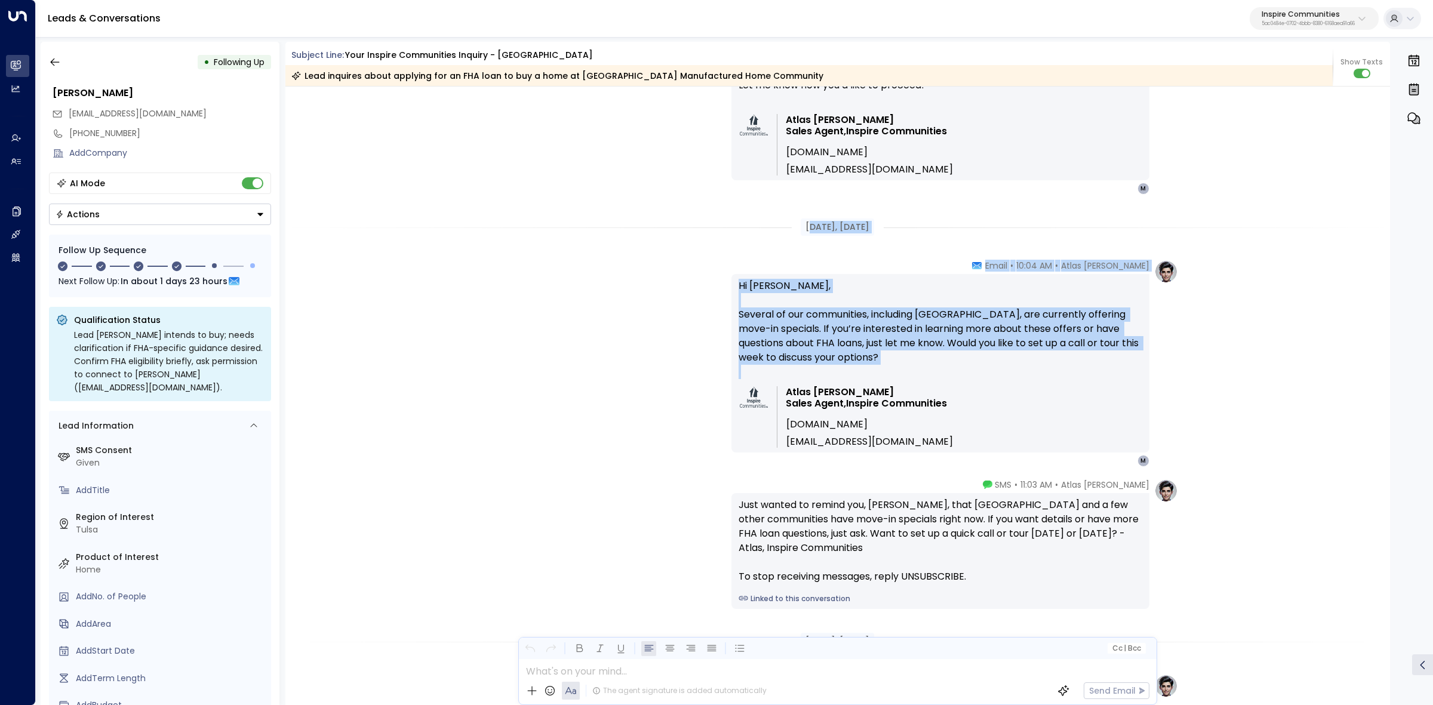
drag, startPoint x: 802, startPoint y: 227, endPoint x: 1063, endPoint y: 446, distance: 340.4
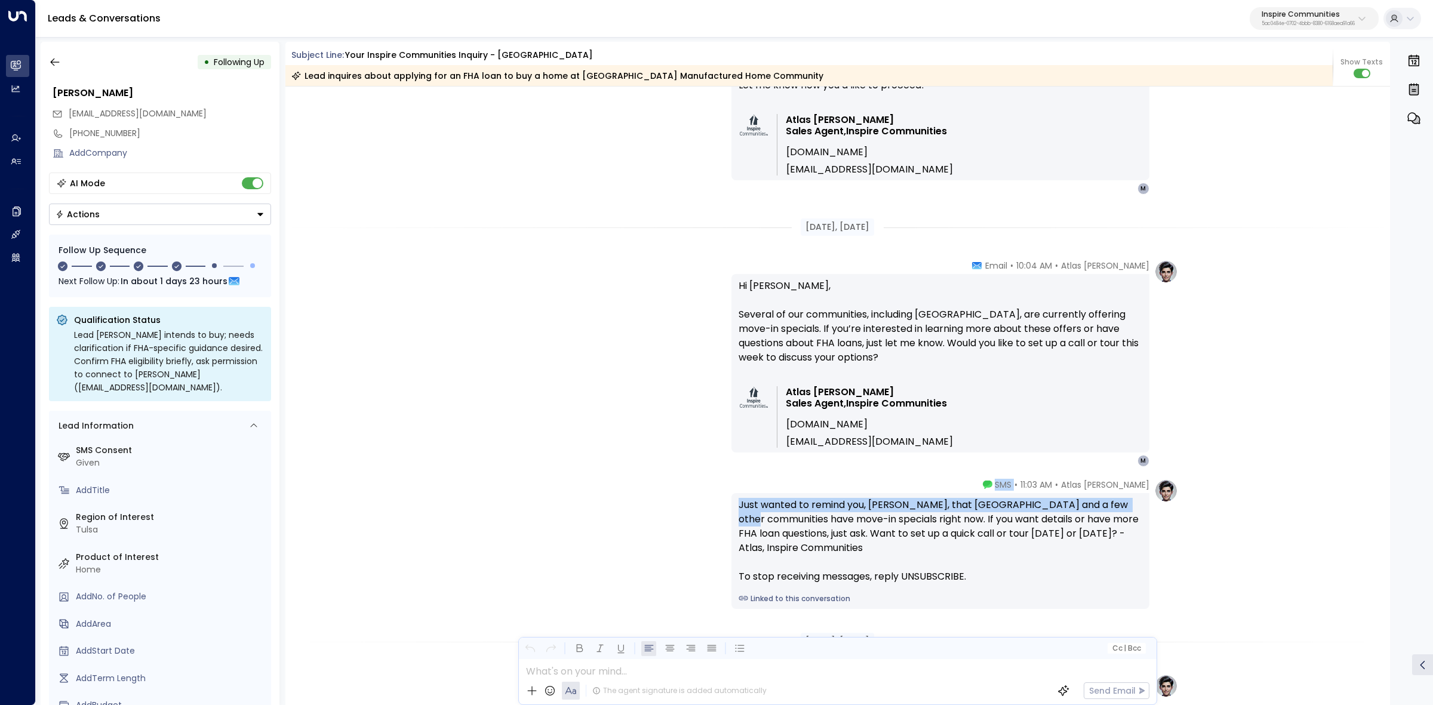
drag, startPoint x: 1037, startPoint y: 487, endPoint x: 1118, endPoint y: 505, distance: 83.3
click at [1118, 505] on div "Atlas Parker • 11:03 AM • SMS Just wanted to remind you, Marshall, that Cherry …" at bounding box center [941, 544] width 418 height 130
click at [1065, 493] on div "Just wanted to remind you, Marshall, that Cherry Hill and a few other communiti…" at bounding box center [941, 551] width 418 height 116
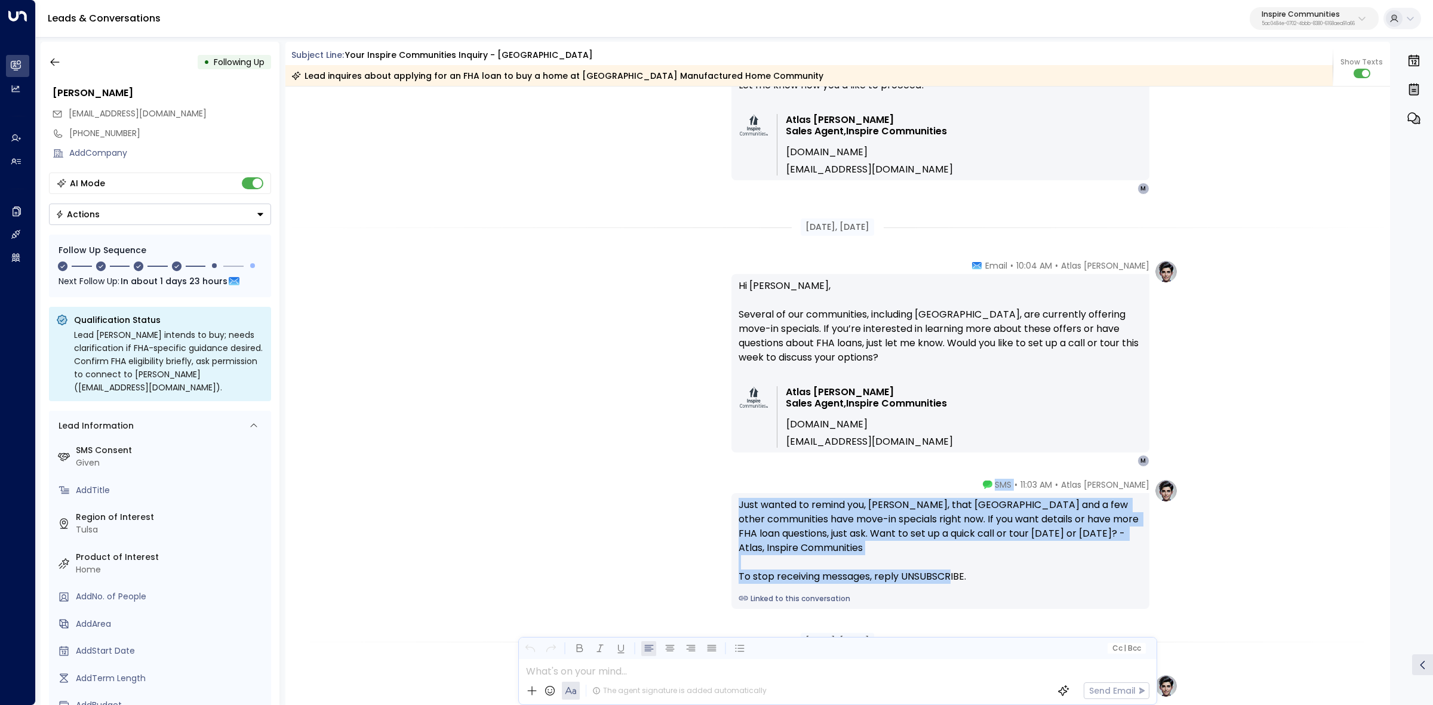
drag, startPoint x: 1030, startPoint y: 483, endPoint x: 1068, endPoint y: 577, distance: 101.6
click at [1068, 577] on div "Atlas Parker • 11:03 AM • SMS Just wanted to remind you, Marshall, that Cherry …" at bounding box center [941, 544] width 418 height 130
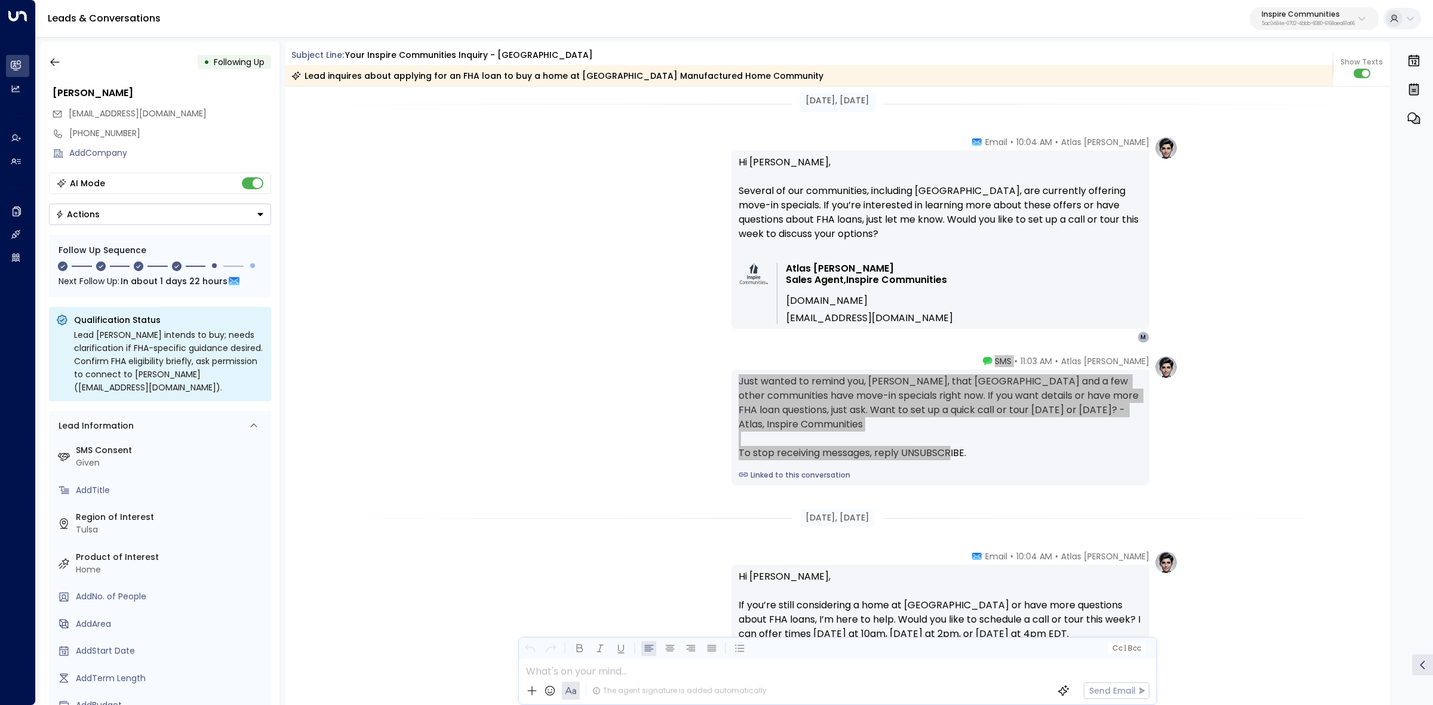
scroll to position [1717, 0]
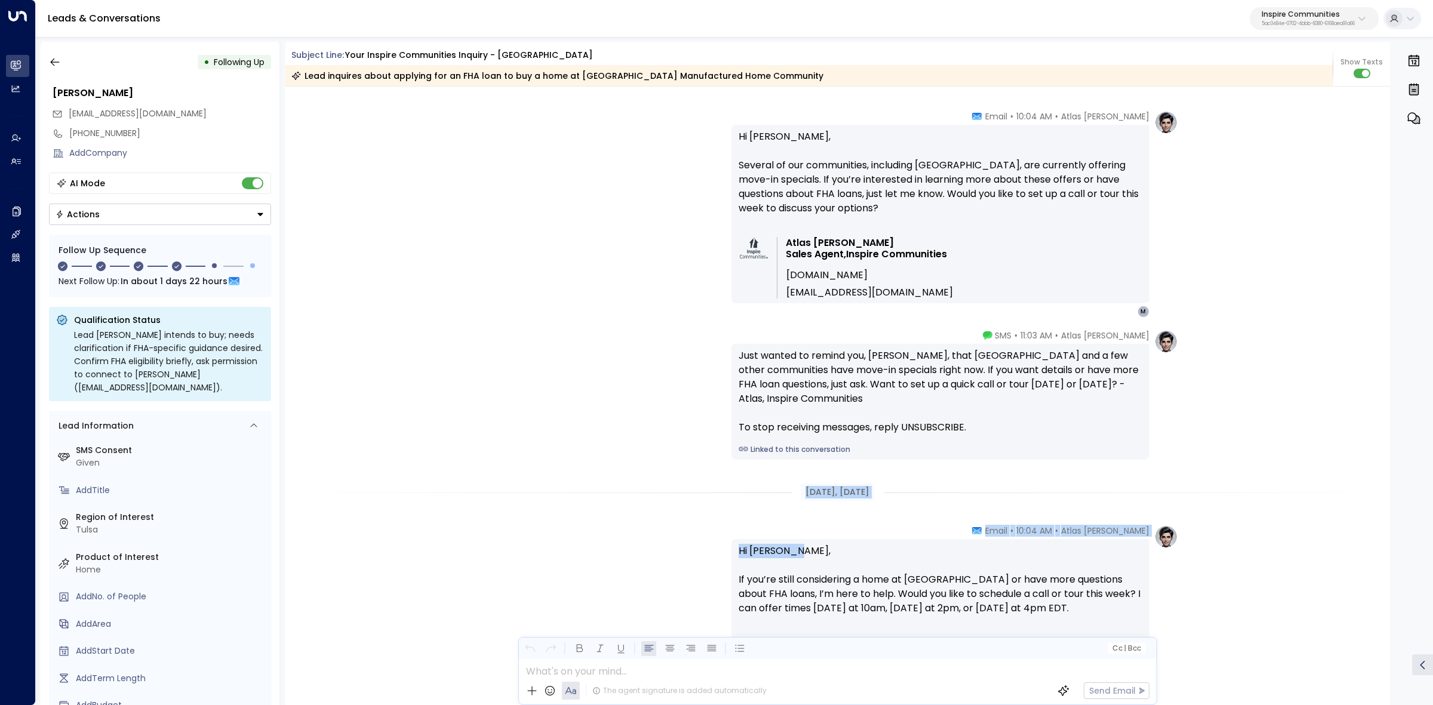
drag, startPoint x: 844, startPoint y: 505, endPoint x: 1089, endPoint y: 552, distance: 249.3
drag, startPoint x: 969, startPoint y: 526, endPoint x: 900, endPoint y: 524, distance: 69.3
click at [969, 527] on div "Atlas Parker • 10:04 AM • Email Hi Marshall, If you’re still considering a home…" at bounding box center [941, 621] width 418 height 193
click at [769, 493] on div "[DATE], [DATE]" at bounding box center [837, 492] width 1105 height 17
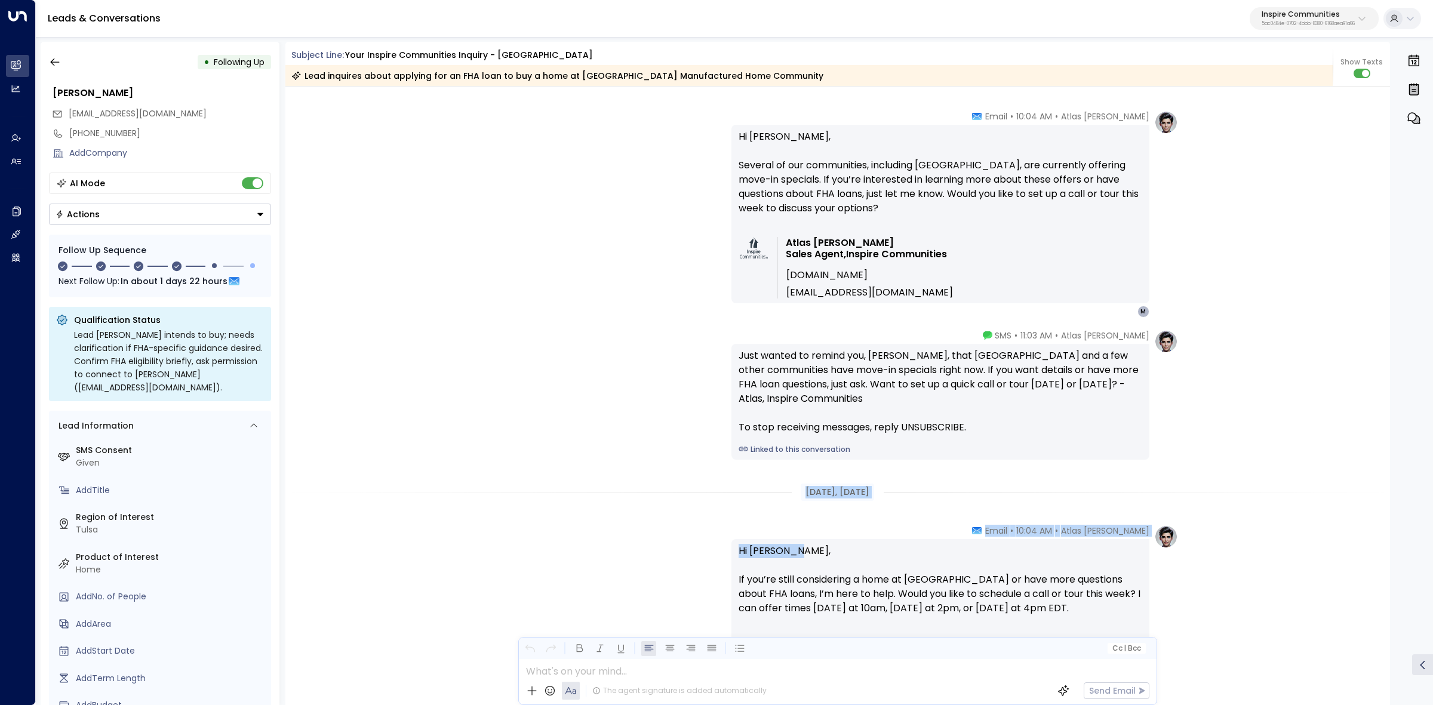
click at [815, 497] on div "[DATE], [DATE]" at bounding box center [837, 492] width 73 height 17
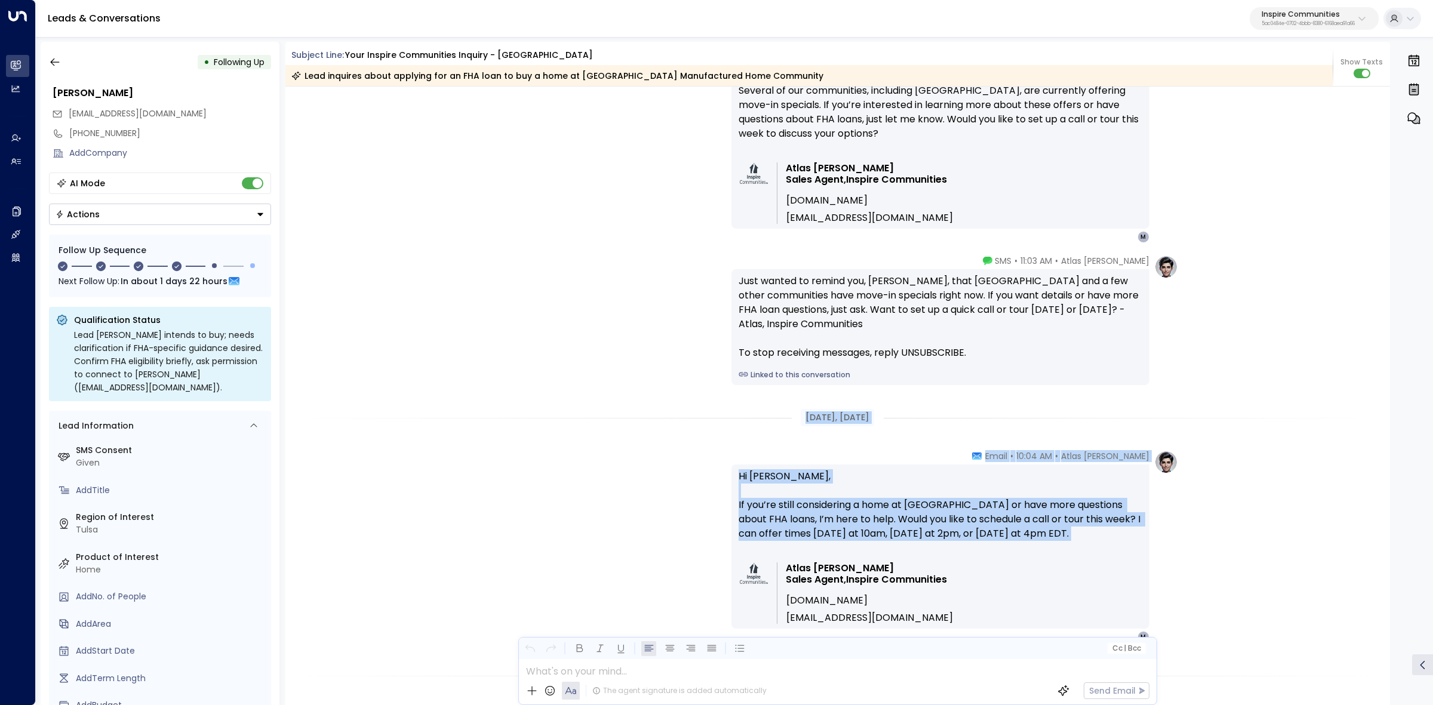
drag, startPoint x: 797, startPoint y: 491, endPoint x: 1114, endPoint y: 549, distance: 321.9
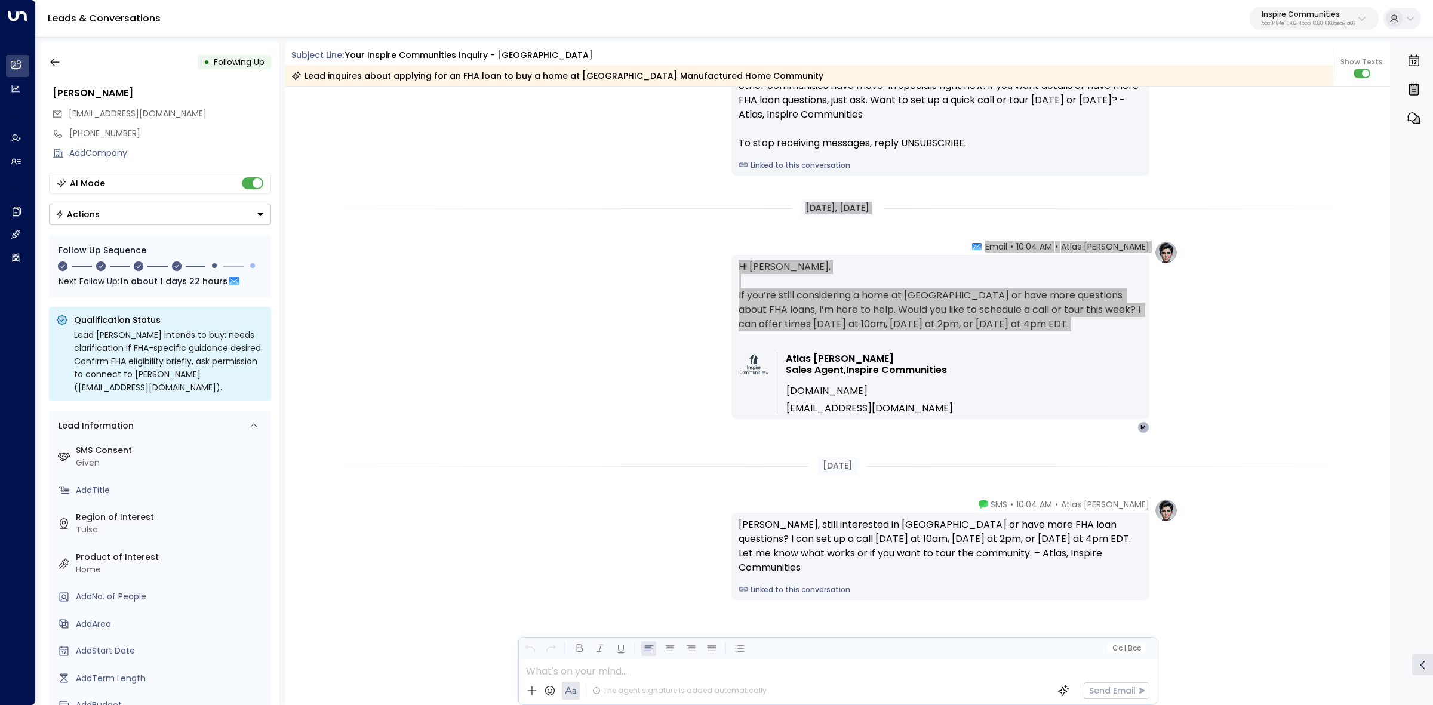
scroll to position [2001, 0]
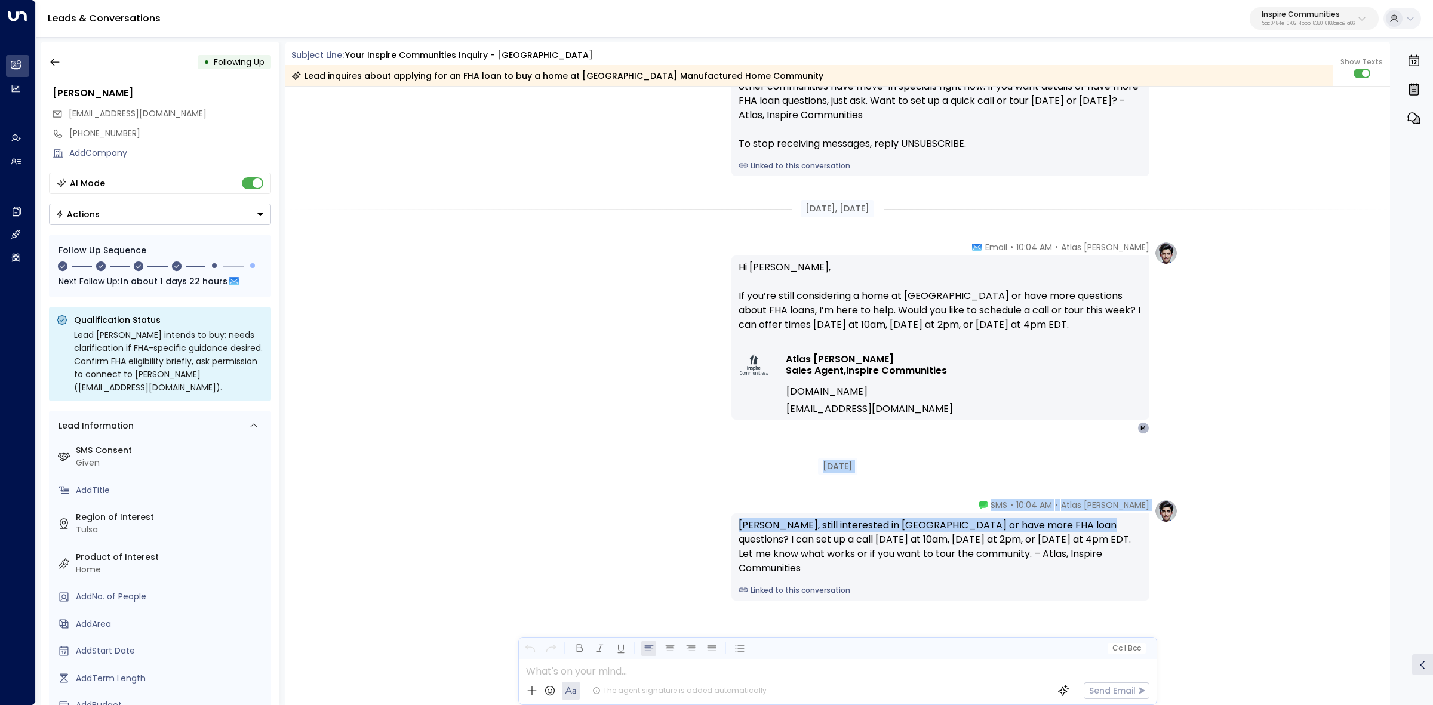
drag, startPoint x: 822, startPoint y: 464, endPoint x: 1029, endPoint y: 503, distance: 210.9
click at [1007, 502] on span "SMS" at bounding box center [999, 505] width 17 height 12
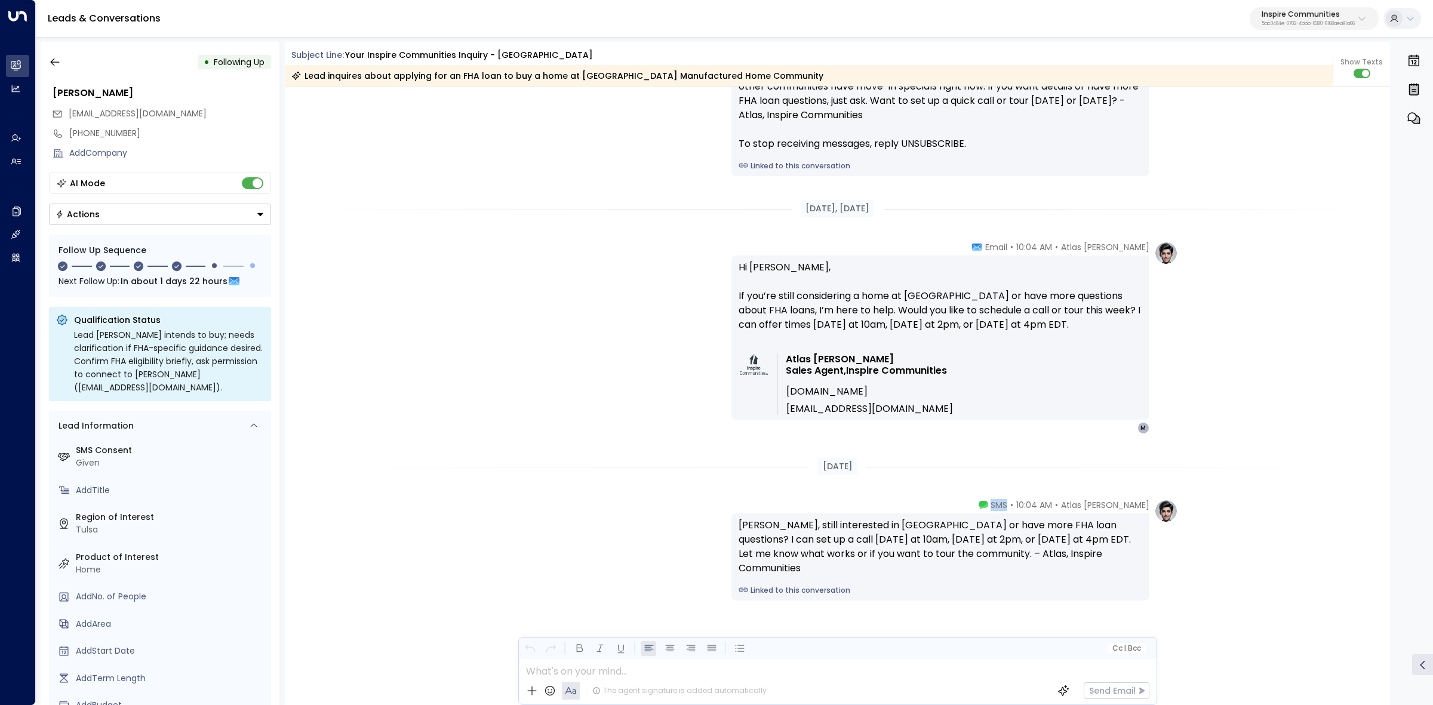
drag, startPoint x: 1045, startPoint y: 503, endPoint x: 1209, endPoint y: 511, distance: 164.4
click at [1027, 505] on div "Atlas Parker • 10:04 AM • SMS" at bounding box center [1064, 505] width 171 height 12
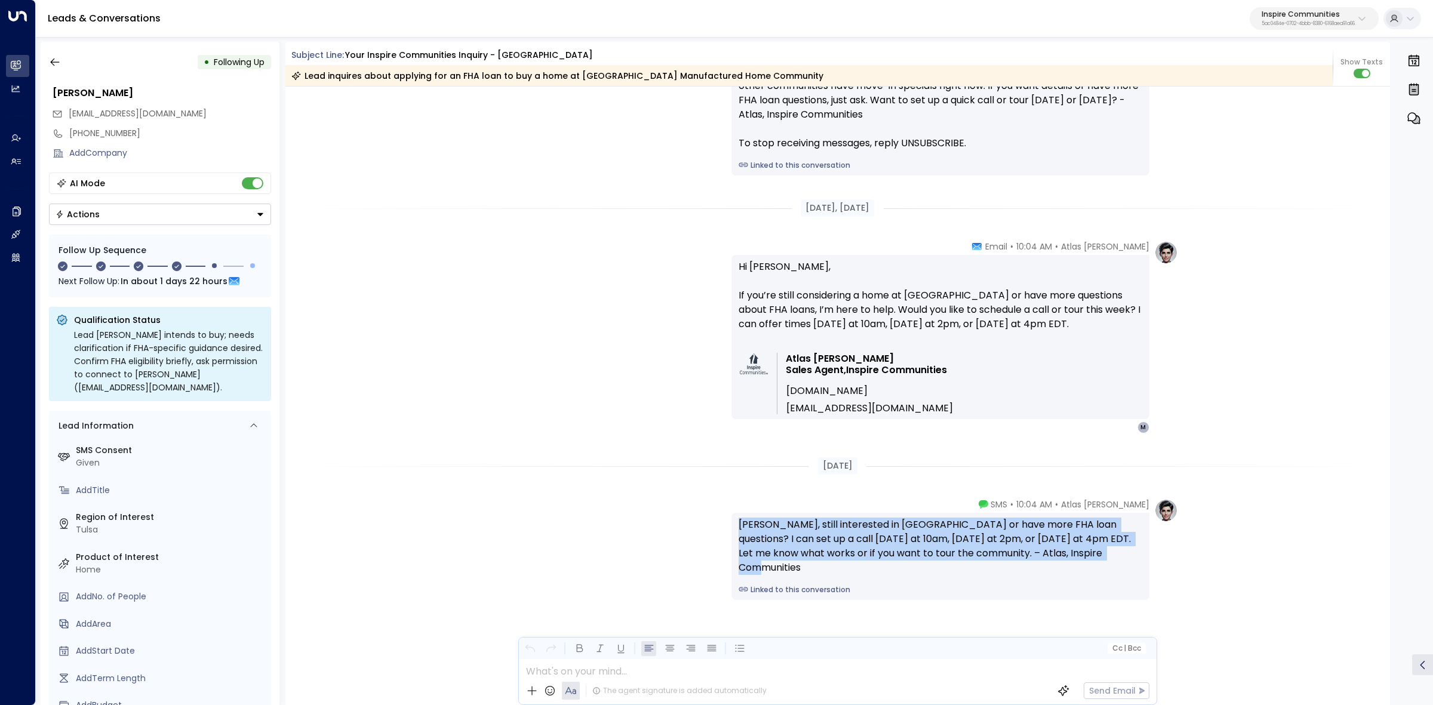
drag, startPoint x: 729, startPoint y: 526, endPoint x: 1111, endPoint y: 558, distance: 383.6
click at [1111, 558] on div "Atlas Parker • 10:04 AM • SMS Marshall, still interested in Cherry Hill or have…" at bounding box center [837, 550] width 681 height 102
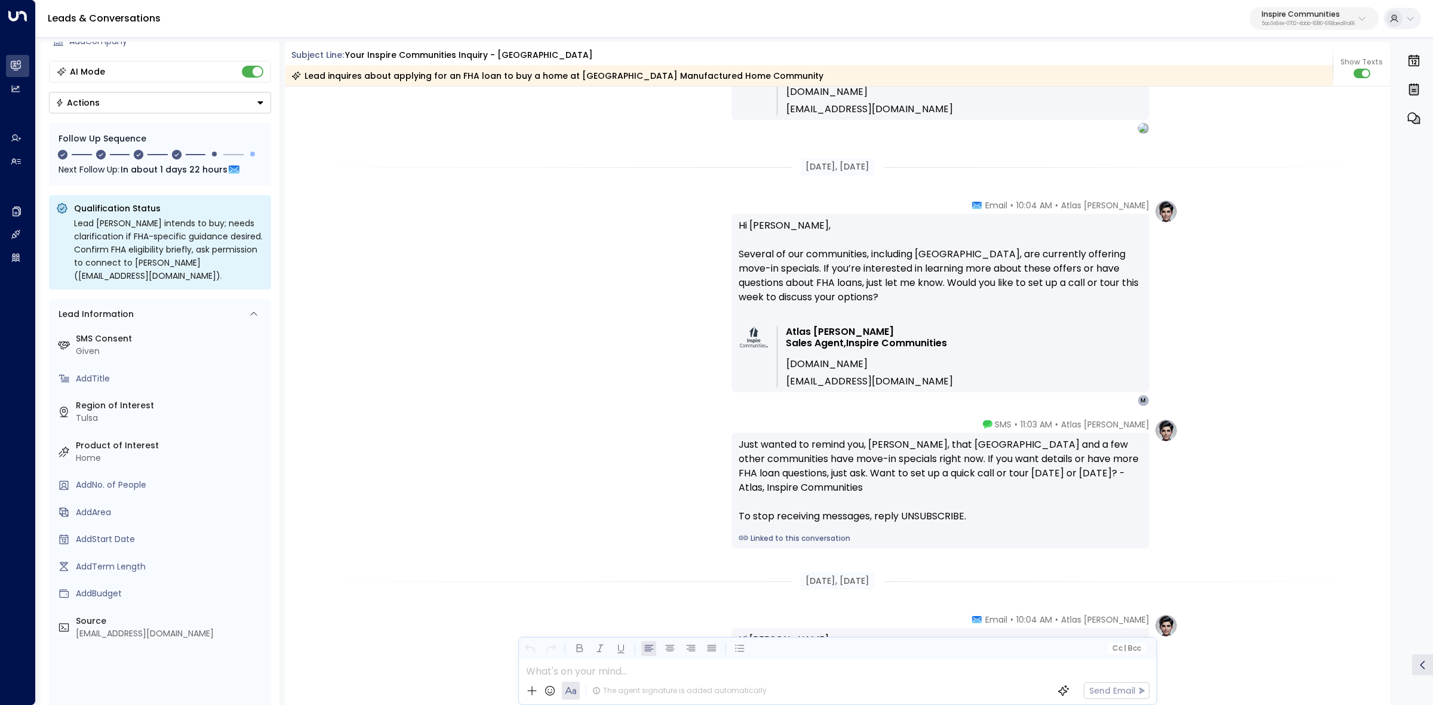
scroll to position [0, 0]
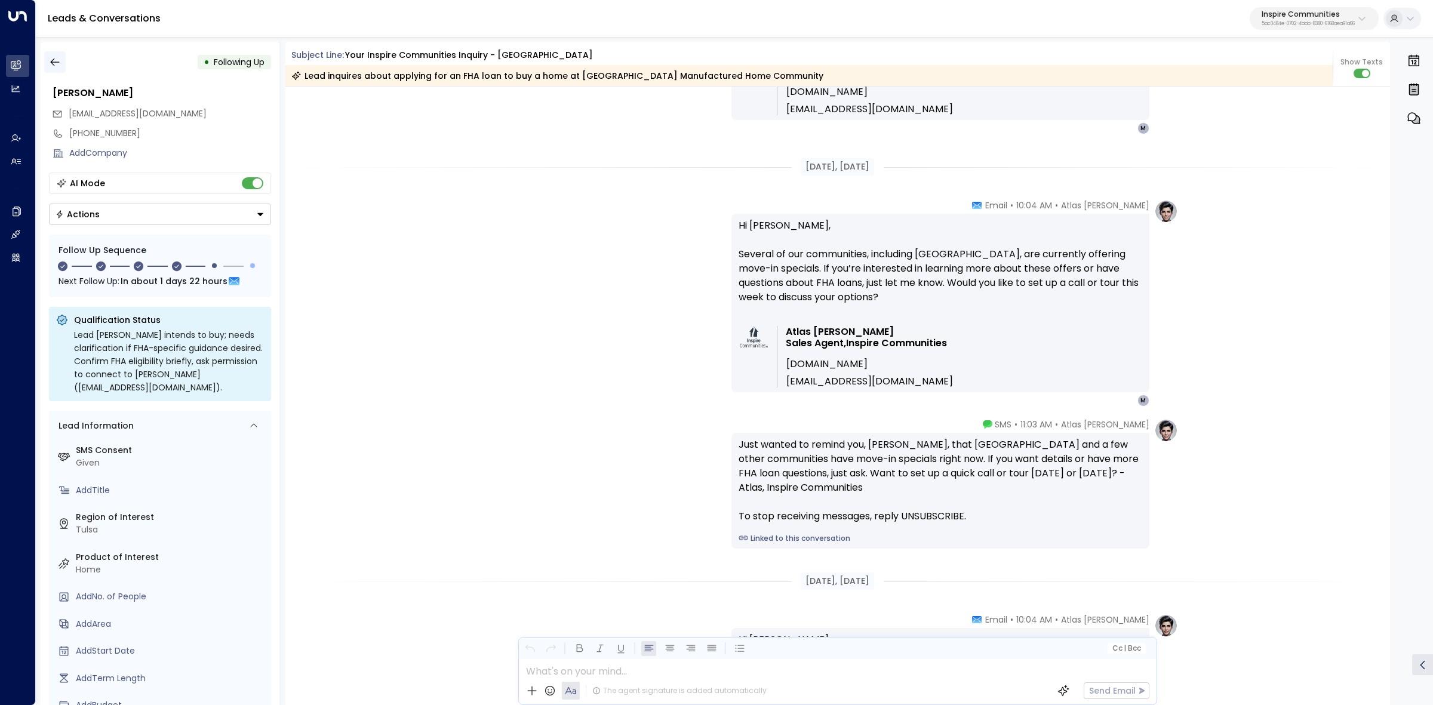
click at [49, 60] on icon "button" at bounding box center [55, 62] width 12 height 12
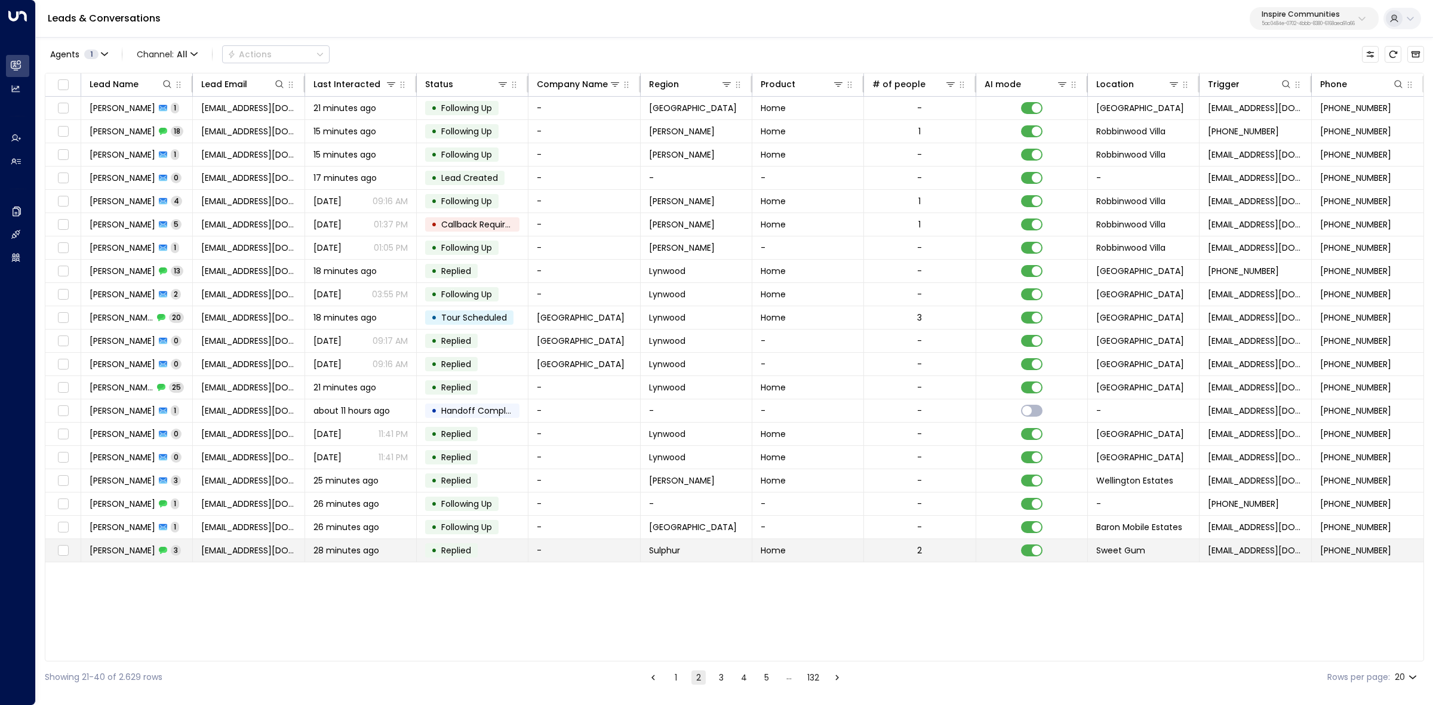
click at [110, 548] on span "Kenneth Dancy" at bounding box center [123, 551] width 66 height 12
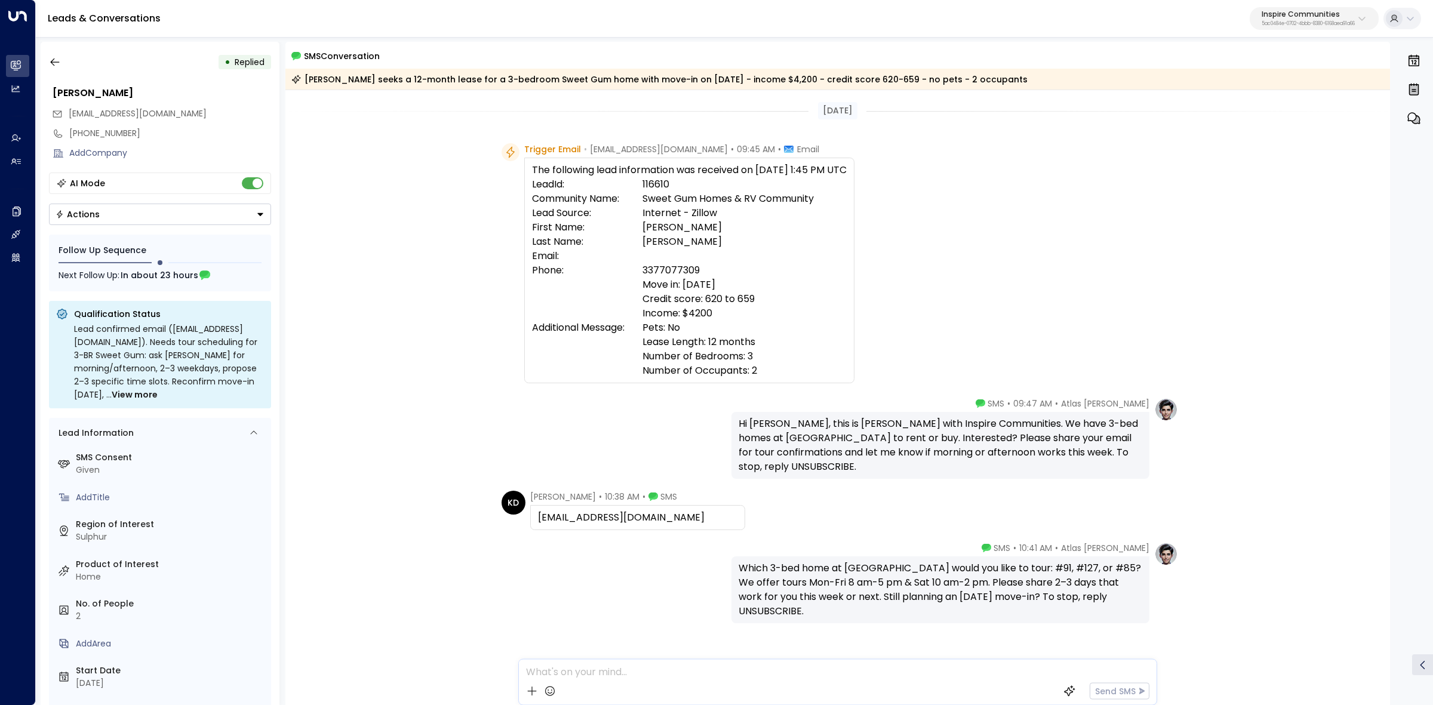
scroll to position [23, 0]
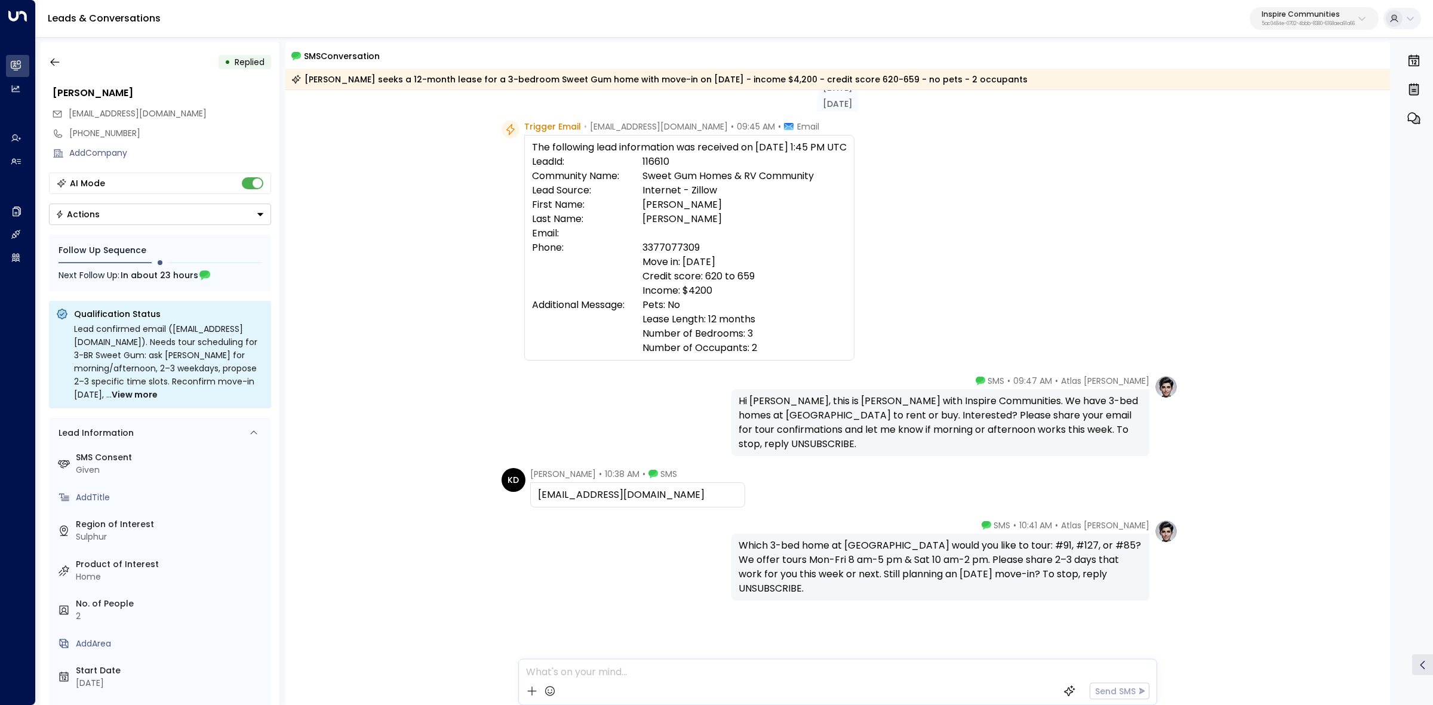
drag, startPoint x: 306, startPoint y: 51, endPoint x: 1070, endPoint y: 88, distance: 764.7
click at [1070, 88] on div "SMS Conversation Kenneth Dancy seeks a 12-month lease for a 3-bedroom Sweet Gum…" at bounding box center [837, 69] width 1105 height 41
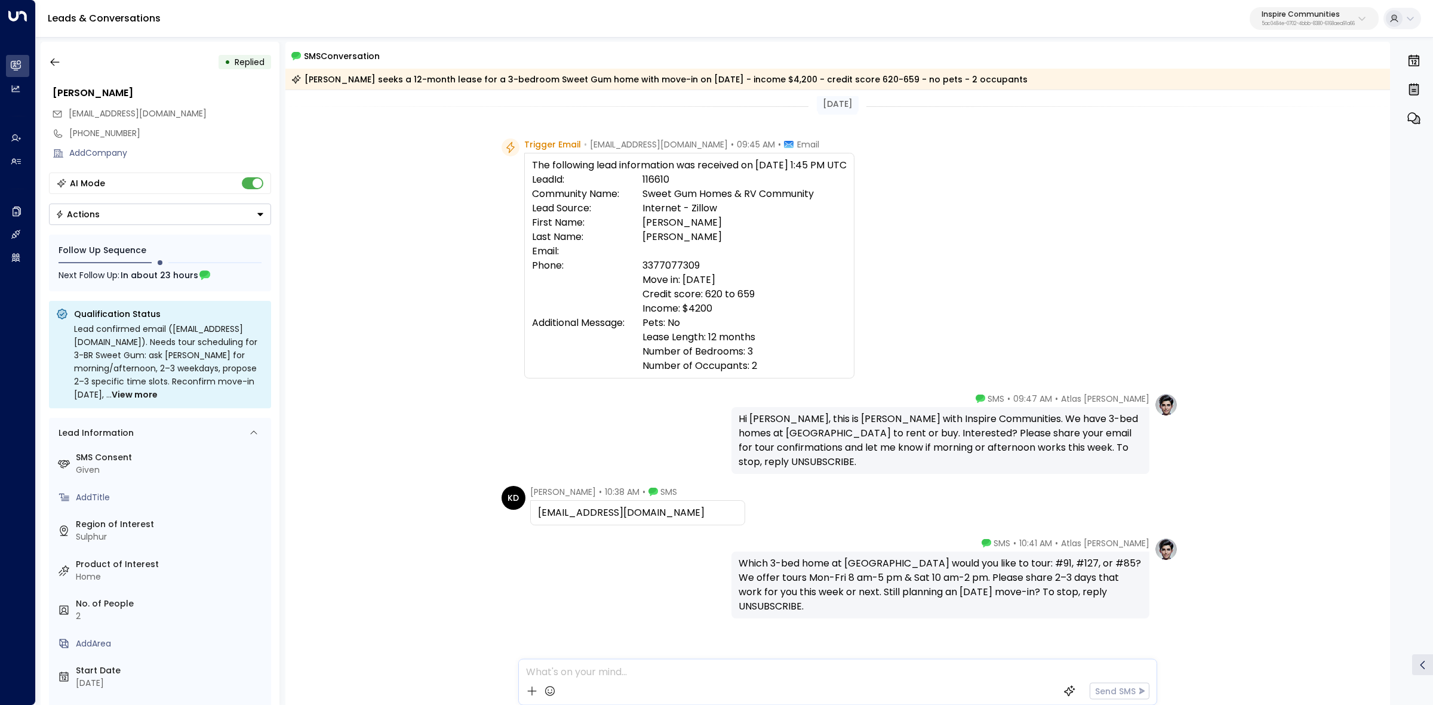
scroll to position [0, 0]
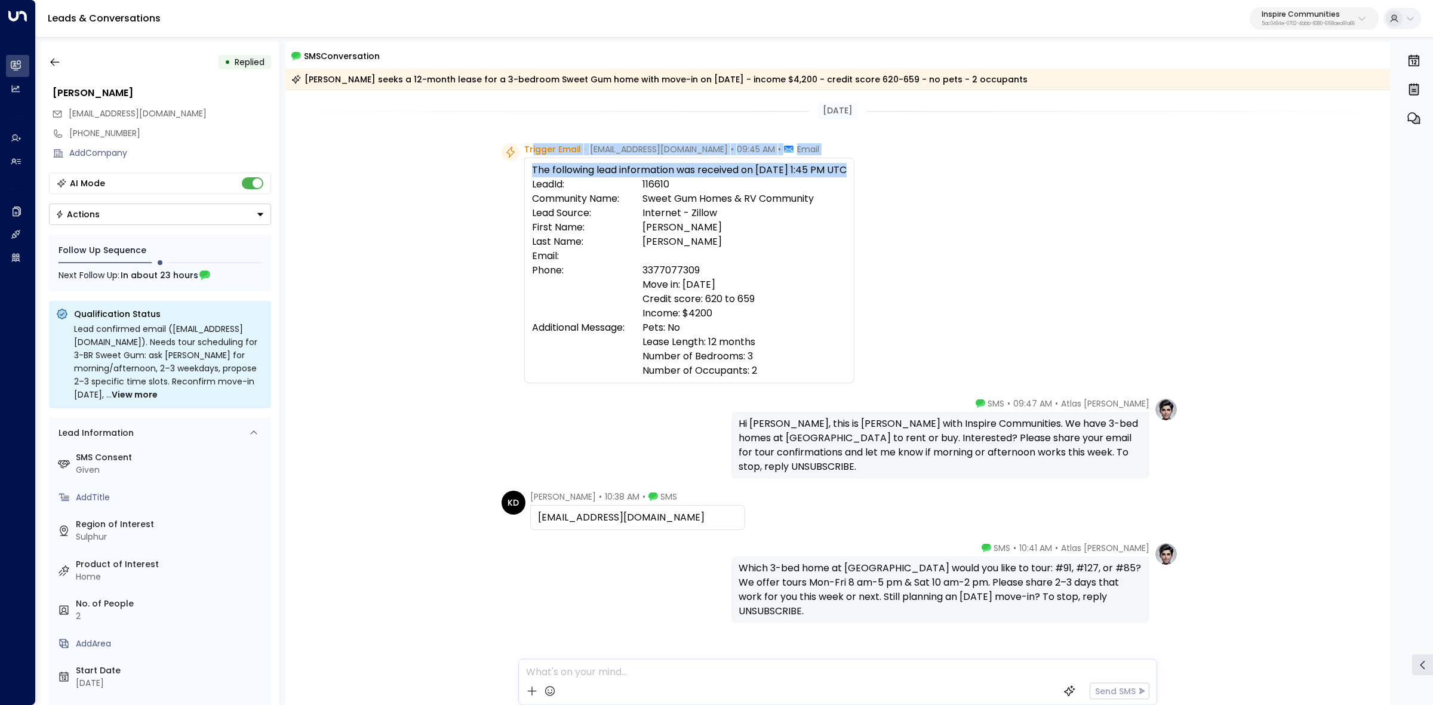
drag, startPoint x: 530, startPoint y: 146, endPoint x: 795, endPoint y: 377, distance: 351.7
click at [795, 377] on div "Trigger Email • noreply@masselemental.com • 09:45 AM • Email The following lead…" at bounding box center [689, 264] width 330 height 242
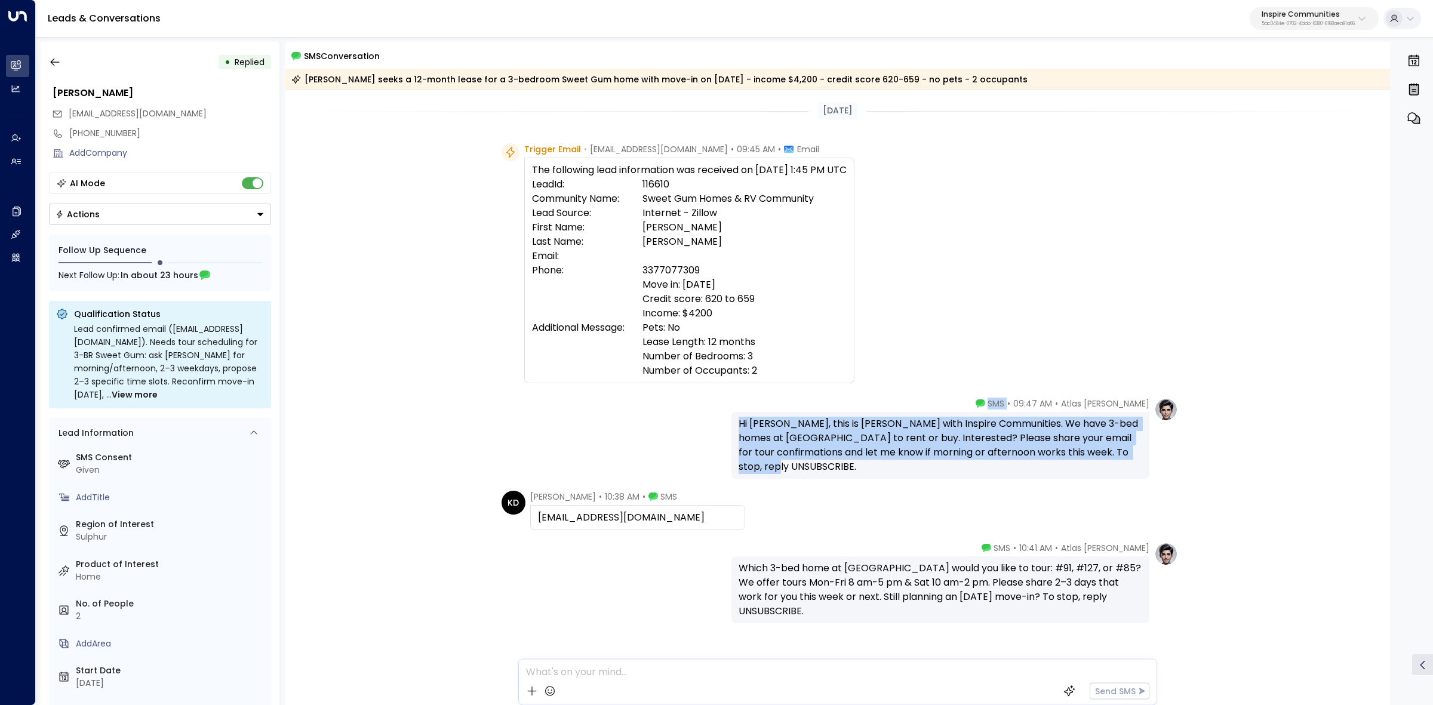
drag, startPoint x: 1025, startPoint y: 406, endPoint x: 1113, endPoint y: 471, distance: 108.5
click at [1113, 471] on div "Atlas Parker • 09:47 AM • SMS Hi Kenneth, this is Atlas Parker with Inspire Com…" at bounding box center [941, 438] width 418 height 81
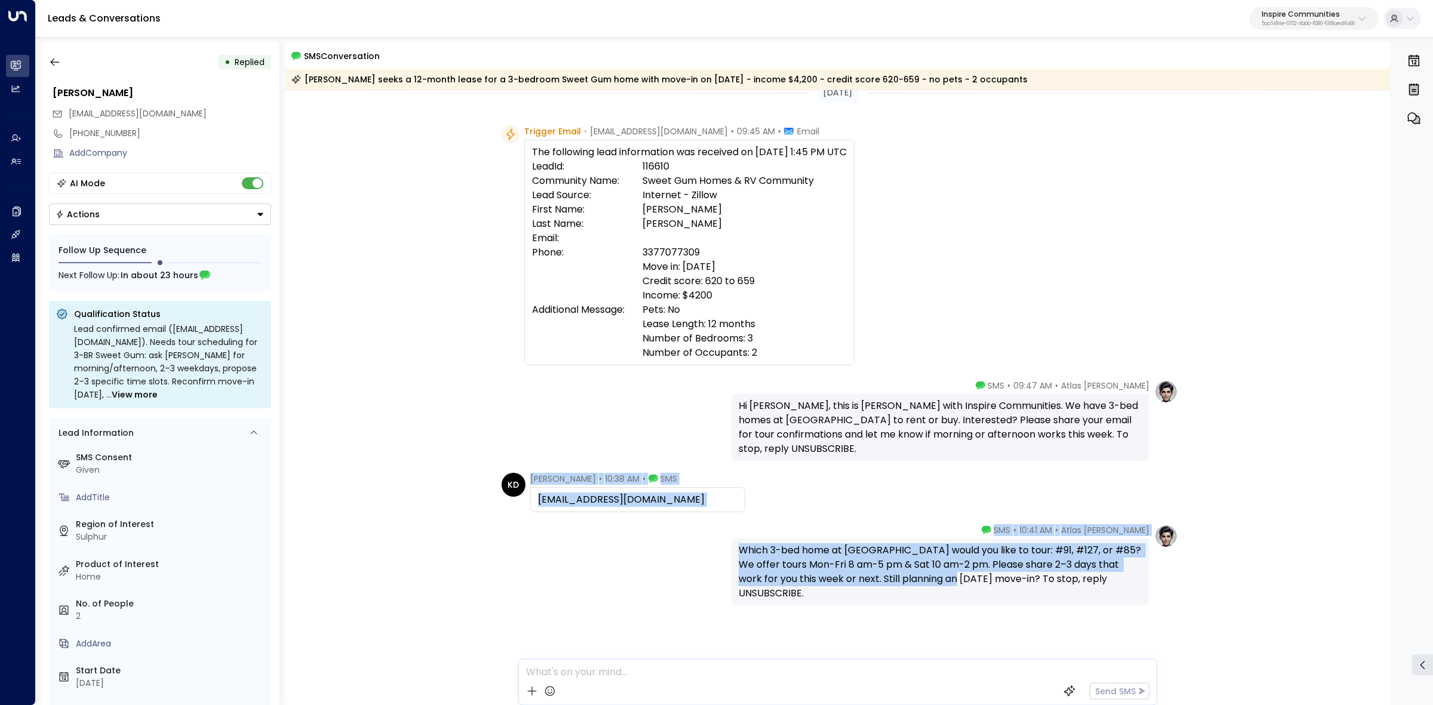
scroll to position [23, 0]
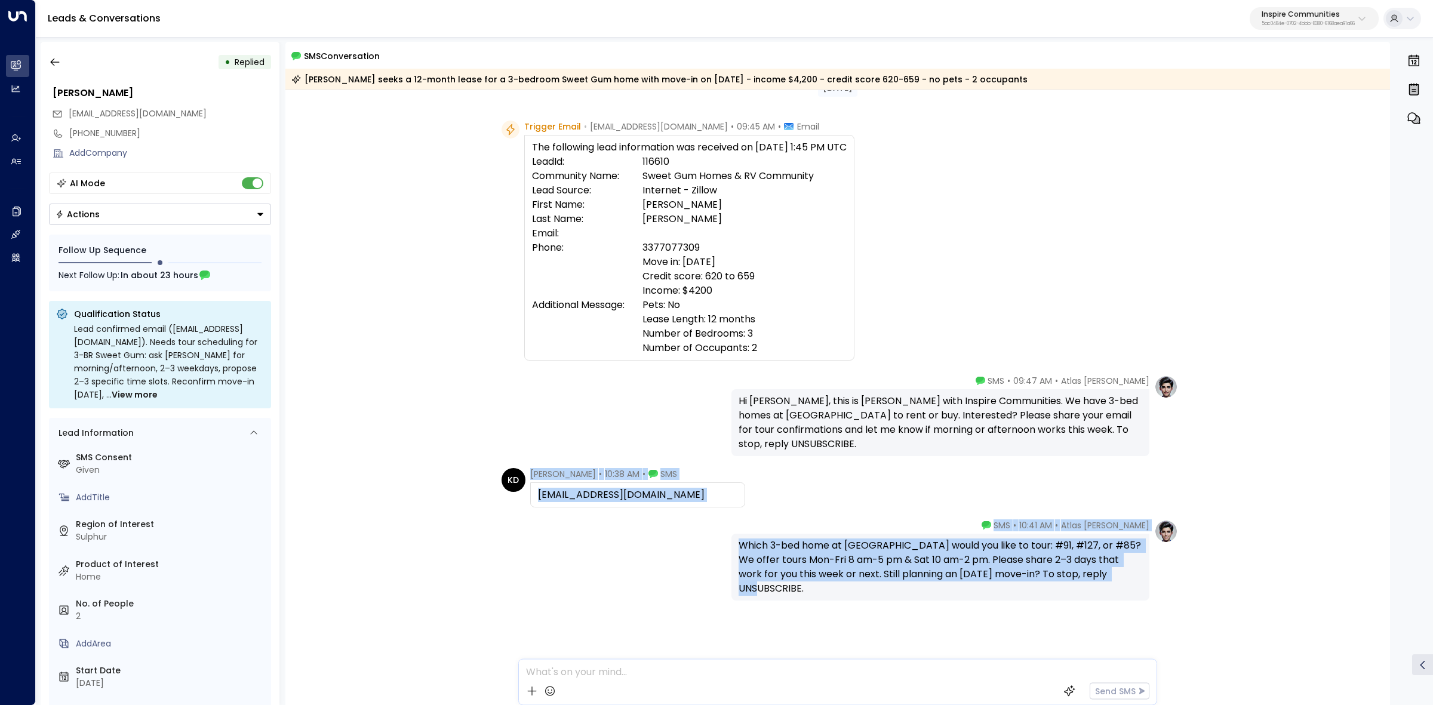
drag, startPoint x: 530, startPoint y: 496, endPoint x: 1138, endPoint y: 580, distance: 613.7
click at [1138, 580] on div "Today Today Trigger Email • noreply@masselemental.com • 09:45 AM • Email The fo…" at bounding box center [837, 386] width 1105 height 638
click at [56, 60] on icon "button" at bounding box center [55, 62] width 12 height 12
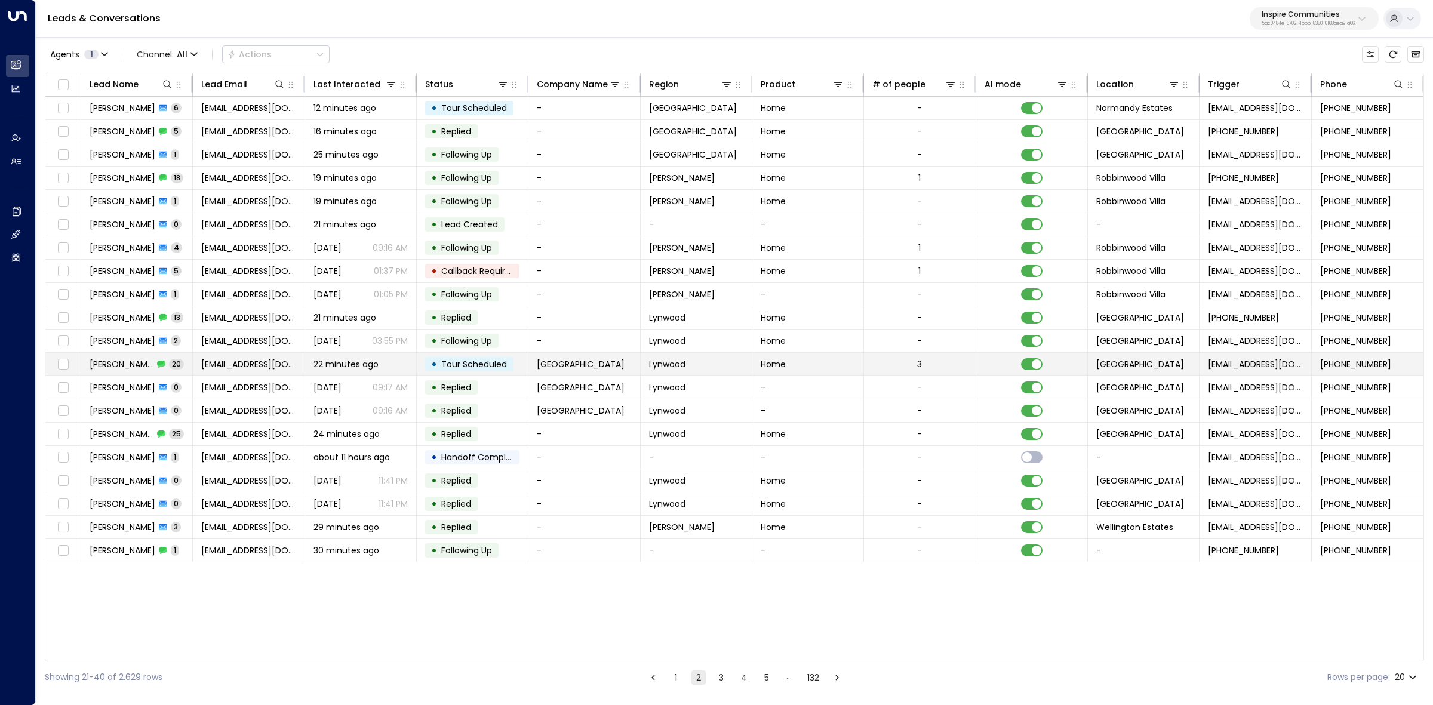
click at [118, 367] on span "Mya King" at bounding box center [122, 364] width 64 height 12
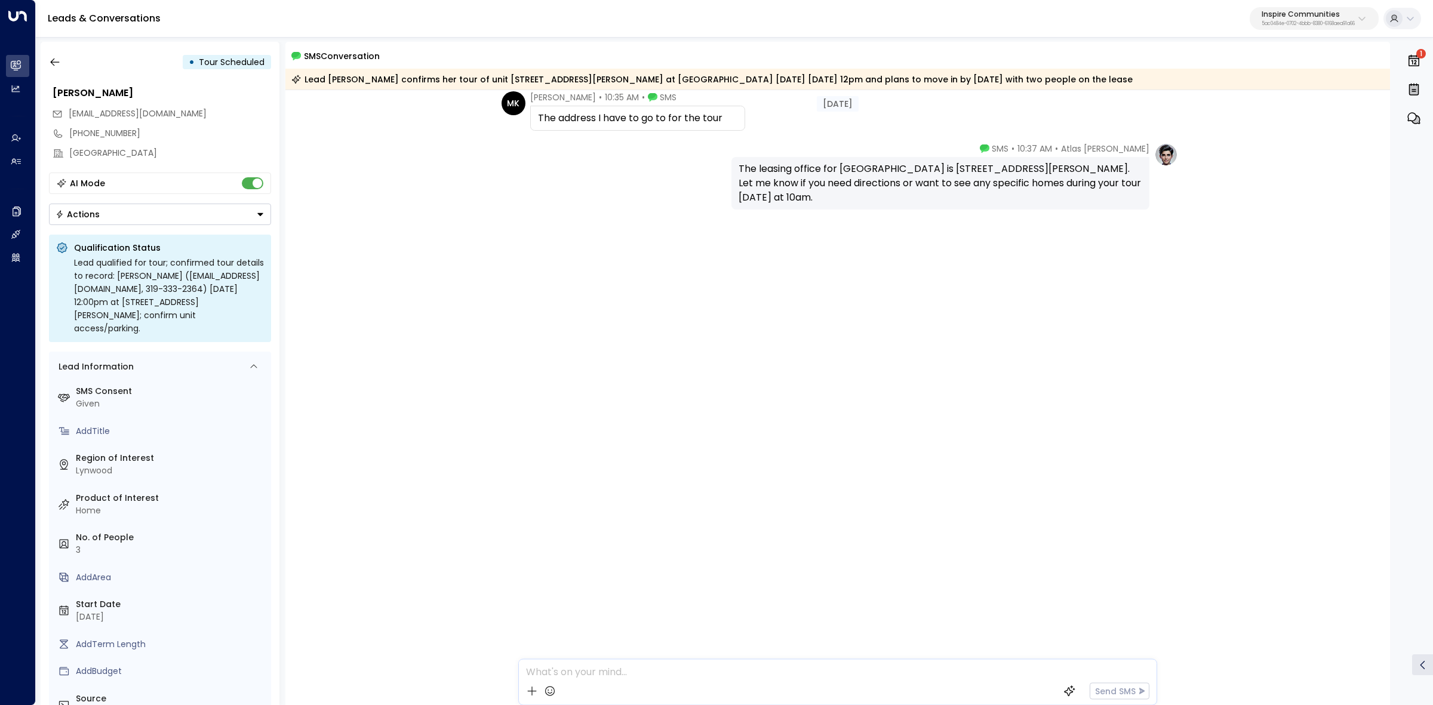
scroll to position [670, 0]
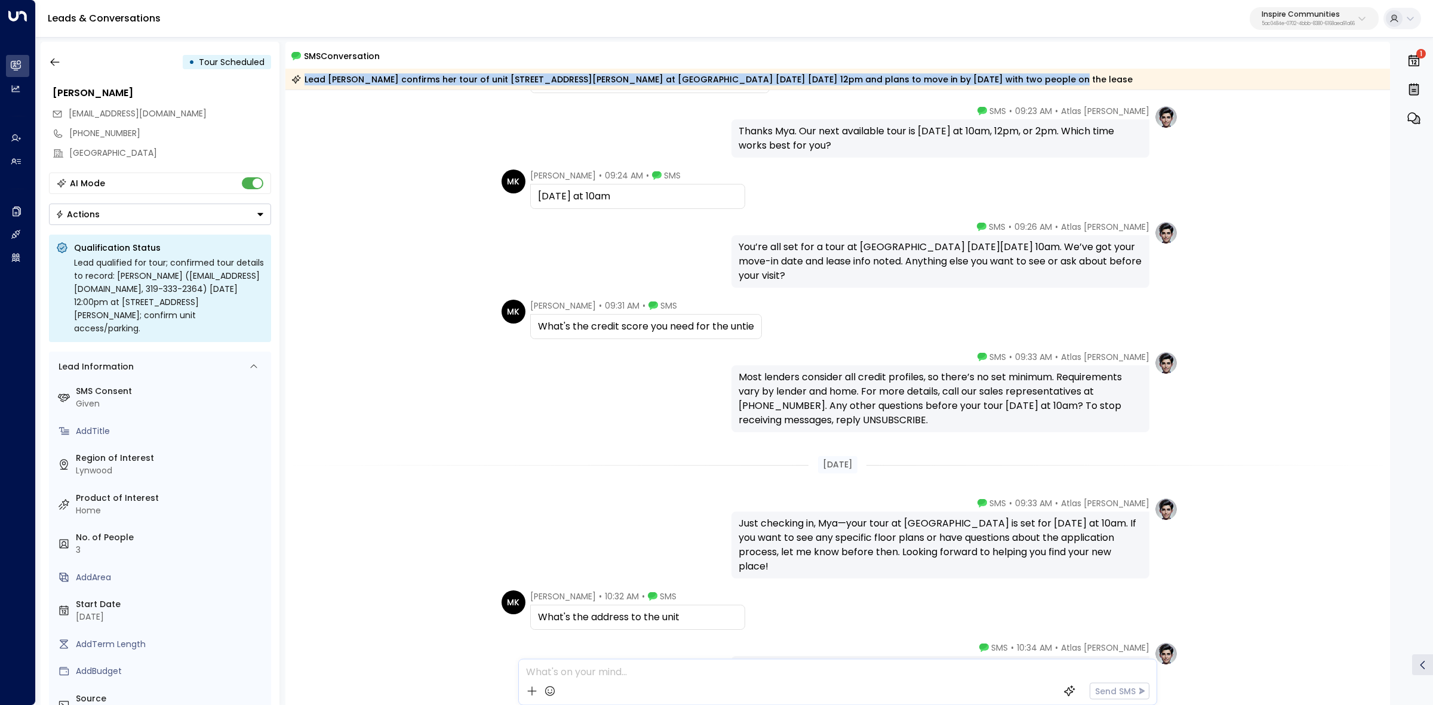
drag, startPoint x: 293, startPoint y: 79, endPoint x: 1016, endPoint y: 85, distance: 723.2
click at [1016, 85] on div "Lead Mya King confirms her tour of unit 451 Linda Lane at Alpine Village tomorr…" at bounding box center [837, 79] width 1105 height 21
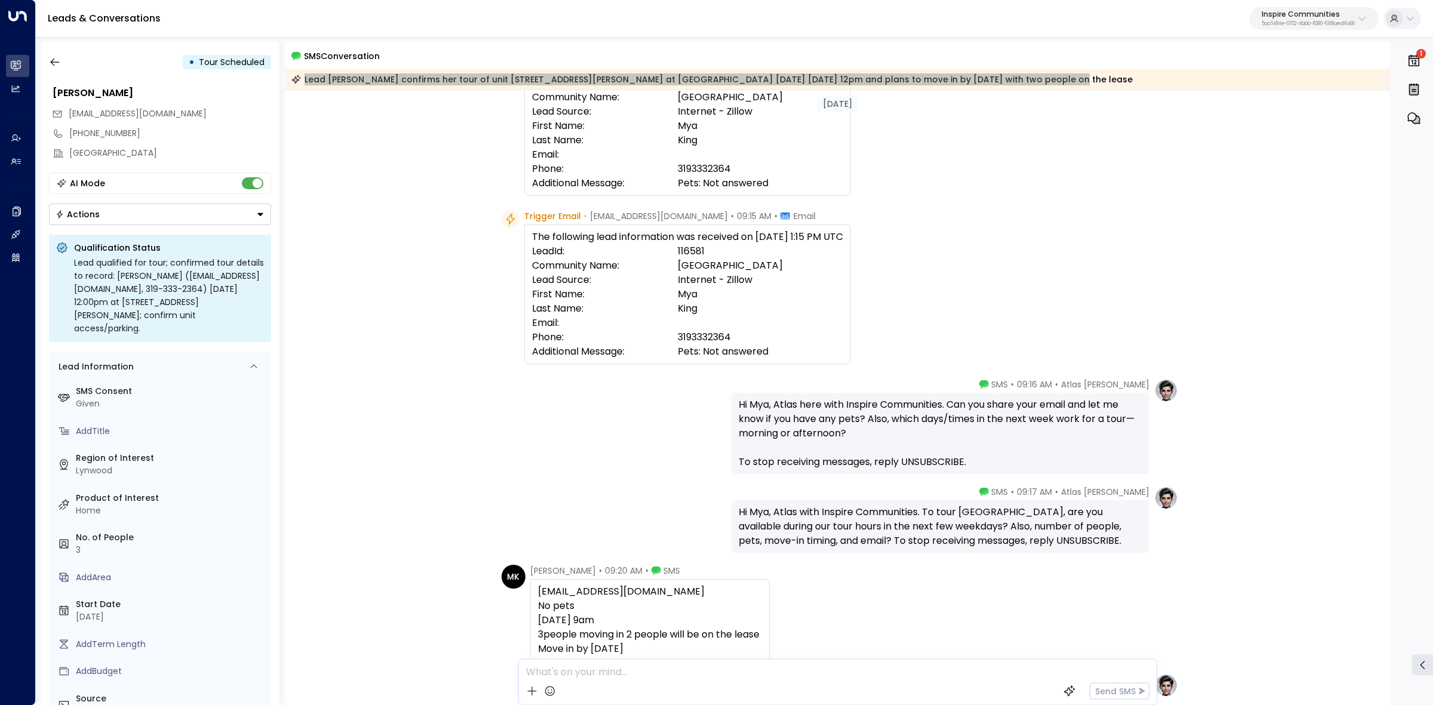
scroll to position [0, 0]
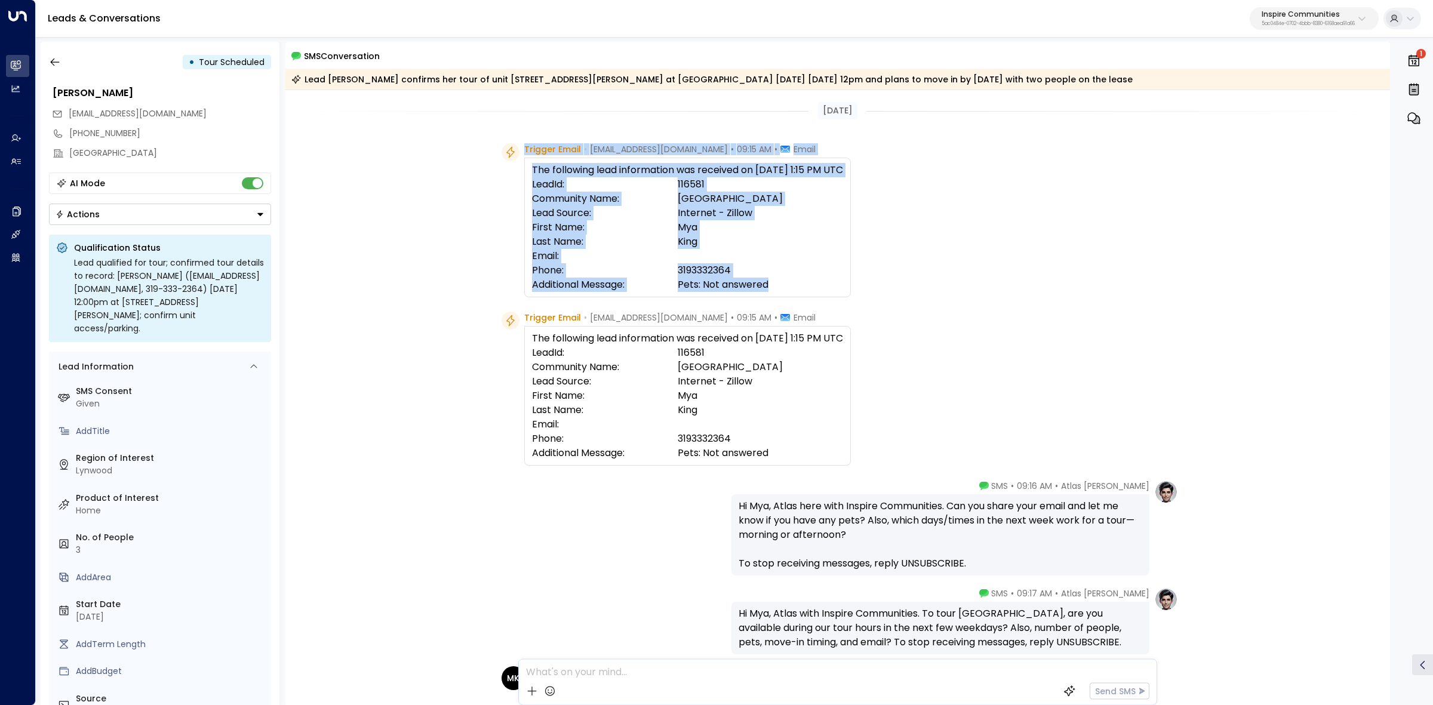
drag, startPoint x: 517, startPoint y: 151, endPoint x: 813, endPoint y: 282, distance: 324.3
click at [813, 282] on div "Trigger Email • noreply@masselemental.com • 09:15 AM • Email The following lead…" at bounding box center [676, 221] width 349 height 156
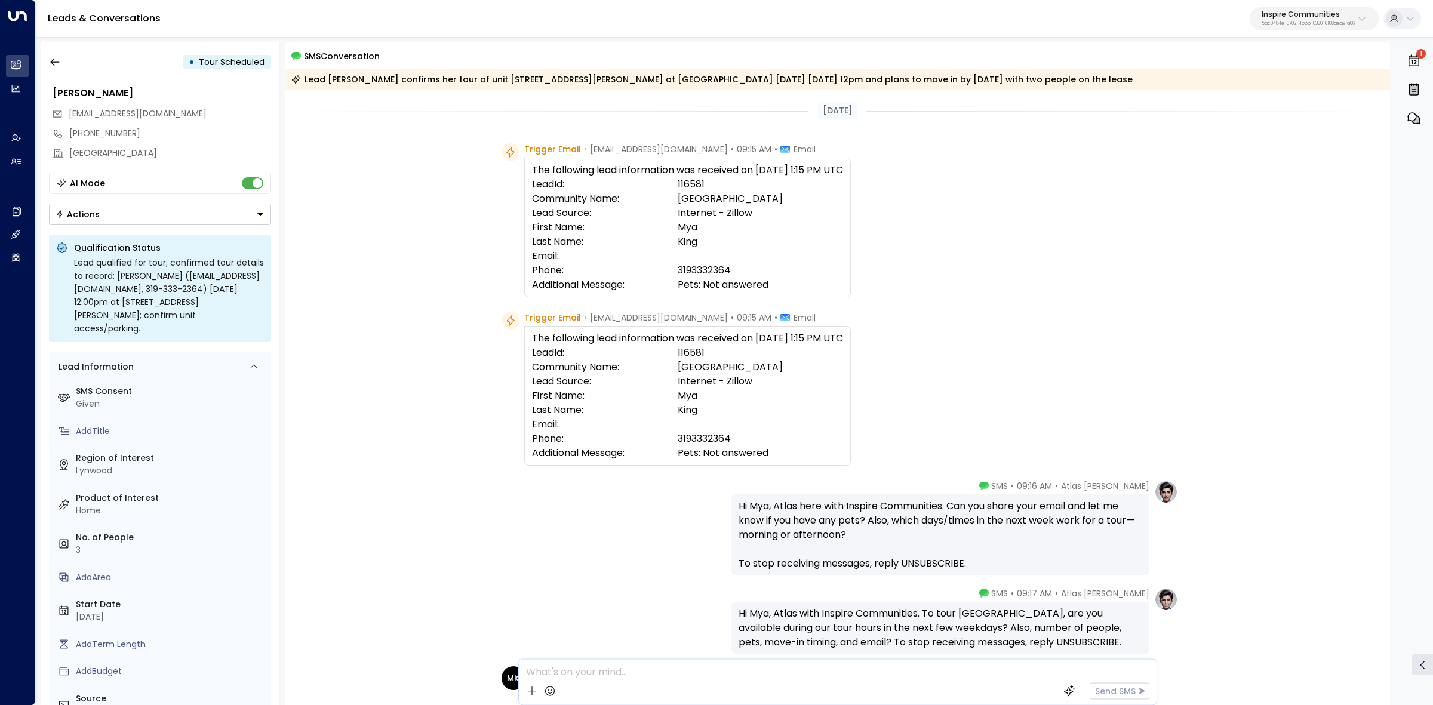
click at [1008, 490] on span "SMS" at bounding box center [999, 486] width 17 height 12
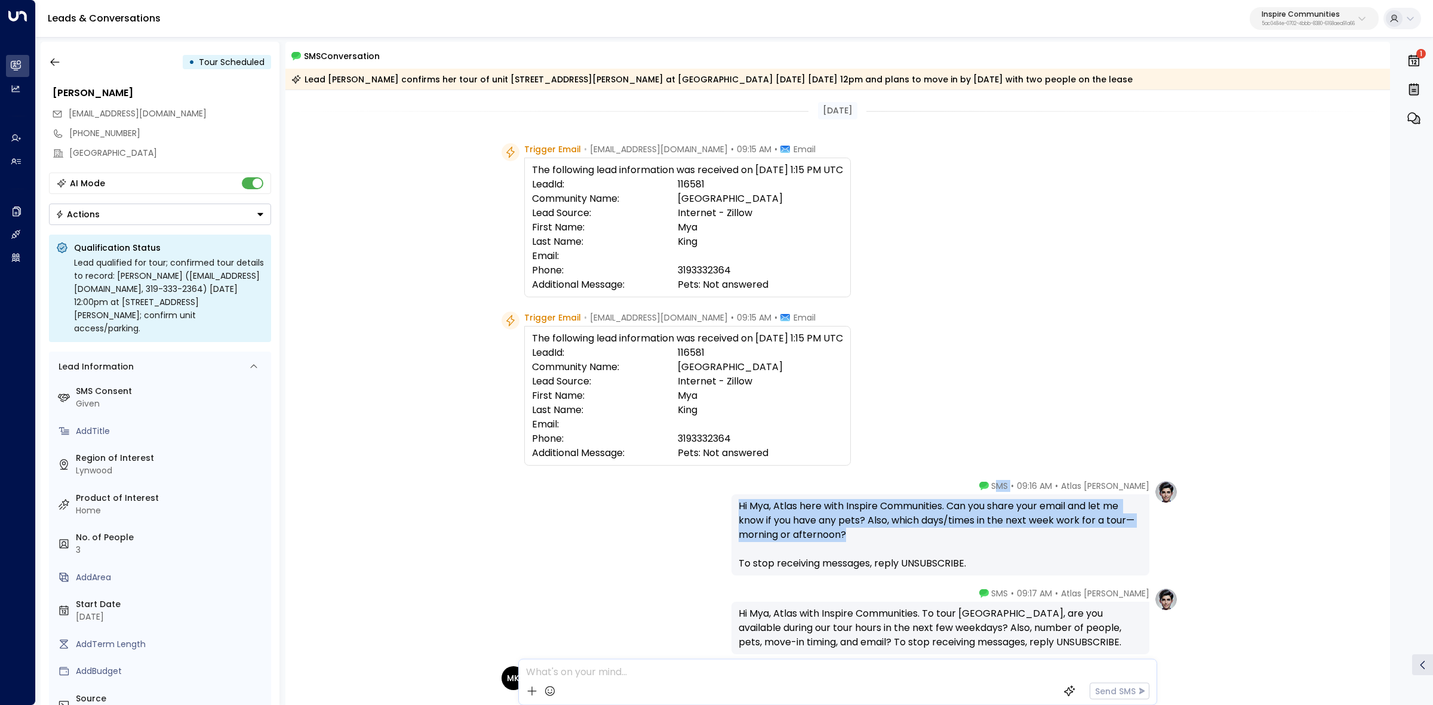
drag, startPoint x: 1030, startPoint y: 485, endPoint x: 1057, endPoint y: 530, distance: 52.2
click at [1057, 530] on div "Atlas Parker • 09:16 AM • SMS Hi Mya, Atlas here with Inspire Communities. Can …" at bounding box center [941, 528] width 418 height 96
click at [1055, 530] on div "Hi Mya, Atlas here with Inspire Communities. Can you share your email and let m…" at bounding box center [941, 535] width 404 height 72
drag, startPoint x: 1028, startPoint y: 488, endPoint x: 1068, endPoint y: 560, distance: 81.8
click at [1068, 560] on div "Atlas Parker • 09:16 AM • SMS Hi Mya, Atlas here with Inspire Communities. Can …" at bounding box center [941, 528] width 418 height 96
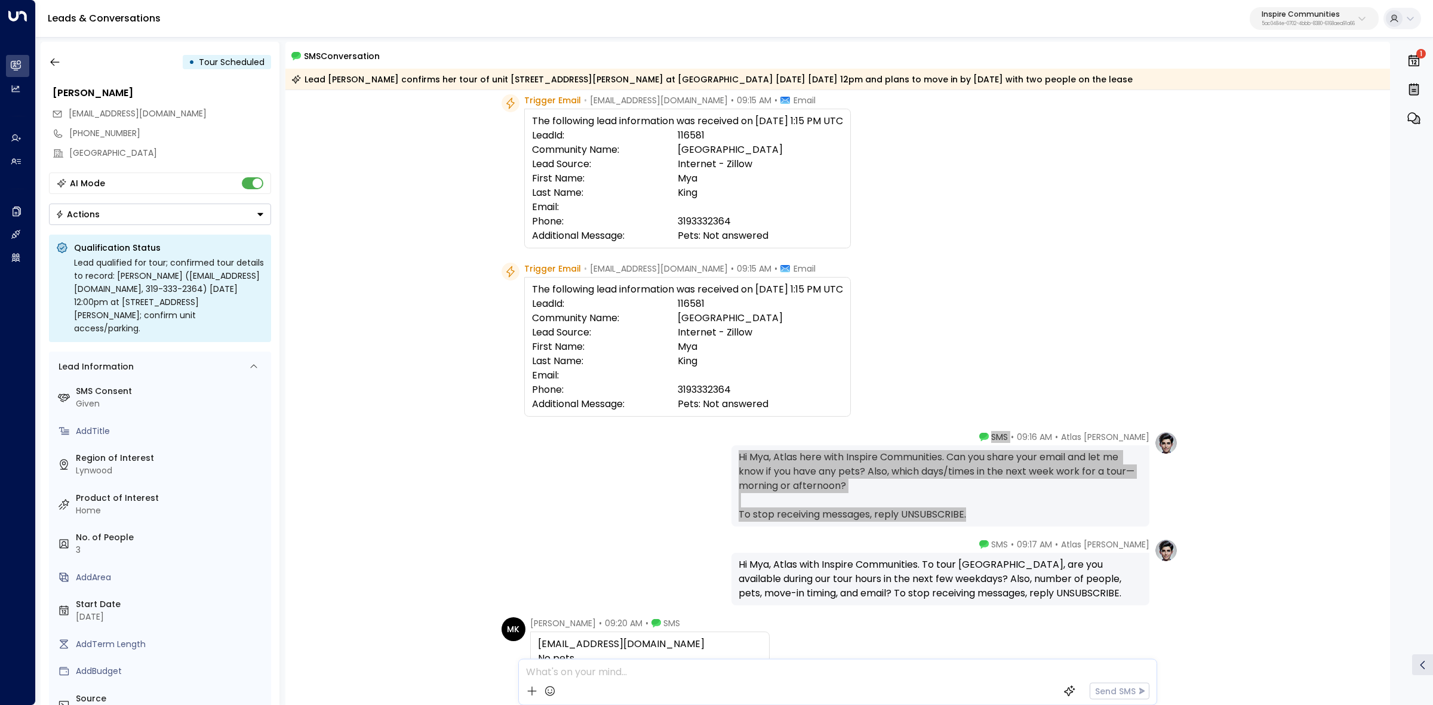
scroll to position [75, 0]
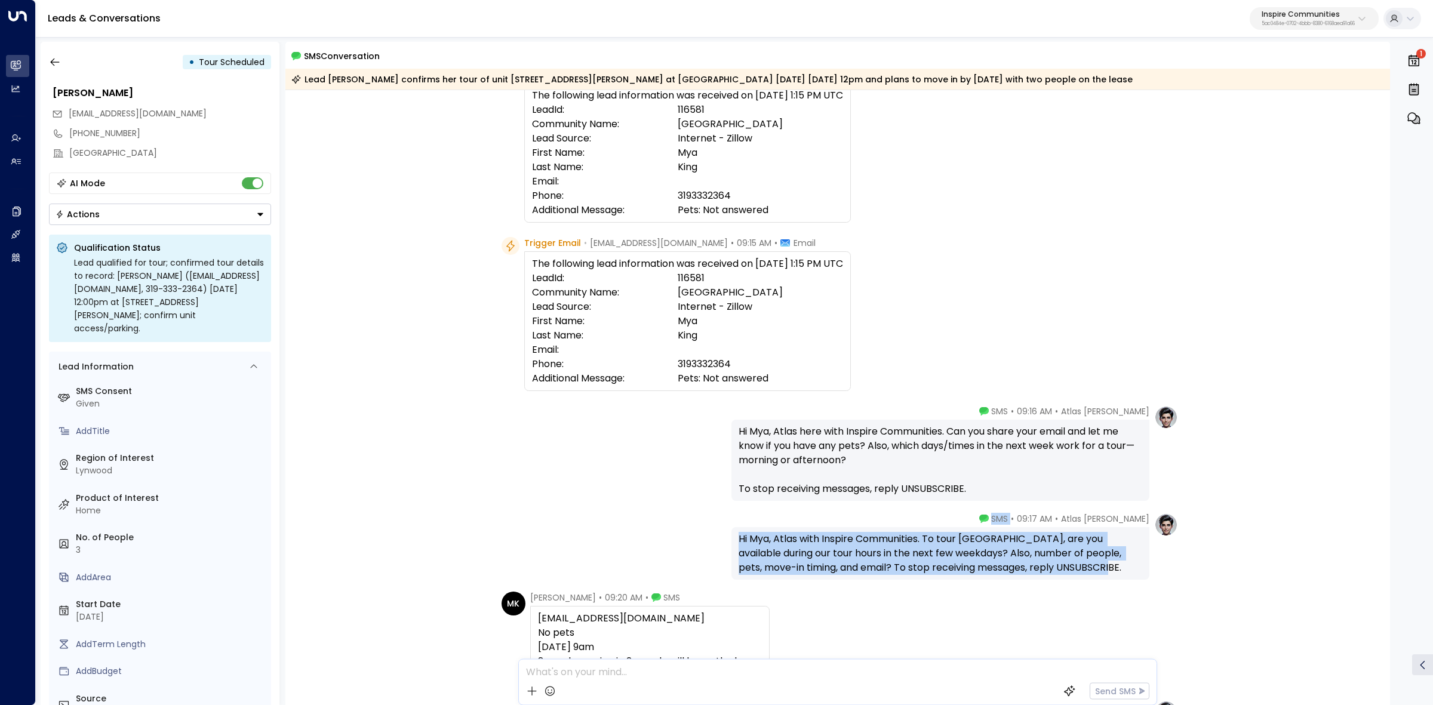
drag, startPoint x: 1026, startPoint y: 515, endPoint x: 1070, endPoint y: 567, distance: 67.8
click at [1070, 567] on div "Atlas Parker • 09:17 AM • SMS Hi Mya, Atlas with Inspire Communities. To tour A…" at bounding box center [941, 546] width 418 height 67
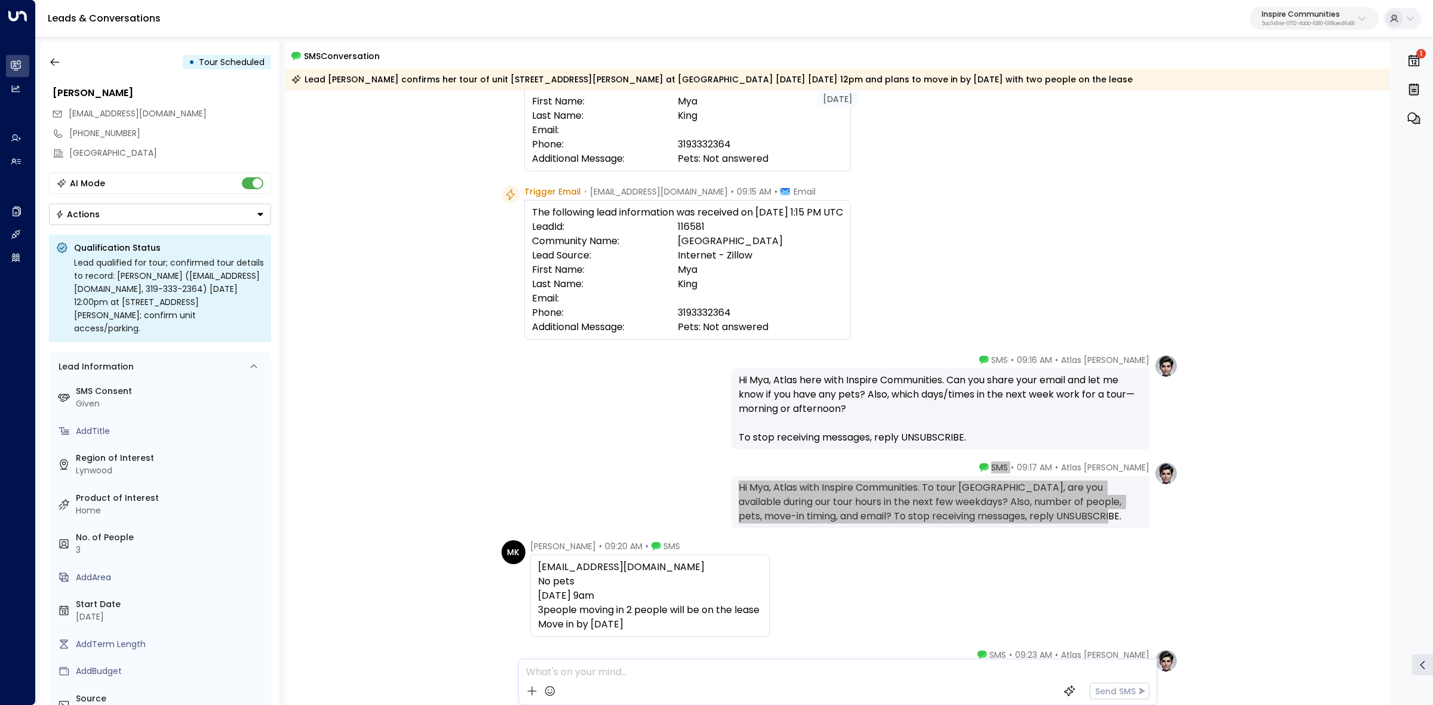
scroll to position [149, 0]
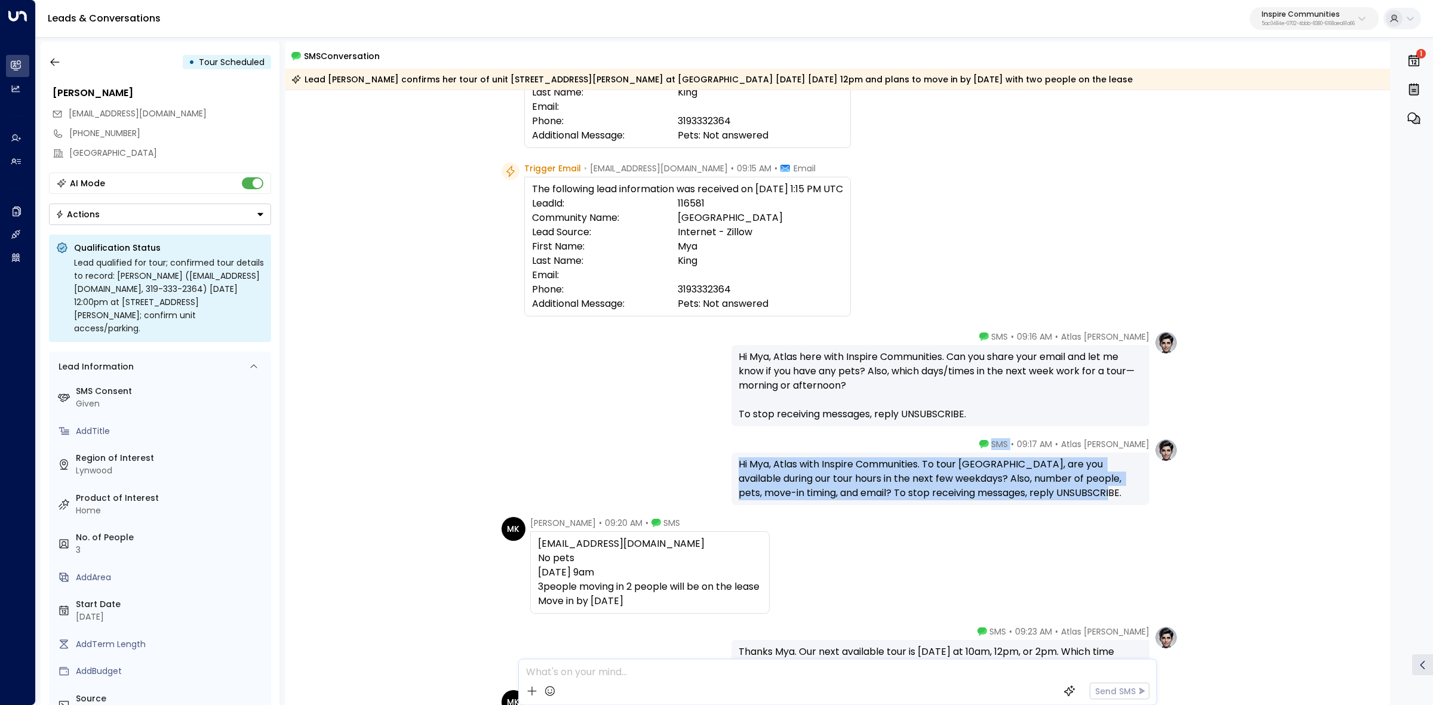
drag, startPoint x: 527, startPoint y: 521, endPoint x: 715, endPoint y: 601, distance: 204.4
click at [715, 601] on div "Mya King • 09:20 AM • SMS Myaking045@gmail.com No pets Friday September 12th at…" at bounding box center [649, 565] width 239 height 97
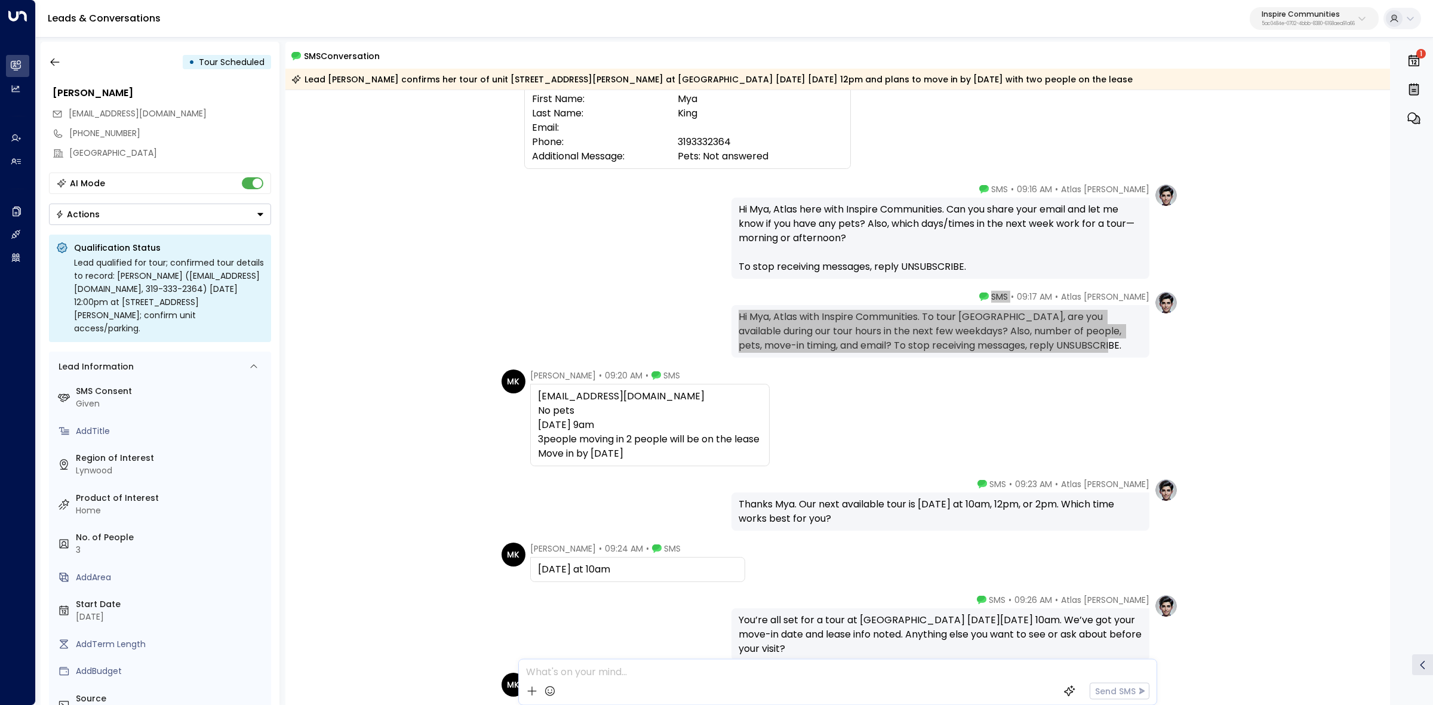
scroll to position [299, 0]
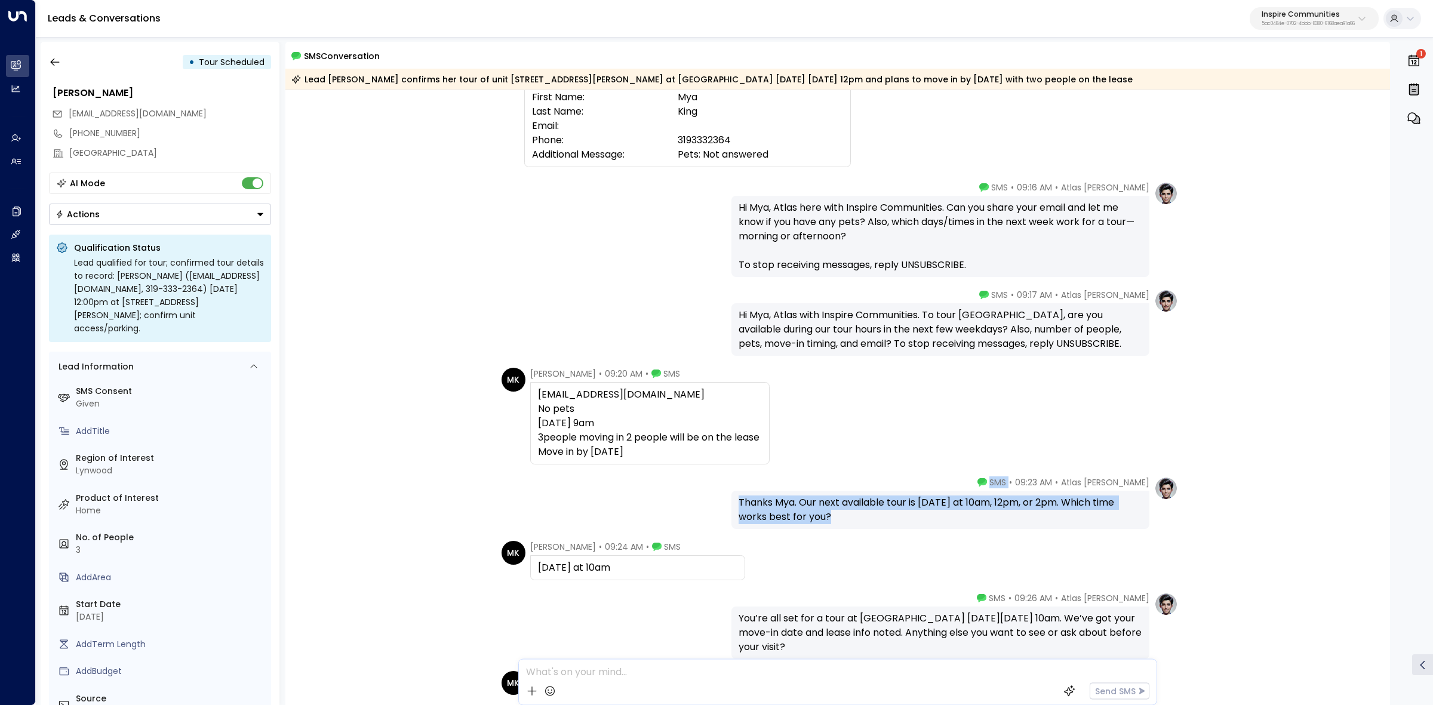
drag, startPoint x: 1028, startPoint y: 481, endPoint x: 1084, endPoint y: 529, distance: 73.8
click at [1084, 529] on div "Atlas Parker • 09:23 AM • SMS Thanks Mya. Our next available tour is Monday at …" at bounding box center [941, 503] width 418 height 53
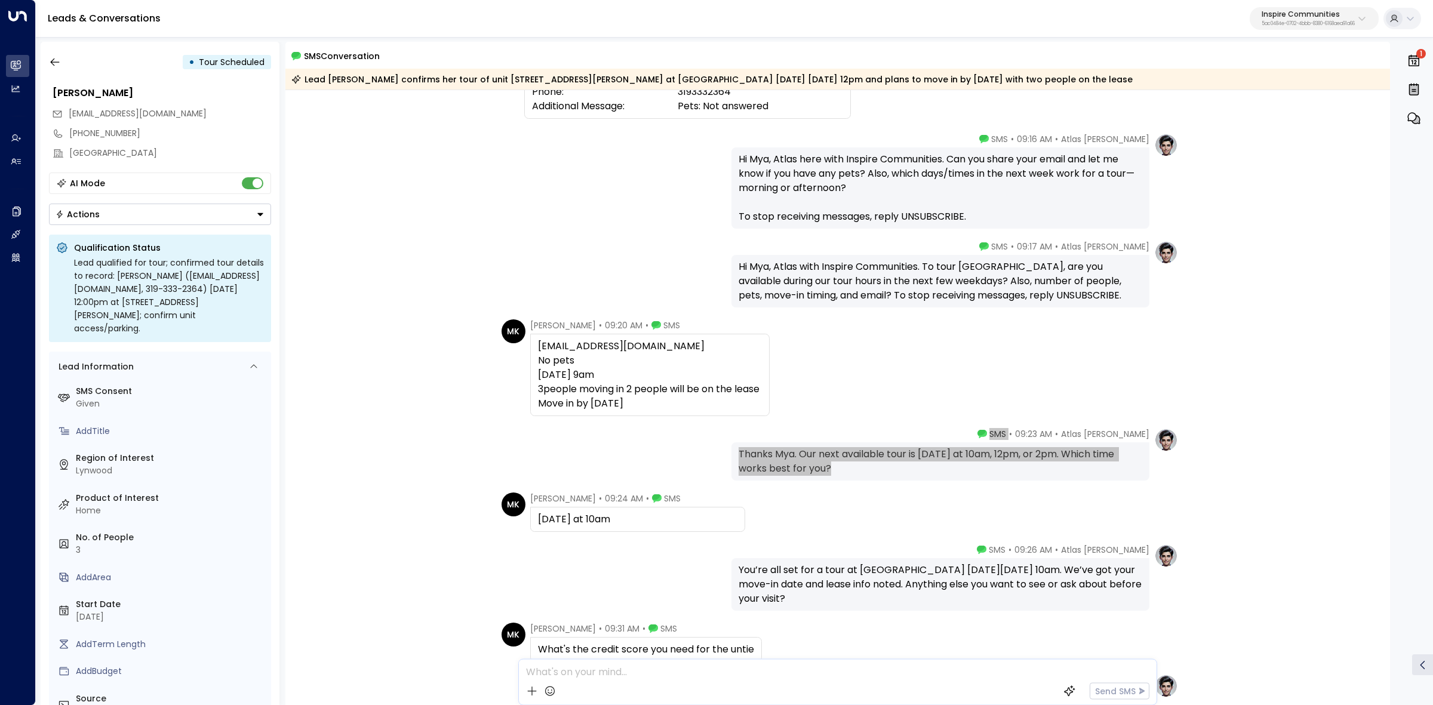
scroll to position [373, 0]
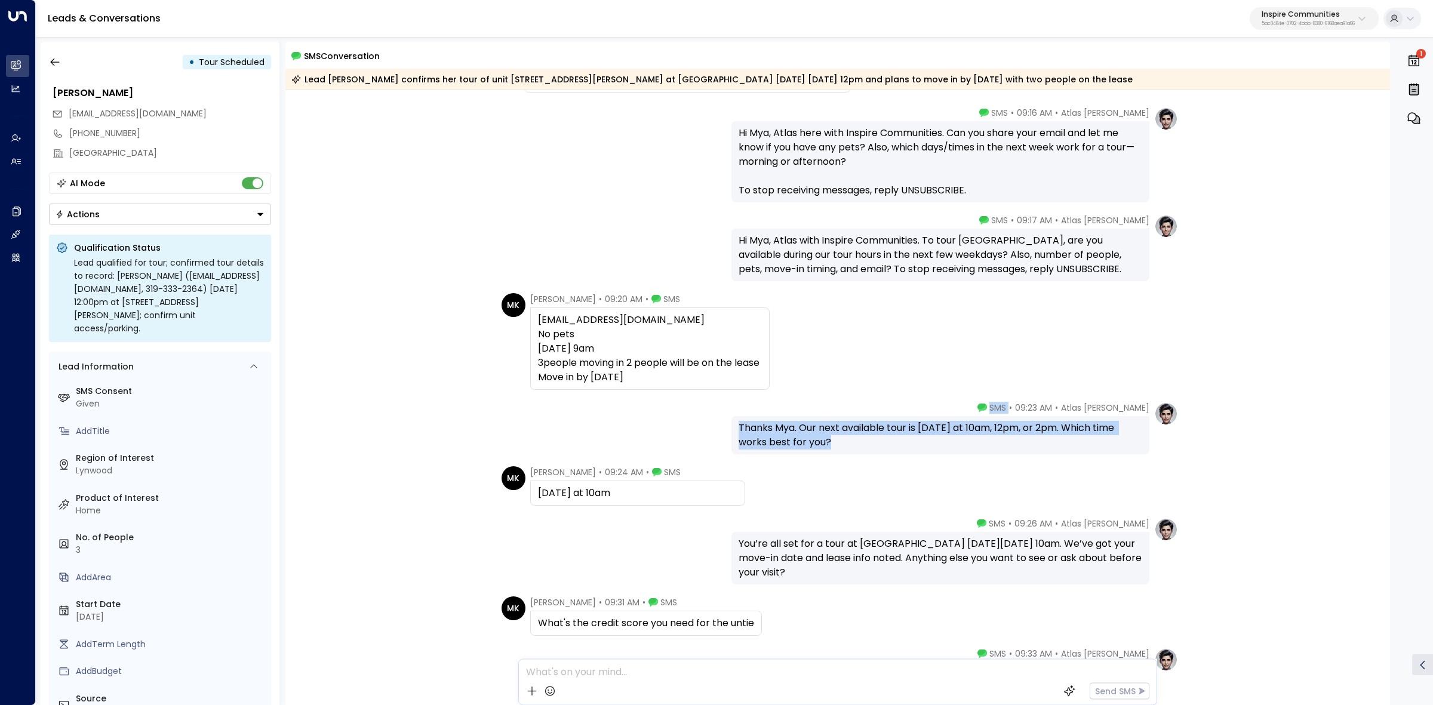
drag, startPoint x: 524, startPoint y: 470, endPoint x: 914, endPoint y: 573, distance: 402.8
click at [914, 573] on div "Yesterday Trigger Email • noreply@masselemental.com • 09:15 AM • Email The foll…" at bounding box center [837, 700] width 1105 height 1966
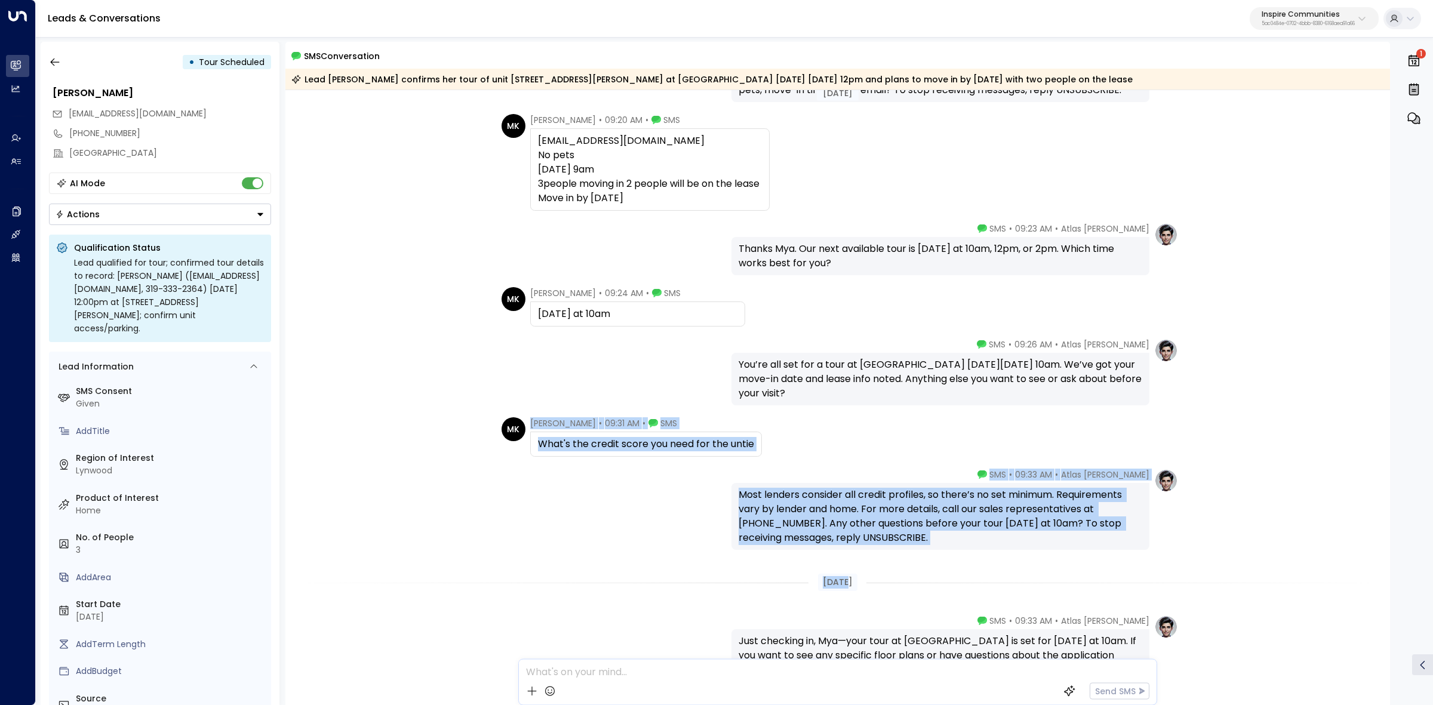
scroll to position [597, 0]
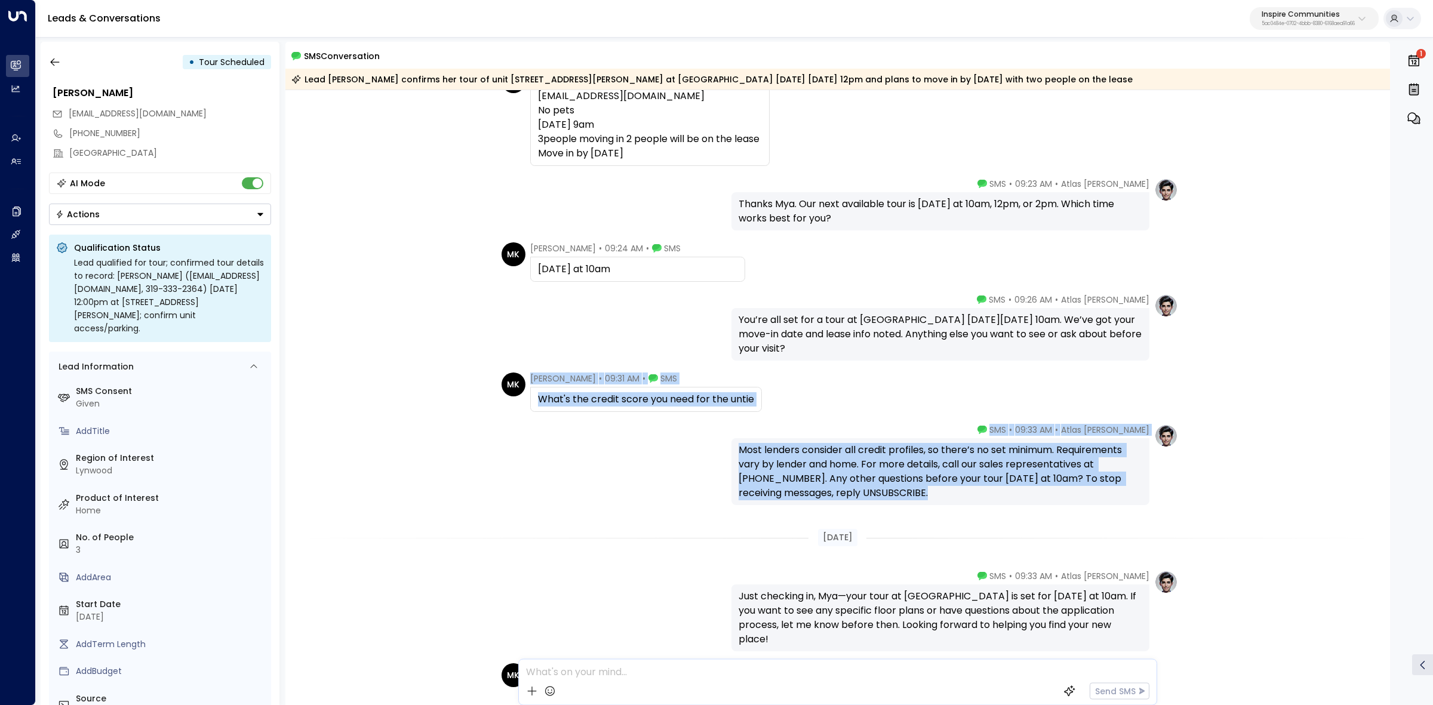
drag, startPoint x: 529, startPoint y: 529, endPoint x: 1138, endPoint y: 494, distance: 610.1
click at [1138, 494] on div "Yesterday Atlas Parker • 09:17 AM • SMS Hi Mya, Atlas with Inspire Communities.…" at bounding box center [837, 476] width 1105 height 1966
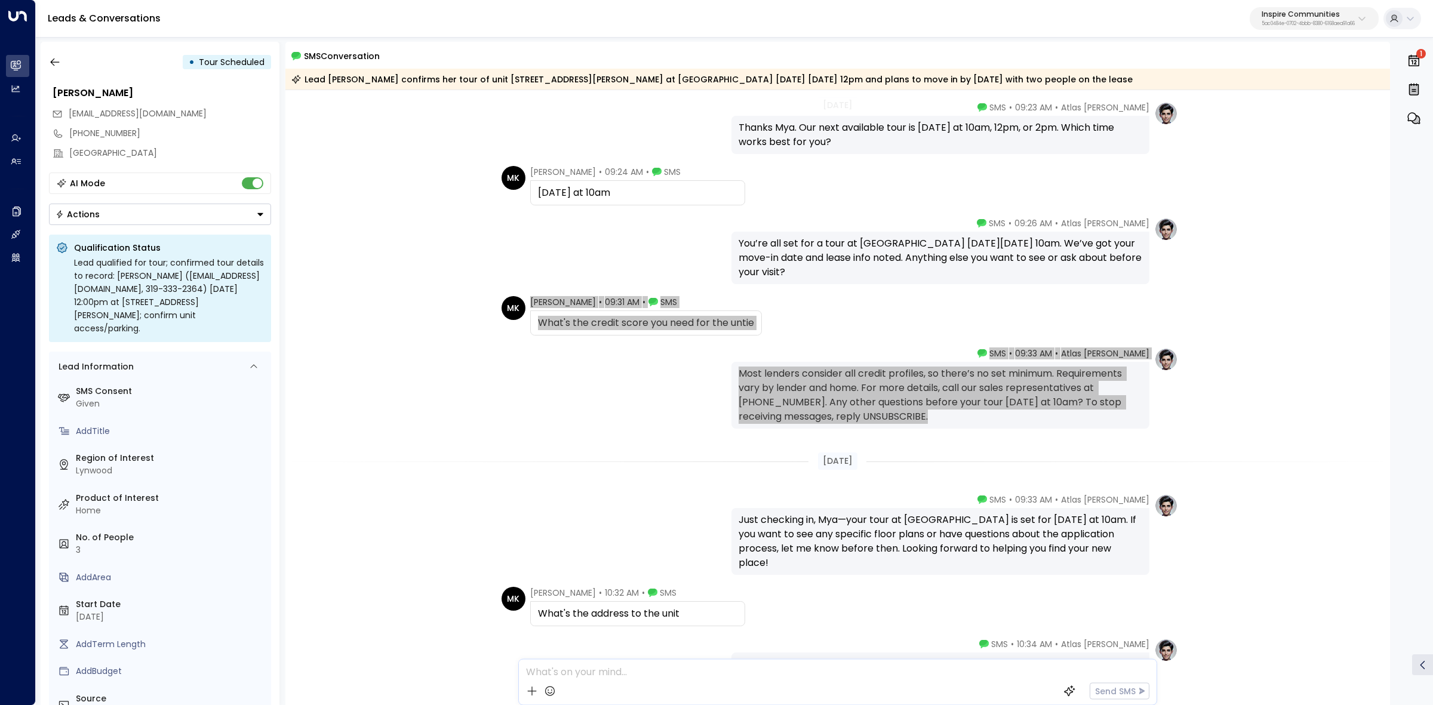
scroll to position [746, 0]
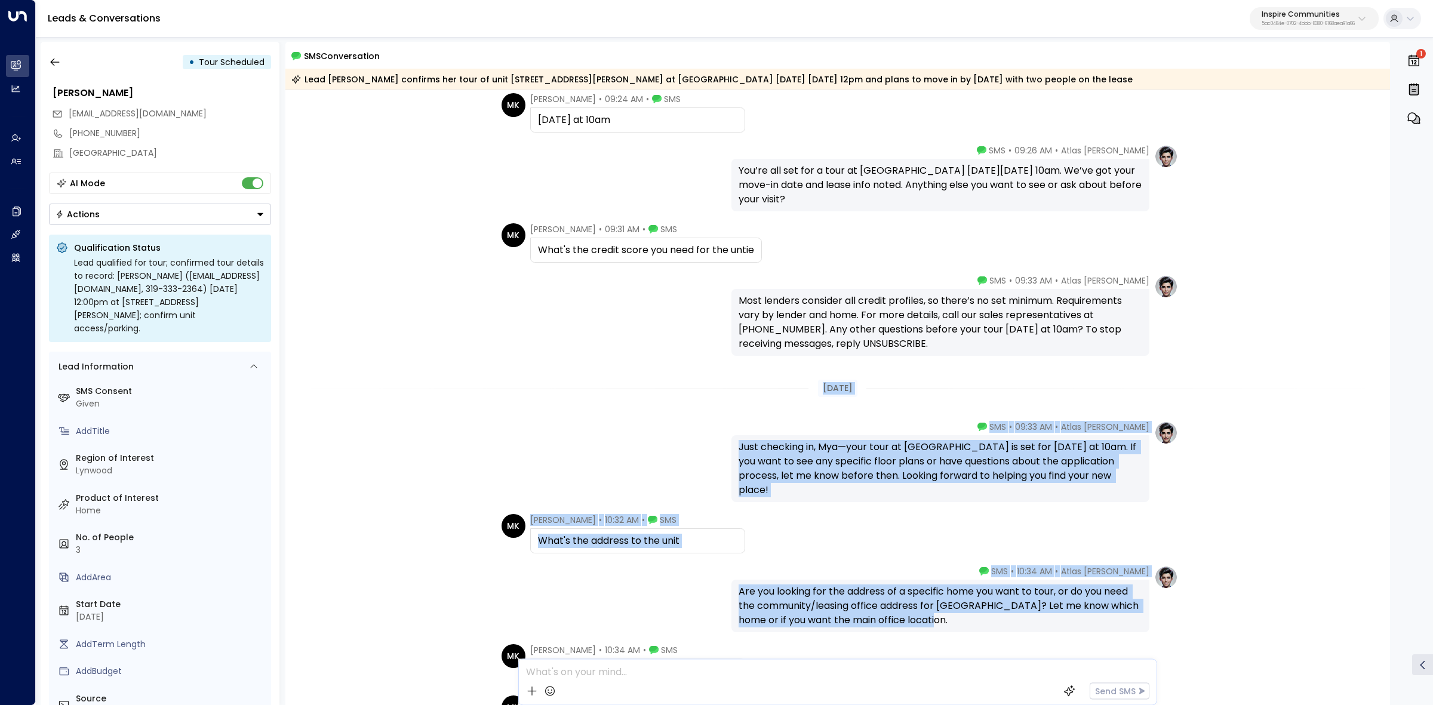
drag, startPoint x: 814, startPoint y: 392, endPoint x: 1125, endPoint y: 625, distance: 388.2
click at [1125, 625] on div "Yesterday MK Mya King • 09:20 AM • SMS Myaking045@gmail.com No pets Friday Sept…" at bounding box center [837, 327] width 1105 height 1966
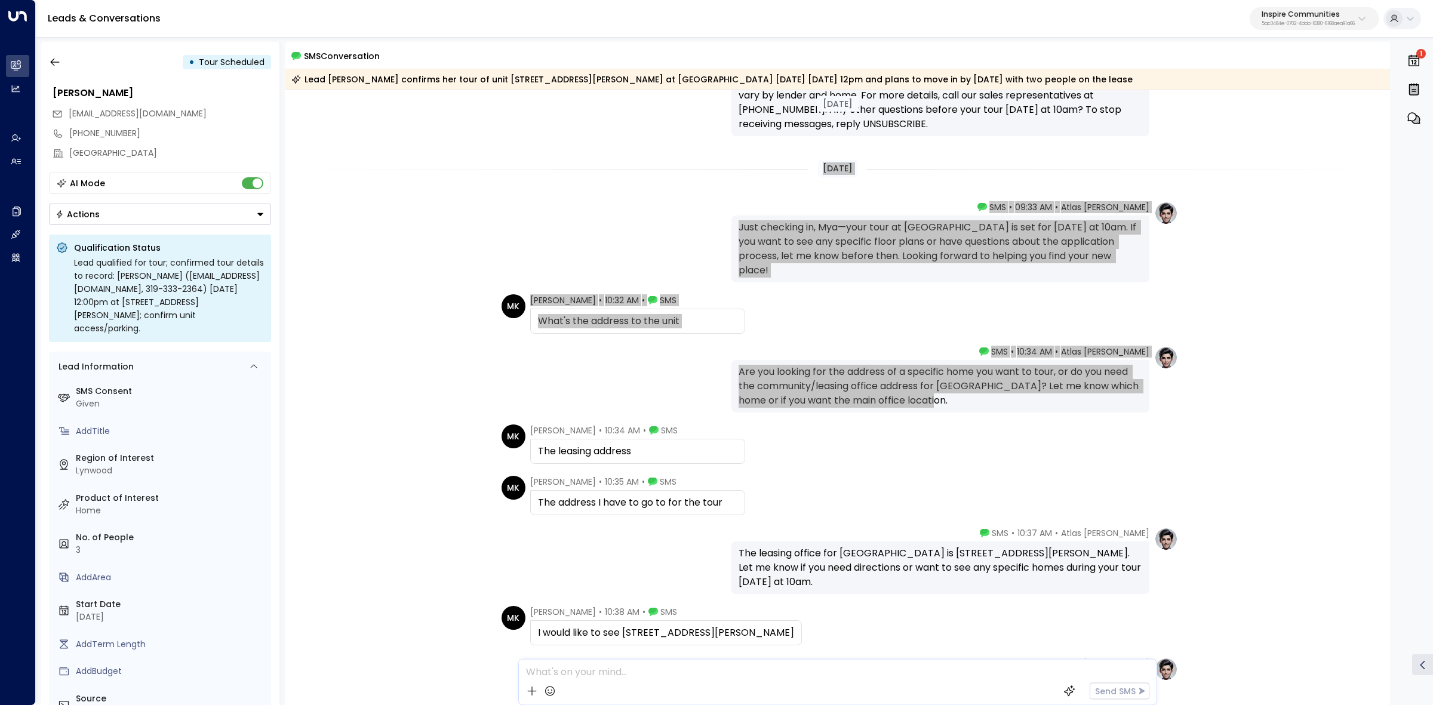
scroll to position [970, 0]
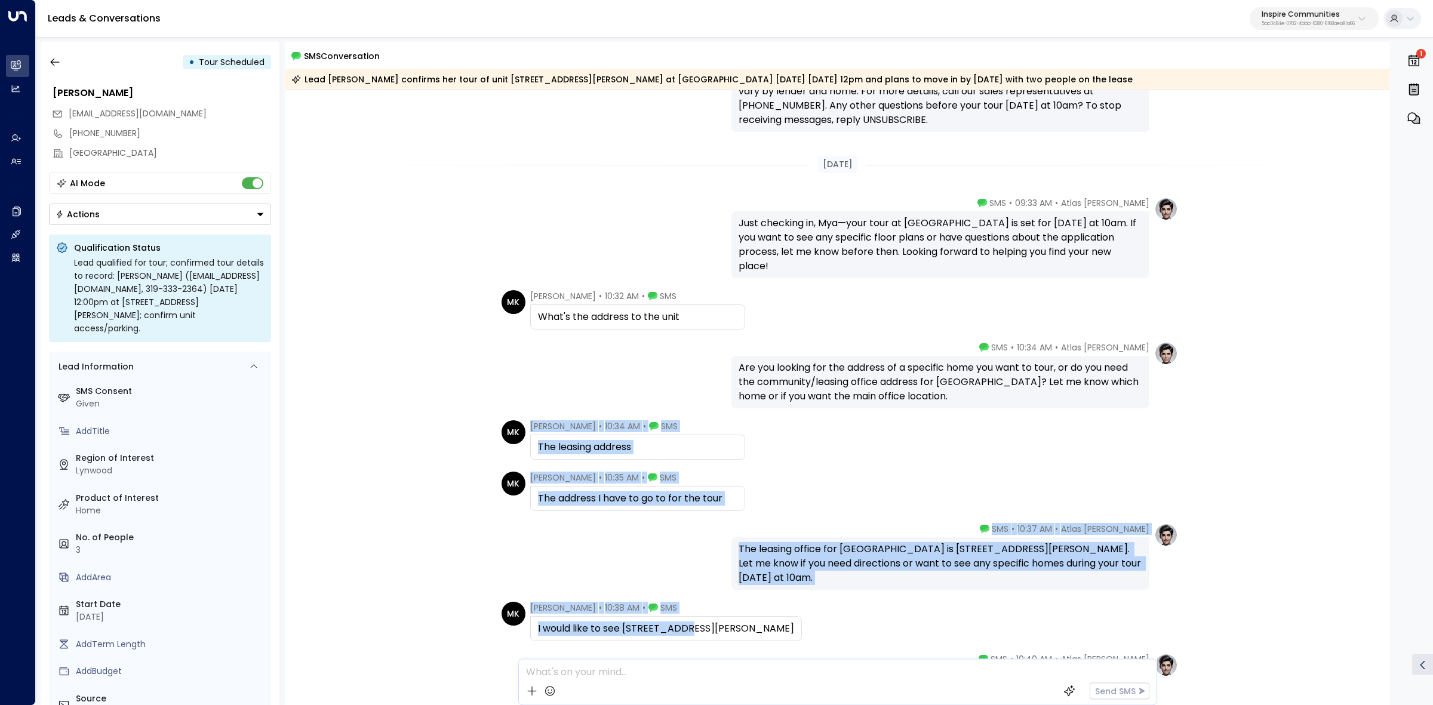
drag, startPoint x: 529, startPoint y: 425, endPoint x: 909, endPoint y: 602, distance: 418.9
click at [909, 602] on div "Yesterday MK Mya King • 09:31 AM • SMS What's the credit score you need for the…" at bounding box center [837, 103] width 1105 height 1966
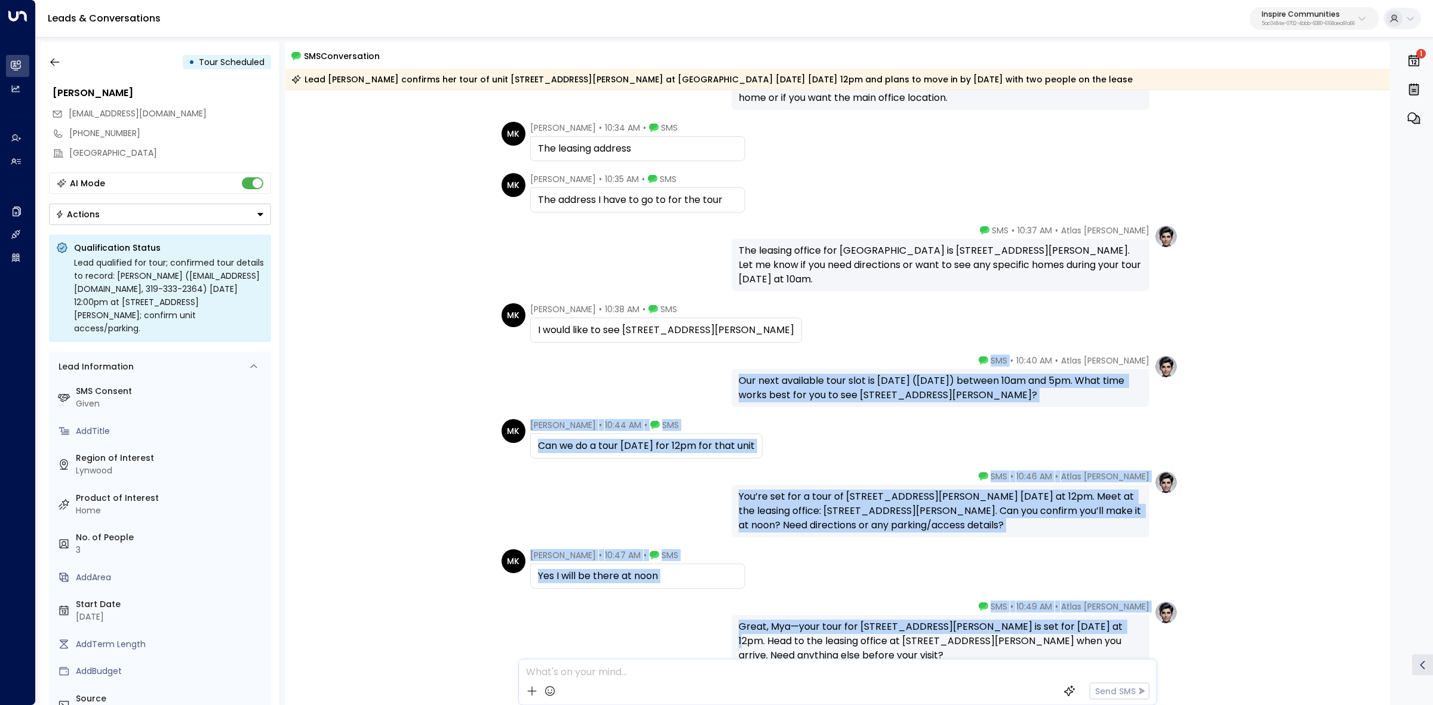
scroll to position [1344, 0]
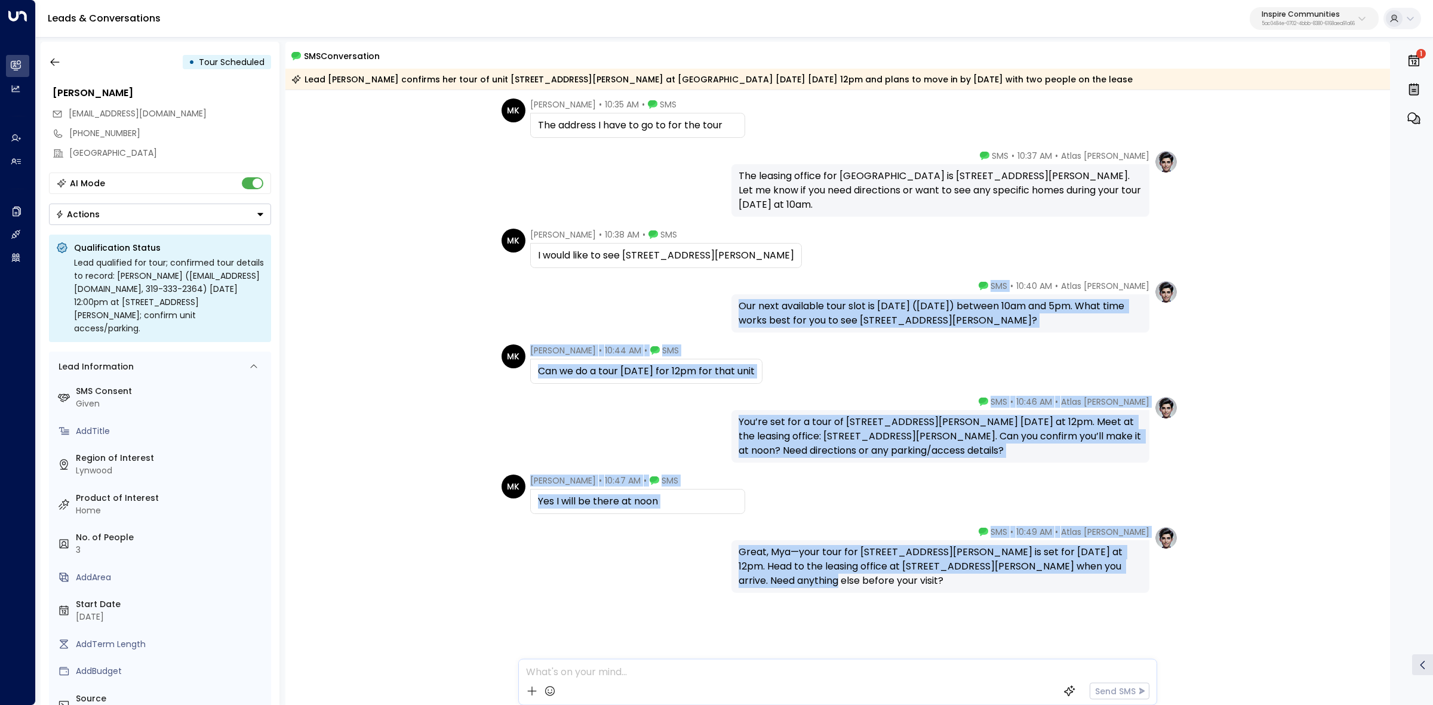
drag, startPoint x: 1022, startPoint y: 509, endPoint x: 1102, endPoint y: 622, distance: 138.2
click at [52, 58] on icon "button" at bounding box center [55, 62] width 12 height 12
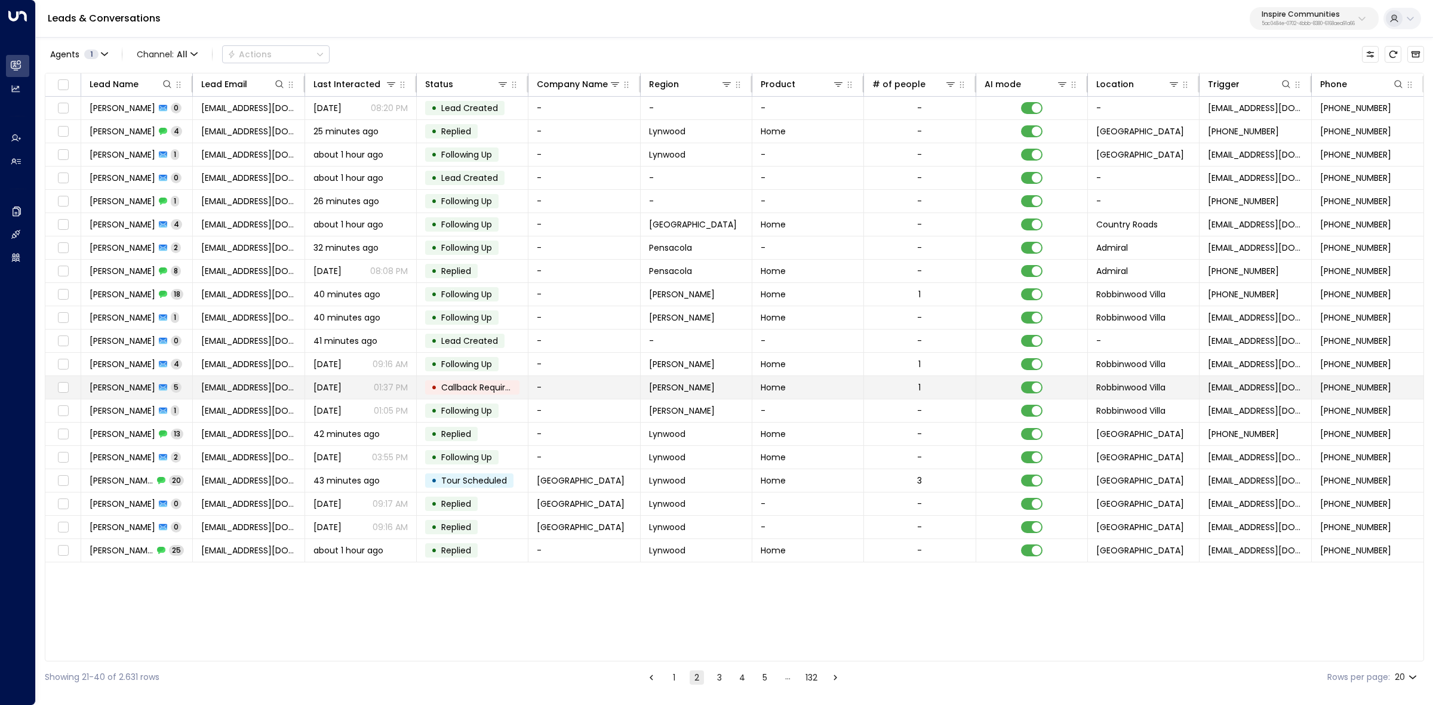
click at [116, 392] on span "Phil Warner" at bounding box center [123, 388] width 66 height 12
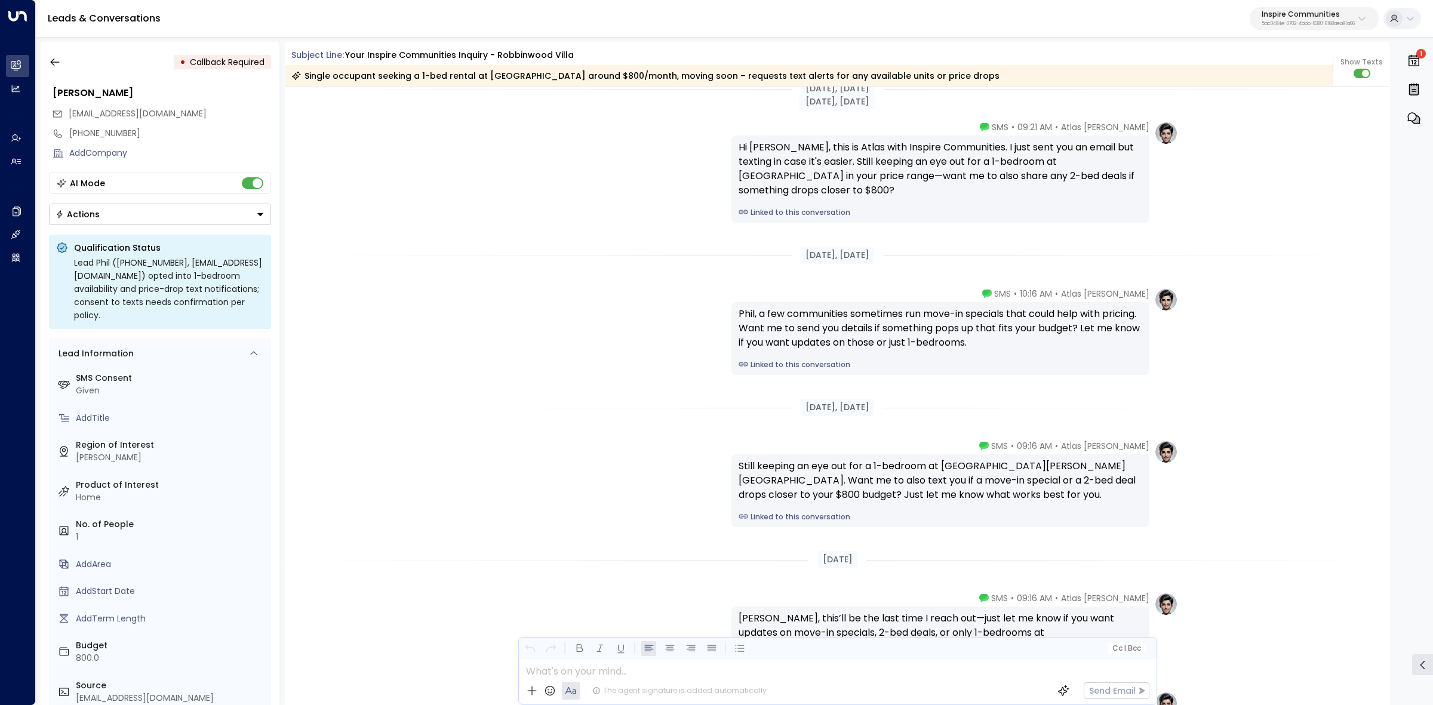
scroll to position [6036, 0]
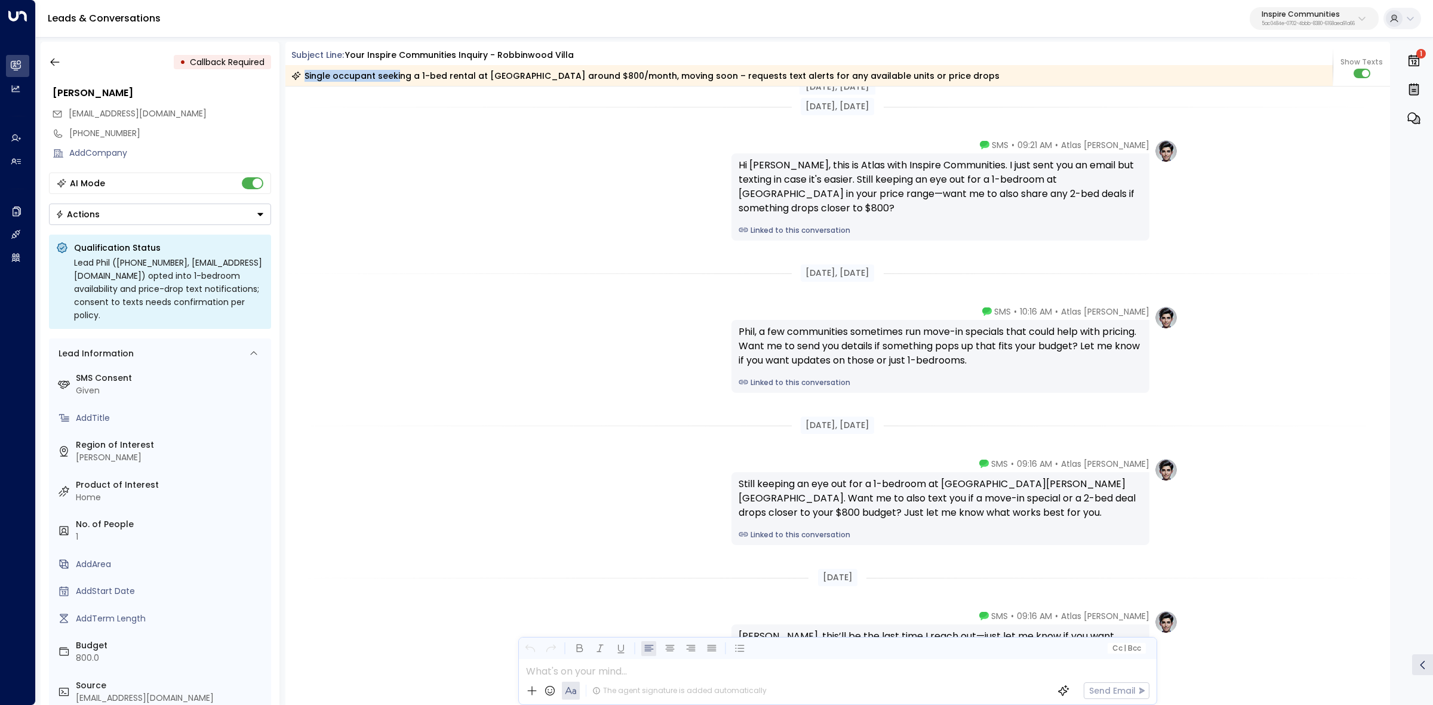
drag, startPoint x: 566, startPoint y: 67, endPoint x: 783, endPoint y: 72, distance: 216.8
click at [783, 70] on div "Single occupant seeking a 1-bed rental at Robbinwood Villa around $800/month, m…" at bounding box center [645, 76] width 708 height 12
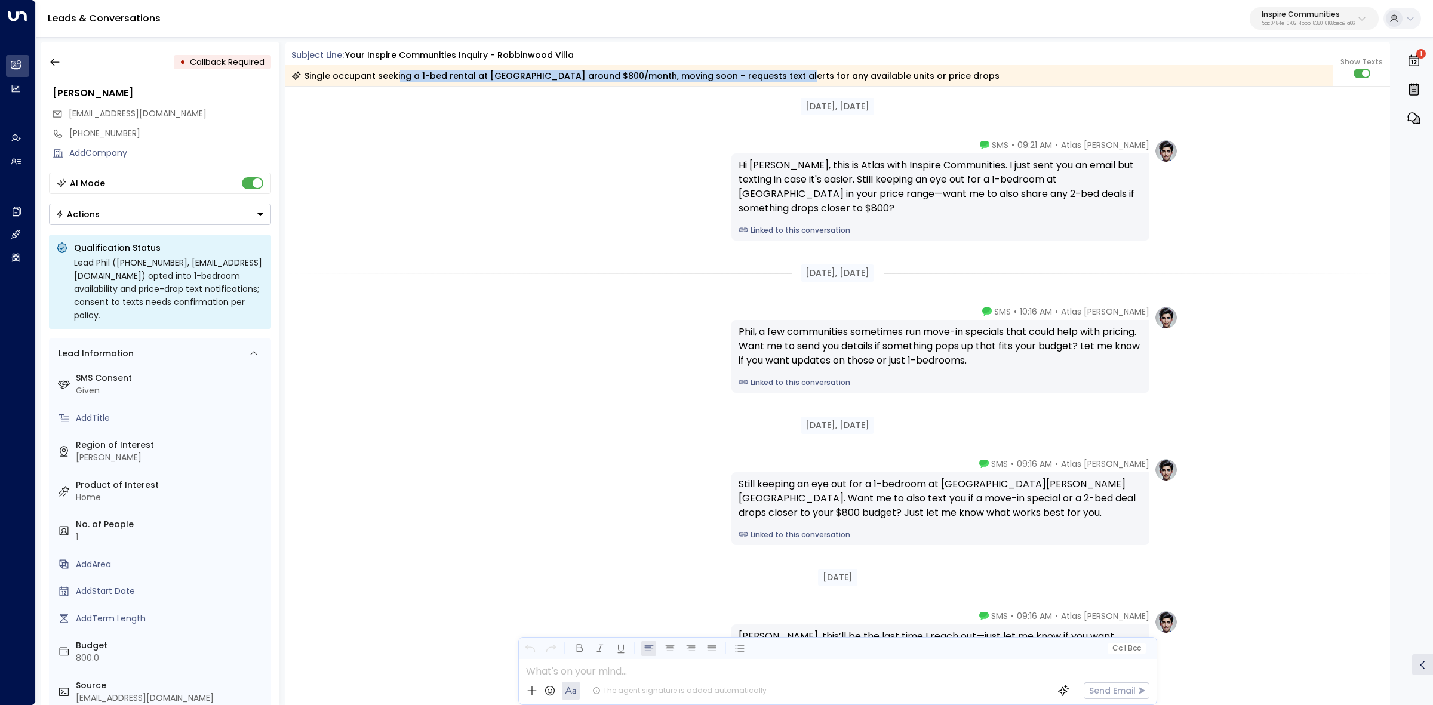
click at [783, 73] on div "Single occupant seeking a 1-bed rental at Robbinwood Villa around $800/month, m…" at bounding box center [645, 76] width 708 height 12
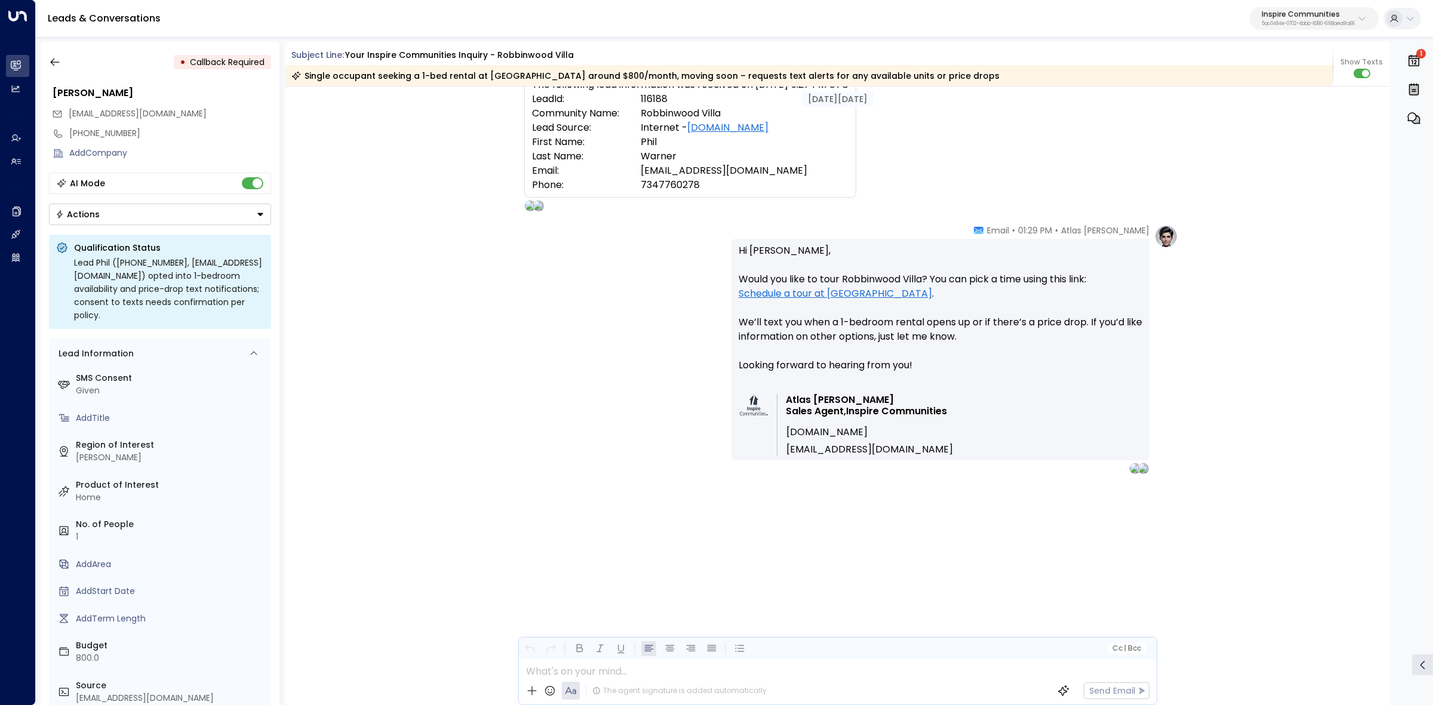
scroll to position [0, 0]
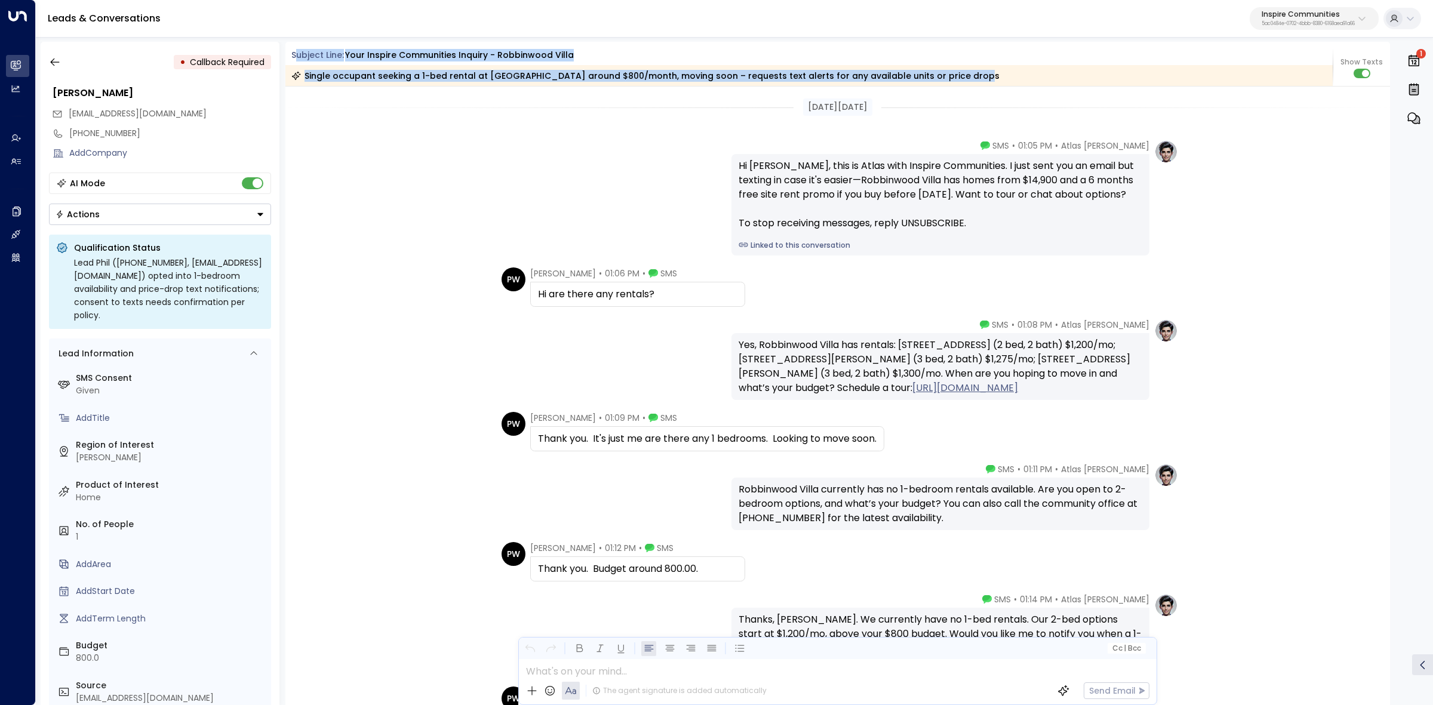
drag, startPoint x: 294, startPoint y: 57, endPoint x: 1175, endPoint y: 85, distance: 881.3
click at [1175, 85] on div "Subject Line: Your Inspire Communities Inquiry - Robbinwood Villa Single occupa…" at bounding box center [809, 67] width 1048 height 37
click at [930, 76] on div "Single occupant seeking a 1-bed rental at Robbinwood Villa around $800/month, m…" at bounding box center [645, 76] width 708 height 12
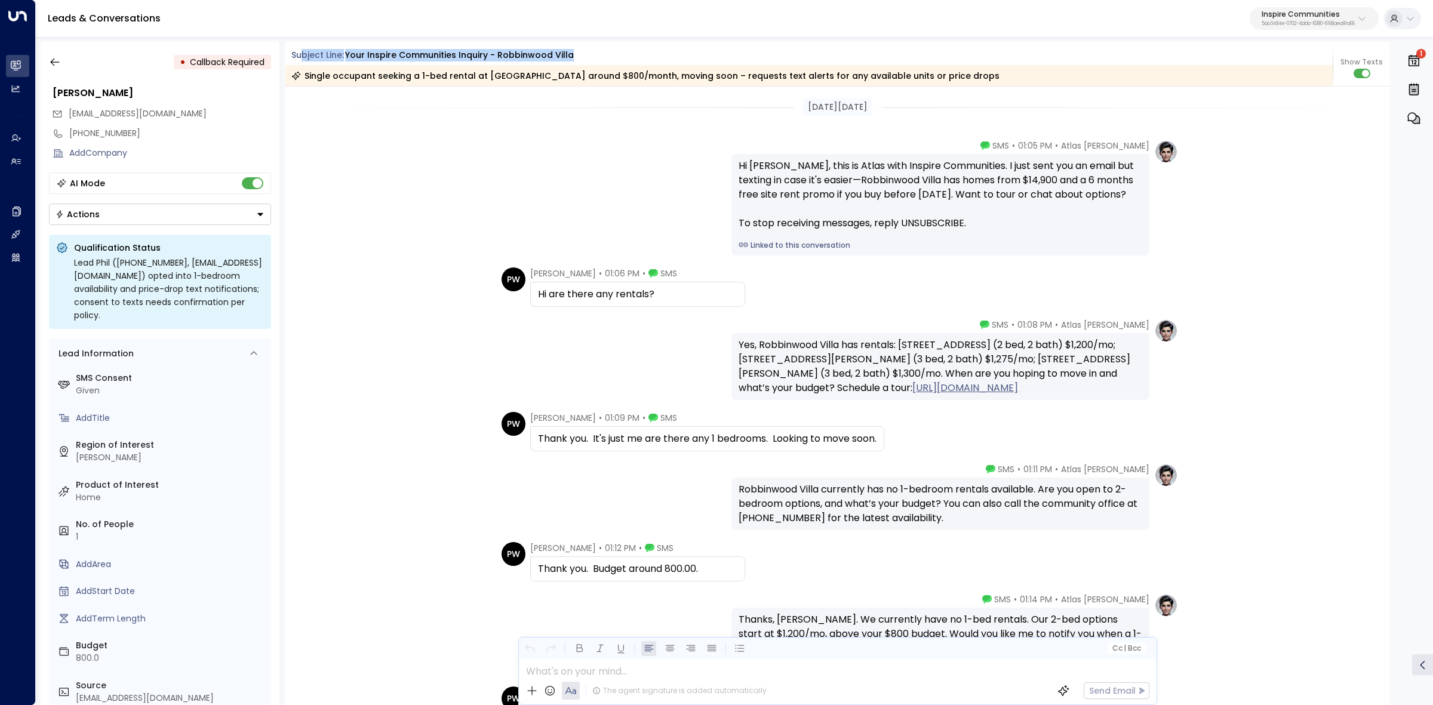
drag, startPoint x: 972, startPoint y: 70, endPoint x: 299, endPoint y: 52, distance: 672.7
click at [300, 55] on div "Subject Line: Your Inspire Communities Inquiry - Robbinwood Villa Single occupa…" at bounding box center [809, 67] width 1048 height 37
click at [290, 51] on div "Subject Line: Your Inspire Communities Inquiry - Robbinwood Villa" at bounding box center [809, 55] width 1048 height 13
drag, startPoint x: 290, startPoint y: 51, endPoint x: 1025, endPoint y: 81, distance: 735.2
click at [1025, 81] on div "Subject Line: Your Inspire Communities Inquiry - Robbinwood Villa Single occupa…" at bounding box center [809, 67] width 1048 height 37
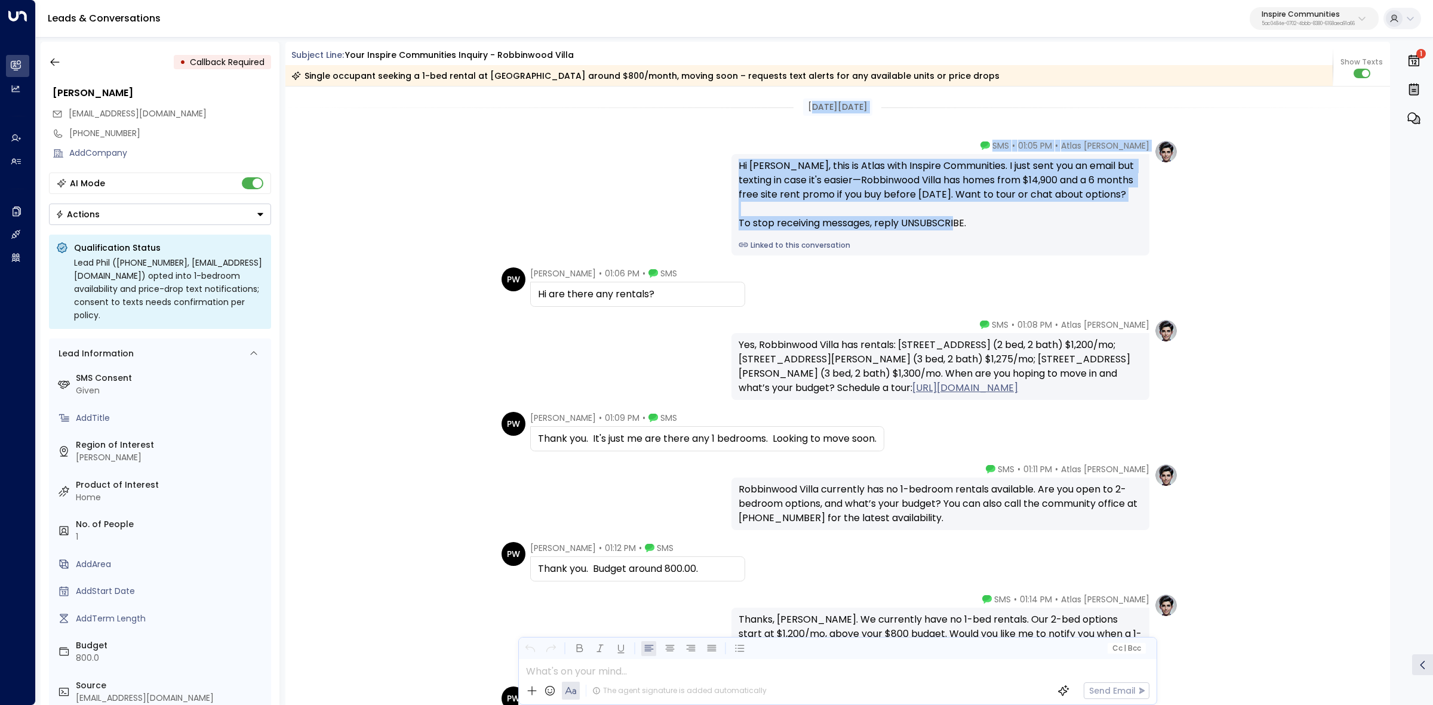
drag, startPoint x: 798, startPoint y: 105, endPoint x: 1096, endPoint y: 217, distance: 317.9
click at [988, 207] on div "Hi Phil, this is Atlas with Inspire Communities. I just sent you an email but t…" at bounding box center [941, 195] width 404 height 72
drag, startPoint x: 802, startPoint y: 109, endPoint x: 1147, endPoint y: 206, distance: 358.5
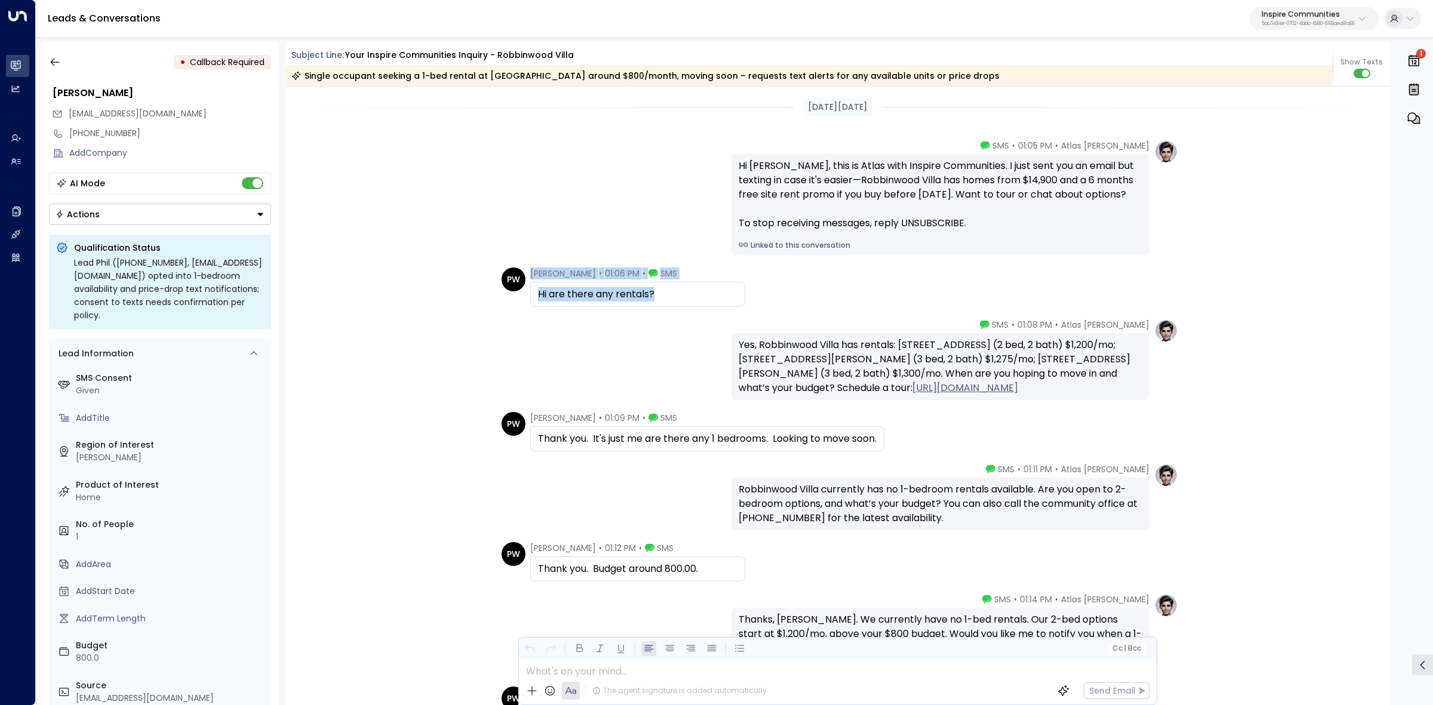
drag, startPoint x: 524, startPoint y: 275, endPoint x: 684, endPoint y: 303, distance: 161.9
click at [684, 303] on div "PW Phil Warner • 01:06 PM • SMS Hi are there any rentals?" at bounding box center [624, 287] width 244 height 39
drag, startPoint x: 1031, startPoint y: 327, endPoint x: 1065, endPoint y: 392, distance: 74.0
click at [1065, 392] on div "Atlas Parker • 01:08 PM • SMS Yes, Robbinwood Villa has rentals: 26107 Fifth St…" at bounding box center [941, 359] width 418 height 81
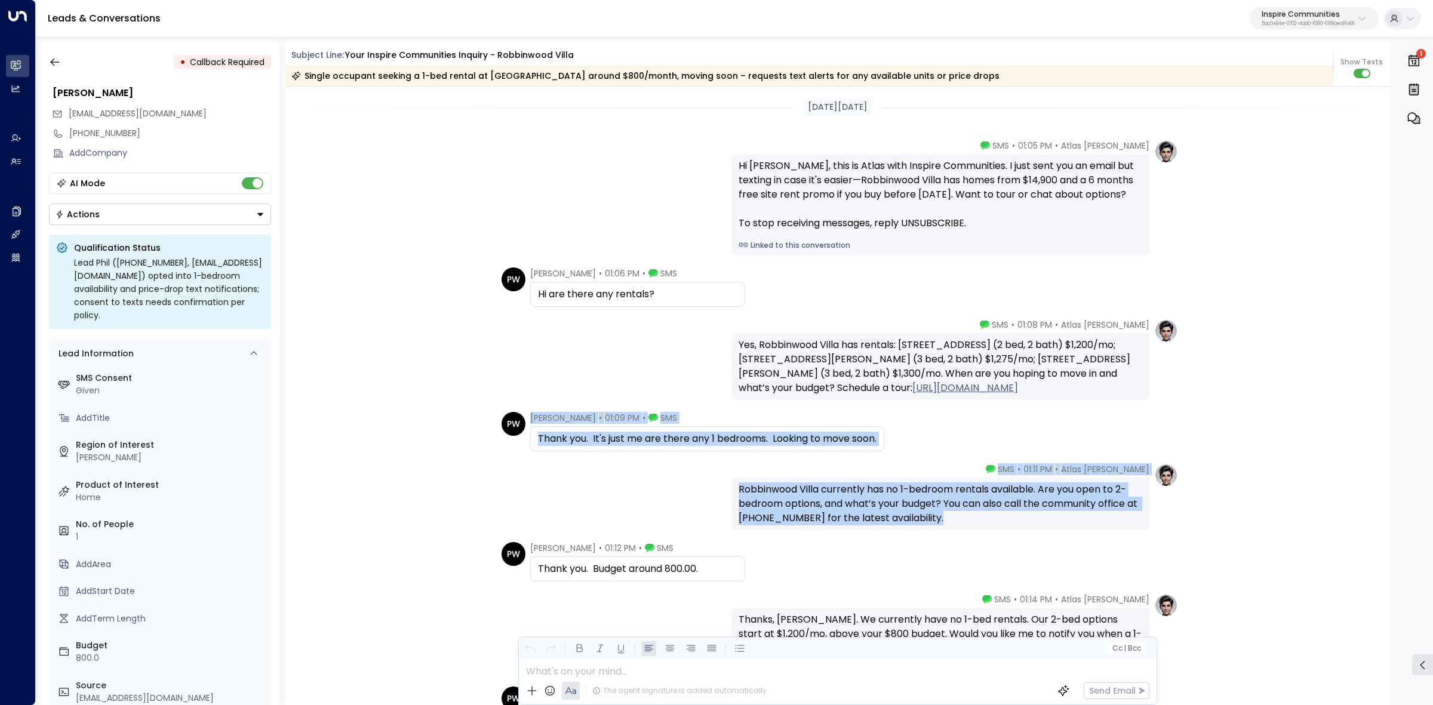
drag, startPoint x: 553, startPoint y: 421, endPoint x: 1039, endPoint y: 520, distance: 496.1
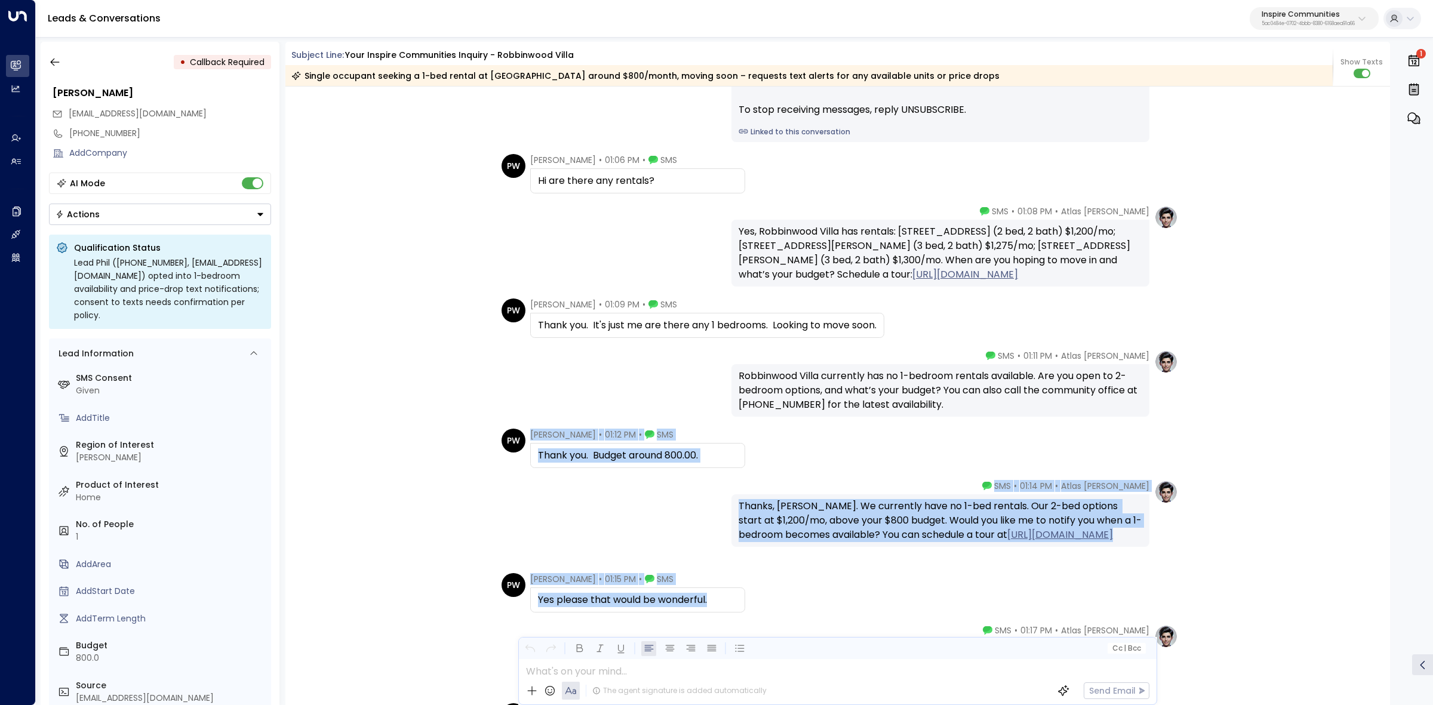
scroll to position [149, 0]
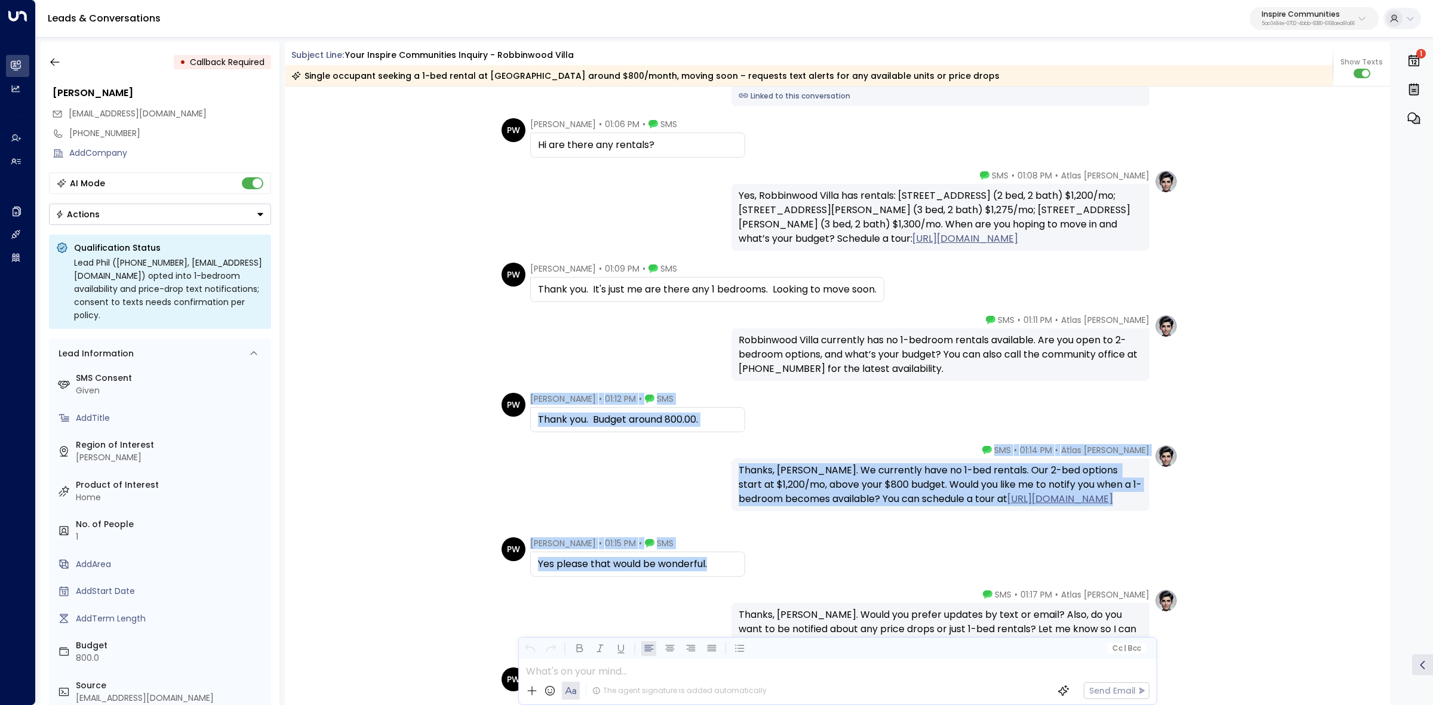
drag, startPoint x: 613, startPoint y: 487, endPoint x: 1088, endPoint y: 575, distance: 483.5
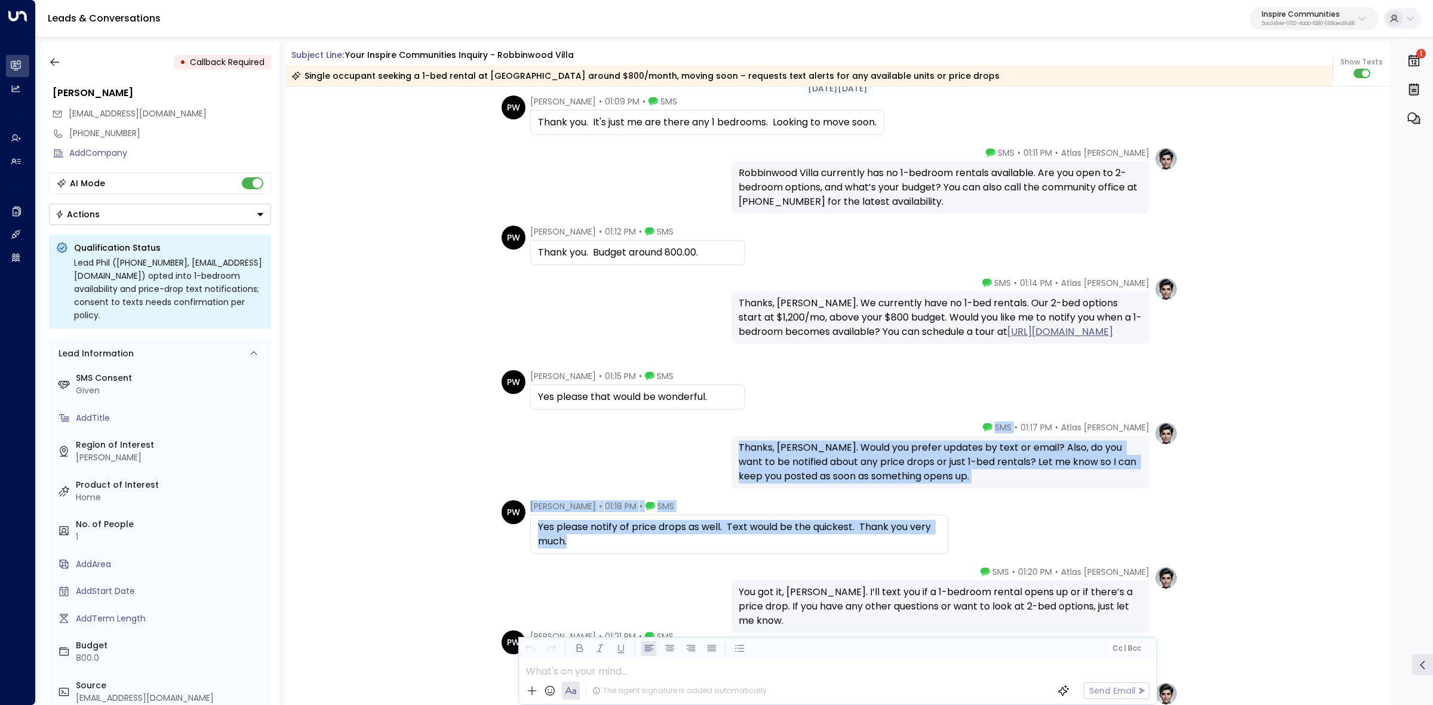
scroll to position [373, 0]
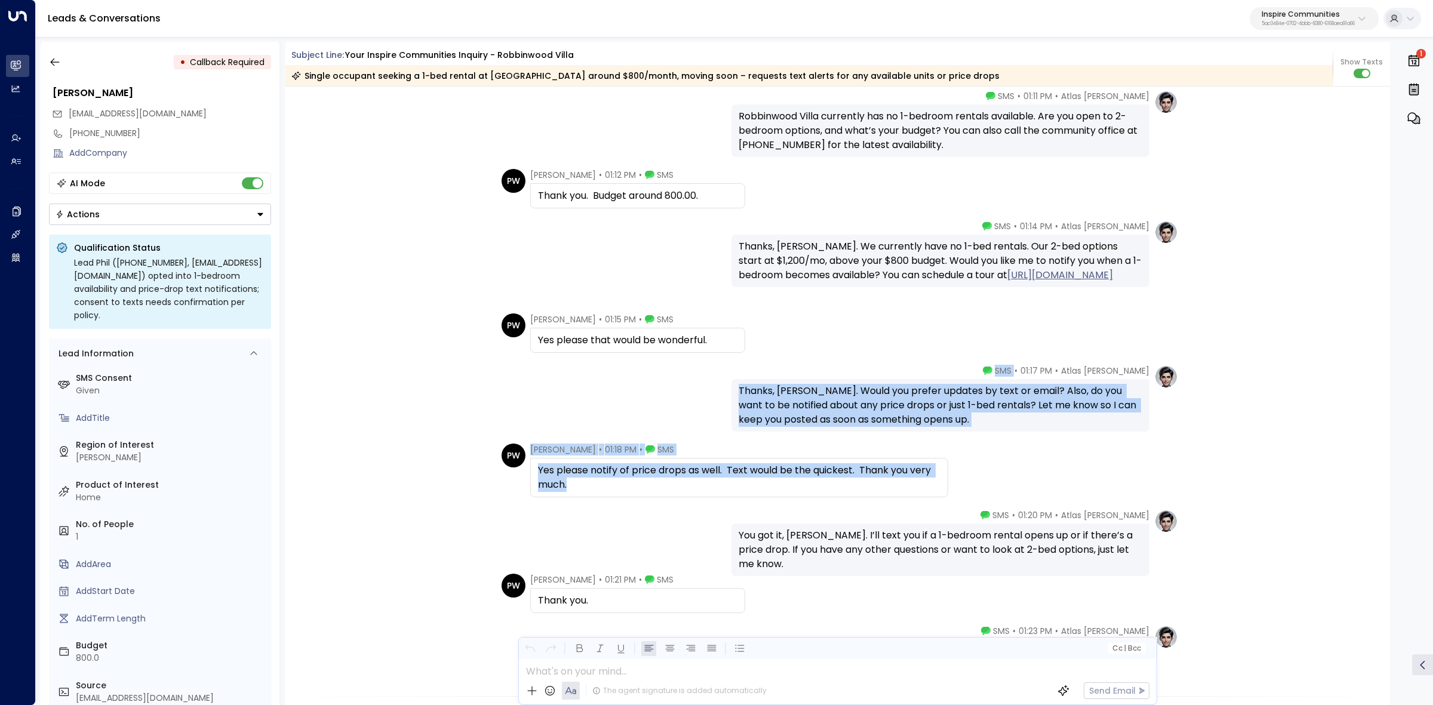
drag, startPoint x: 1054, startPoint y: 457, endPoint x: 1077, endPoint y: 592, distance: 136.3
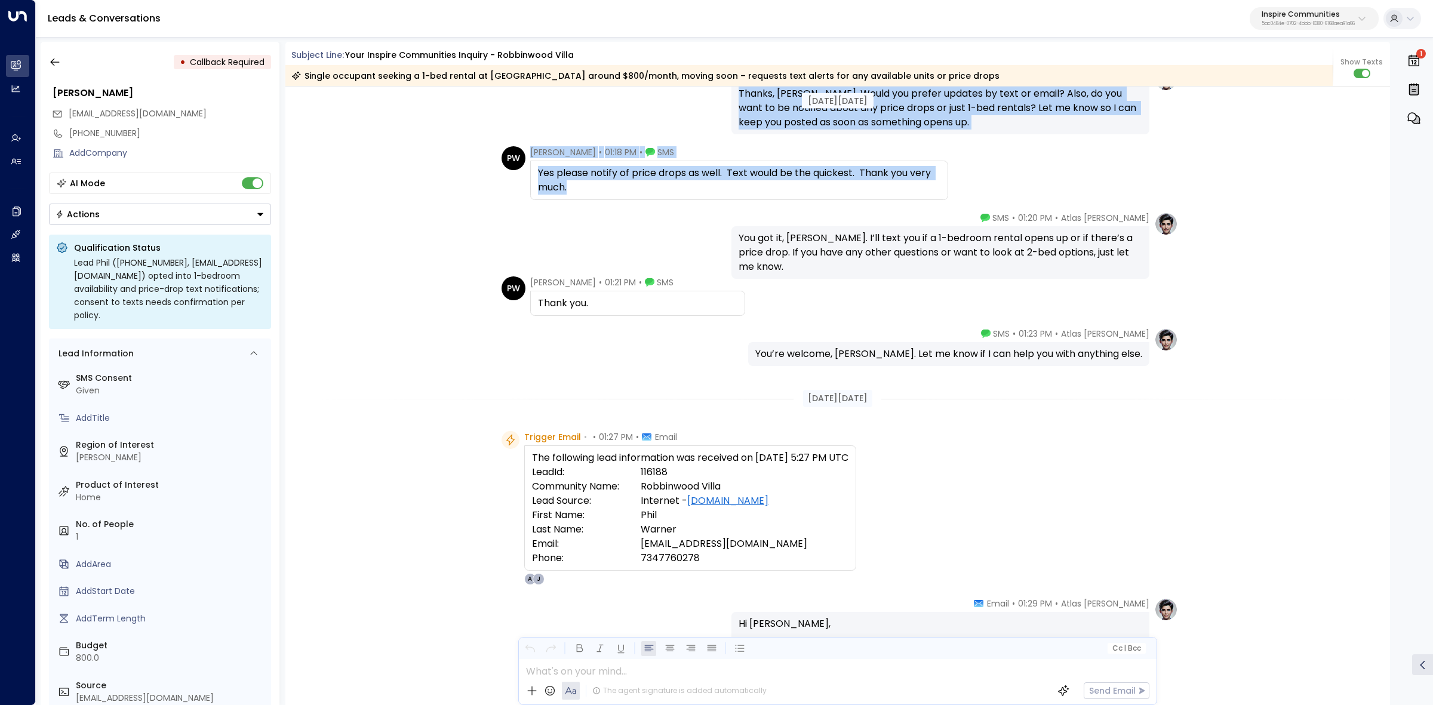
scroll to position [672, 0]
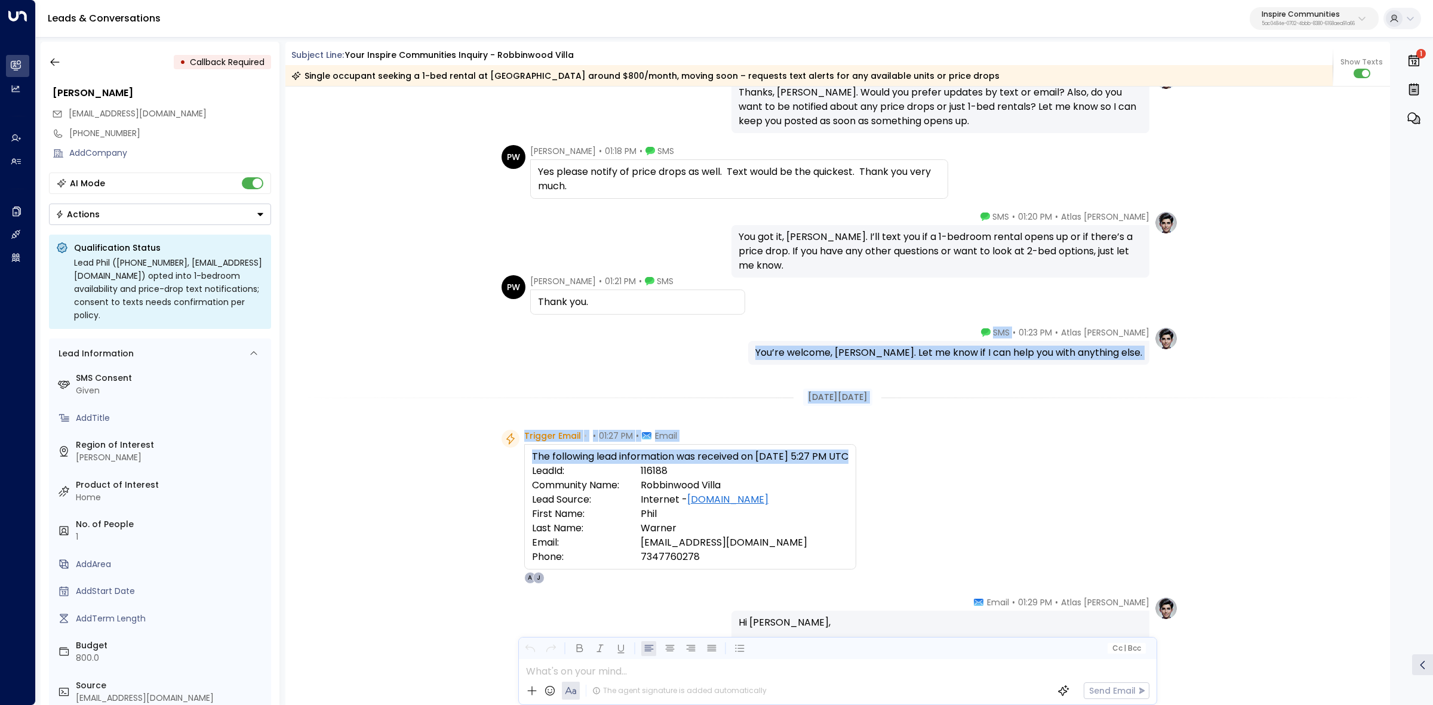
drag, startPoint x: 1018, startPoint y: 556, endPoint x: 817, endPoint y: 561, distance: 201.3
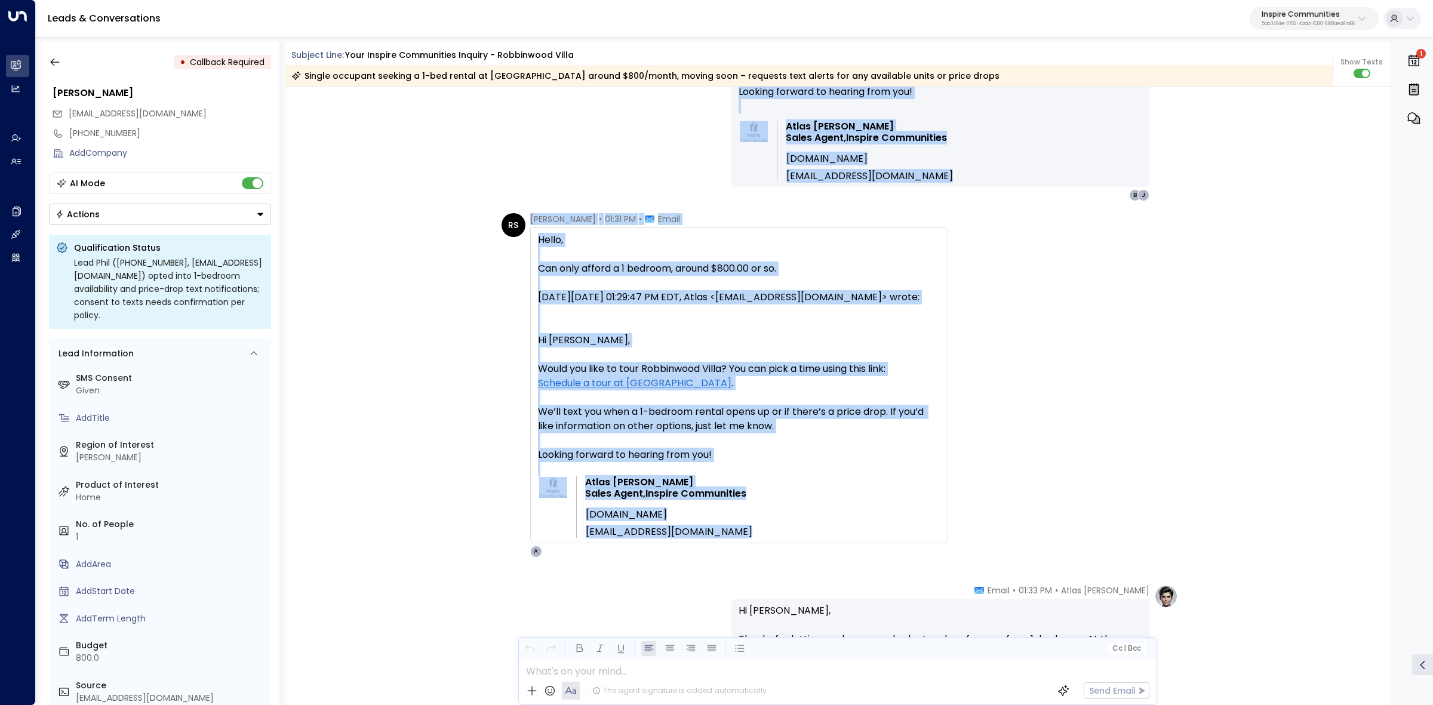
scroll to position [1344, 0]
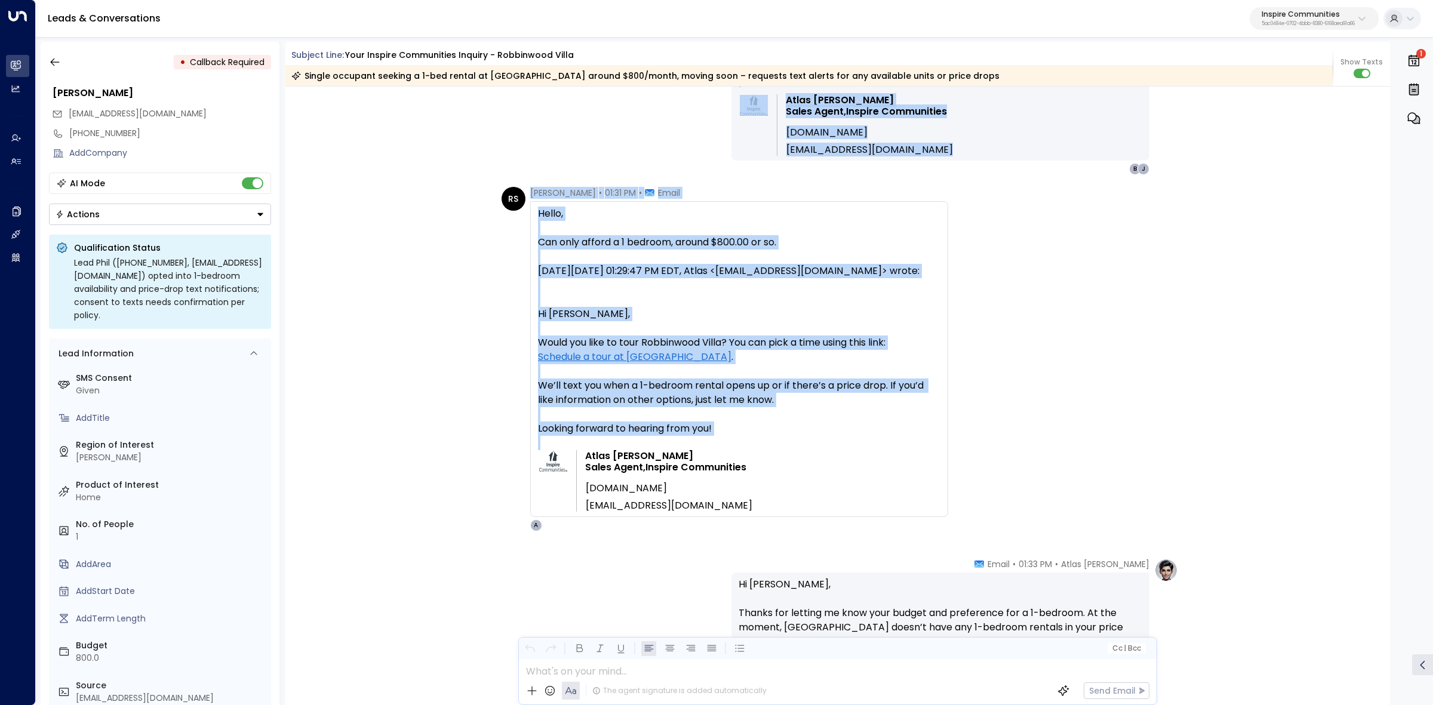
drag, startPoint x: 1055, startPoint y: 401, endPoint x: 1030, endPoint y: 488, distance: 90.7
click at [1031, 488] on div "Aug 29, 10 days ago Trigger Email • • 01:27 PM • Email The following lead infor…" at bounding box center [837, 535] width 1105 height 3584
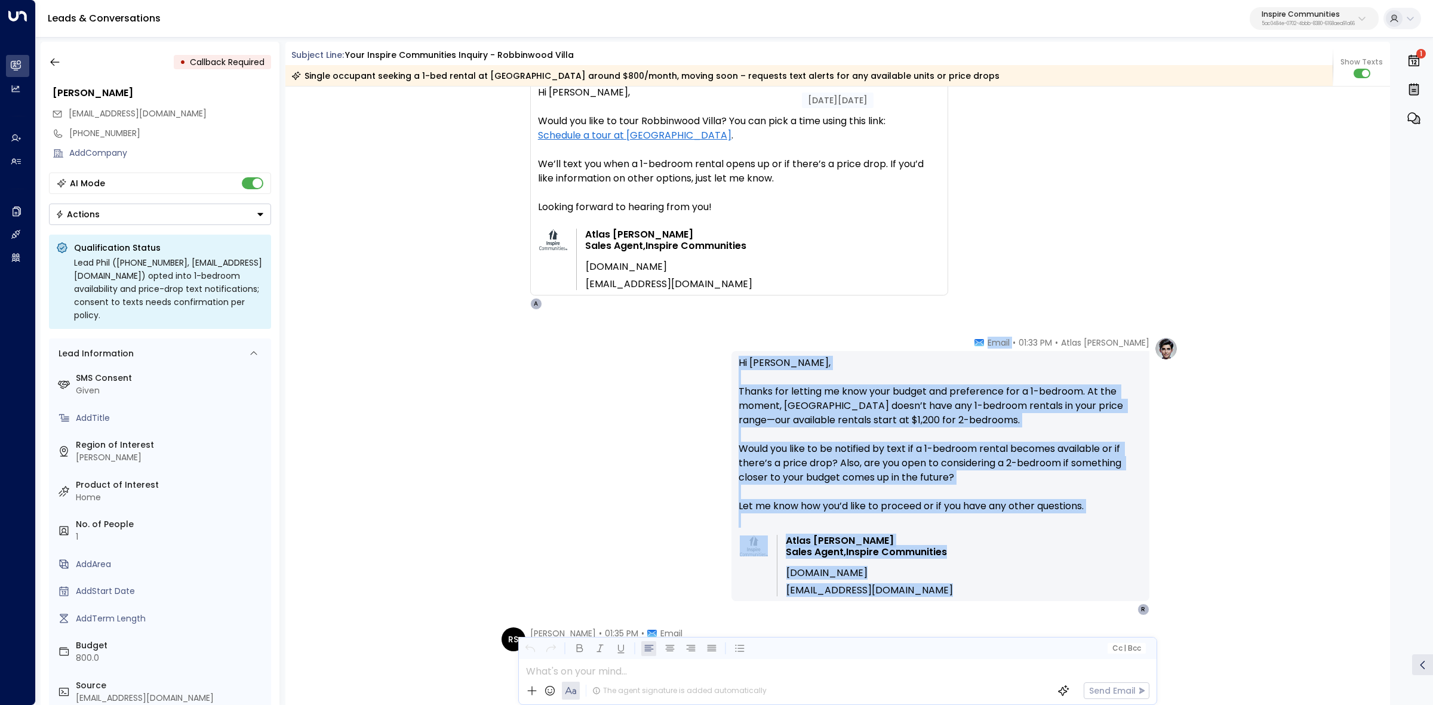
scroll to position [1568, 0]
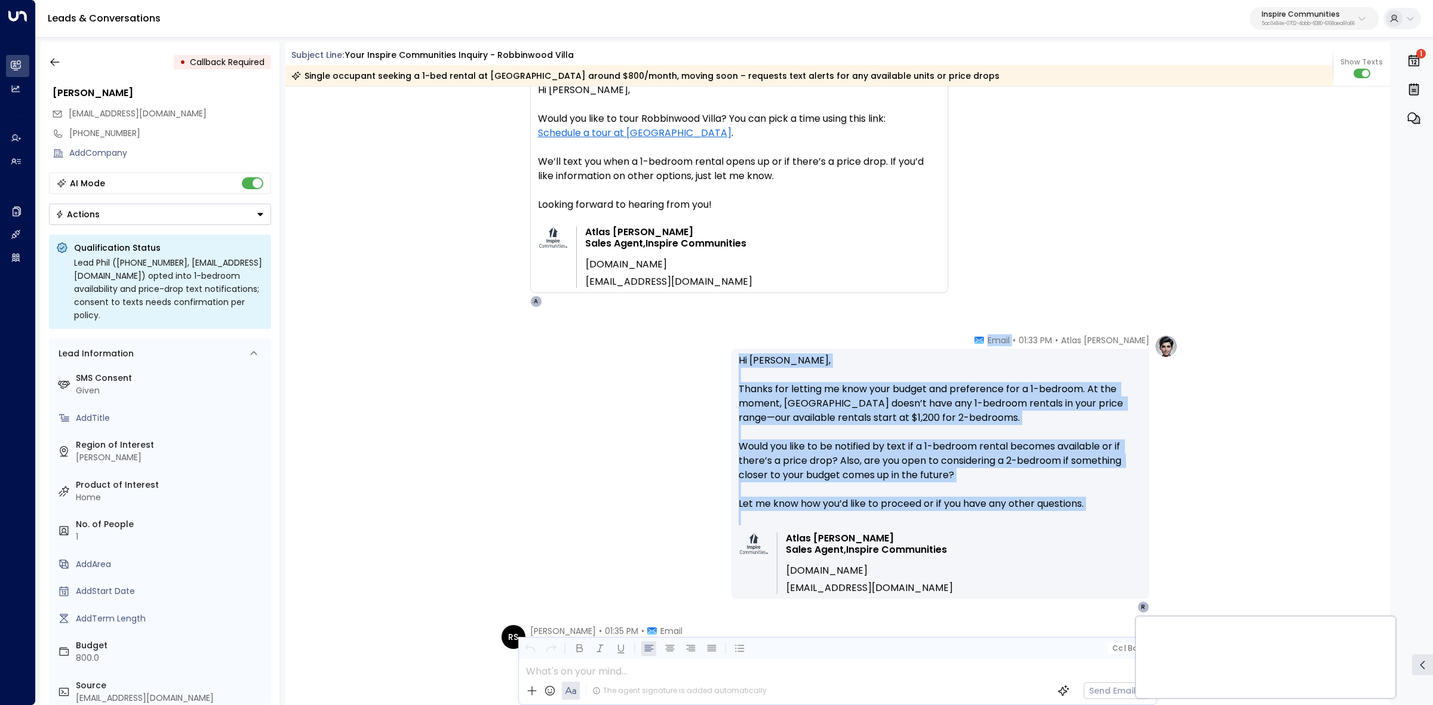
drag, startPoint x: 1024, startPoint y: 562, endPoint x: 1151, endPoint y: 591, distance: 130.5
click at [1145, 596] on div "Atlas Parker • 01:33 PM • Email Hi Phil, Thanks for letting me know your budget…" at bounding box center [941, 473] width 418 height 279
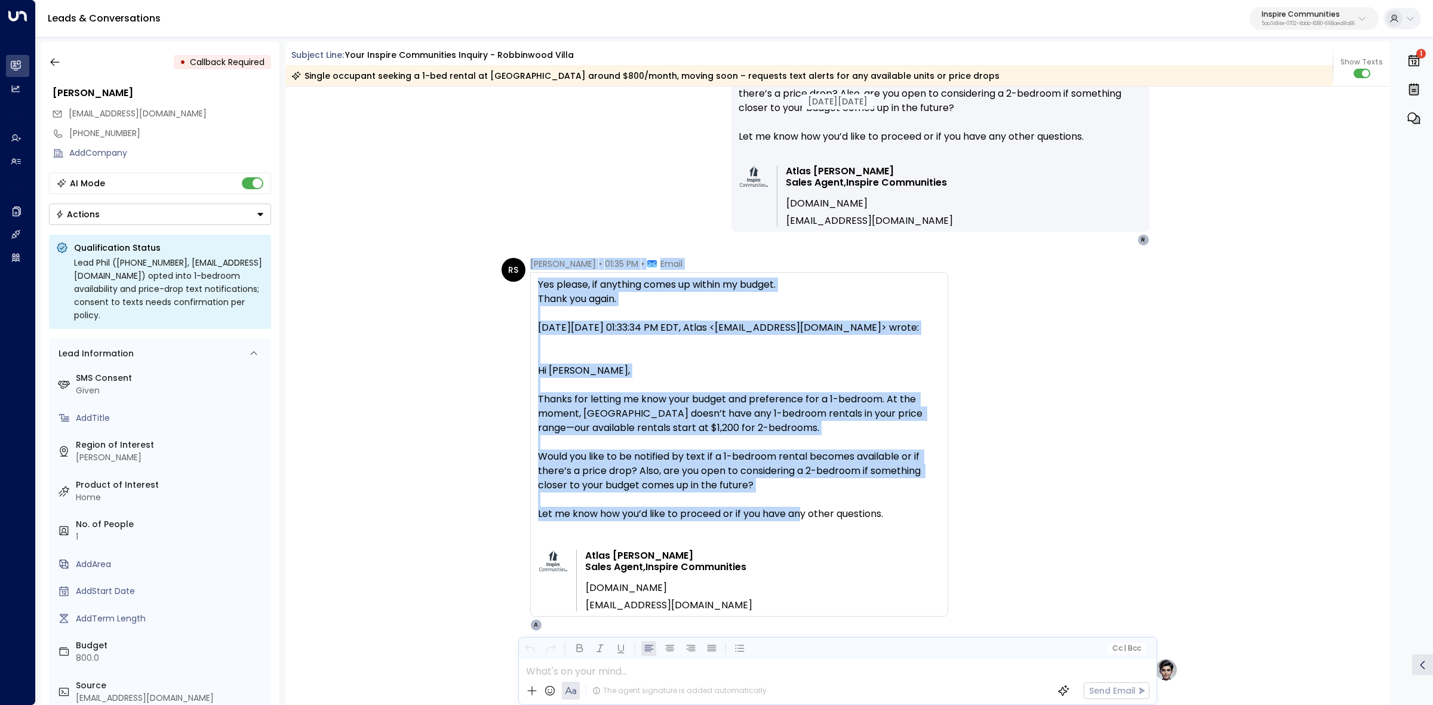
scroll to position [1941, 0]
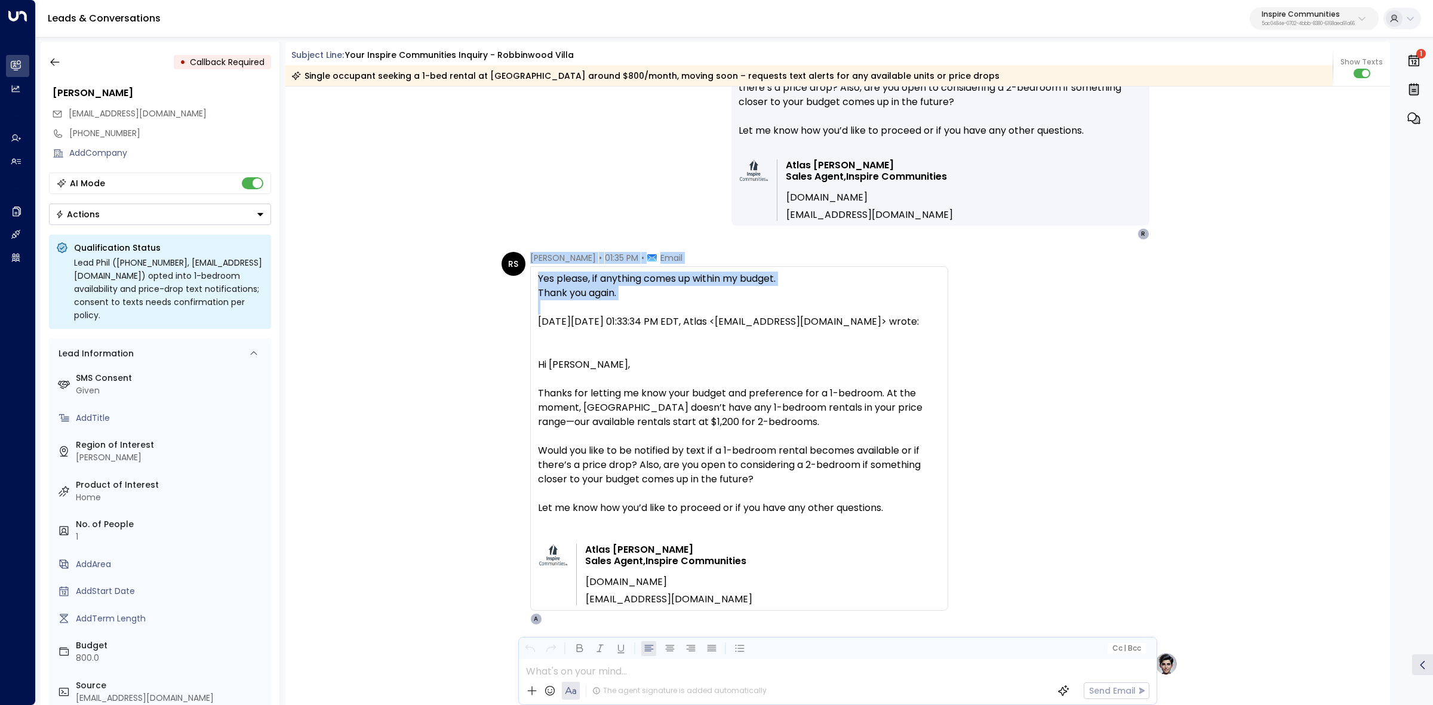
drag, startPoint x: 529, startPoint y: 402, endPoint x: 950, endPoint y: 312, distance: 430.6
click at [950, 312] on div "RS REBECCA STOCKSTILL • 01:35 PM • Email Yes please, if anything comes up withi…" at bounding box center [840, 438] width 677 height 373
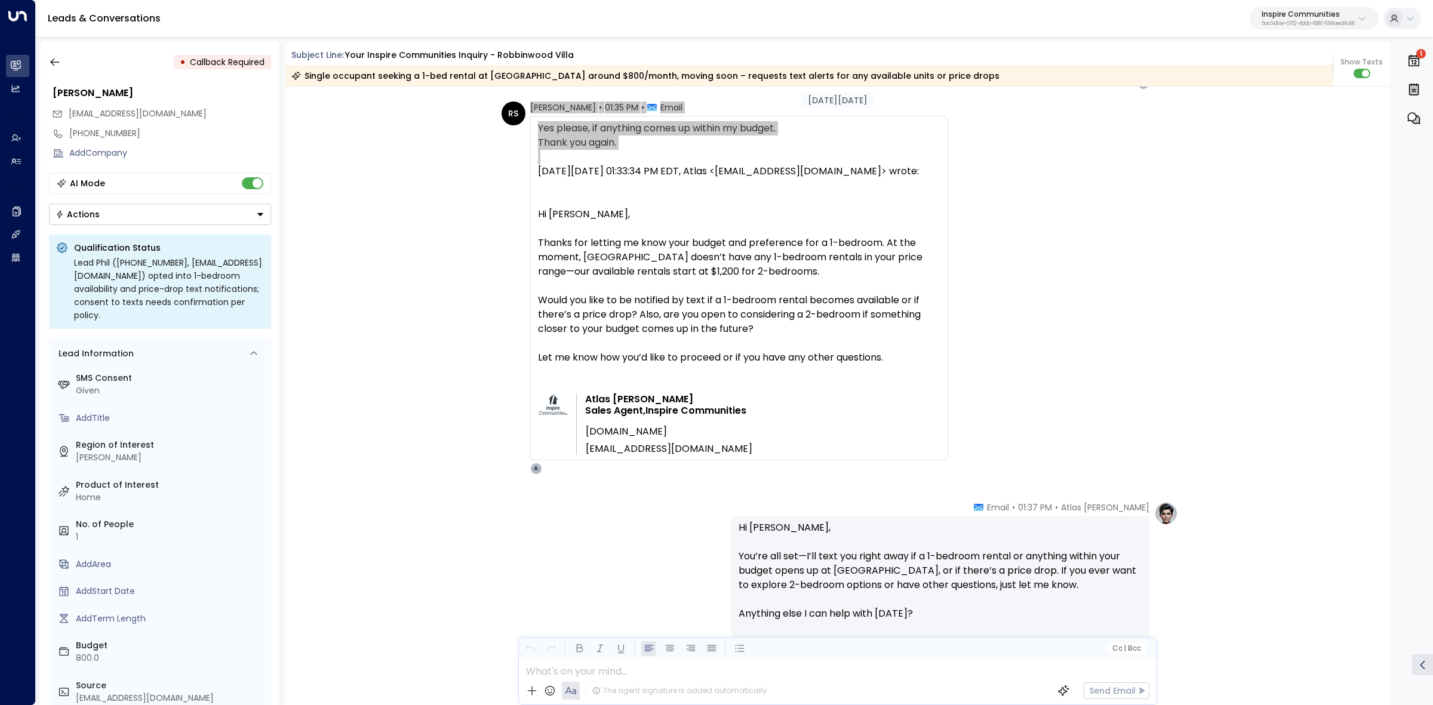
scroll to position [2314, 0]
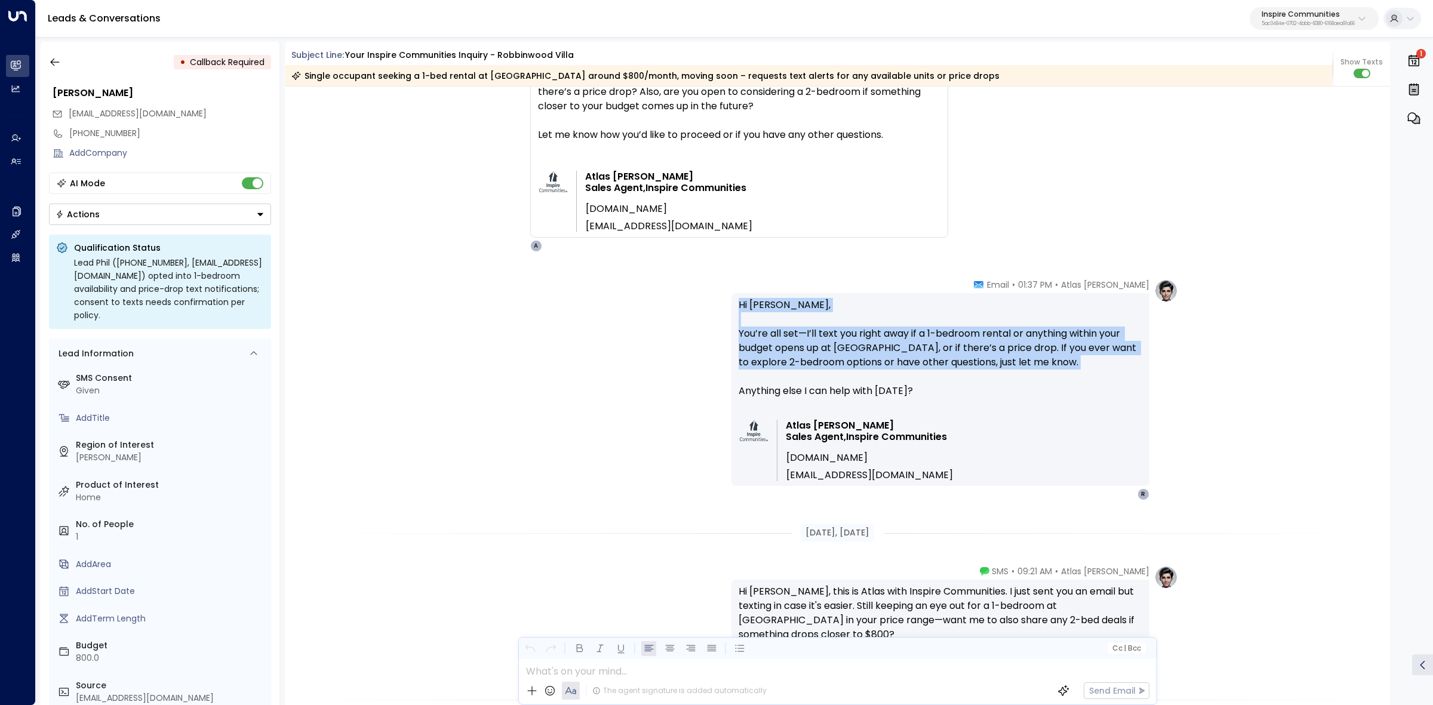
drag, startPoint x: 784, startPoint y: 314, endPoint x: 1069, endPoint y: 296, distance: 286.1
click at [1110, 378] on div "Hi Phil, You’re all set—I’ll text you right away if a 1-bedroom rental or anyth…" at bounding box center [941, 389] width 418 height 193
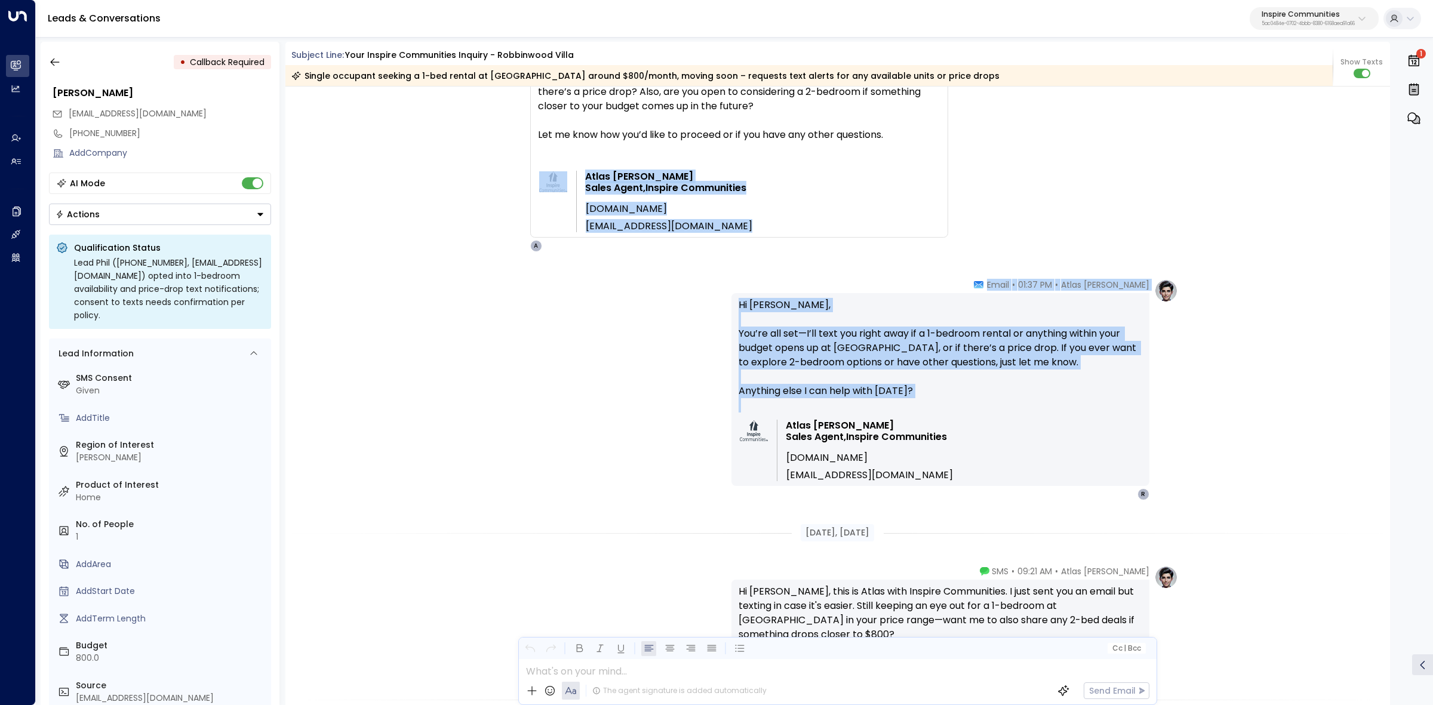
drag, startPoint x: 1025, startPoint y: 276, endPoint x: 1117, endPoint y: 431, distance: 179.4
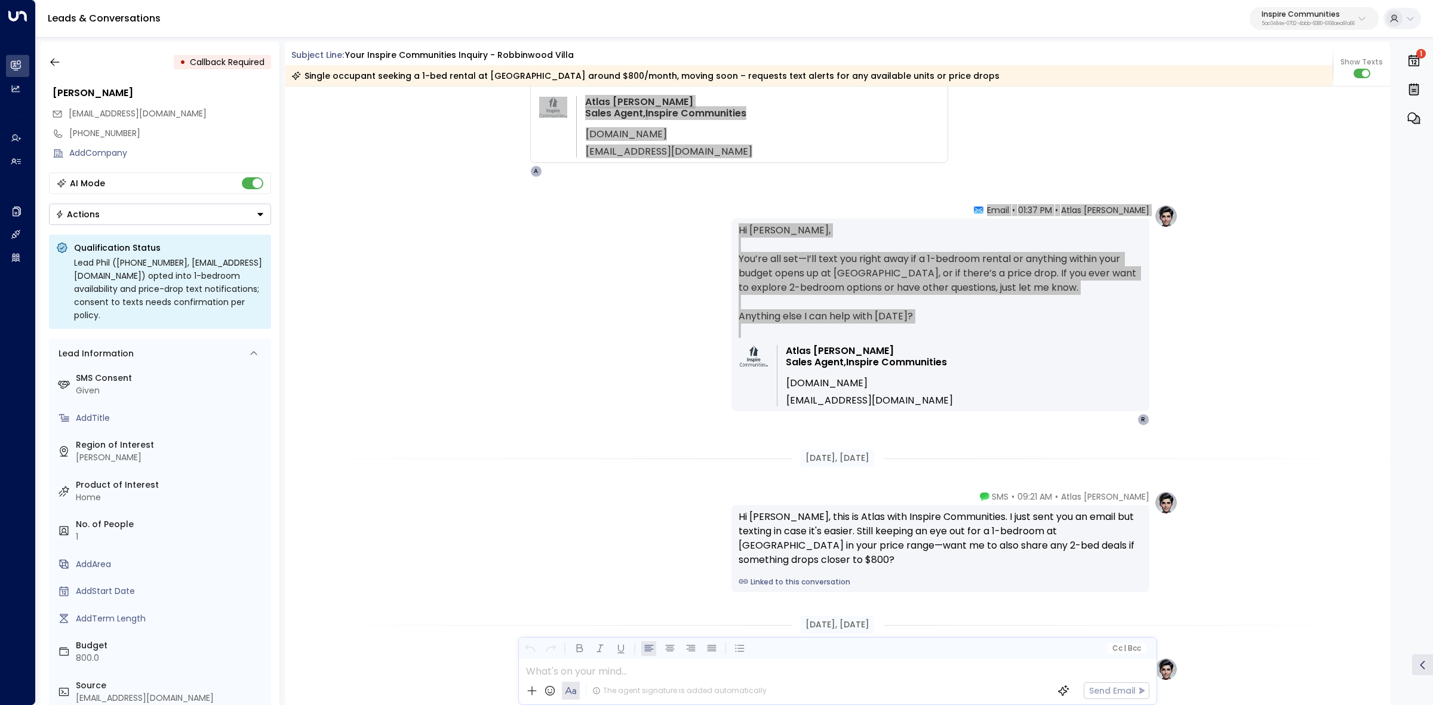
scroll to position [2538, 0]
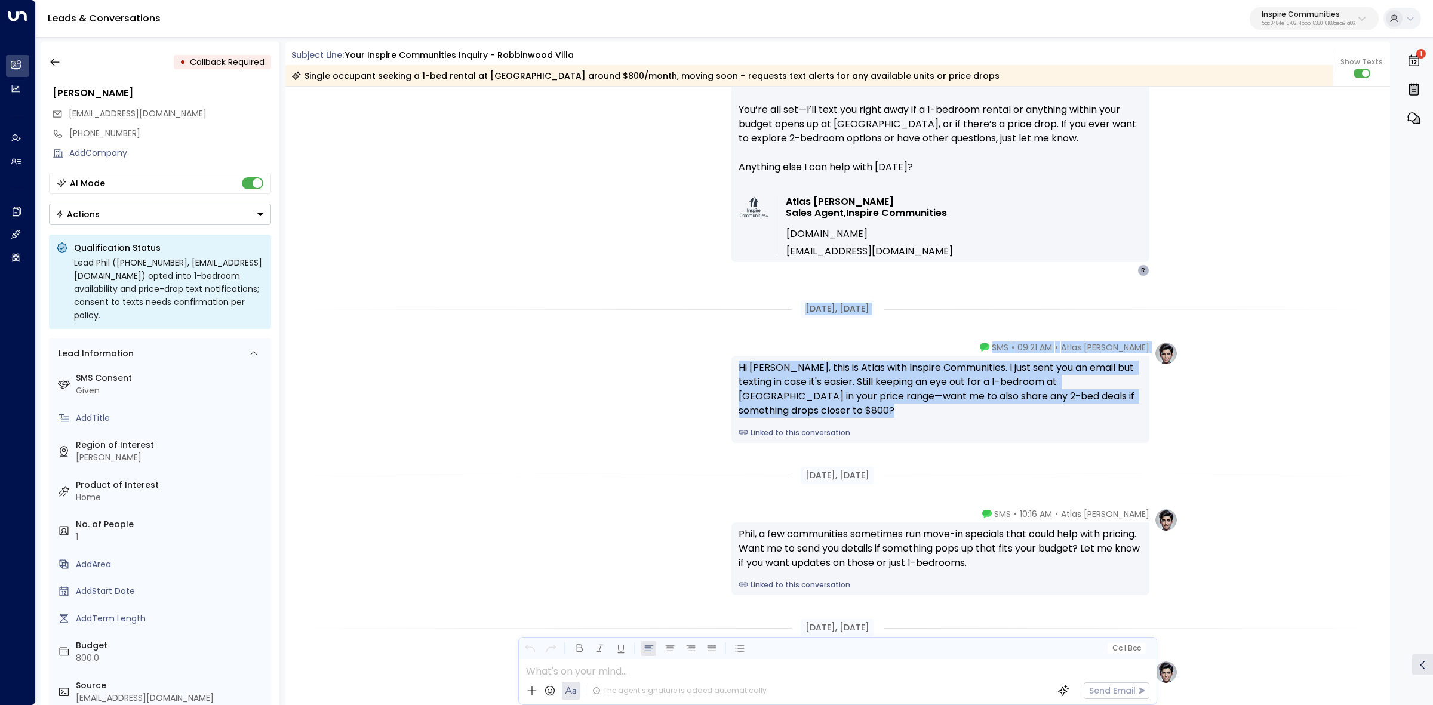
drag, startPoint x: 792, startPoint y: 308, endPoint x: 1121, endPoint y: 425, distance: 349.0
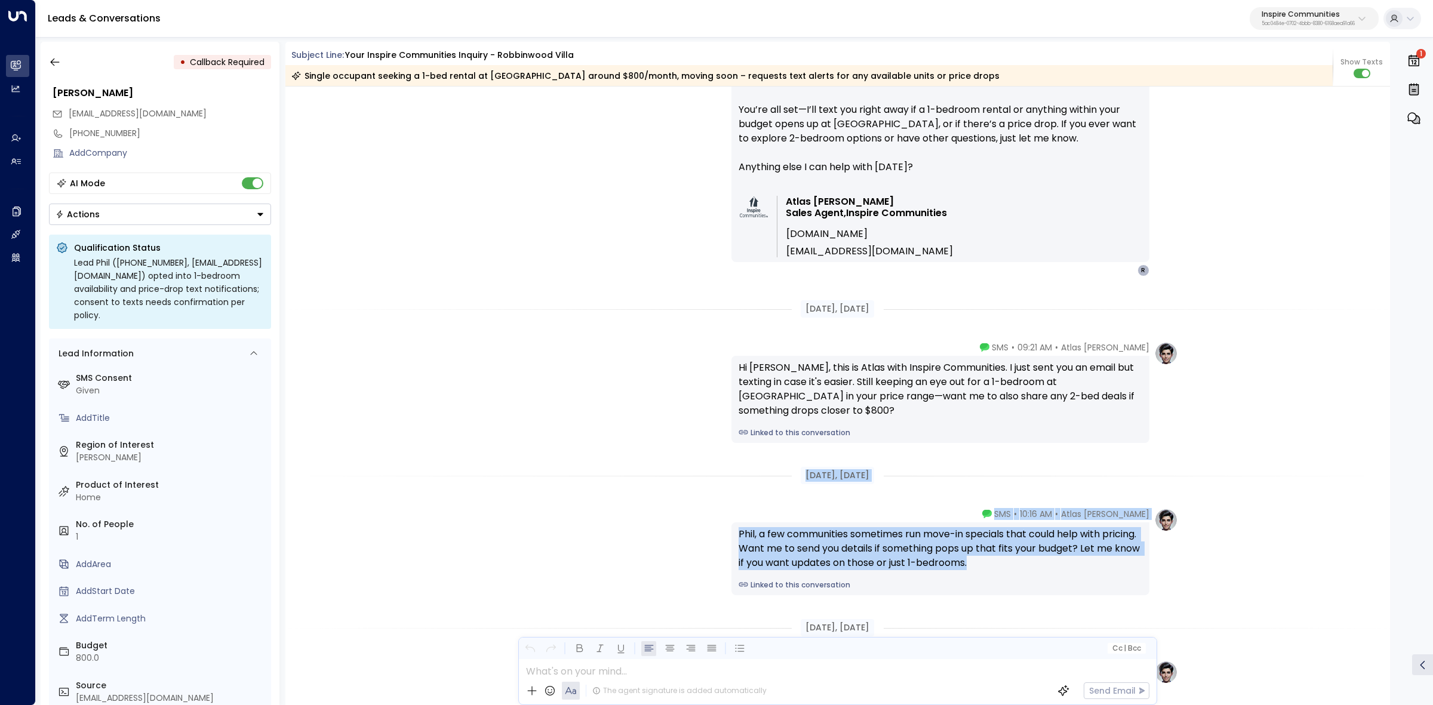
drag, startPoint x: 846, startPoint y: 499, endPoint x: 1036, endPoint y: 577, distance: 205.4
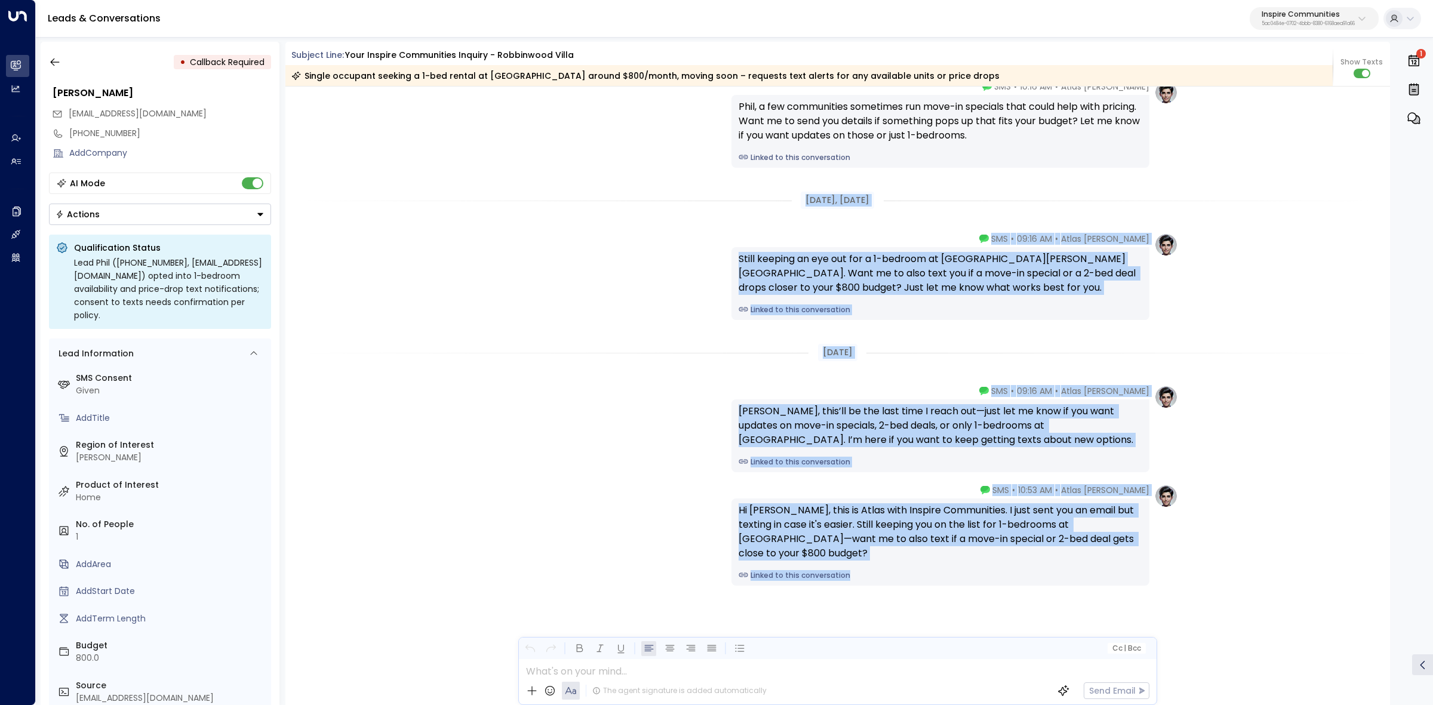
scroll to position [2965, 0]
drag, startPoint x: 786, startPoint y: 328, endPoint x: 1117, endPoint y: 594, distance: 424.4
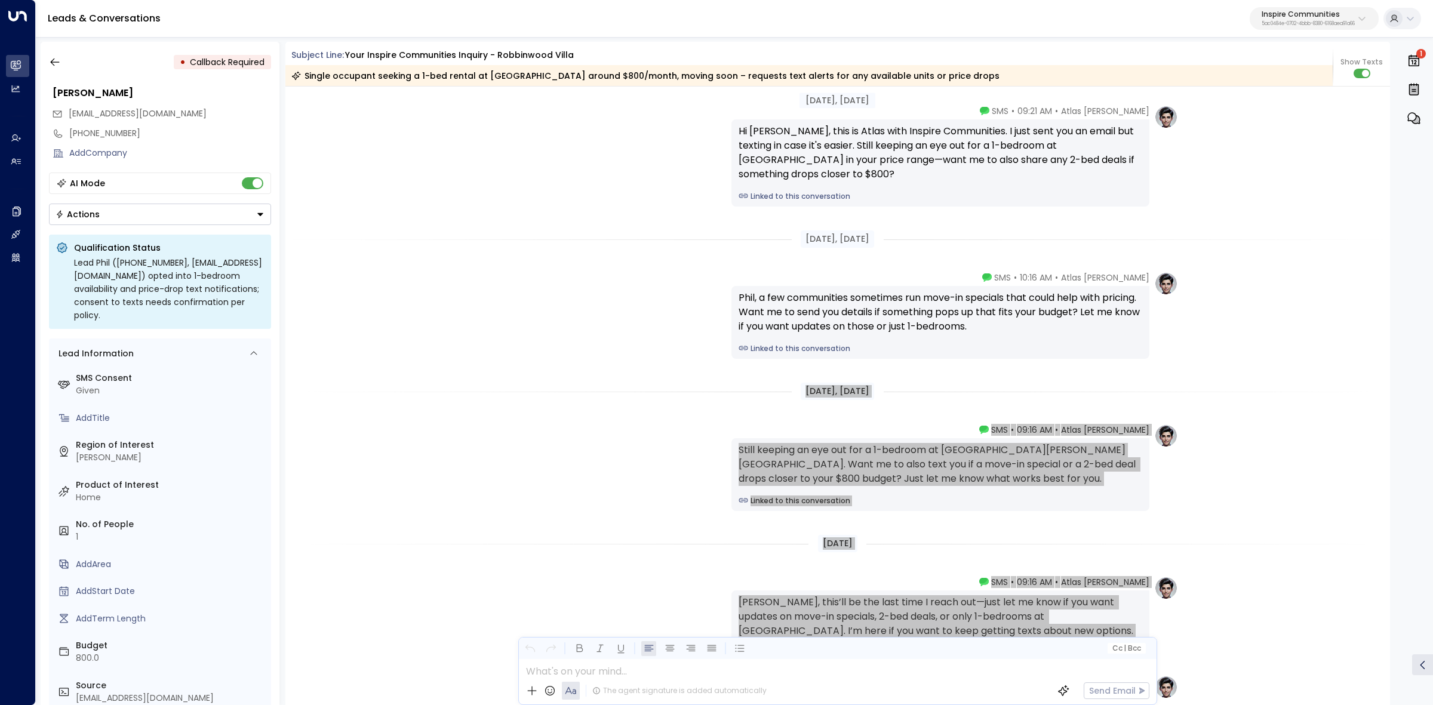
scroll to position [2742, 0]
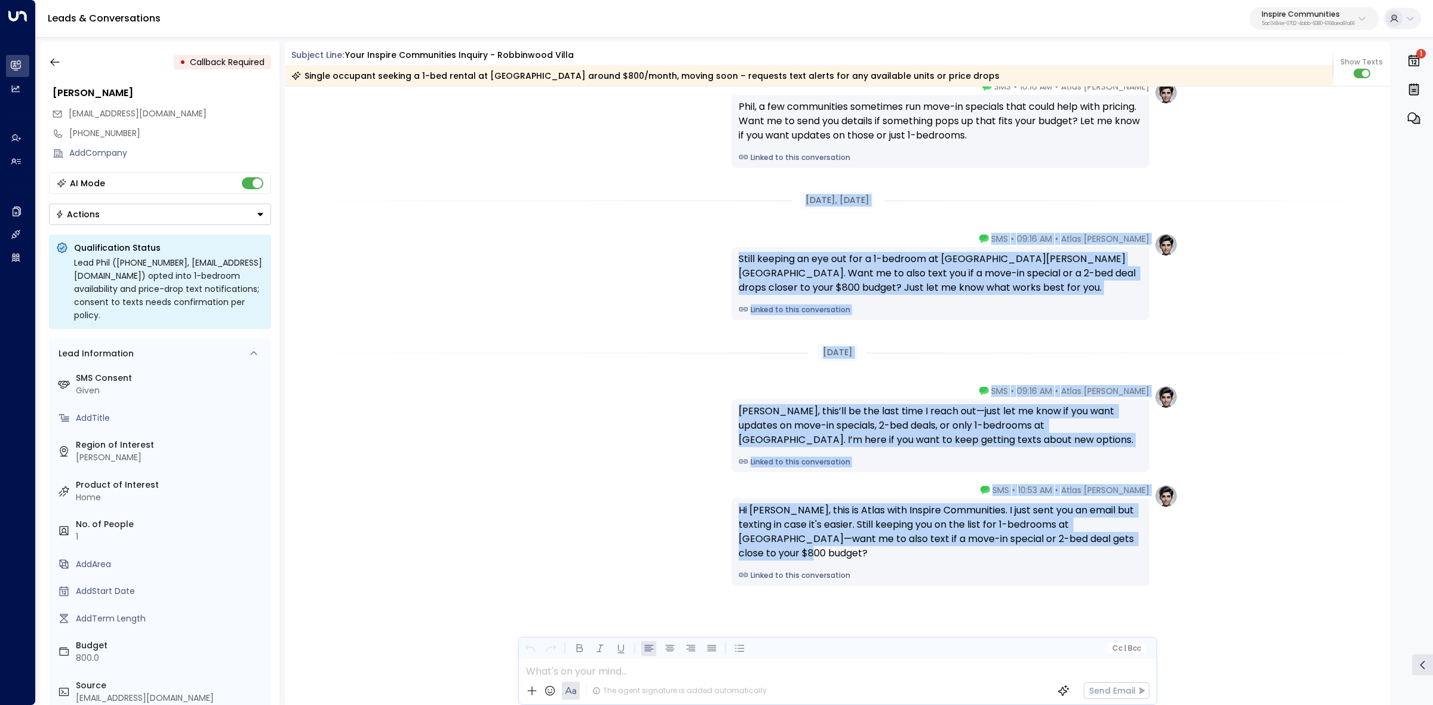
drag, startPoint x: 789, startPoint y: 422, endPoint x: 1027, endPoint y: 517, distance: 255.9
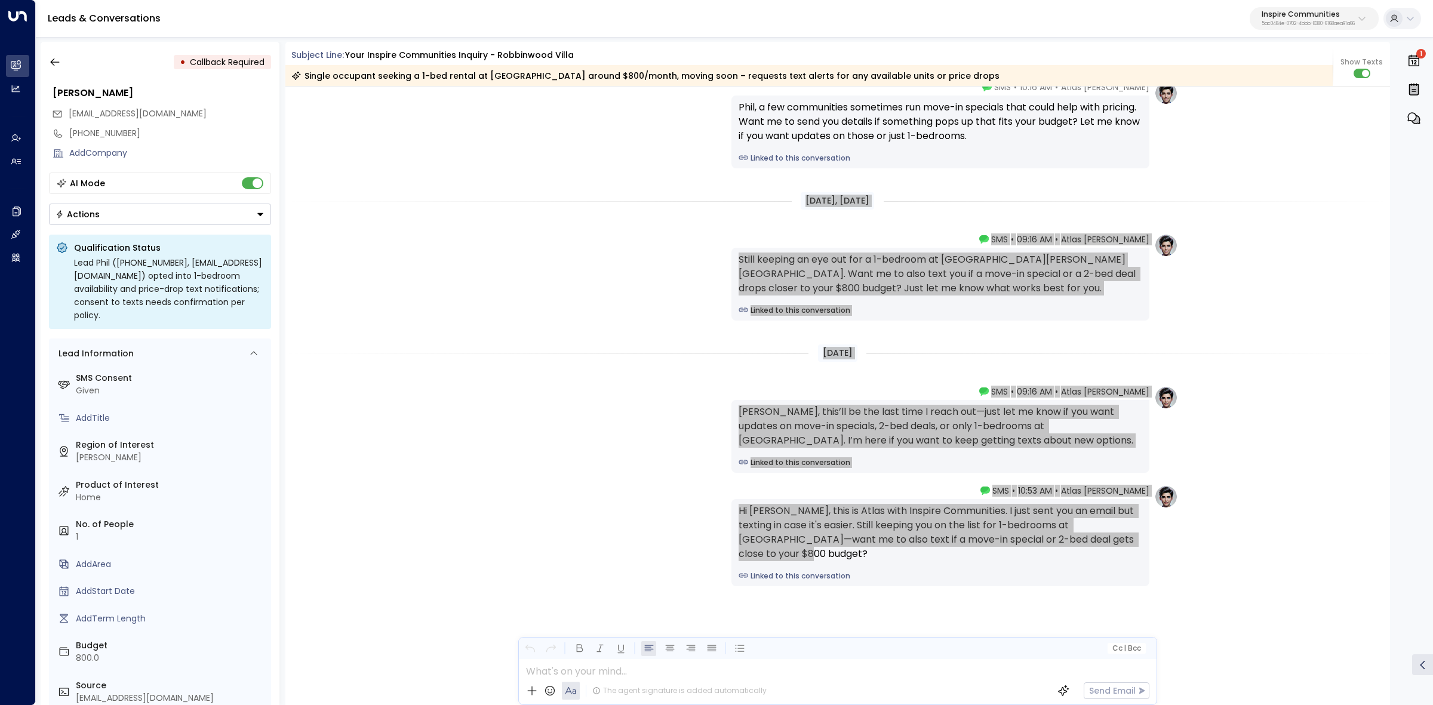
scroll to position [2966, 0]
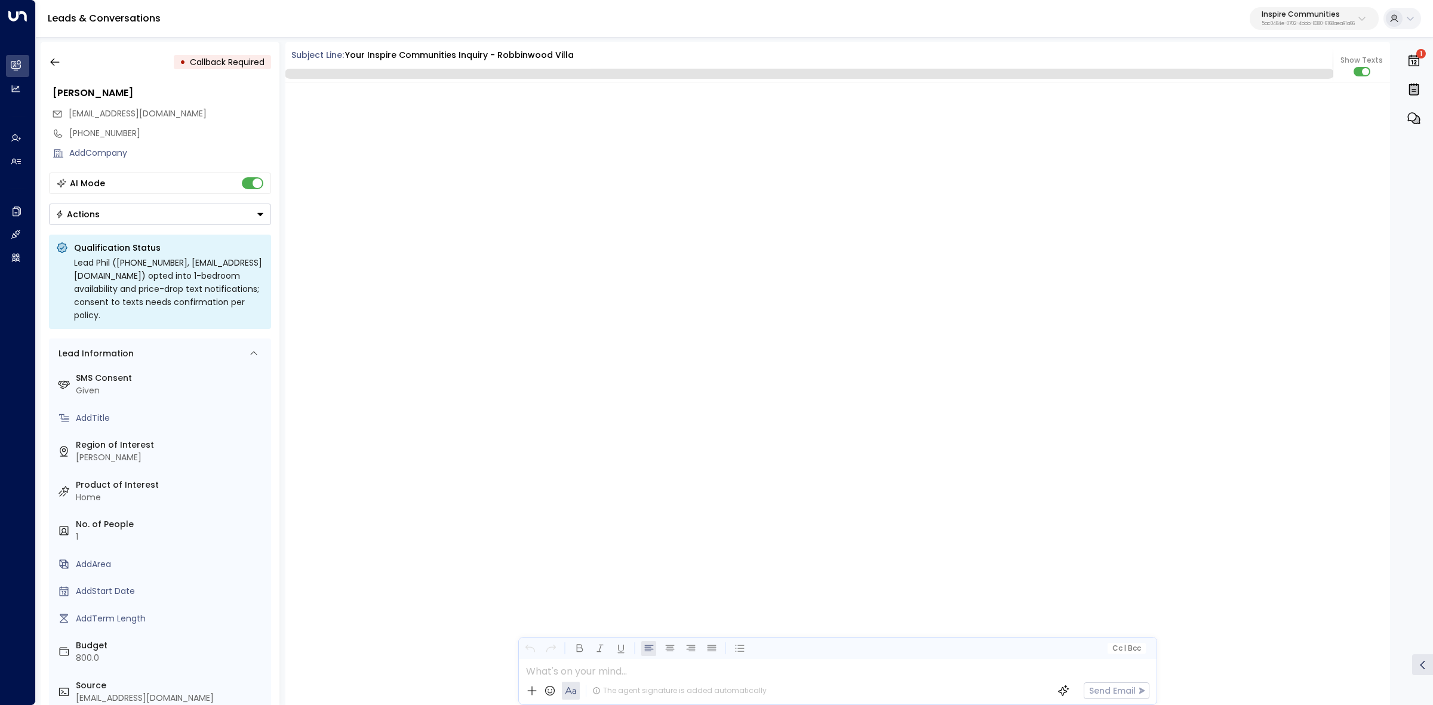
scroll to position [4822, 0]
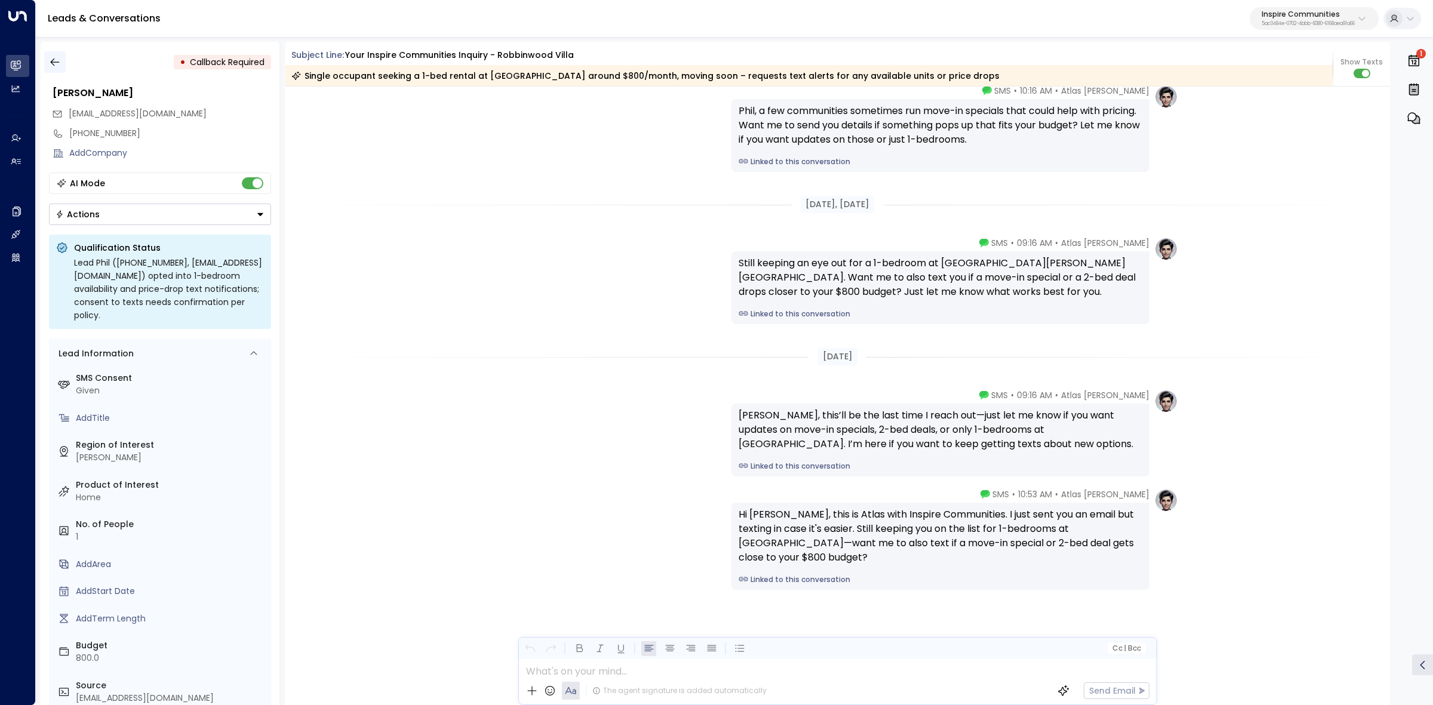
click at [47, 52] on button "button" at bounding box center [54, 61] width 21 height 21
click at [54, 63] on icon "button" at bounding box center [55, 62] width 12 height 12
click at [52, 64] on icon "button" at bounding box center [55, 62] width 12 height 12
click at [59, 63] on icon "button" at bounding box center [55, 62] width 12 height 12
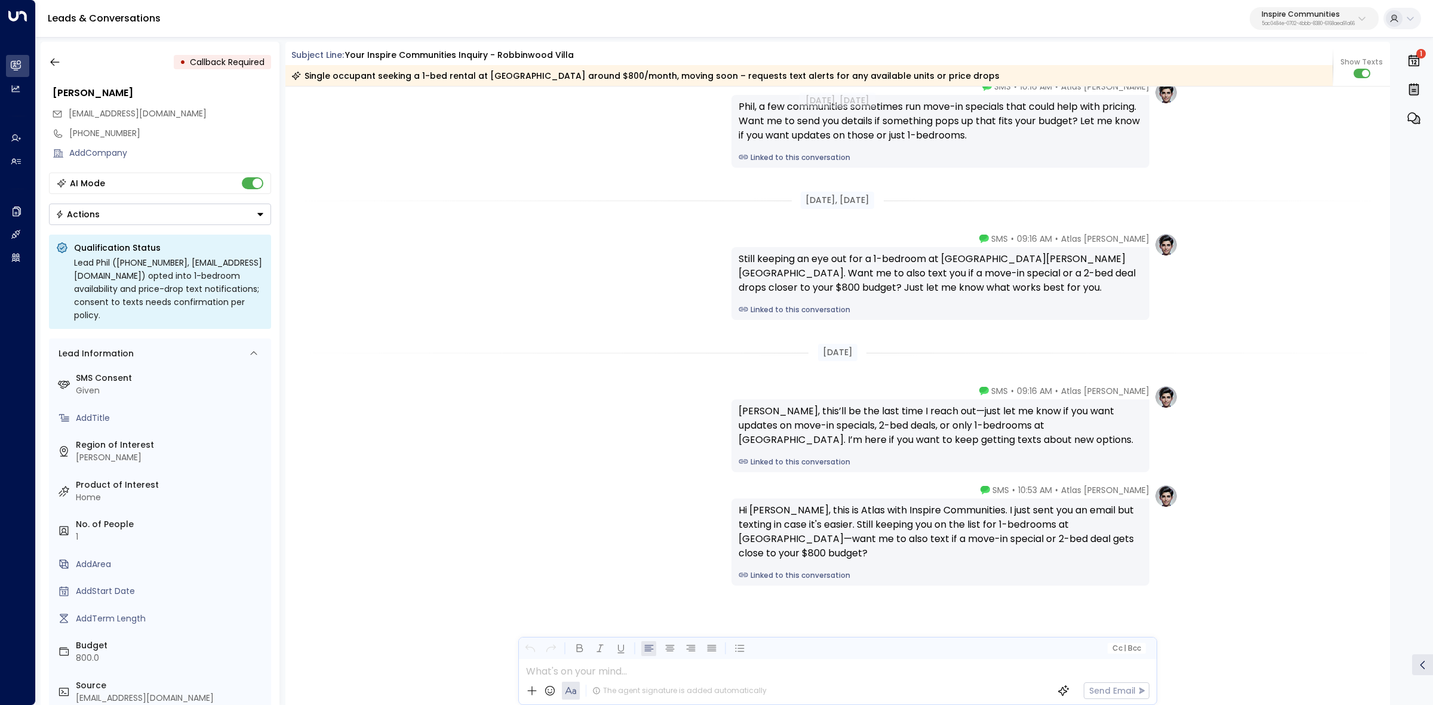
scroll to position [4293, 0]
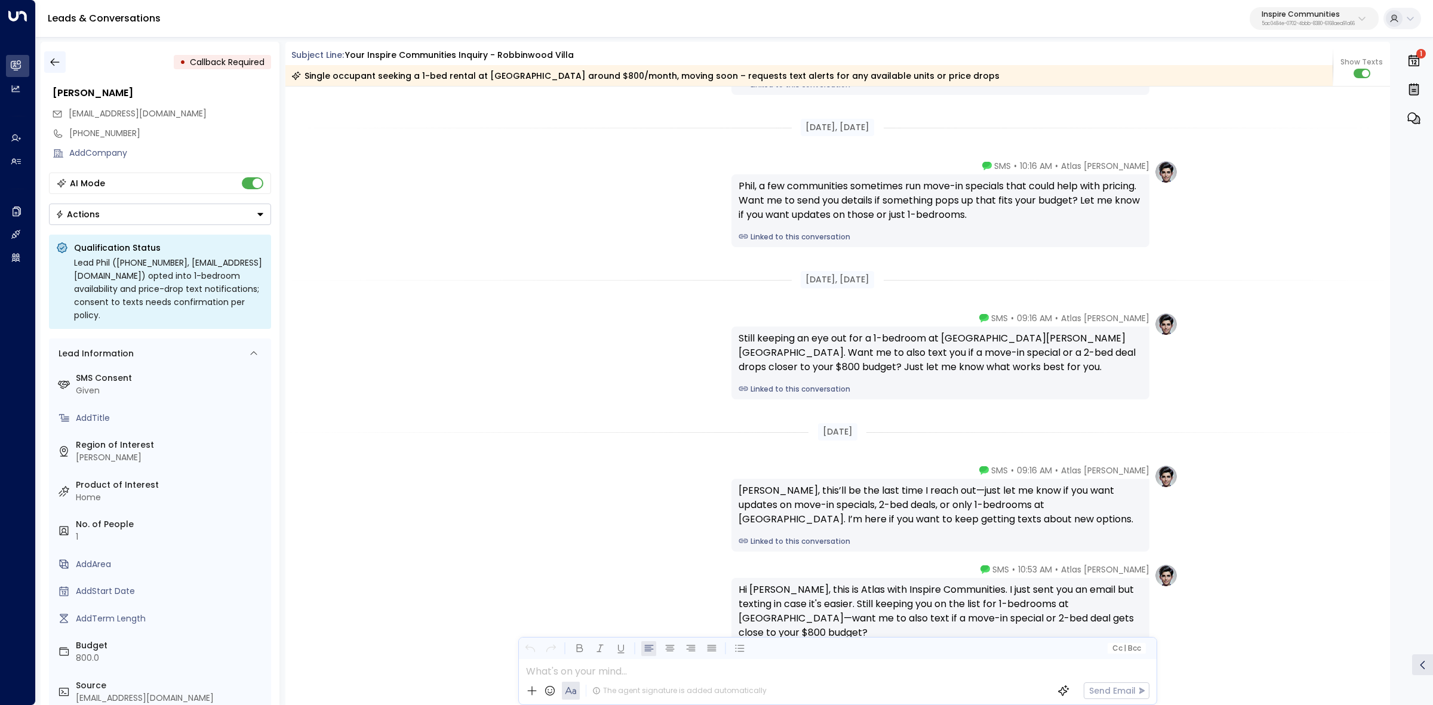
click at [54, 64] on icon "button" at bounding box center [55, 62] width 12 height 12
click at [62, 59] on button "button" at bounding box center [54, 61] width 21 height 21
click at [56, 63] on icon "button" at bounding box center [55, 62] width 12 height 12
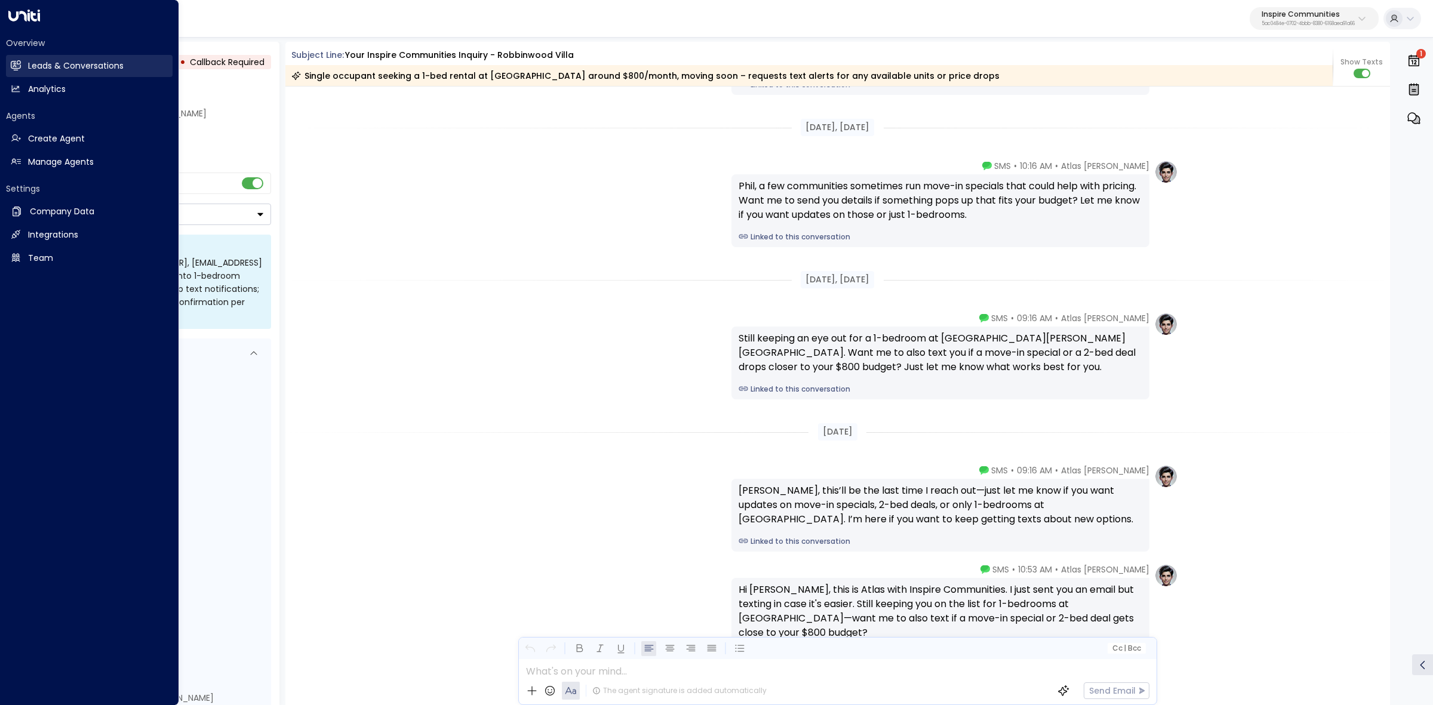
click at [32, 67] on h2 "Leads & Conversations" at bounding box center [76, 66] width 96 height 13
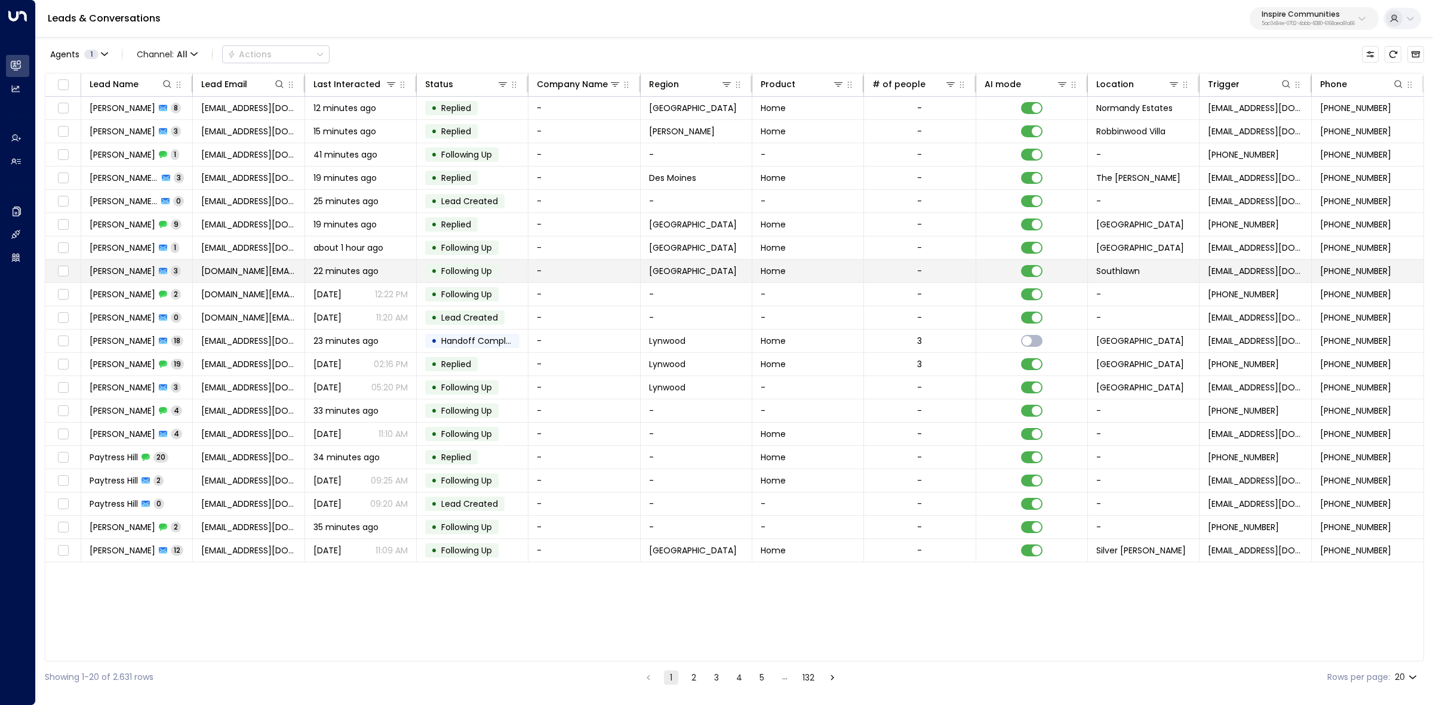
click at [96, 272] on span "[PERSON_NAME]" at bounding box center [123, 271] width 66 height 12
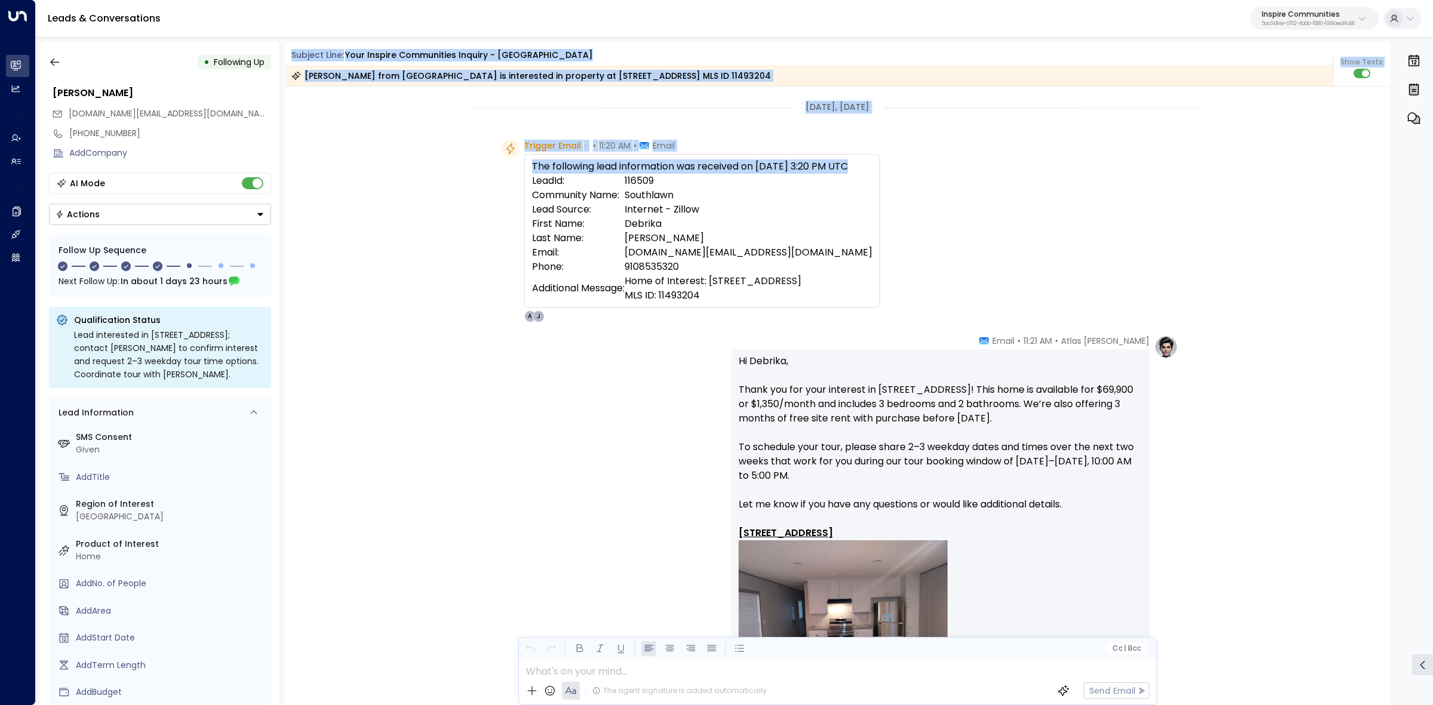
drag, startPoint x: 521, startPoint y: 60, endPoint x: 974, endPoint y: 269, distance: 498.3
click at [974, 269] on div "Subject Line: Your Inspire Communities Inquiry - Southlawn [PERSON_NAME] from Z…" at bounding box center [837, 373] width 1105 height 663
copy div "Subject Line: Your Inspire Communities Inquiry - Southlawn [PERSON_NAME] from Z…"
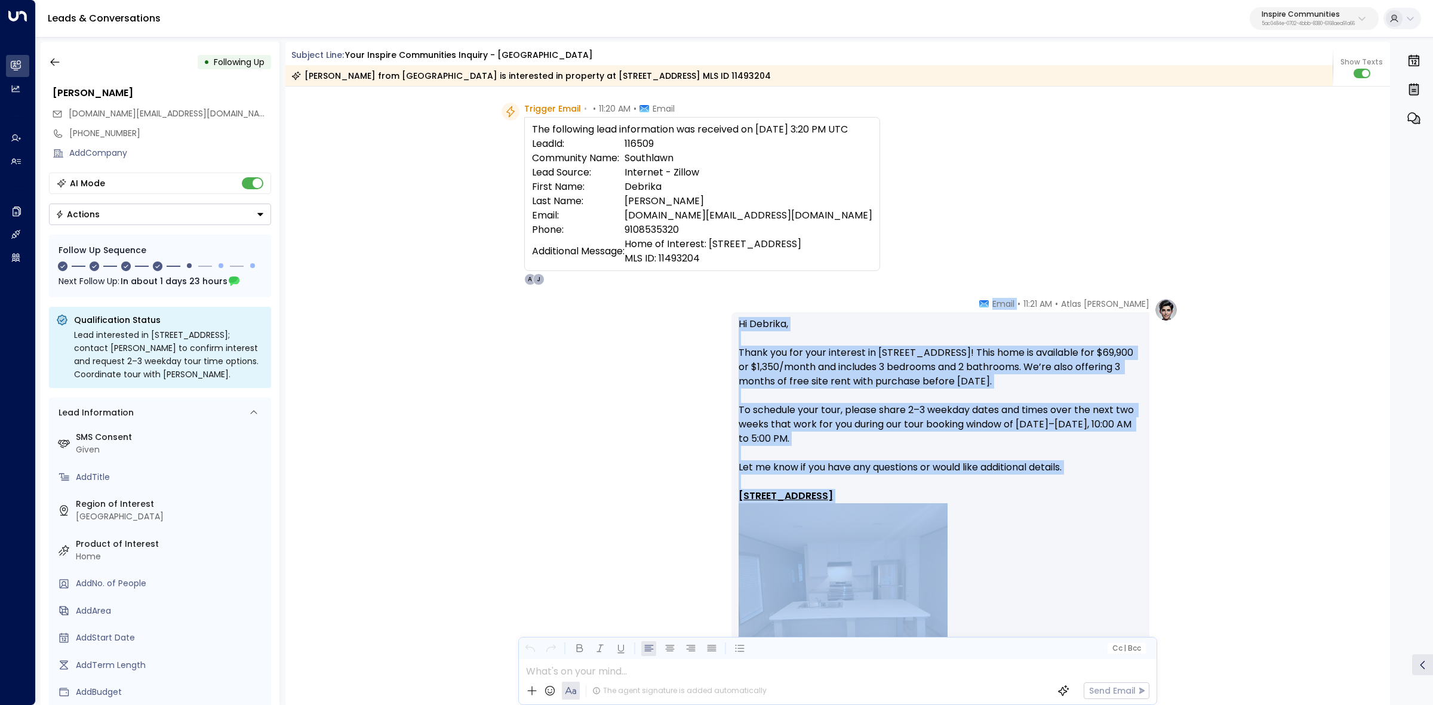
scroll to position [224, 0]
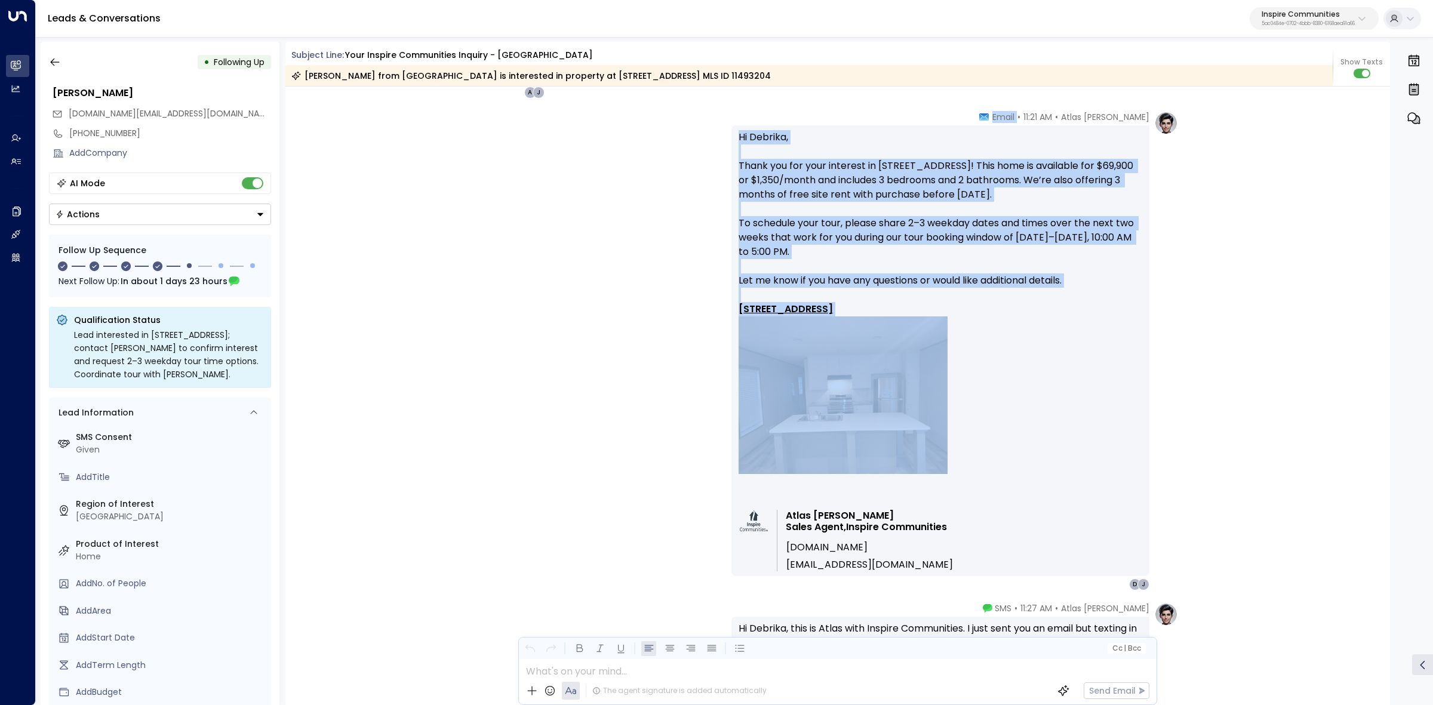
drag, startPoint x: 1025, startPoint y: 342, endPoint x: 1029, endPoint y: 395, distance: 53.9
click at [1083, 407] on div "Atlas [PERSON_NAME] • 11:21 AM • Email Hi Debrika, Thank you for your interest …" at bounding box center [941, 351] width 418 height 480
copy div "Email Hi Debrika, Thank you for your interest in [STREET_ADDRESS]! This home is…"
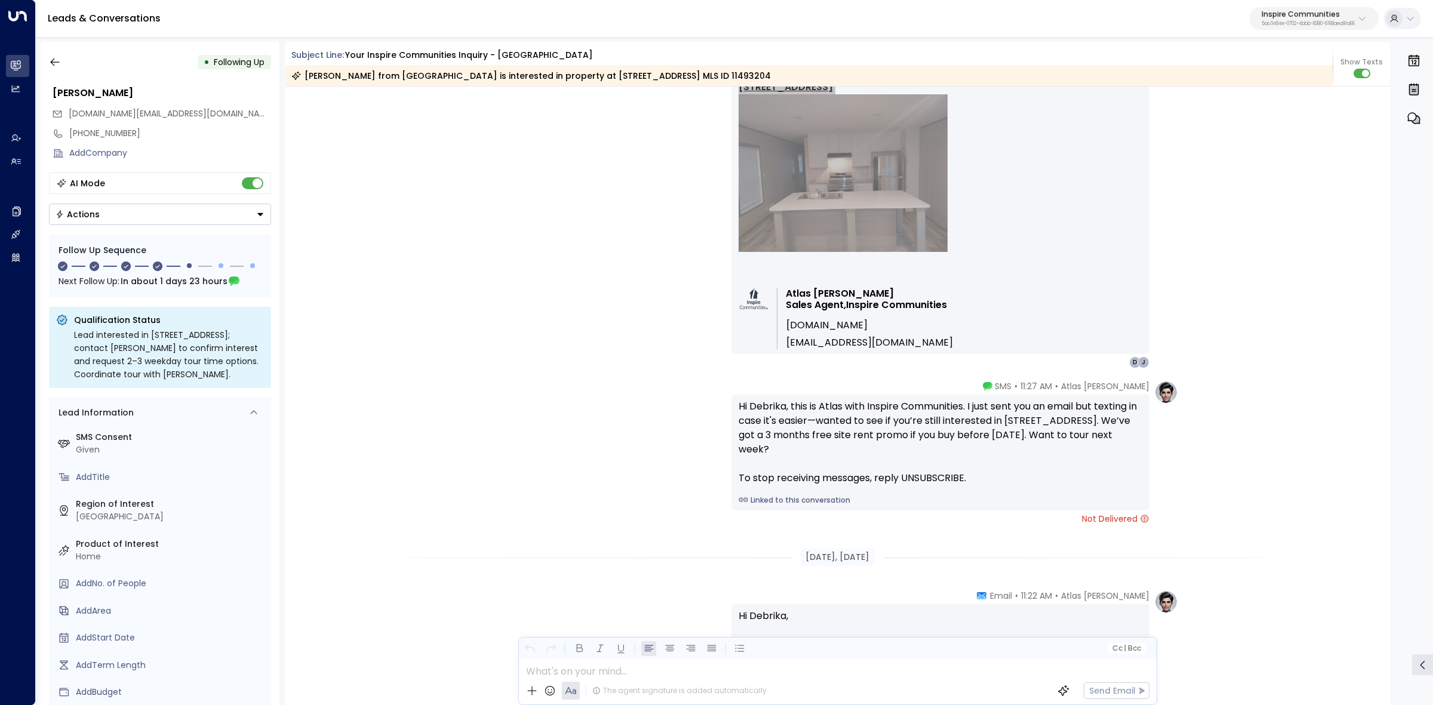
scroll to position [448, 0]
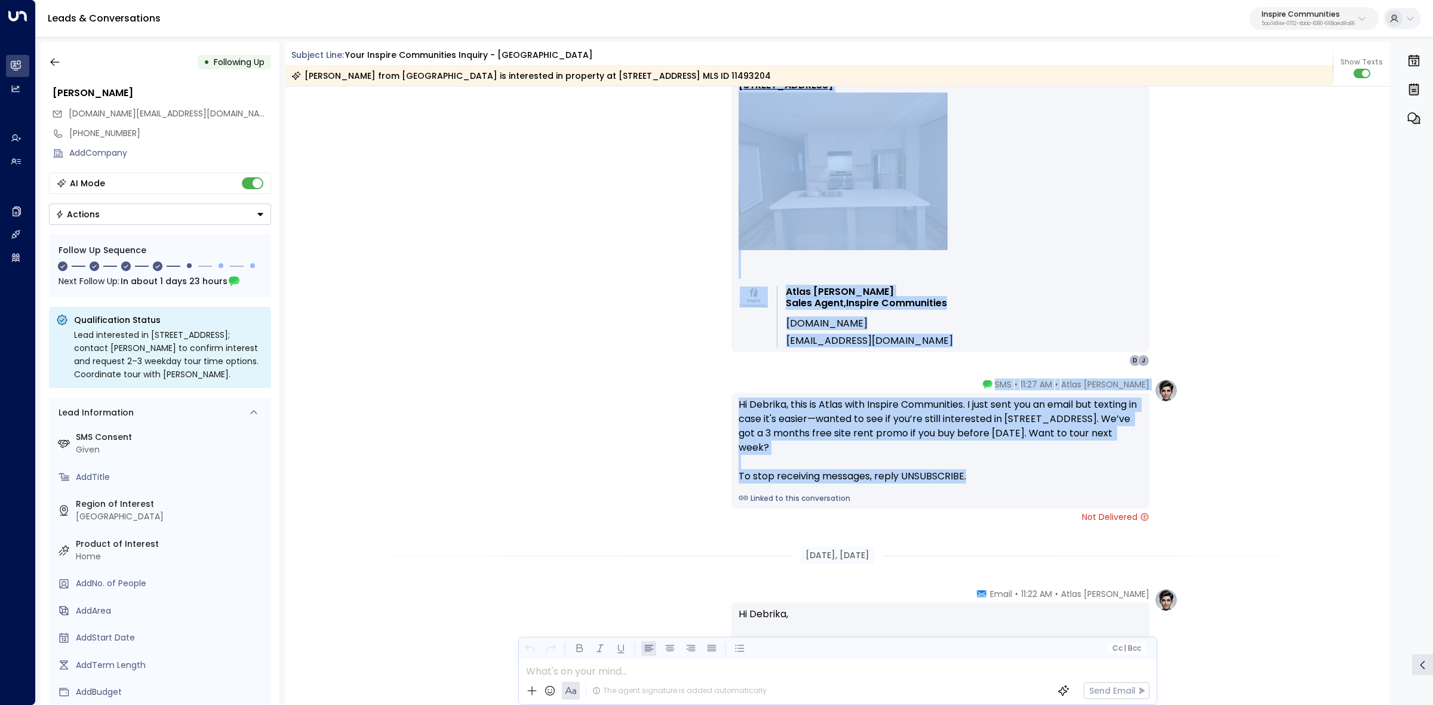
drag, startPoint x: 1018, startPoint y: 375, endPoint x: 1129, endPoint y: 491, distance: 160.1
click at [1126, 488] on div "[DATE], [DATE] Trigger Email • • 11:20 AM • Email The following lead informatio…" at bounding box center [837, 463] width 1105 height 1648
copy div "Lor 77, 5 ipsu dol Sitamet Conse • • 39:94 AD • Elits Doe temporinc utla etdolo…"
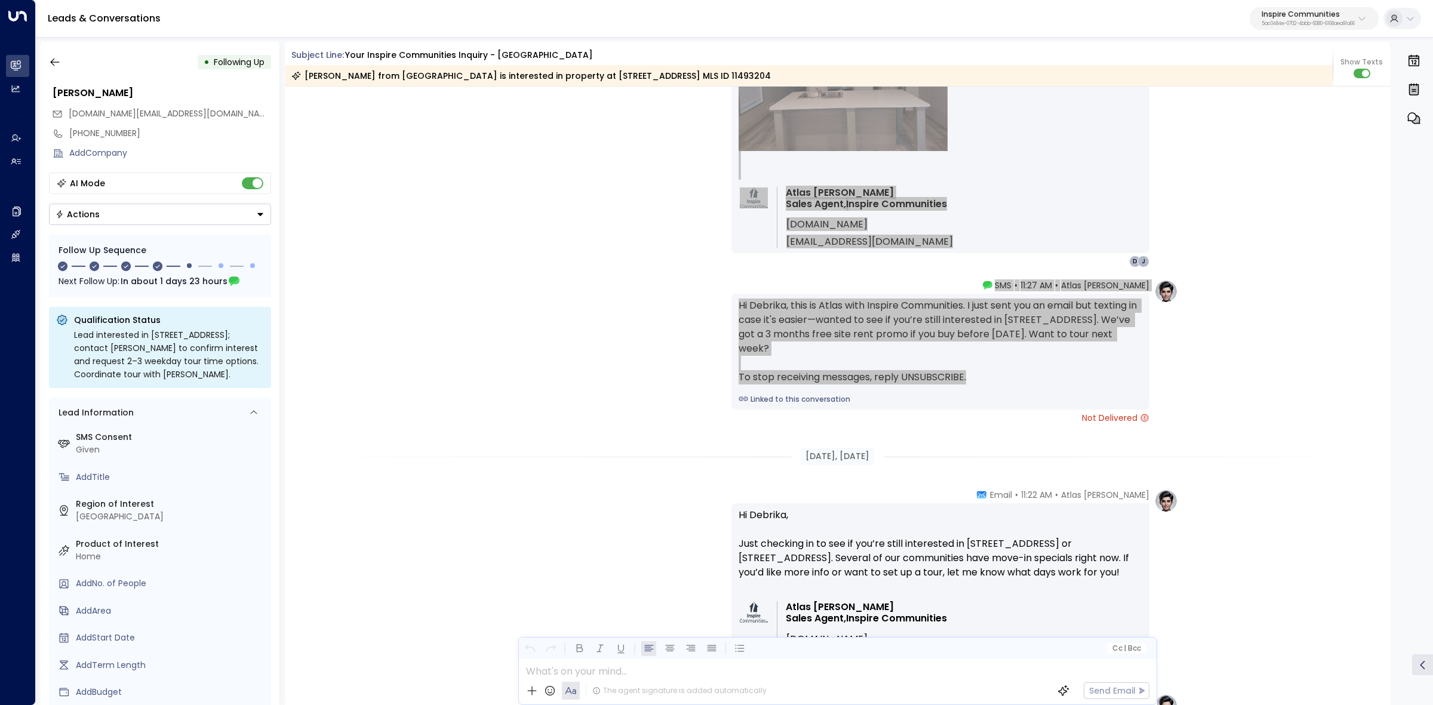
scroll to position [672, 0]
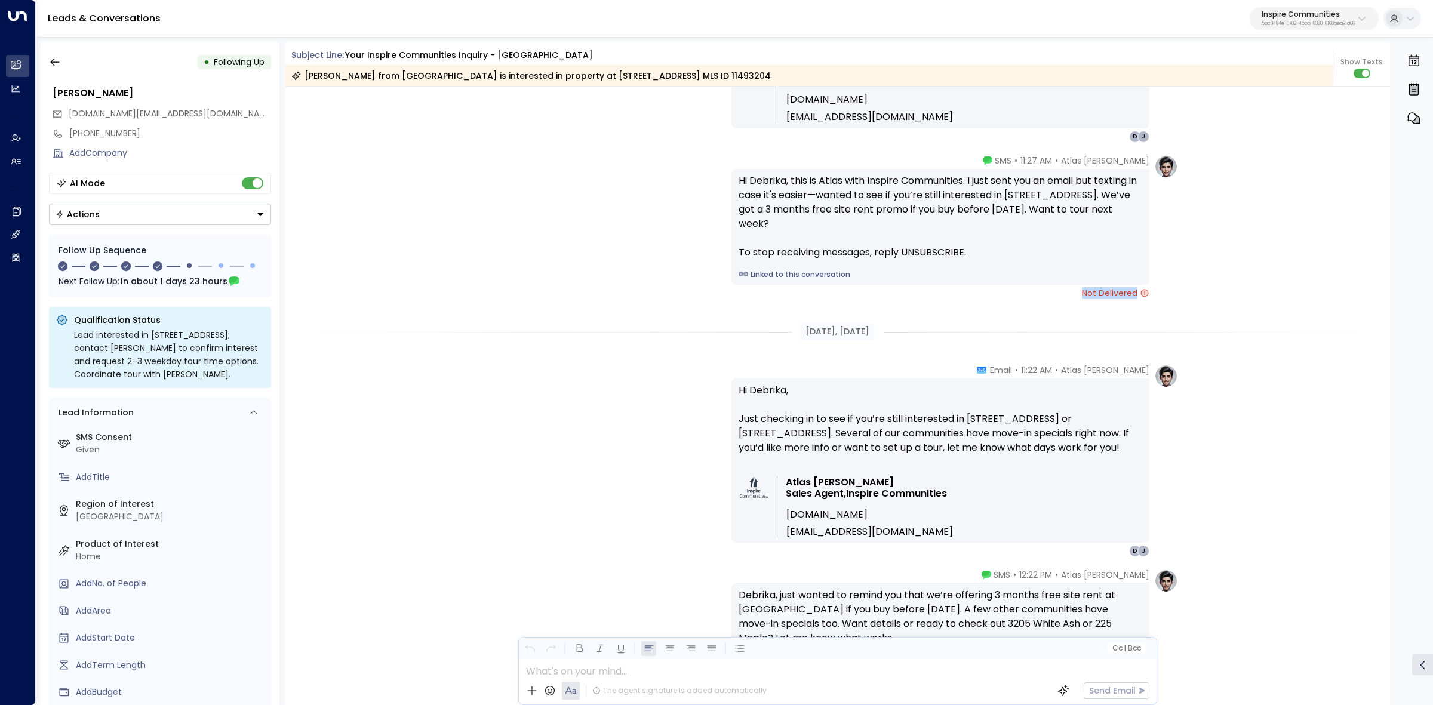
drag, startPoint x: 1079, startPoint y: 291, endPoint x: 1141, endPoint y: 293, distance: 61.5
click at [1141, 293] on div "Atlas [PERSON_NAME] • 11:27 AM • SMS Hi Debrika, this is Atlas with Inspire Com…" at bounding box center [941, 227] width 418 height 145
copy span "Not Delivered"
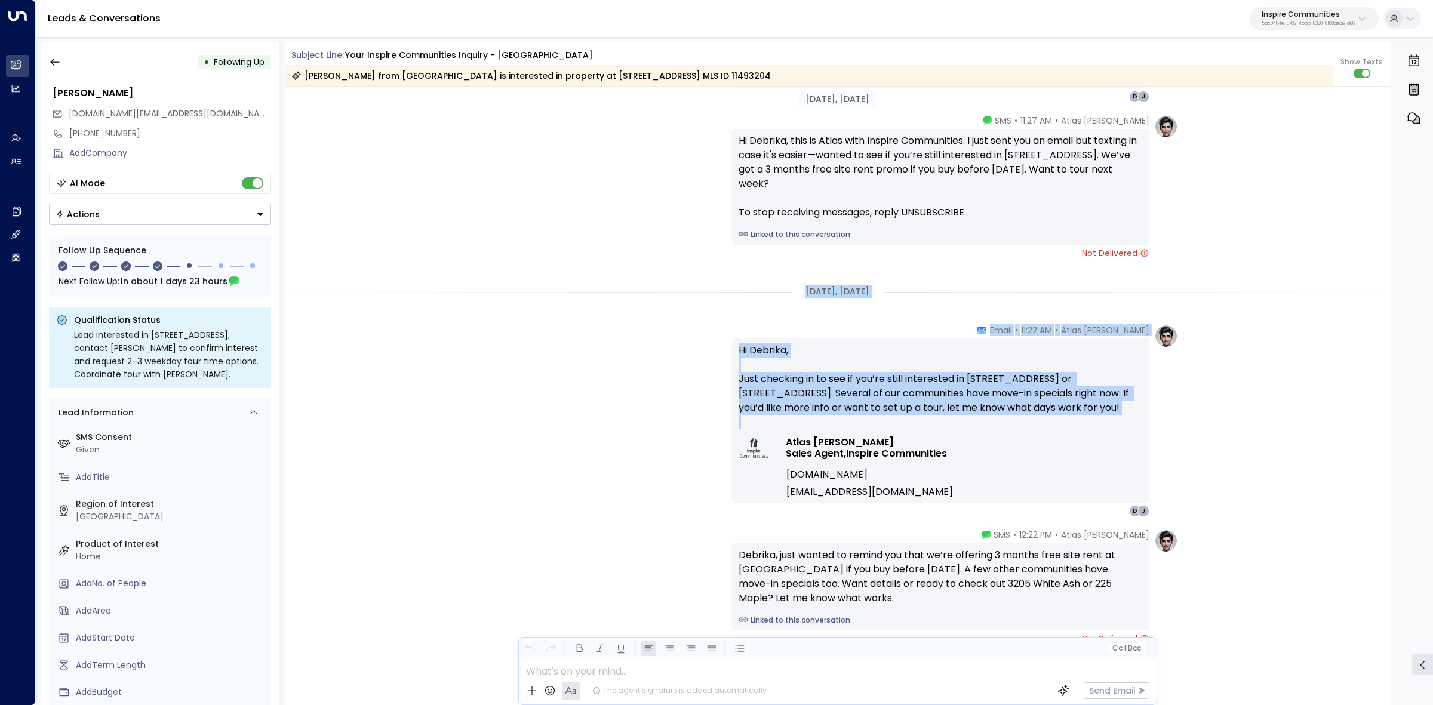
scroll to position [746, 0]
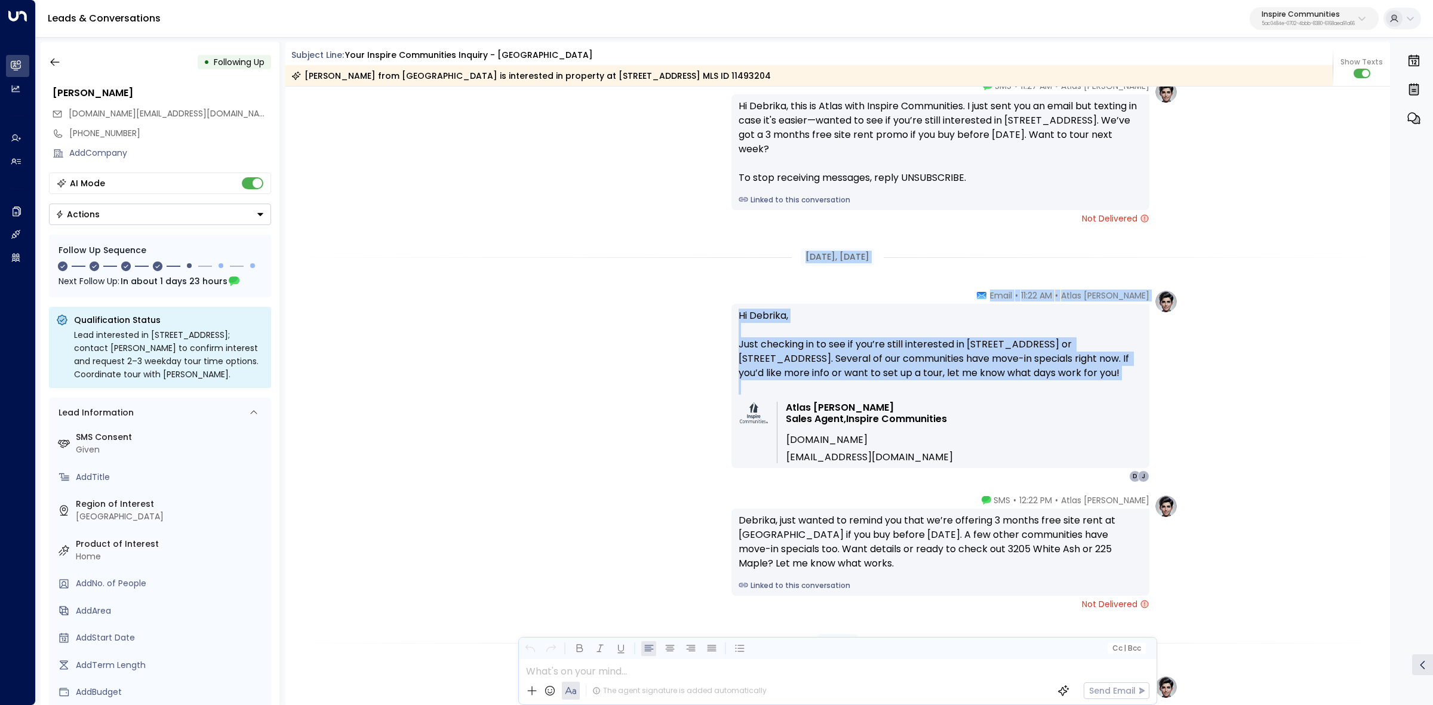
drag, startPoint x: 789, startPoint y: 333, endPoint x: 947, endPoint y: 420, distance: 180.4
click at [947, 420] on div "[DATE], [DATE] Atlas [PERSON_NAME] • 11:21 AM • Email Hi Debrika, Thank you for…" at bounding box center [837, 164] width 1105 height 1648
copy div "[DATE], [DATE] Atlas [PERSON_NAME] • 11:22 AM • Email Hi Debrika, Just checking…"
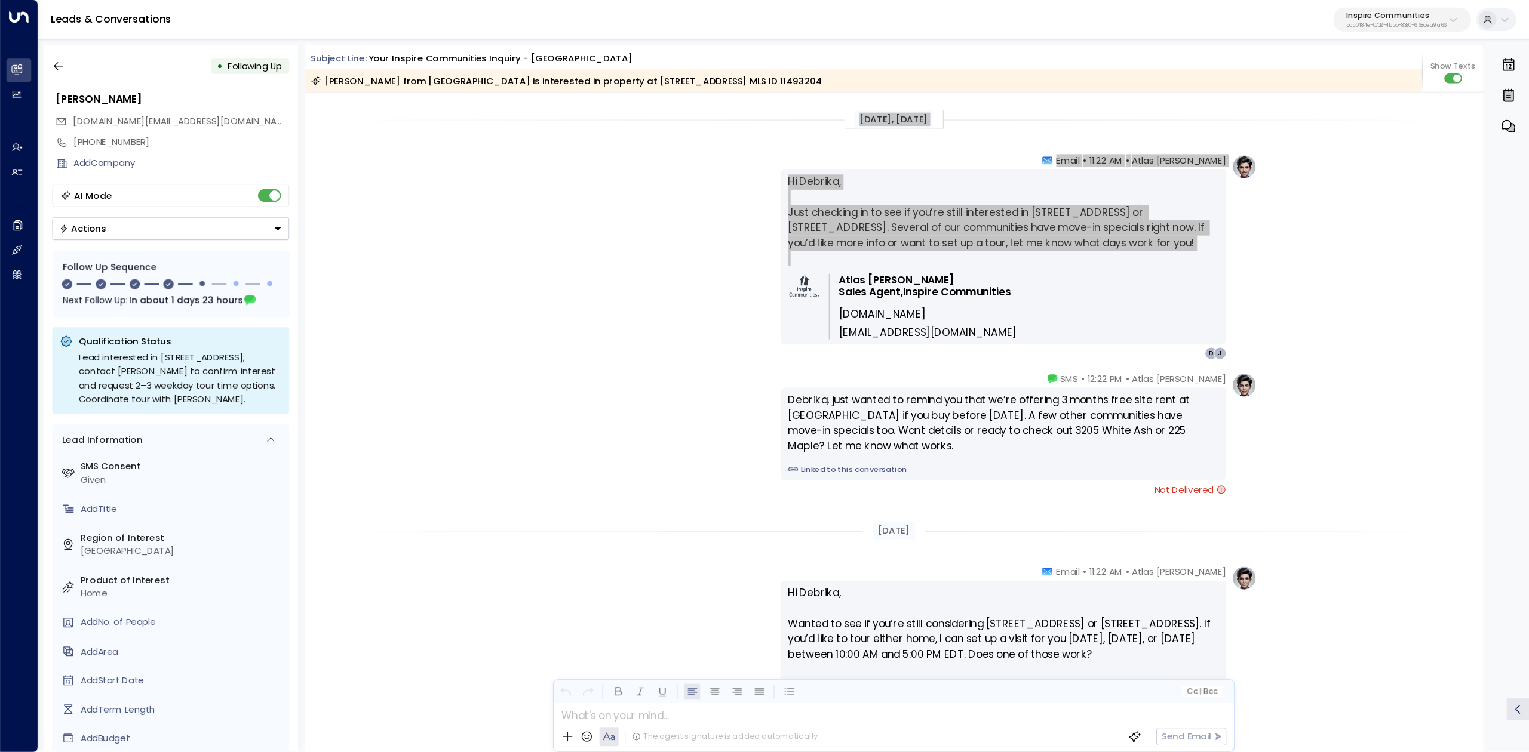
scroll to position [896, 0]
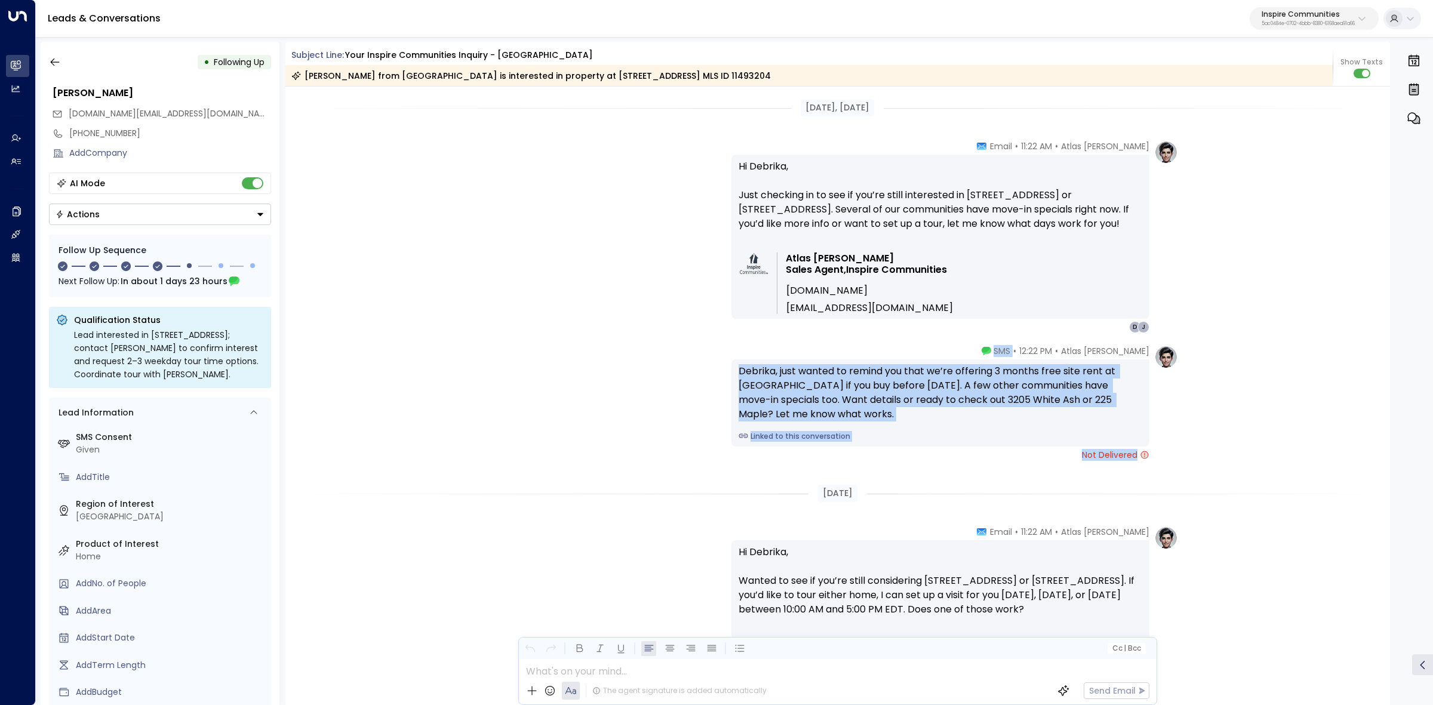
drag, startPoint x: 1027, startPoint y: 357, endPoint x: 1145, endPoint y: 459, distance: 155.8
click at [1145, 459] on div "Atlas [PERSON_NAME] • 12:22 PM • SMS Debrika, just wanted to remind you that we…" at bounding box center [941, 403] width 418 height 116
copy div "SMS Debrika, just wanted to remind you that we’re offering 3 months free site r…"
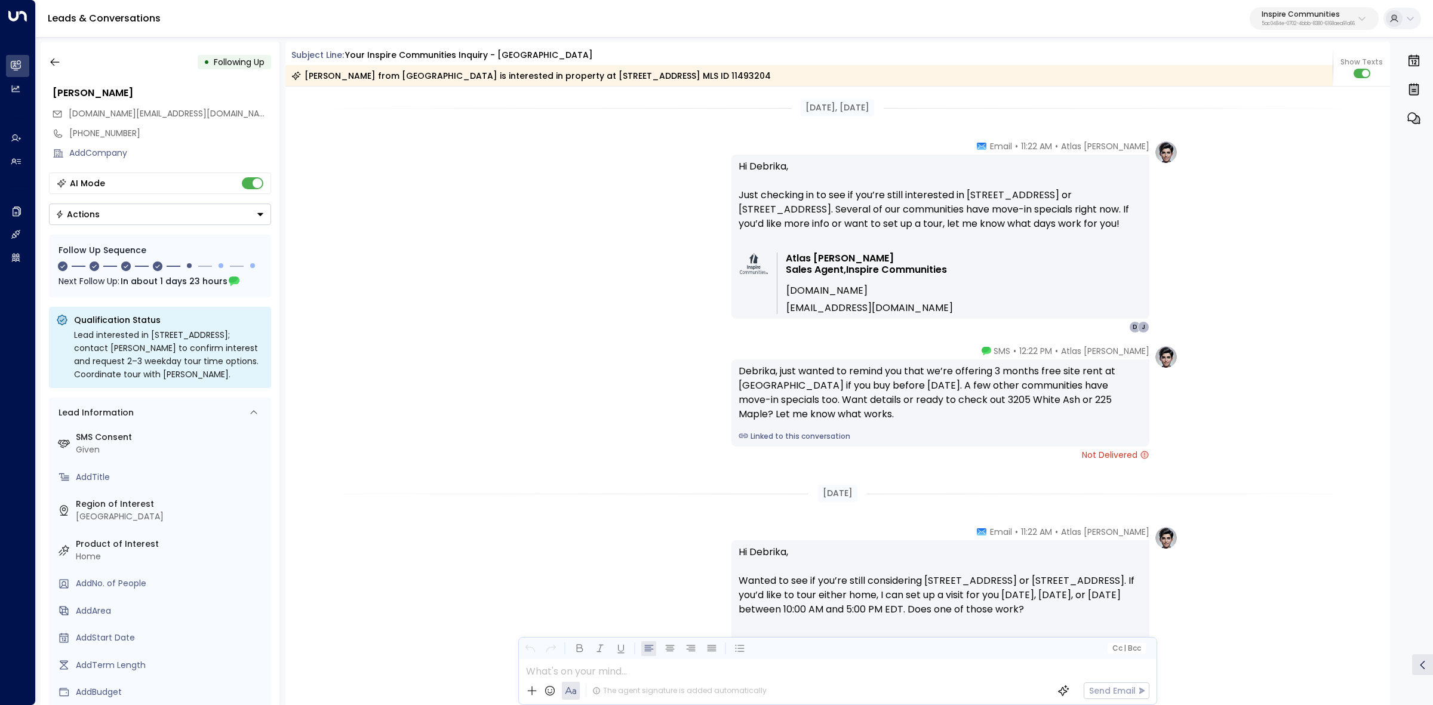
click at [964, 573] on p "Hi Debrika, Wanted to see if you’re still considering [STREET_ADDRESS] or [STRE…" at bounding box center [941, 588] width 404 height 86
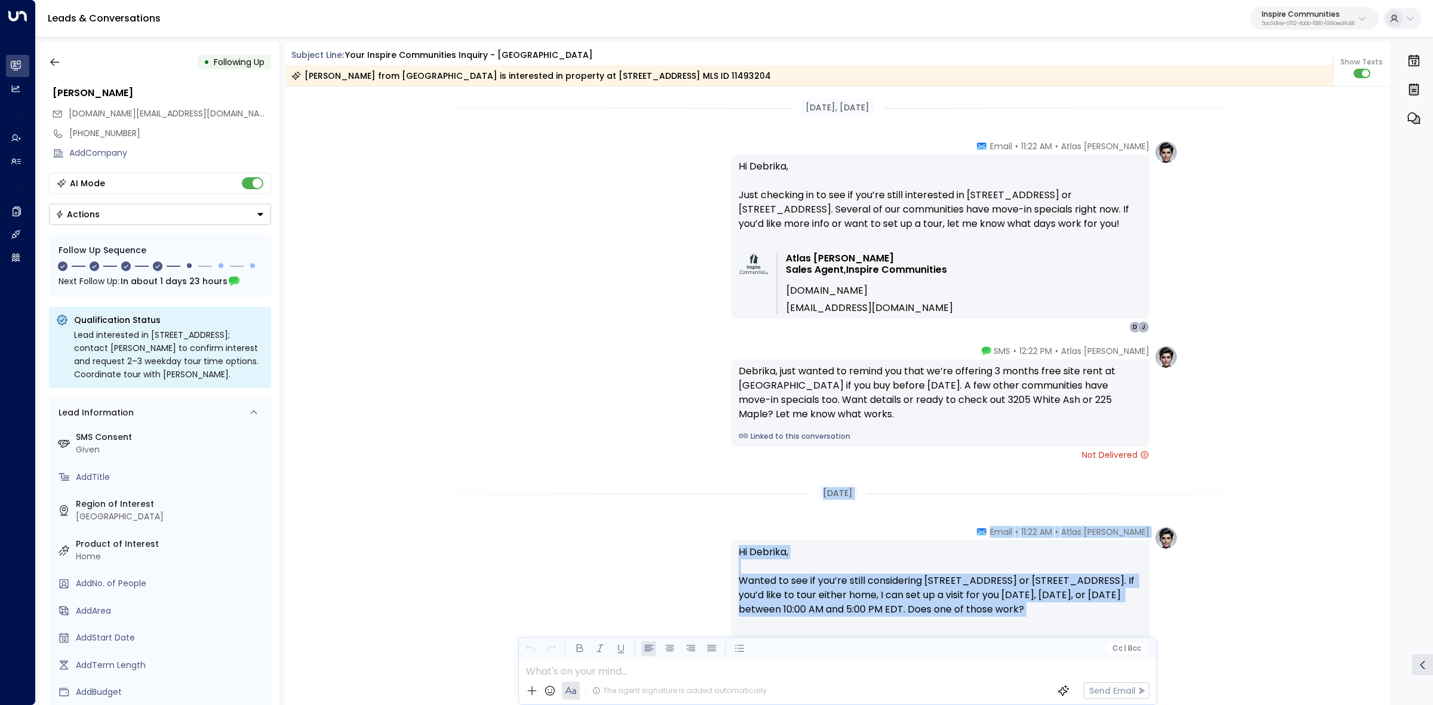
drag, startPoint x: 824, startPoint y: 493, endPoint x: 1132, endPoint y: 621, distance: 333.0
click at [1132, 621] on div "[DATE], [DATE] Atlas [PERSON_NAME] • 11:21 AM • Email Hi Debrika, Thank you for…" at bounding box center [837, 15] width 1105 height 1648
copy div "[DATE] Atlas [PERSON_NAME] • 11:22 AM • Email Hi Debrika, Wanted to see if you’…"
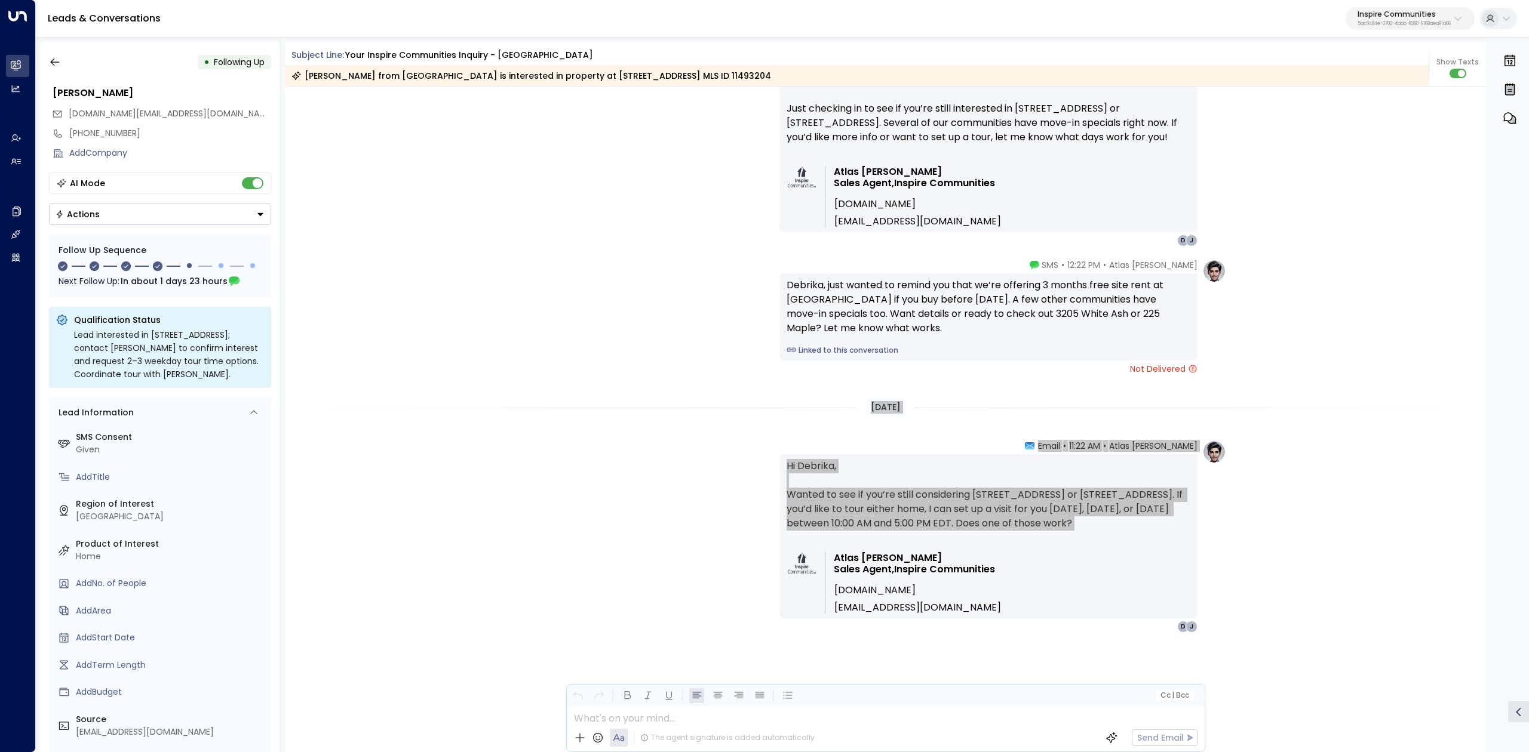
scroll to position [983, 0]
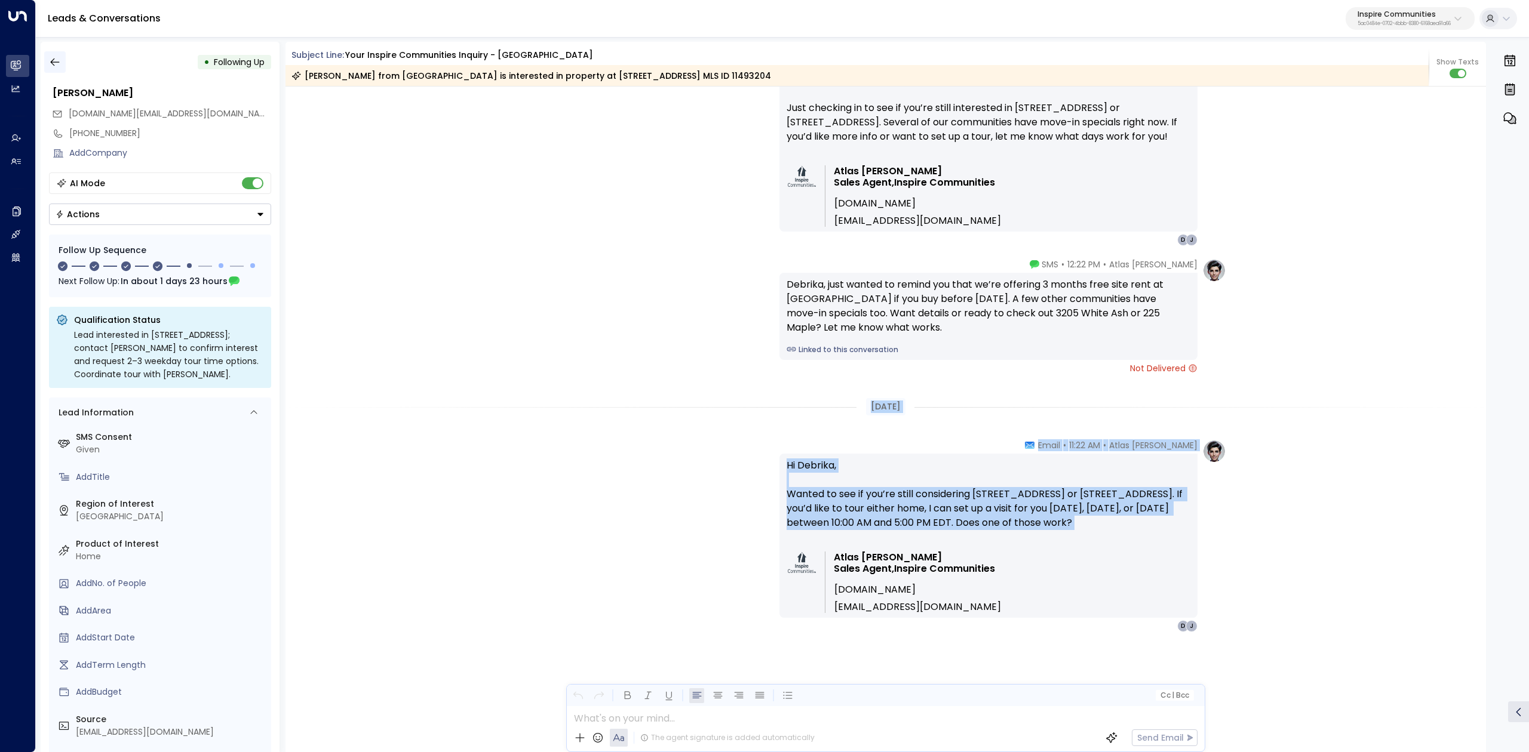
click at [56, 57] on icon "button" at bounding box center [55, 62] width 12 height 12
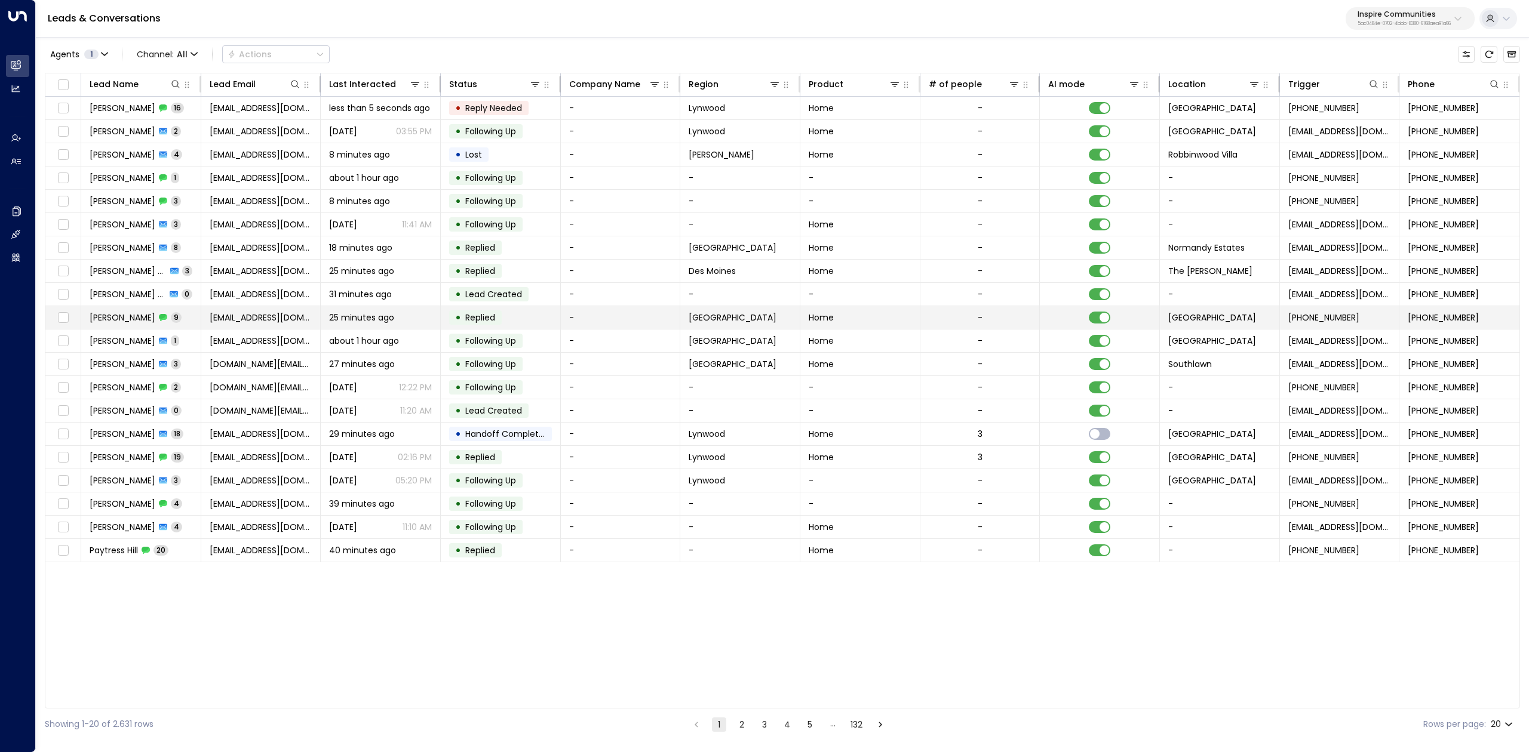
click at [128, 320] on span "[PERSON_NAME]" at bounding box center [123, 318] width 66 height 12
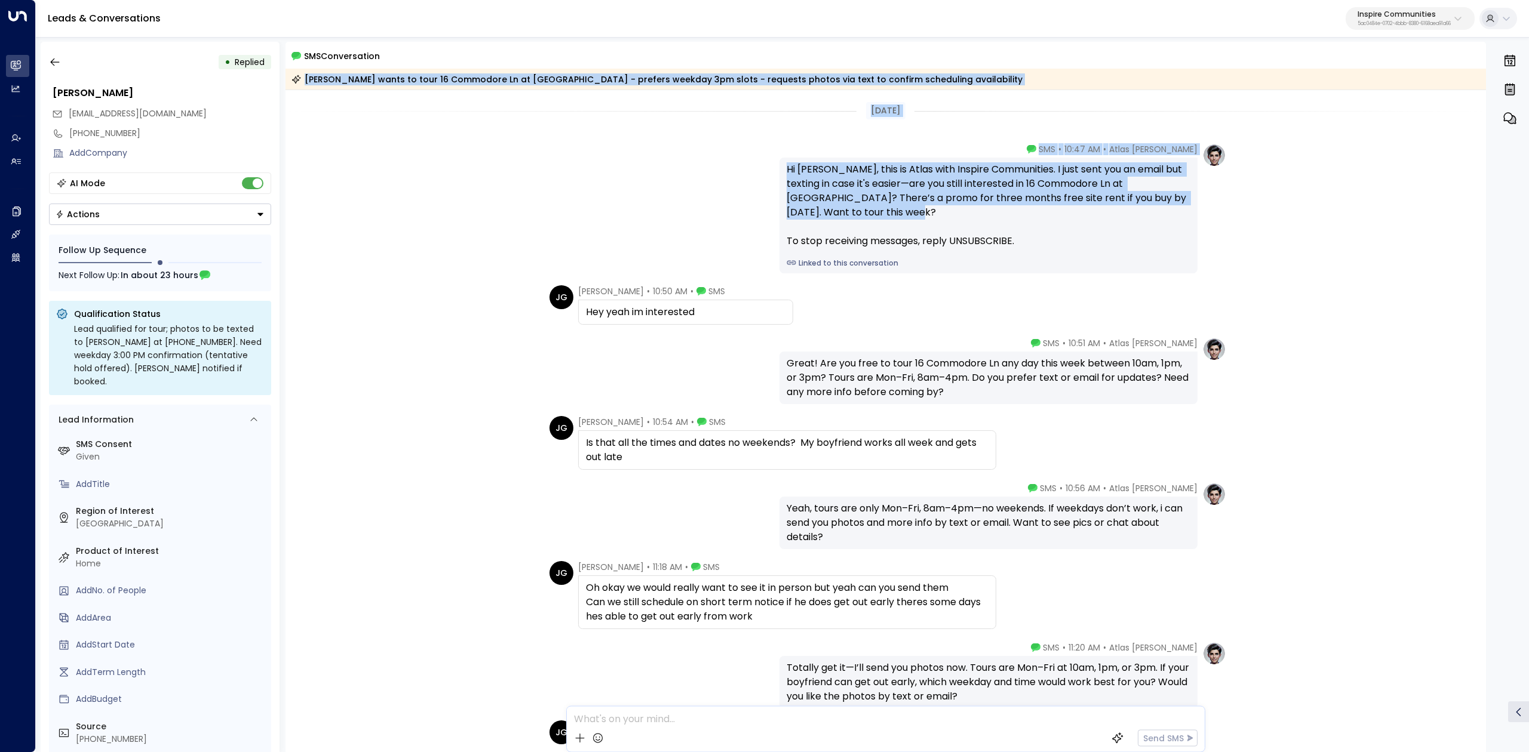
drag, startPoint x: 303, startPoint y: 77, endPoint x: 1090, endPoint y: 223, distance: 800.5
click at [1090, 228] on div "SMS Conversation [PERSON_NAME] wants to tour 16 Commodore Ln at [GEOGRAPHIC_DAT…" at bounding box center [885, 397] width 1201 height 711
copy div "[PERSON_NAME] wants to tour 16 Commodore Ln at [GEOGRAPHIC_DATA] - prefers week…"
drag, startPoint x: 577, startPoint y: 287, endPoint x: 932, endPoint y: 309, distance: 355.4
click at [932, 309] on div "[PERSON_NAME] • 10:50 AM • SMS Hey yeah im interested" at bounding box center [887, 304] width 677 height 39
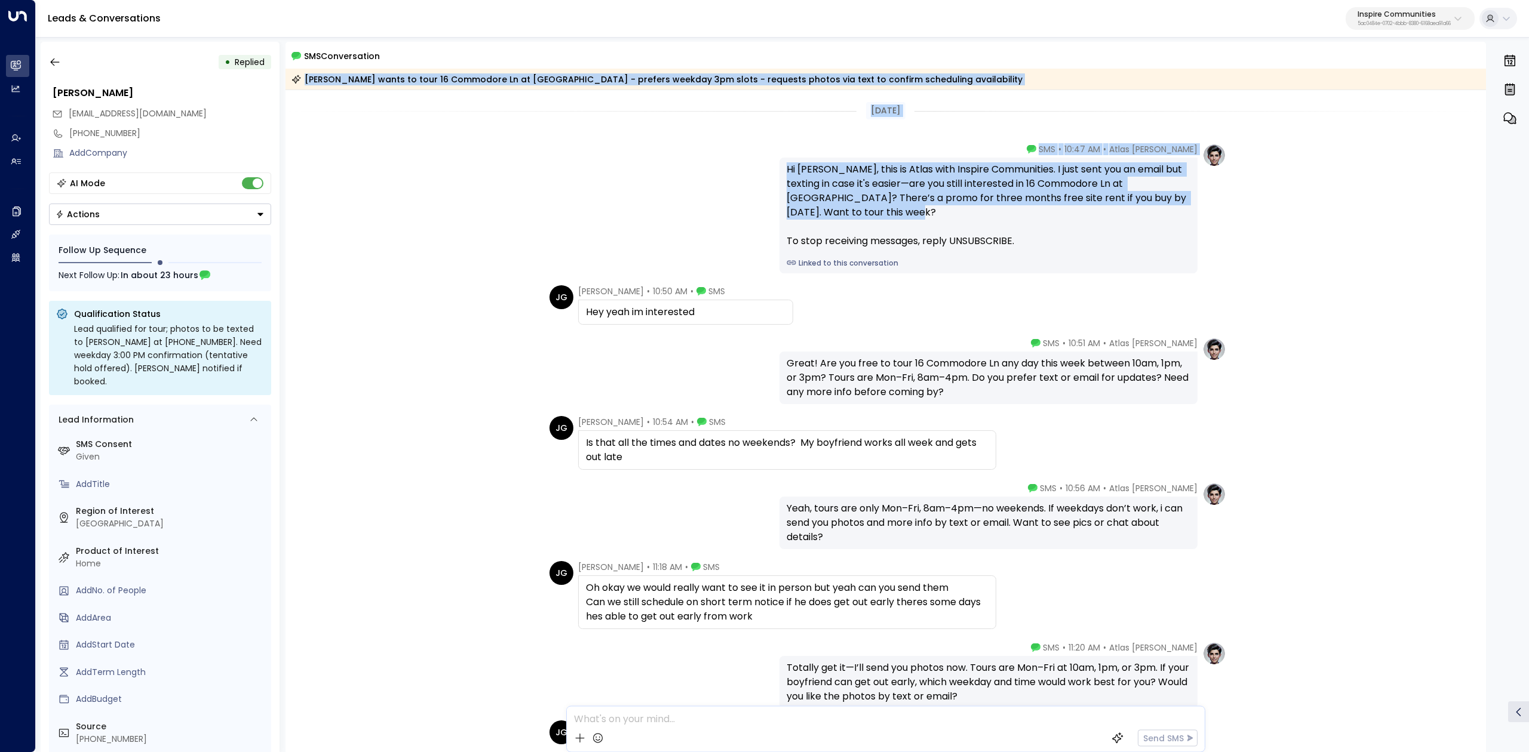
copy div "[PERSON_NAME] • 10:50 AM • SMS Hey yeah im interested"
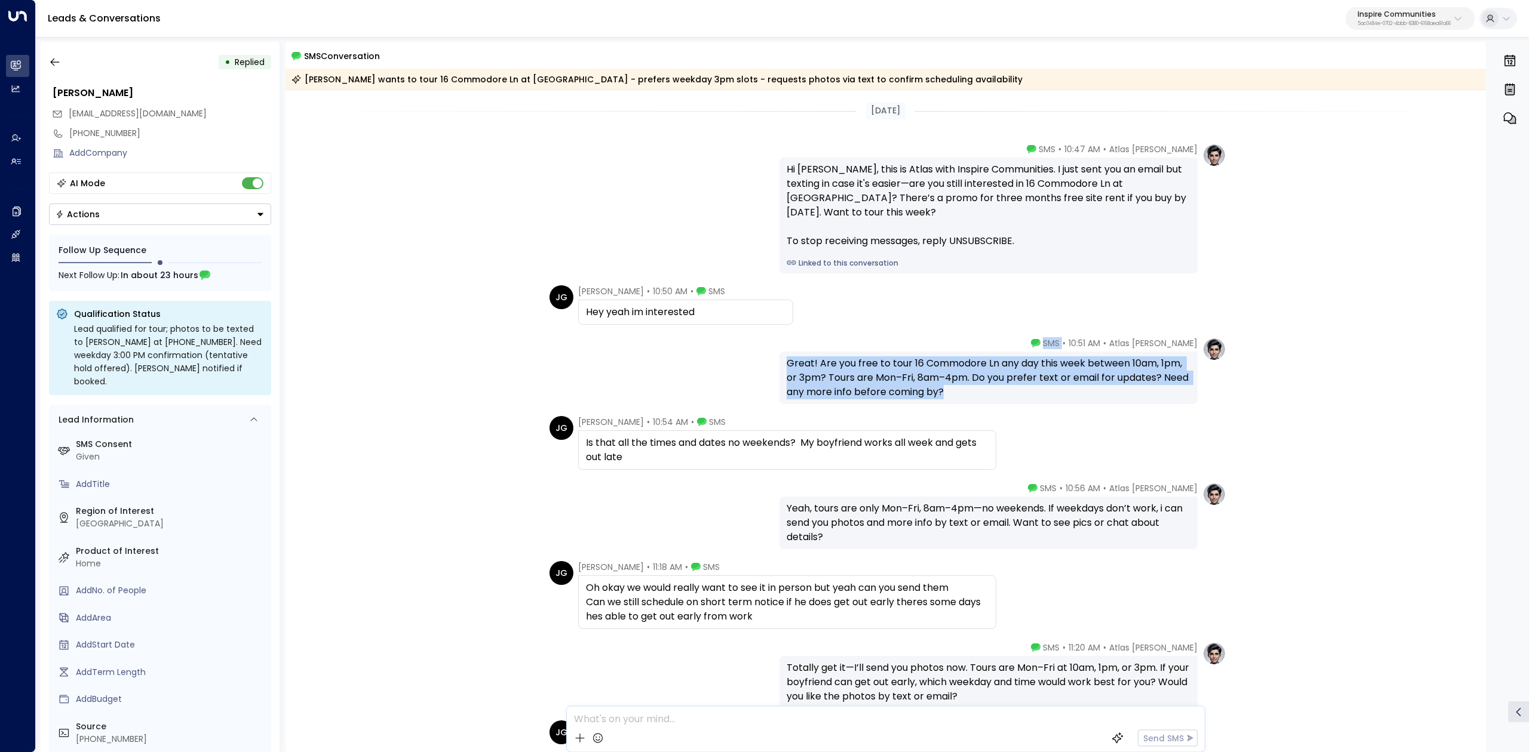
drag, startPoint x: 1078, startPoint y: 342, endPoint x: 1142, endPoint y: 388, distance: 79.2
click at [1142, 388] on div "Atlas [PERSON_NAME] • 10:51 AM • SMS Great! Are you free to tour 16 Commodore L…" at bounding box center [988, 370] width 418 height 67
copy div "SMS Great! Are you free to tour 16 Commodore Ln any day this week between 10am,…"
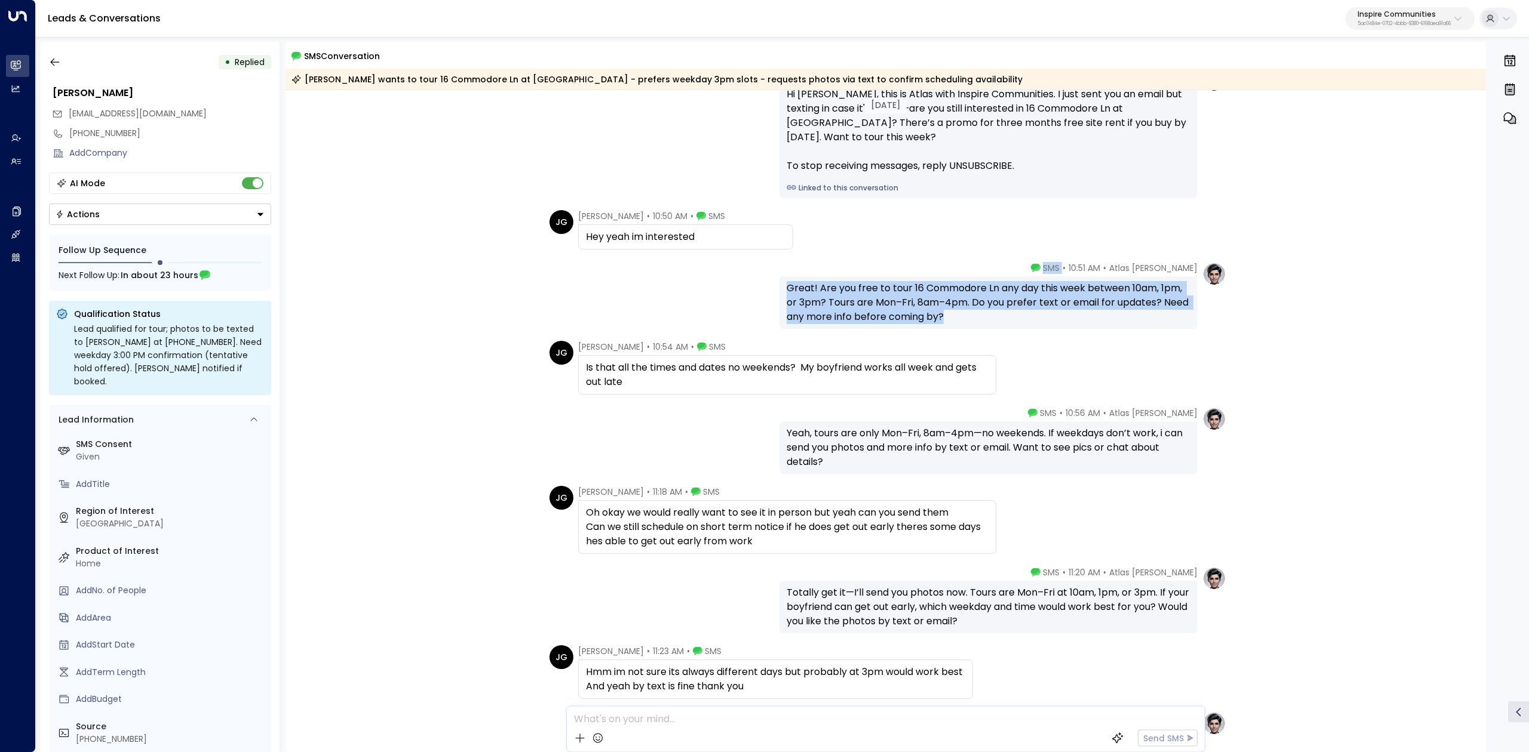
scroll to position [79, 0]
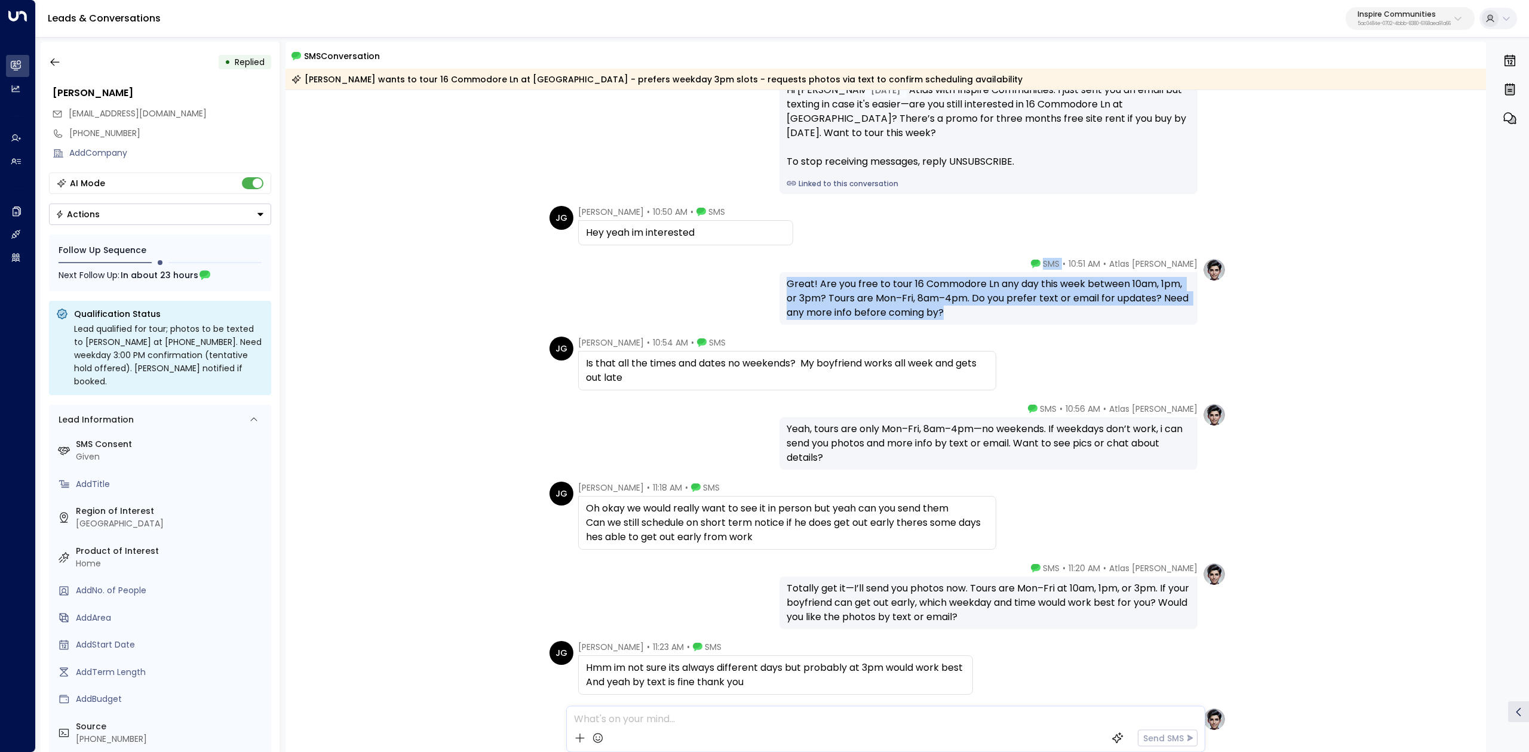
drag, startPoint x: 574, startPoint y: 420, endPoint x: 1024, endPoint y: 536, distance: 463.6
click at [1024, 543] on div "[DATE] [DATE] Atlas [PERSON_NAME] • 10:47 AM • SMS Hi [PERSON_NAME], this is At…" at bounding box center [885, 445] width 1201 height 869
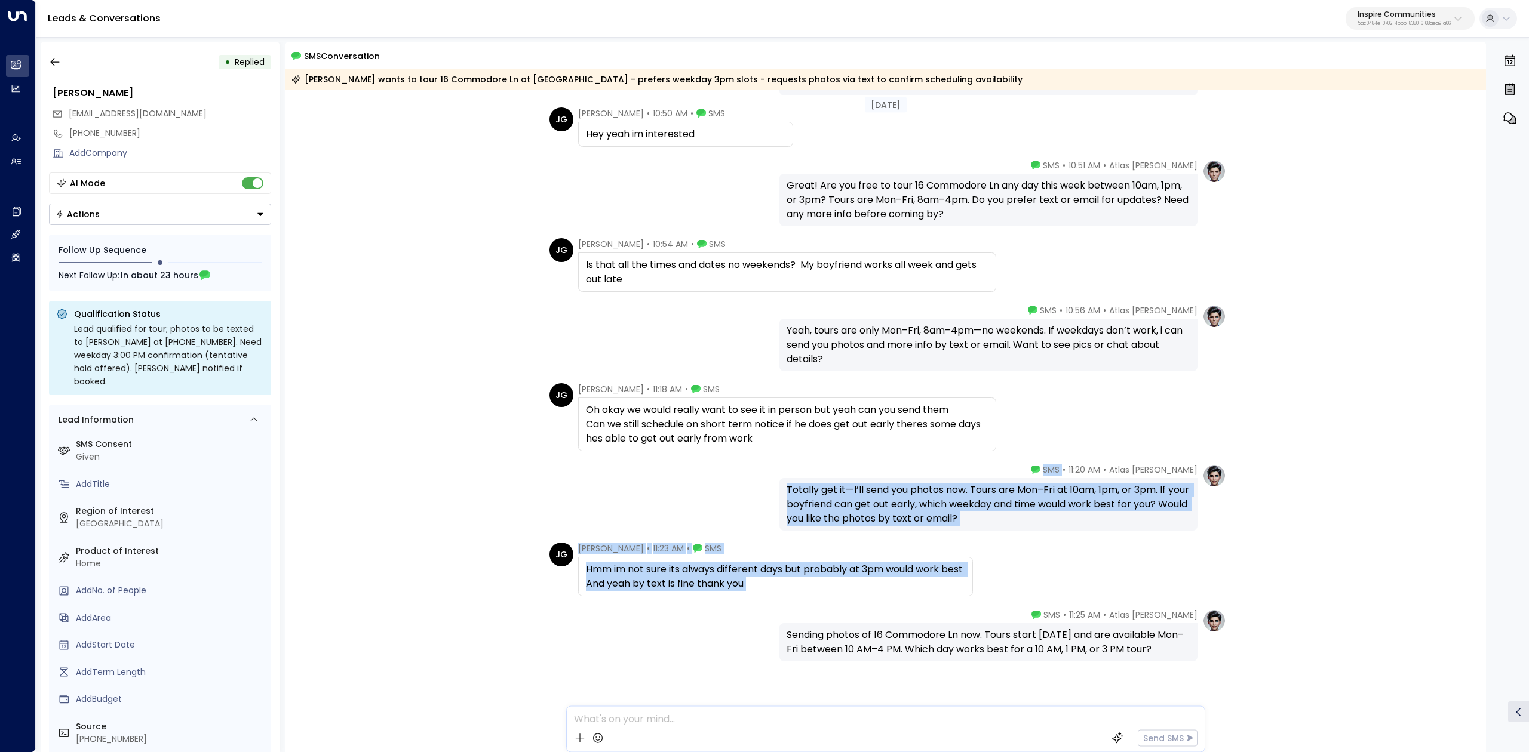
scroll to position [206, 0]
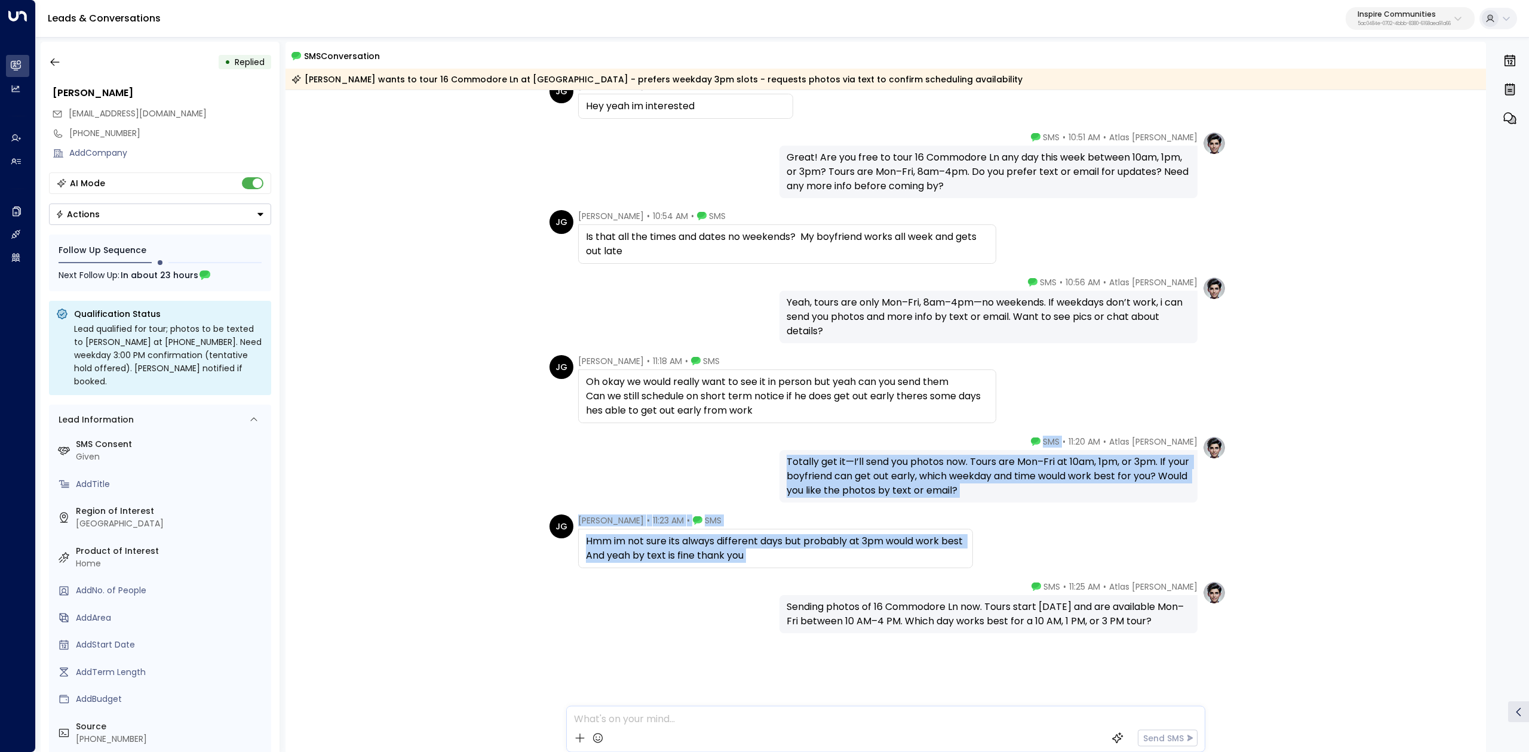
drag, startPoint x: 1085, startPoint y: 566, endPoint x: 1213, endPoint y: 626, distance: 141.6
click at [1213, 626] on div "[DATE] [DATE] Atlas [PERSON_NAME] • 10:47 AM • SMS Hi [PERSON_NAME], this is At…" at bounding box center [885, 318] width 1201 height 869
click at [57, 67] on icon "button" at bounding box center [55, 62] width 12 height 12
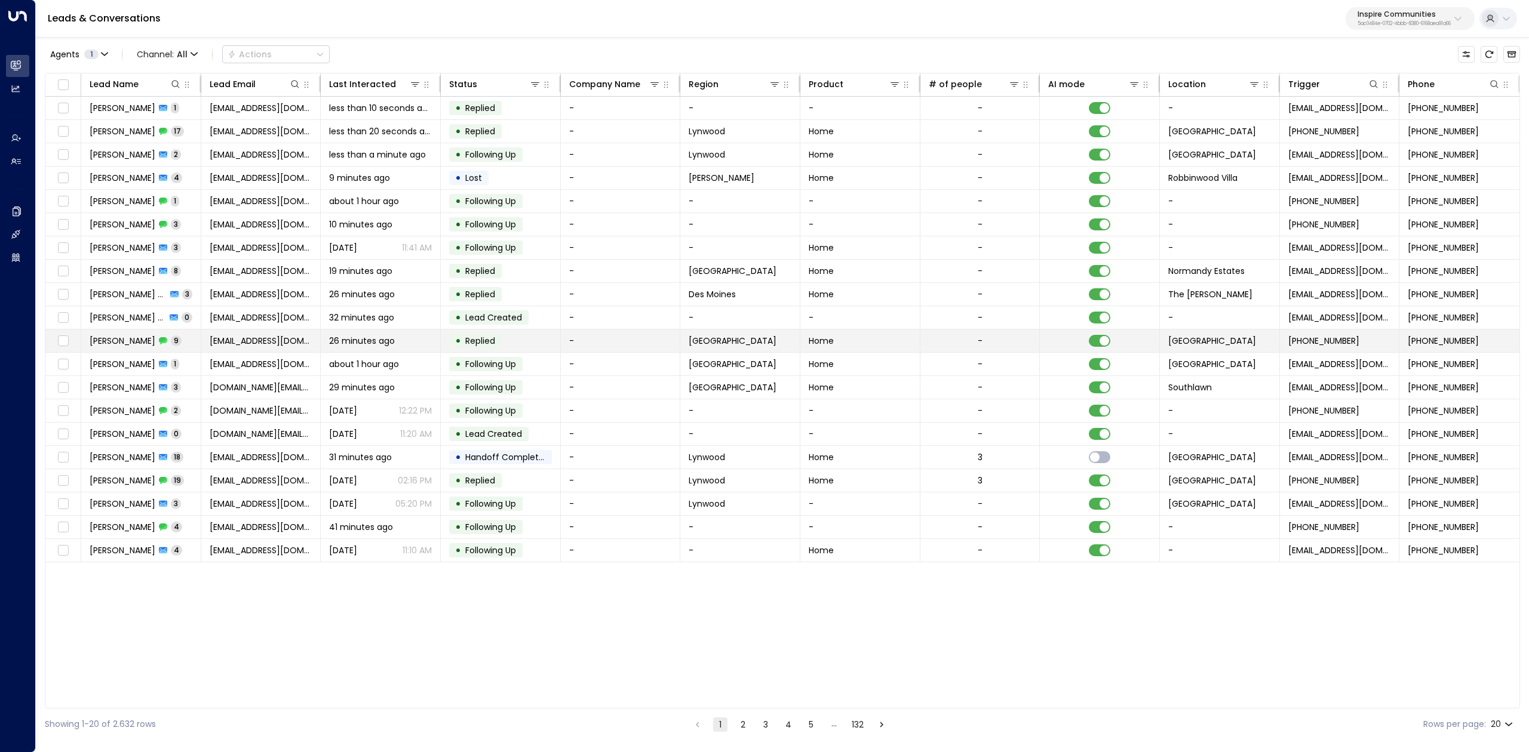
click at [133, 340] on span "[PERSON_NAME]" at bounding box center [123, 341] width 66 height 12
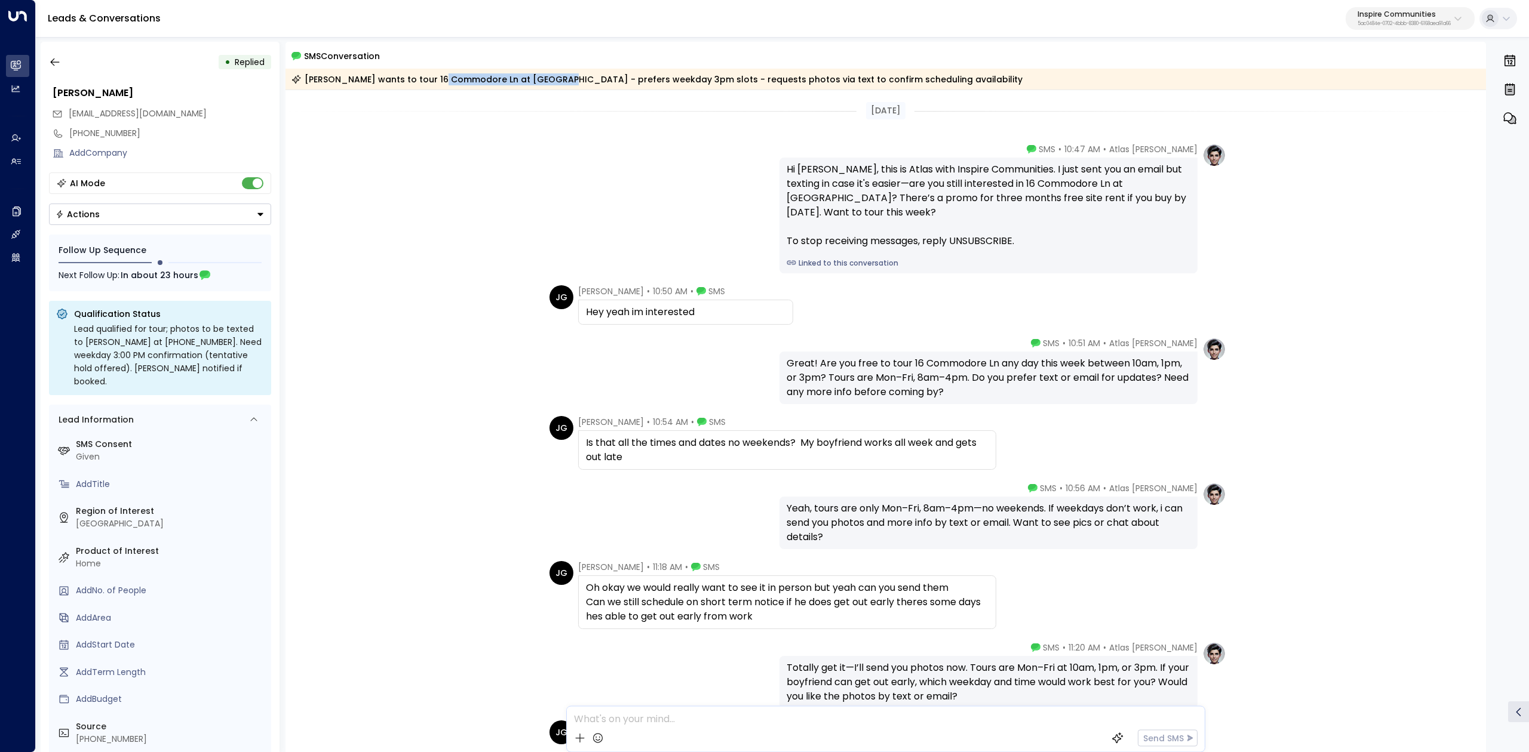
drag, startPoint x: 437, startPoint y: 77, endPoint x: 541, endPoint y: 80, distance: 104.0
click at [541, 80] on div "[PERSON_NAME] wants to tour 16 Commodore Ln at [GEOGRAPHIC_DATA] - prefers week…" at bounding box center [656, 79] width 731 height 12
drag, startPoint x: 541, startPoint y: 81, endPoint x: 977, endPoint y: 69, distance: 436.1
click at [977, 69] on div "[PERSON_NAME] wants to tour 16 Commodore Ln at [GEOGRAPHIC_DATA] - prefers week…" at bounding box center [885, 79] width 1201 height 21
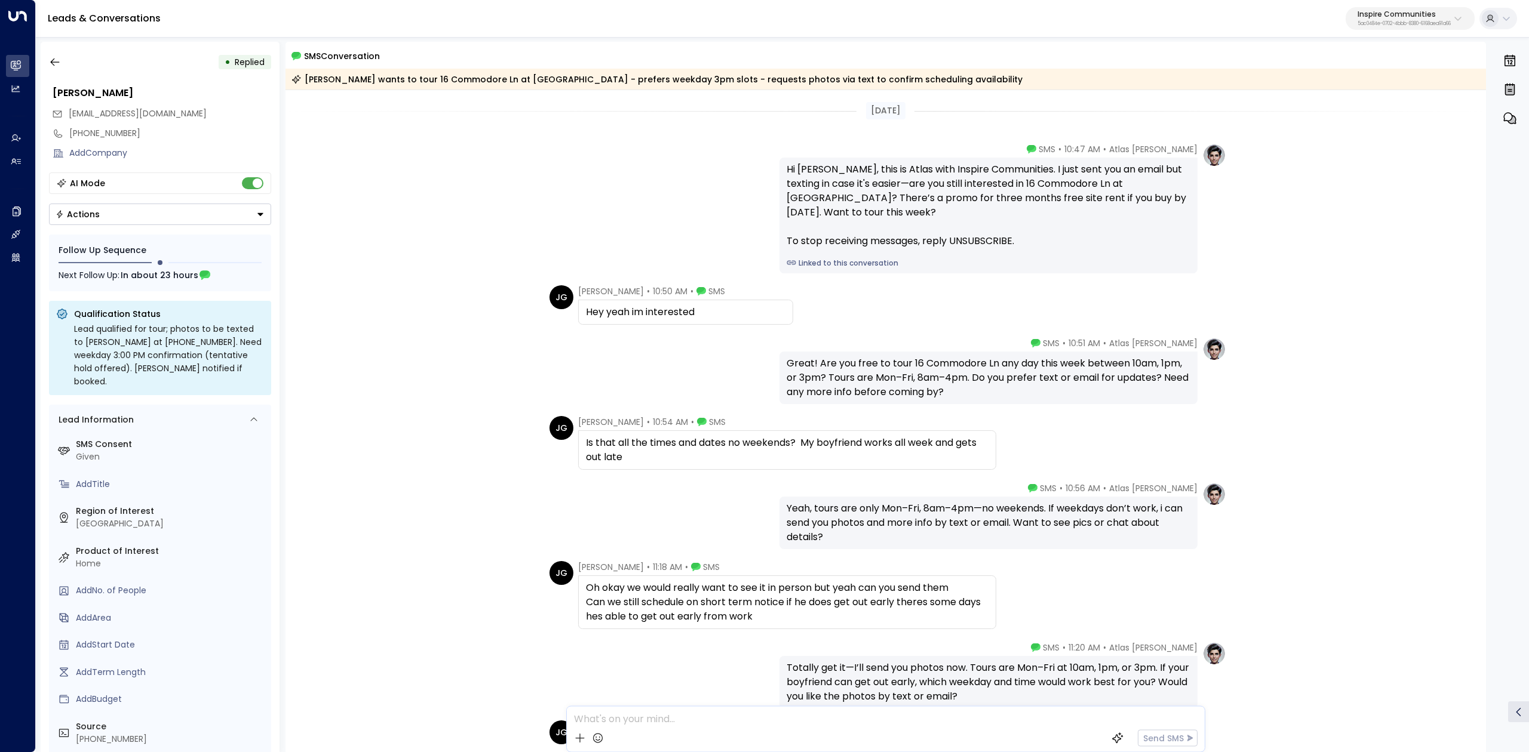
click at [928, 89] on div "[PERSON_NAME] wants to tour 16 Commodore Ln at [GEOGRAPHIC_DATA] - prefers week…" at bounding box center [885, 79] width 1201 height 21
click at [54, 65] on icon "button" at bounding box center [54, 63] width 9 height 8
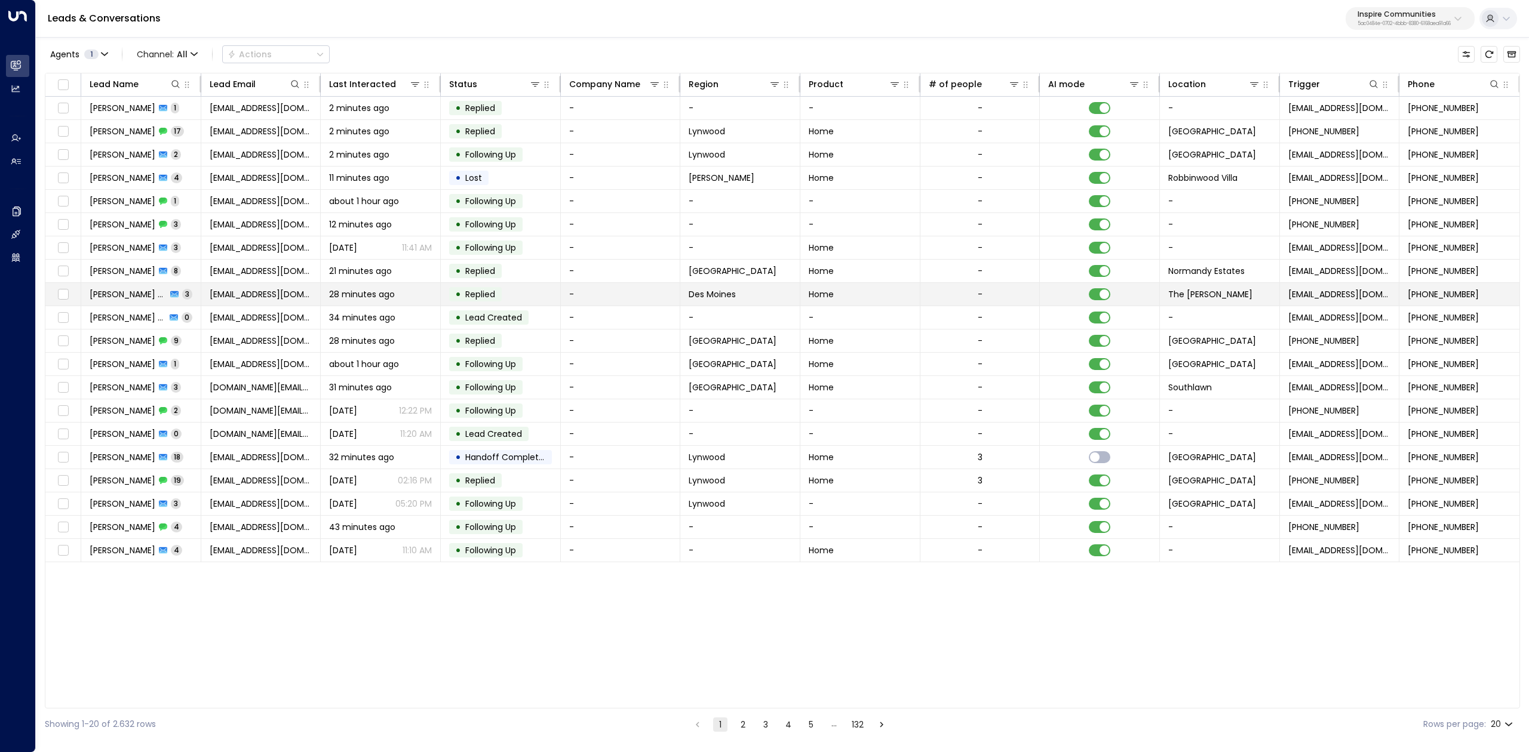
click at [130, 295] on span "[PERSON_NAME] Shopper" at bounding box center [128, 294] width 77 height 12
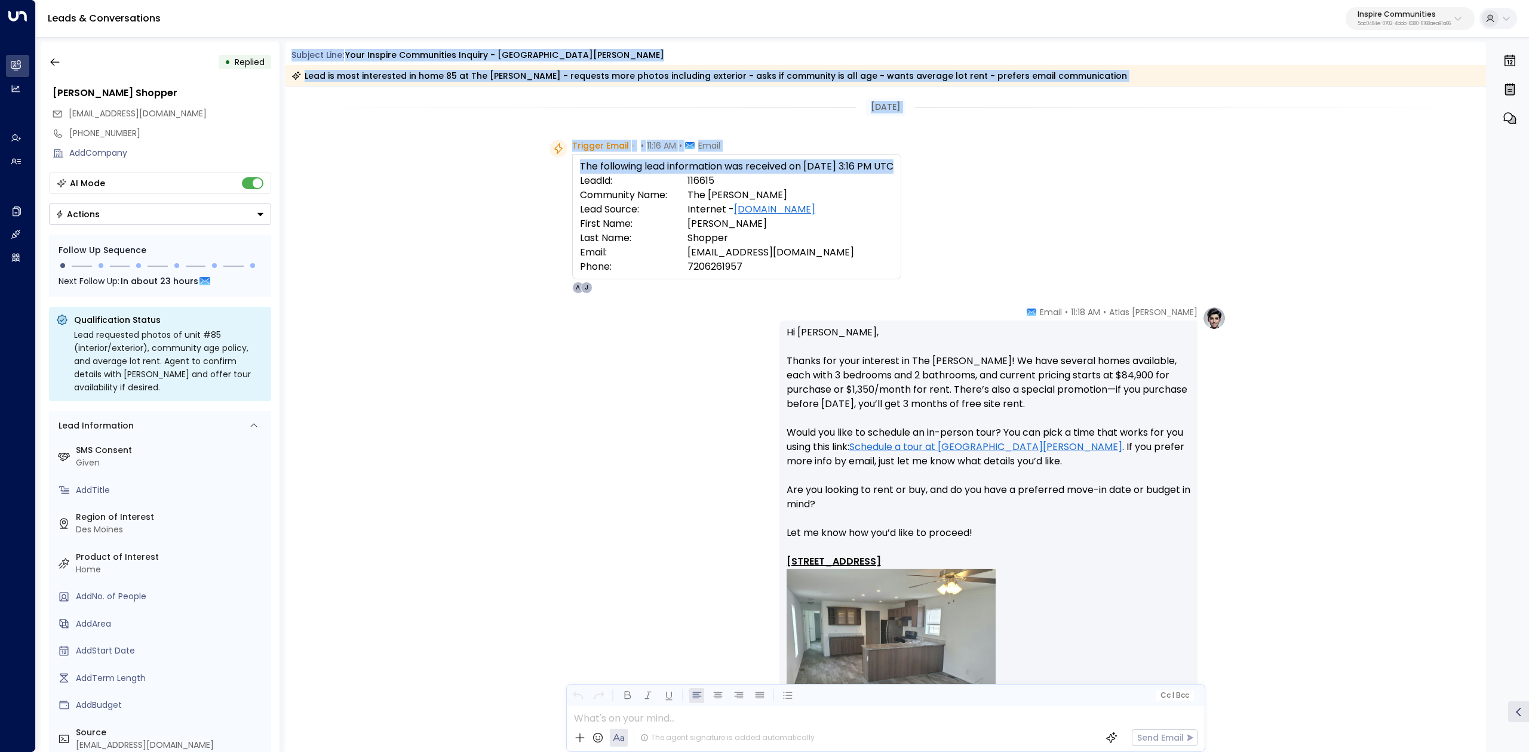
drag, startPoint x: 290, startPoint y: 54, endPoint x: 1107, endPoint y: 217, distance: 833.2
click at [1107, 217] on div "Subject Line: Your Inspire Communities Inquiry - The [PERSON_NAME] Lead is most…" at bounding box center [885, 397] width 1201 height 711
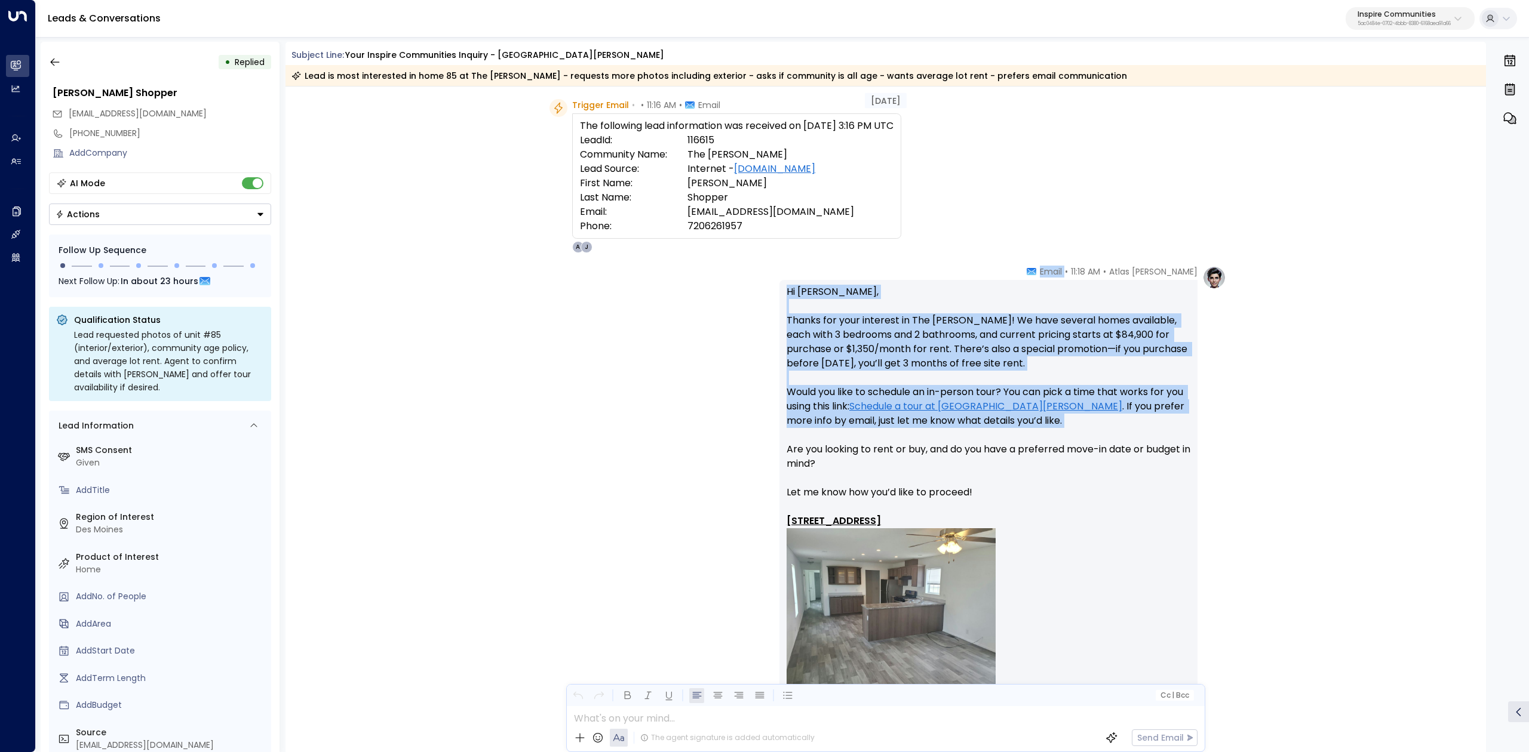
scroll to position [79, 0]
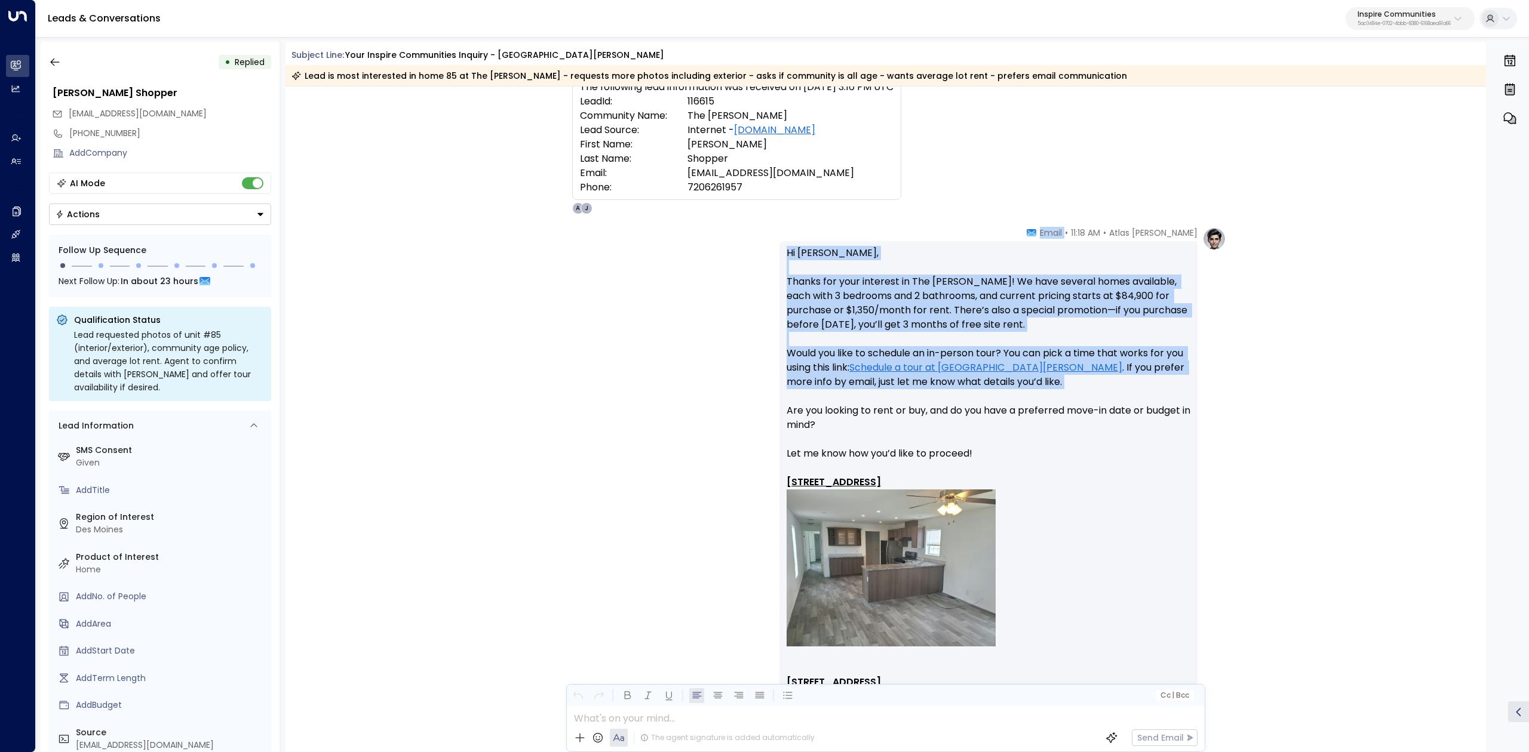
drag, startPoint x: 1056, startPoint y: 309, endPoint x: 1216, endPoint y: 477, distance: 231.5
click at [1216, 477] on div "Atlas [PERSON_NAME] • 11:18 AM • Email Hi [PERSON_NAME], Thanks for your intere…" at bounding box center [1002, 666] width 447 height 878
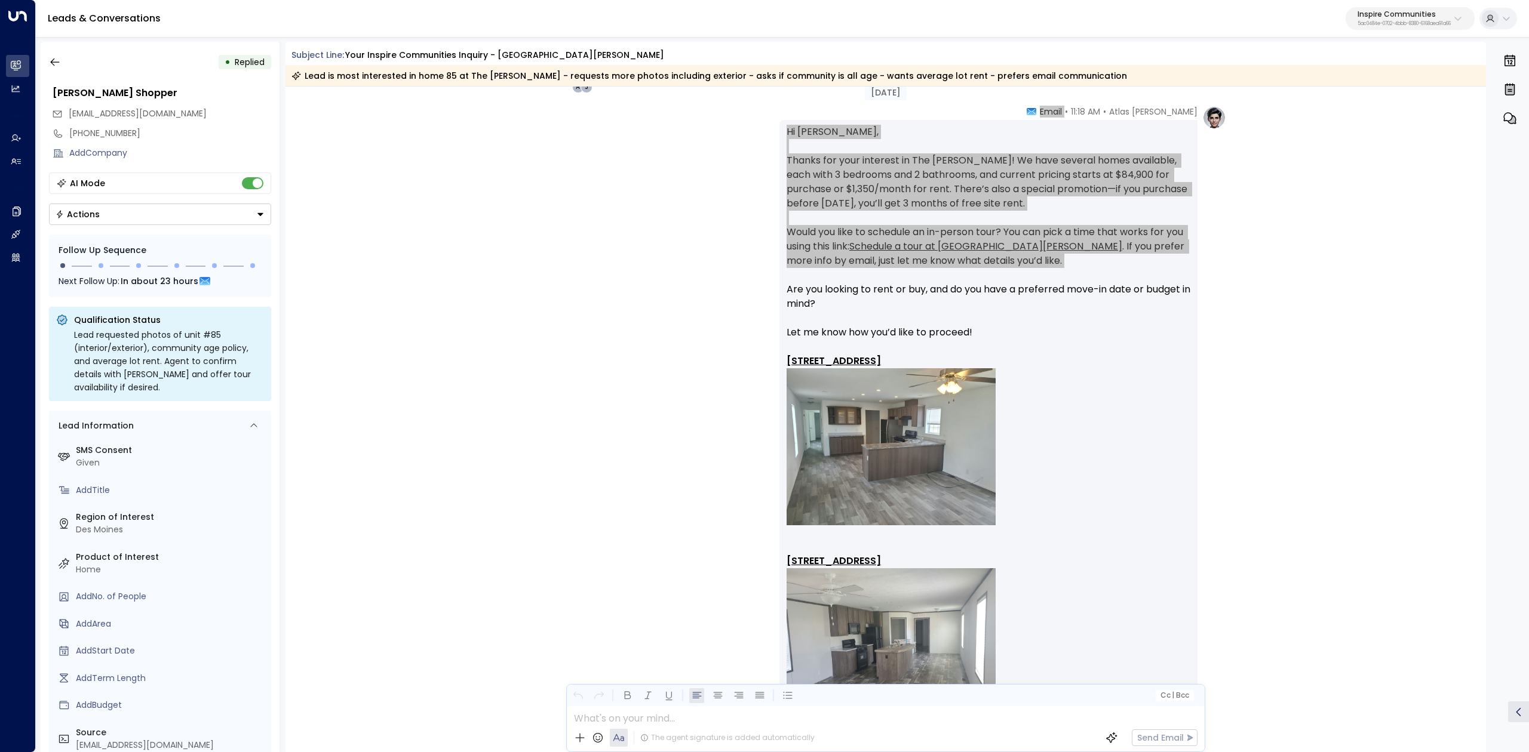
scroll to position [318, 0]
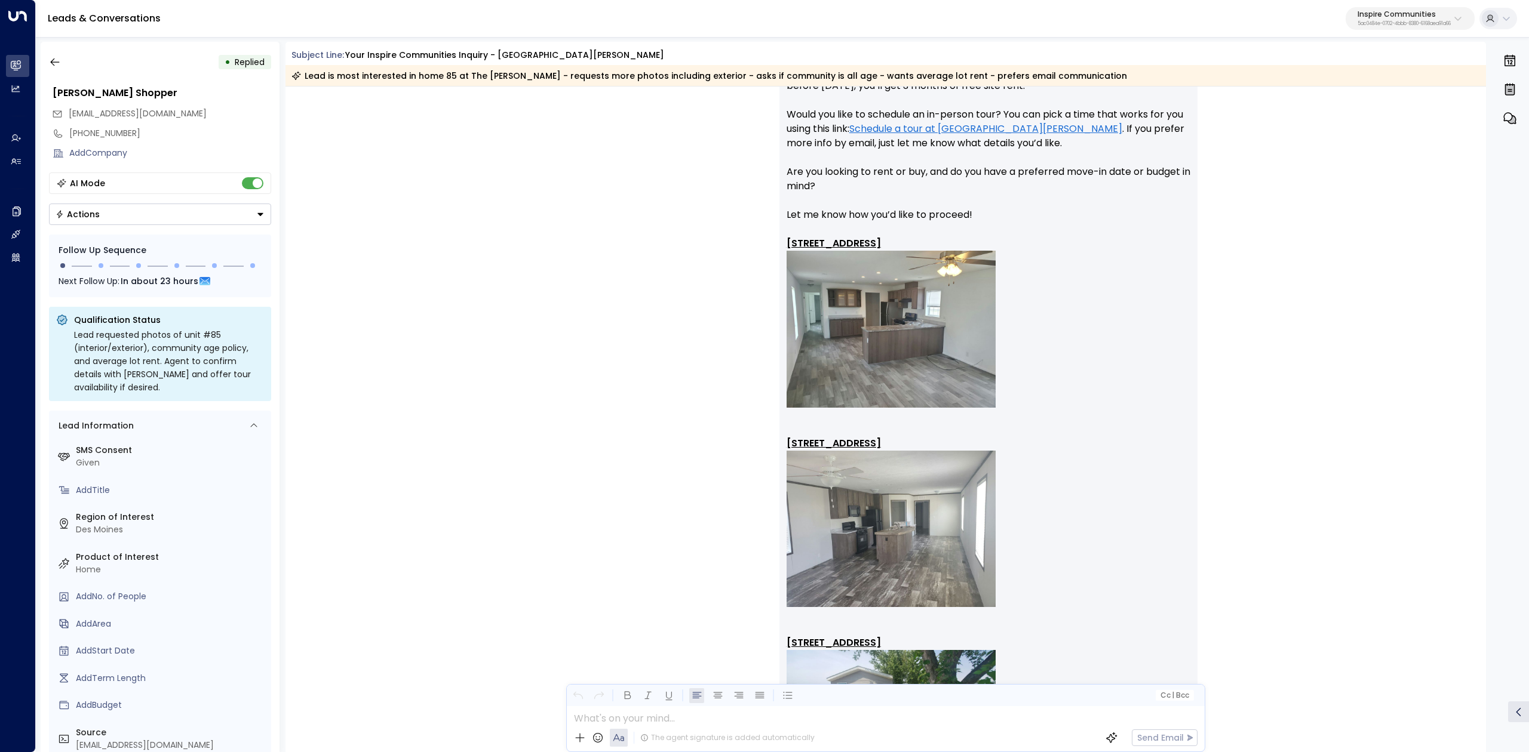
click at [787, 440] on u "[STREET_ADDRESS]" at bounding box center [833, 444] width 94 height 14
click at [780, 442] on div "Hi [PERSON_NAME], Thanks for your interest in The [PERSON_NAME]! We have severa…" at bounding box center [988, 426] width 418 height 849
click at [779, 442] on div "Hi [PERSON_NAME], Thanks for your interest in The [PERSON_NAME]! We have severa…" at bounding box center [988, 426] width 418 height 849
drag, startPoint x: 949, startPoint y: 438, endPoint x: 746, endPoint y: 444, distance: 203.1
click at [746, 444] on div "Atlas [PERSON_NAME] • 11:18 AM • Email Hi [PERSON_NAME], Thanks for your intere…" at bounding box center [885, 427] width 681 height 878
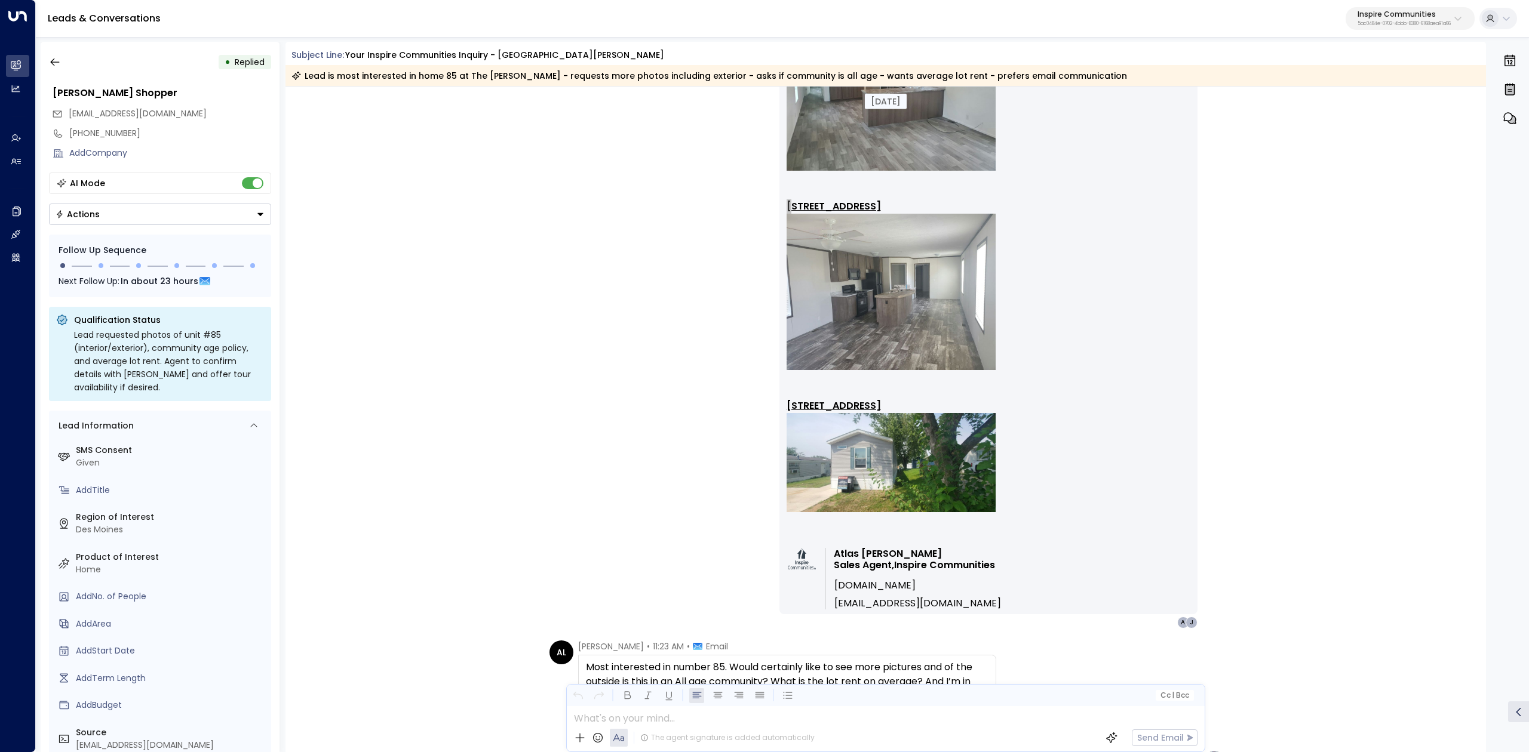
scroll to position [557, 0]
drag, startPoint x: 782, startPoint y: 403, endPoint x: 946, endPoint y: 400, distance: 163.6
click at [946, 400] on div "Hi [PERSON_NAME], Thanks for your interest in The [PERSON_NAME]! We have severa…" at bounding box center [988, 188] width 418 height 849
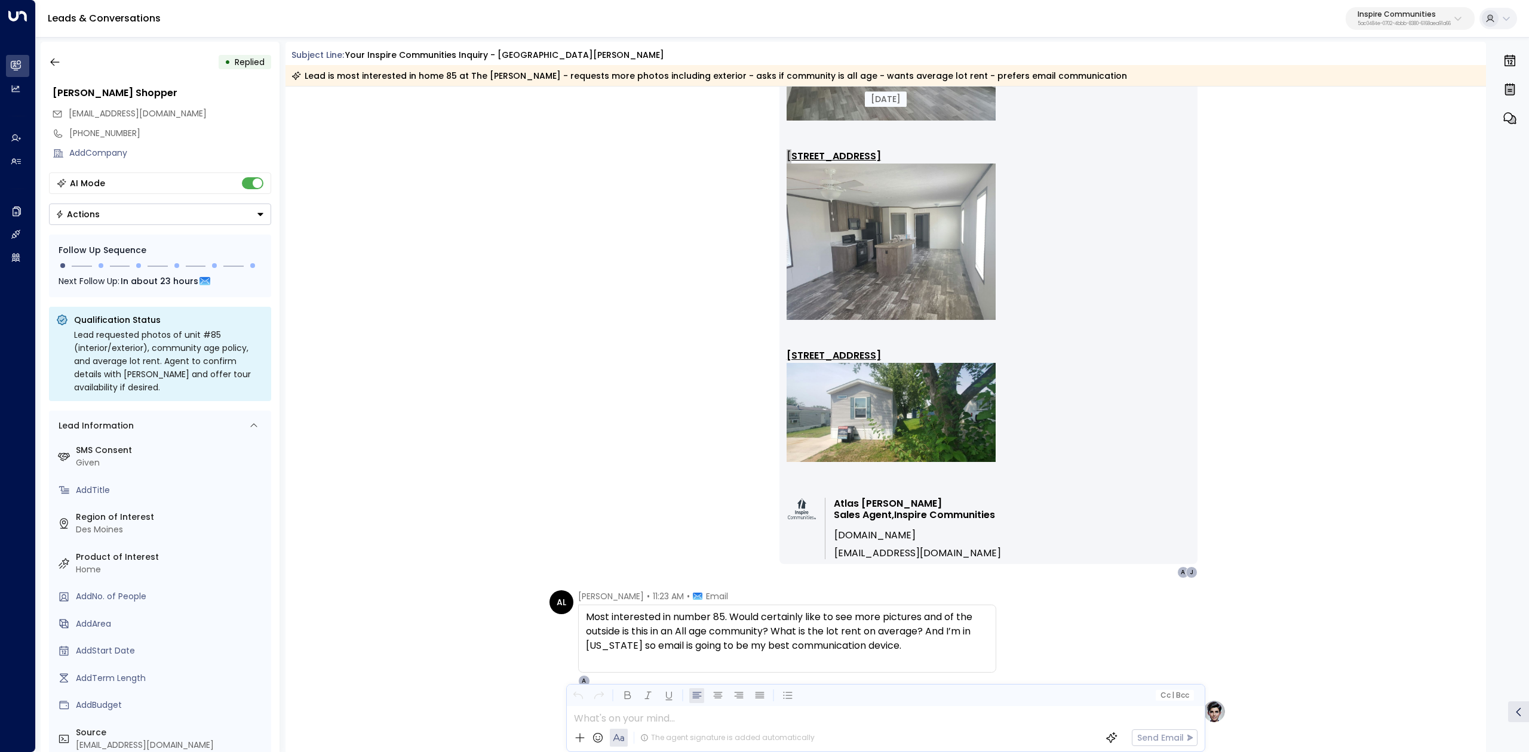
scroll to position [796, 0]
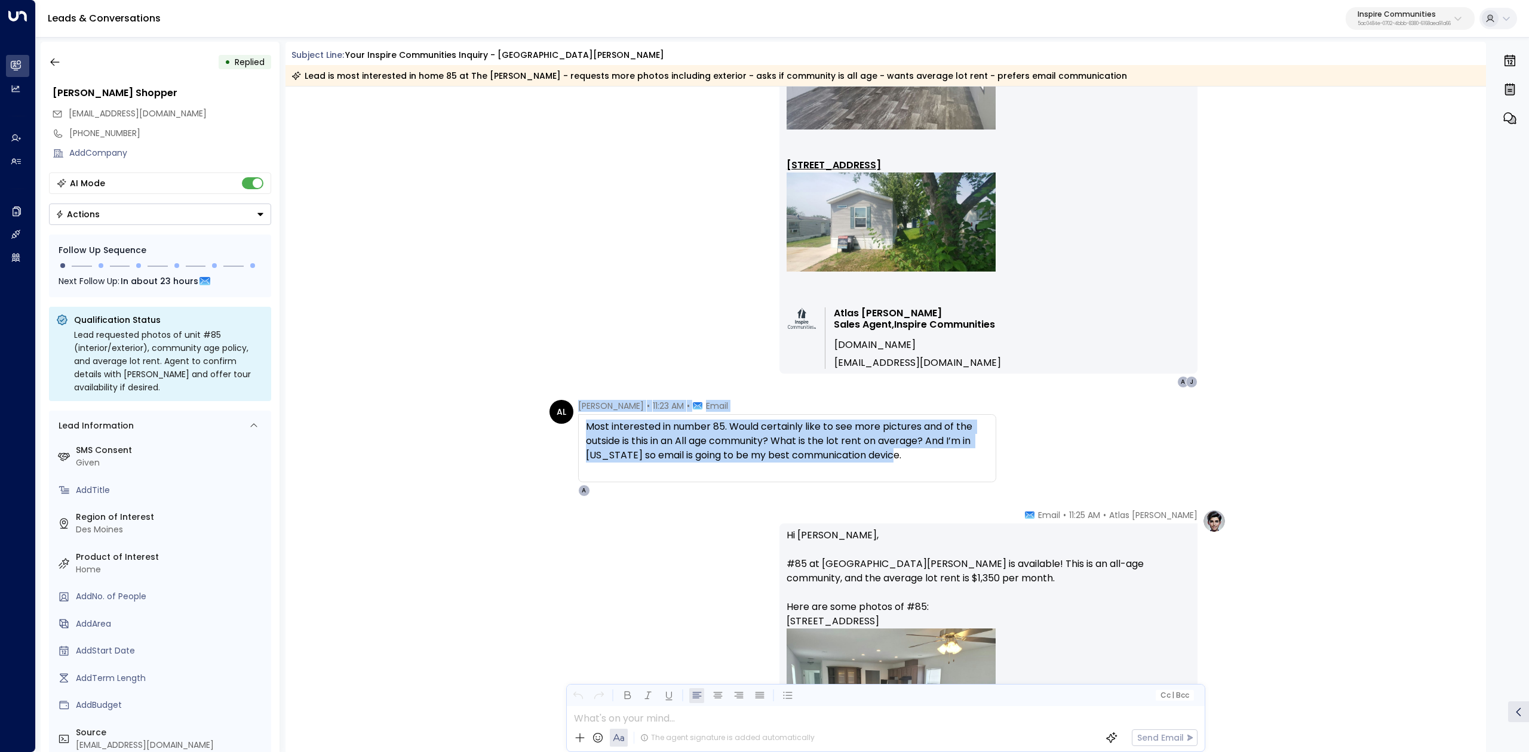
drag, startPoint x: 578, startPoint y: 404, endPoint x: 1043, endPoint y: 459, distance: 467.9
click at [1043, 459] on div "AL [PERSON_NAME] • 11:23 AM • Email Most interested in number 85. Would certain…" at bounding box center [887, 448] width 677 height 97
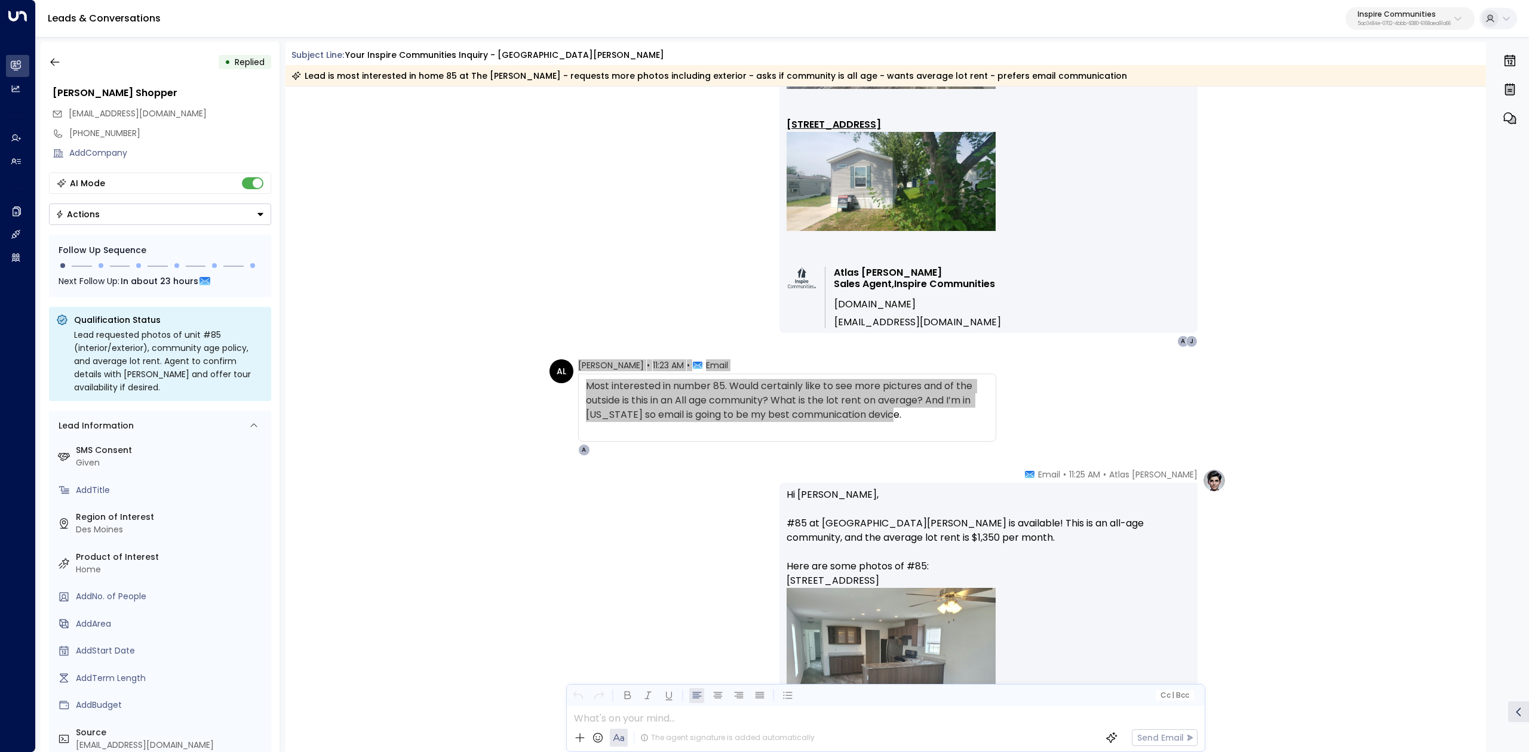
scroll to position [875, 0]
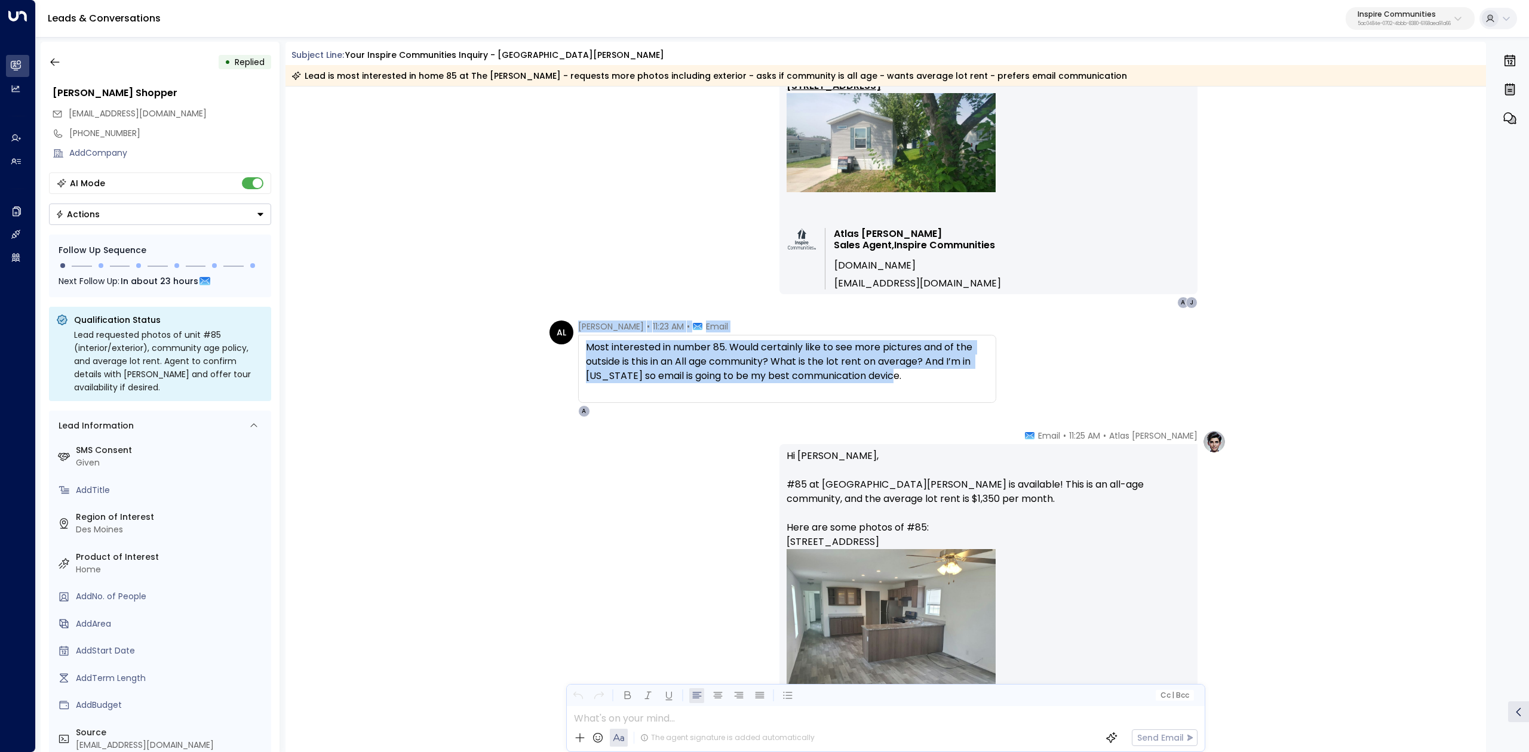
drag, startPoint x: 784, startPoint y: 457, endPoint x: 1028, endPoint y: 543, distance: 258.2
click at [1028, 543] on div "Hi [PERSON_NAME], #85 at [GEOGRAPHIC_DATA][PERSON_NAME] is available! This is a…" at bounding box center [988, 683] width 418 height 479
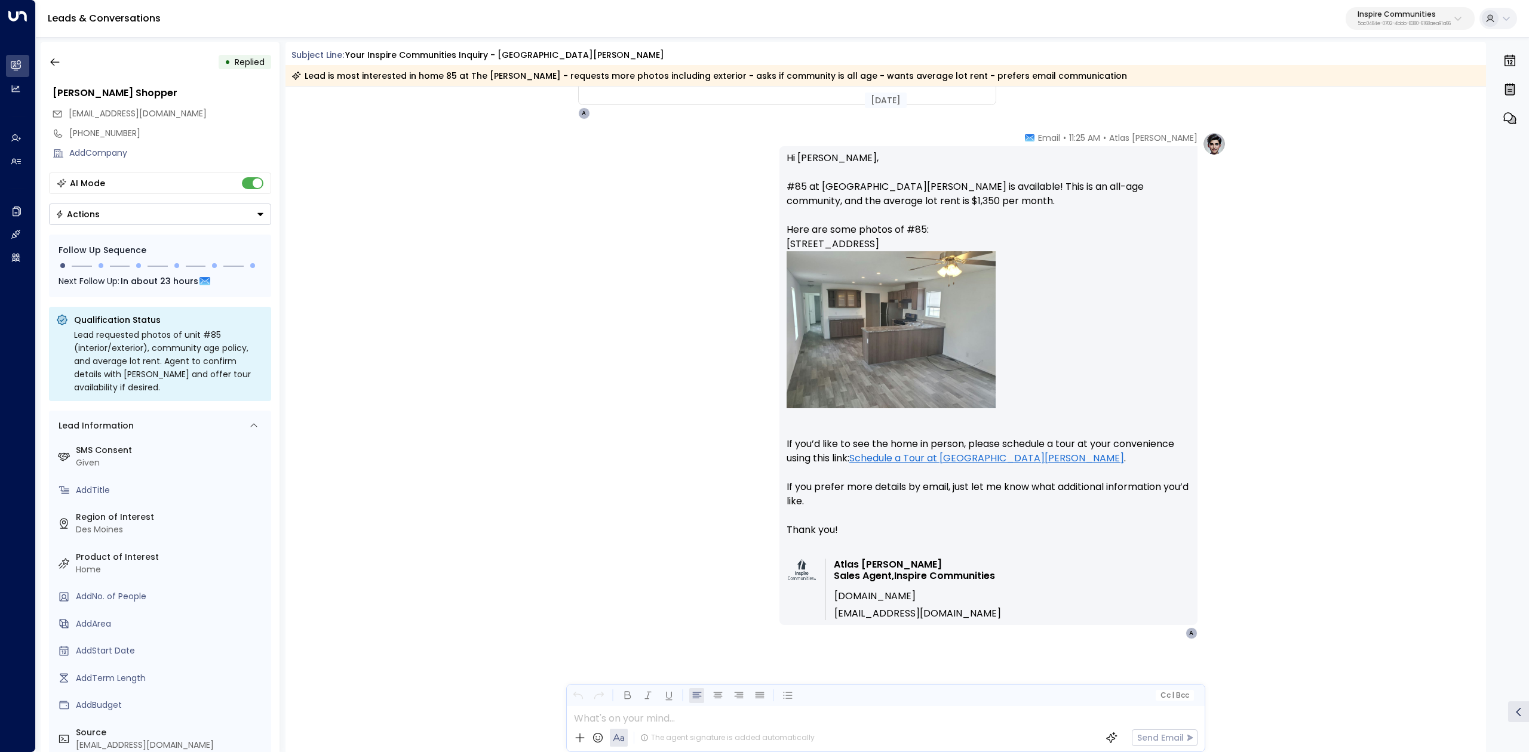
scroll to position [1180, 0]
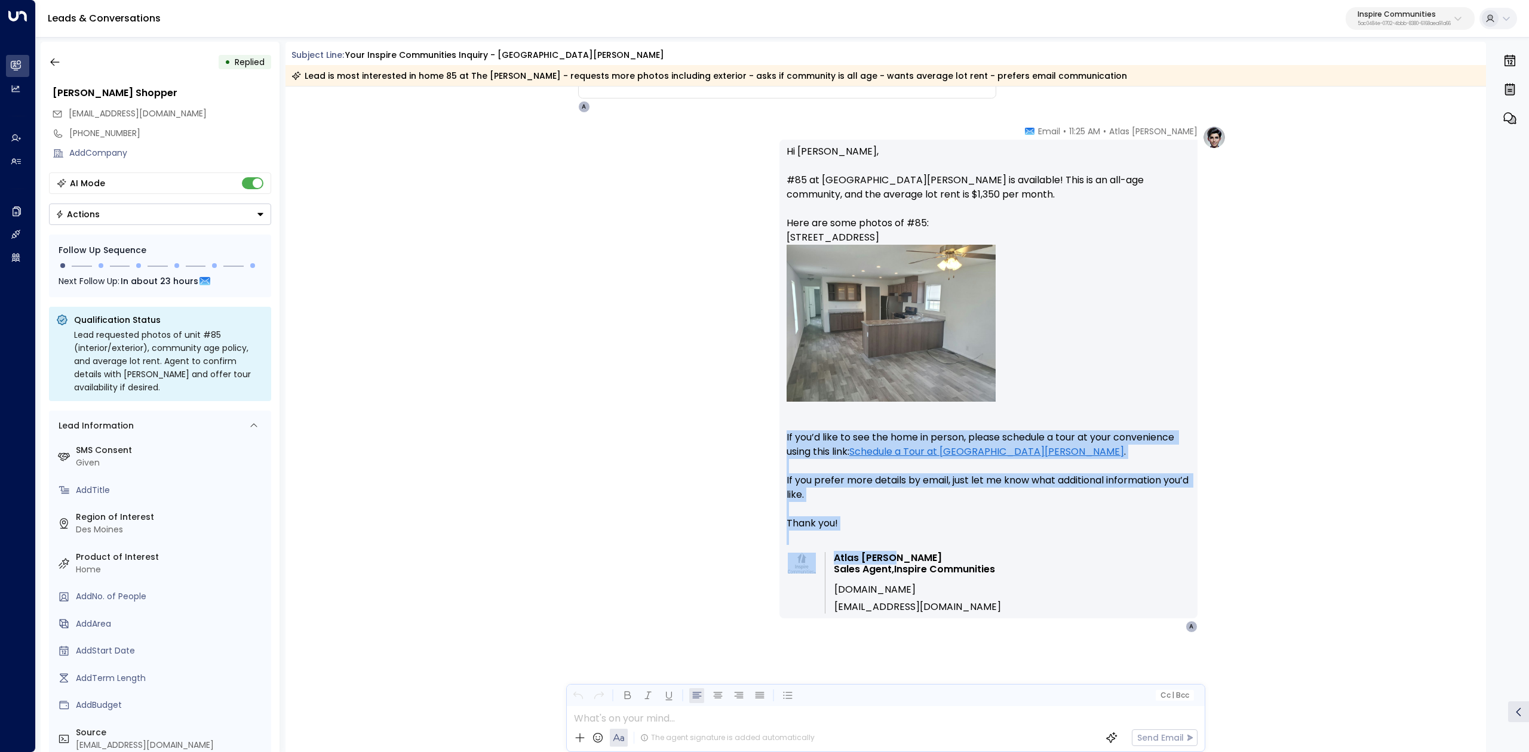
drag, startPoint x: 779, startPoint y: 444, endPoint x: 954, endPoint y: 552, distance: 205.4
click at [954, 552] on div "Hi [PERSON_NAME], #85 at [GEOGRAPHIC_DATA][PERSON_NAME] is available! This is a…" at bounding box center [988, 379] width 418 height 479
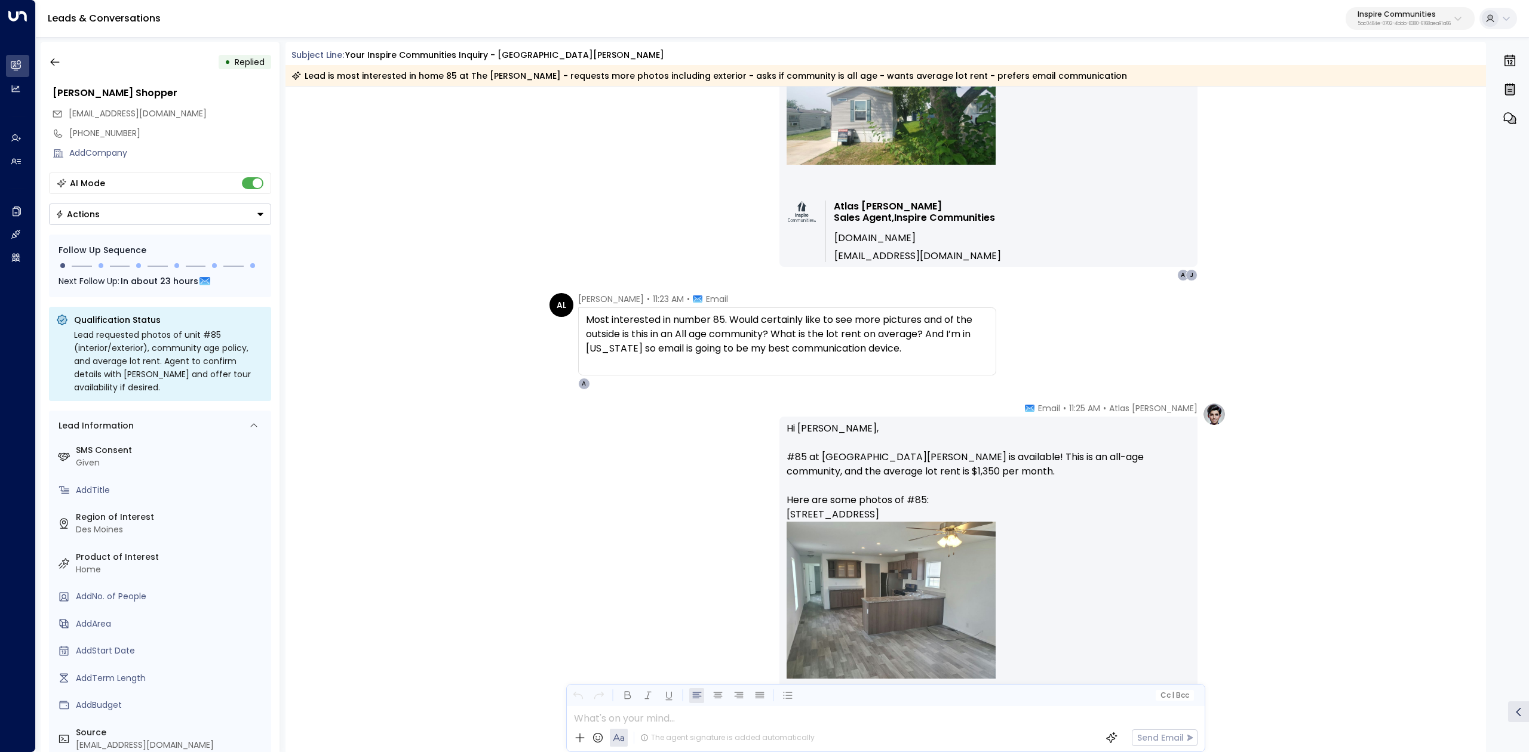
scroll to position [941, 0]
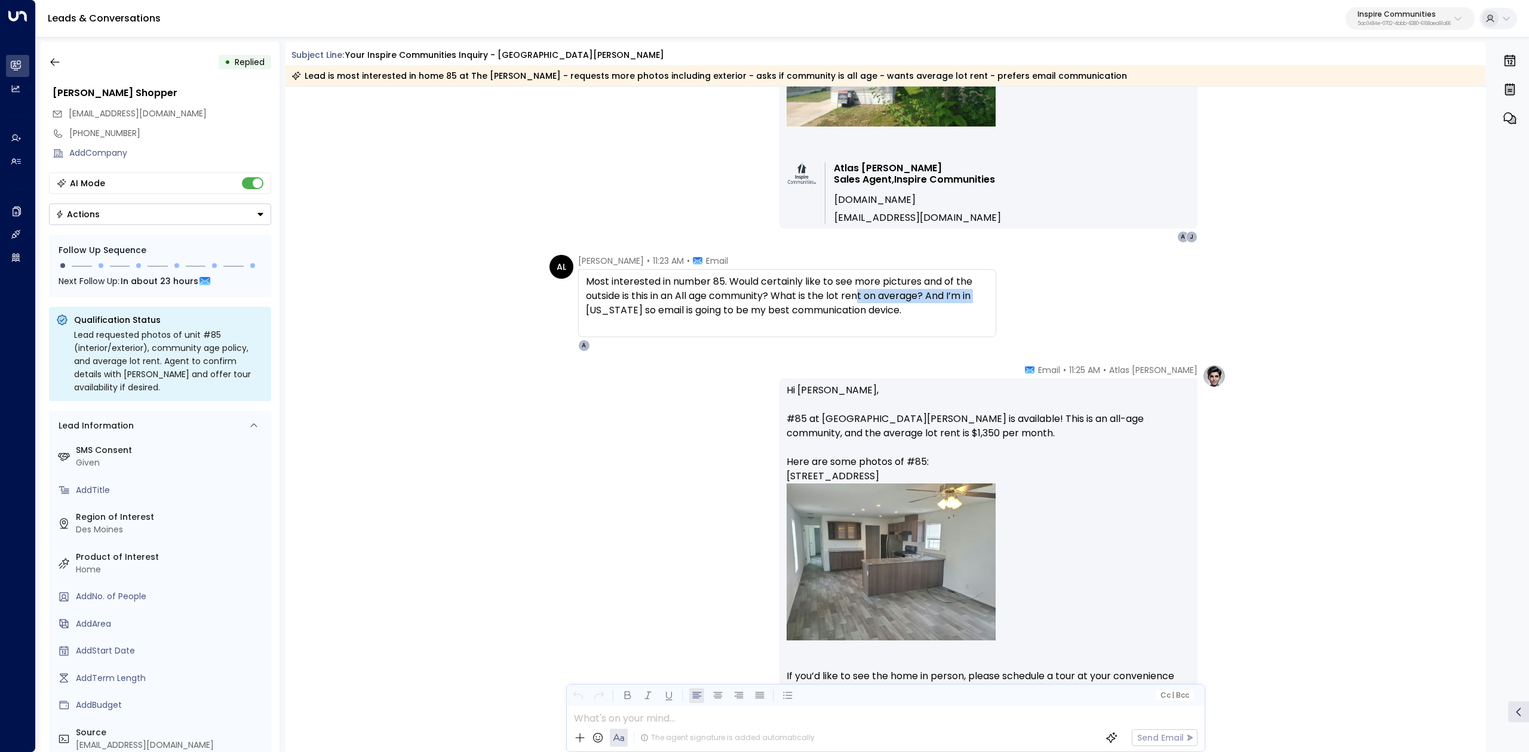
click at [982, 297] on div "Most interested in number 85. Would certainly like to see more pictures and of …" at bounding box center [787, 296] width 403 height 43
drag, startPoint x: 678, startPoint y: 297, endPoint x: 861, endPoint y: 297, distance: 182.1
click at [838, 297] on div "Most interested in number 85. Would certainly like to see more pictures and of …" at bounding box center [787, 296] width 403 height 43
click at [861, 297] on div "Most interested in number 85. Would certainly like to see more pictures and of …" at bounding box center [787, 296] width 403 height 43
drag, startPoint x: 610, startPoint y: 296, endPoint x: 669, endPoint y: 294, distance: 58.6
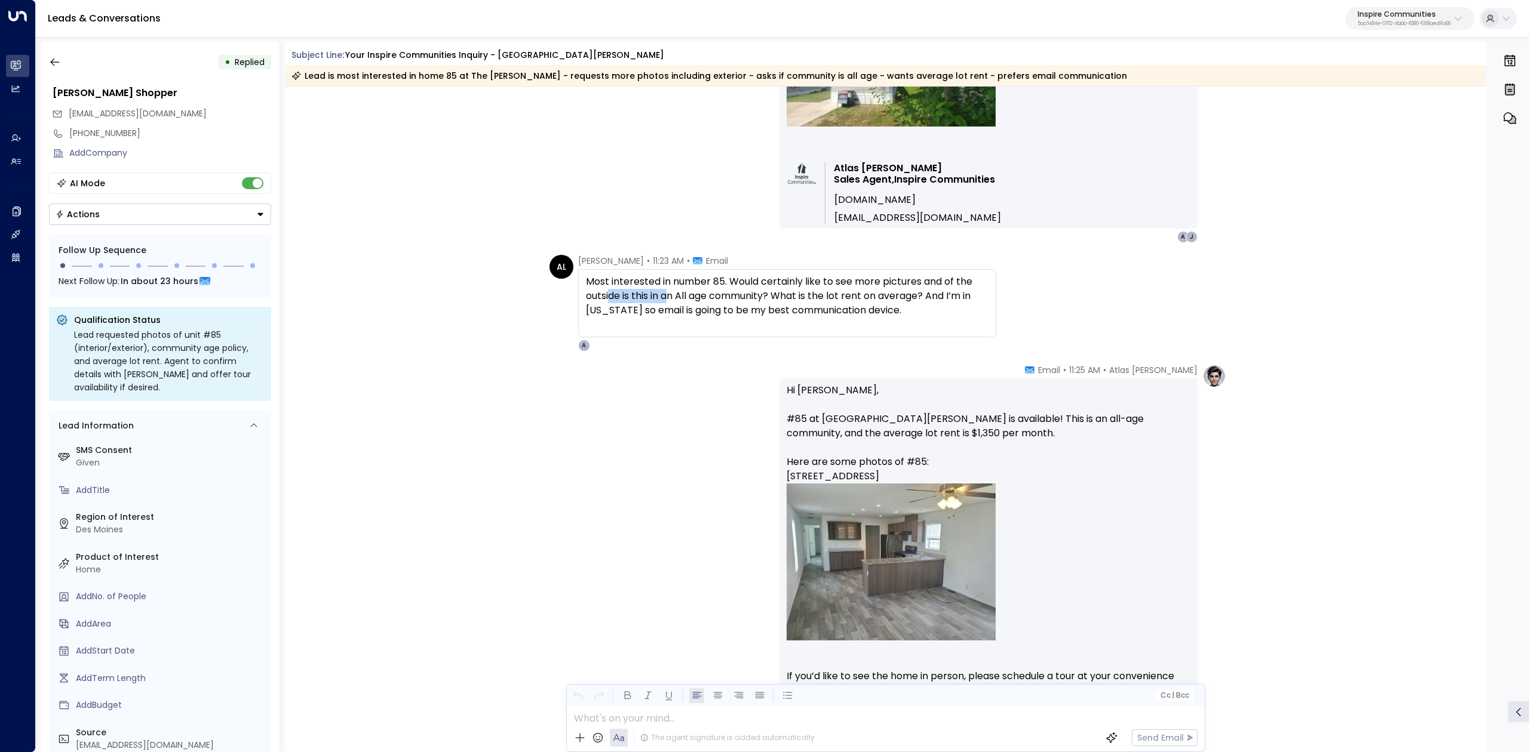
click at [669, 294] on div "Most interested in number 85. Would certainly like to see more pictures and of …" at bounding box center [787, 296] width 403 height 43
click at [669, 293] on div "Most interested in number 85. Would certainly like to see more pictures and of …" at bounding box center [787, 296] width 403 height 43
click at [591, 294] on div "Most interested in number 85. Would certainly like to see more pictures and of …" at bounding box center [787, 296] width 403 height 43
click at [846, 291] on div "Most interested in number 85. Would certainly like to see more pictures and of …" at bounding box center [787, 296] width 403 height 43
drag, startPoint x: 848, startPoint y: 290, endPoint x: 949, endPoint y: 292, distance: 100.9
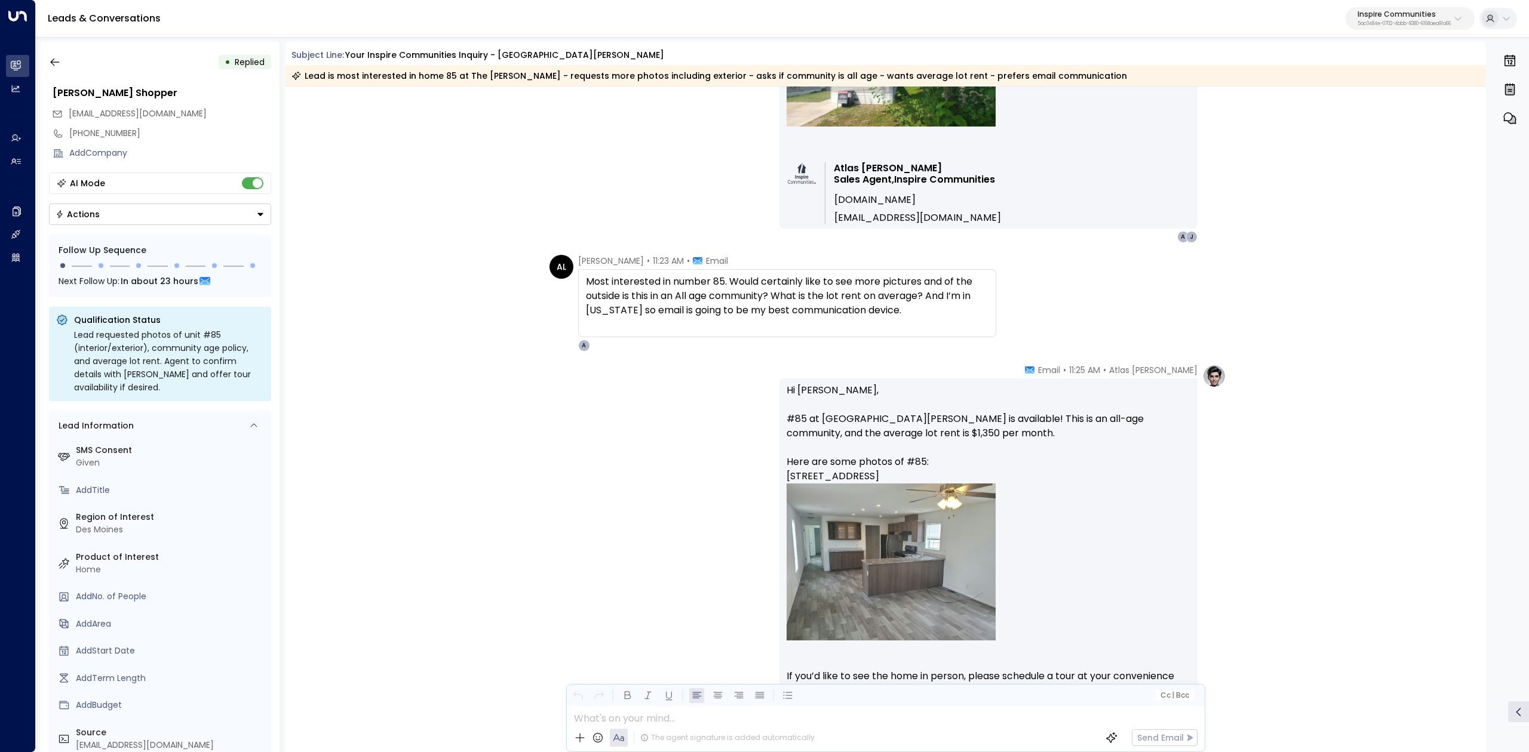
click at [850, 290] on div "Most interested in number 85. Would certainly like to see more pictures and of …" at bounding box center [787, 296] width 403 height 43
click at [57, 60] on icon "button" at bounding box center [55, 62] width 12 height 12
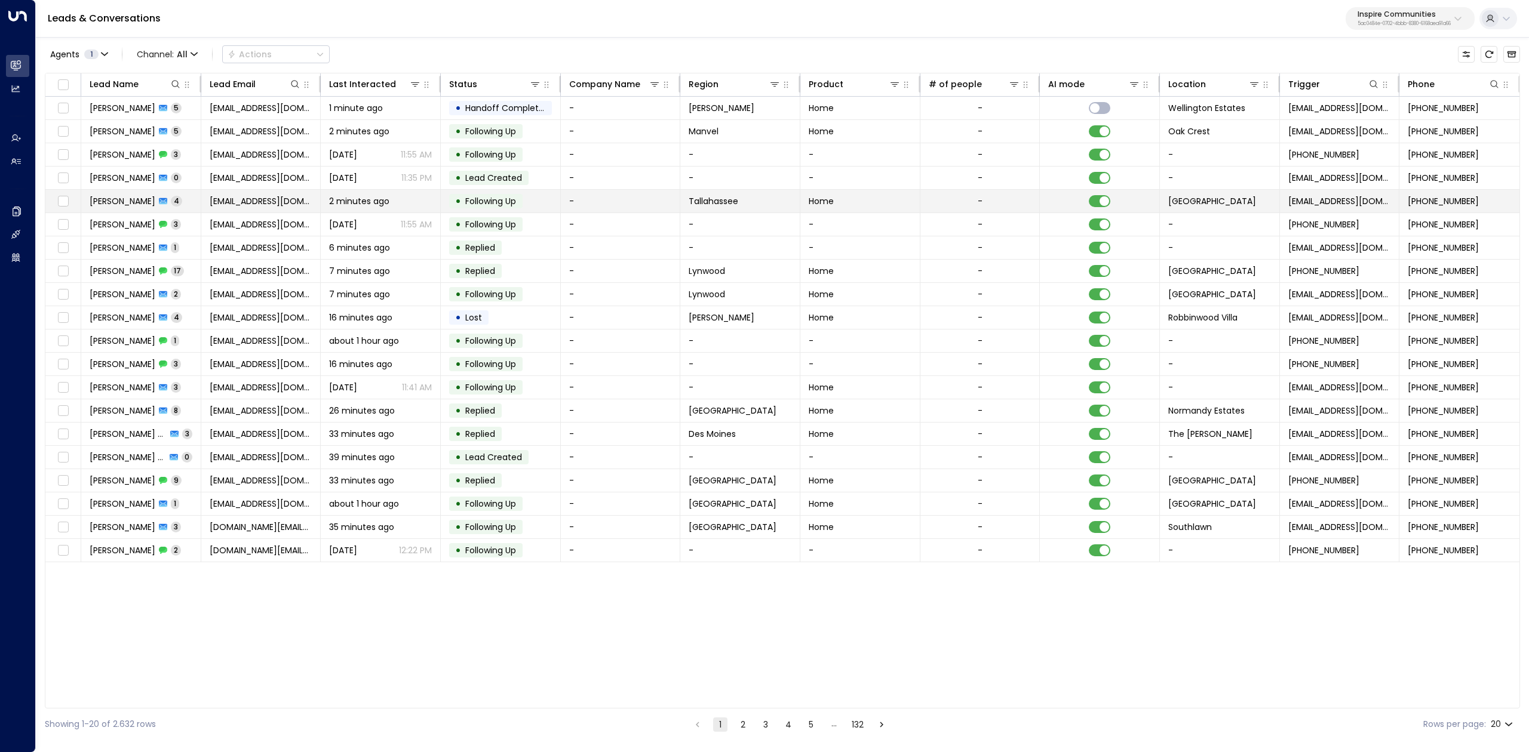
click at [123, 203] on span "[PERSON_NAME]" at bounding box center [123, 201] width 66 height 12
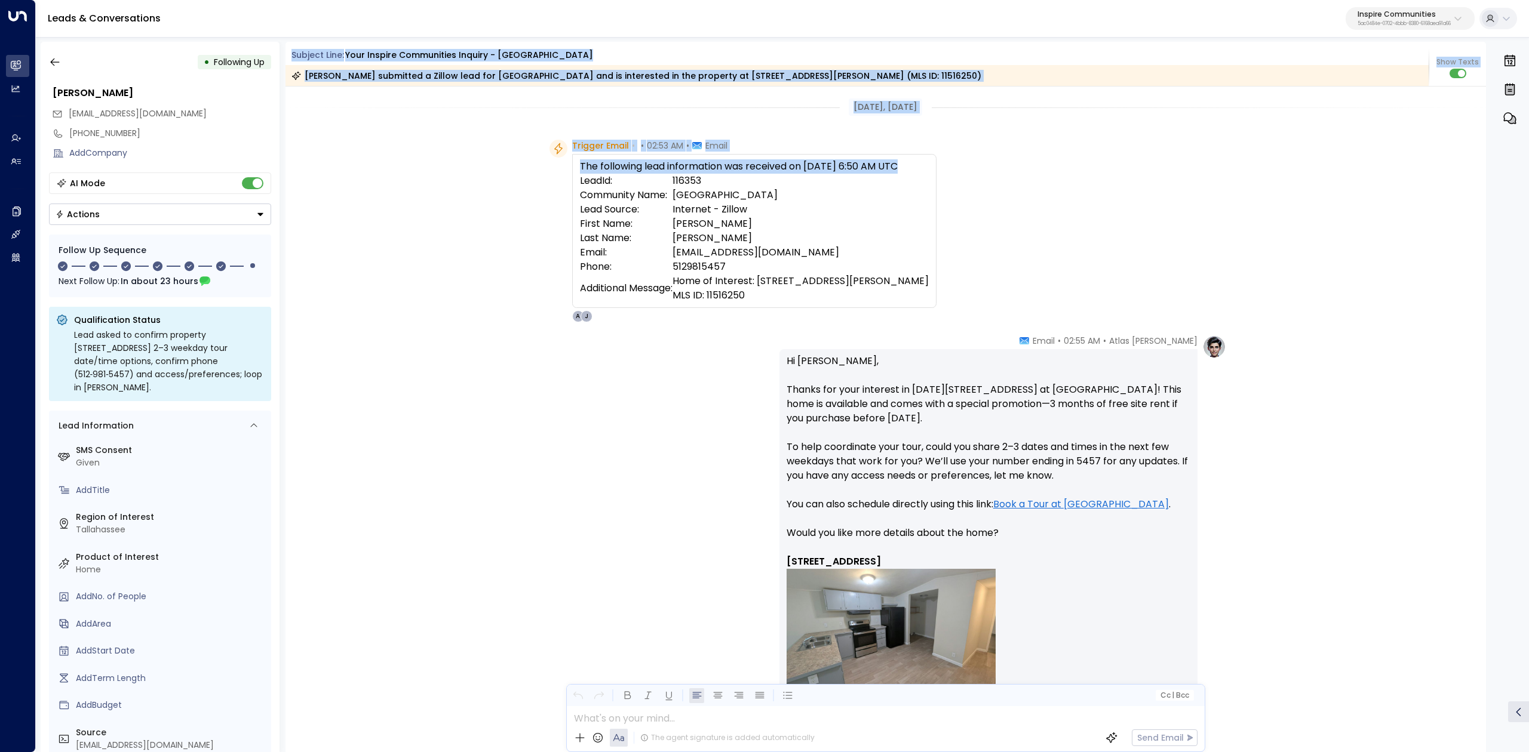
drag, startPoint x: 291, startPoint y: 55, endPoint x: 951, endPoint y: 270, distance: 694.0
click at [951, 270] on div "Subject Line: Your Inspire Communities Inquiry - [GEOGRAPHIC_DATA] [PERSON_NAME…" at bounding box center [885, 397] width 1201 height 711
drag, startPoint x: 1063, startPoint y: 338, endPoint x: 1172, endPoint y: 565, distance: 251.6
click at [1172, 565] on div "Atlas [PERSON_NAME] • 02:55 AM • Email Hi [PERSON_NAME], Thanks for your intere…" at bounding box center [988, 569] width 418 height 468
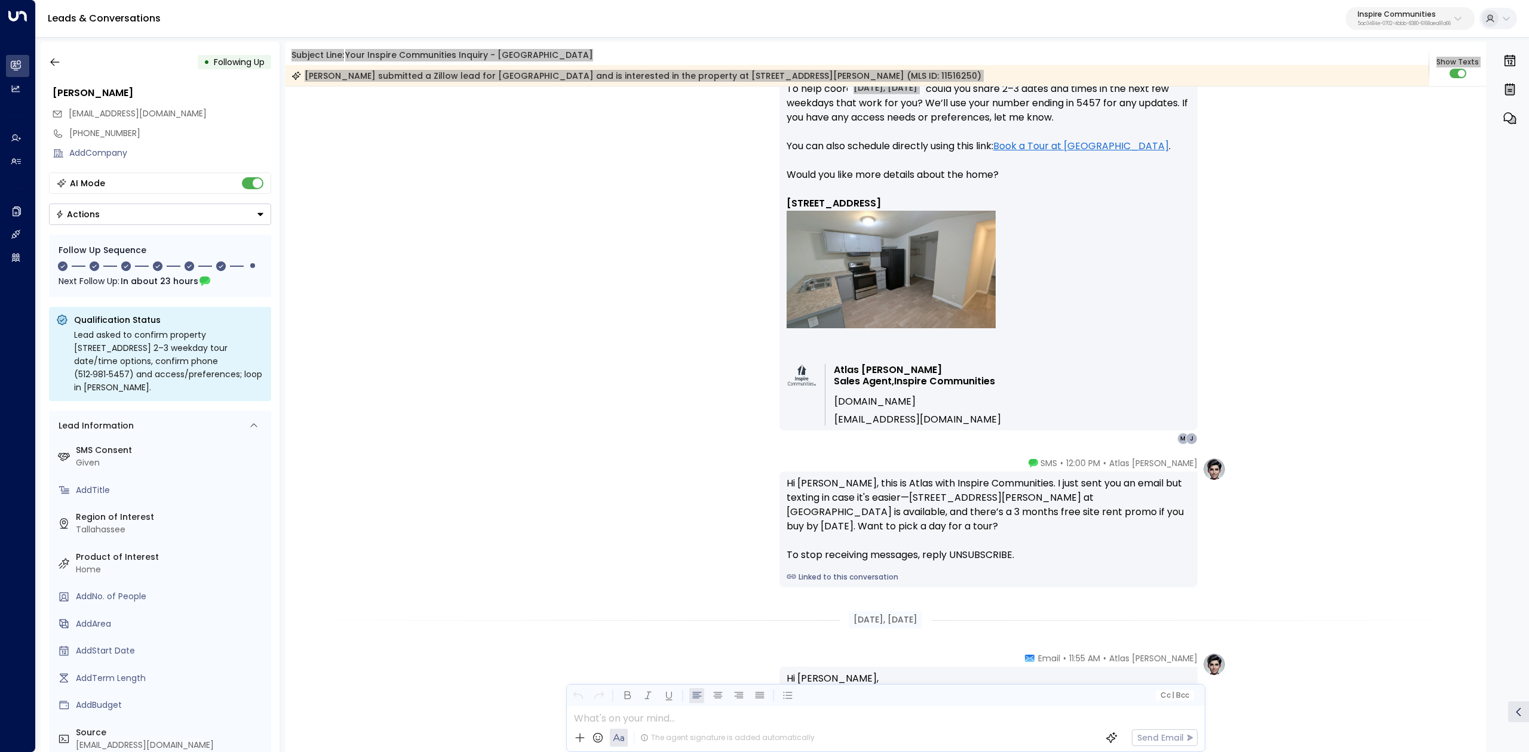
scroll to position [478, 0]
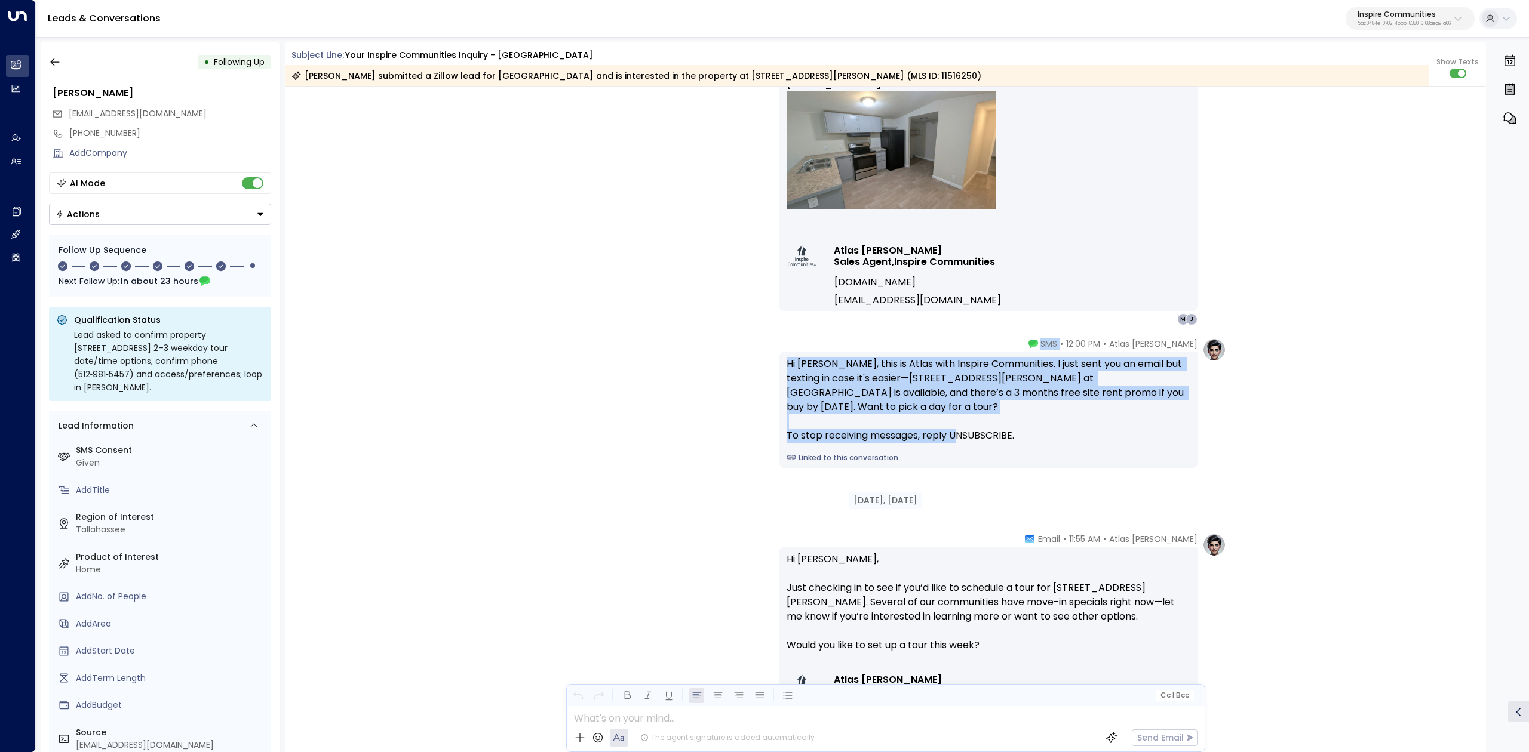
drag, startPoint x: 1077, startPoint y: 338, endPoint x: 1178, endPoint y: 437, distance: 141.5
click at [1217, 438] on div "Atlas [PERSON_NAME] • 12:00 PM • SMS Hi [PERSON_NAME], this is Atlas with Inspi…" at bounding box center [1002, 403] width 447 height 130
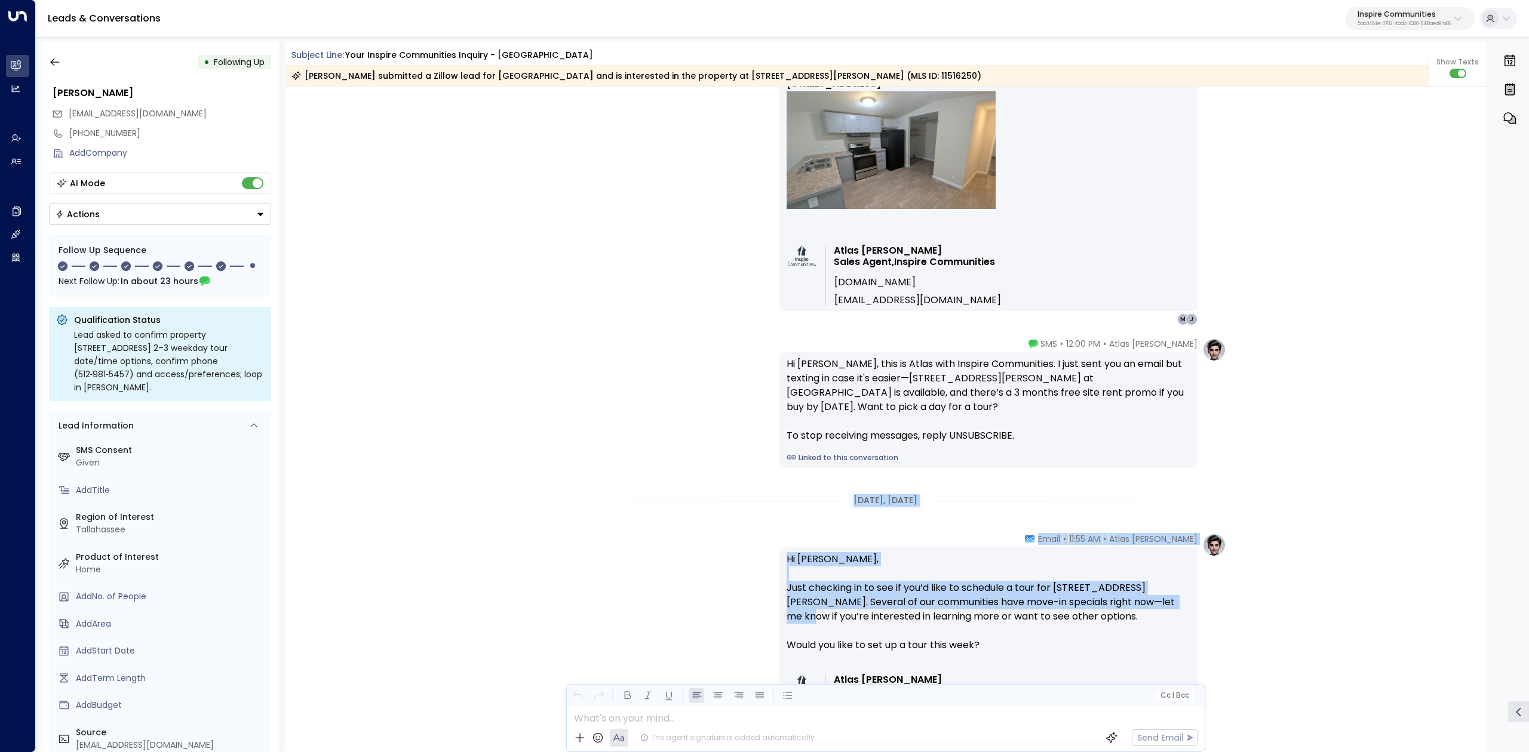
scroll to position [557, 0]
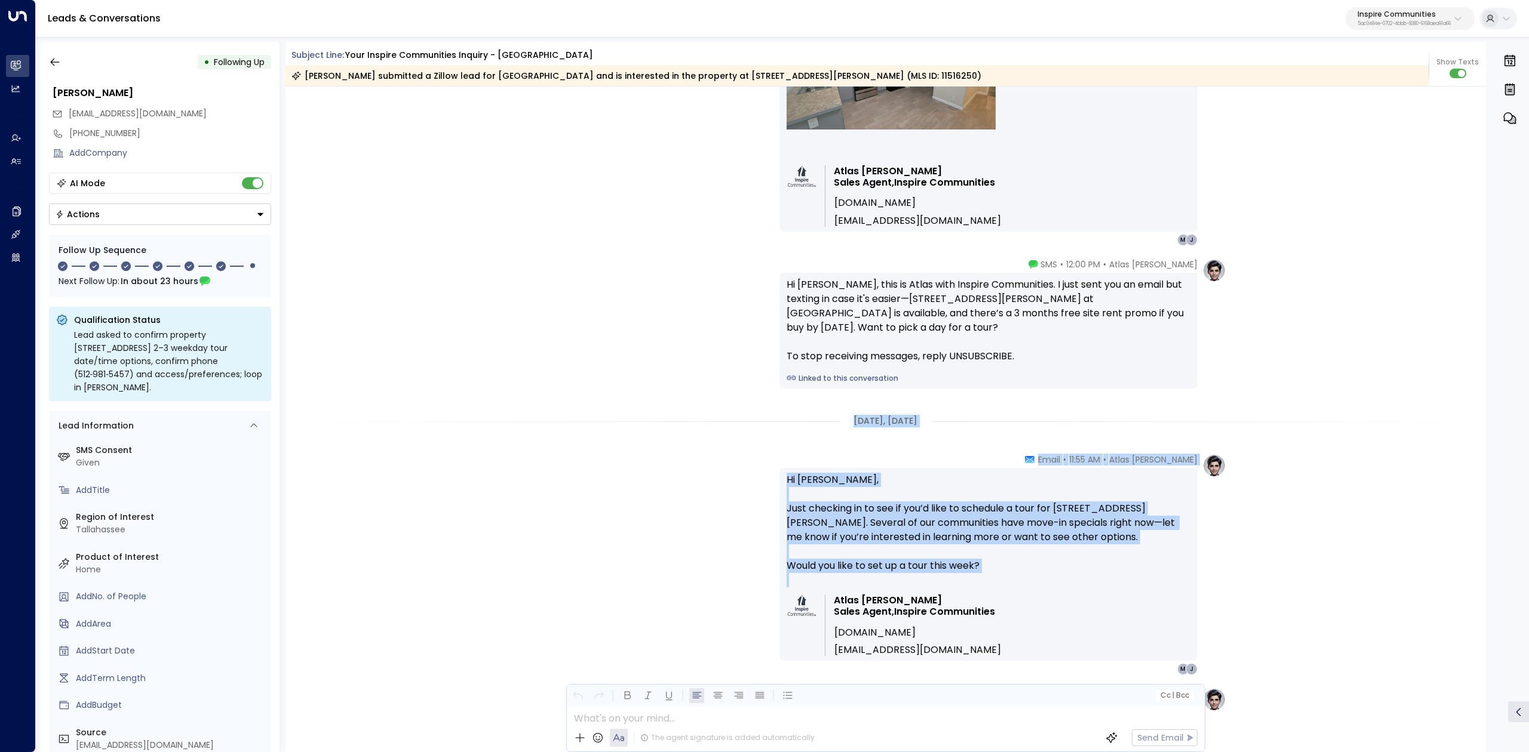
drag, startPoint x: 843, startPoint y: 498, endPoint x: 1271, endPoint y: 608, distance: 442.1
click at [1159, 603] on div "[DATE], [DATE] [DATE], [DATE] Trigger Email • • 02:53 AM • Email The following …" at bounding box center [885, 553] width 1201 height 2049
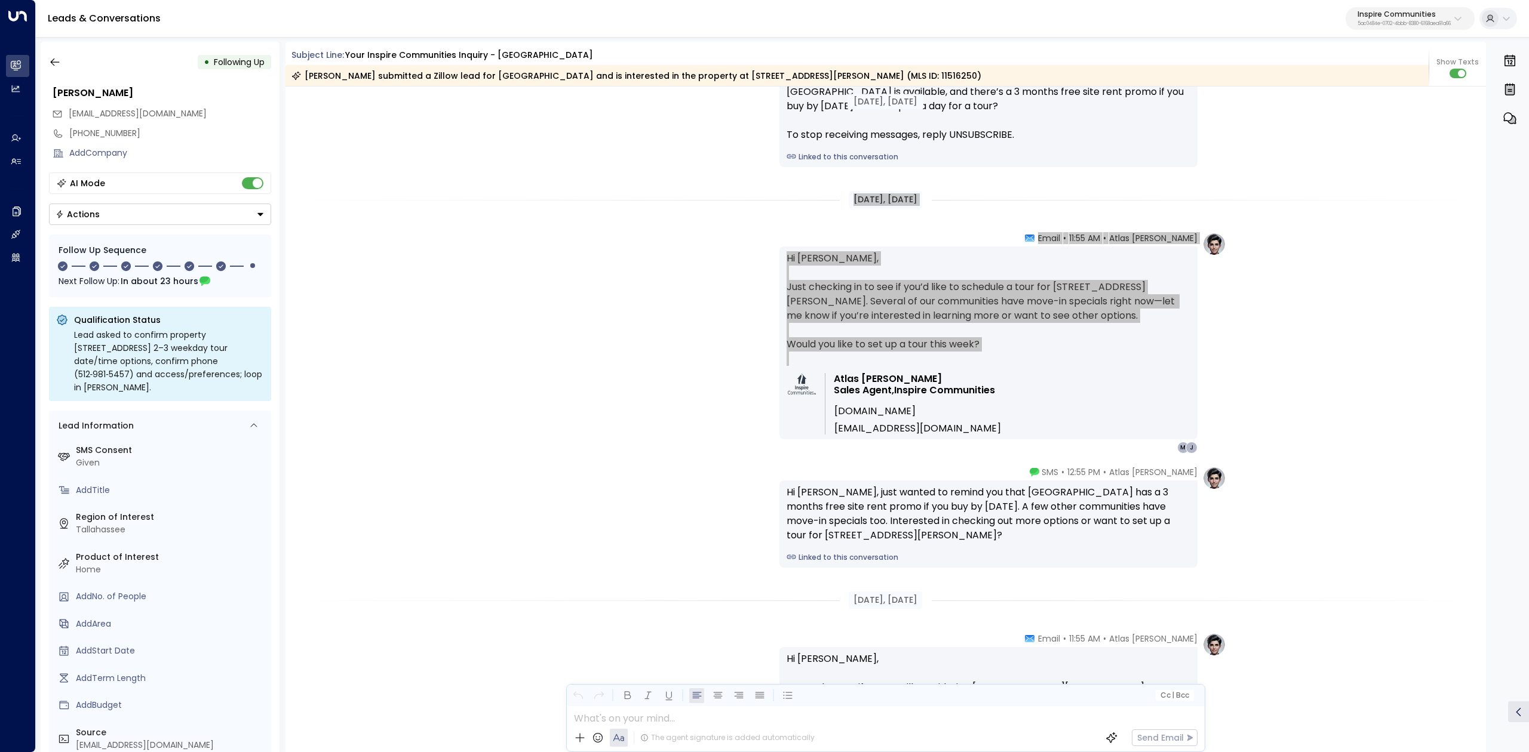
scroll to position [796, 0]
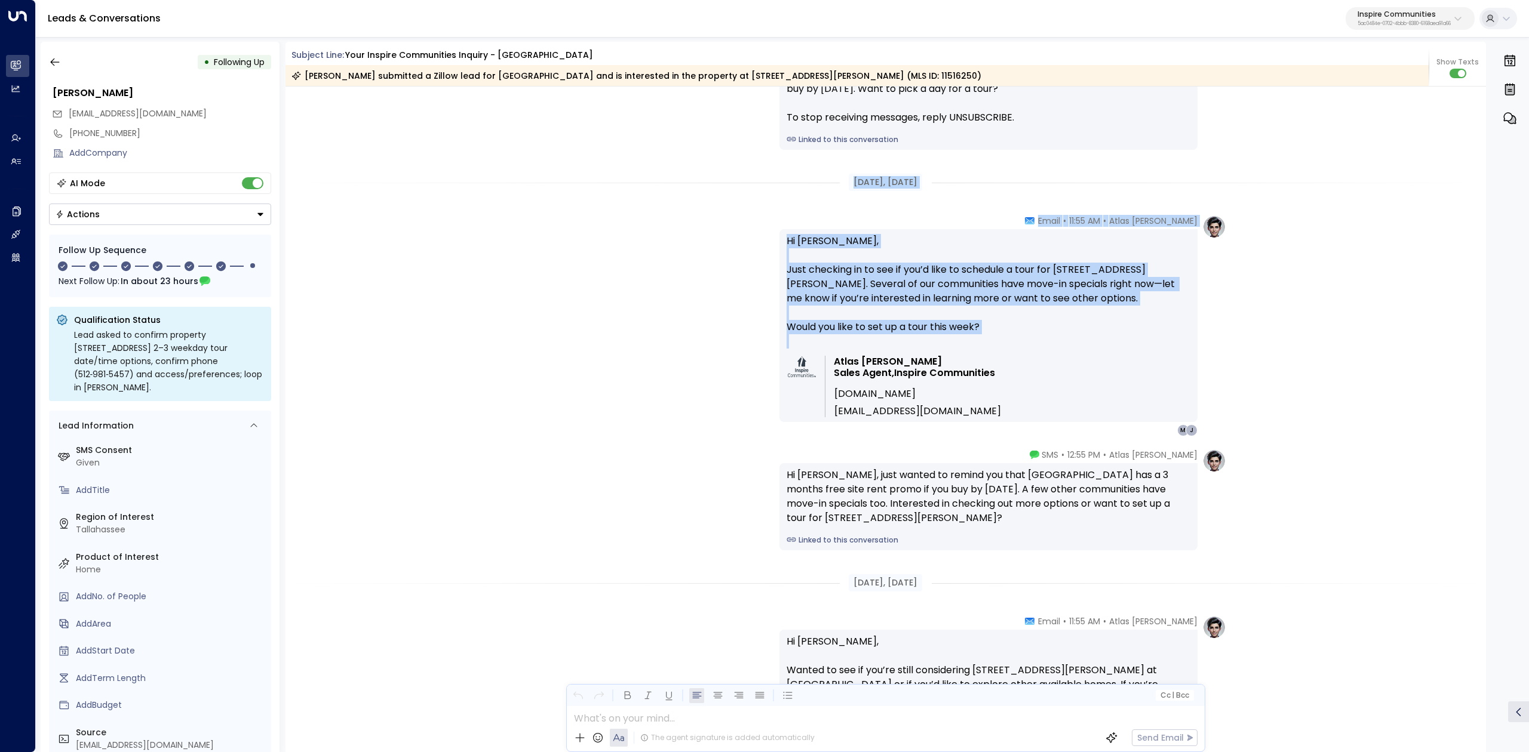
drag, startPoint x: 1082, startPoint y: 462, endPoint x: 1202, endPoint y: 563, distance: 156.4
click at [1202, 563] on div "[DATE], [DATE] Atlas [PERSON_NAME] • 02:55 AM • Email Hi [PERSON_NAME], Thanks …" at bounding box center [885, 315] width 1201 height 2049
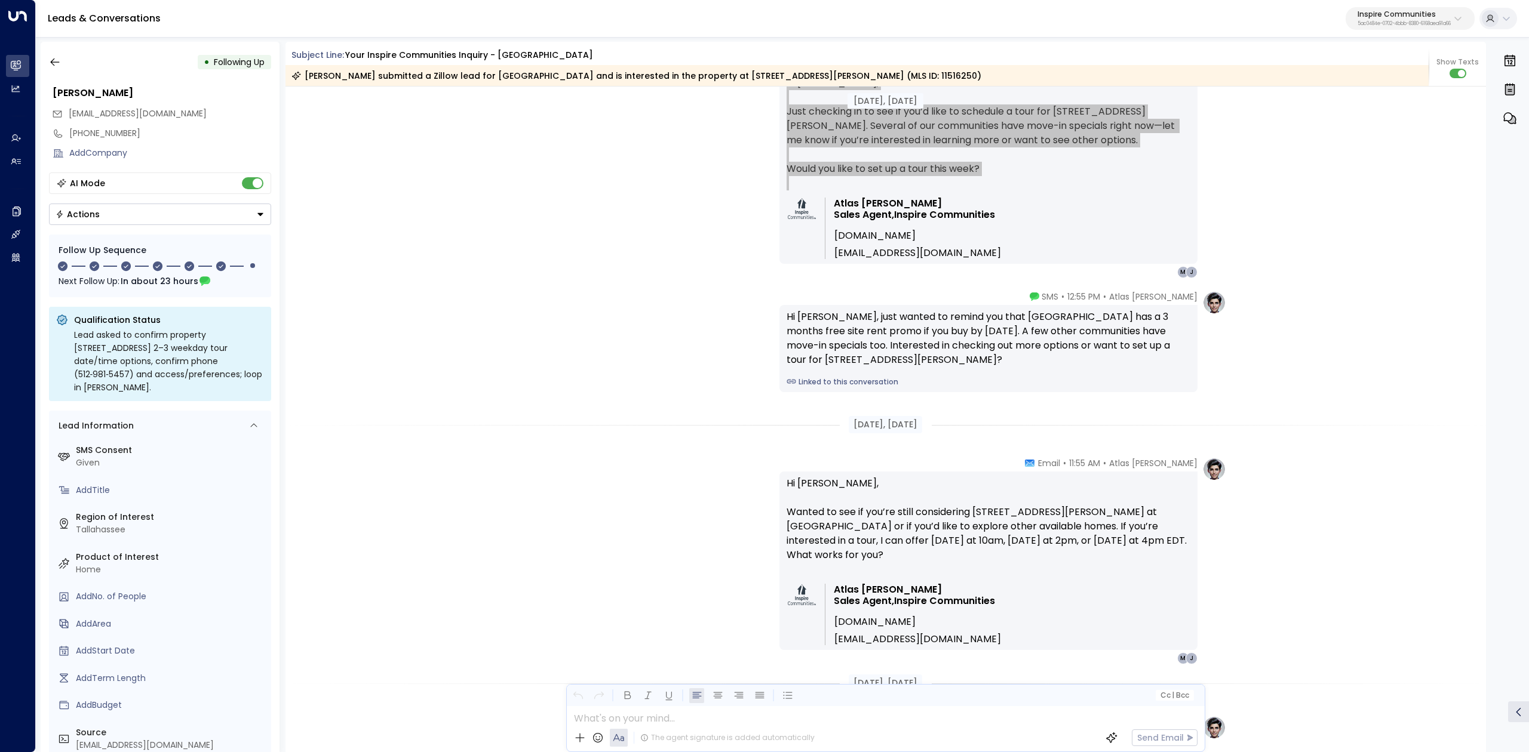
scroll to position [955, 0]
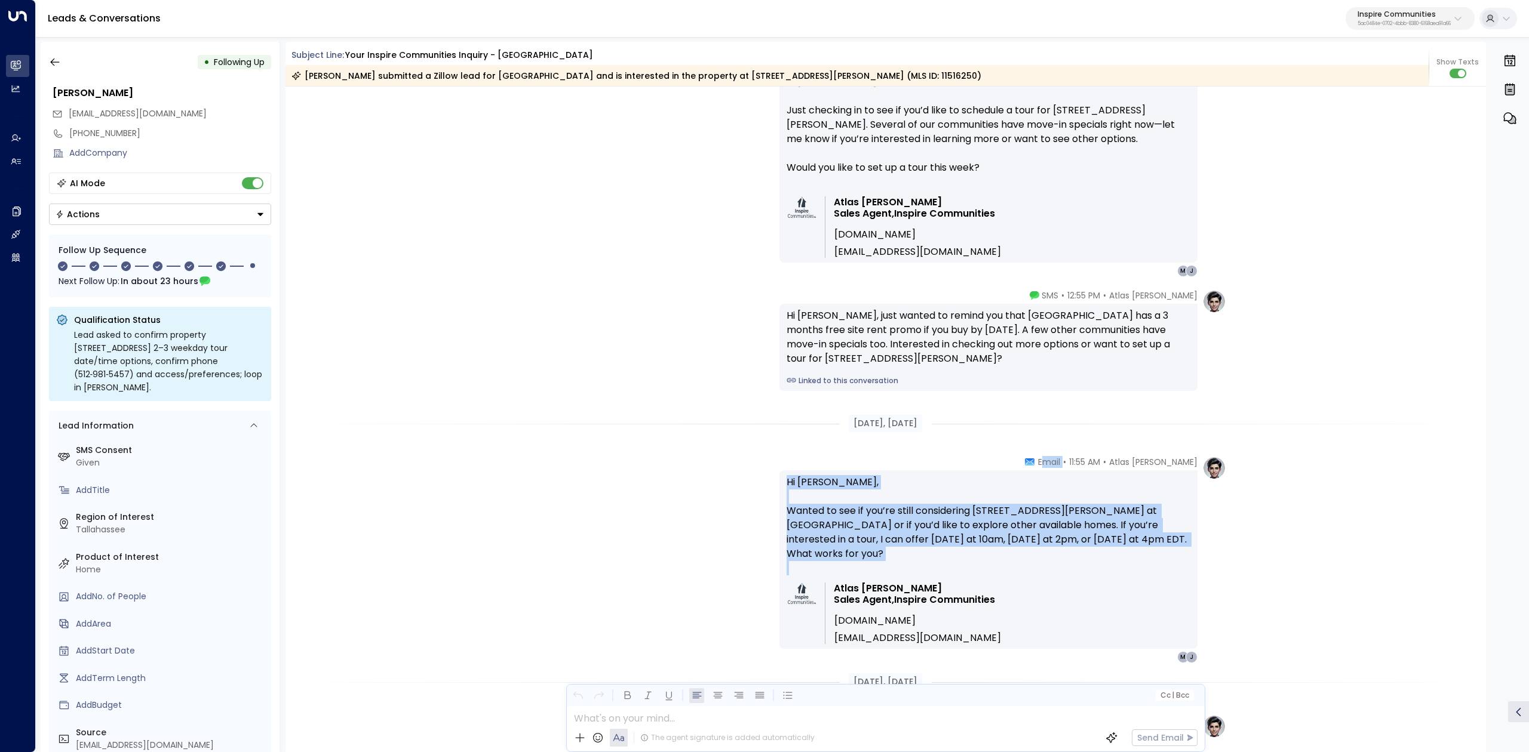
drag, startPoint x: 1078, startPoint y: 462, endPoint x: 1188, endPoint y: 581, distance: 161.9
click at [1188, 581] on div "Atlas [PERSON_NAME] • 11:55 AM • Email Hi [PERSON_NAME], Wanted to see if you’r…" at bounding box center [988, 559] width 418 height 207
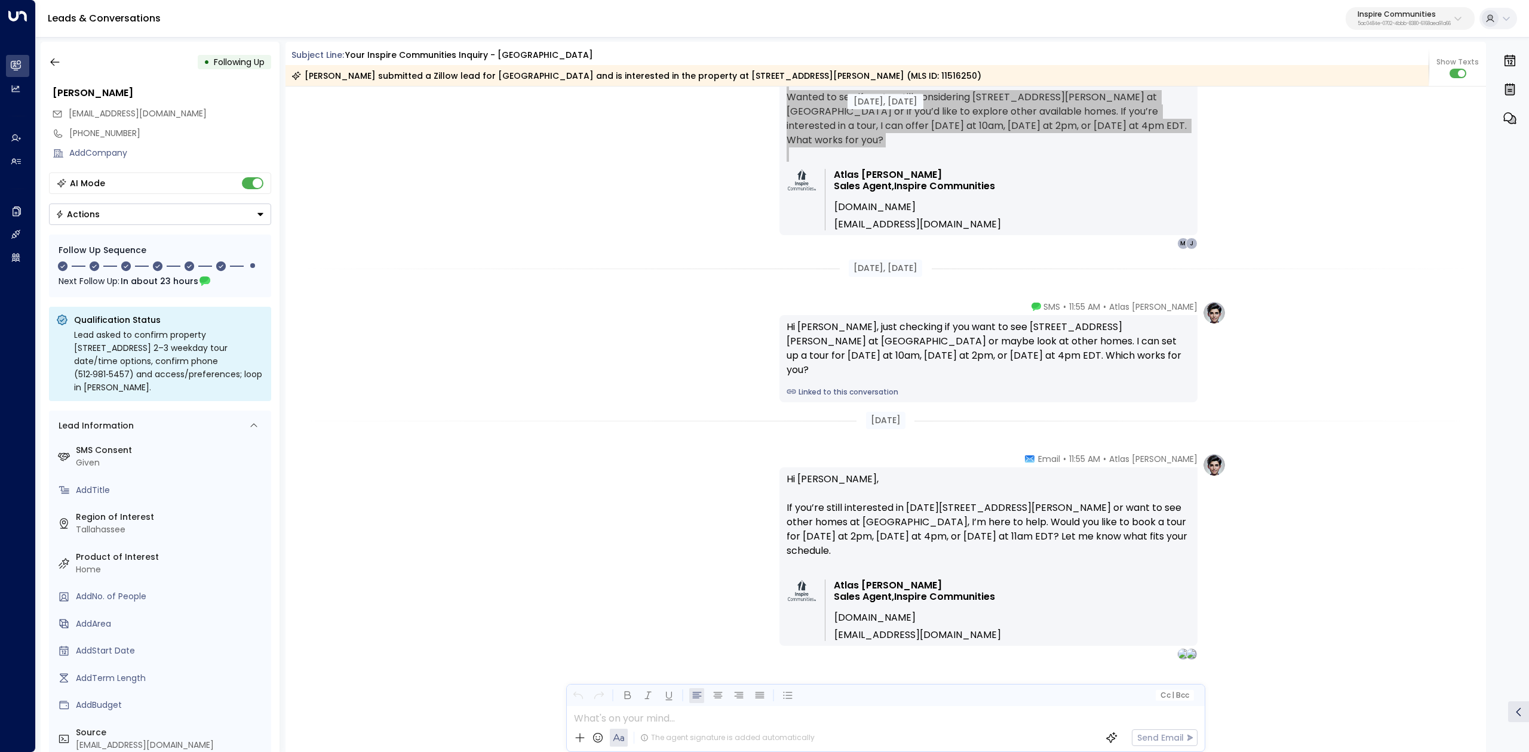
scroll to position [1383, 0]
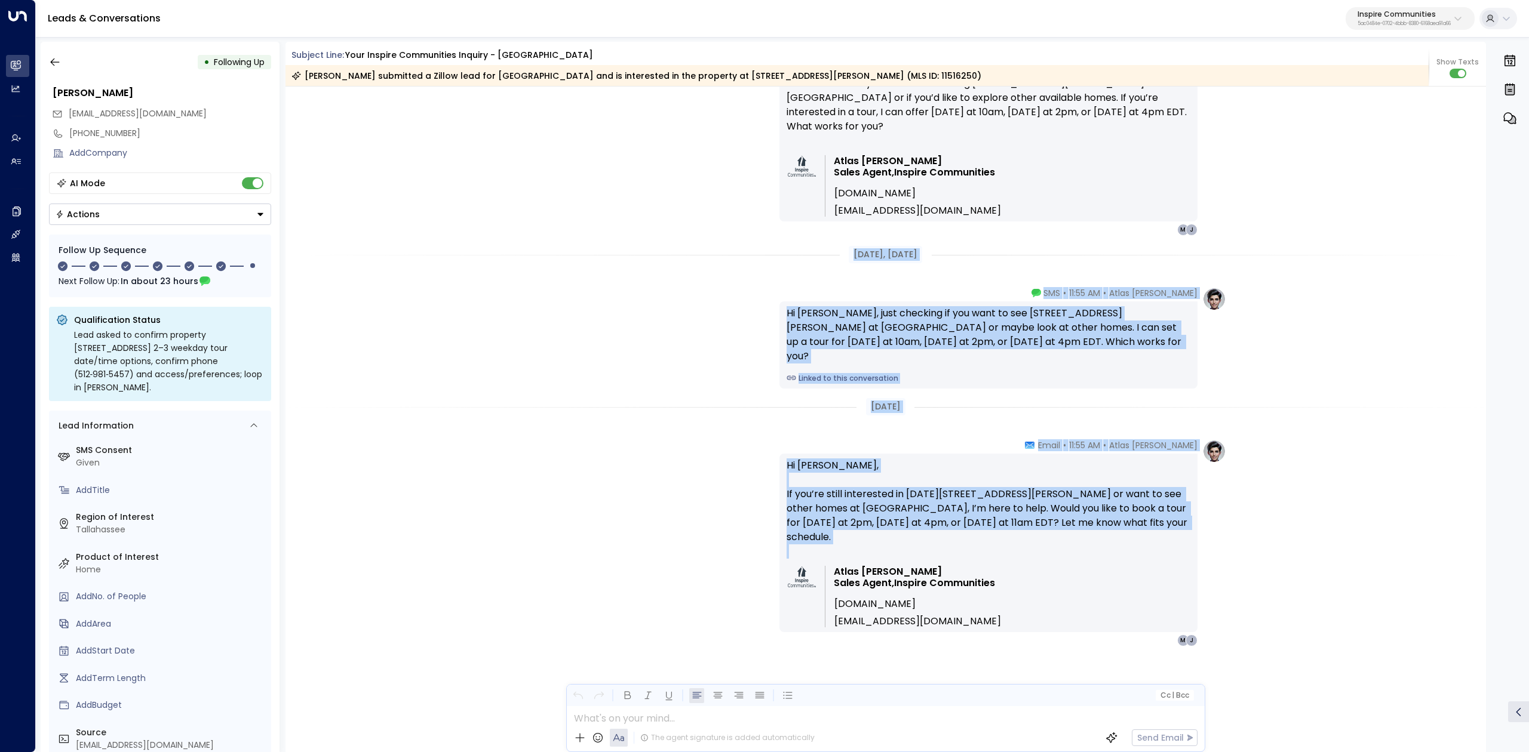
drag, startPoint x: 844, startPoint y: 261, endPoint x: 1181, endPoint y: 567, distance: 454.9
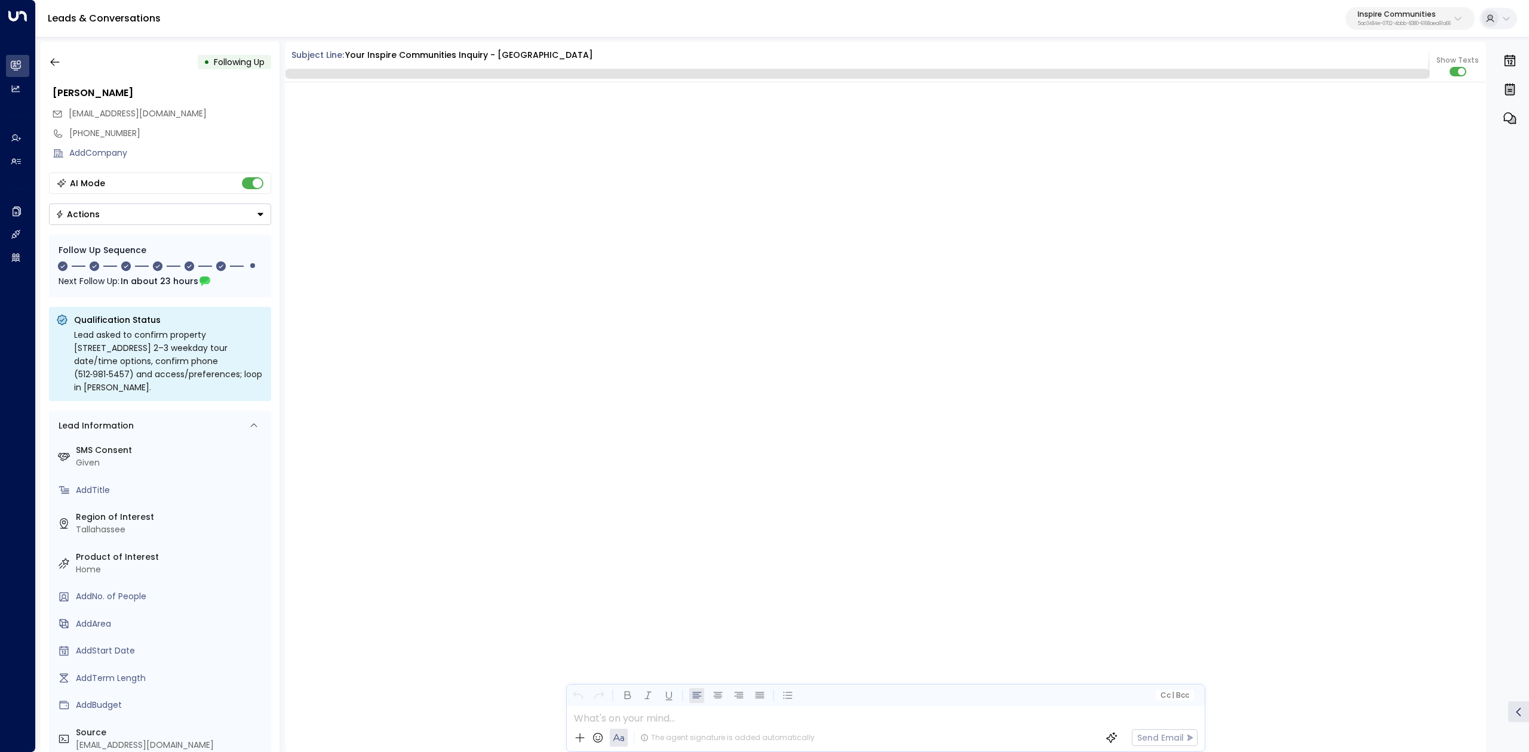
scroll to position [1534, 0]
